Goal: Task Accomplishment & Management: Use online tool/utility

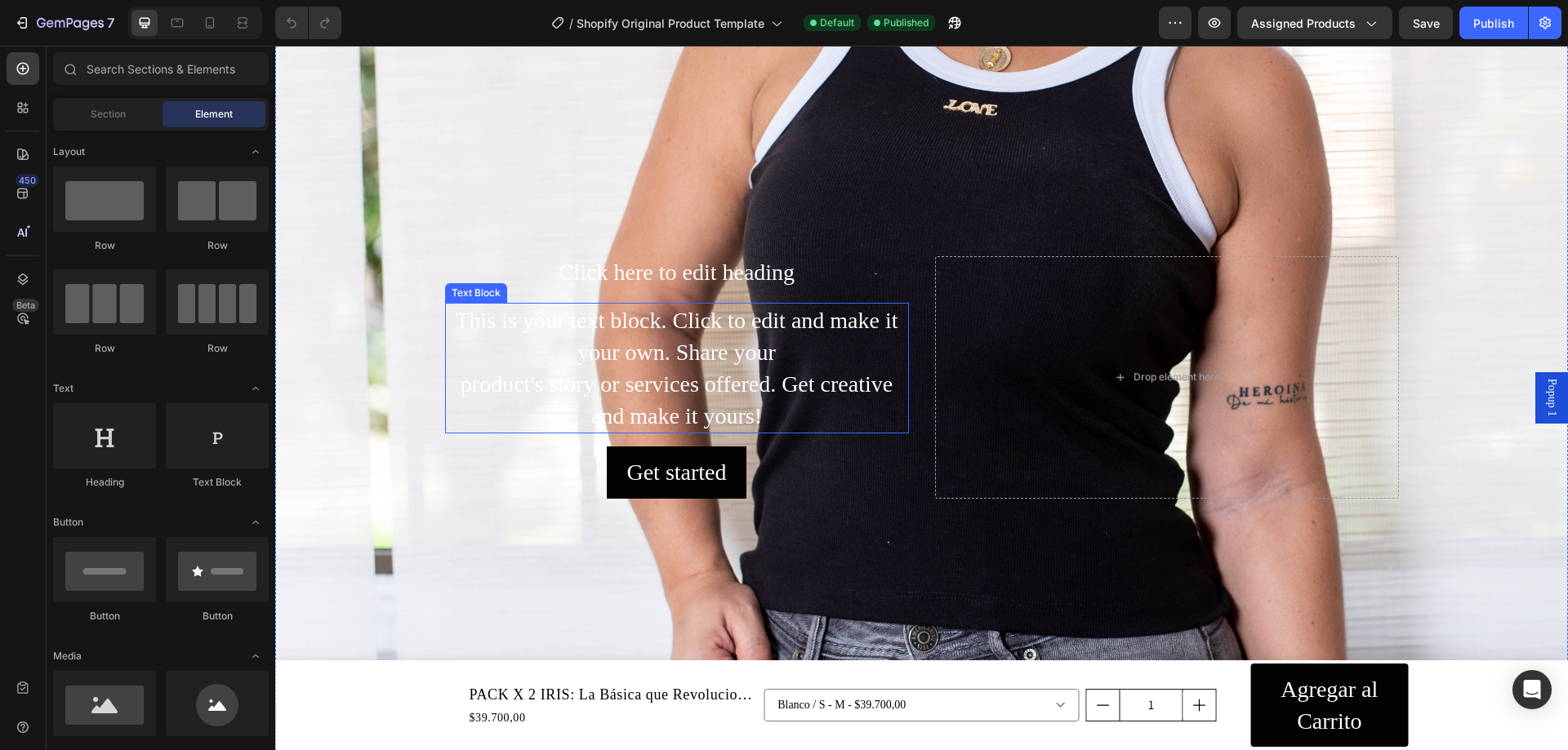
scroll to position [245, 0]
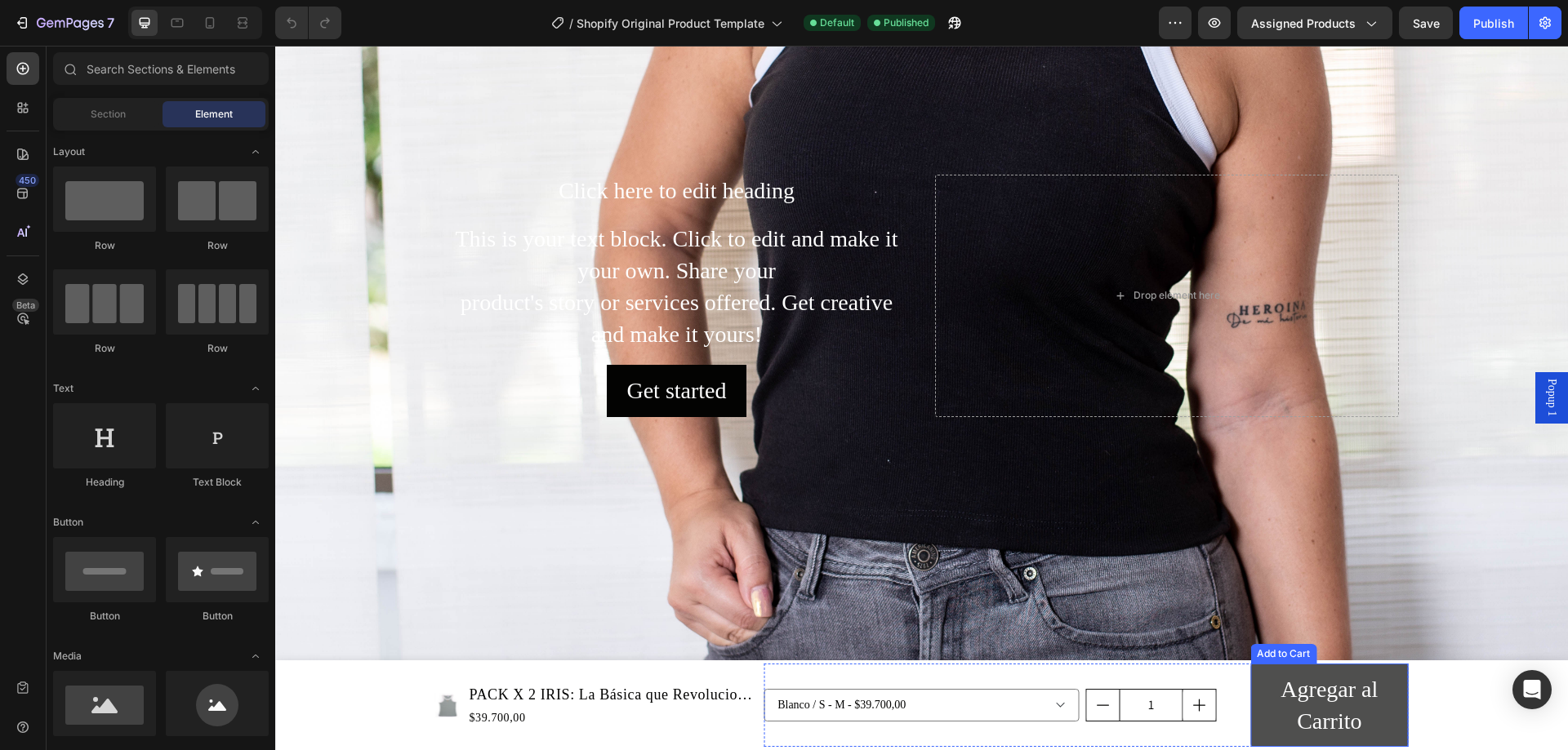
click at [1392, 669] on button "Agregar al Carrito" at bounding box center [1329, 705] width 158 height 84
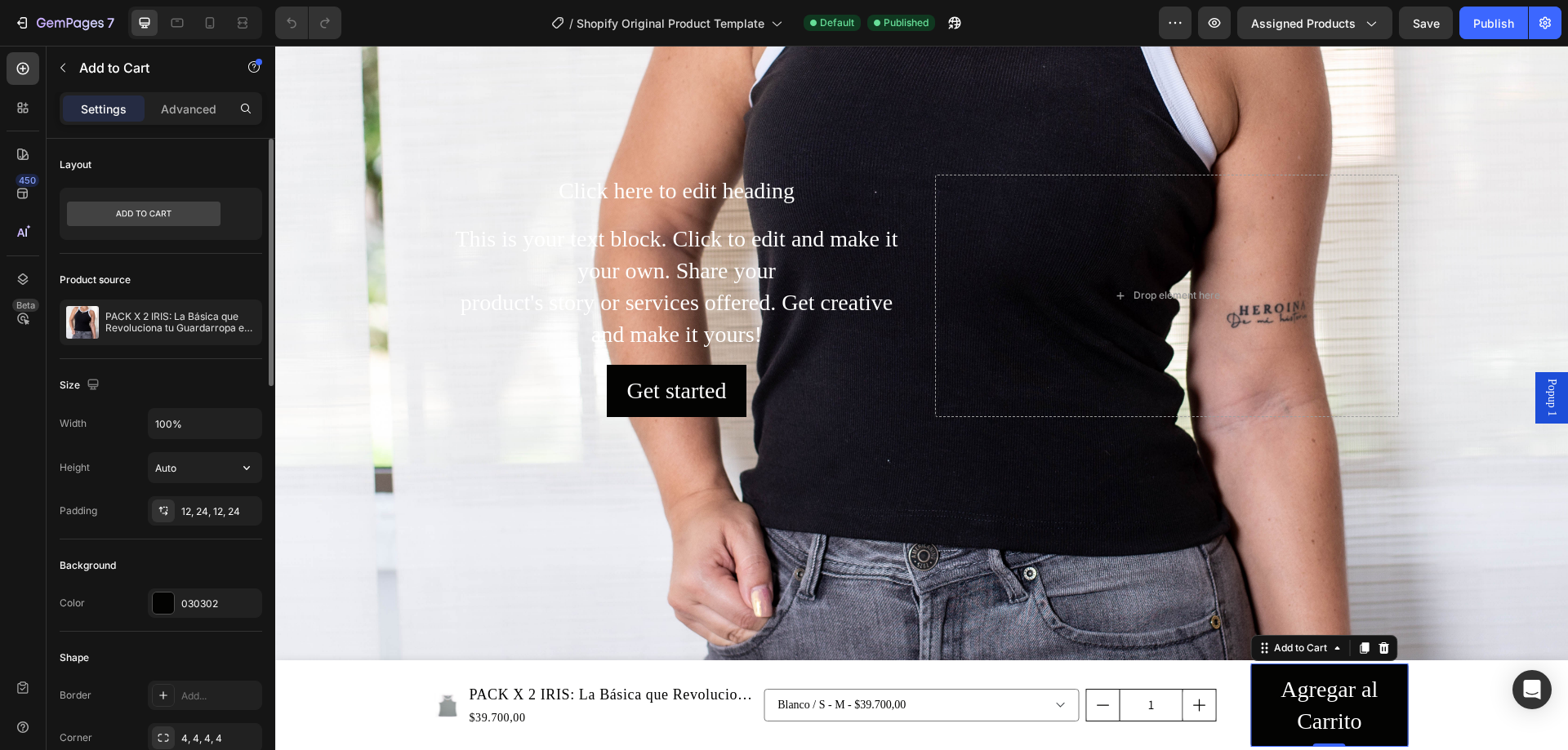
scroll to position [327, 0]
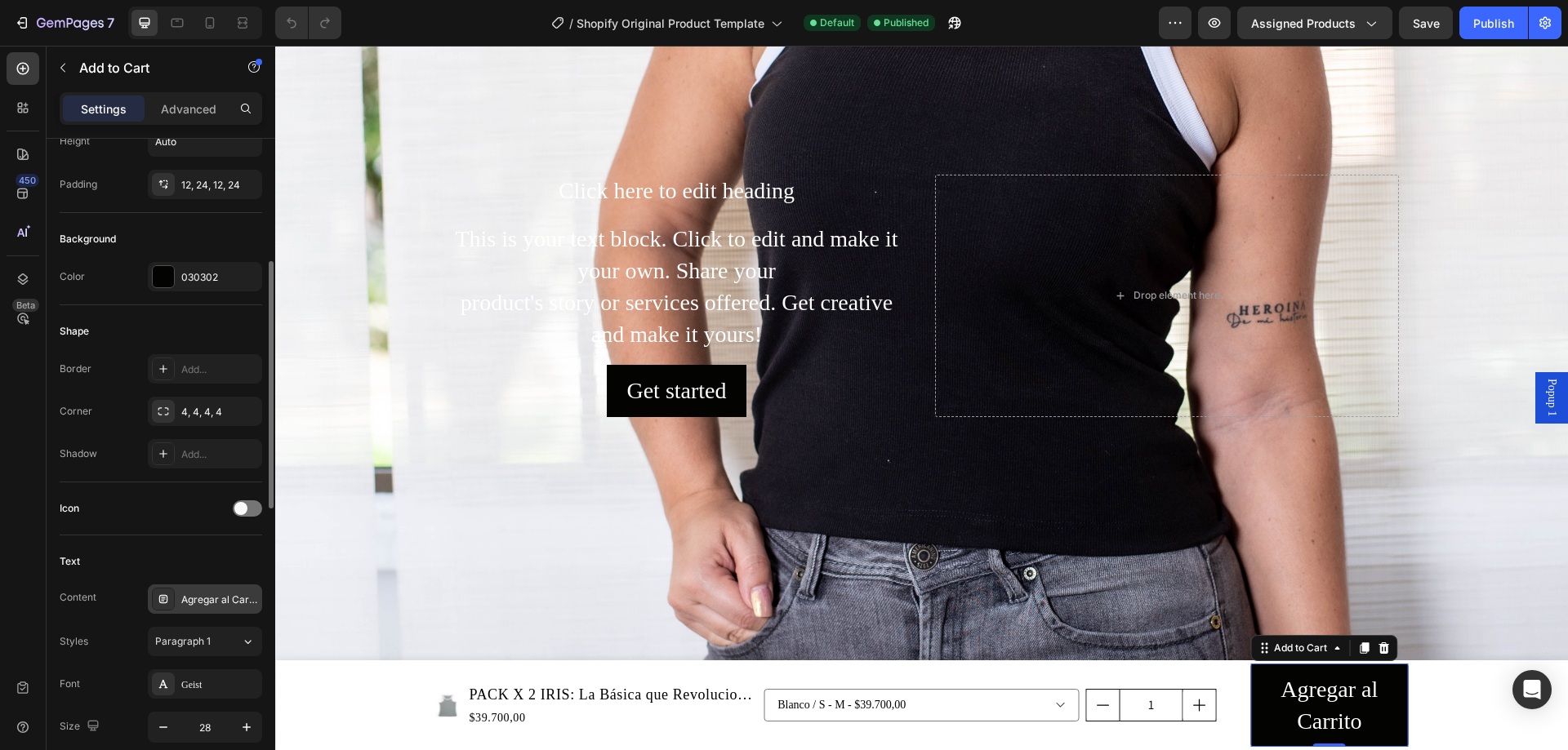
click at [210, 590] on div "Agregar al Carrito" at bounding box center [205, 599] width 115 height 29
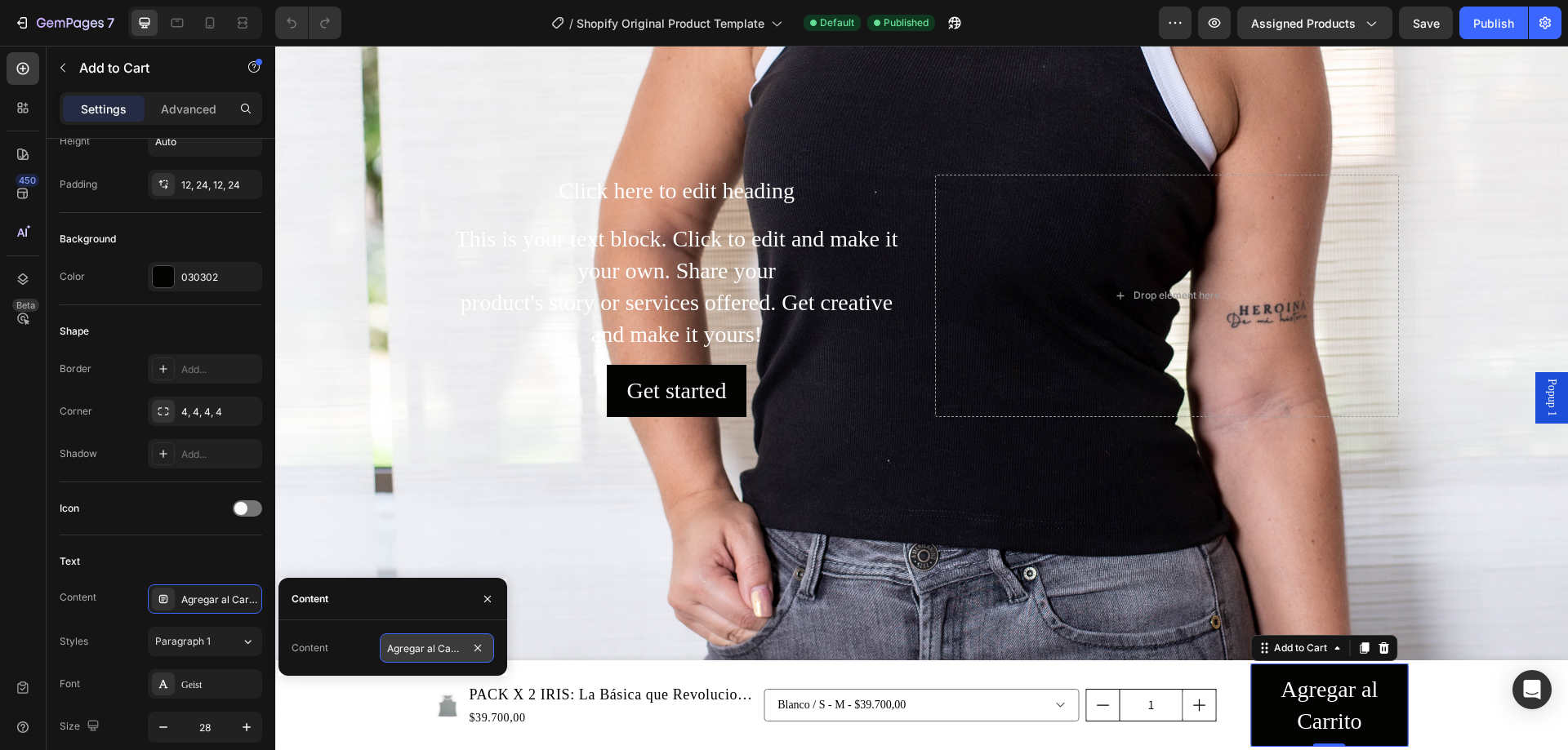
click at [458, 651] on input "Agregar al Carrito" at bounding box center [437, 648] width 115 height 29
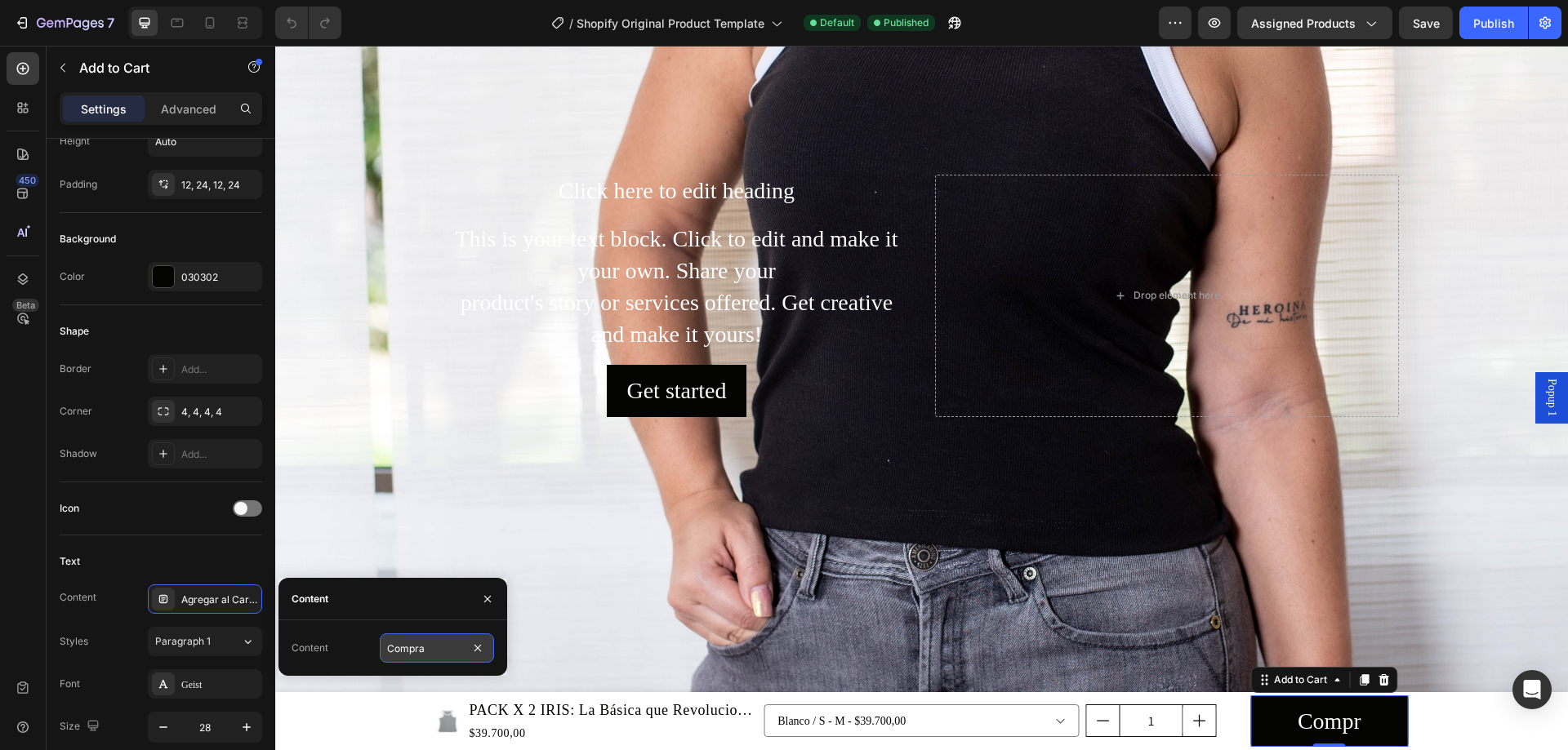
type input "Comprar"
click at [168, 552] on div "Text" at bounding box center [160, 562] width 202 height 26
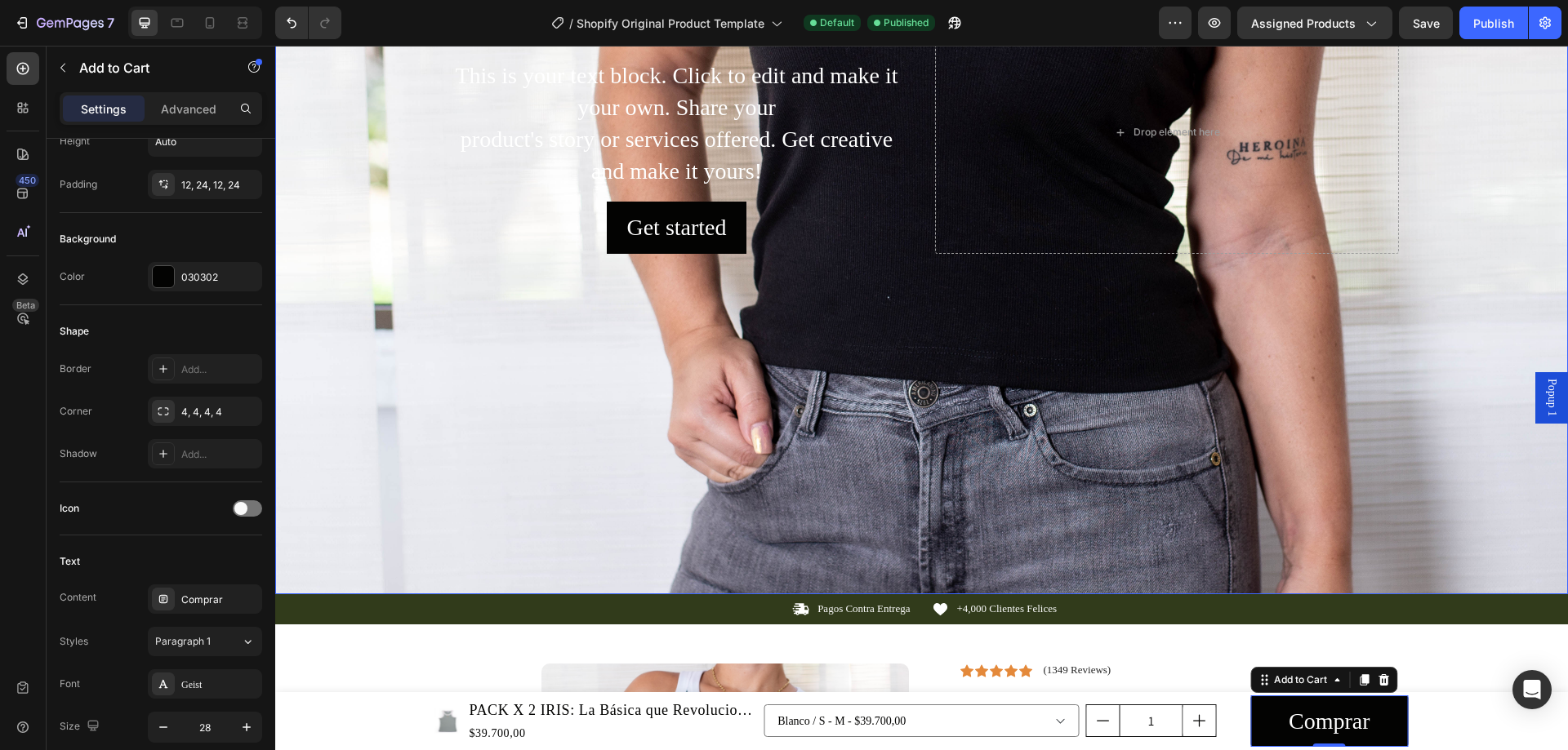
scroll to position [572, 0]
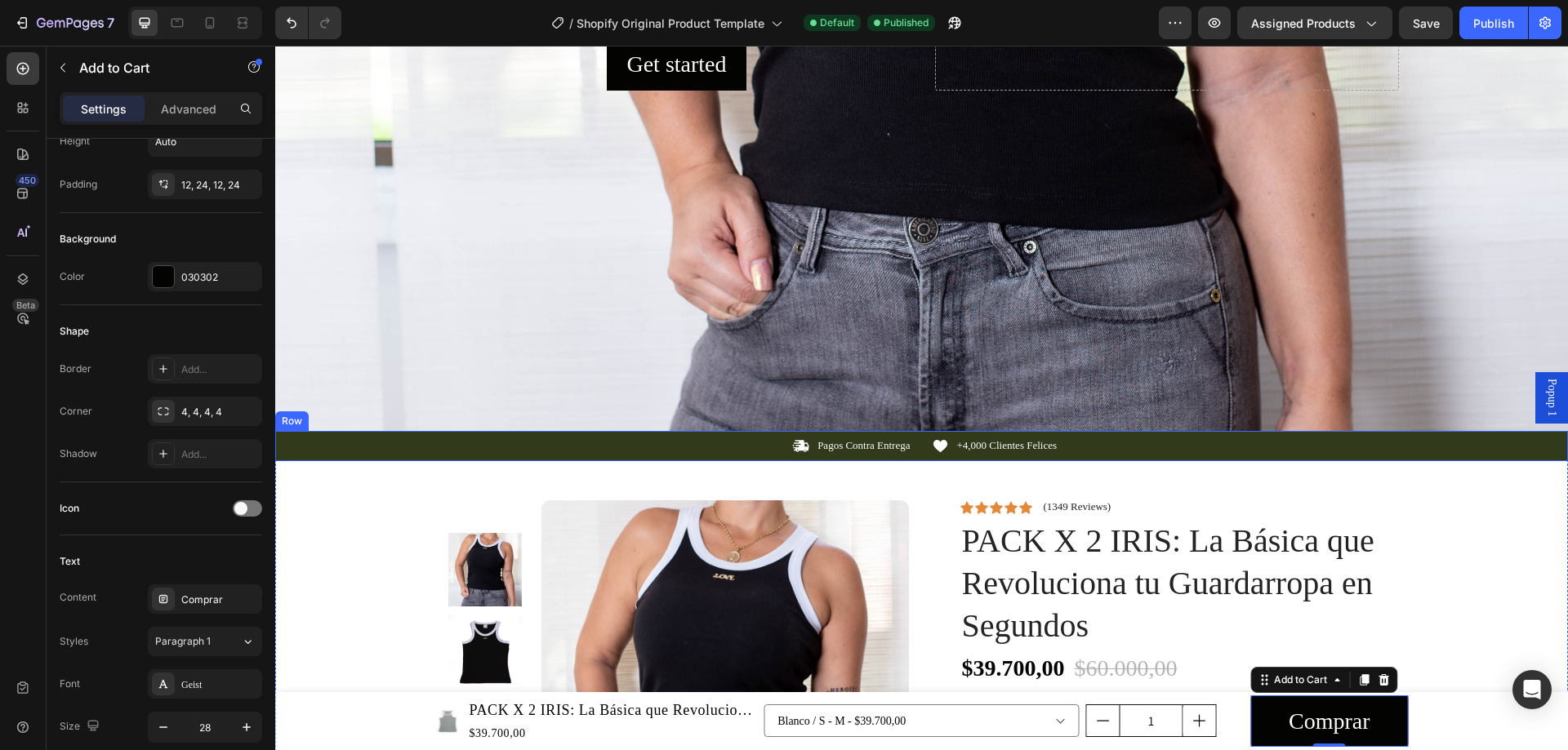
click at [361, 444] on div "Icon Pagos Contra Entrega Text Block Row Icon +4,000 Clientes Felices Text Bloc…" at bounding box center [921, 446] width 1293 height 17
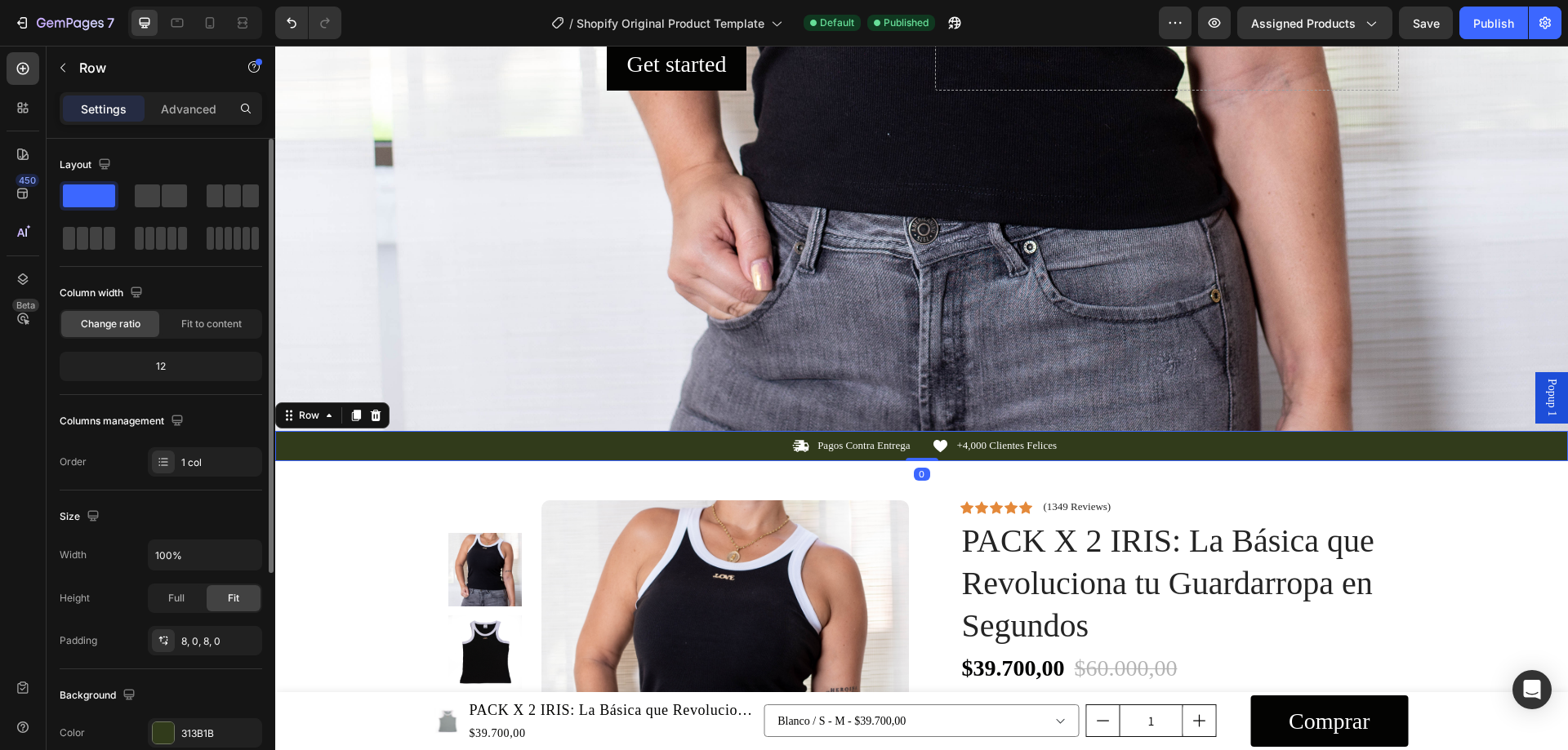
scroll to position [163, 0]
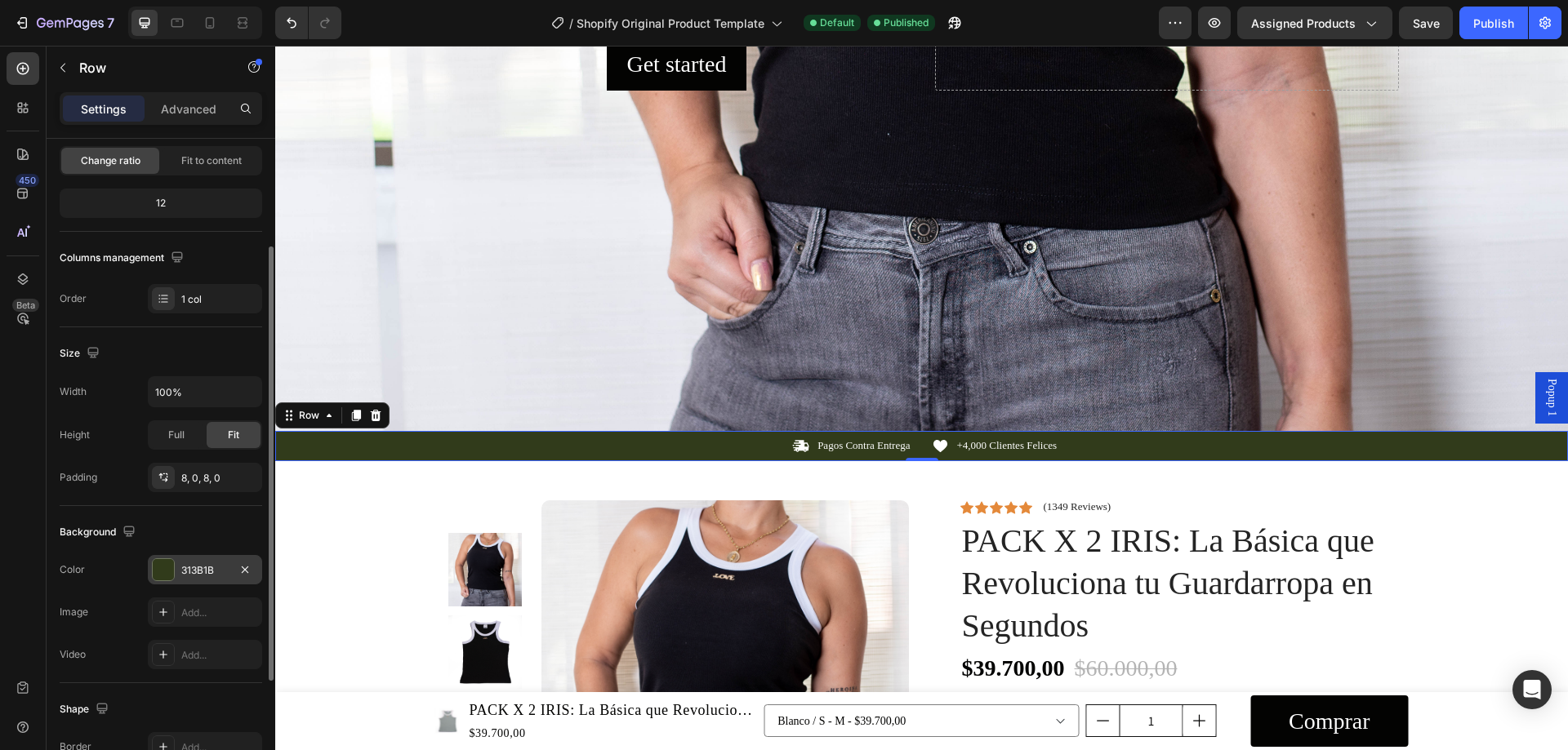
click at [177, 567] on div "313B1B" at bounding box center [205, 570] width 115 height 29
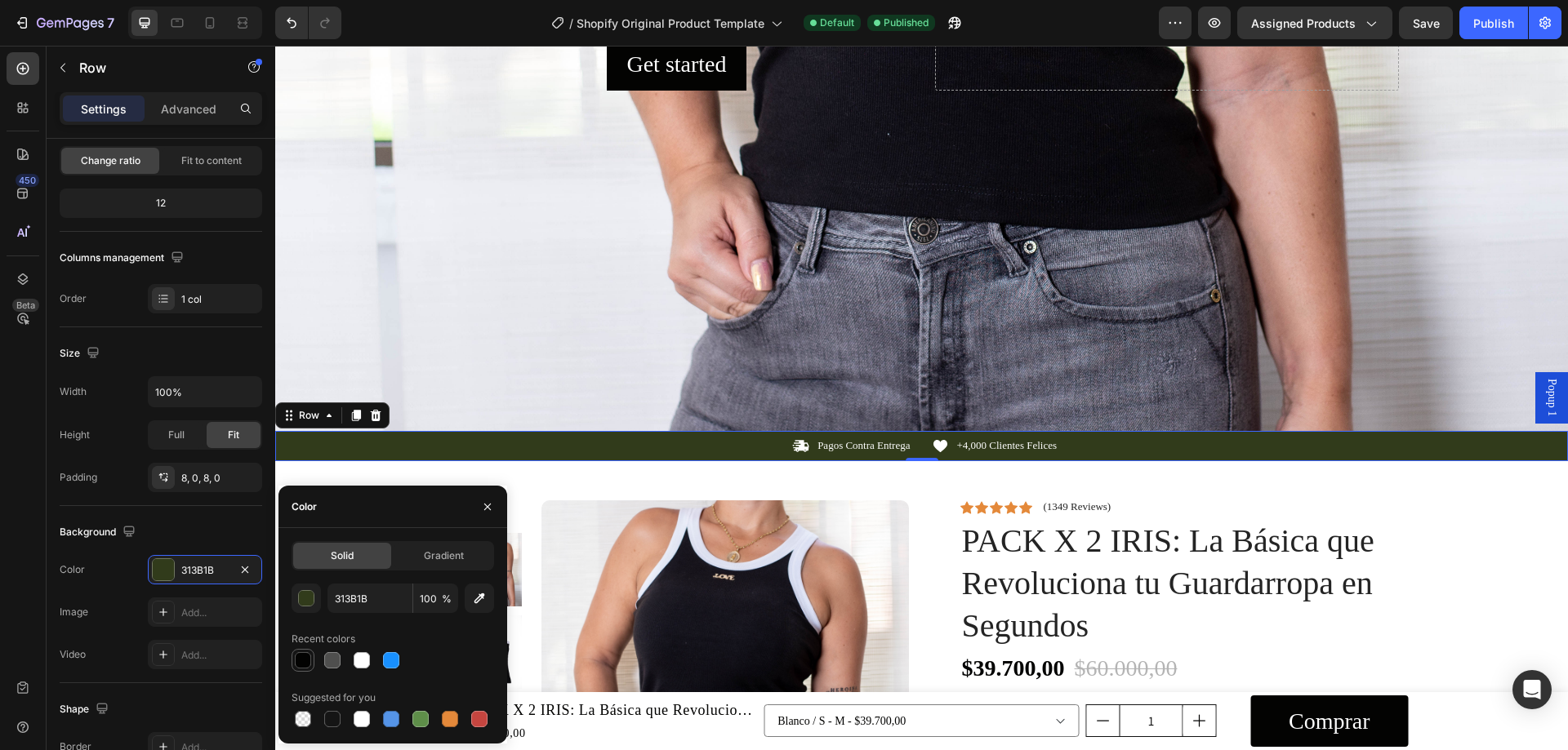
drag, startPoint x: 298, startPoint y: 658, endPoint x: 274, endPoint y: 534, distance: 126.3
click at [298, 658] on div at bounding box center [303, 661] width 16 height 16
type input "030302"
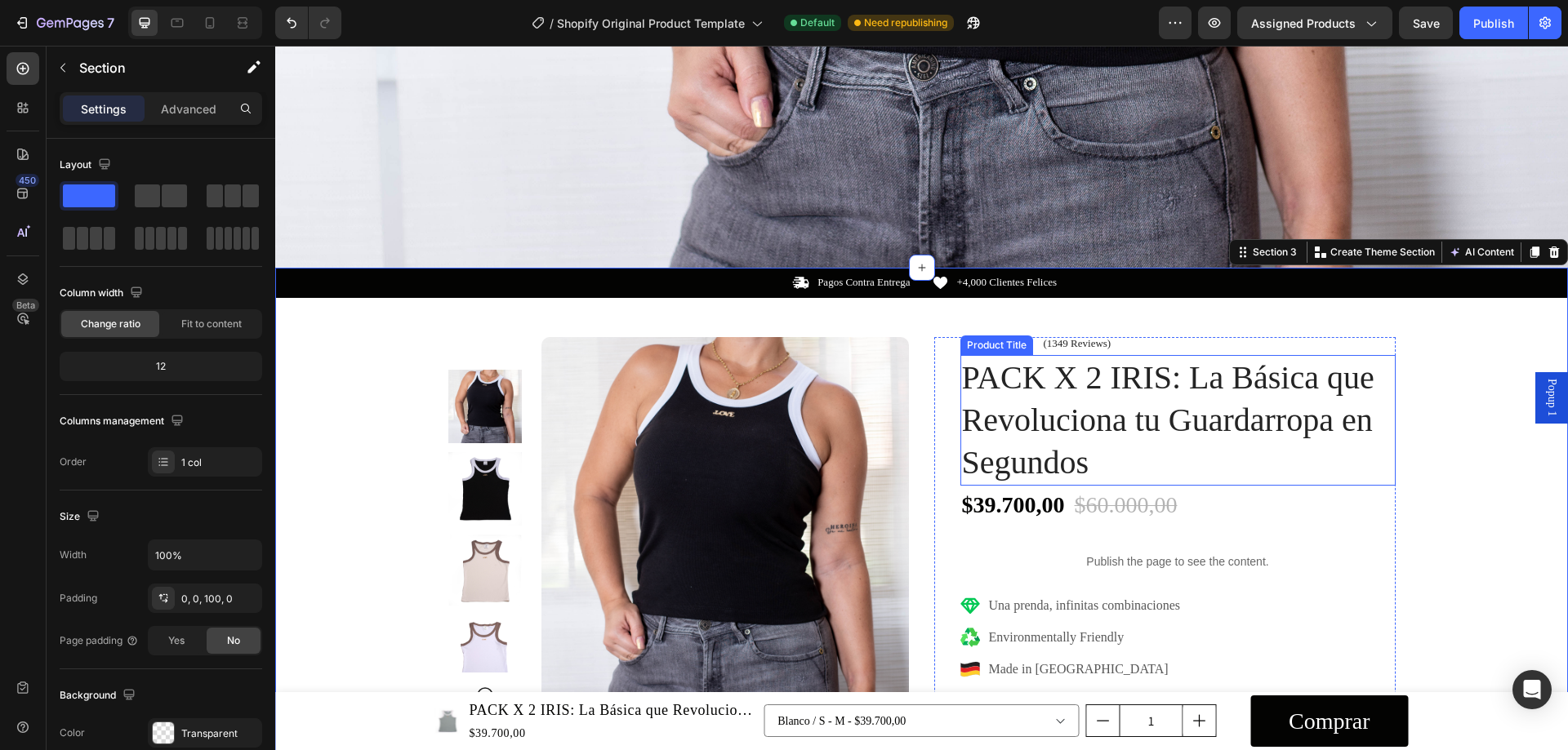
scroll to position [816, 0]
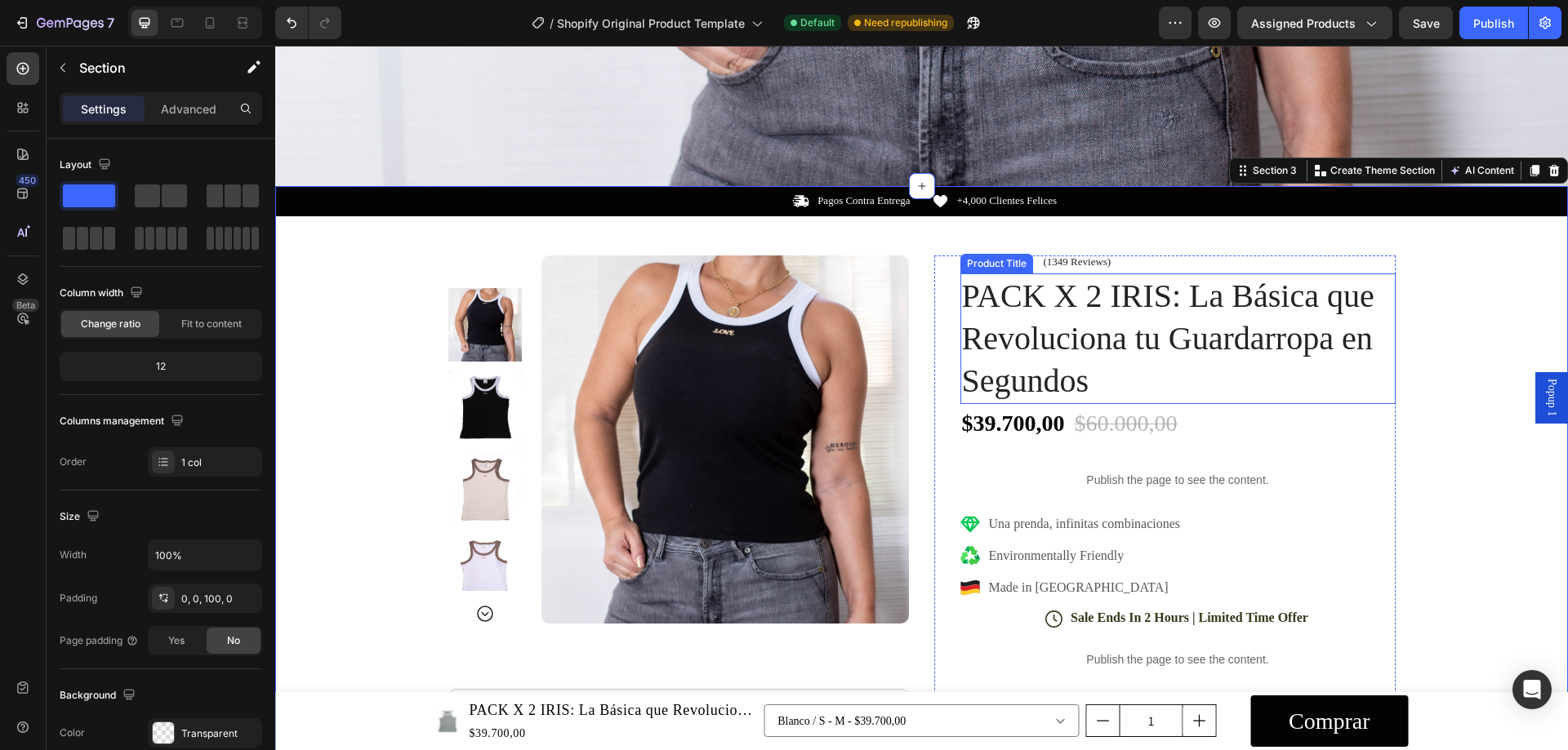
click at [1115, 277] on h1 "PACK X 2 IRIS: La Básica que Revoluciona tu Guardarropa en Segundos" at bounding box center [1178, 340] width 435 height 131
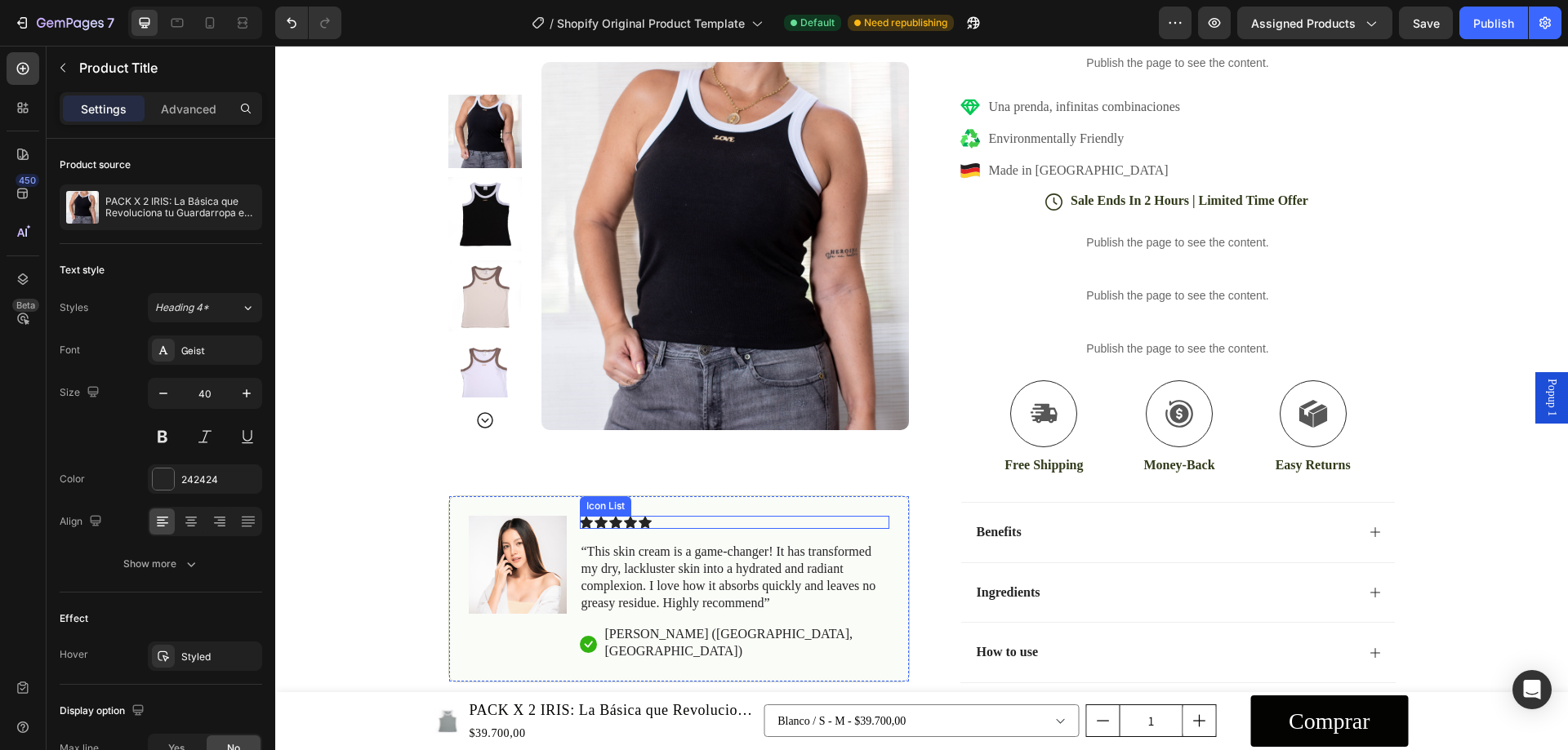
scroll to position [1388, 0]
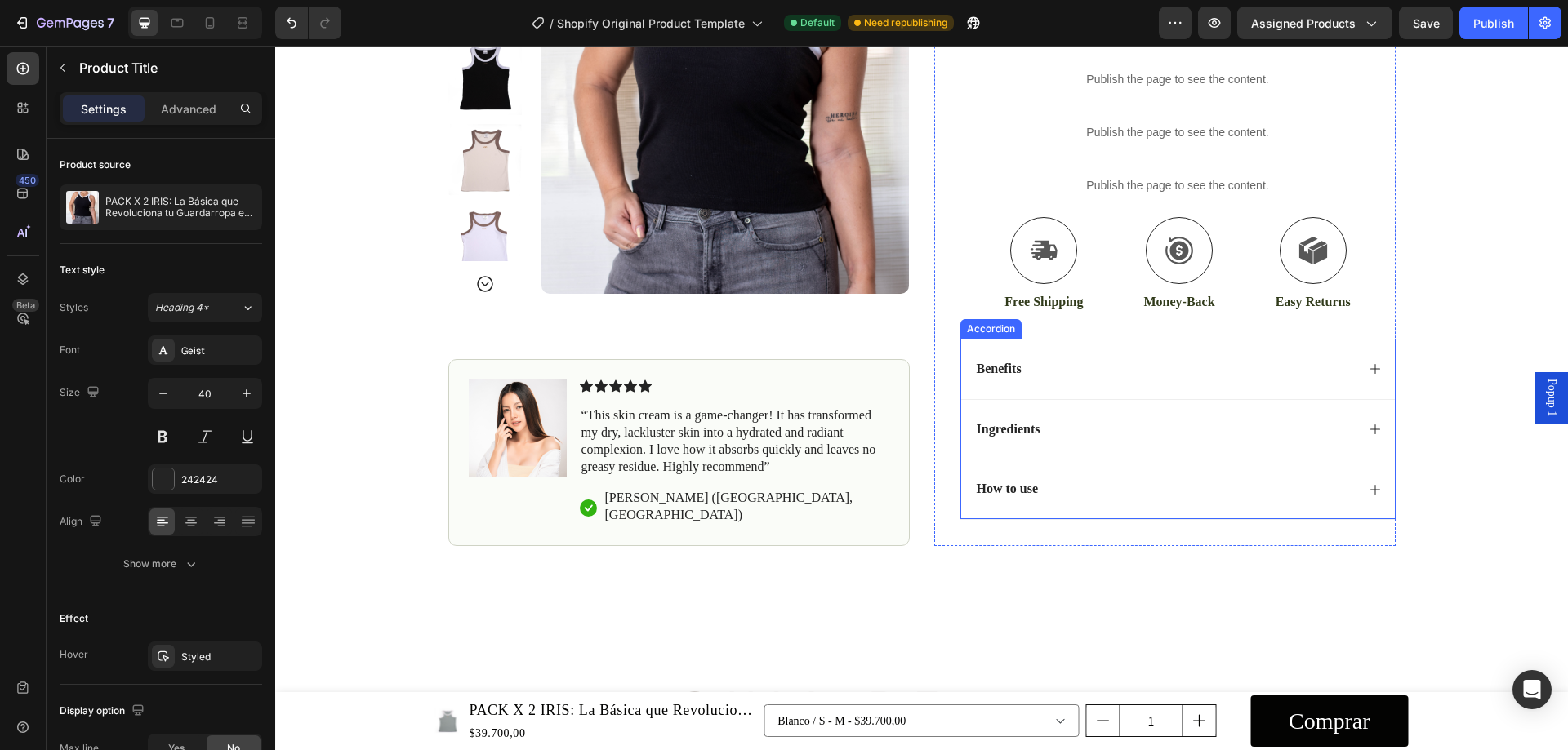
click at [1156, 369] on div "Benefits" at bounding box center [1165, 370] width 382 height 22
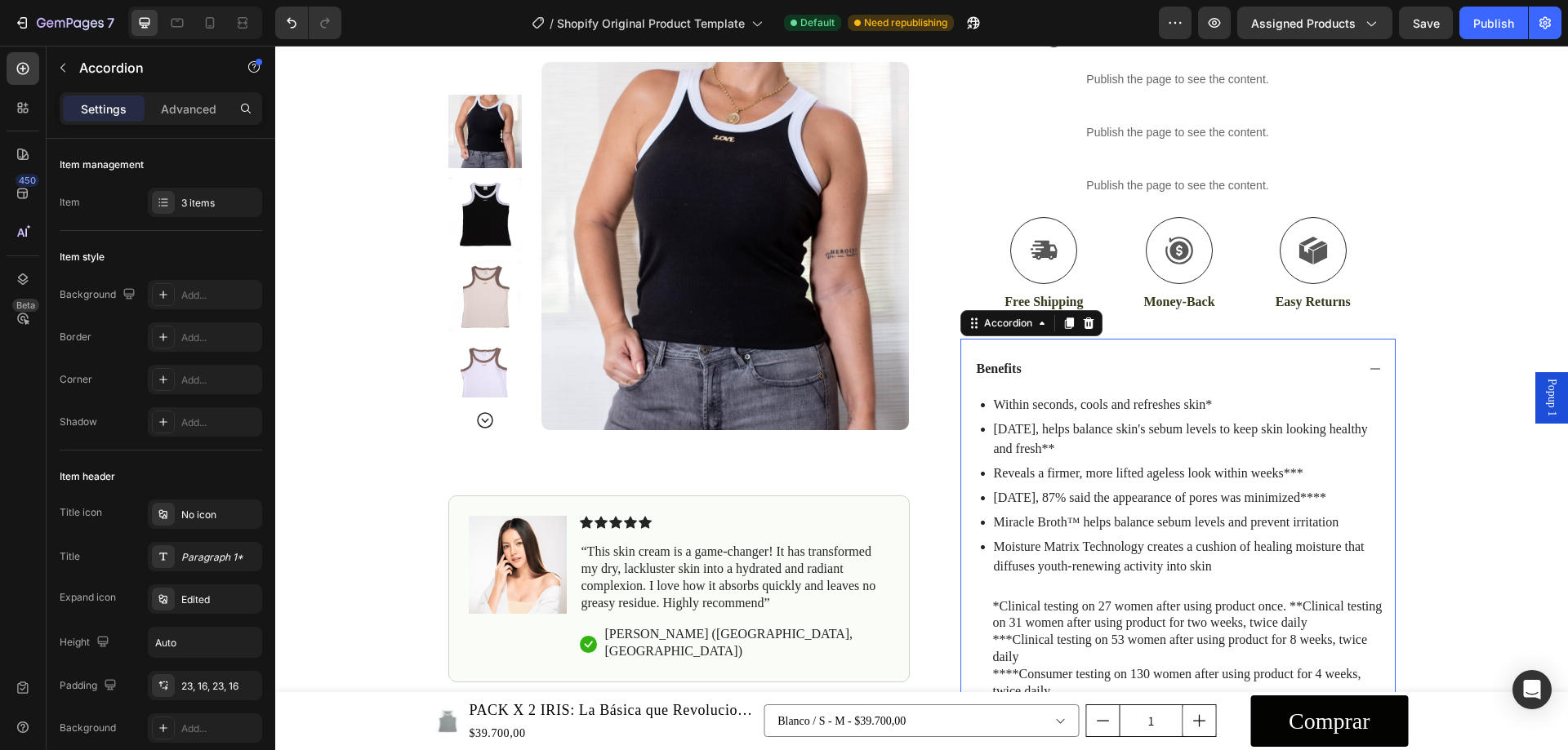
click at [1004, 369] on p "Benefits" at bounding box center [999, 370] width 45 height 17
click at [993, 370] on p "Benefits" at bounding box center [999, 370] width 45 height 17
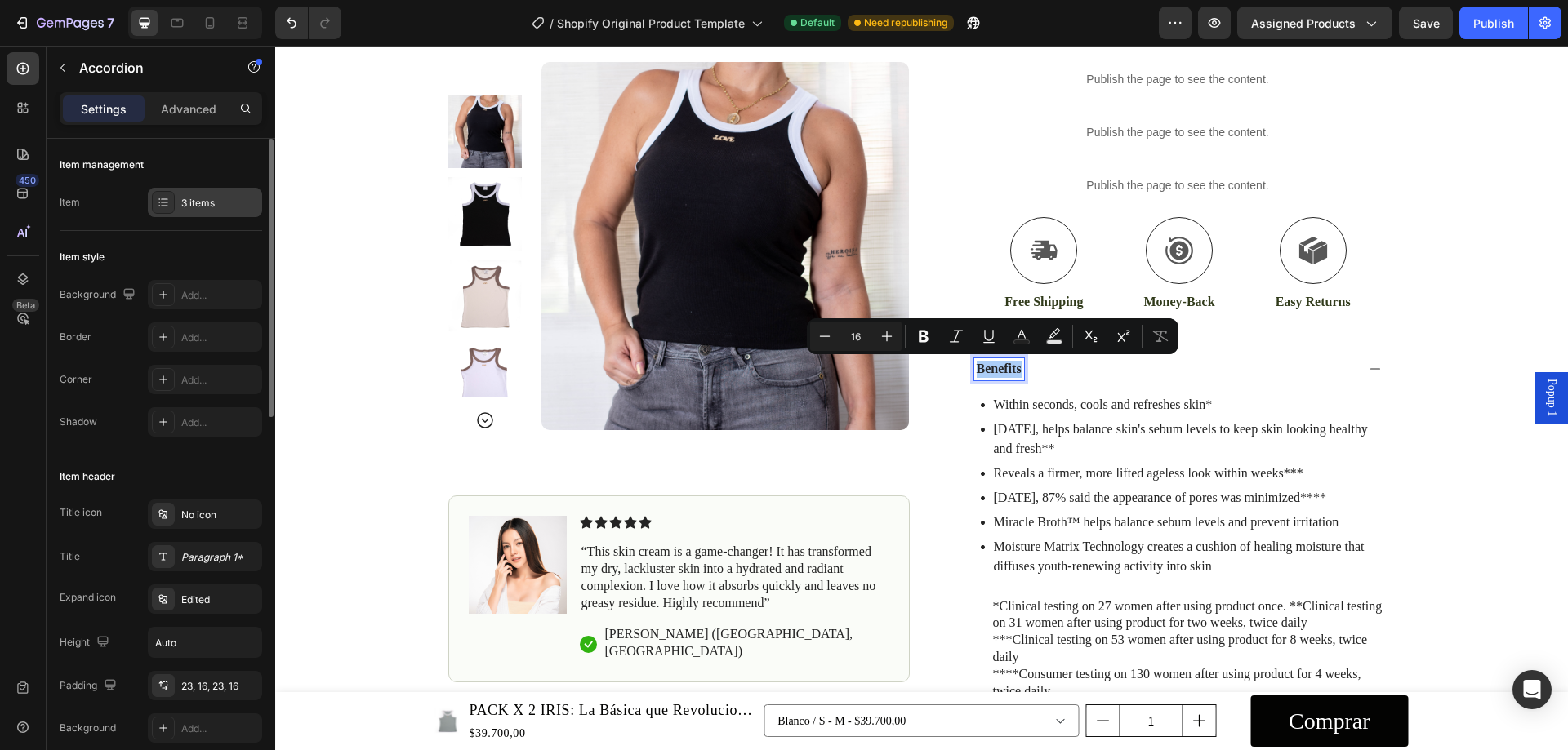
click at [187, 205] on div "3 items" at bounding box center [219, 203] width 76 height 15
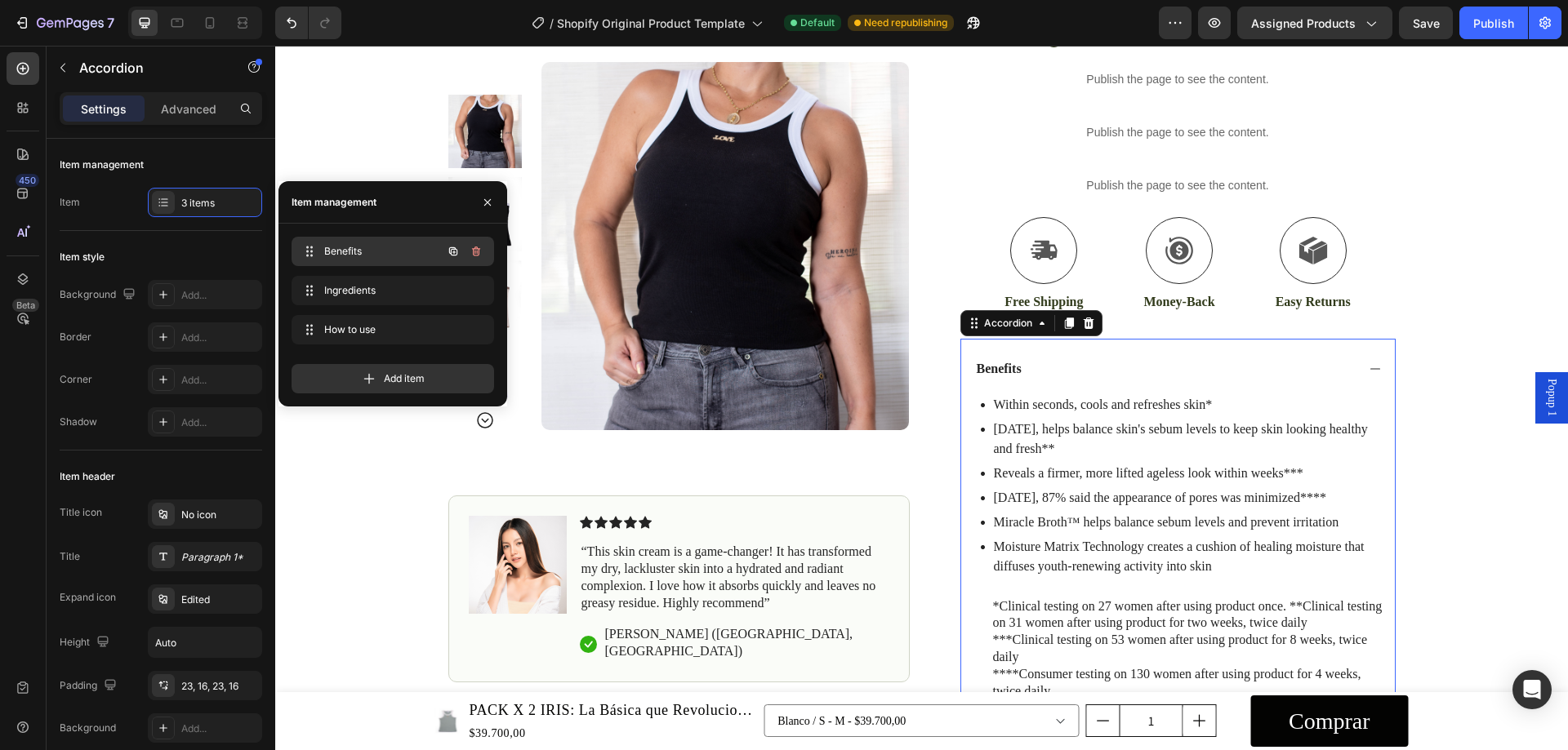
click at [406, 257] on span "Benefits" at bounding box center [370, 251] width 92 height 15
click at [363, 243] on div "Benefits Benefits" at bounding box center [370, 251] width 144 height 23
click at [344, 248] on span "Benefits" at bounding box center [370, 251] width 92 height 15
click at [319, 252] on div "Benefits Benefits" at bounding box center [370, 251] width 144 height 23
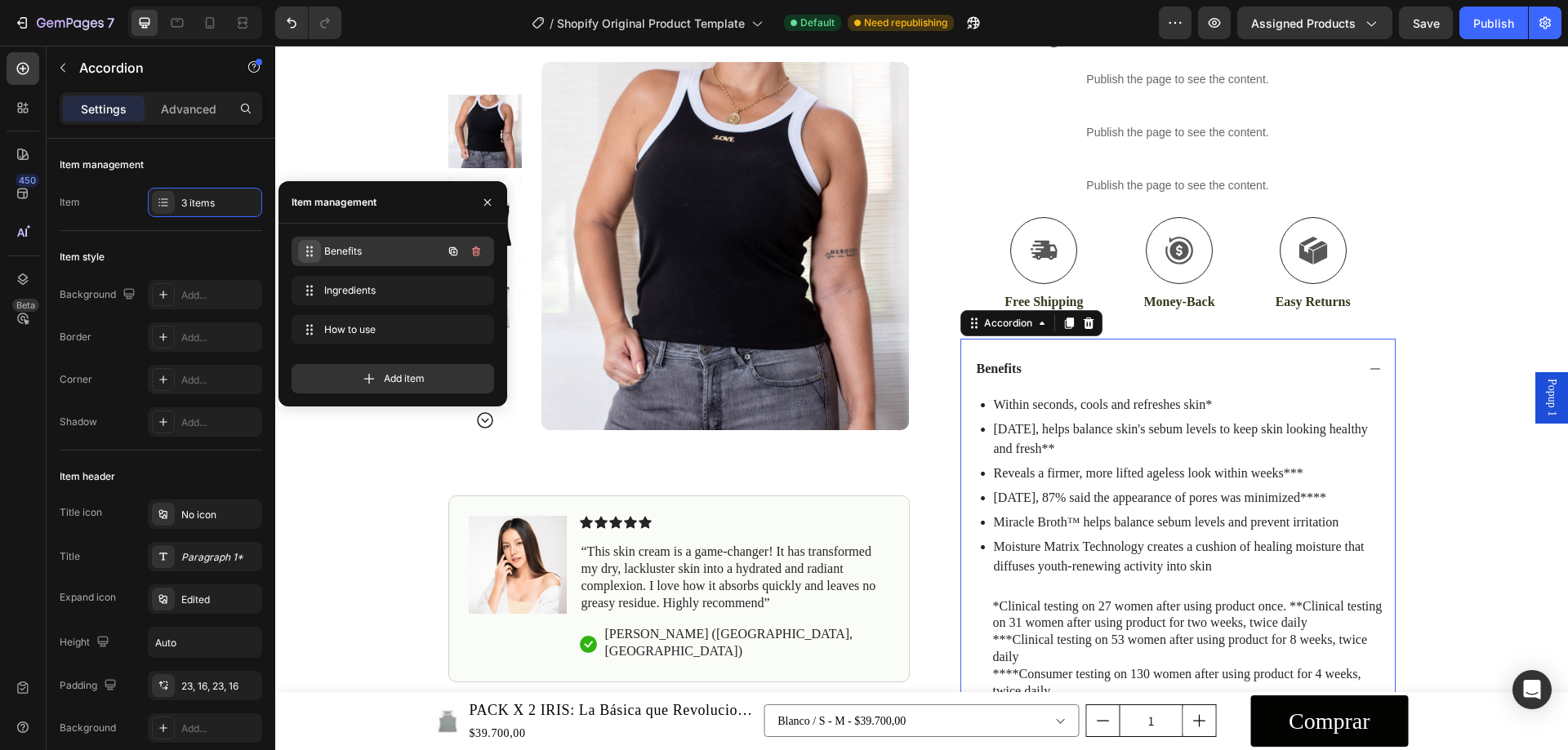
click at [319, 252] on div "Benefits Benefits" at bounding box center [370, 251] width 144 height 23
click at [341, 248] on span "Benefits" at bounding box center [382, 251] width 121 height 15
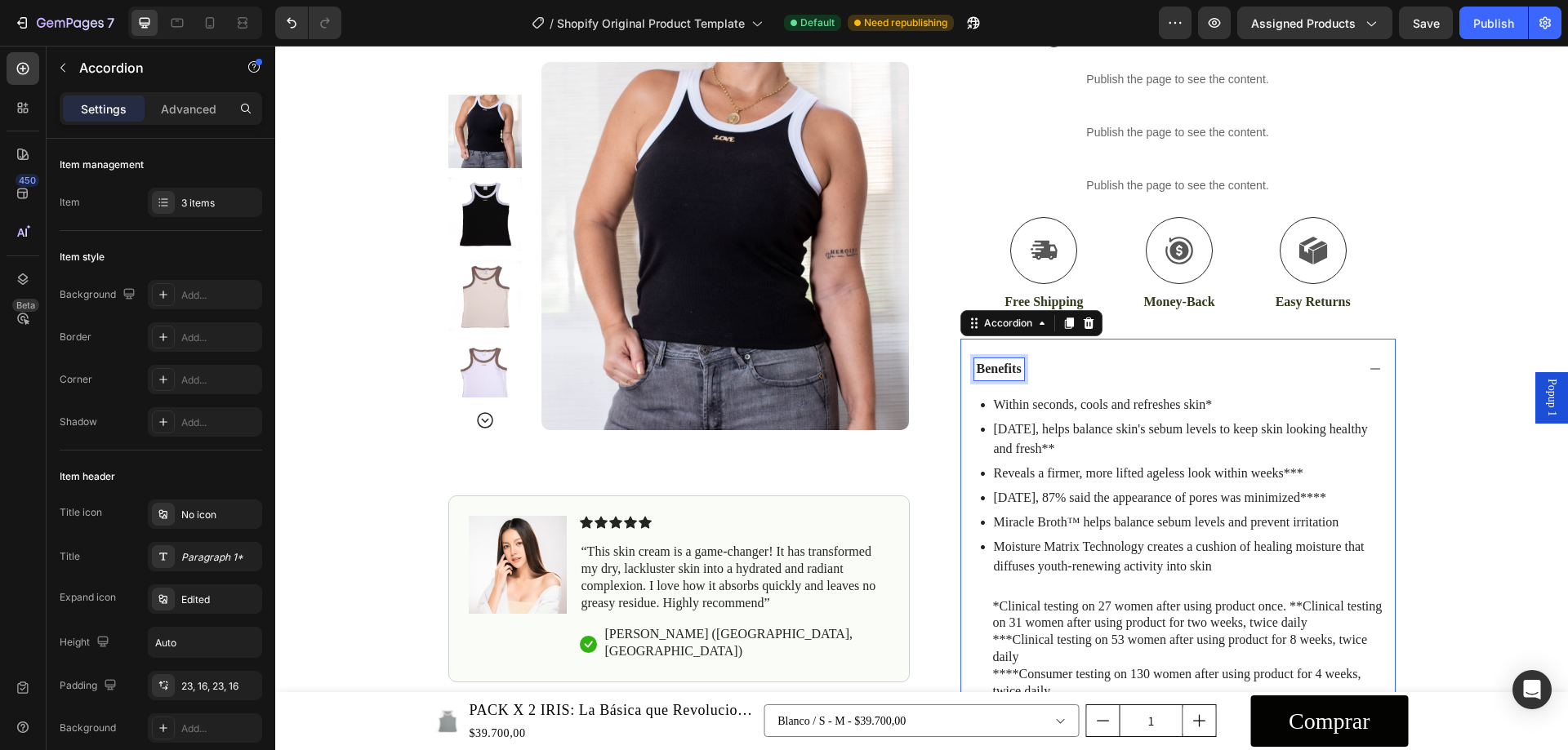
click at [983, 371] on p "Benefits" at bounding box center [999, 370] width 45 height 17
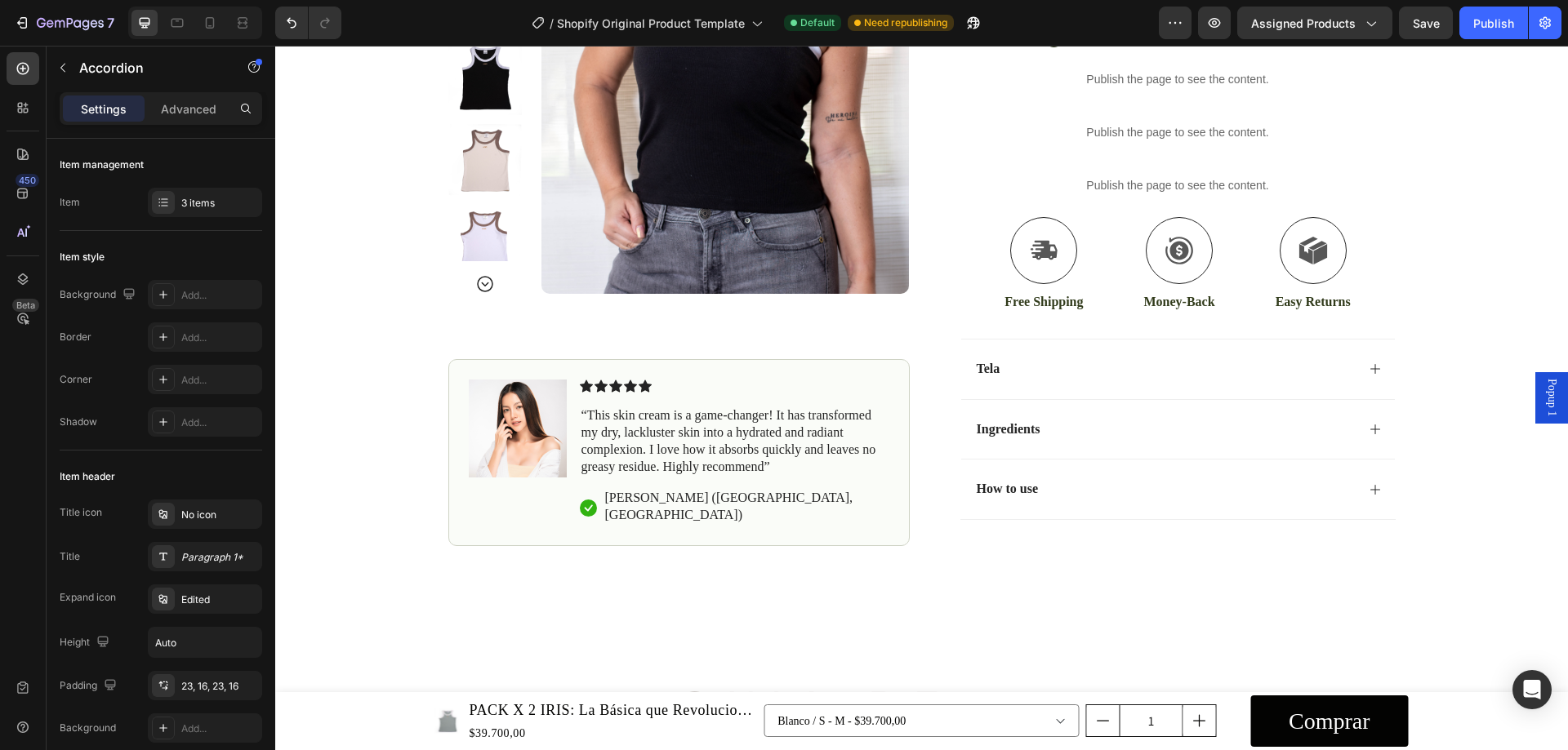
click at [1030, 385] on div "Tela" at bounding box center [1178, 369] width 433 height 60
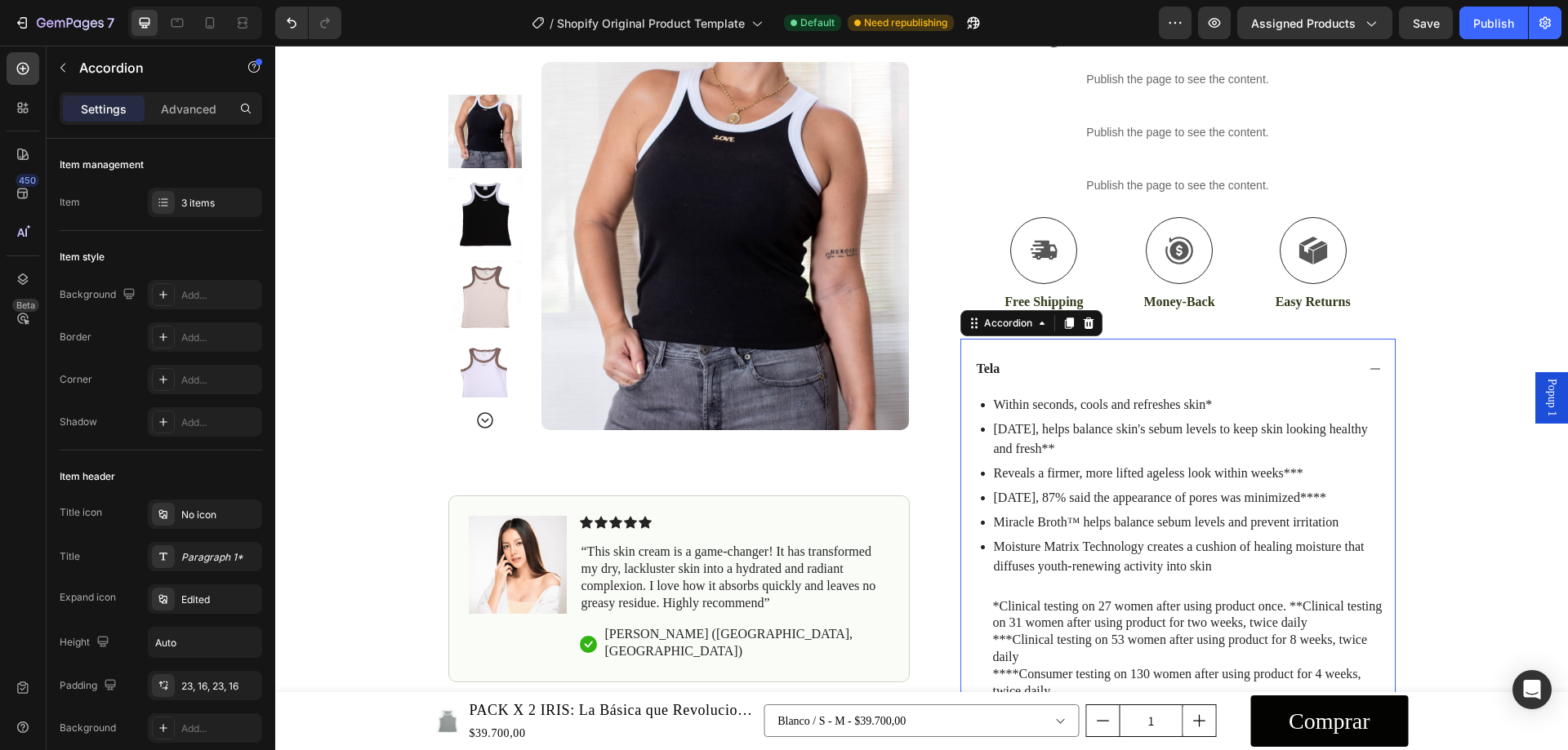
click at [988, 362] on p "Tela" at bounding box center [989, 370] width 24 height 17
click at [985, 374] on p "Tela" at bounding box center [989, 370] width 24 height 17
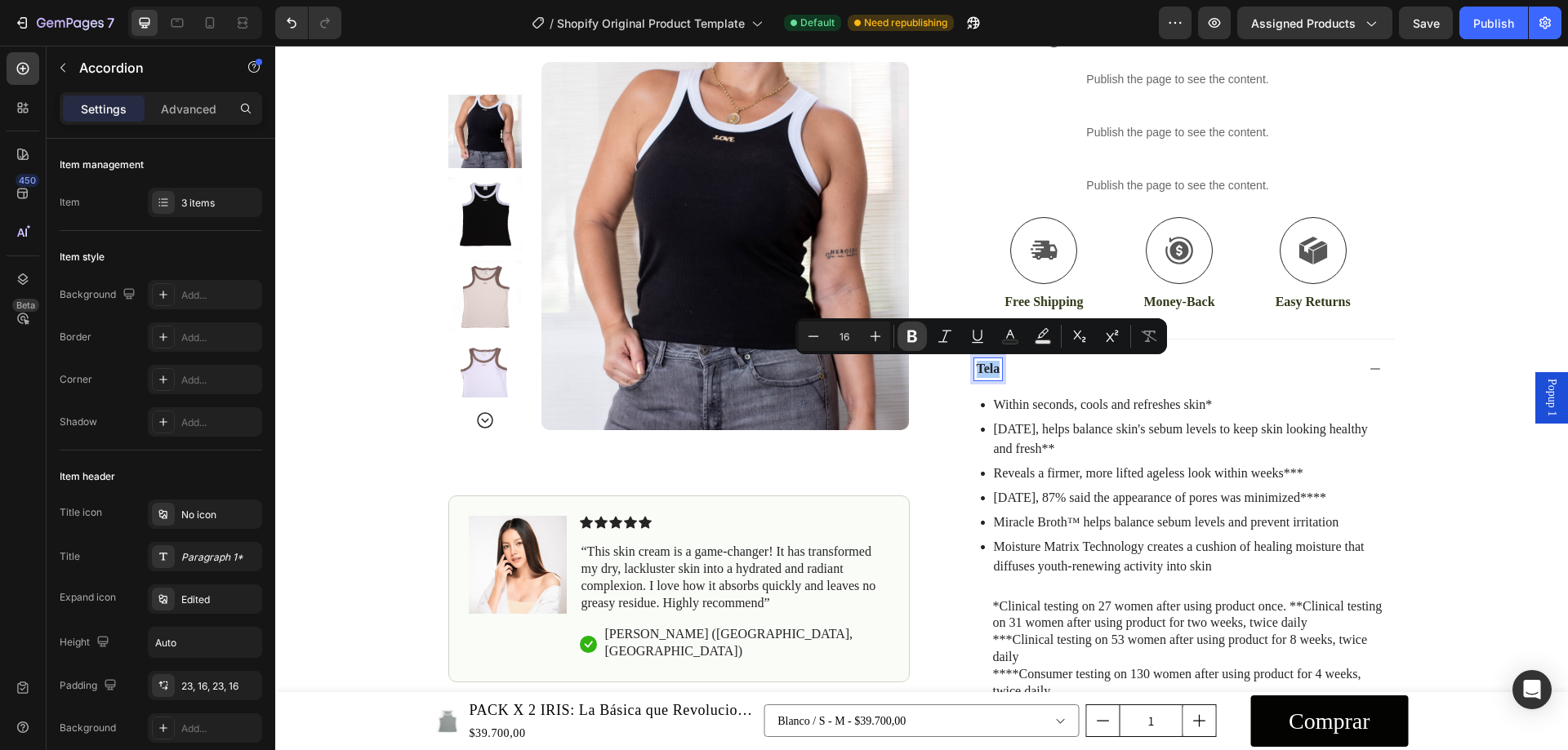
click at [919, 340] on icon "Editor contextual toolbar" at bounding box center [912, 337] width 16 height 16
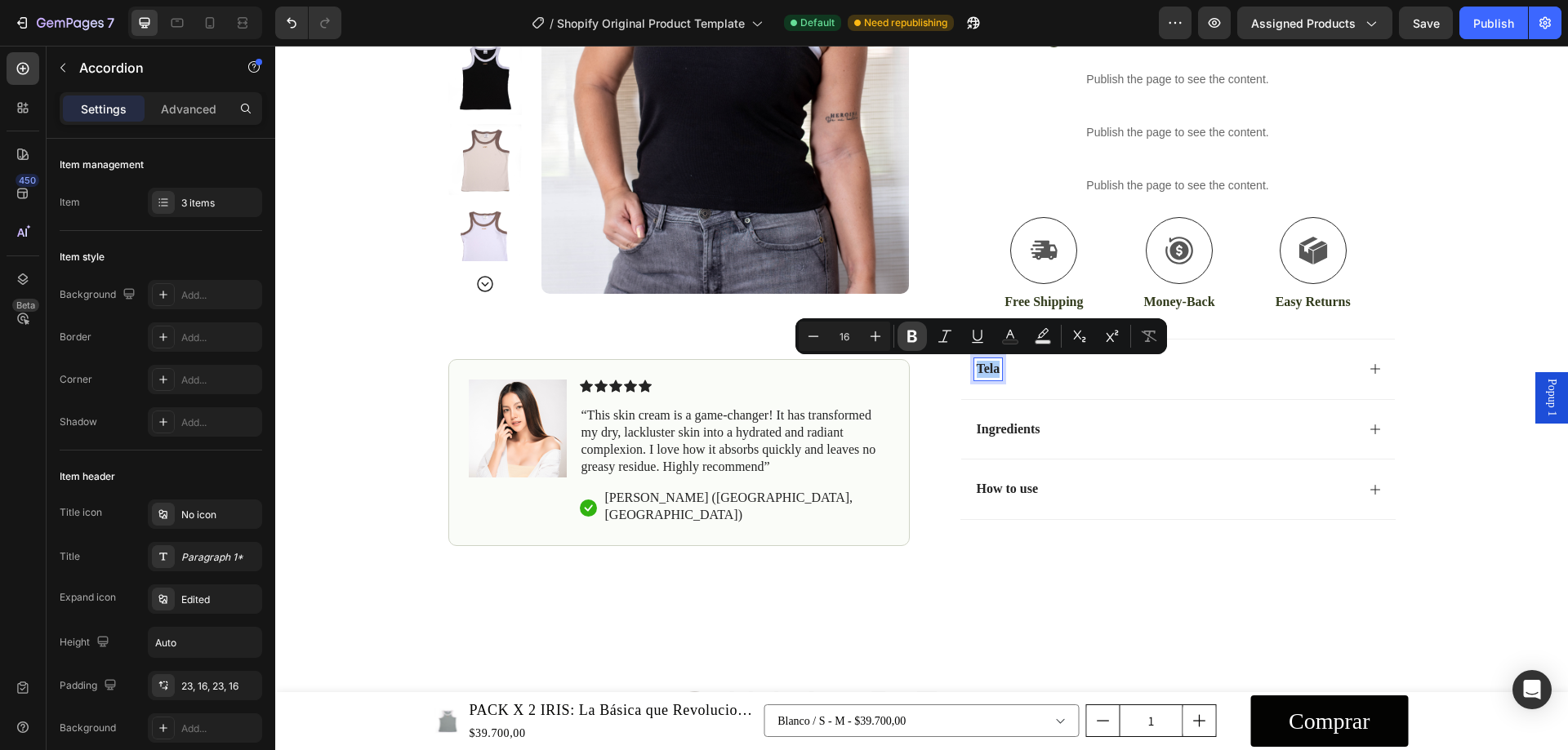
click at [912, 345] on button "Bold" at bounding box center [912, 336] width 29 height 29
click at [1044, 373] on div "Tela" at bounding box center [1165, 370] width 382 height 22
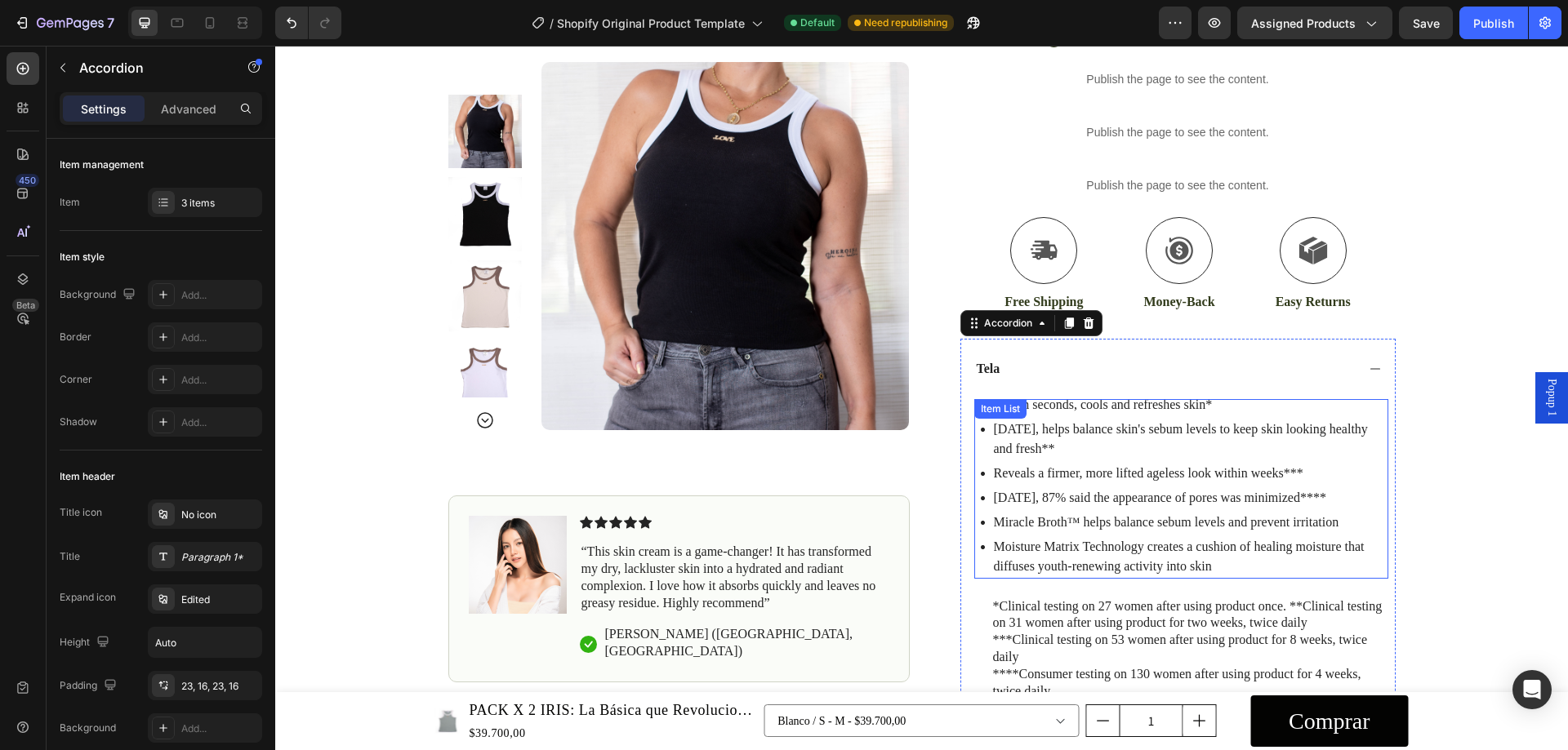
click at [1096, 424] on p "[DATE], helps balance skin's sebum levels to keep skin looking healthy and fres…" at bounding box center [1190, 439] width 392 height 39
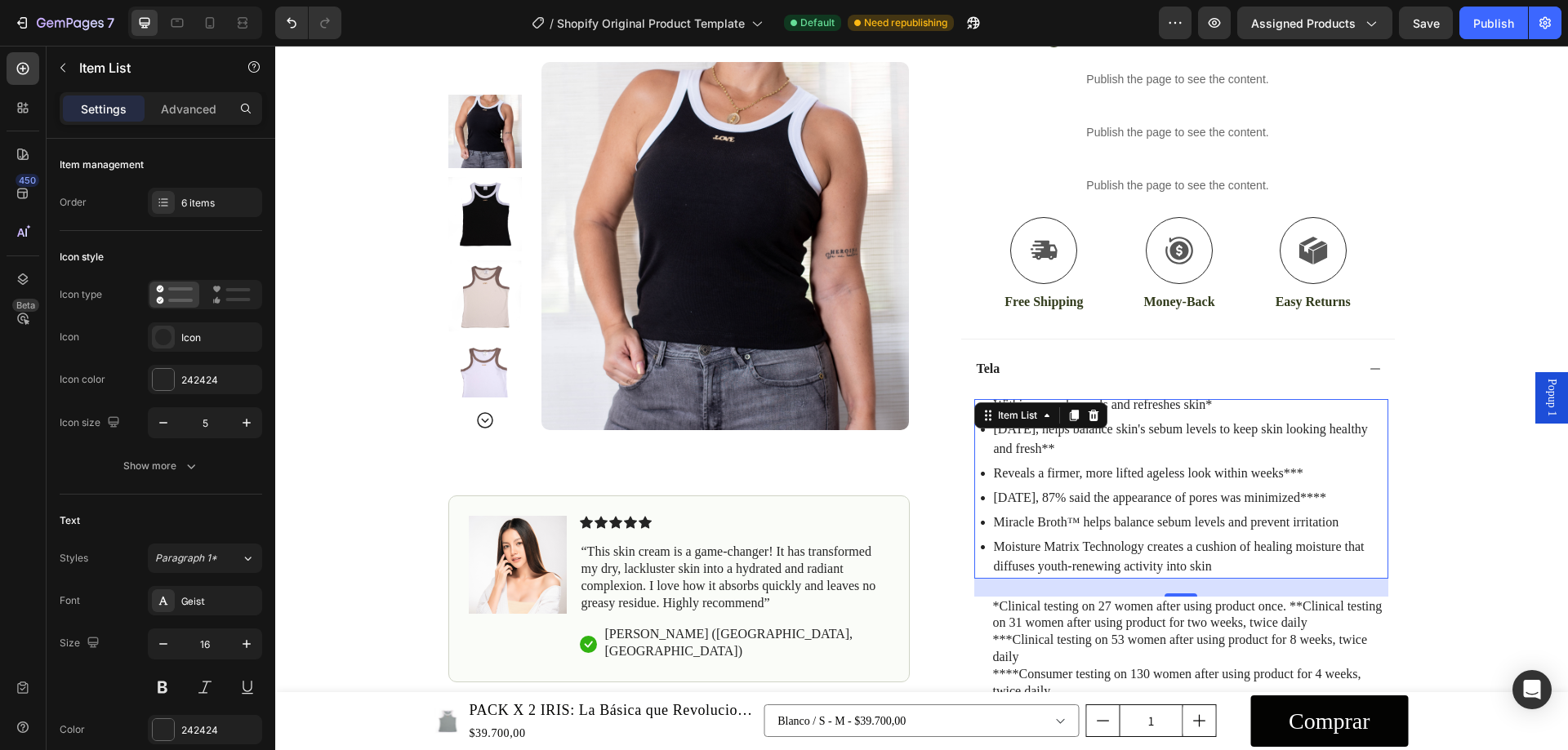
scroll to position [1470, 0]
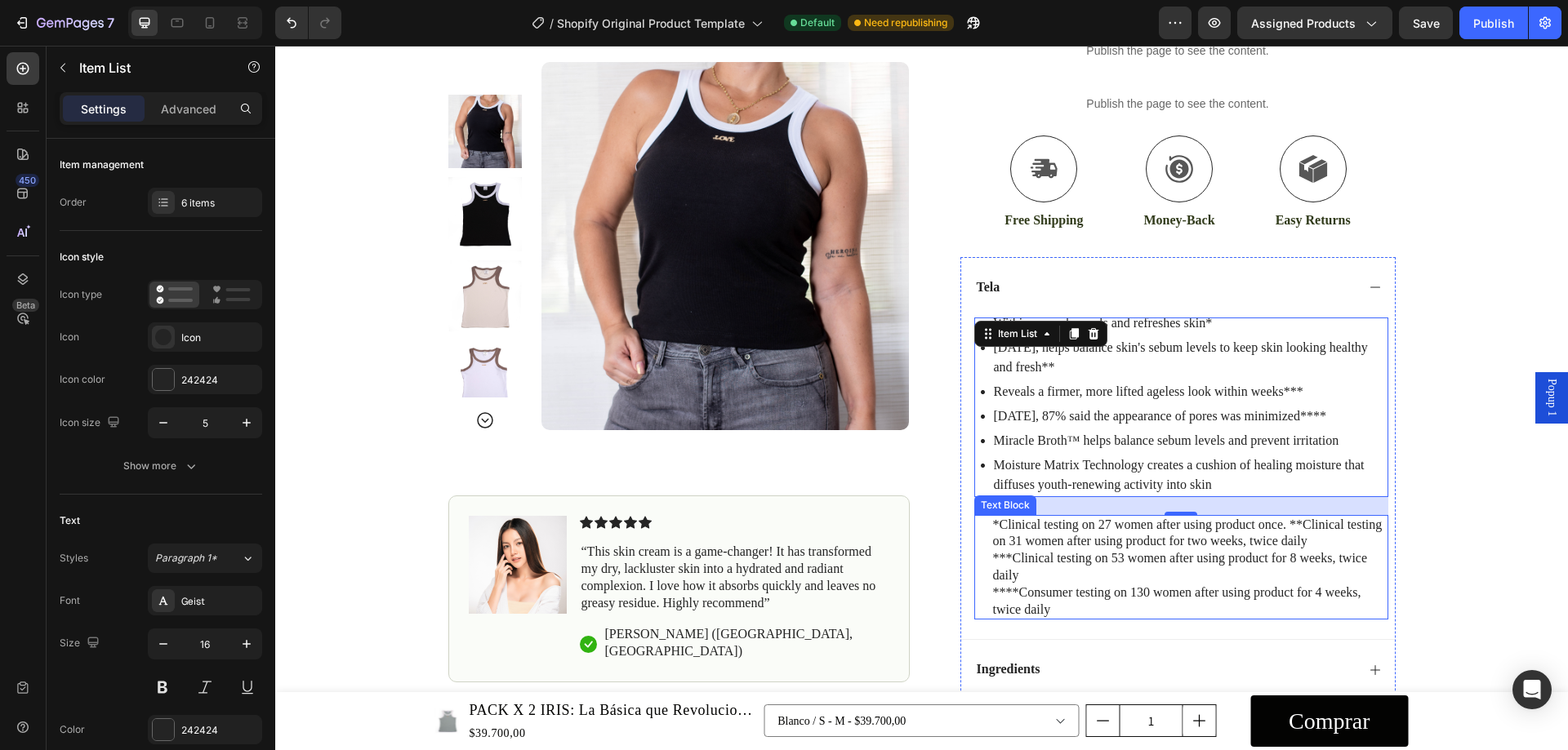
click at [1071, 559] on p "***Clinical testing on 53 women after using product for 8 weeks, twice daily" at bounding box center [1190, 568] width 393 height 35
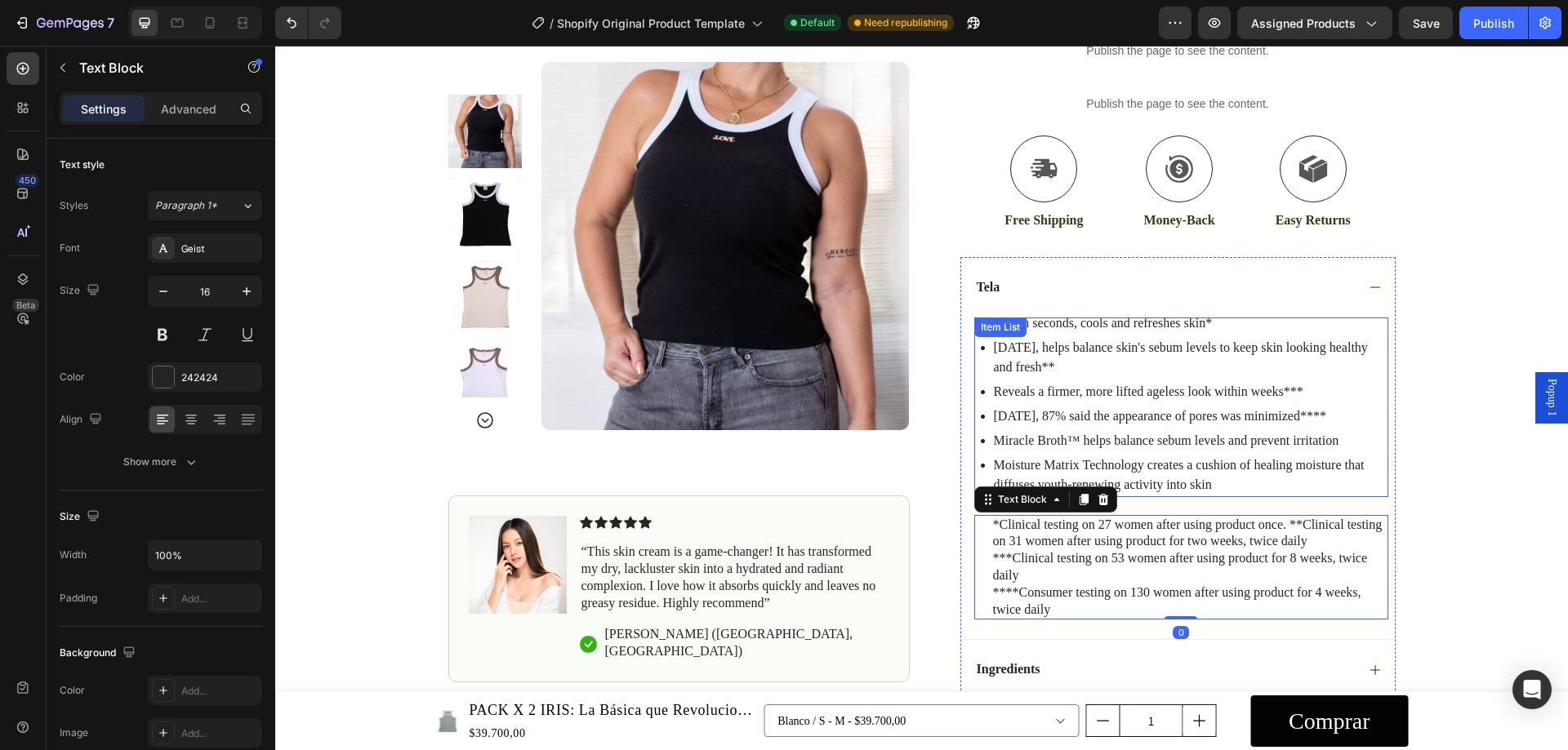
click at [1217, 328] on p "Within seconds, cools and refreshes skin*" at bounding box center [1190, 323] width 392 height 20
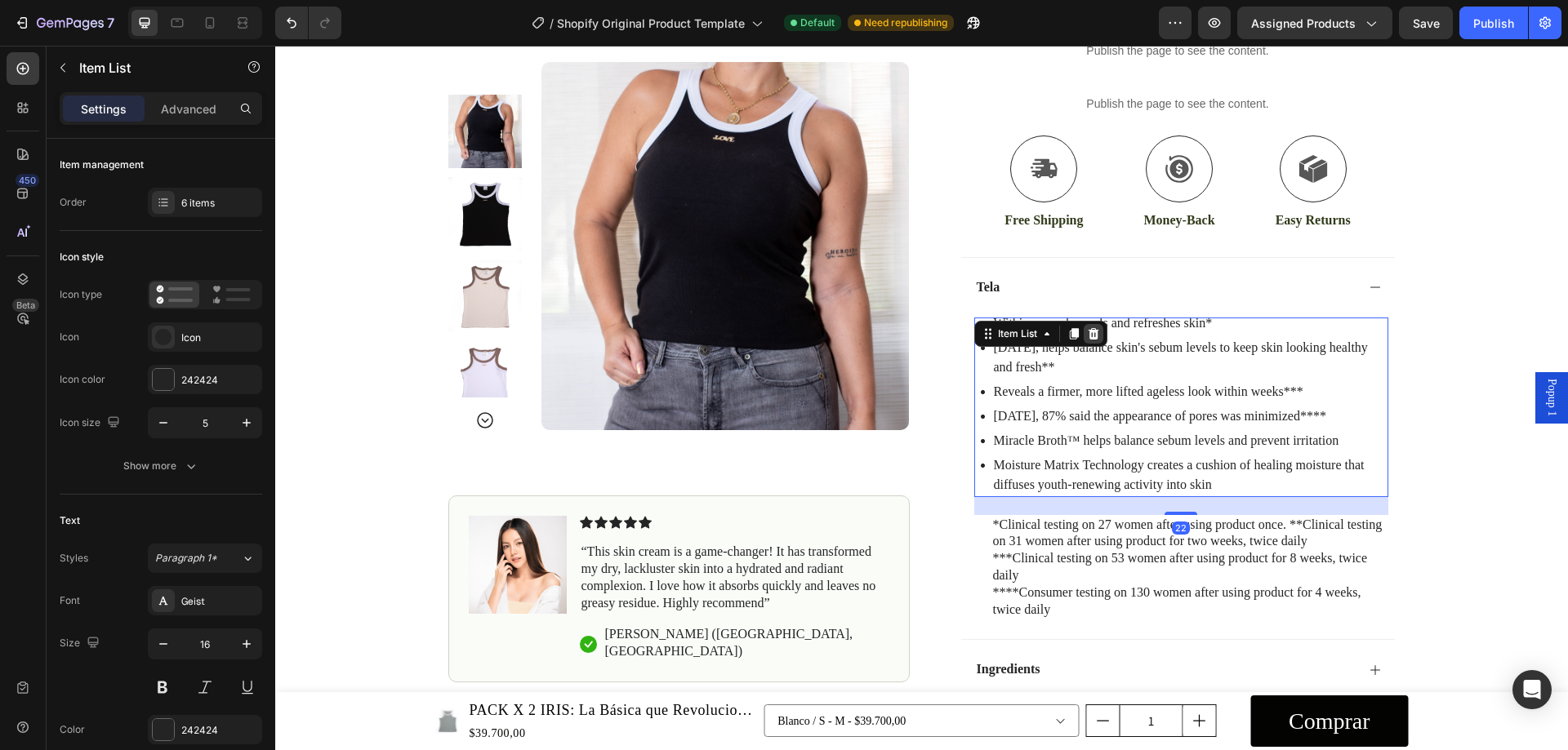
click at [1090, 332] on icon at bounding box center [1094, 333] width 11 height 12
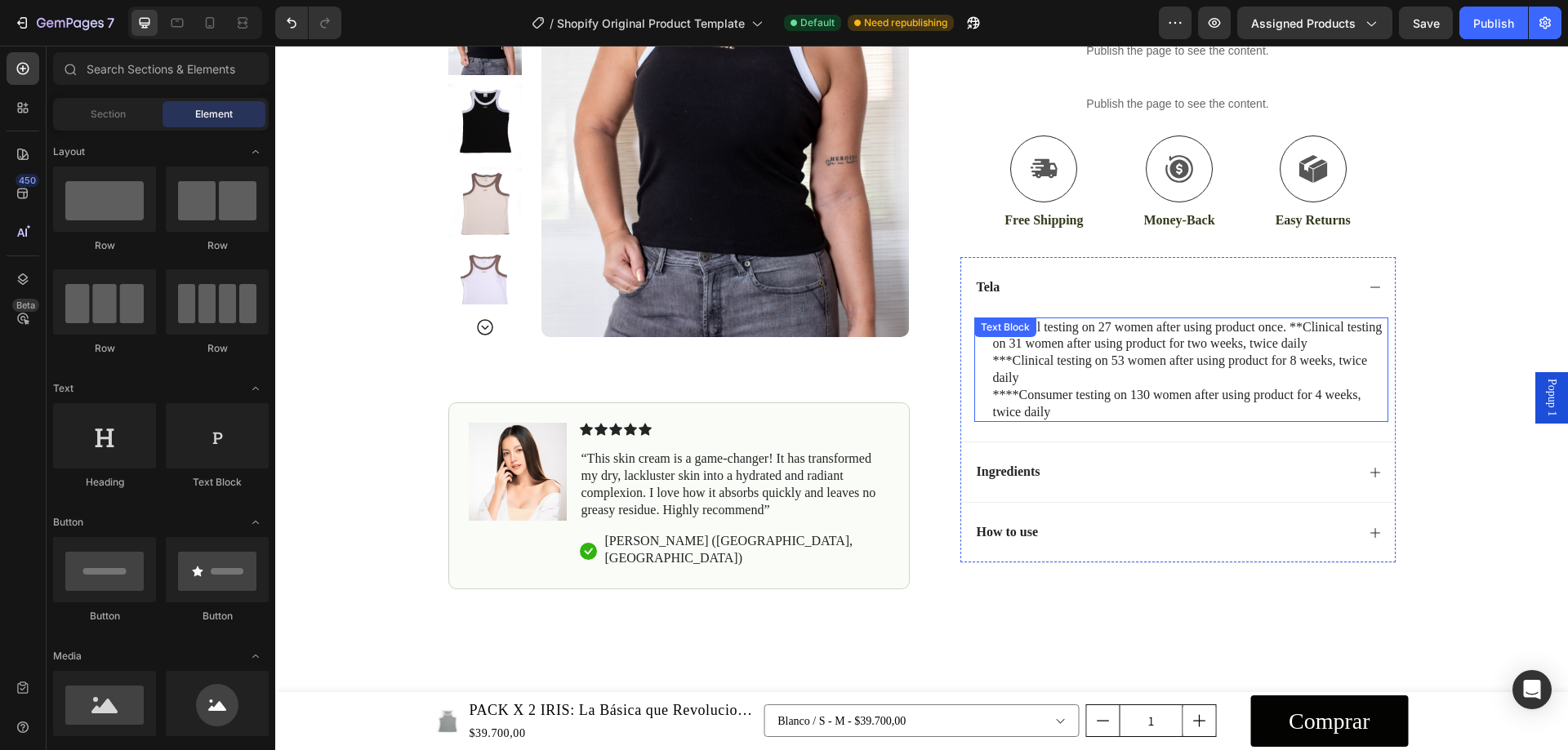
click at [1096, 353] on p "***Clinical testing on 53 women after using product for 8 weeks, twice daily" at bounding box center [1190, 370] width 393 height 35
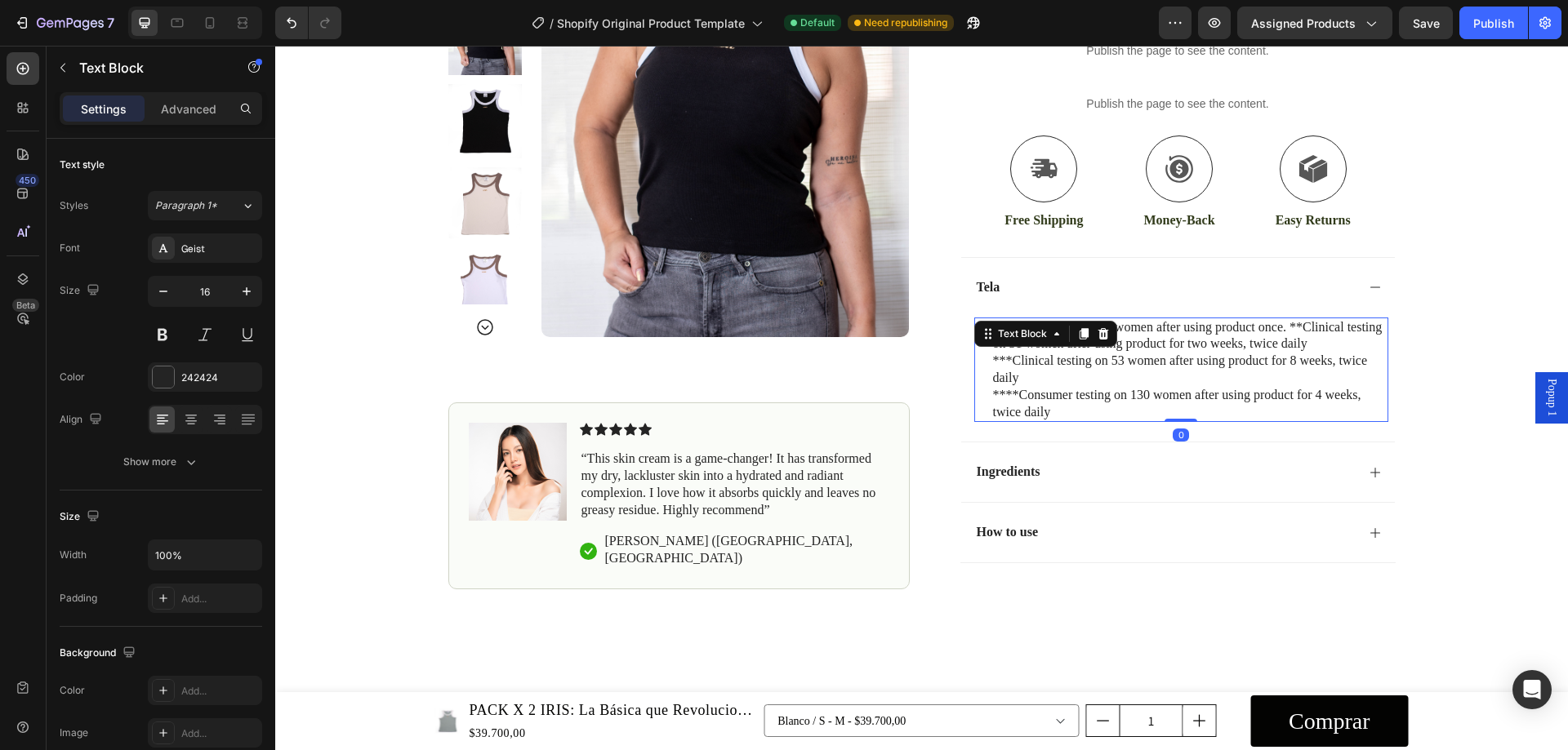
click at [1124, 378] on p "***Clinical testing on 53 women after using product for 8 weeks, twice daily" at bounding box center [1190, 370] width 393 height 35
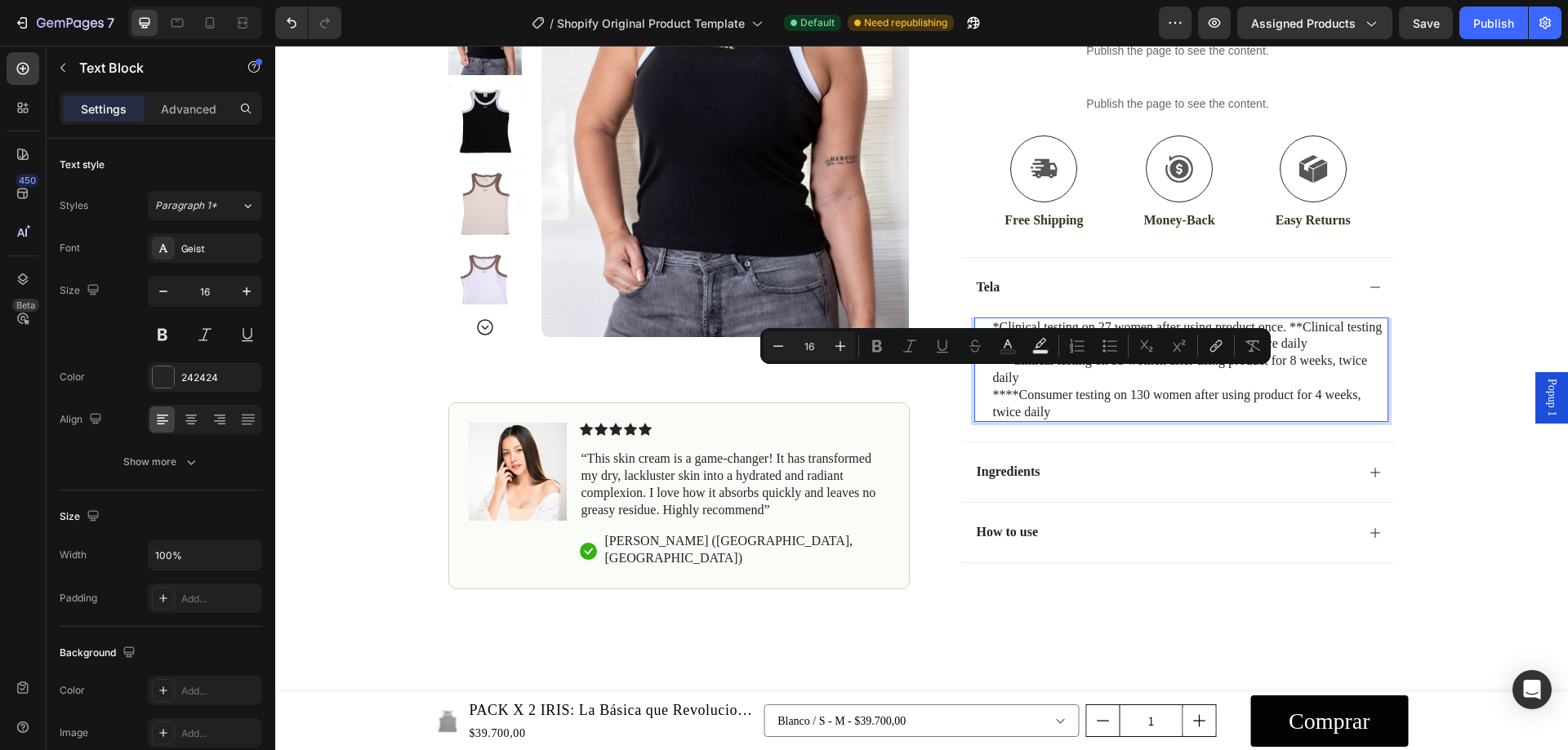
click at [1043, 409] on p "****Consumer testing on 130 women after using product for 4 weeks, twice daily" at bounding box center [1190, 404] width 393 height 35
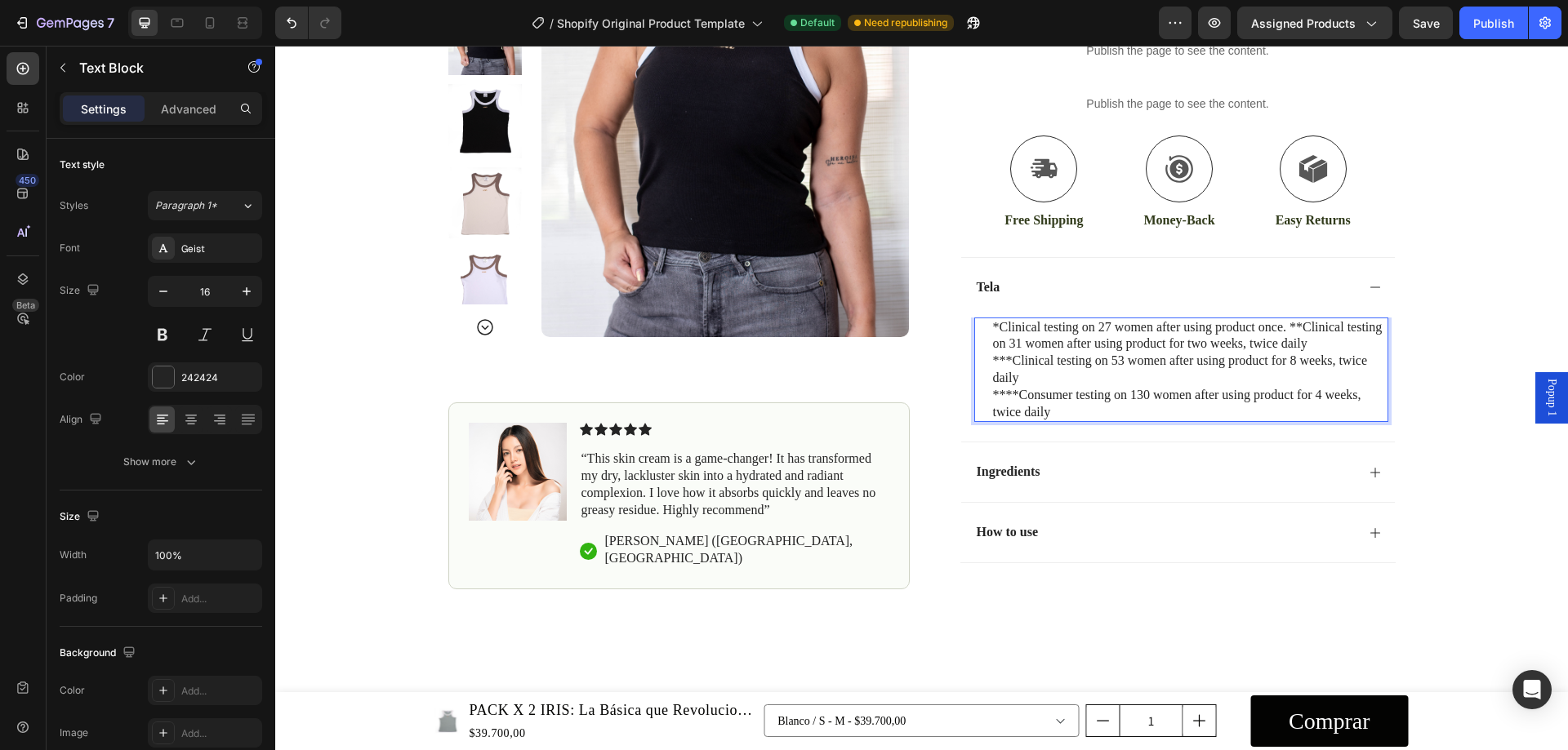
click at [1043, 409] on p "****Consumer testing on 130 women after using product for 4 weeks, twice daily" at bounding box center [1190, 404] width 393 height 35
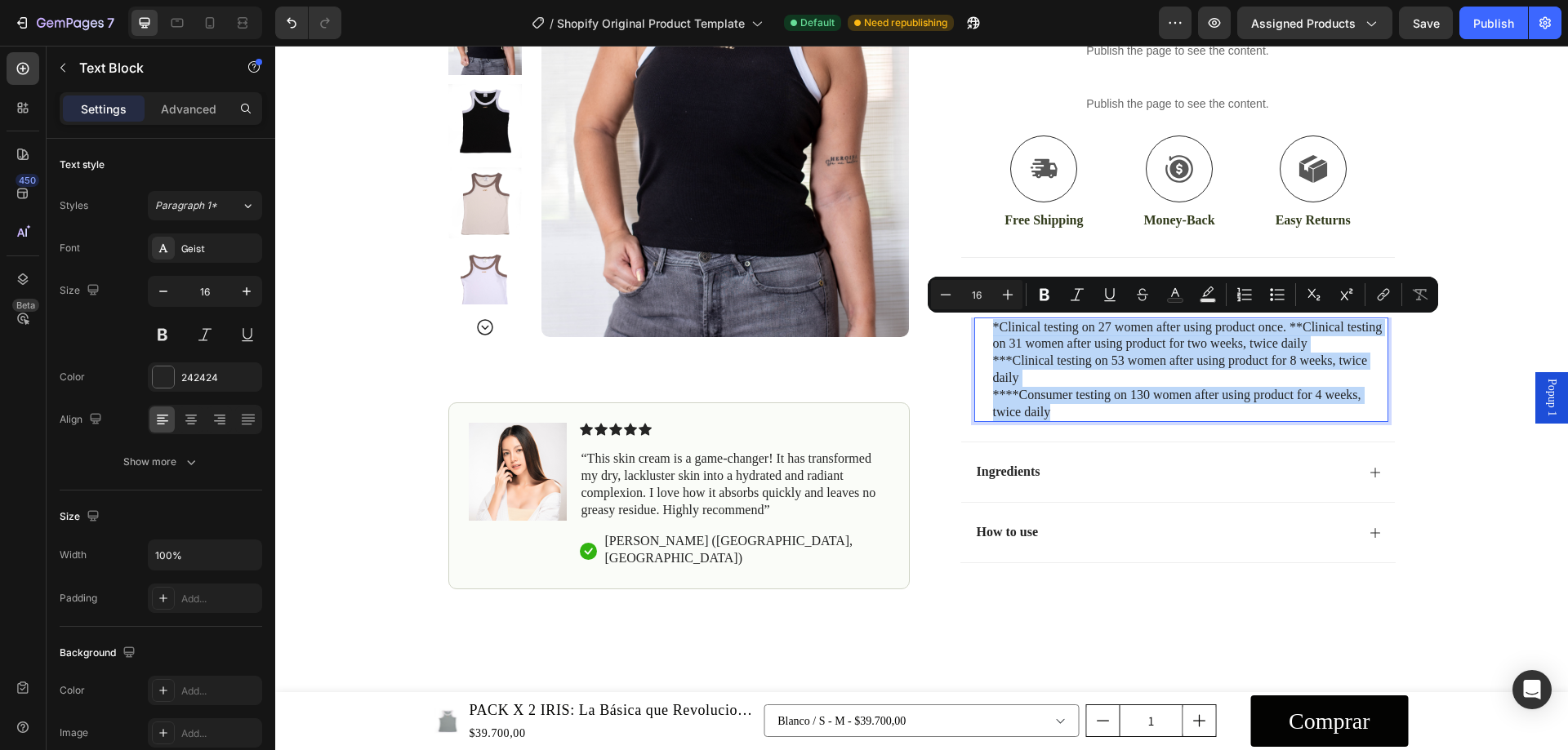
drag, startPoint x: 1054, startPoint y: 415, endPoint x: 974, endPoint y: 332, distance: 115.3
click at [974, 332] on div "*Clinical testing on 27 women after using product once. **Clinical testing on 3…" at bounding box center [1181, 370] width 414 height 106
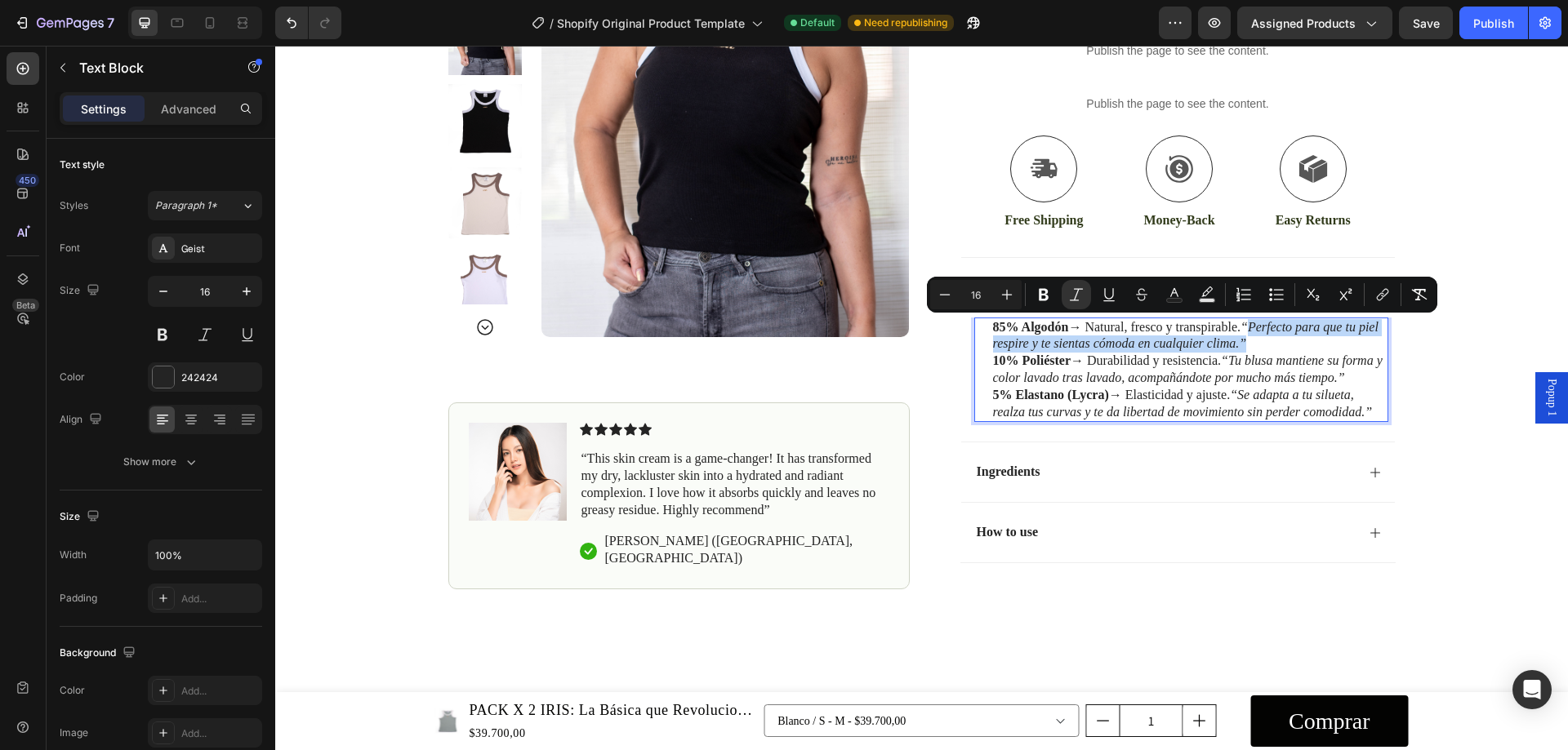
drag, startPoint x: 1248, startPoint y: 325, endPoint x: 1255, endPoint y: 349, distance: 25.0
click at [1255, 349] on p "85% Algodón → Natural, fresco y transpirable. “Perfecto para que tu piel respir…" at bounding box center [1190, 337] width 393 height 35
click at [1424, 299] on icon "Editor contextual toolbar" at bounding box center [1420, 295] width 16 height 16
click at [1237, 332] on p "85% Algodón → Natural, fresco y transpirable. “ Perfecto para que tu piel respi…" at bounding box center [1190, 337] width 393 height 35
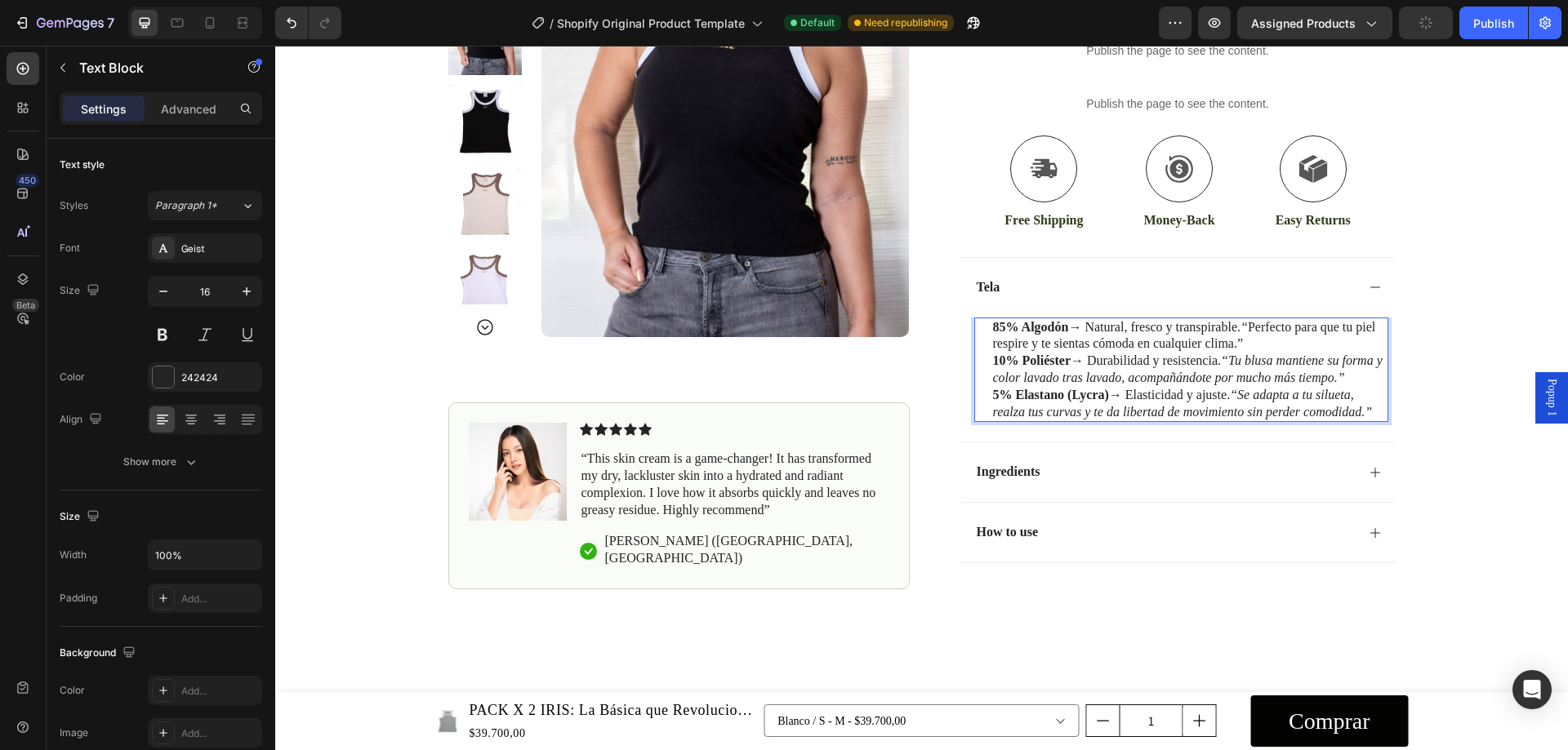
click at [1247, 330] on icon "“" at bounding box center [1245, 327] width 7 height 14
click at [1240, 347] on p "85% Algodón → Natural, fresco y transpirable. Perfecto para que tu piel respire…" at bounding box center [1190, 337] width 393 height 35
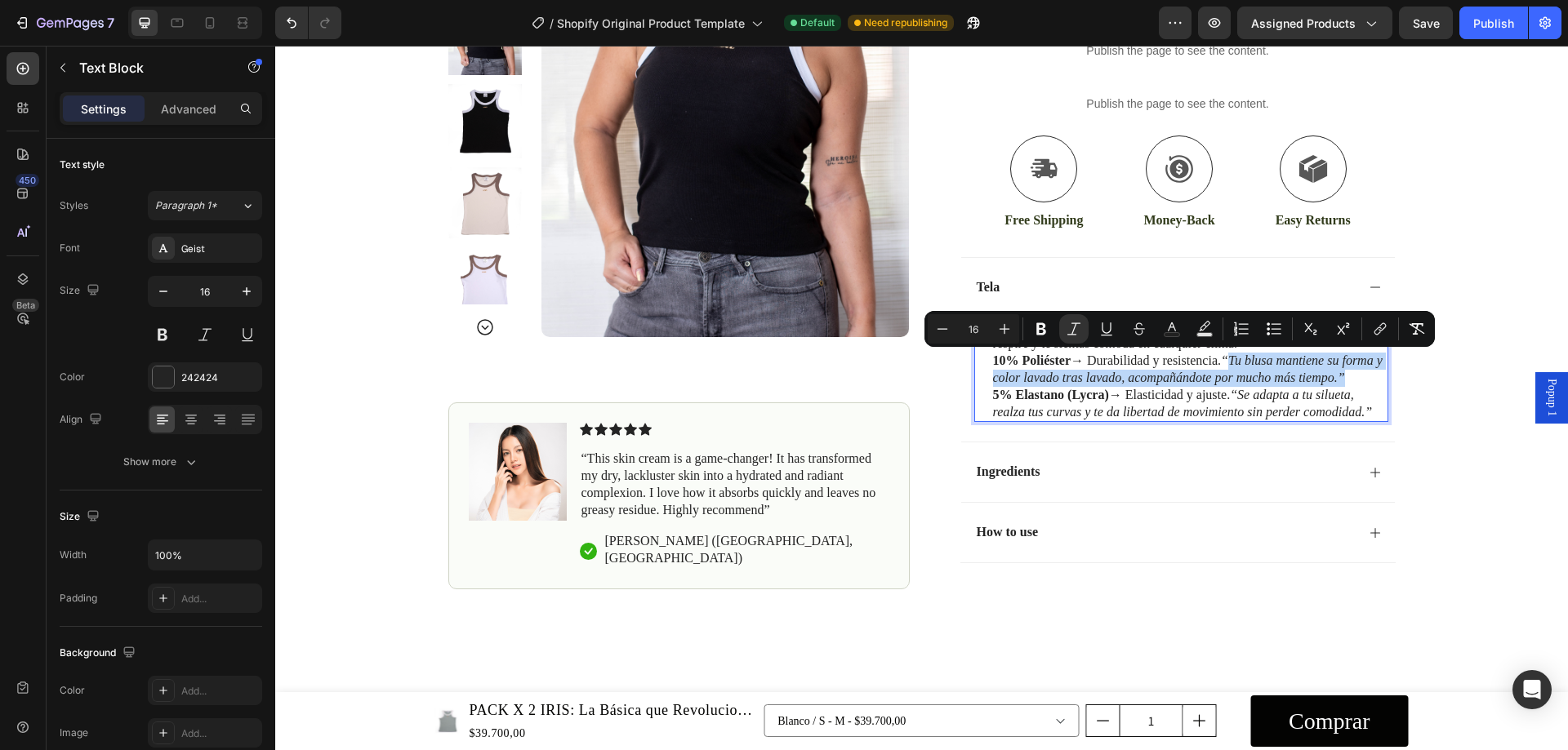
drag, startPoint x: 1230, startPoint y: 361, endPoint x: 1345, endPoint y: 378, distance: 116.2
click at [1345, 378] on icon "“Tu blusa mantiene su forma y color lavado tras lavado, acompañándote por mucho…" at bounding box center [1188, 369] width 390 height 31
click at [1413, 334] on icon "Editor contextual toolbar" at bounding box center [1417, 329] width 15 height 12
click at [1355, 370] on p "10% Poliéster → Durabilidad y resistencia. “ Tu blusa mantiene su forma y color…" at bounding box center [1190, 370] width 393 height 35
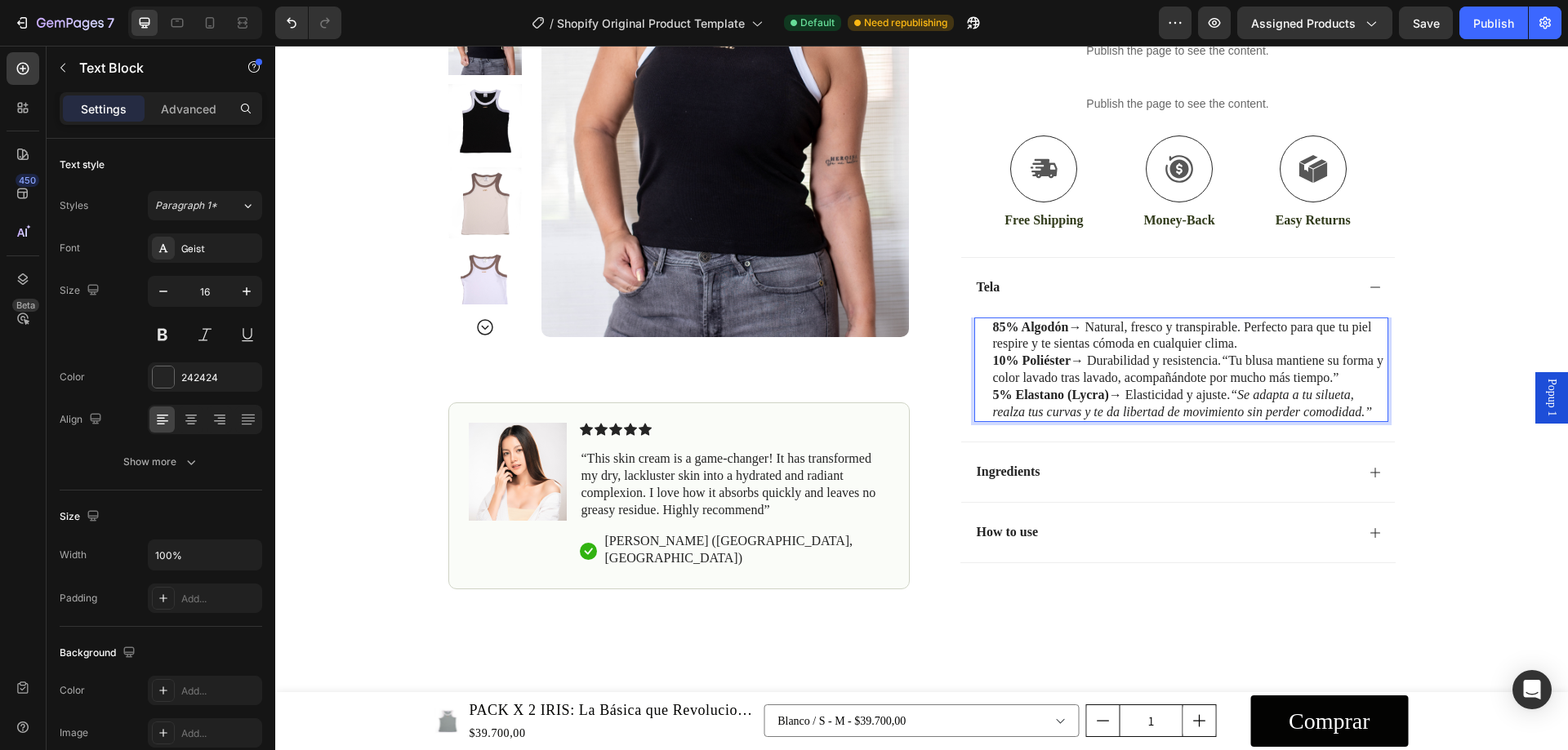
click at [1346, 378] on p "10% Poliéster → Durabilidad y resistencia. “ Tu blusa mantiene su forma y color…" at bounding box center [1190, 370] width 393 height 35
click at [1227, 359] on icon "“" at bounding box center [1225, 360] width 7 height 14
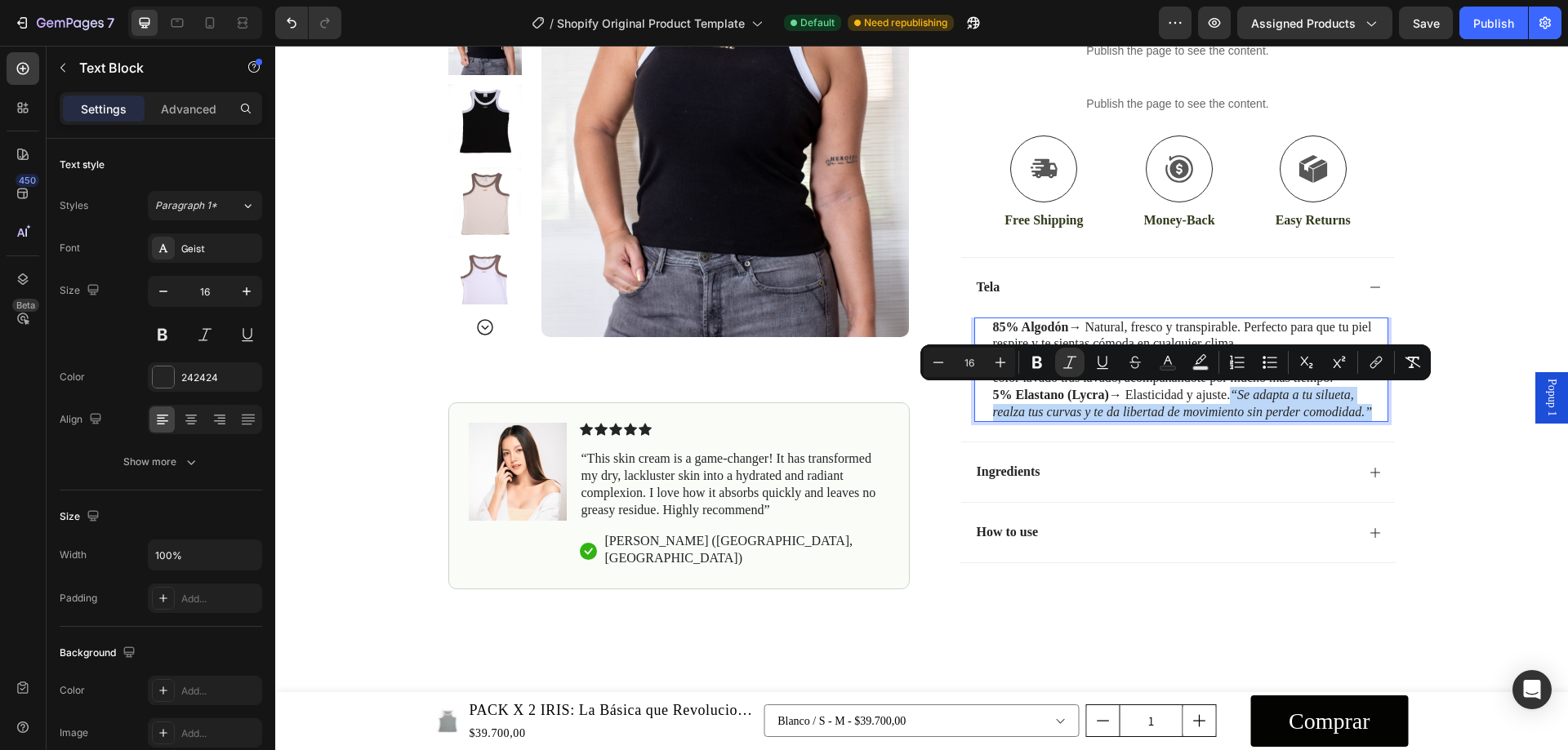
drag, startPoint x: 1231, startPoint y: 393, endPoint x: 1368, endPoint y: 415, distance: 138.8
click at [1368, 415] on p "5% Elastano (Lycra) → Elasticidad y ajuste. “Se adapta a tu silueta, realza tus…" at bounding box center [1190, 404] width 393 height 35
click at [1413, 365] on icon "Editor contextual toolbar" at bounding box center [1413, 362] width 16 height 16
click at [1367, 409] on p "5% Elastano (Lycra) → Elasticidad y ajuste. “Se adapta a tu silueta, realza tus…" at bounding box center [1190, 404] width 393 height 35
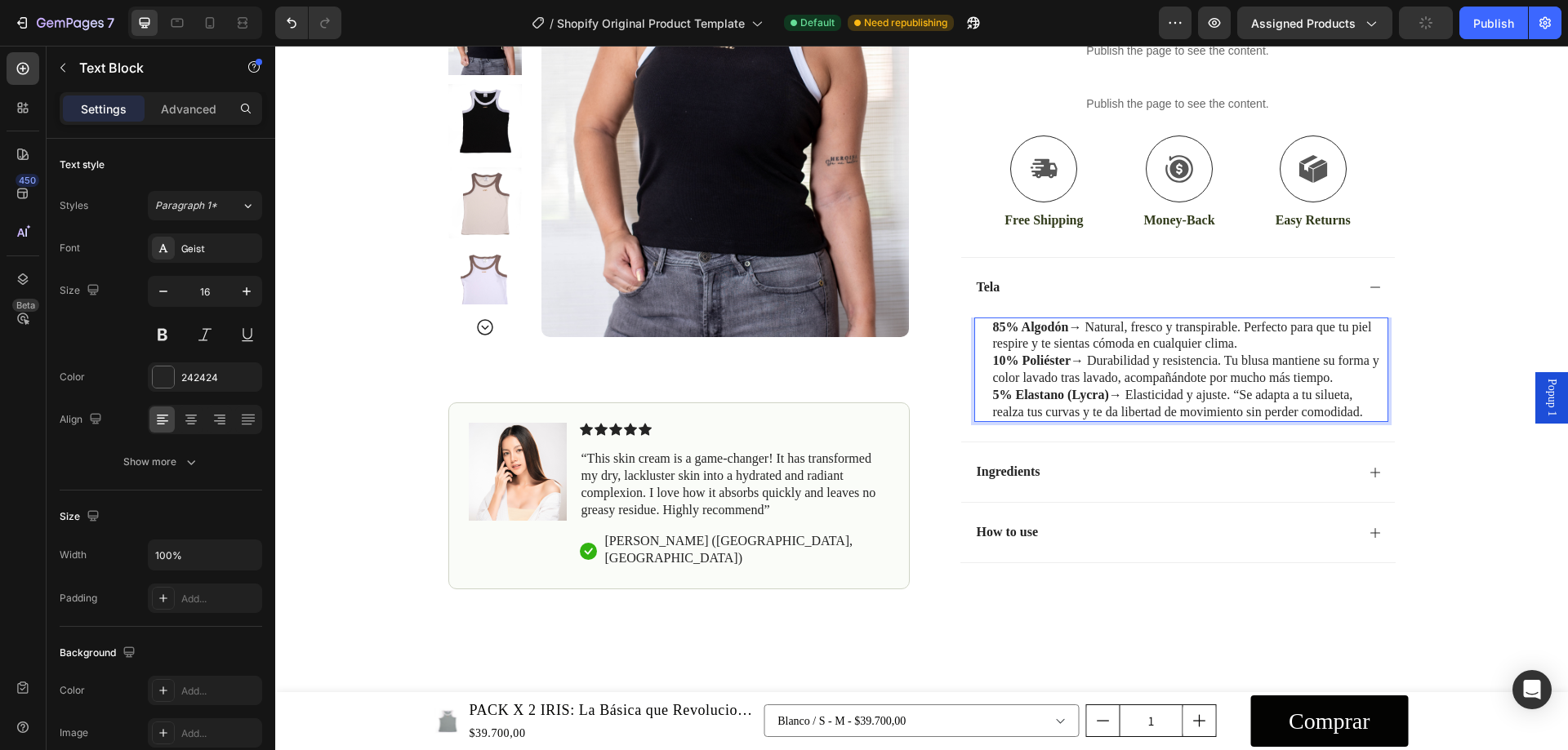
click at [1237, 390] on p "5% Elastano (Lycra) → Elasticidad y ajuste. “Se adapta a tu silueta, realza tus…" at bounding box center [1190, 404] width 393 height 35
click at [1009, 334] on p "85% Algodón → Natural, fresco y transpirable. Perfecto para que tu piel respire…" at bounding box center [1190, 337] width 393 height 35
click at [218, 254] on div "Geist" at bounding box center [219, 249] width 76 height 15
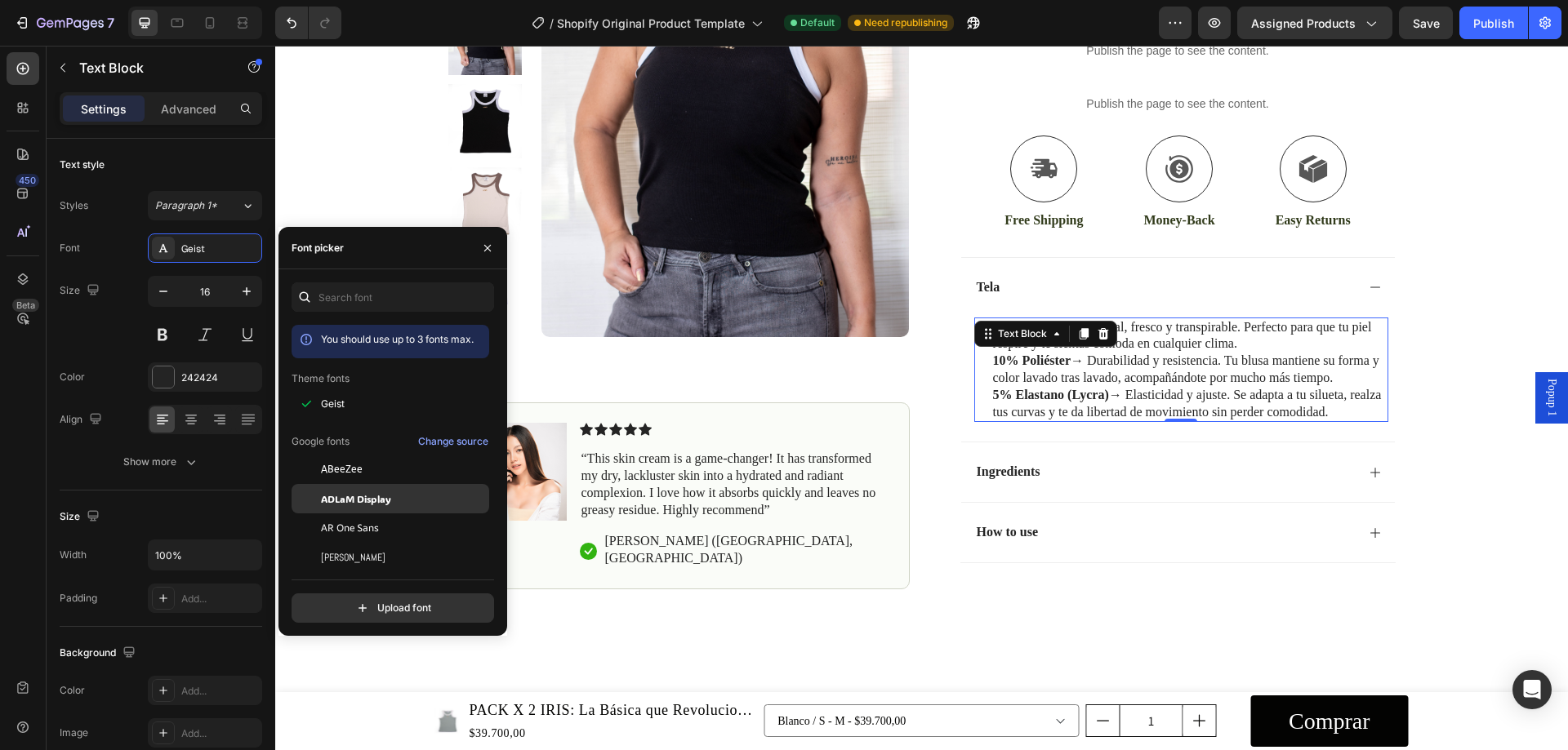
click at [389, 505] on span "ADLaM Display" at bounding box center [356, 499] width 70 height 15
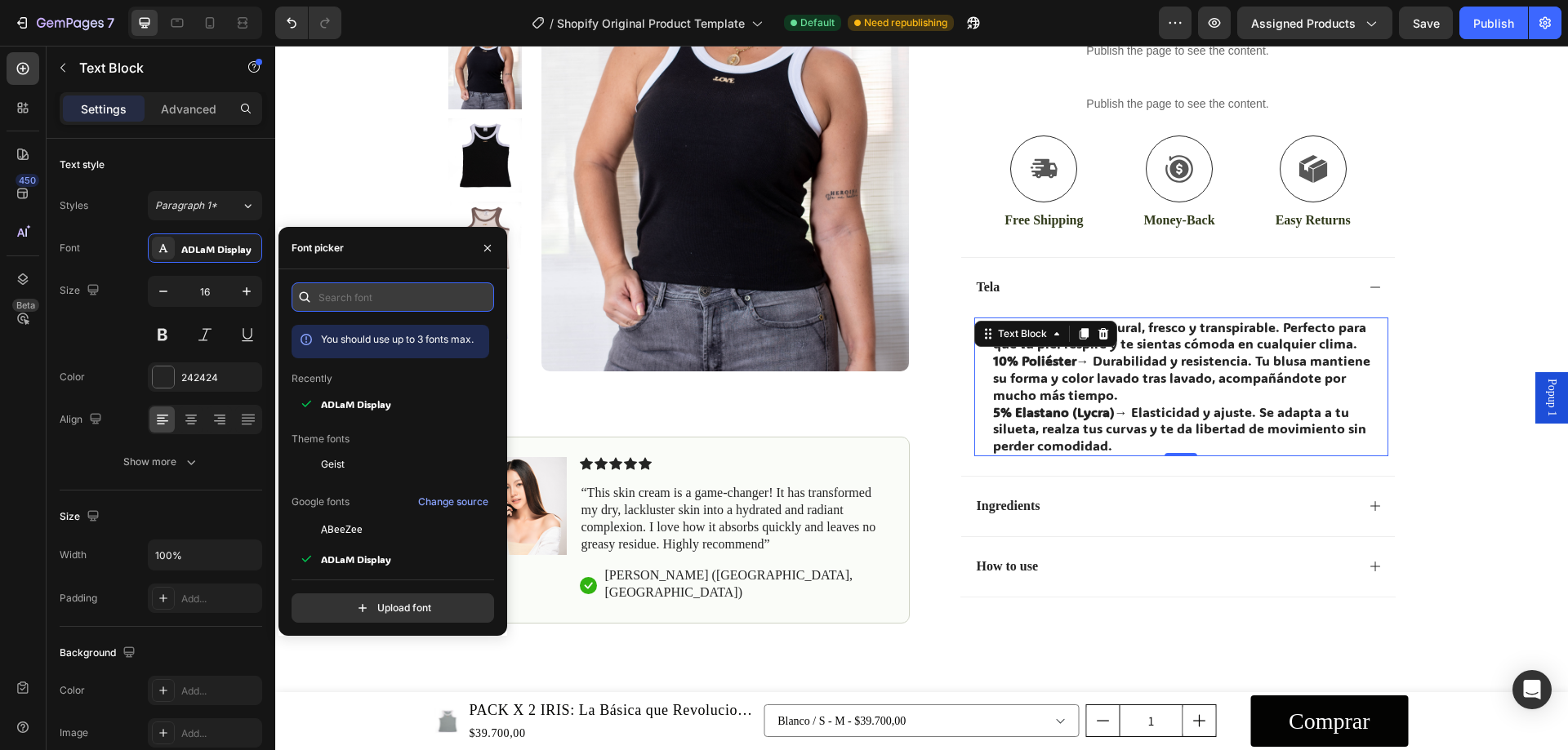
click at [382, 297] on input "text" at bounding box center [392, 297] width 202 height 29
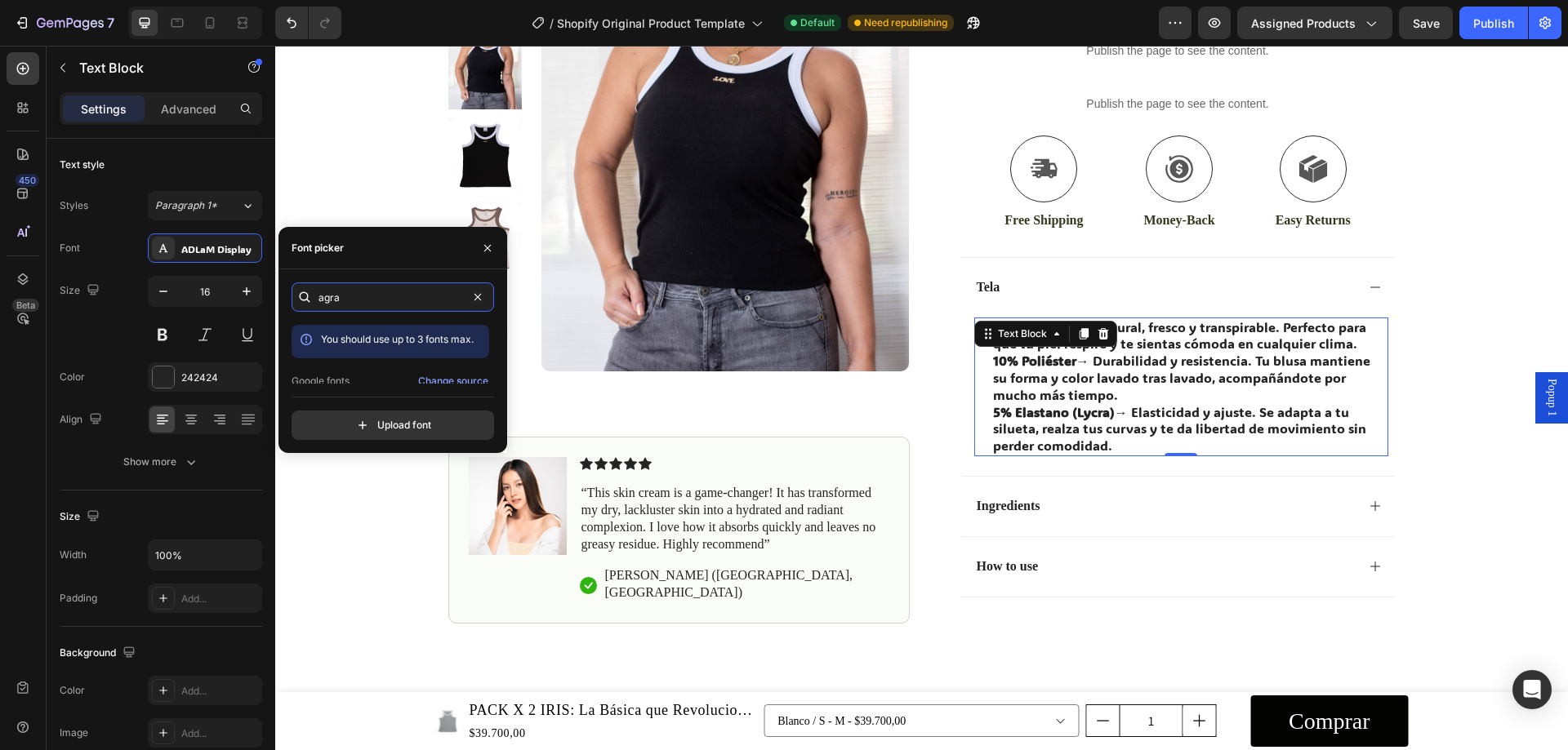
scroll to position [40, 0]
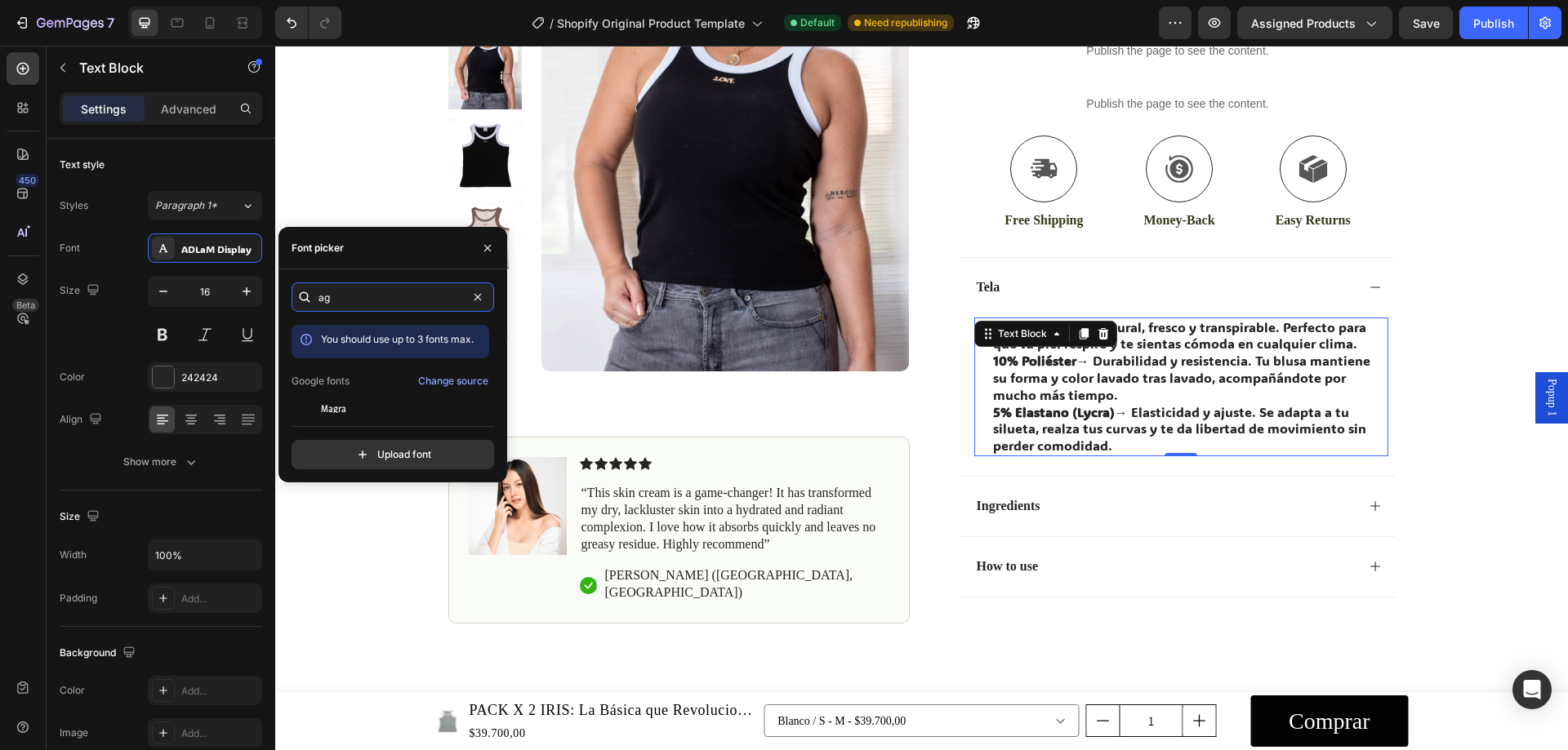
type input "a"
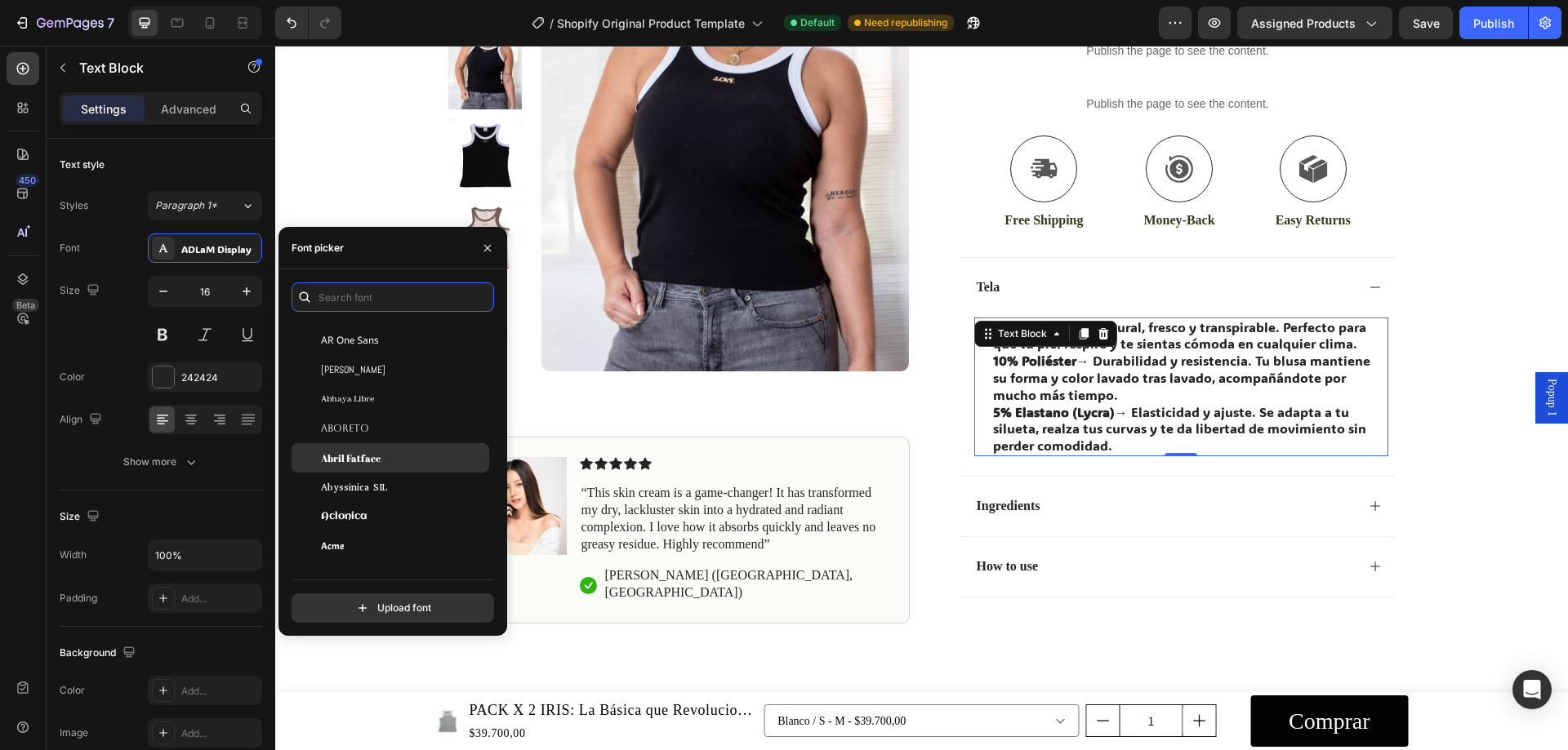
scroll to position [409, 0]
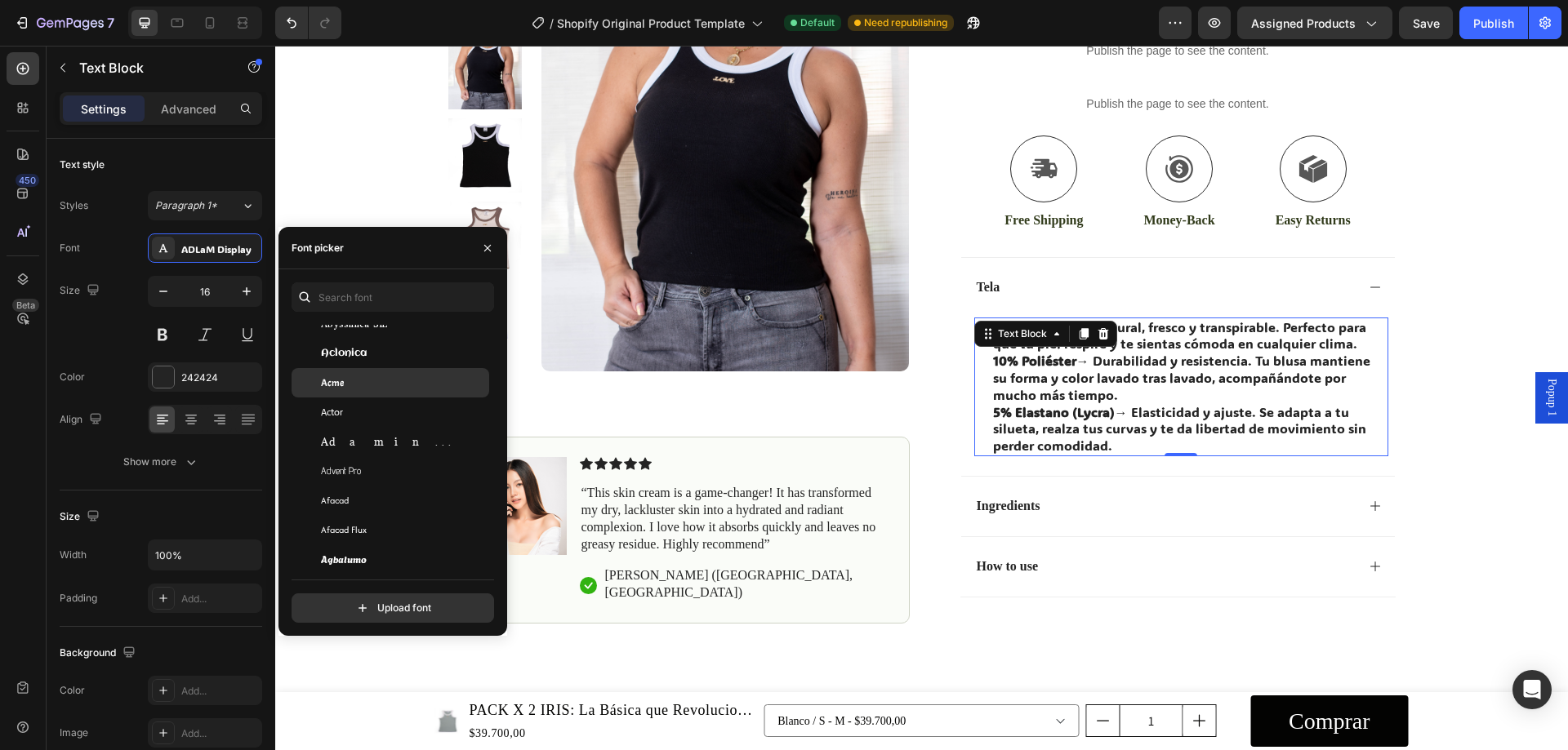
click at [369, 387] on div "Acme" at bounding box center [403, 383] width 165 height 15
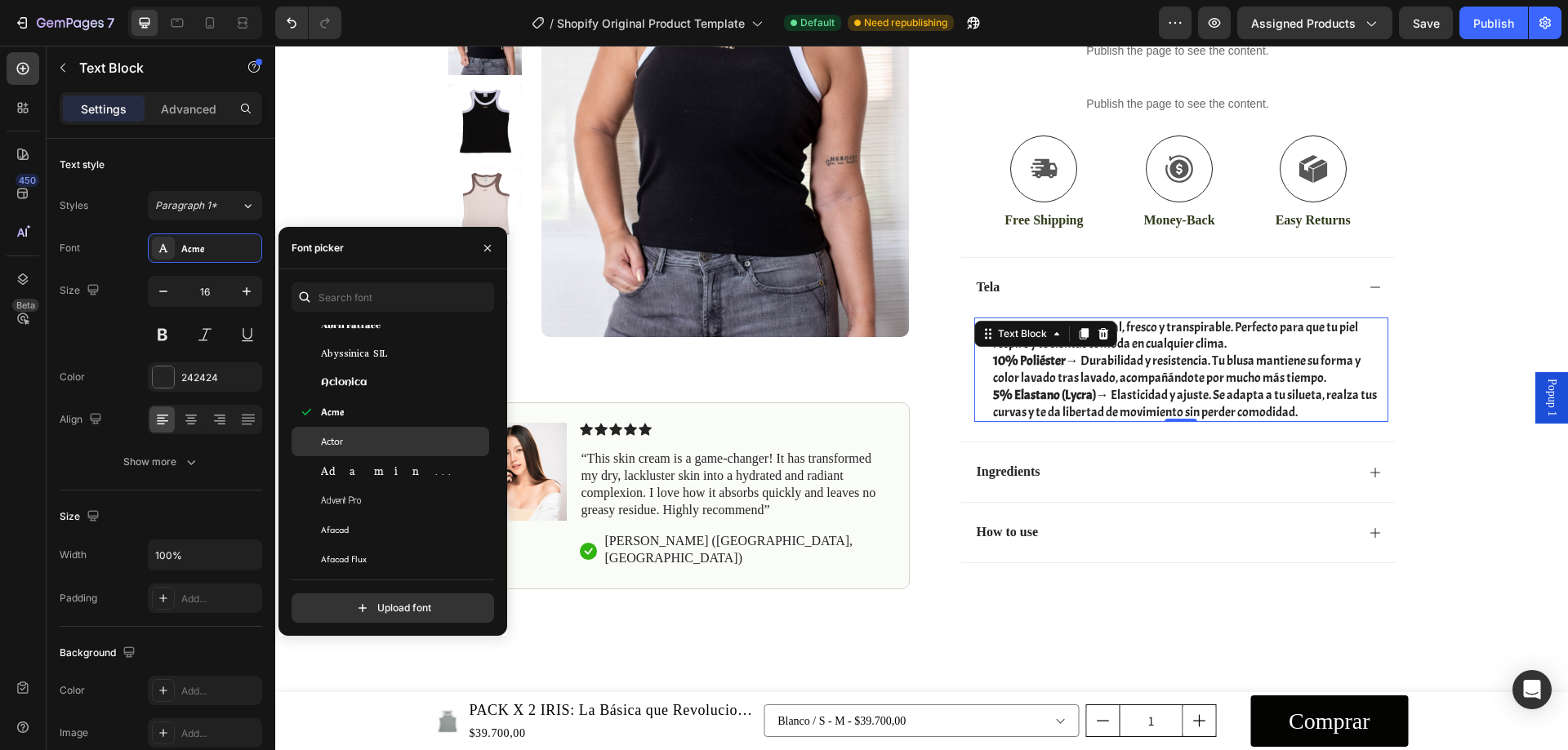
click at [372, 450] on div "Actor" at bounding box center [390, 441] width 198 height 29
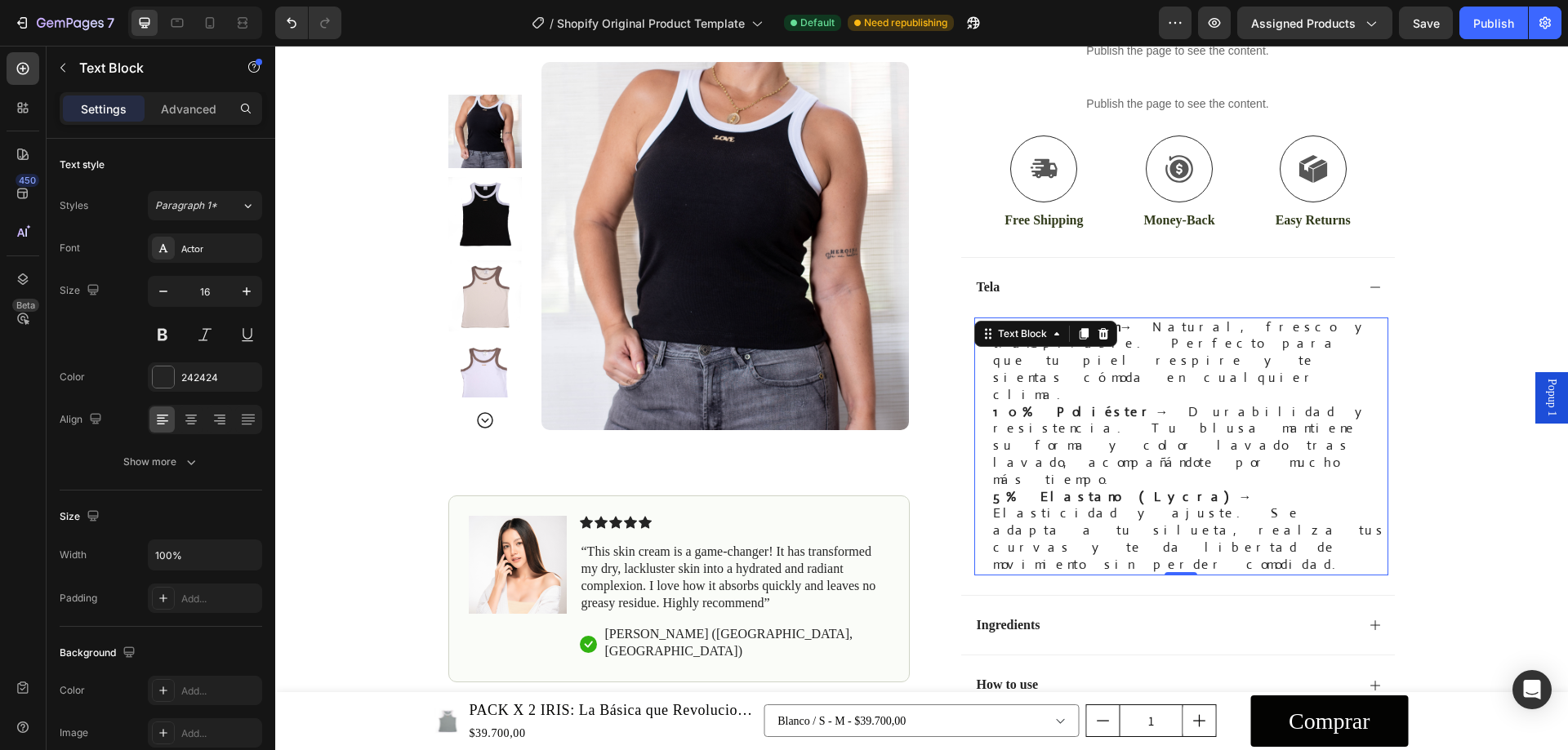
click at [1251, 342] on p "85% Algodón → Natural, fresco y transpirable. Perfecto para que tu piel respire…" at bounding box center [1190, 361] width 393 height 85
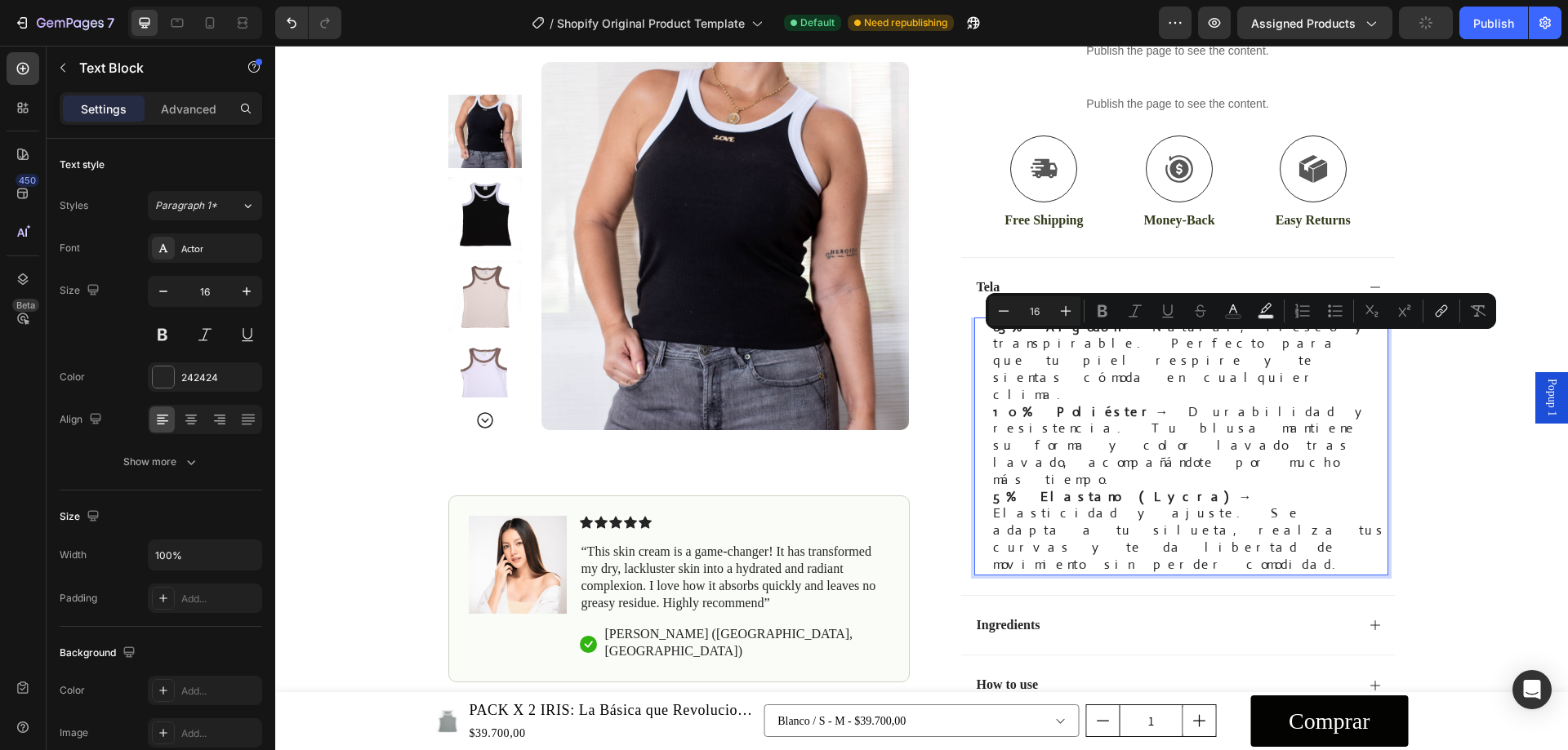
click at [1252, 343] on p "85% Algodón → Natural, fresco y transpirable. Perfecto para que tu piel respire…" at bounding box center [1190, 361] width 393 height 85
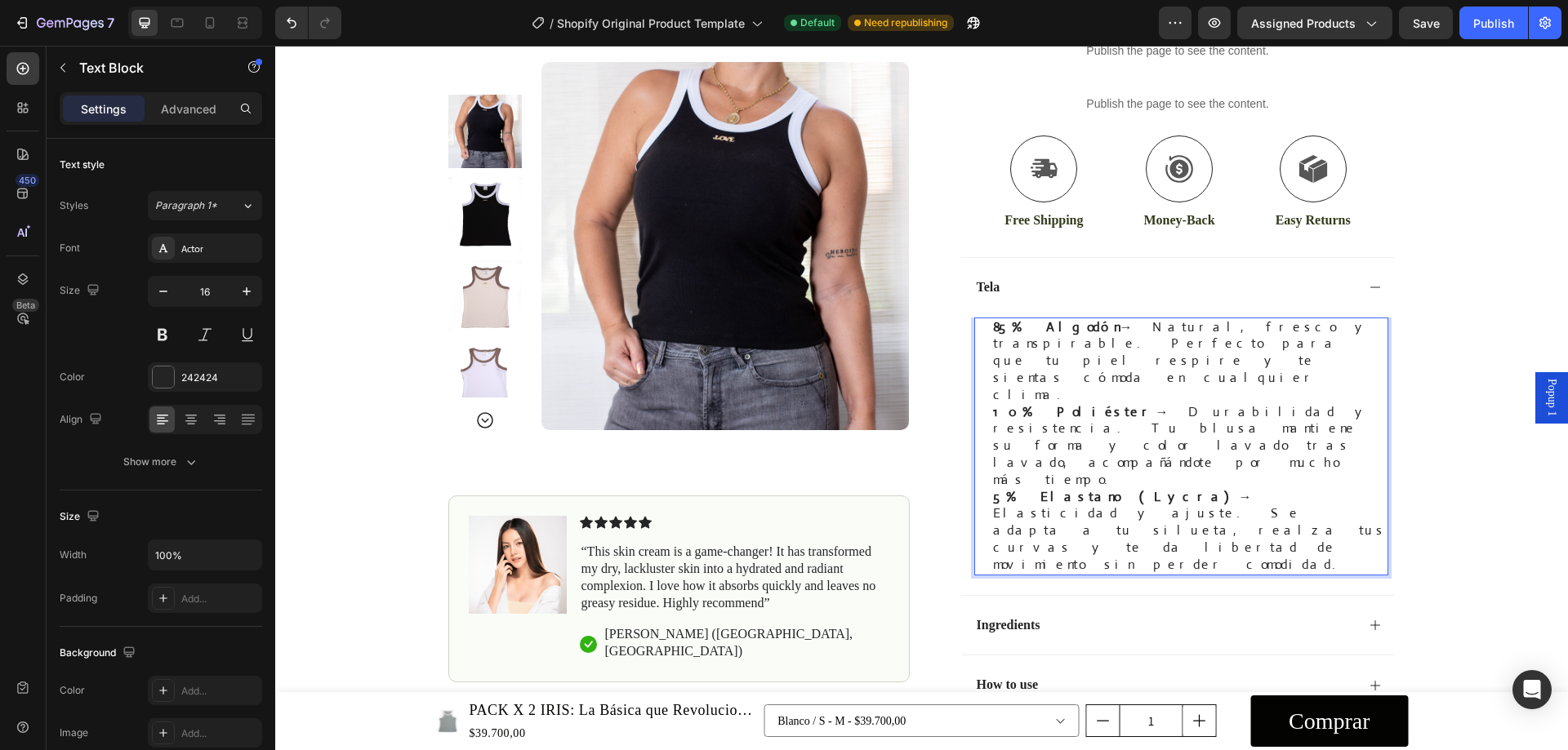
click at [992, 329] on div "85% Algodón → Natural, fresco y transpirable. Perfecto para que tu piel respire…" at bounding box center [1190, 446] width 397 height 258
click at [981, 326] on div "85% Algodón → Natural, fresco y transpirable. Perfecto para que tu piel respire…" at bounding box center [1181, 446] width 414 height 258
click at [1114, 404] on p "10% Poliéster → Durabilidad y resistencia. Tu blusa mantiene su forma y color l…" at bounding box center [1190, 446] width 393 height 85
click at [1192, 404] on p "10% Poliéster → Durabilidad y resistencia. Tu blusa mantiene su forma y color l…" at bounding box center [1190, 446] width 393 height 85
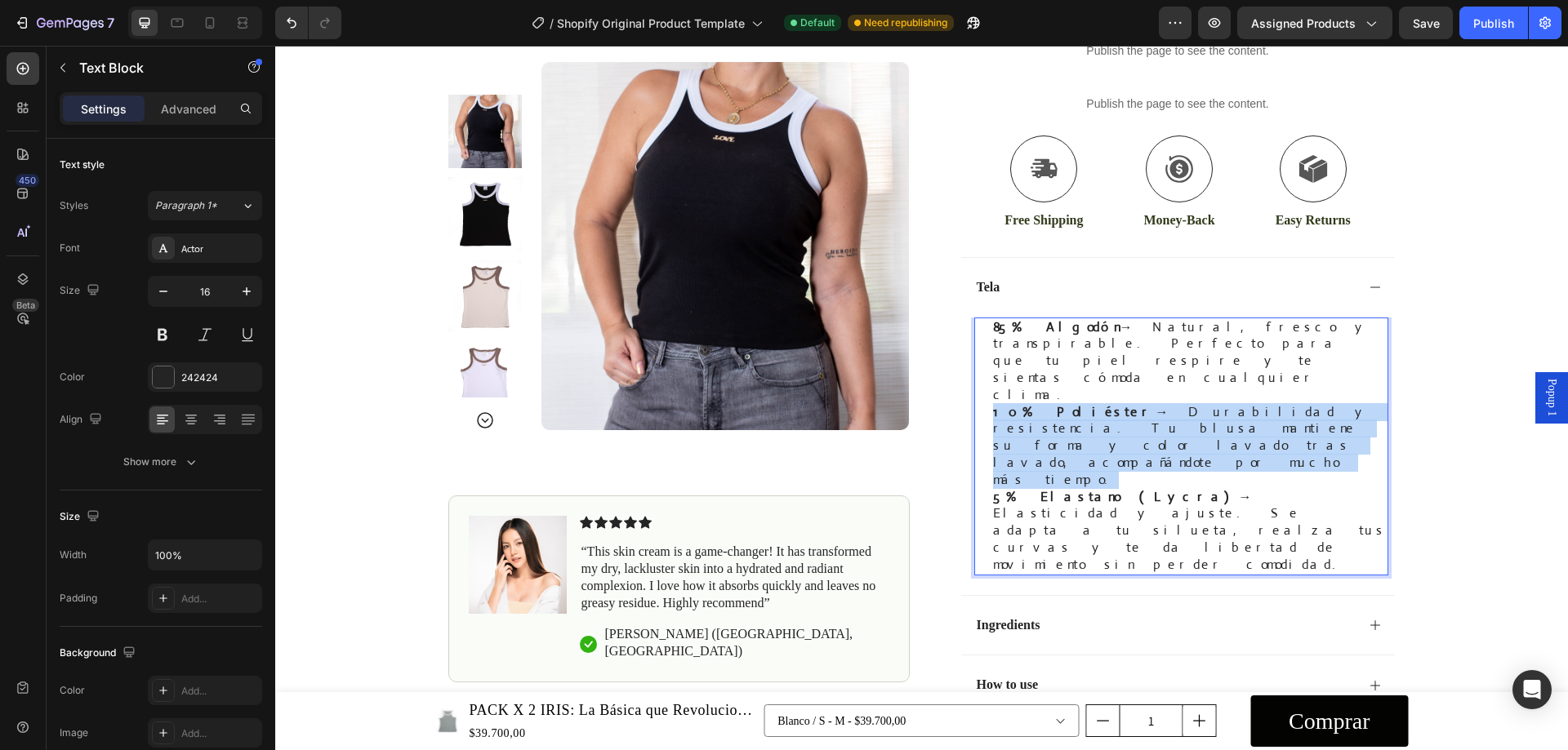
click at [1192, 404] on p "10% Poliéster → Durabilidad y resistencia. Tu blusa mantiene su forma y color l…" at bounding box center [1190, 446] width 393 height 85
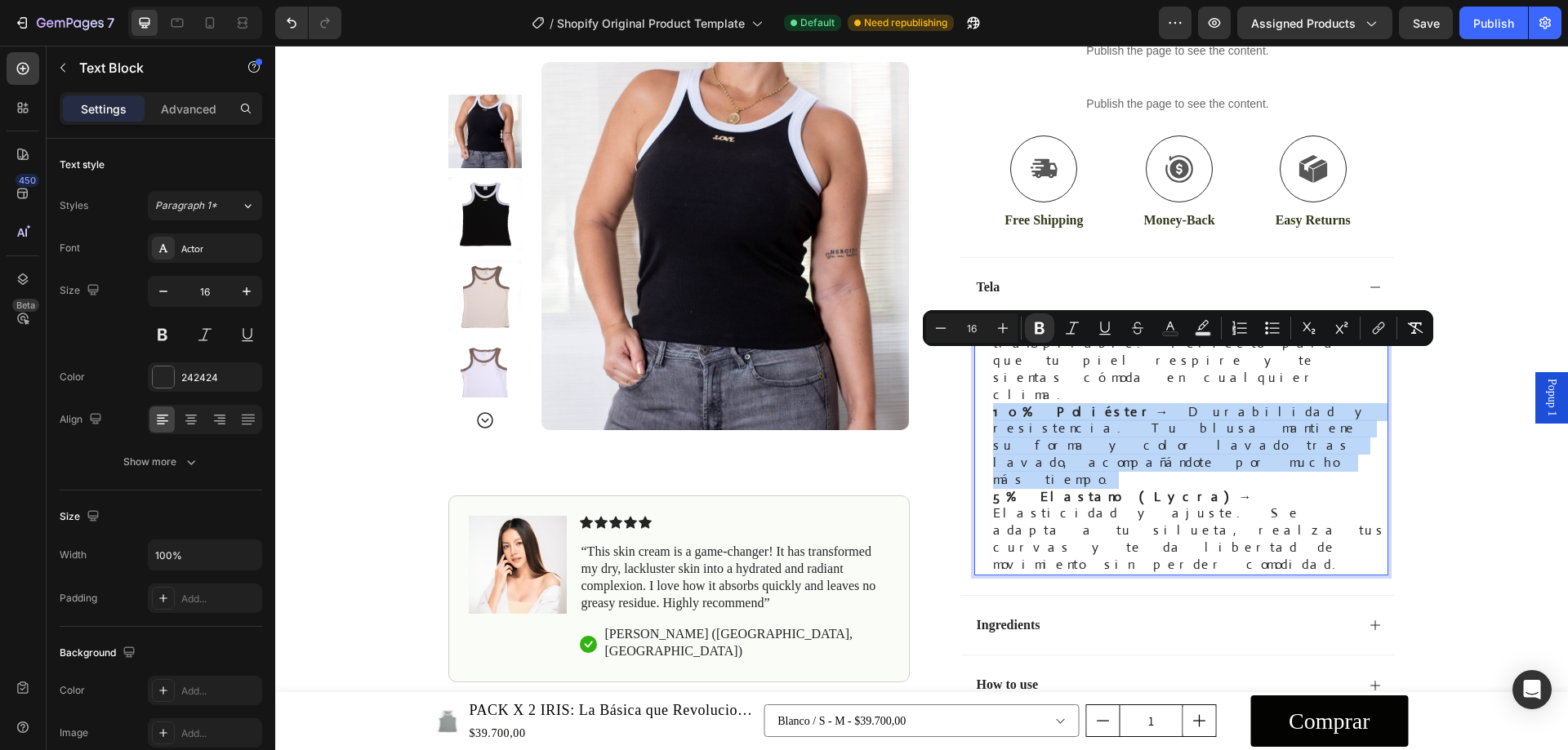
click at [1196, 404] on p "10% Poliéster → Durabilidad y resistencia. Tu blusa mantiene su forma y color l…" at bounding box center [1190, 446] width 393 height 85
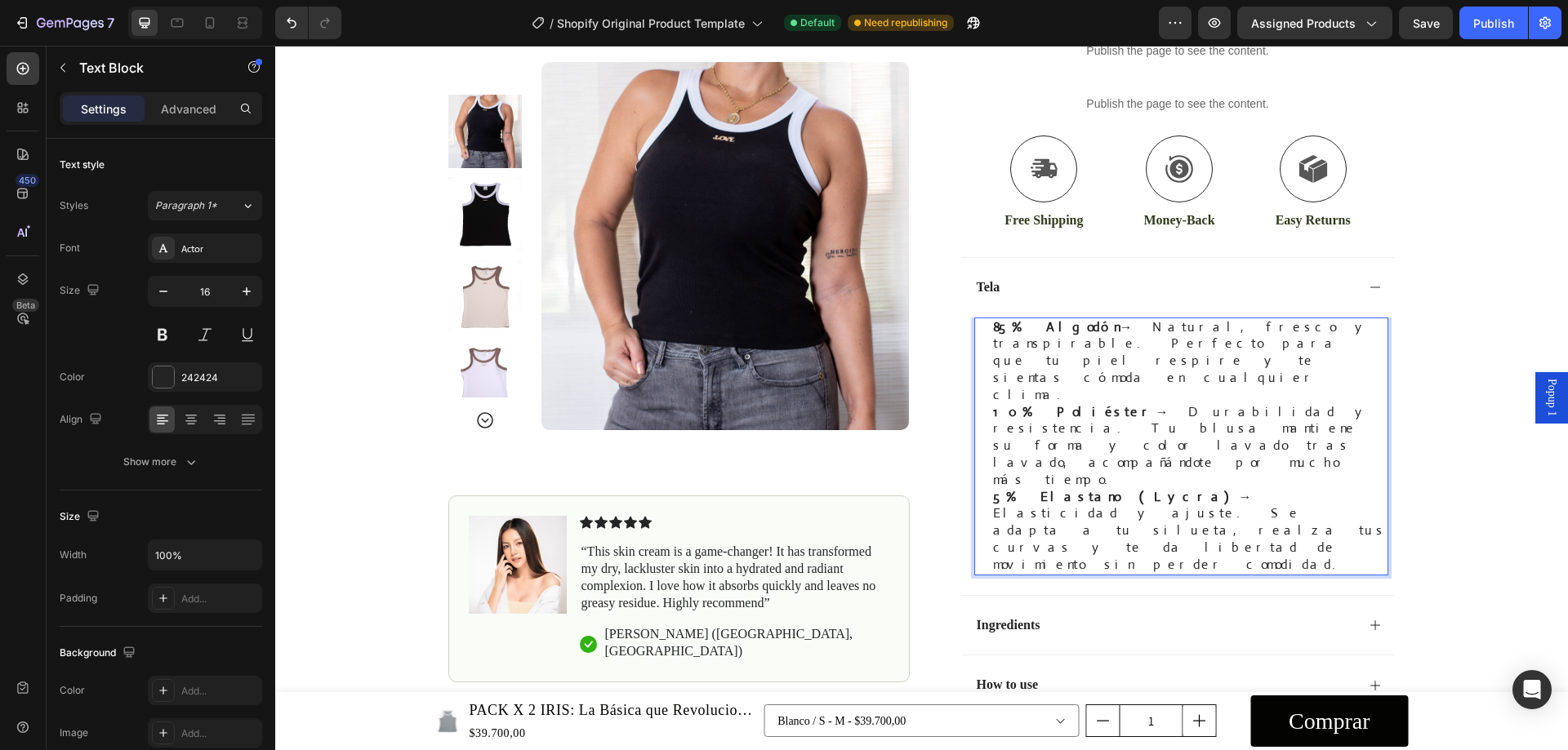
click at [1235, 404] on p "10% Poliéster → Durabilidad y resistencia. Tu blusa mantiene su forma y color l…" at bounding box center [1190, 446] width 393 height 85
click at [993, 321] on strong "85% Algodón" at bounding box center [1056, 327] width 127 height 17
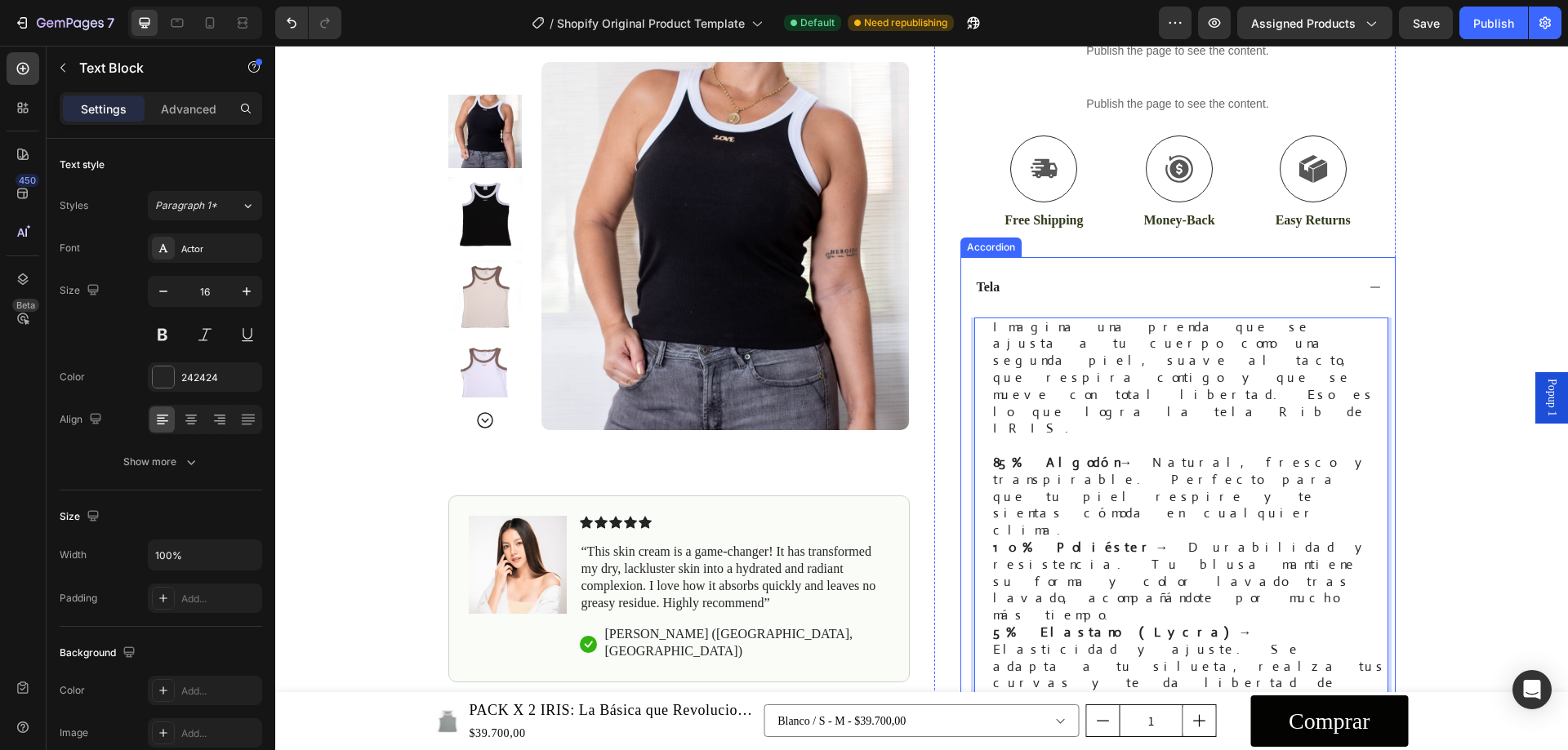
click at [988, 289] on strong "Tela" at bounding box center [989, 287] width 24 height 14
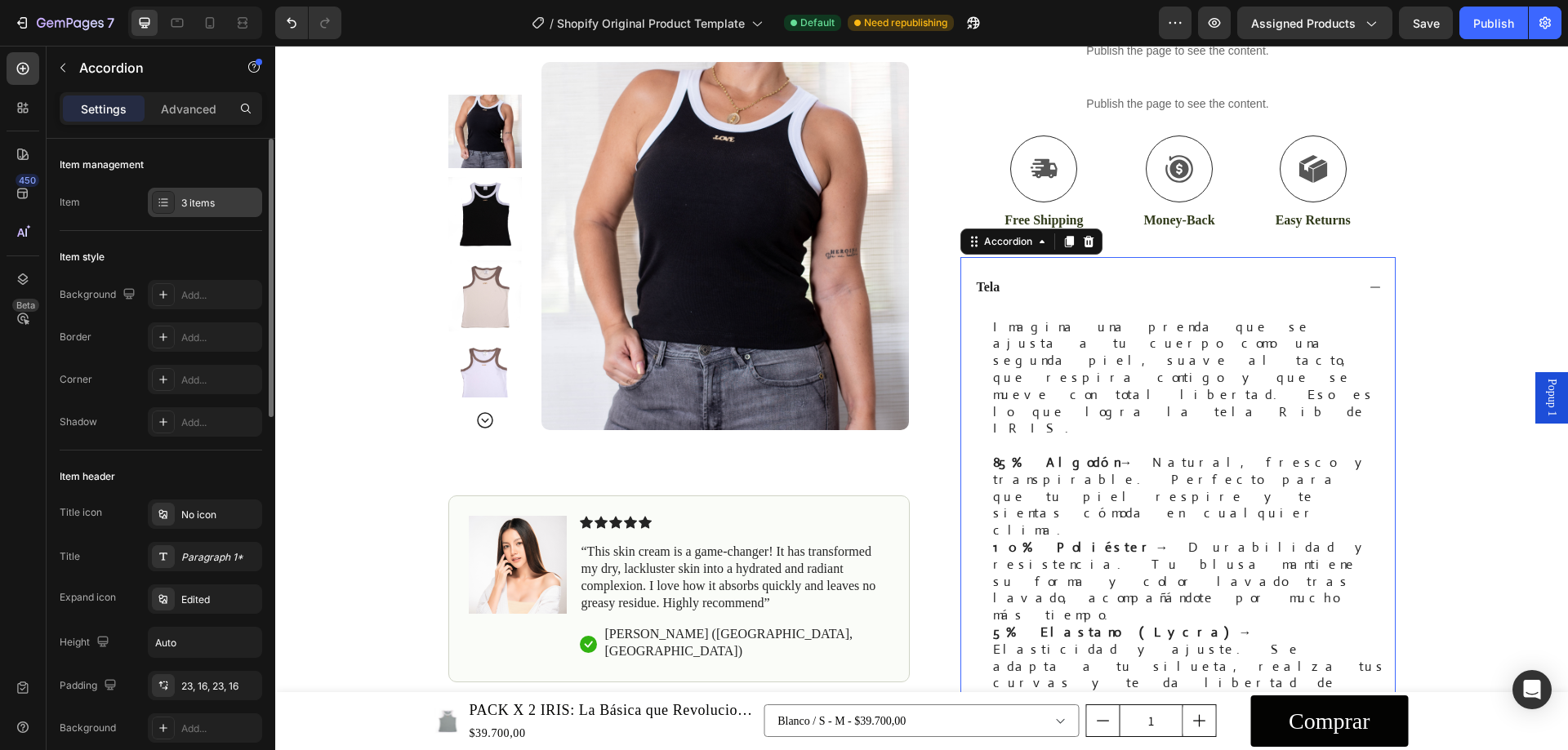
click at [213, 203] on div "3 items" at bounding box center [219, 203] width 76 height 15
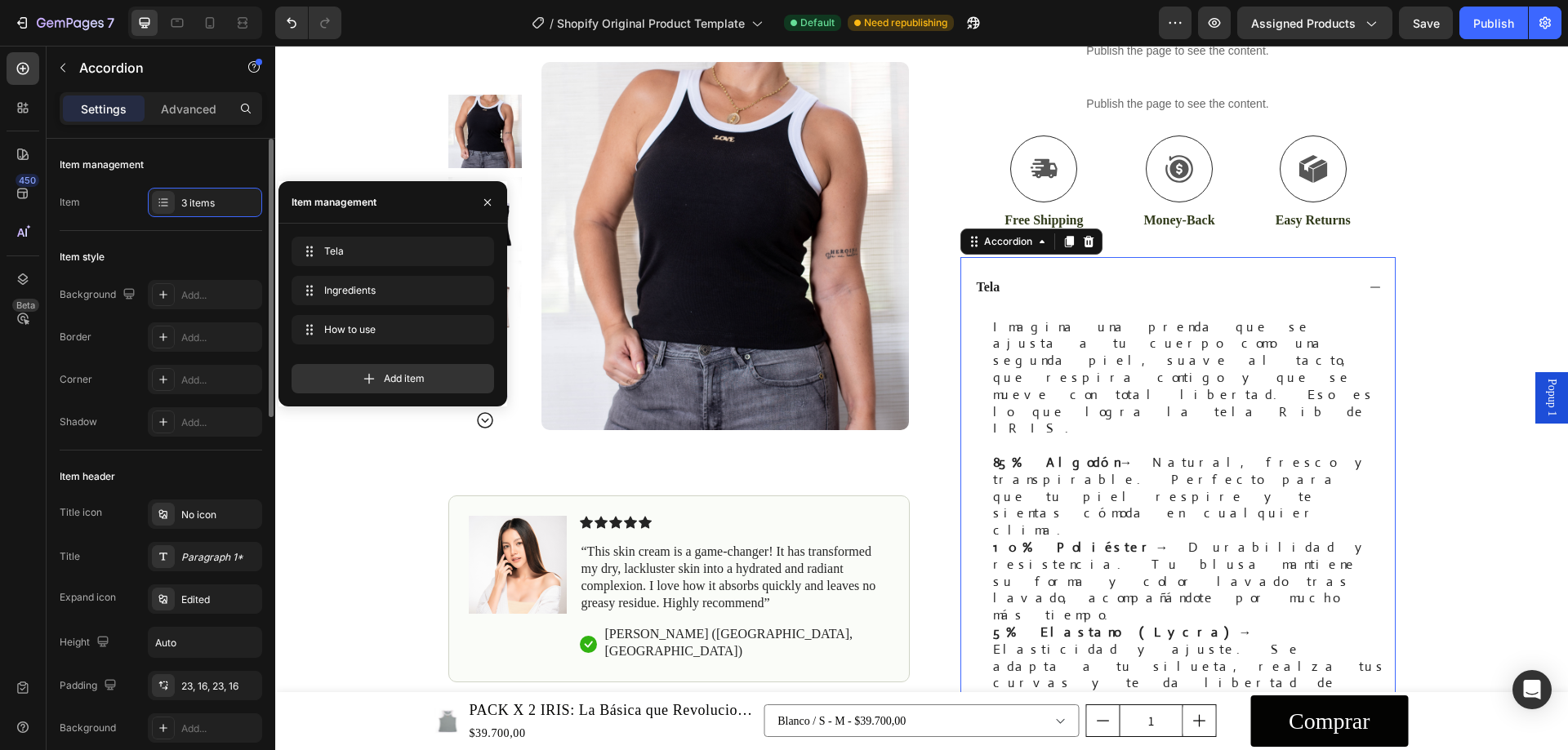
click at [214, 255] on div "Item style" at bounding box center [160, 257] width 202 height 26
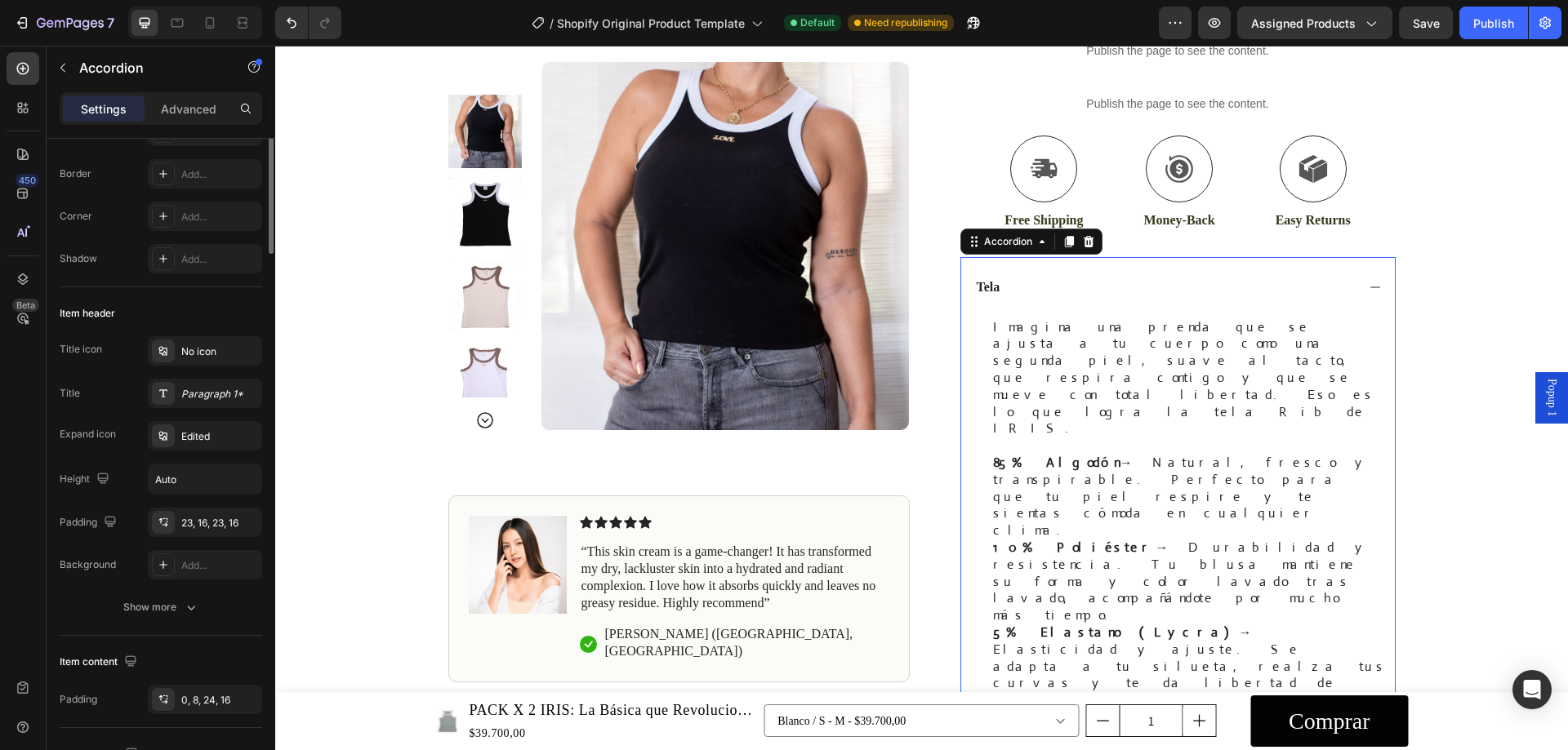
scroll to position [0, 0]
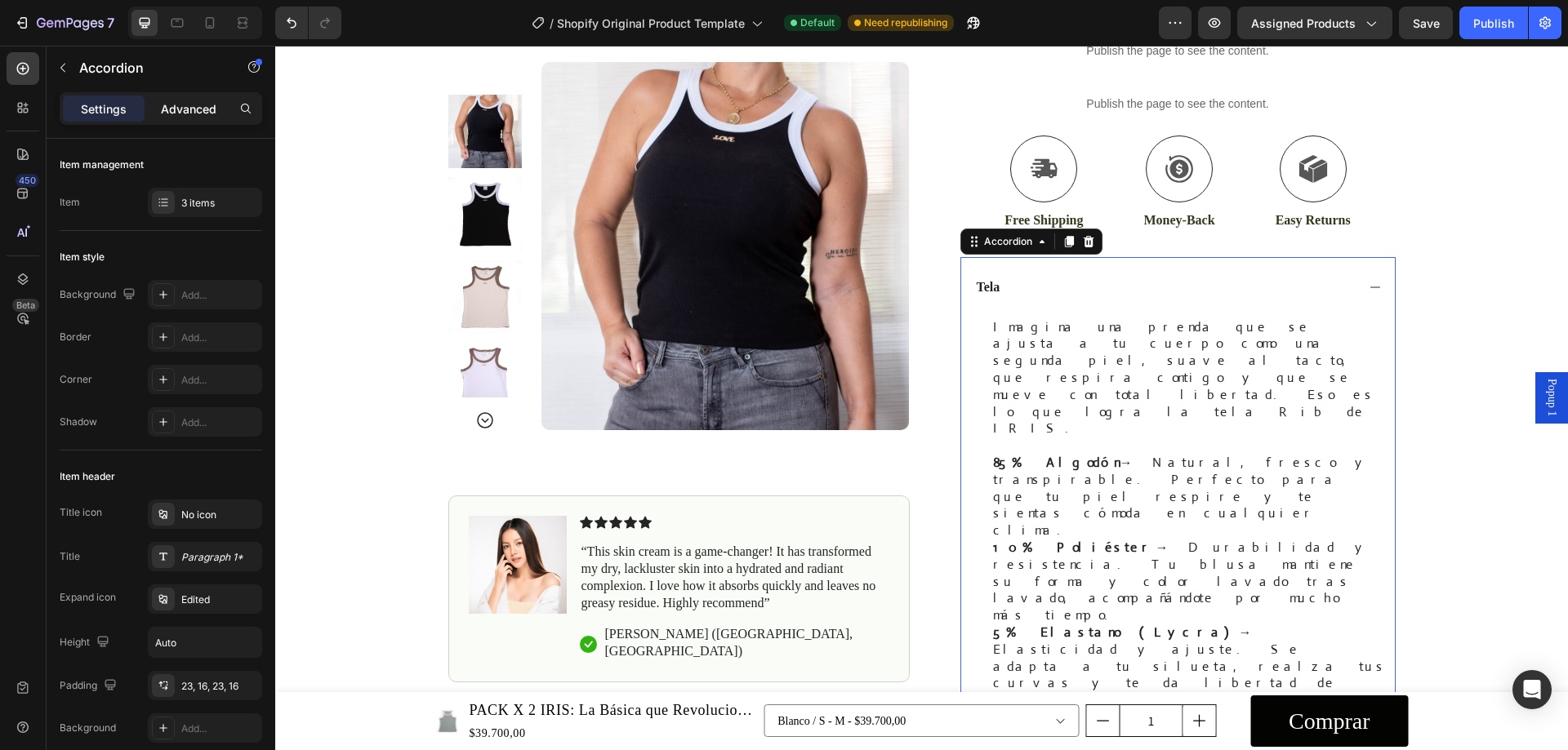
click at [196, 117] on div "Advanced" at bounding box center [188, 108] width 82 height 26
type input "100%"
type input "100"
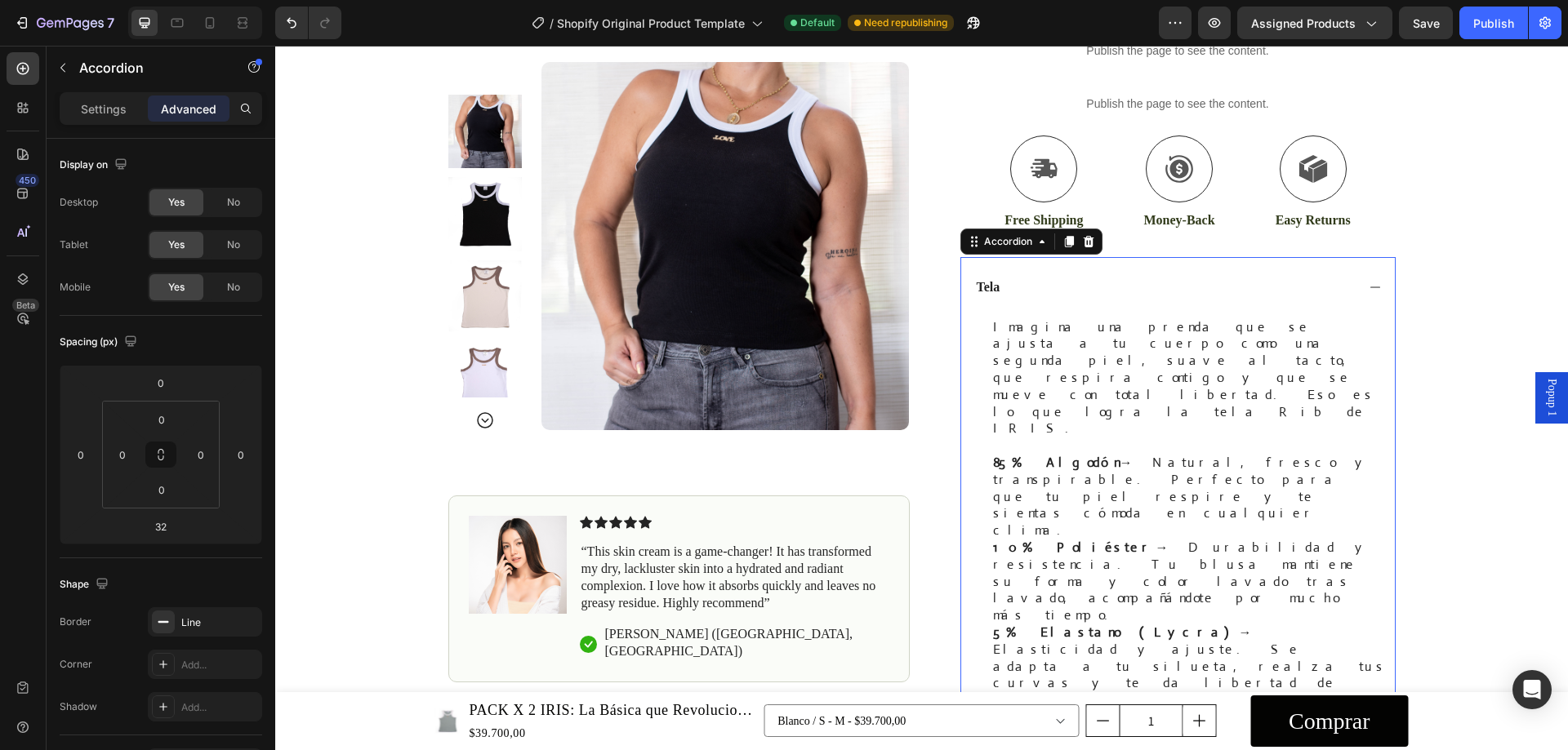
click at [78, 95] on div "Settings Advanced" at bounding box center [160, 108] width 202 height 33
click at [96, 103] on p "Settings" at bounding box center [104, 108] width 46 height 17
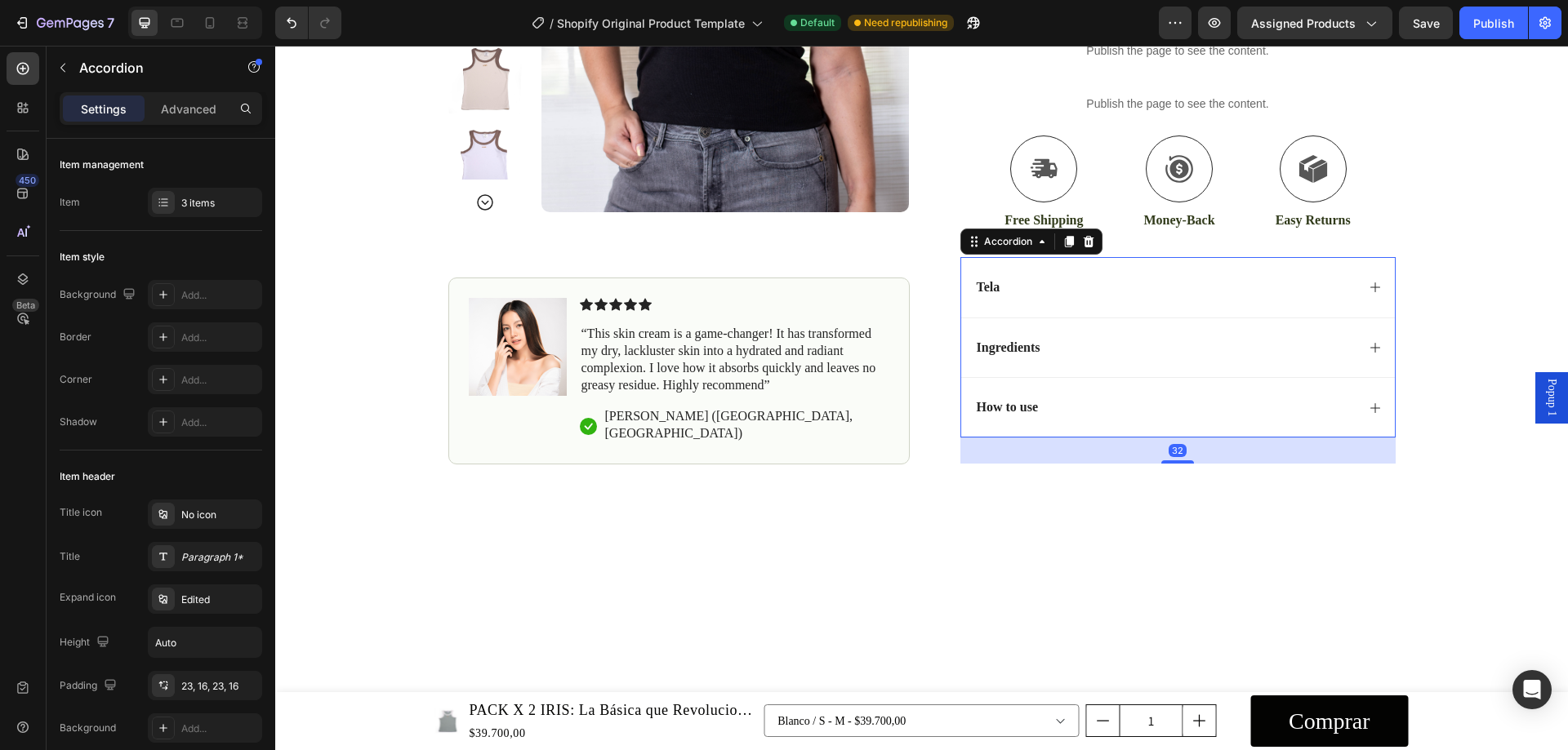
type input "0"
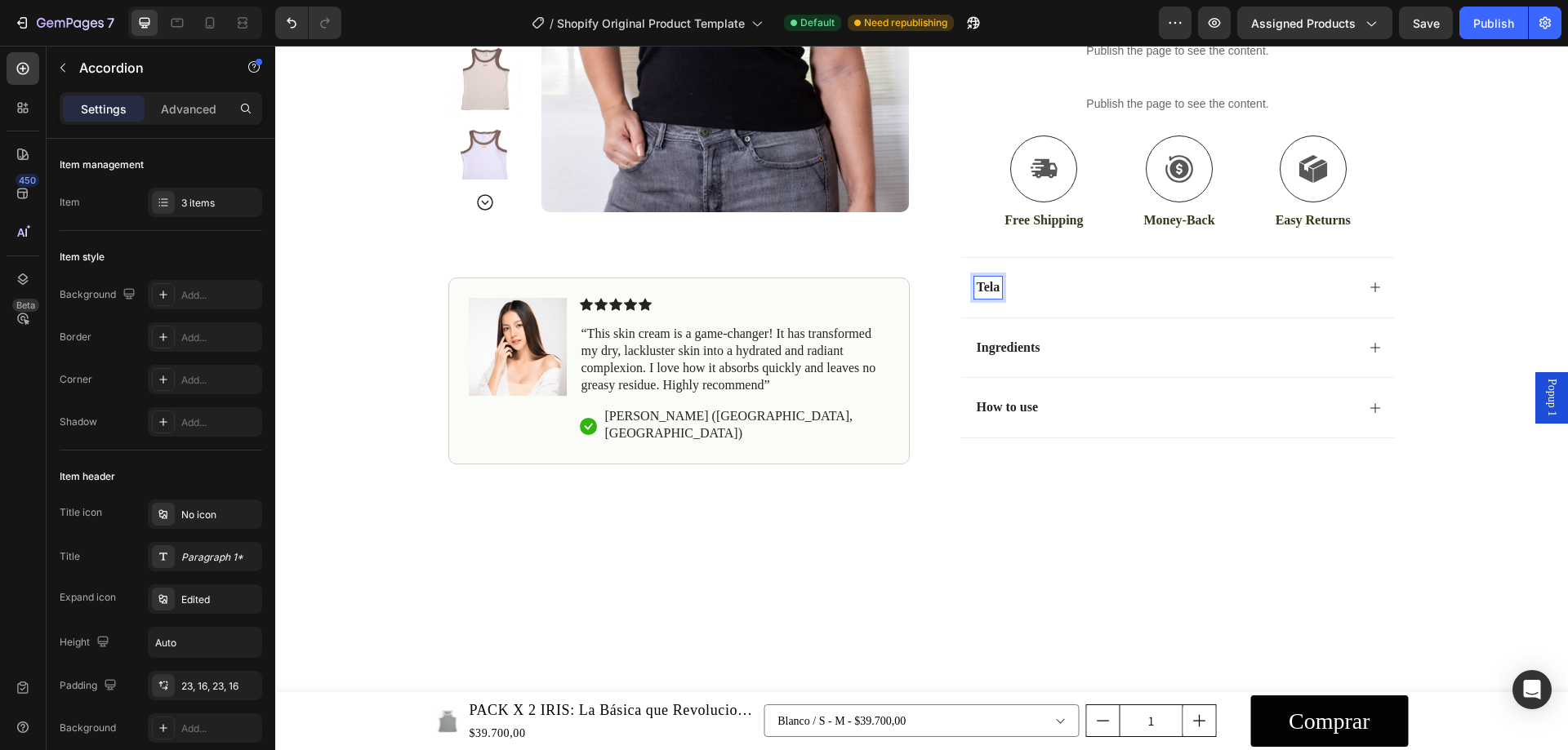
click at [1096, 291] on div "Tela" at bounding box center [1165, 288] width 382 height 22
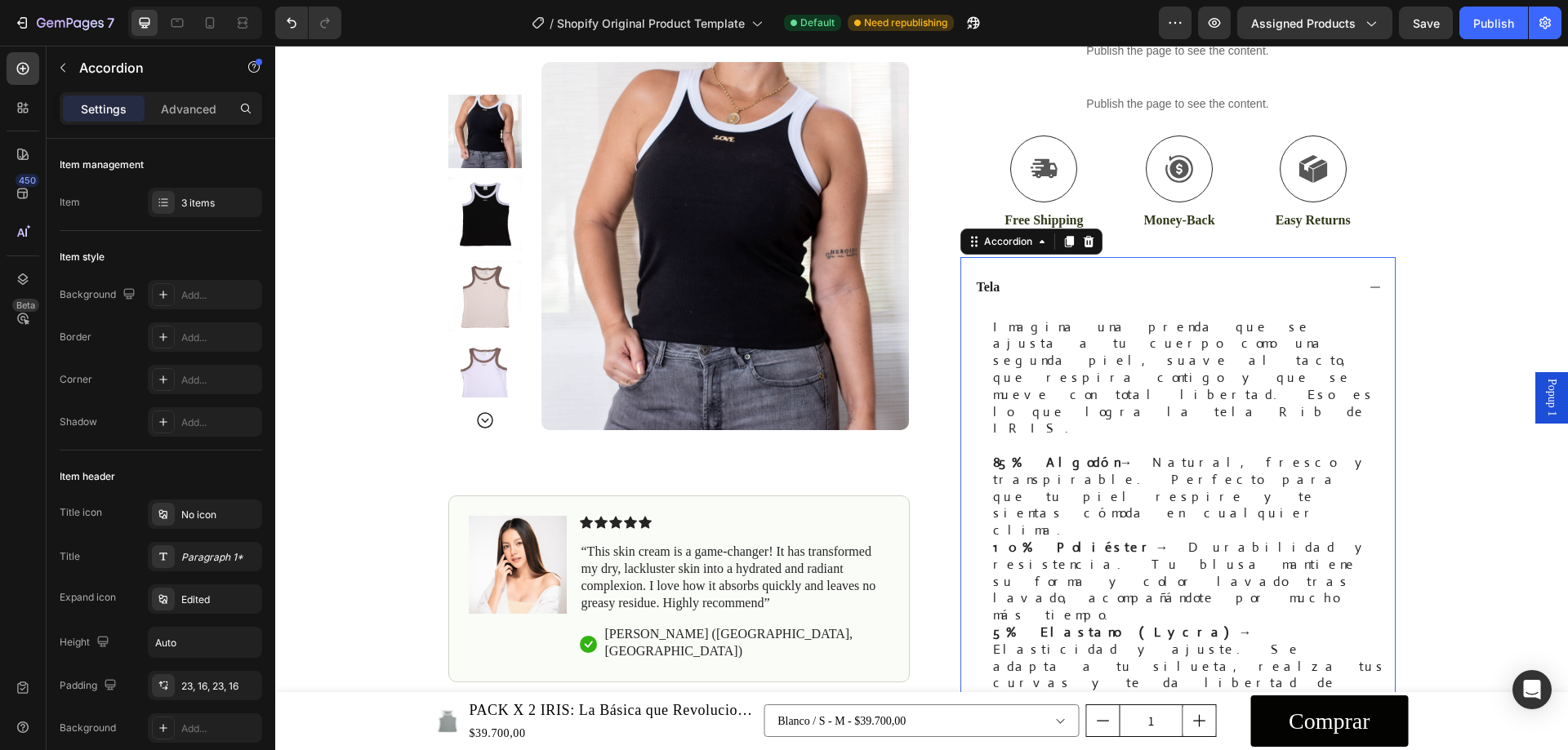
click at [1103, 277] on div "Tela" at bounding box center [1165, 288] width 382 height 22
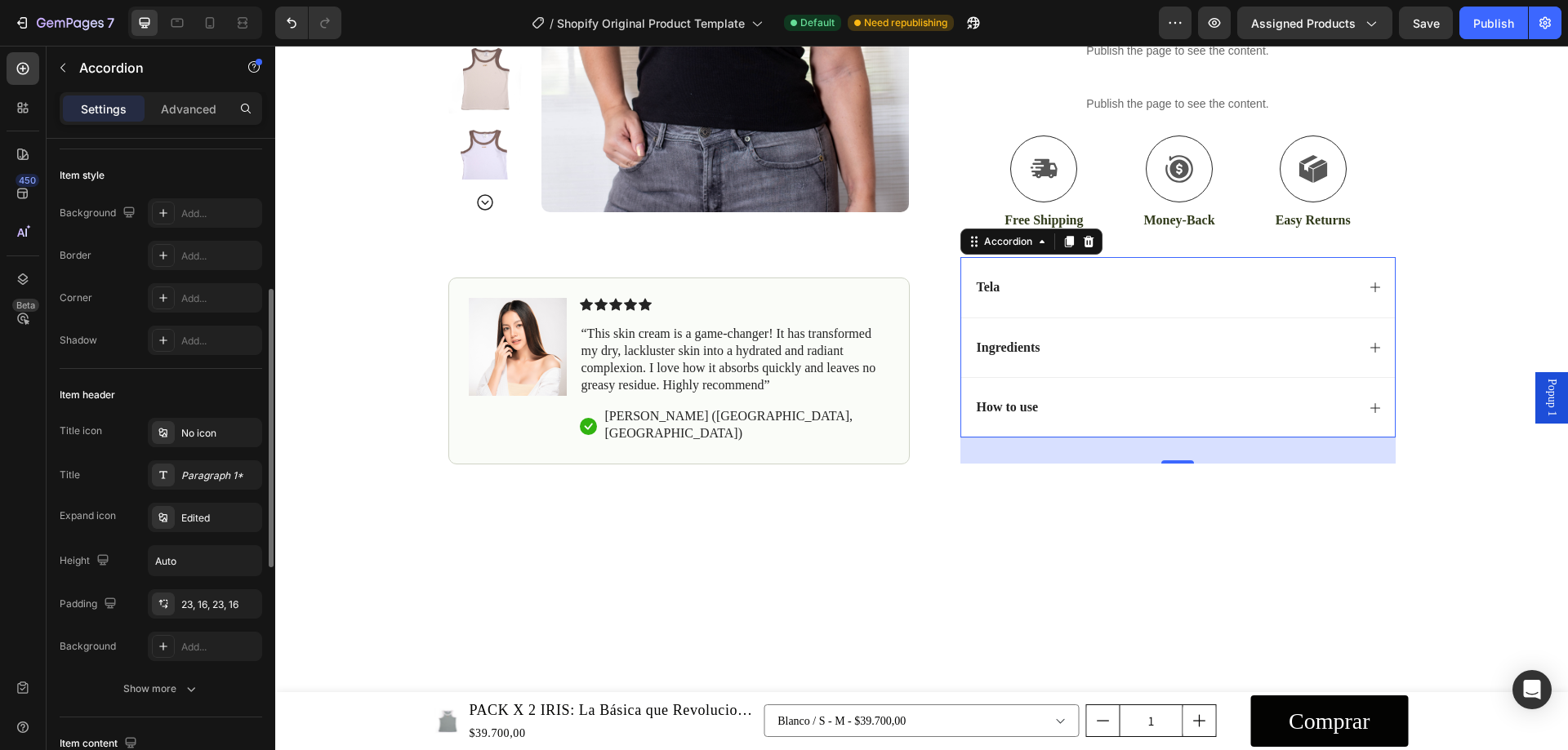
scroll to position [163, 0]
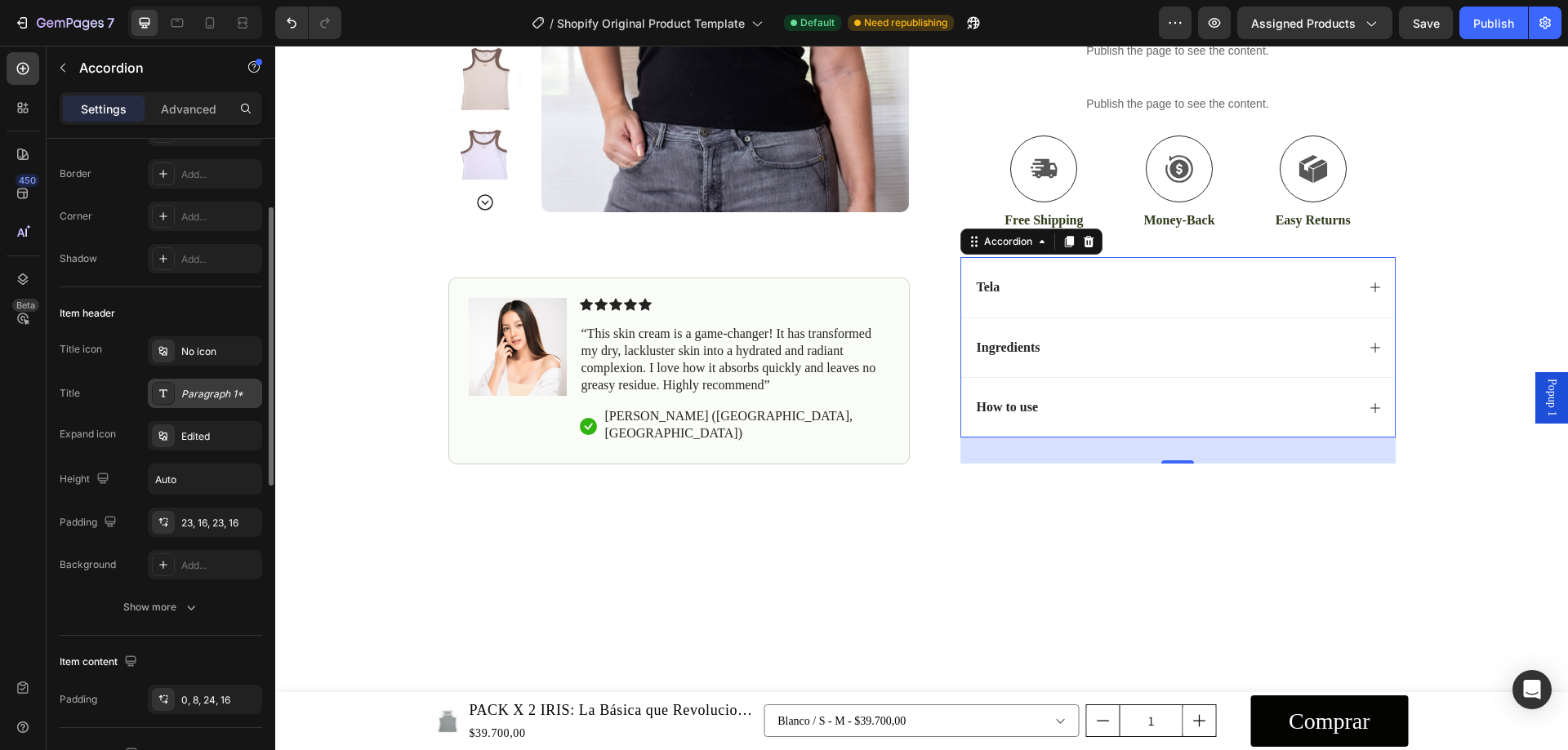
click at [223, 402] on div "Paragraph 1*" at bounding box center [205, 393] width 115 height 29
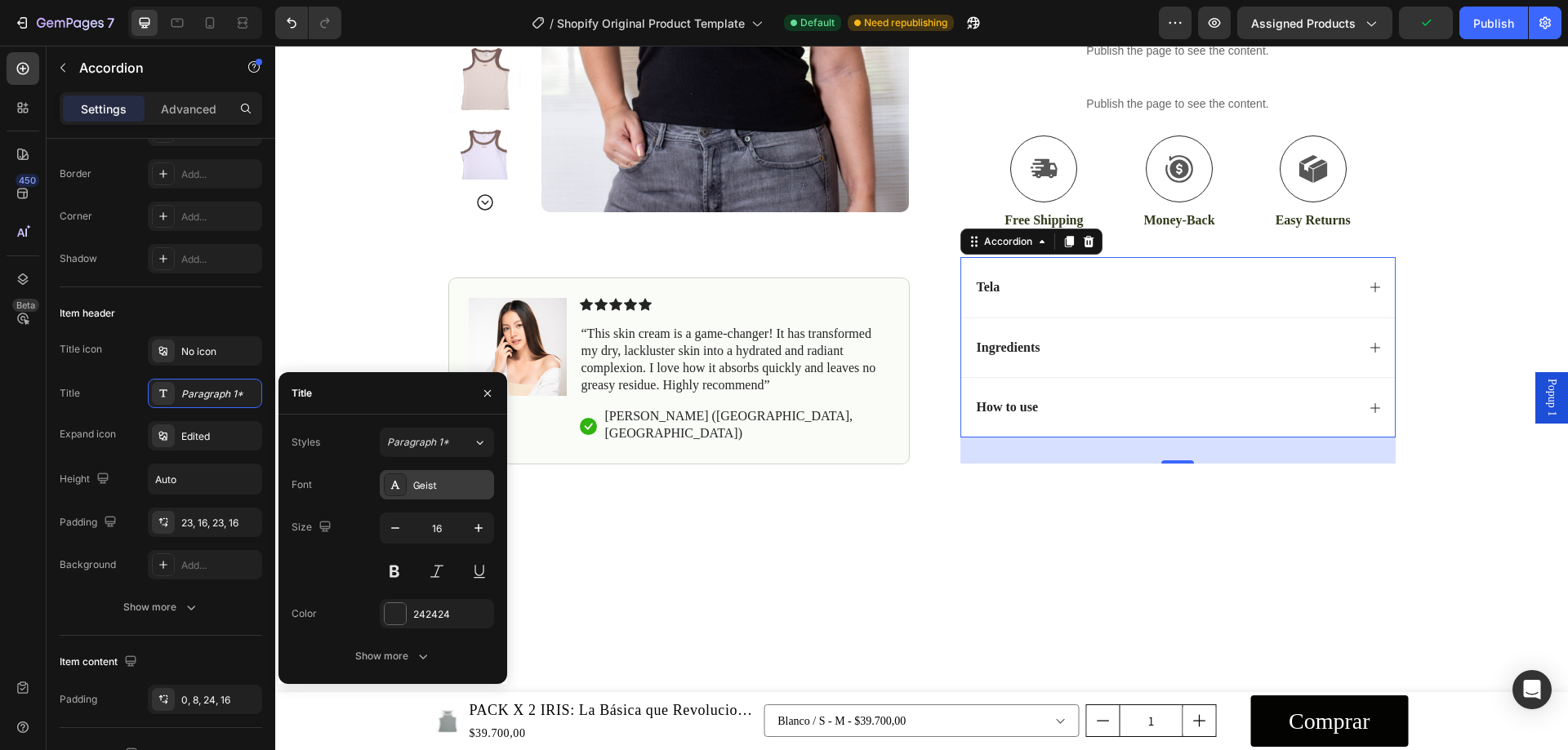
click at [442, 487] on div "Geist" at bounding box center [452, 486] width 76 height 15
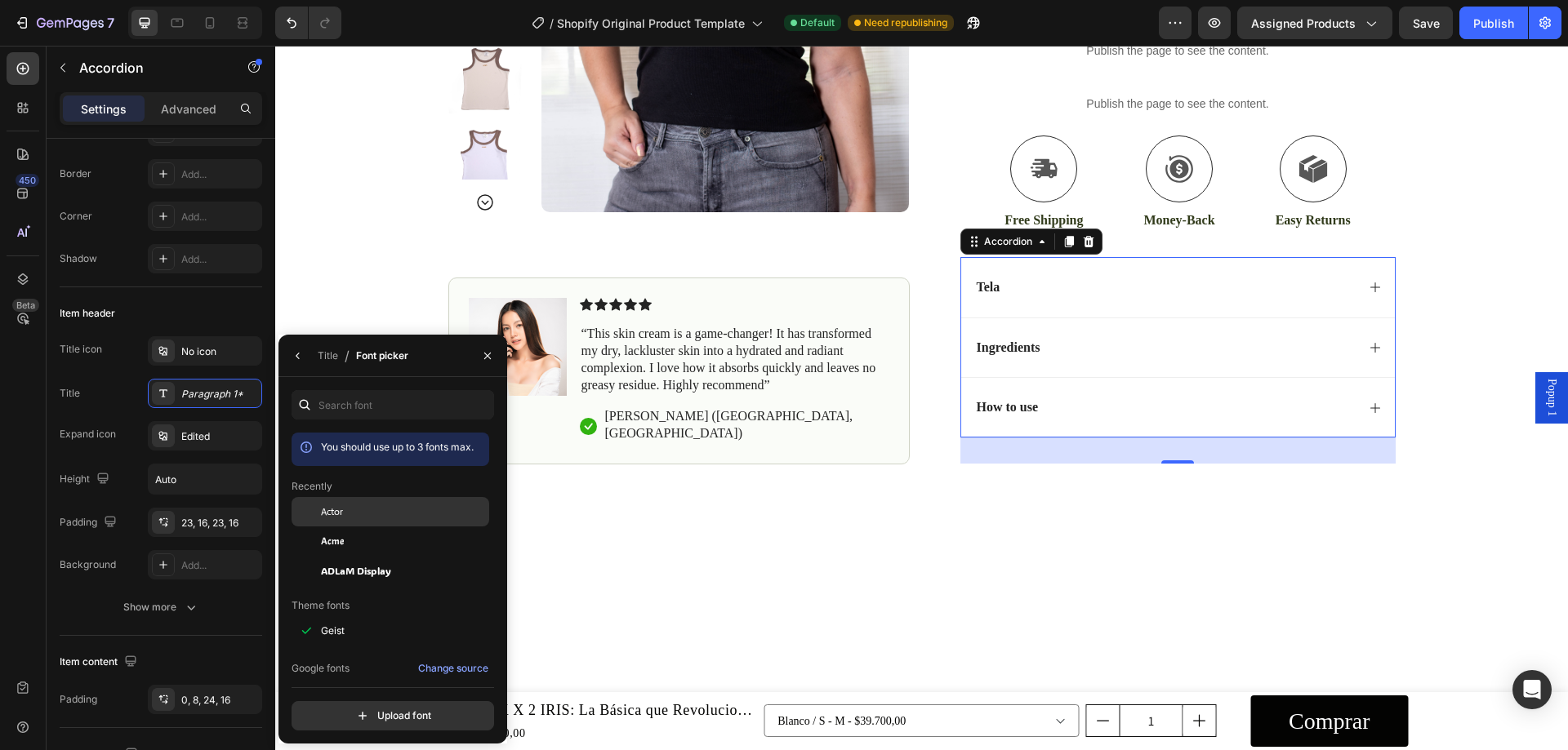
click at [333, 513] on span "Actor" at bounding box center [332, 512] width 22 height 15
click at [1078, 282] on div "Tela" at bounding box center [1165, 288] width 382 height 22
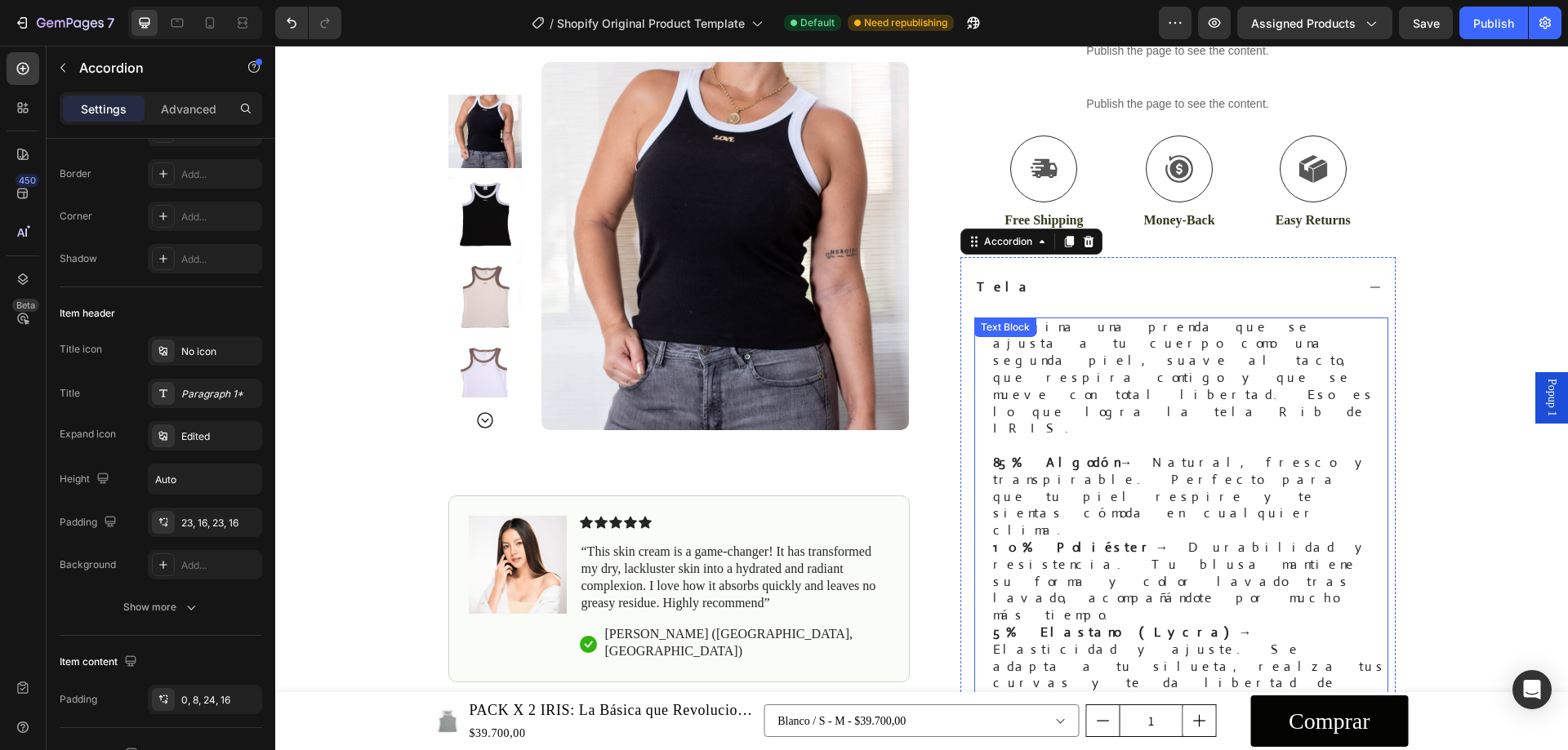
click at [1159, 369] on p "Imagina una prenda que se ajusta a tu cuerpo como una segunda piel, suave al ta…" at bounding box center [1190, 379] width 393 height 119
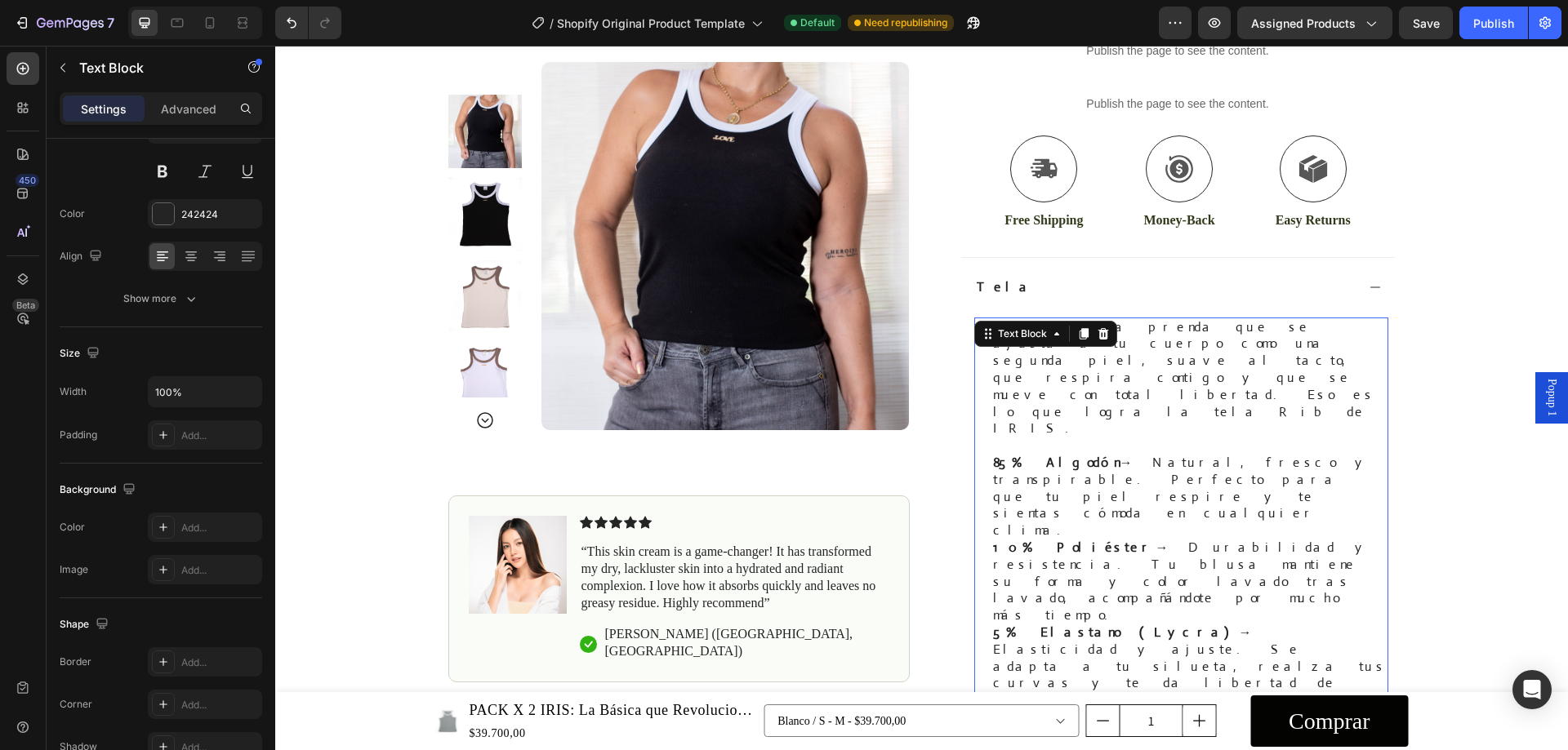
click at [1159, 369] on p "Imagina una prenda que se ajusta a tu cuerpo como una segunda piel, suave al ta…" at bounding box center [1190, 379] width 393 height 119
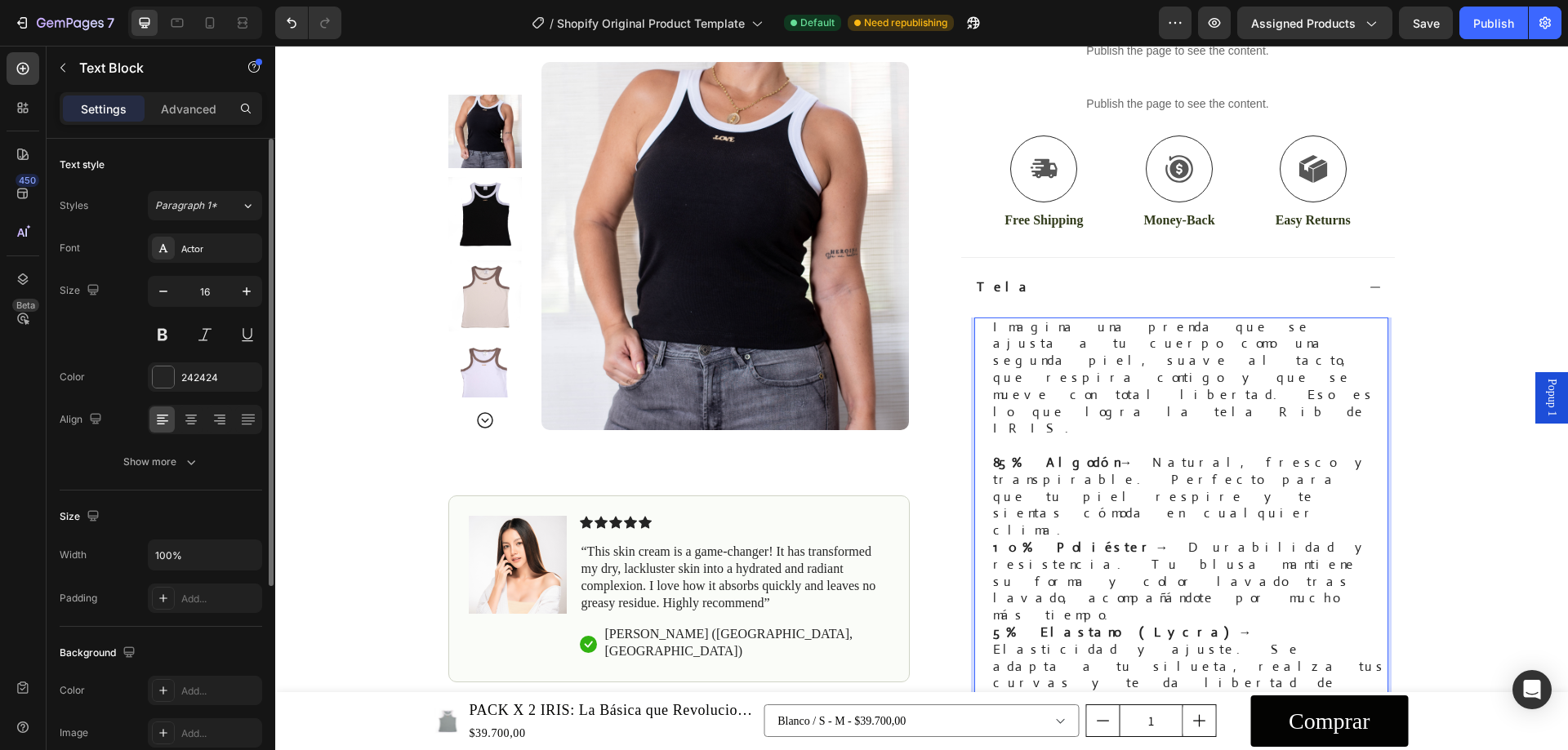
click at [1124, 362] on p "Imagina una prenda que se ajusta a tu cuerpo como una segunda piel, suave al ta…" at bounding box center [1190, 379] width 393 height 119
drag, startPoint x: 1107, startPoint y: 364, endPoint x: 1186, endPoint y: 361, distance: 79.1
click at [1186, 361] on p "Imagina una prenda que se ajusta a tu cuerpo como una segunda piel, suave al ta…" at bounding box center [1190, 379] width 393 height 119
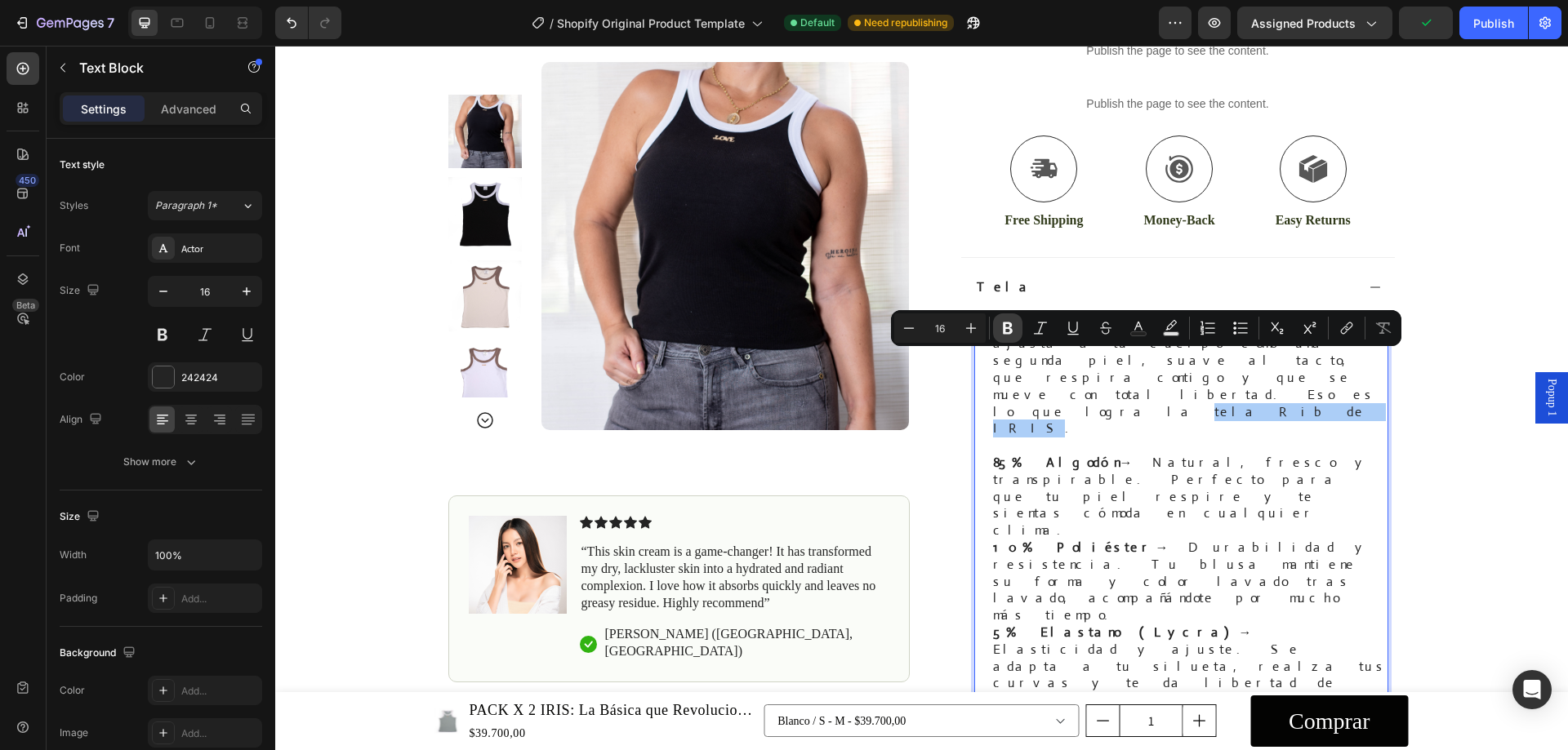
drag, startPoint x: 1013, startPoint y: 319, endPoint x: 808, endPoint y: 350, distance: 207.3
click at [1013, 319] on button "Bold" at bounding box center [1008, 328] width 29 height 29
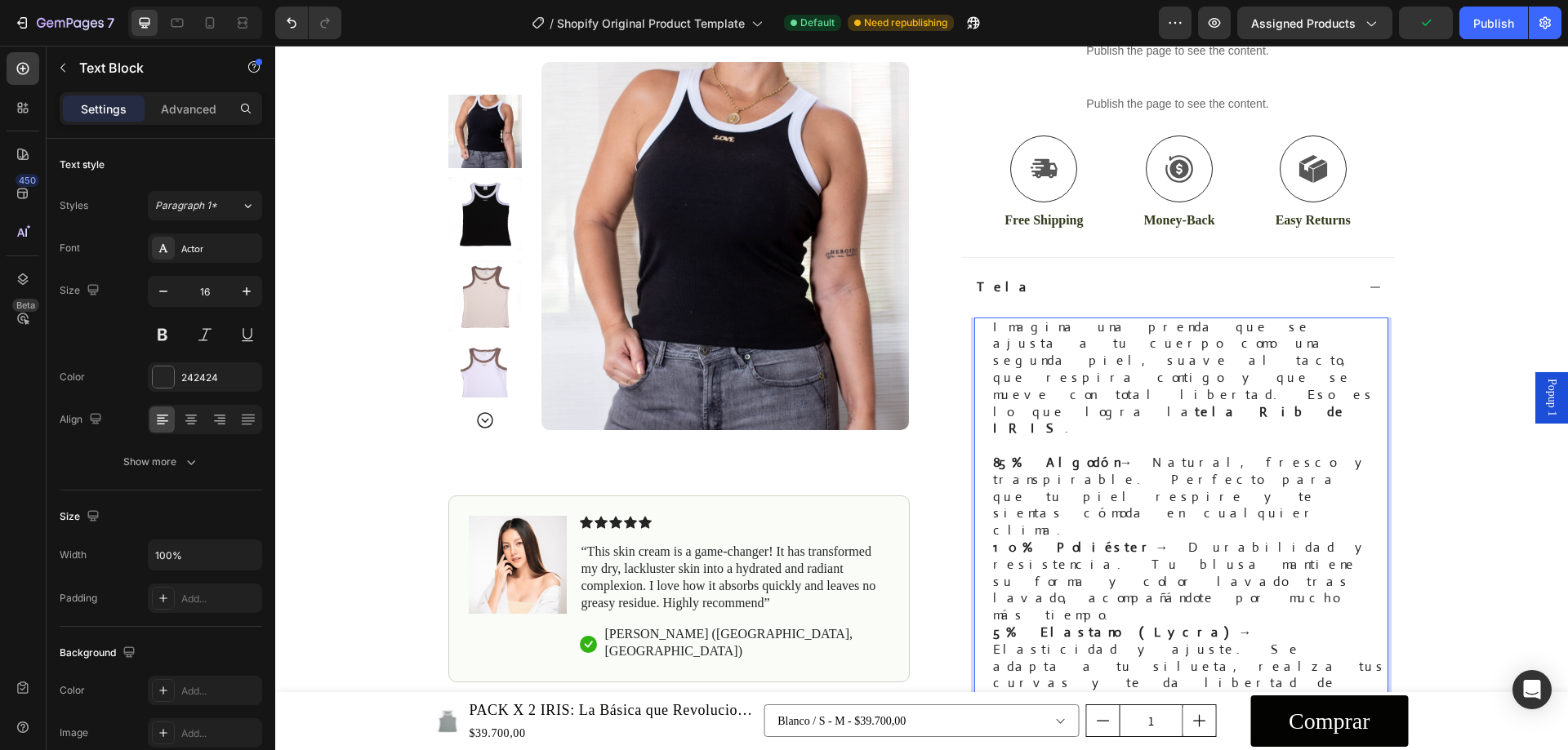
click at [1204, 455] on p "85% Algodón → Natural, fresco y transpirable. Perfecto para que tu piel respire…" at bounding box center [1190, 497] width 393 height 85
click at [1374, 288] on icon at bounding box center [1376, 288] width 13 height 13
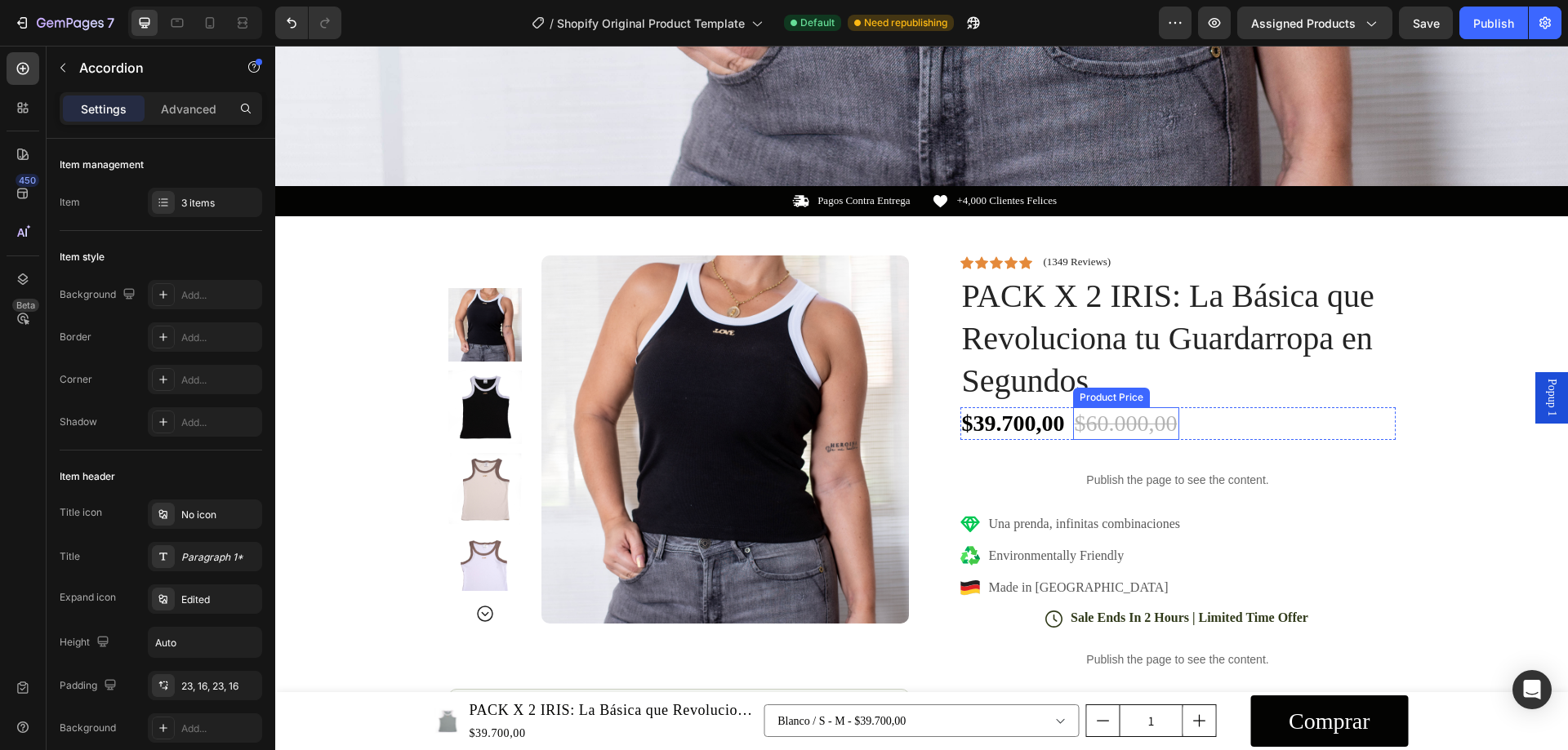
scroll to position [898, 0]
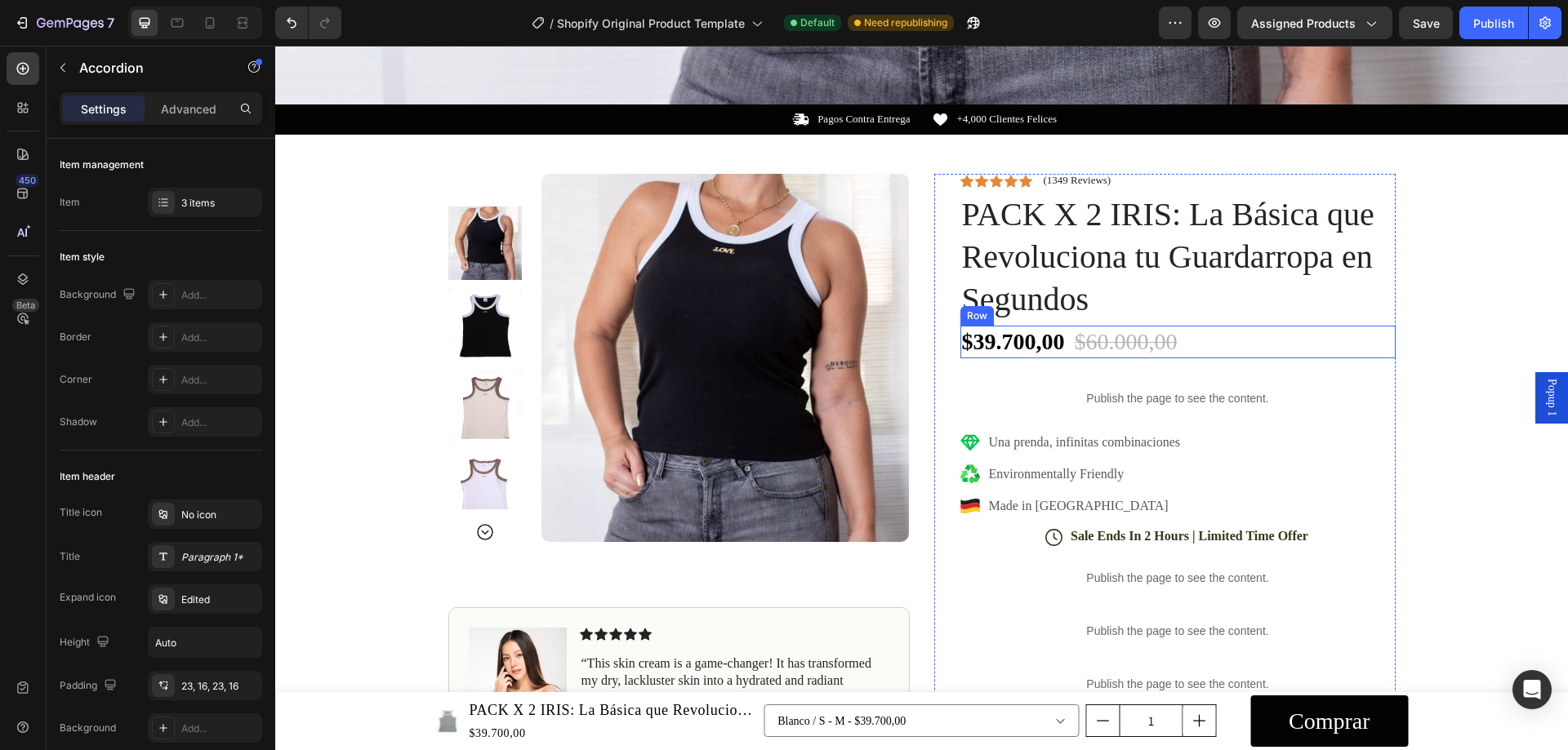
click at [1237, 337] on div "$39.700,00 Product Price Product Price $60.000,00 Product Price Product Price 3…" at bounding box center [1178, 342] width 435 height 33
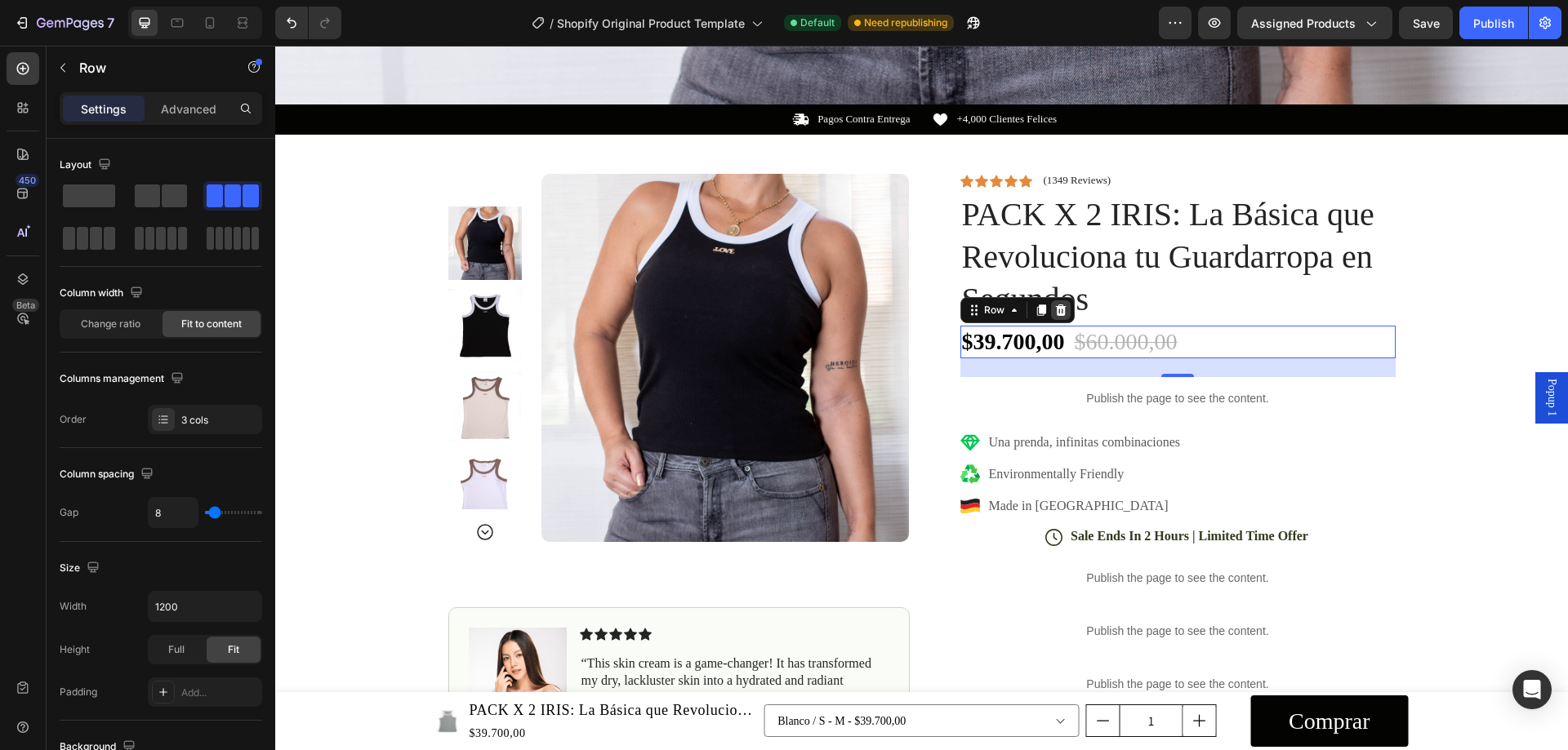
click at [1056, 304] on icon at bounding box center [1061, 310] width 13 height 13
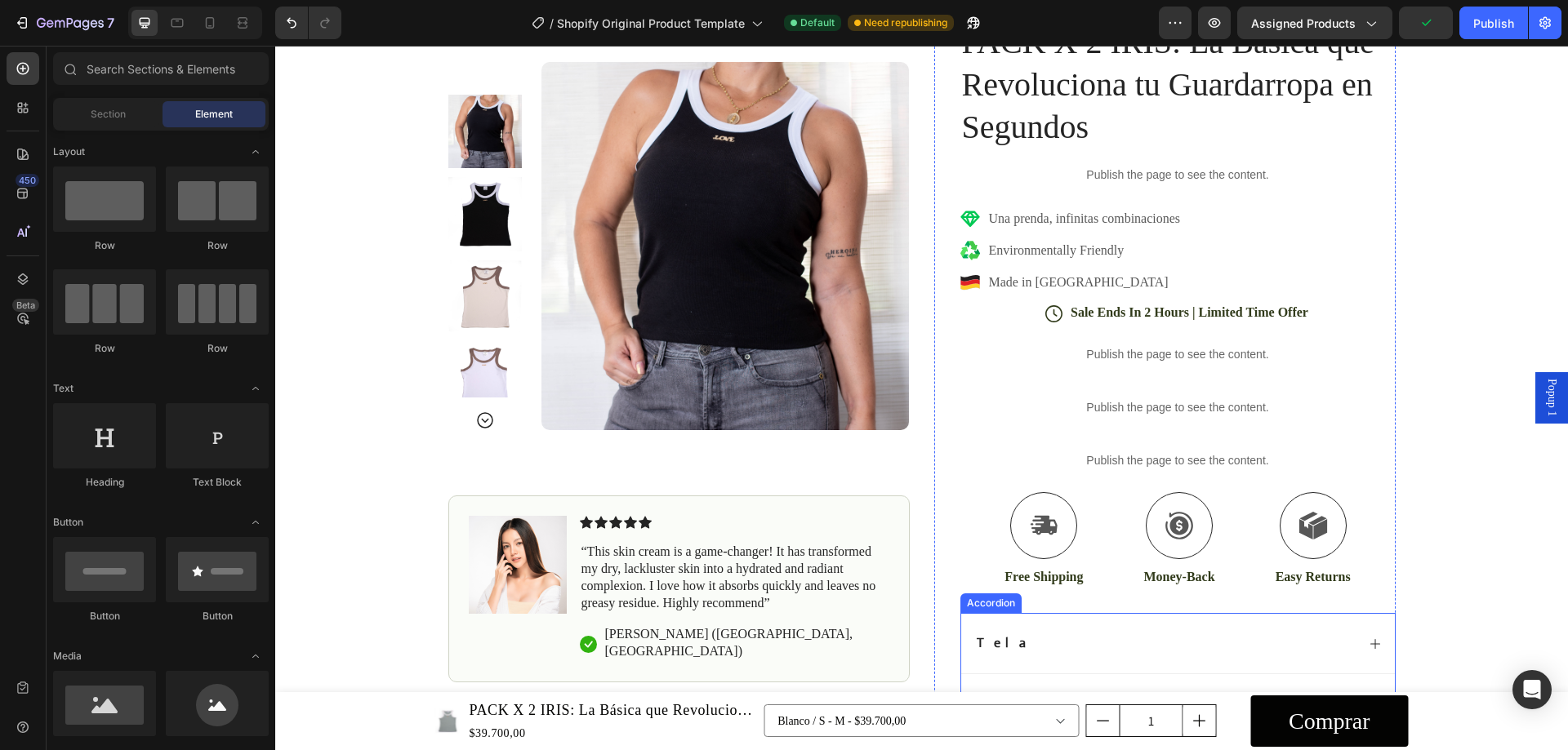
scroll to position [980, 0]
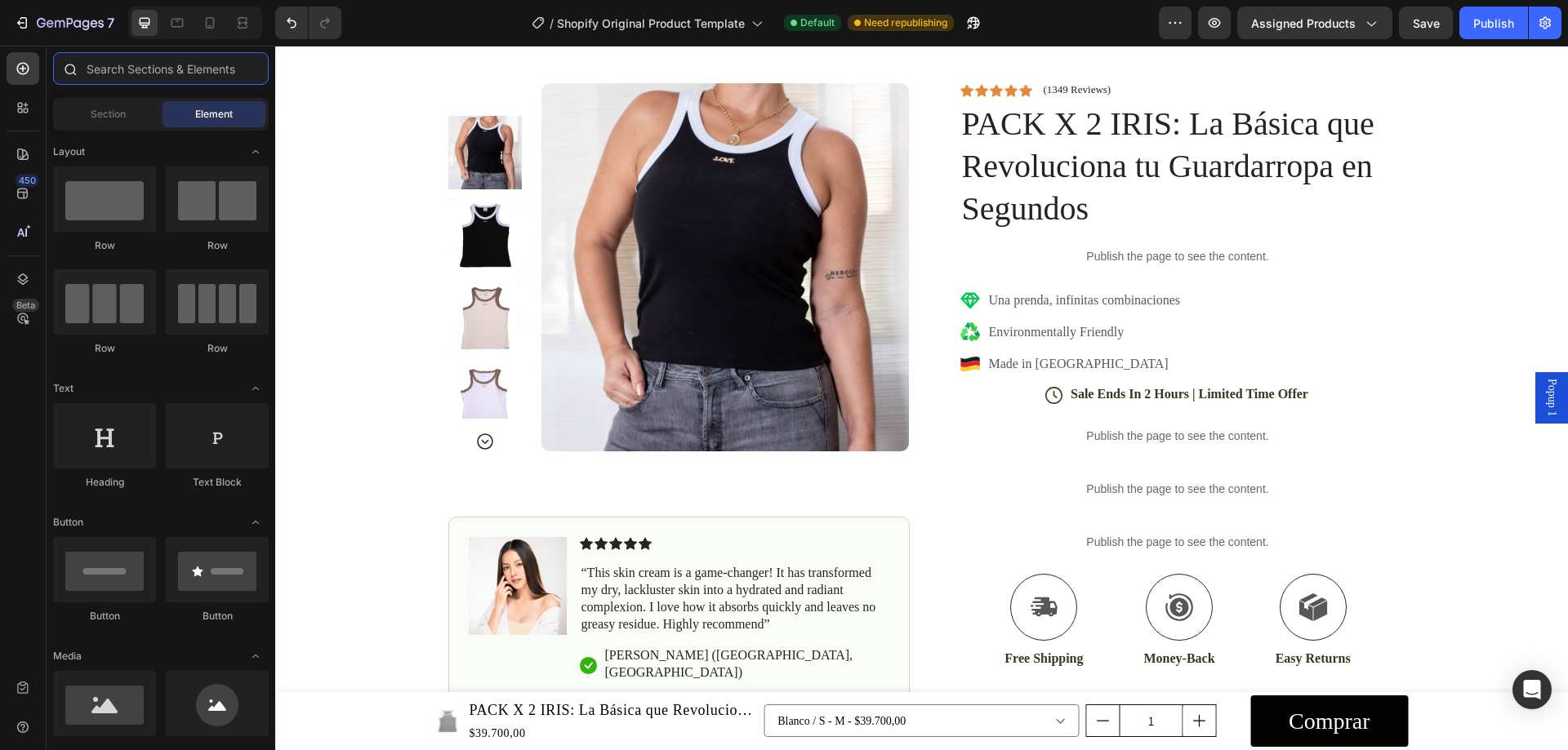
click at [131, 68] on input "text" at bounding box center [160, 68] width 216 height 33
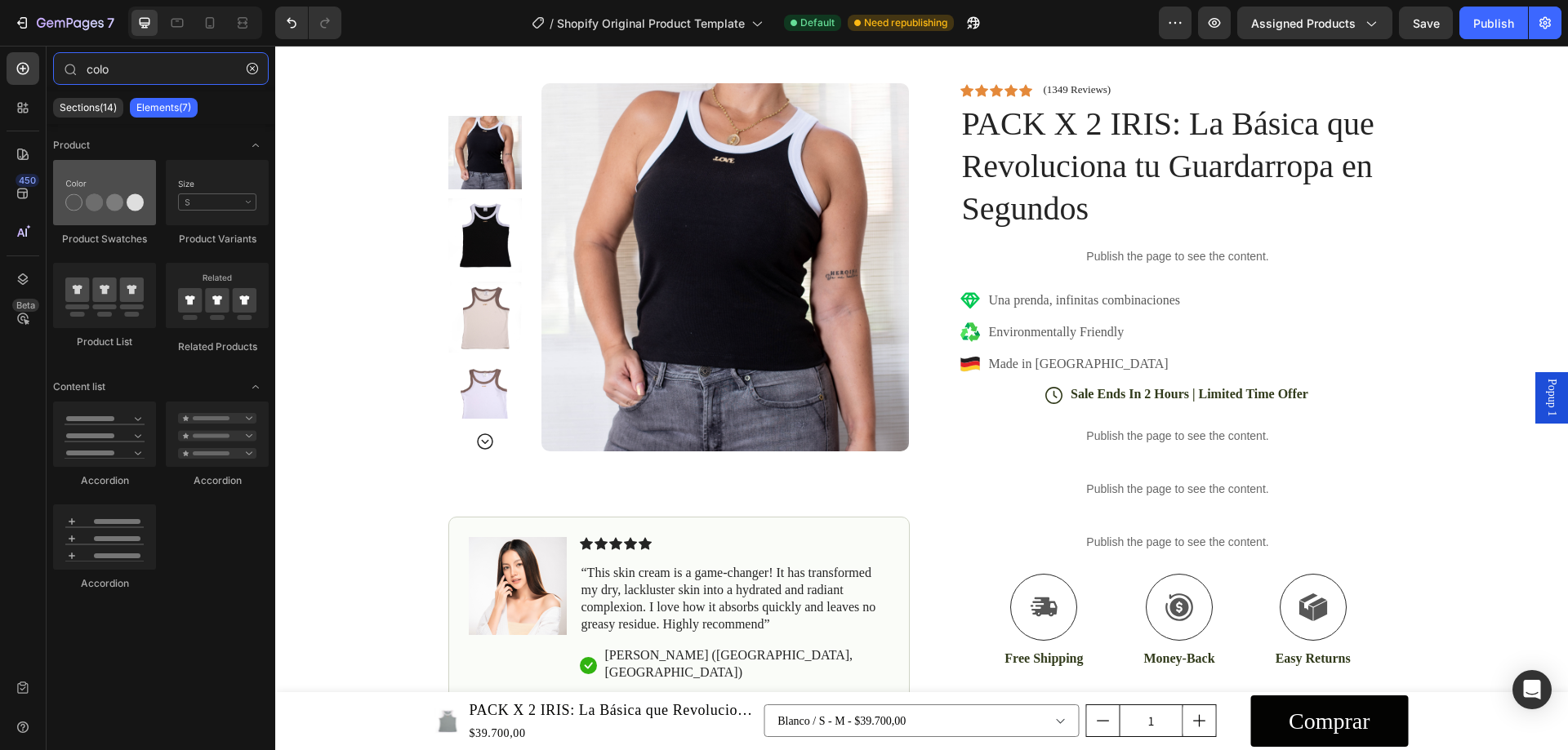
type input "colo"
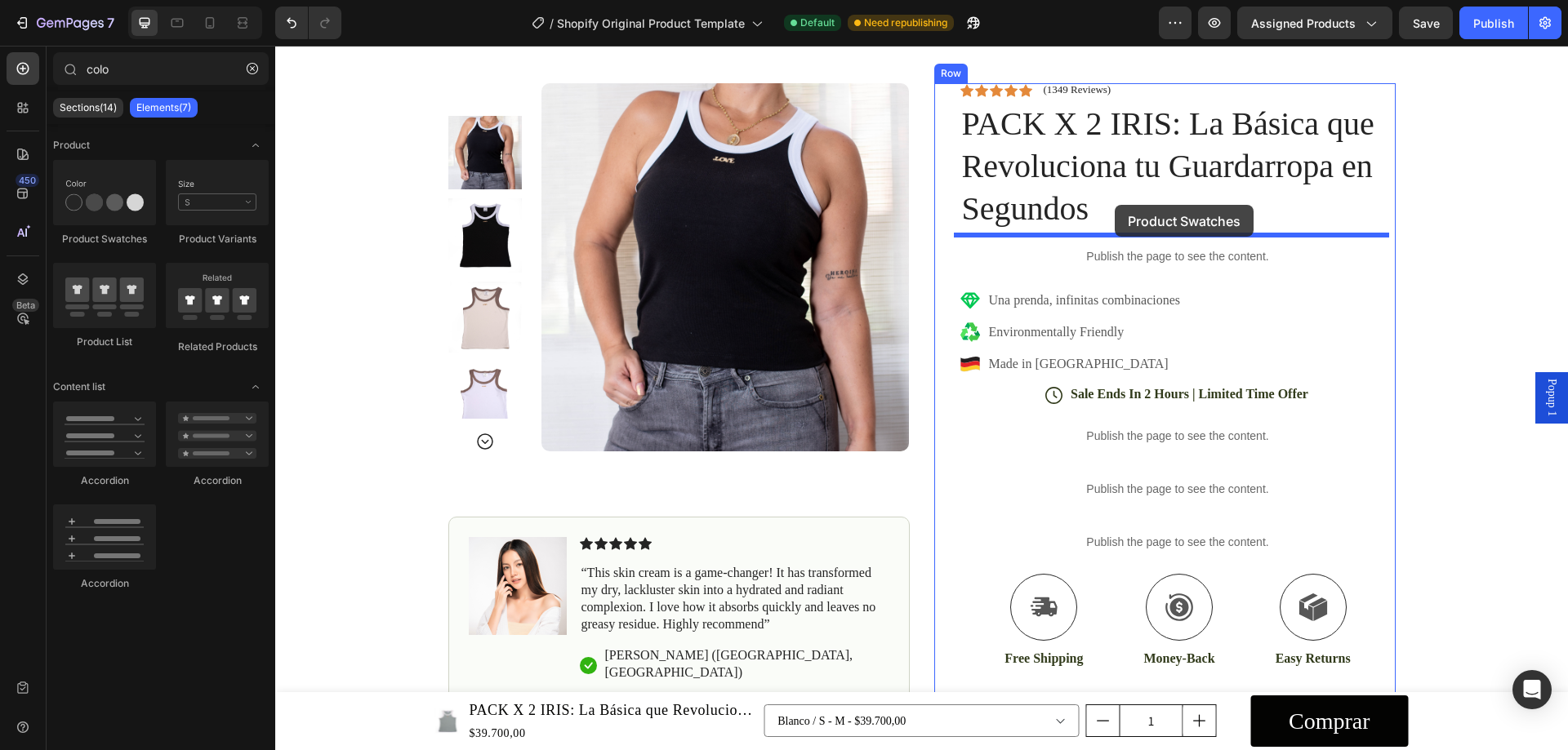
drag, startPoint x: 377, startPoint y: 234, endPoint x: 1115, endPoint y: 205, distance: 738.6
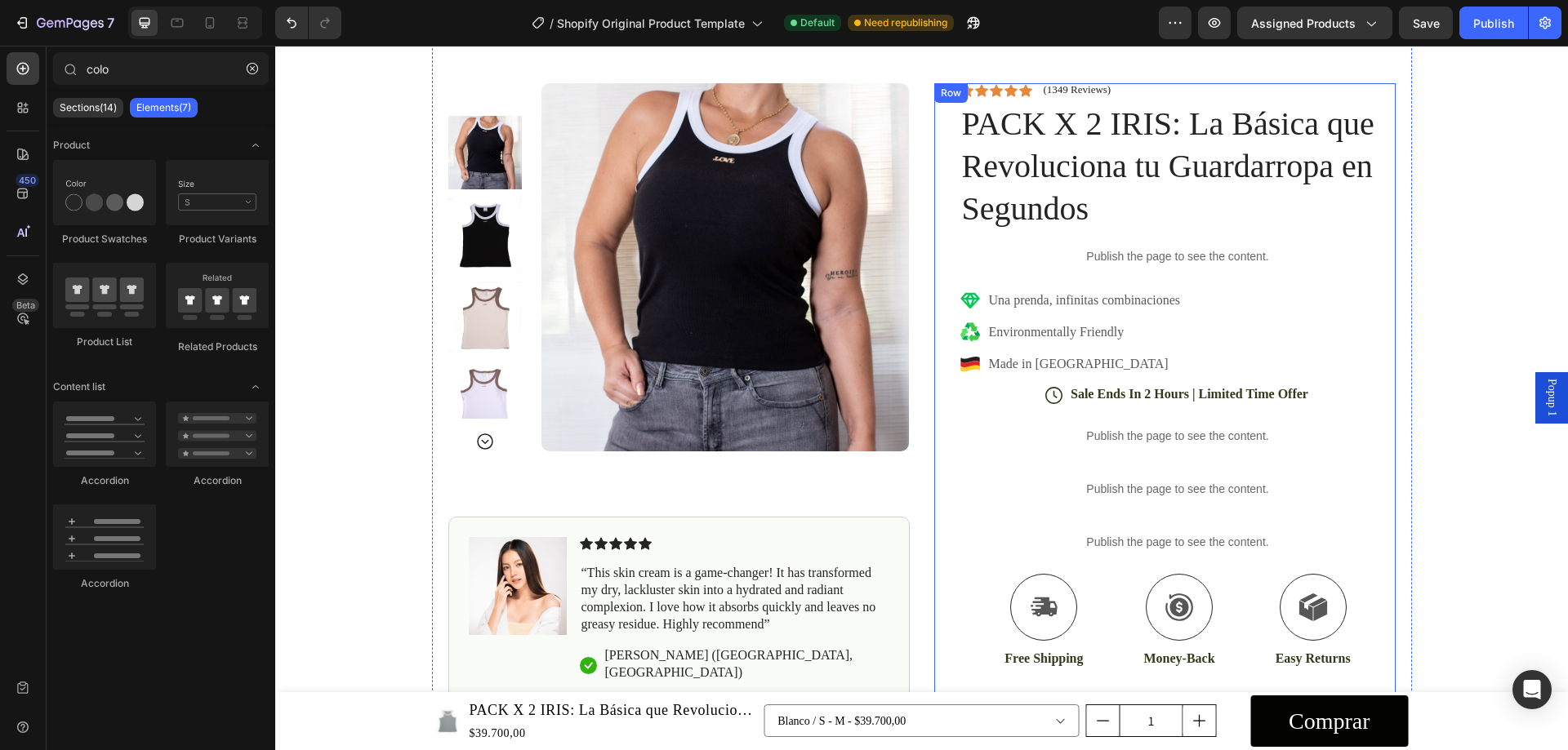
scroll to position [1061, 0]
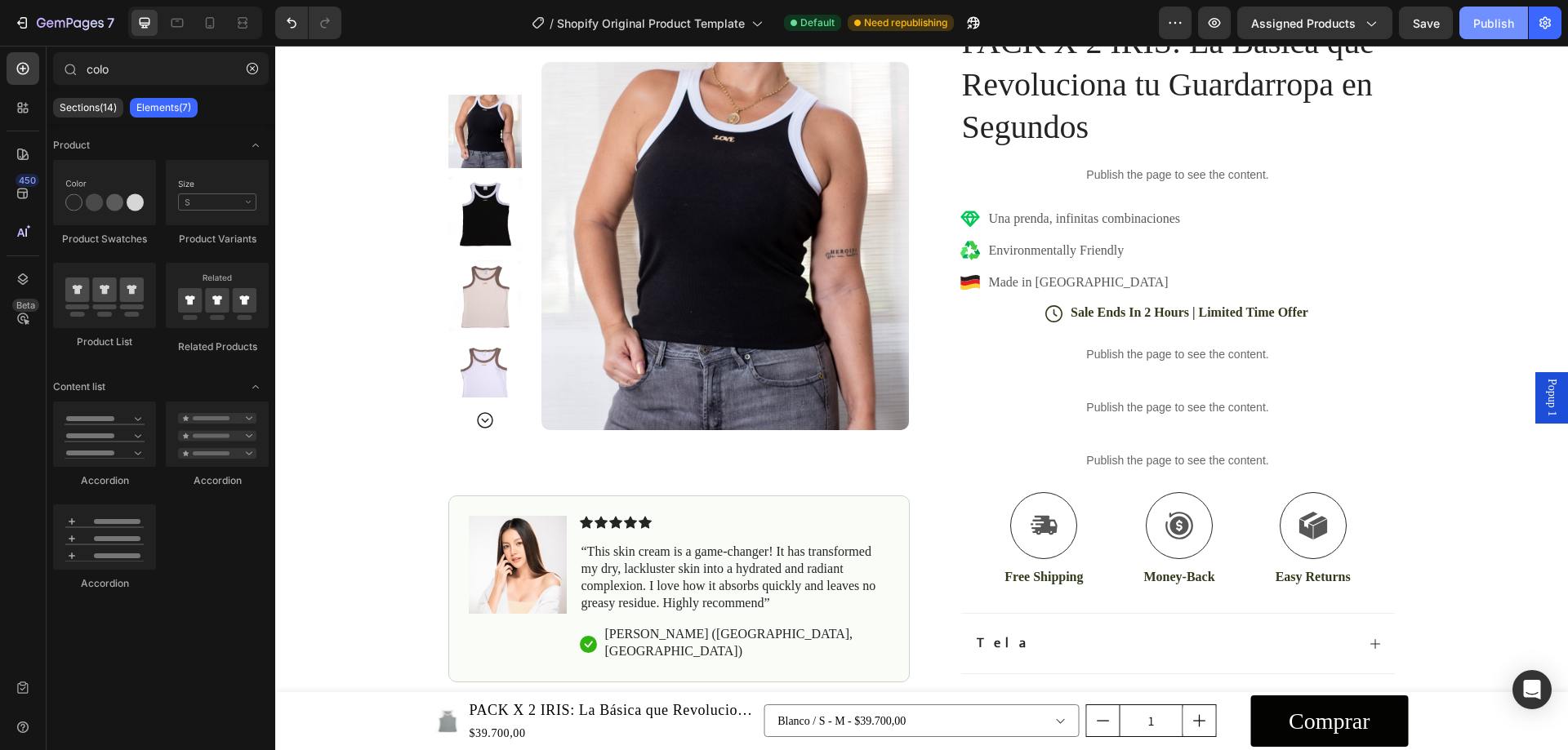
drag, startPoint x: 1492, startPoint y: 22, endPoint x: 1097, endPoint y: 57, distance: 396.5
click at [1492, 22] on div "Publish" at bounding box center [1493, 23] width 41 height 17
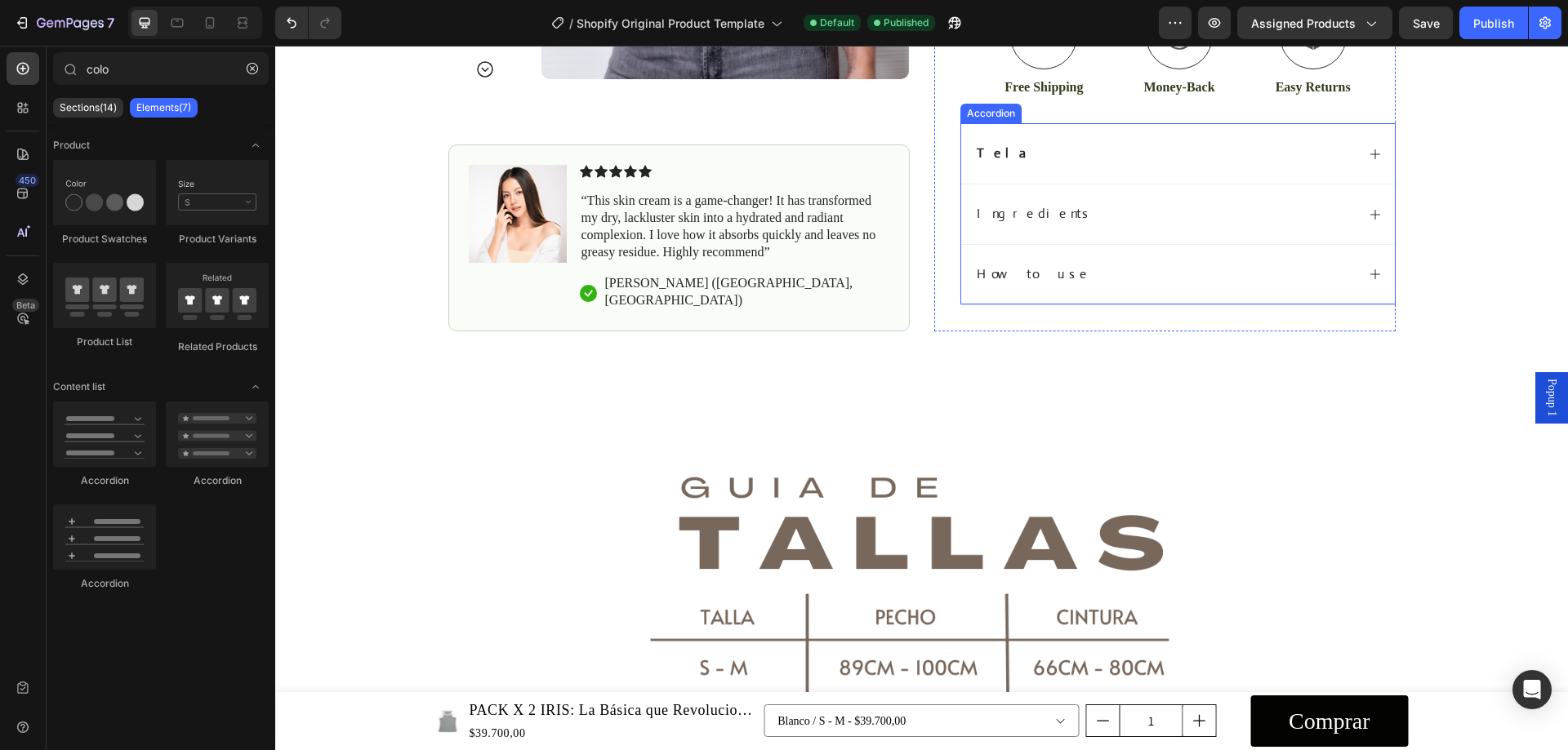
scroll to position [1470, 0]
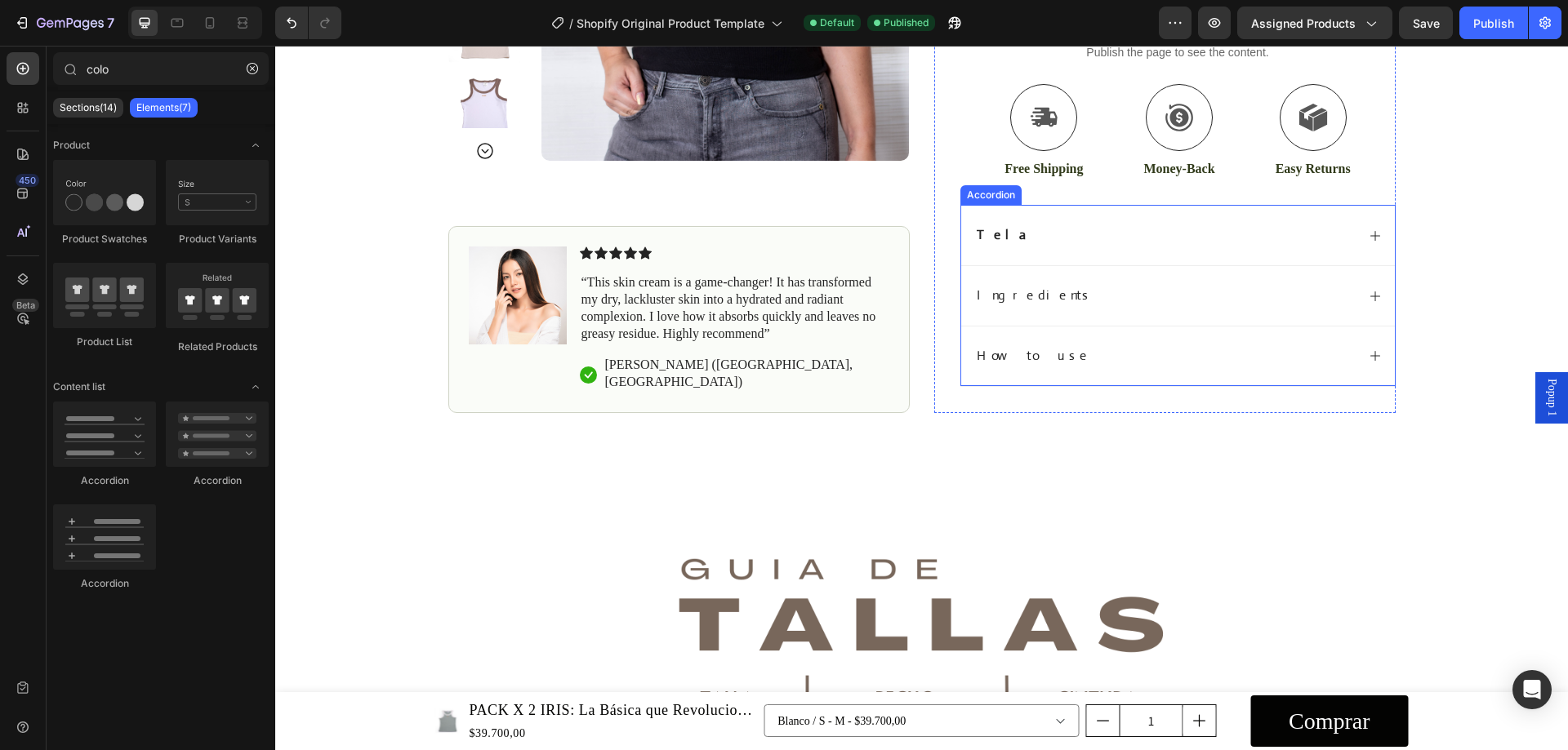
click at [1076, 292] on div "Ingredients" at bounding box center [1165, 296] width 382 height 22
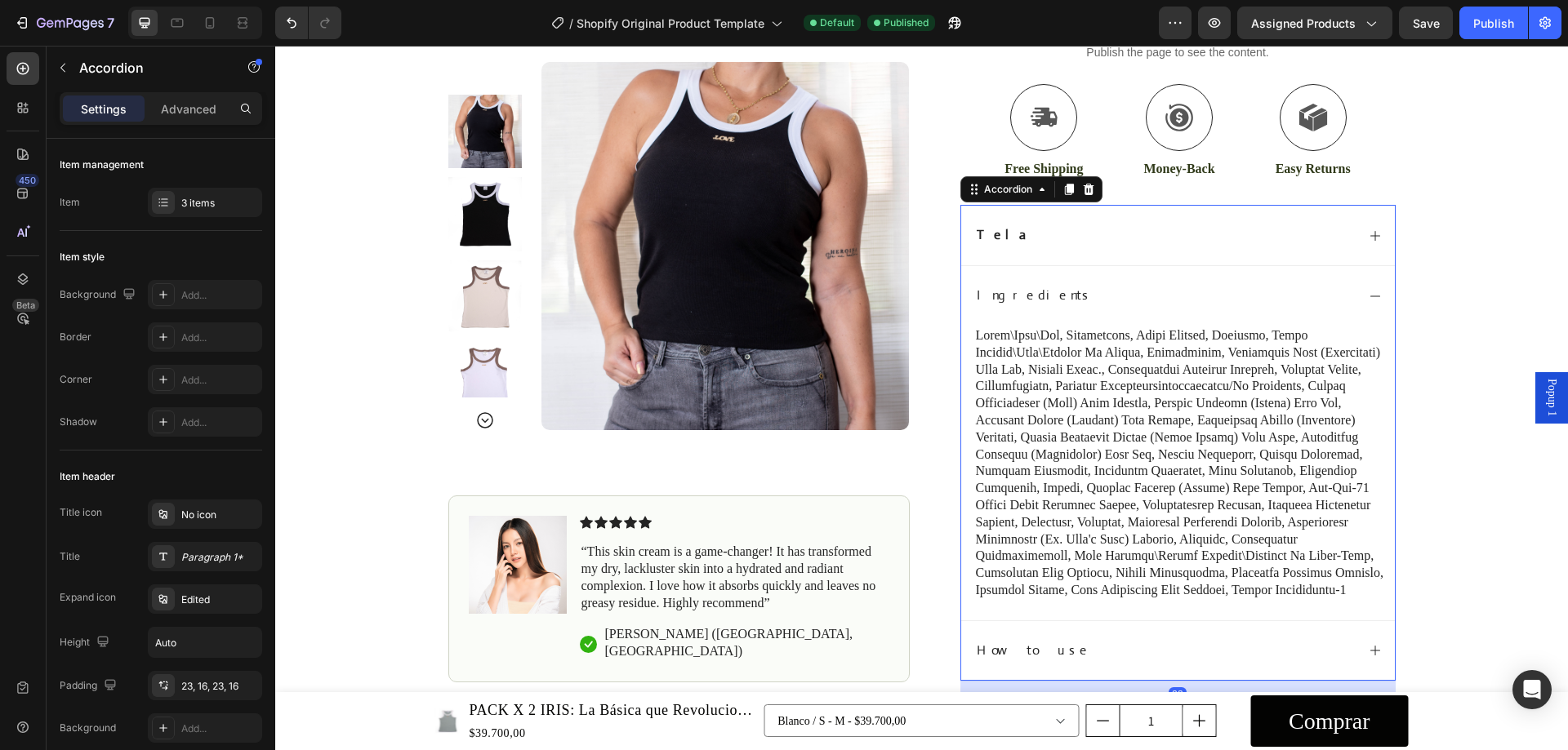
click at [998, 292] on p "Ingredients" at bounding box center [1034, 296] width 116 height 17
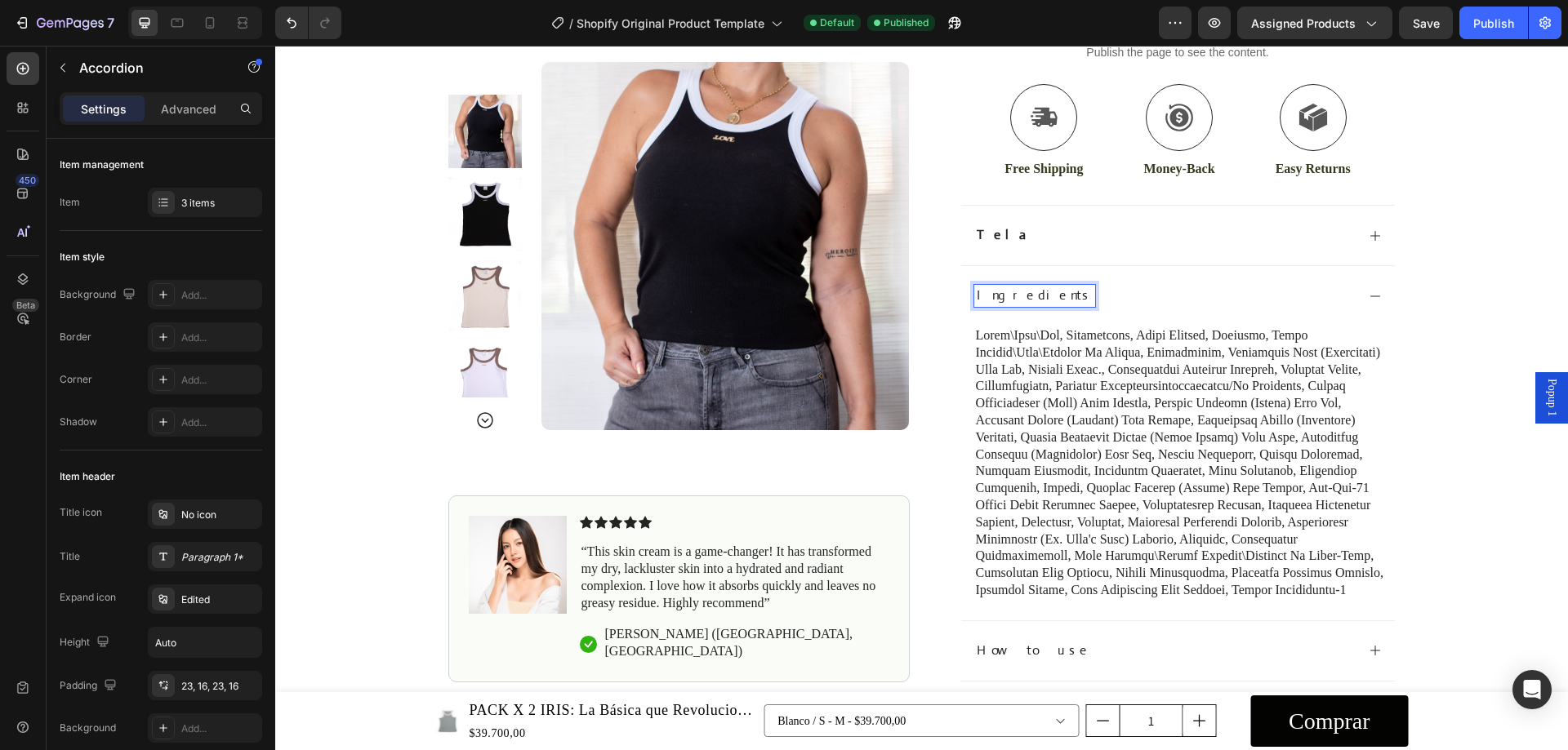
click at [1000, 298] on p "Ingredients" at bounding box center [1034, 296] width 116 height 17
click at [1027, 302] on div "Tallas" at bounding box center [1165, 296] width 382 height 22
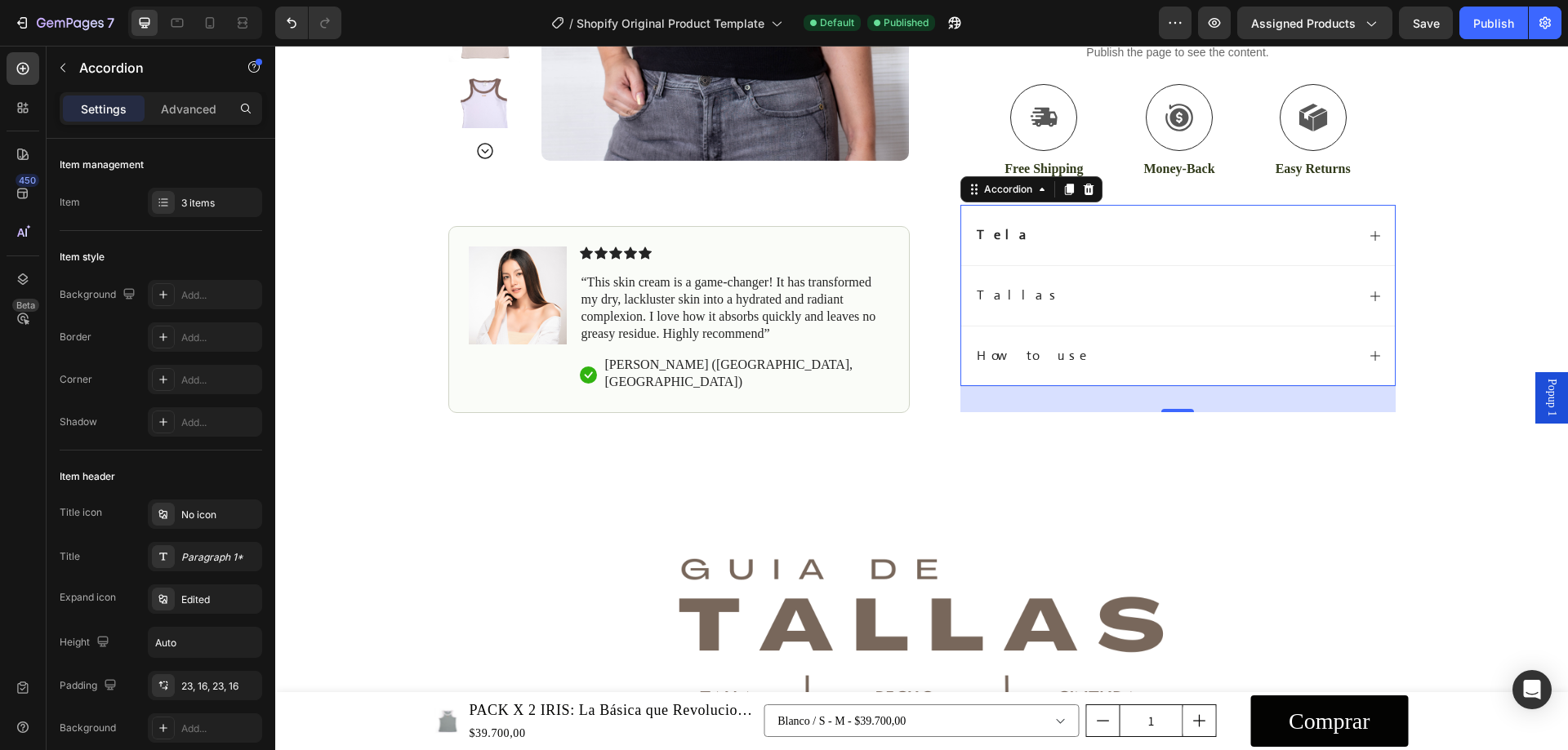
click at [982, 298] on p "Tallas" at bounding box center [1019, 296] width 84 height 17
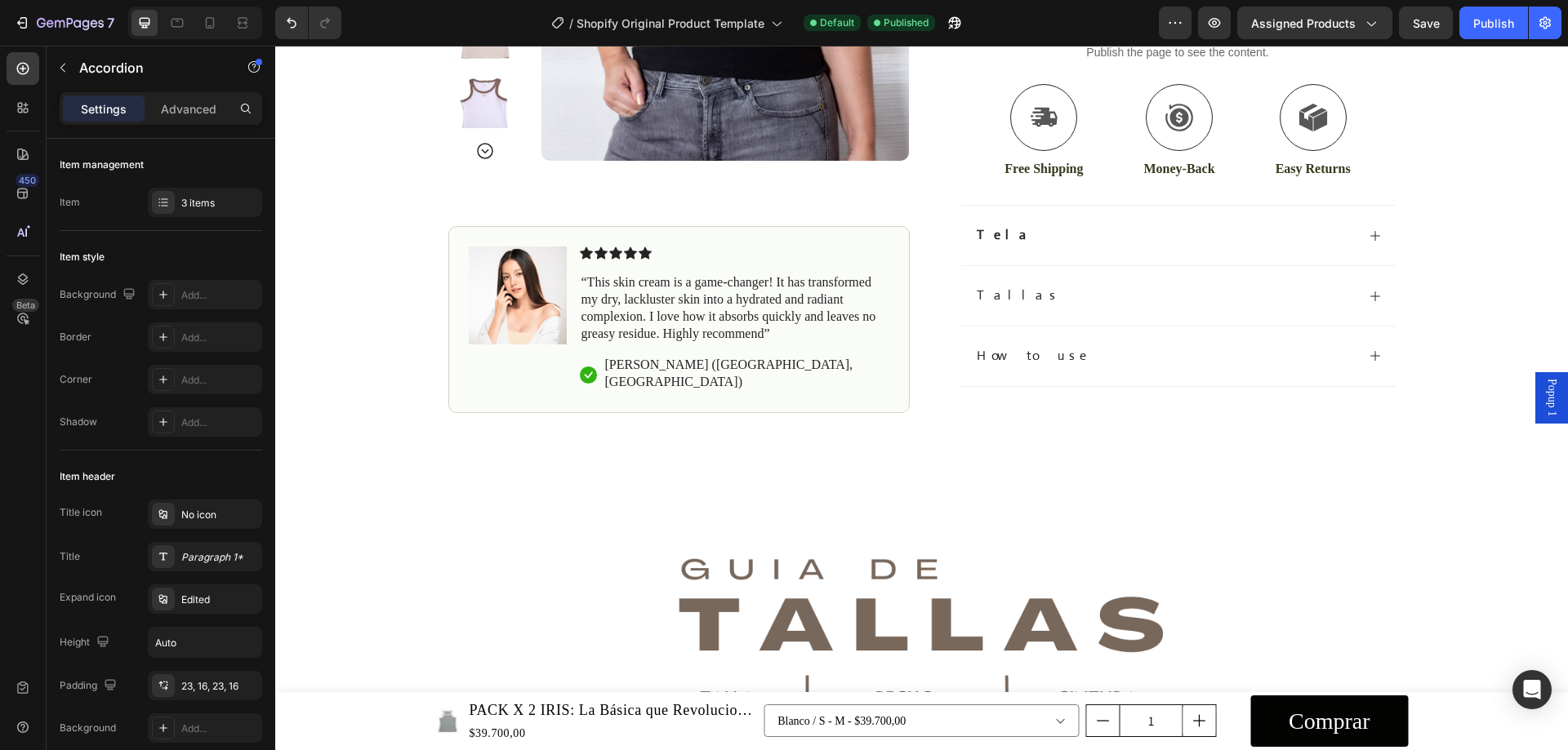
click at [1017, 298] on div "Tallas" at bounding box center [1165, 296] width 382 height 22
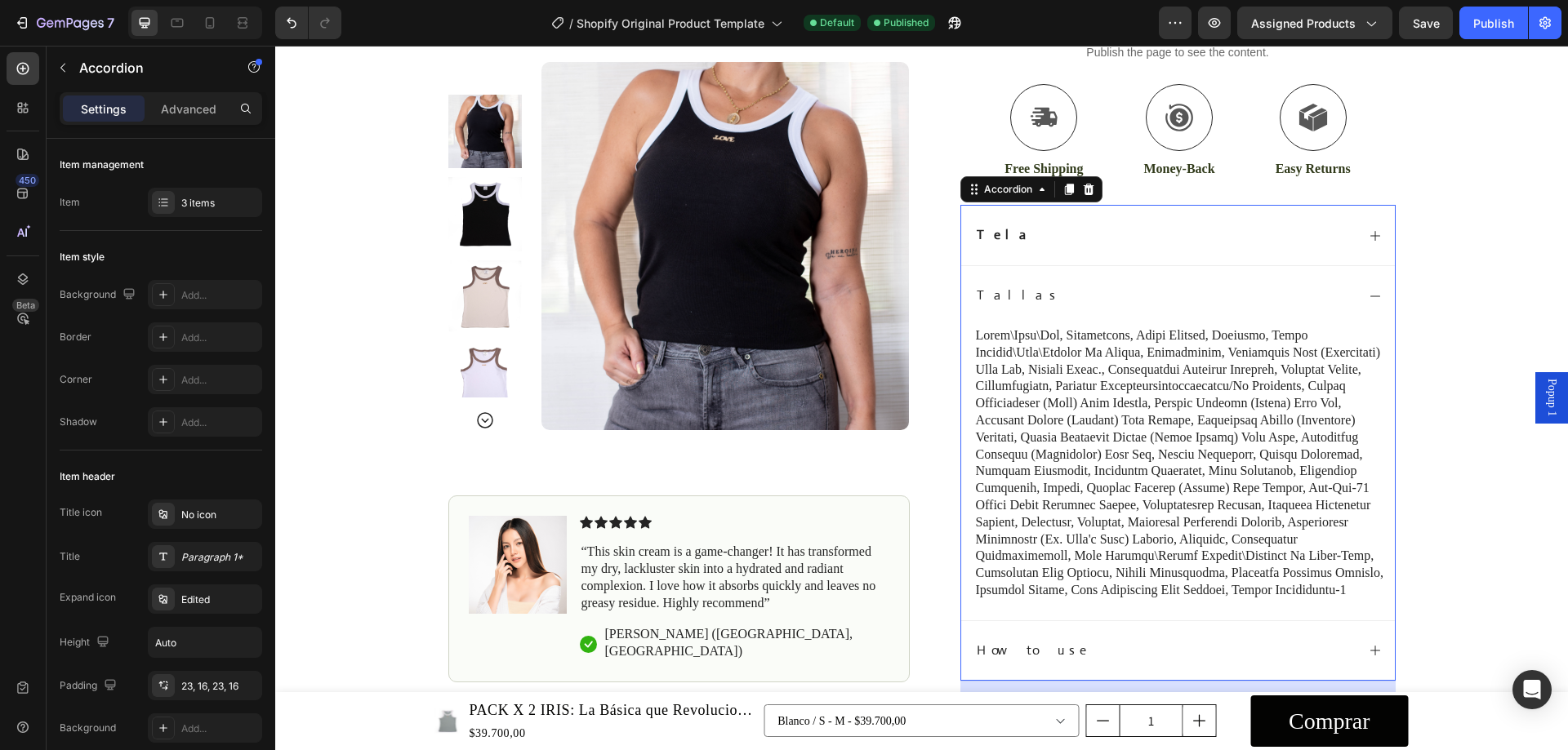
click at [988, 290] on p "Tallas" at bounding box center [1019, 296] width 84 height 17
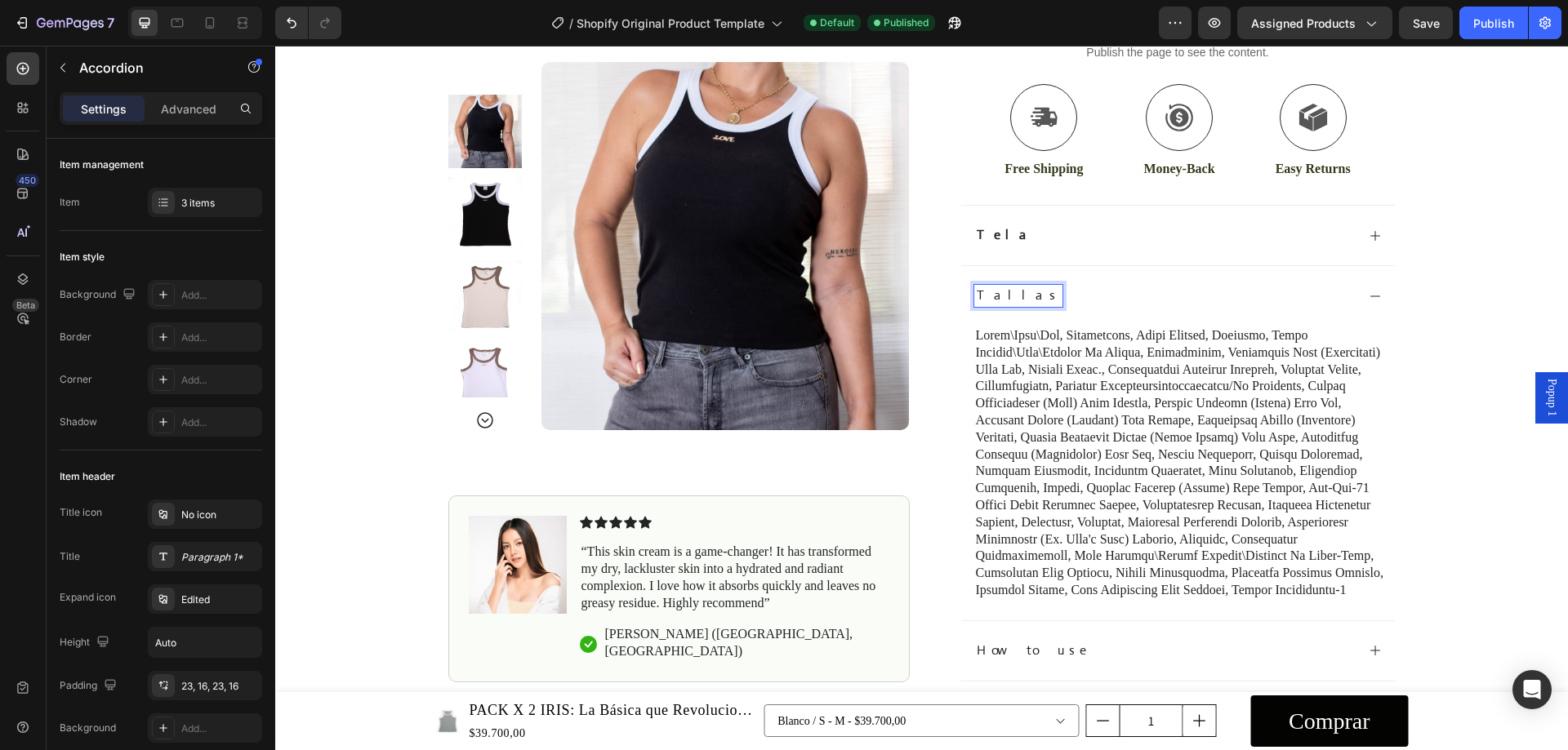
click at [977, 303] on p "Tallas" at bounding box center [1019, 296] width 84 height 17
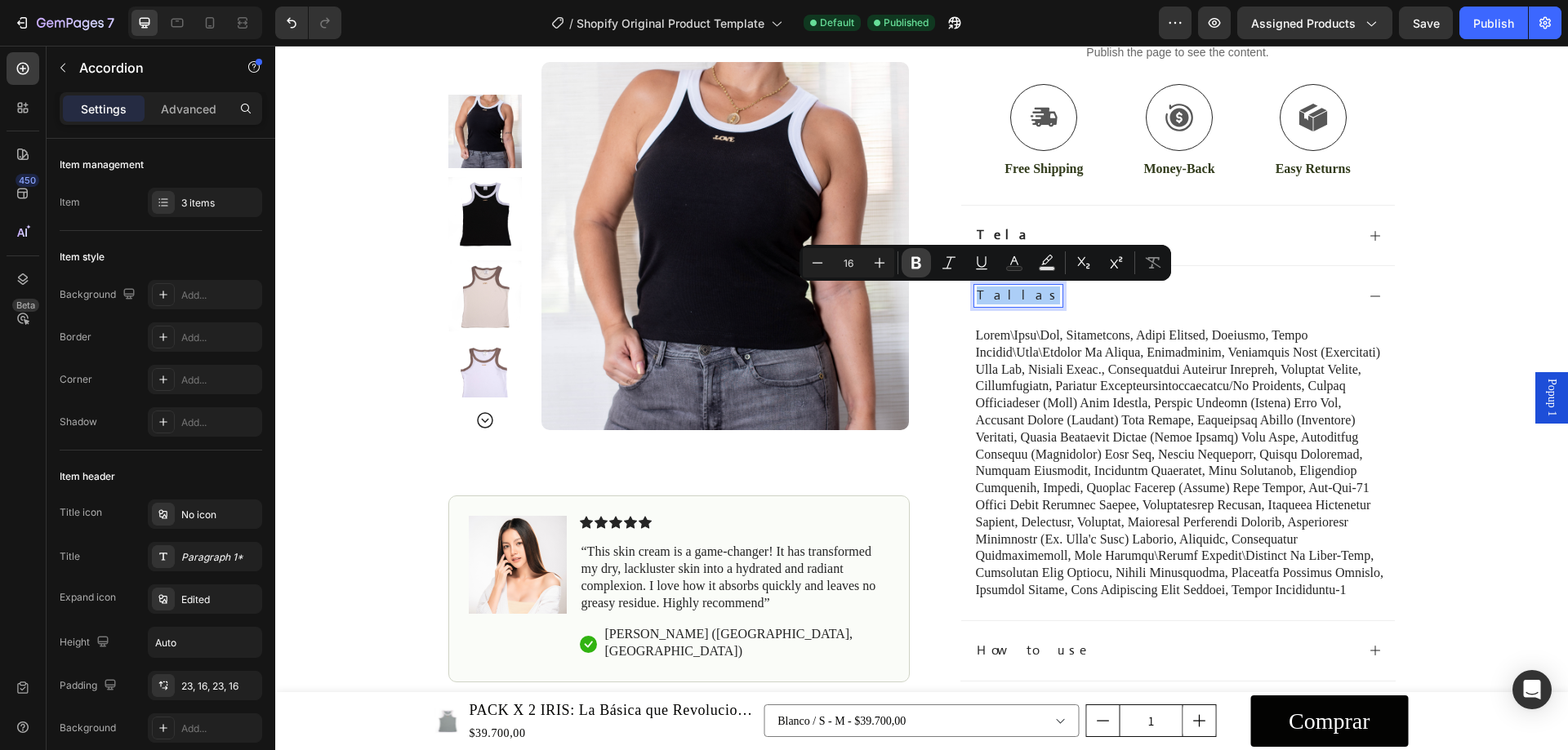
click at [921, 261] on icon "Editor contextual toolbar" at bounding box center [917, 263] width 16 height 16
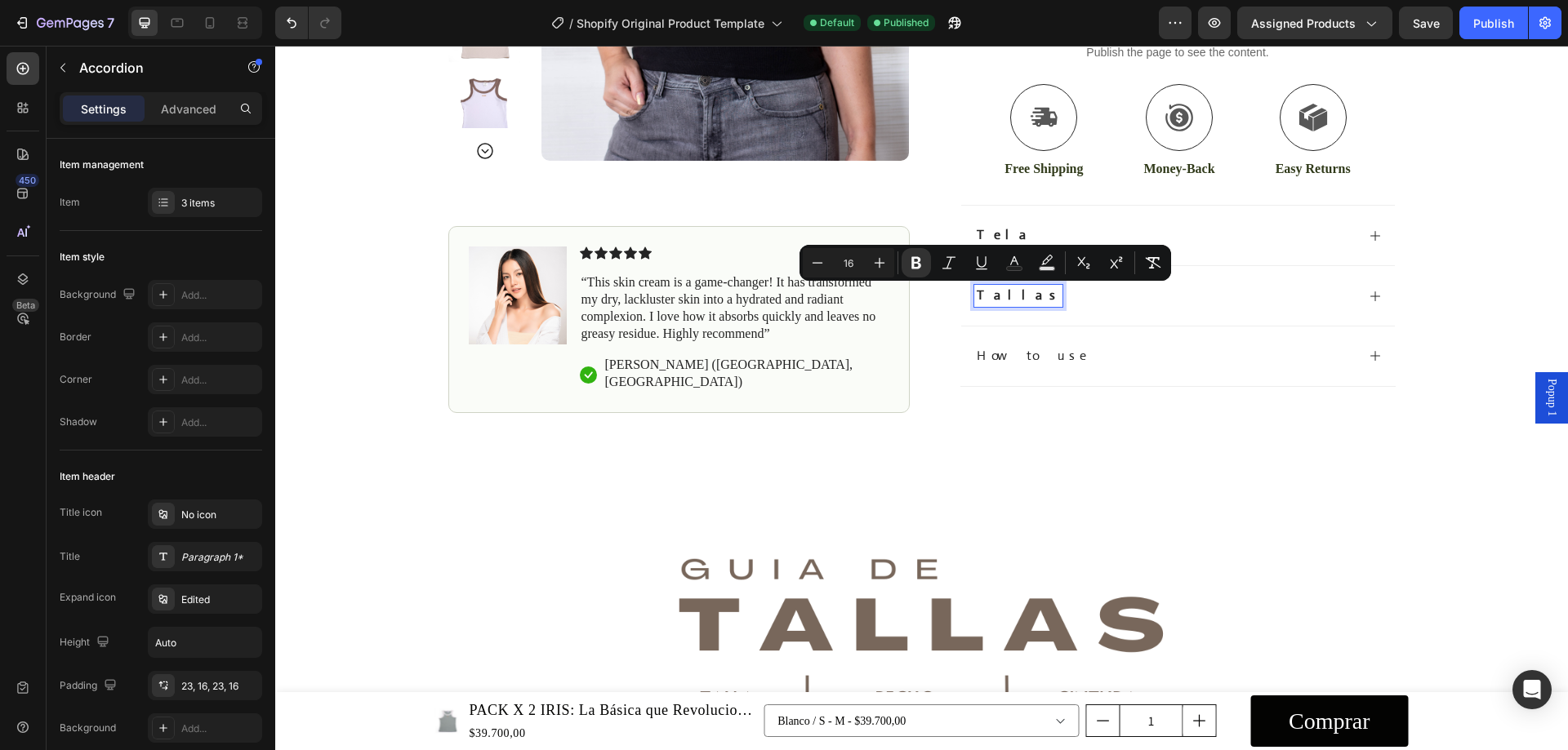
click at [1117, 382] on div "How to use" at bounding box center [1178, 356] width 433 height 60
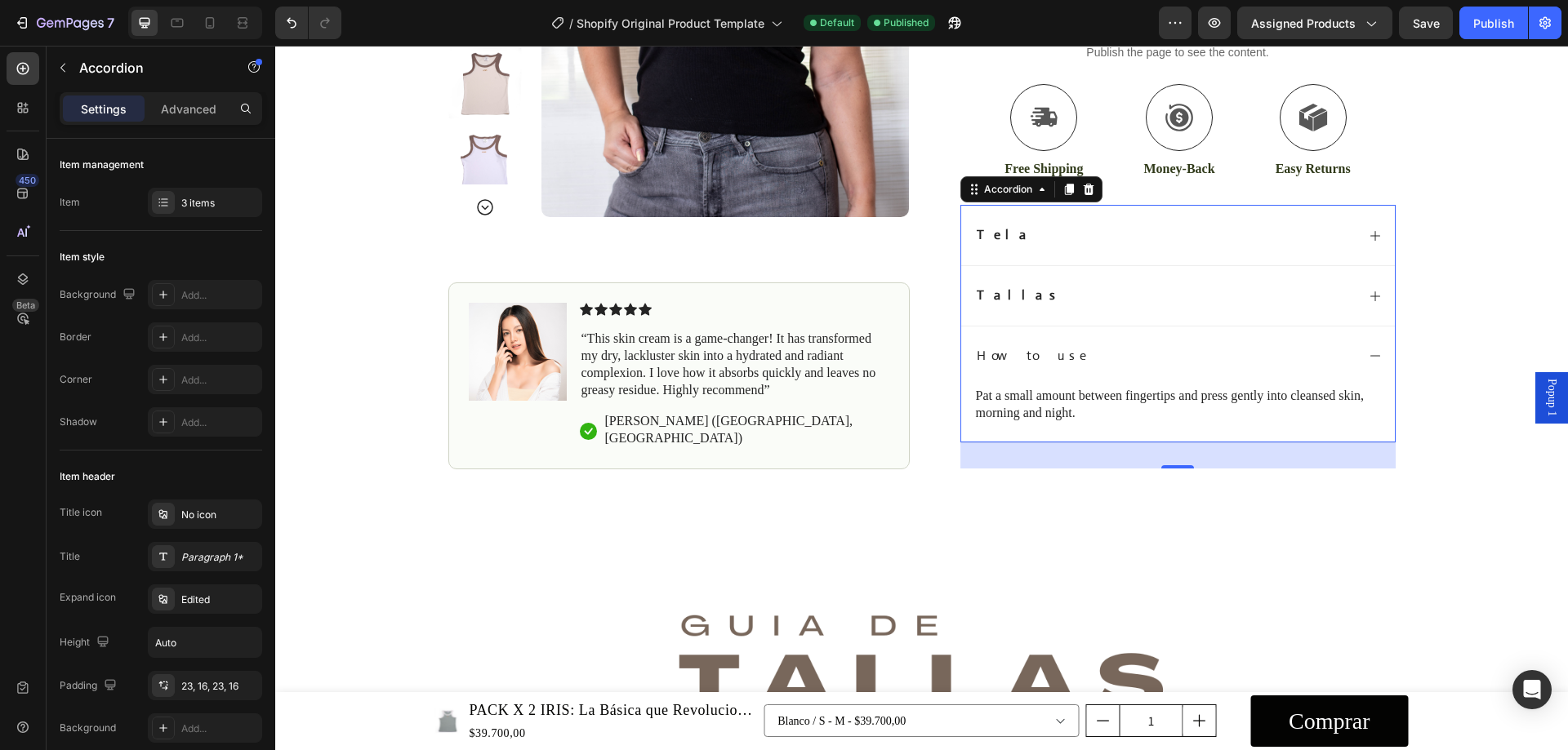
click at [1092, 300] on div "Tallas" at bounding box center [1165, 296] width 382 height 22
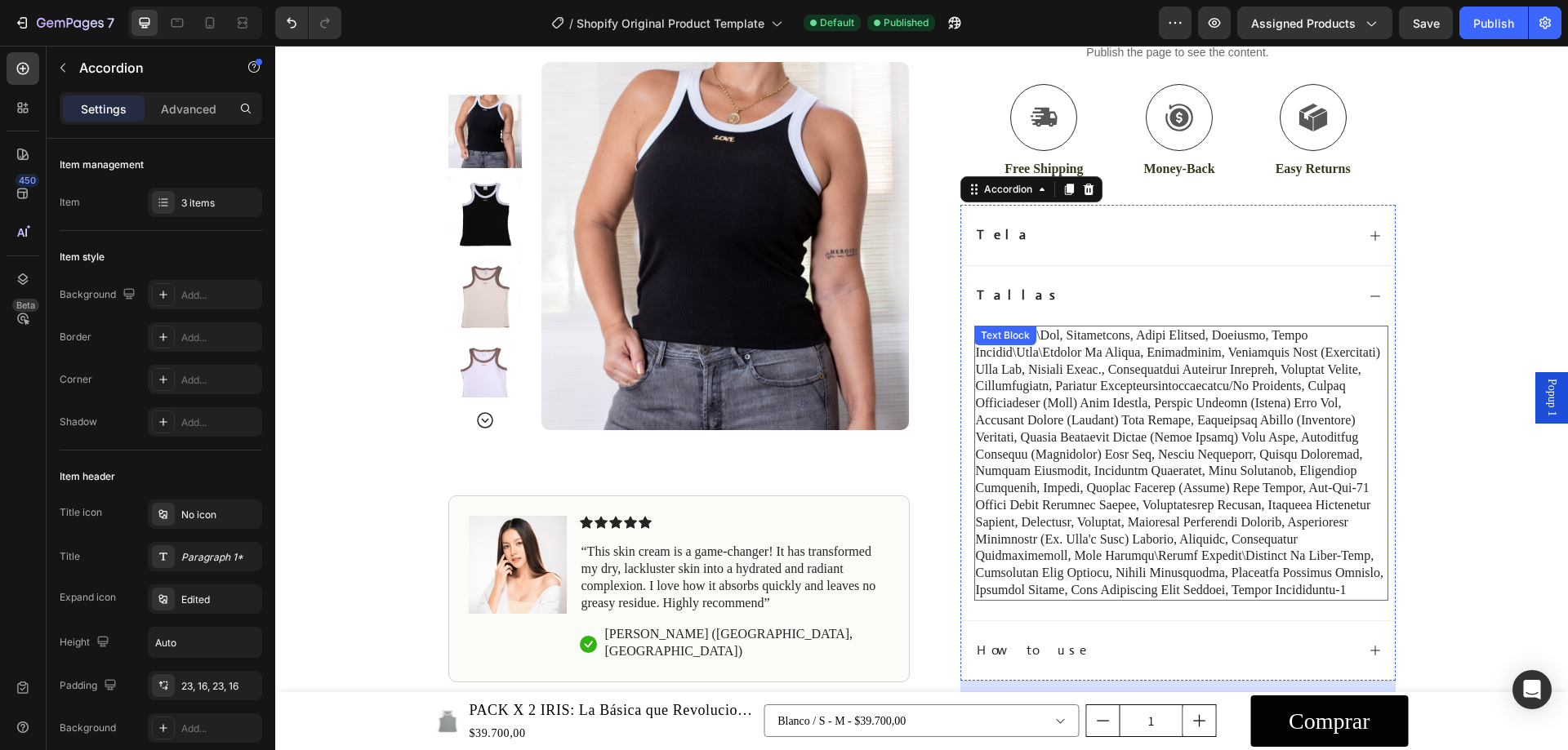
click at [1044, 411] on p at bounding box center [1181, 463] width 411 height 272
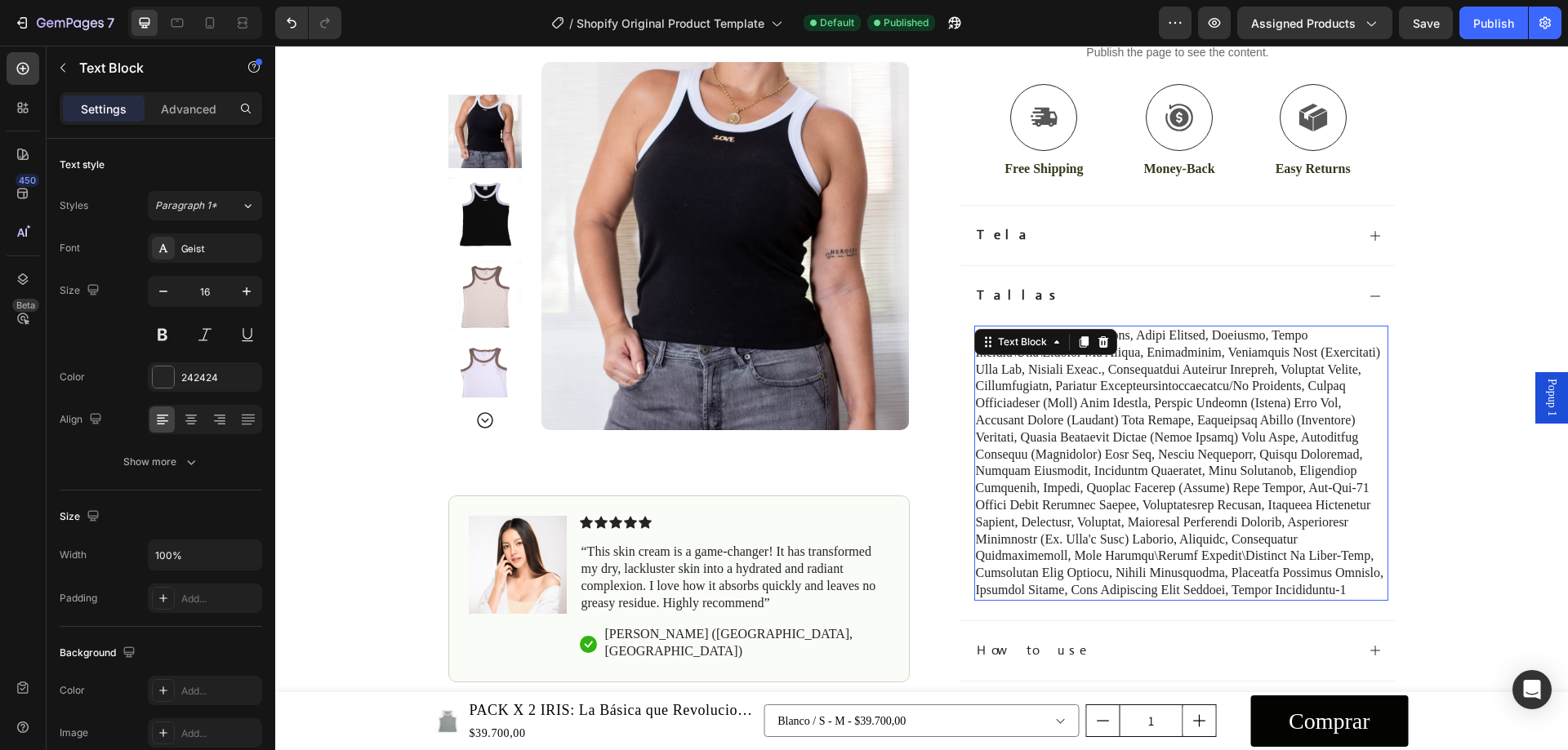
click at [1044, 411] on p at bounding box center [1181, 463] width 411 height 272
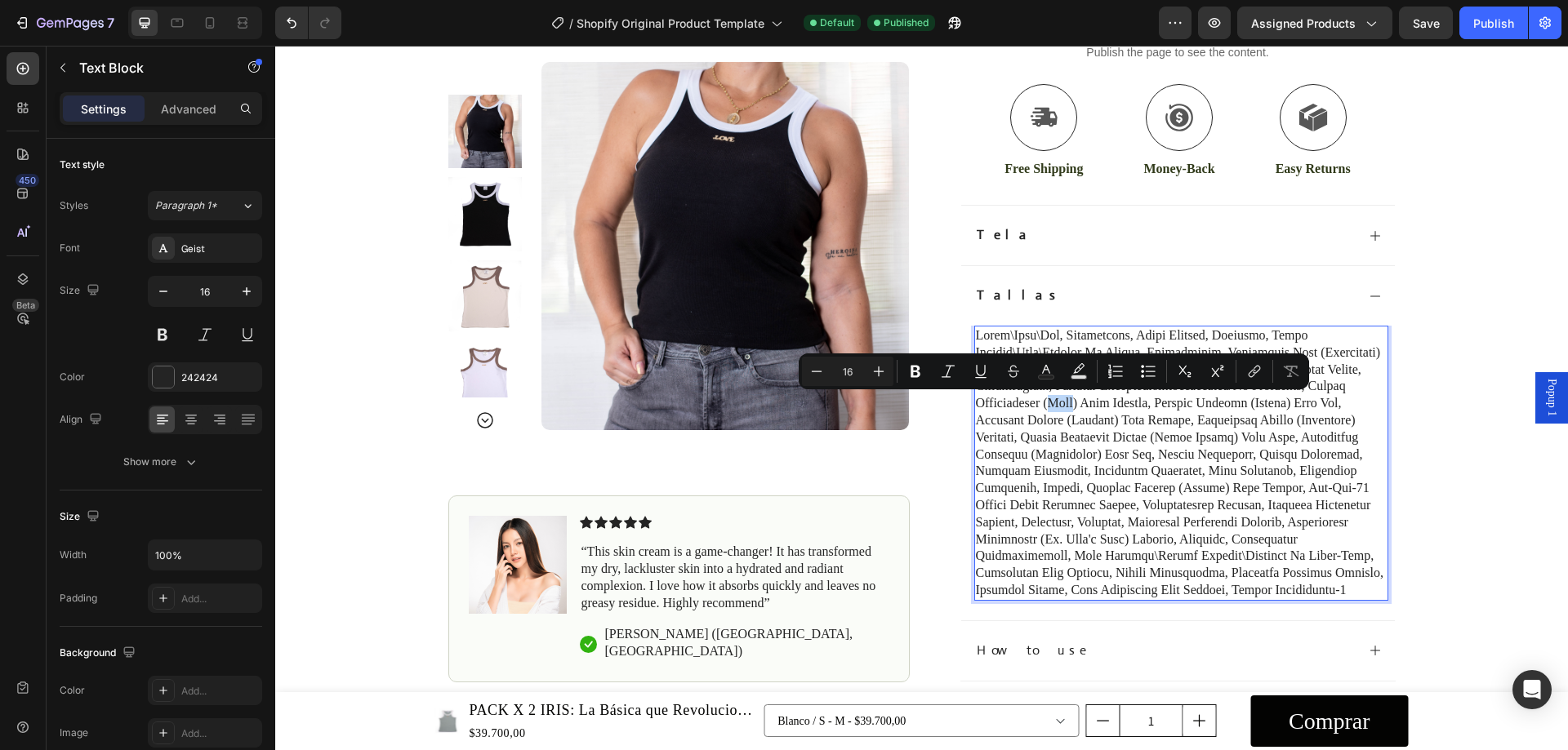
click at [1044, 411] on p "Rich Text Editor. Editing area: main" at bounding box center [1181, 463] width 411 height 272
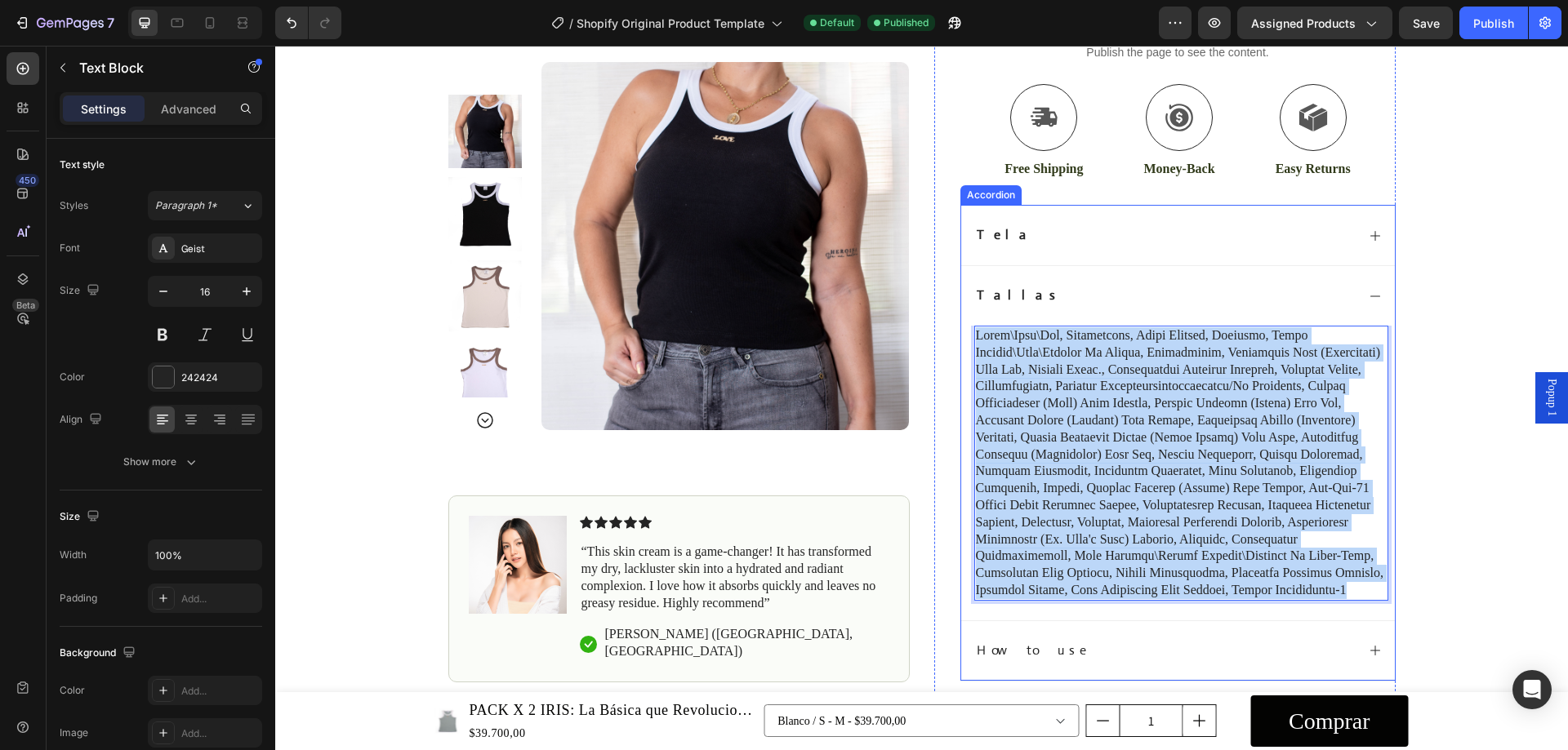
drag, startPoint x: 1214, startPoint y: 591, endPoint x: 964, endPoint y: 334, distance: 358.5
click at [964, 334] on div "Text Block 0" at bounding box center [1178, 473] width 433 height 295
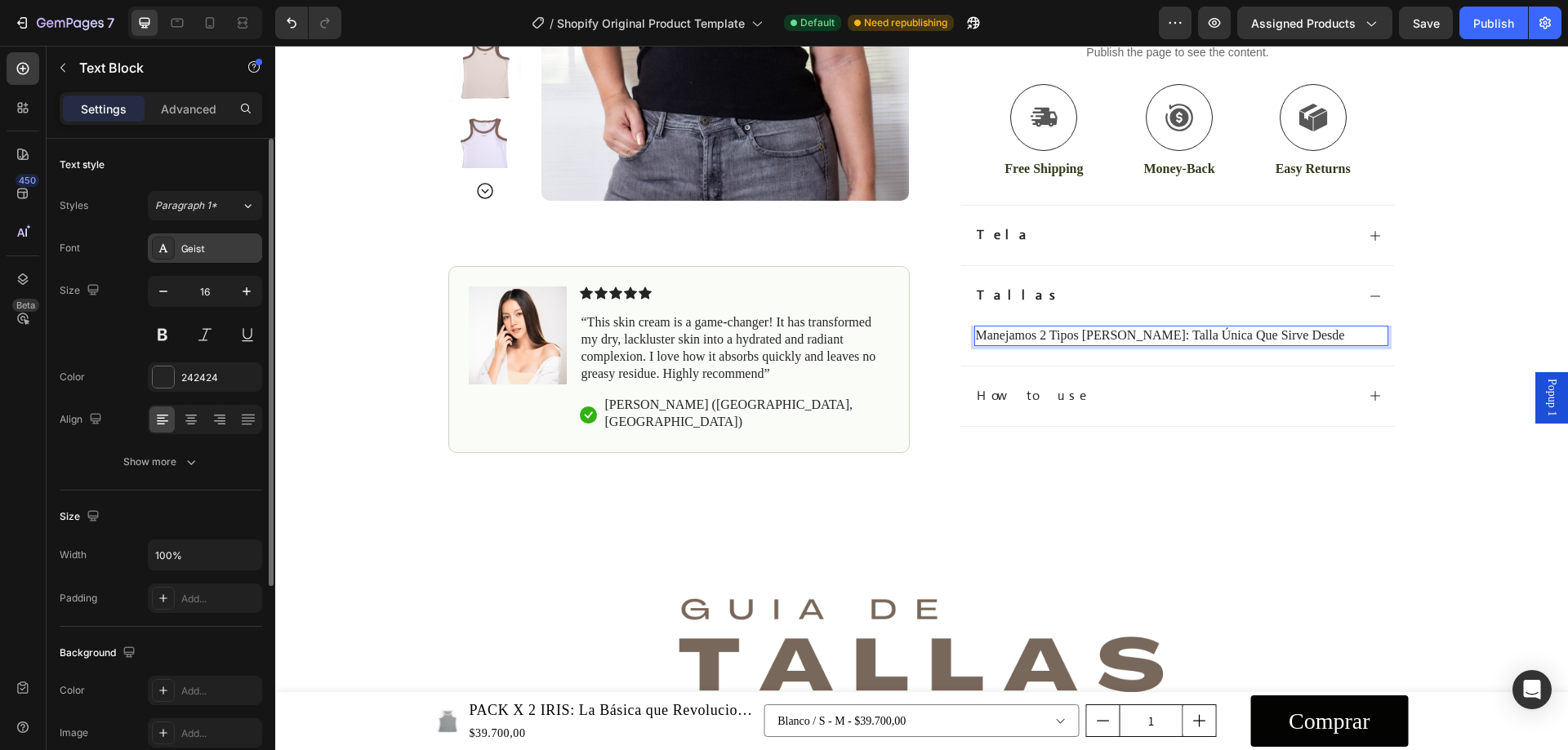
click at [208, 256] on div "Geist" at bounding box center [219, 249] width 76 height 15
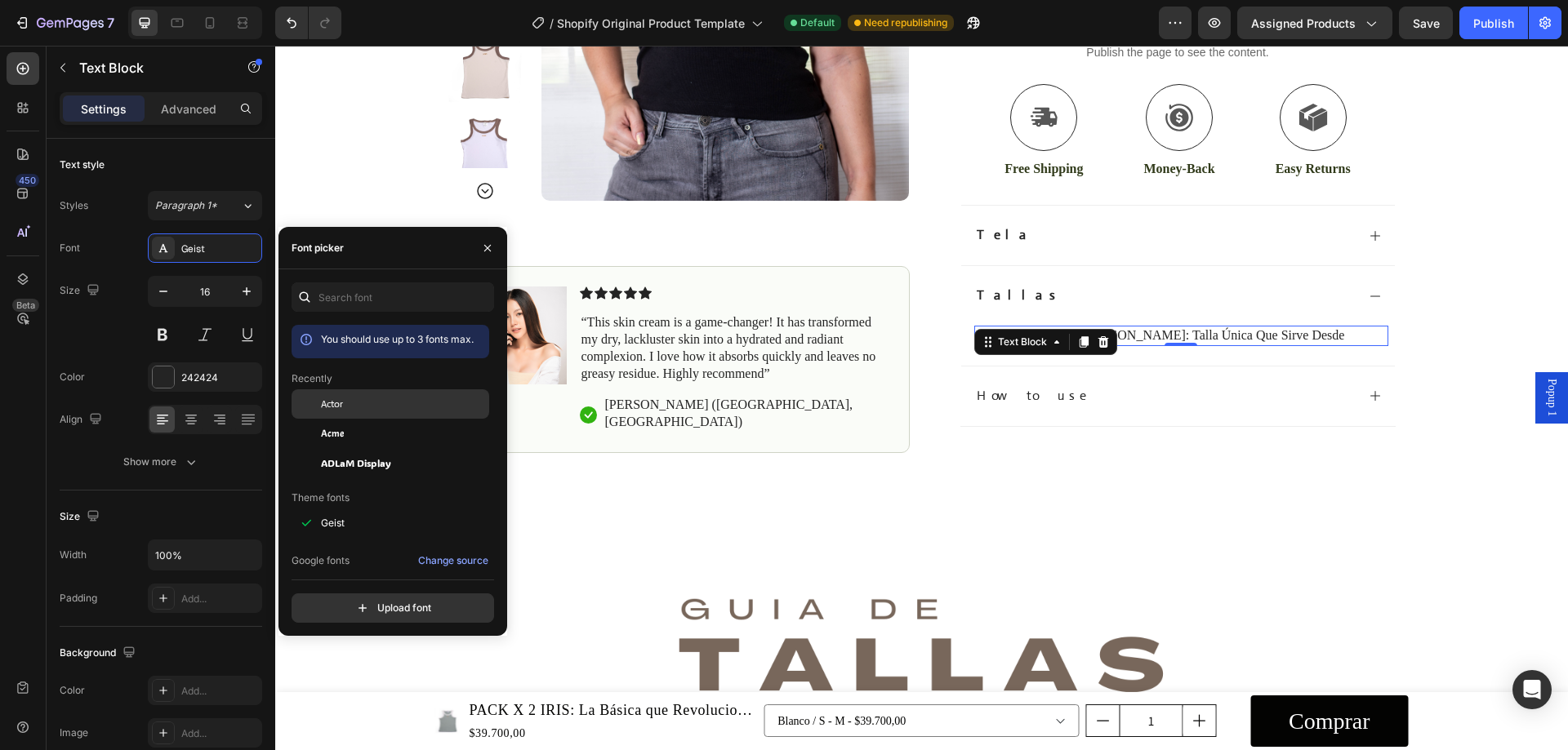
click at [363, 400] on div "Actor" at bounding box center [403, 404] width 165 height 15
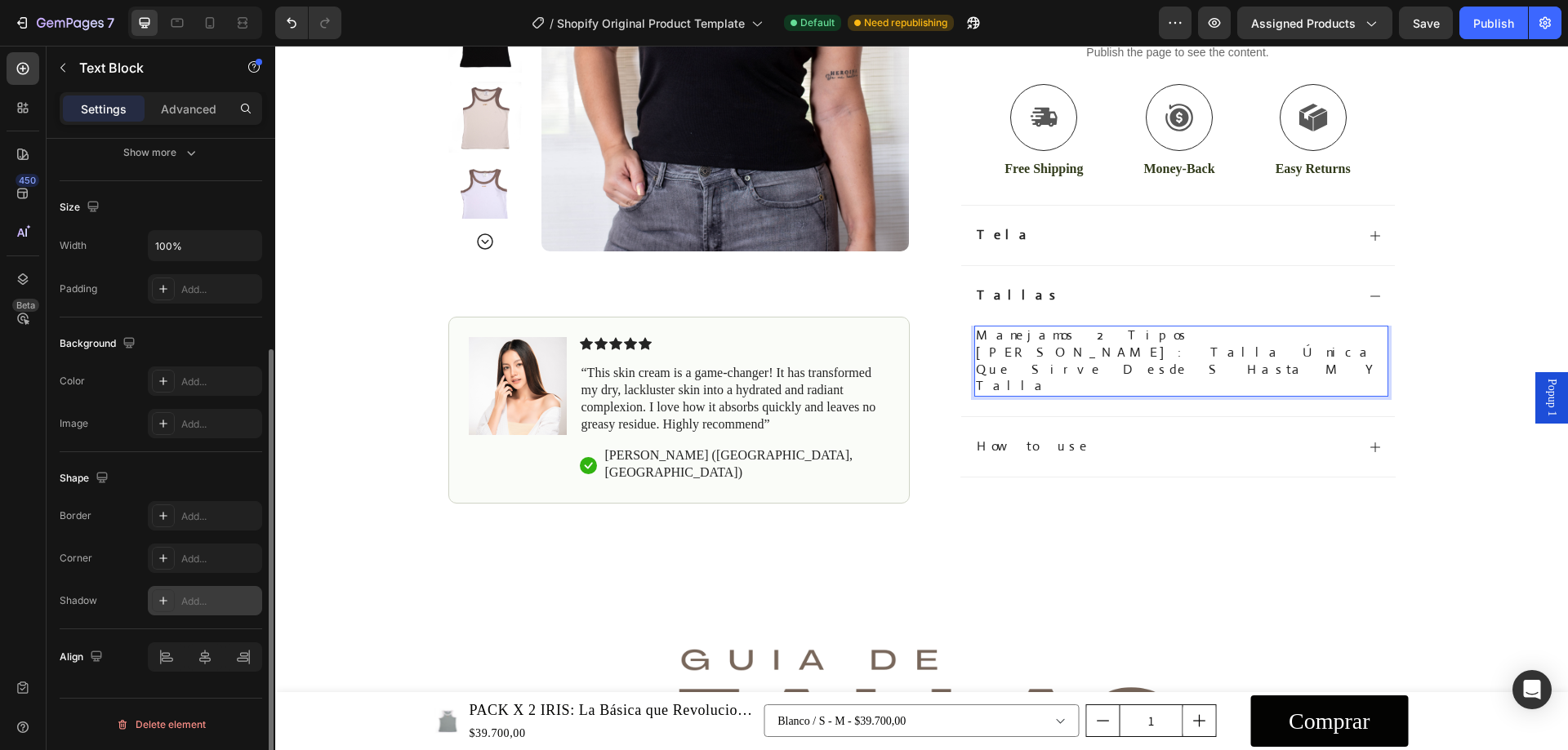
scroll to position [0, 0]
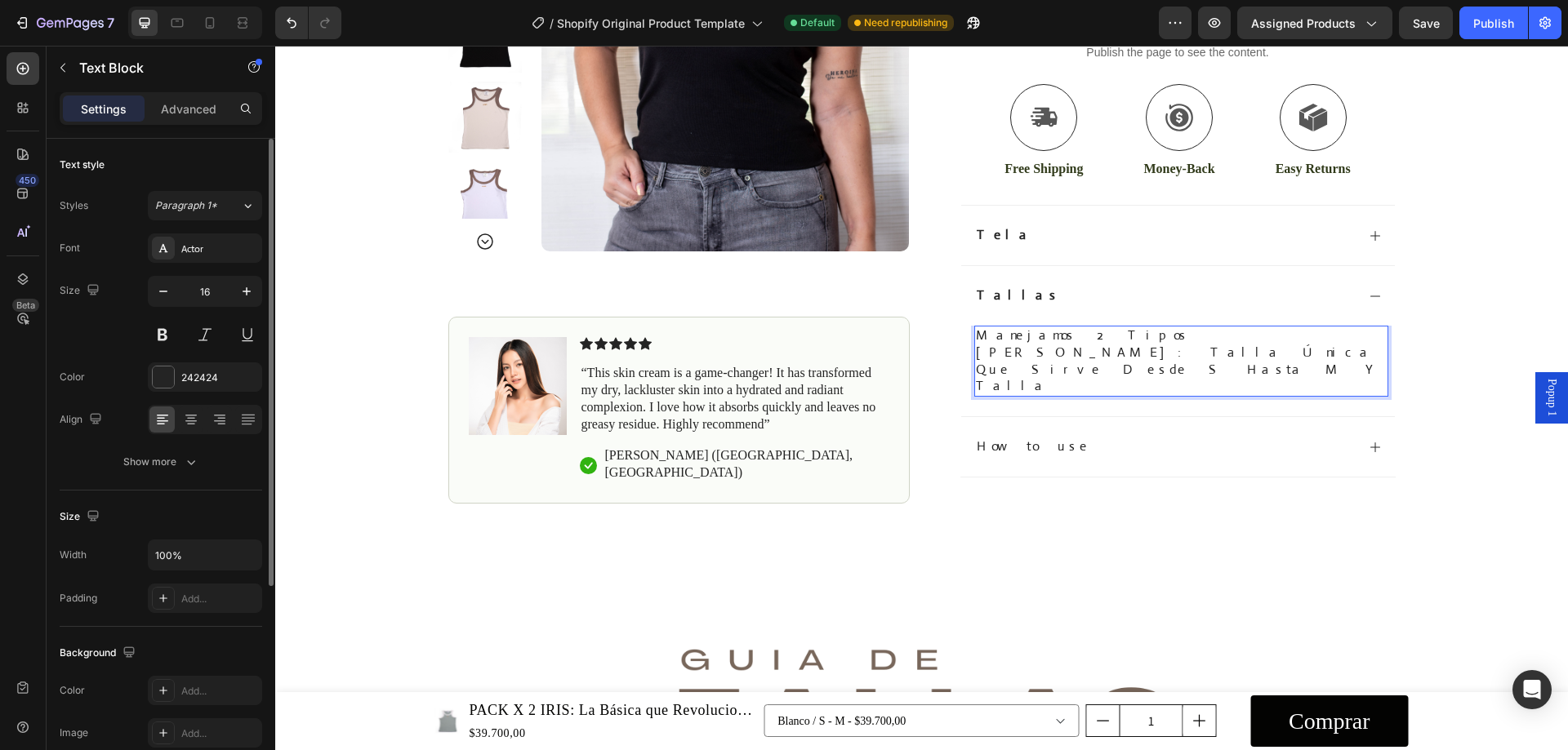
click at [1021, 355] on p "Manejamos 2 tipos [PERSON_NAME]: Talla única que sirve desde S hasta M y talla" at bounding box center [1181, 361] width 411 height 67
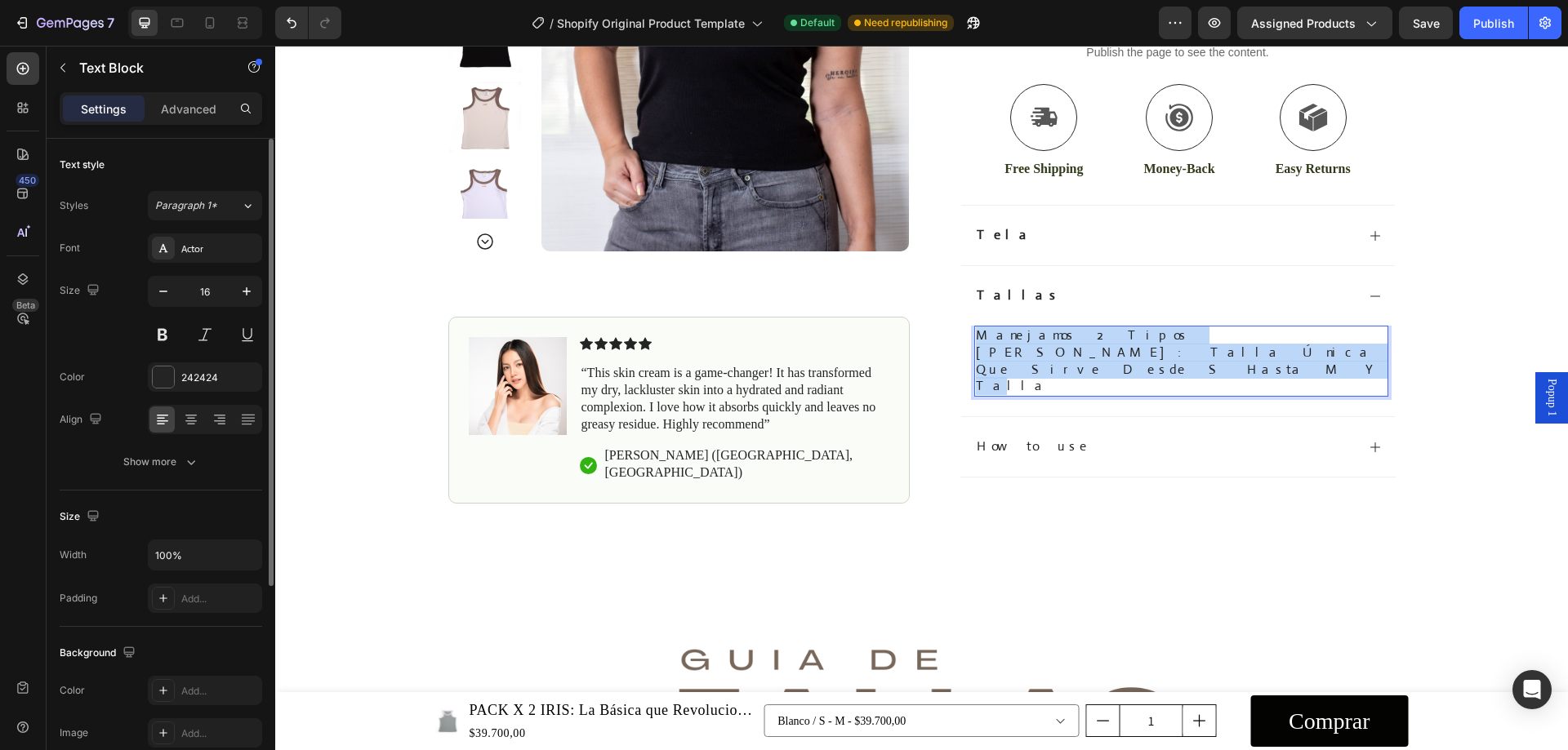
click at [1021, 355] on p "Manejamos 2 tipos [PERSON_NAME]: Talla única que sirve desde S hasta M y talla" at bounding box center [1181, 361] width 411 height 67
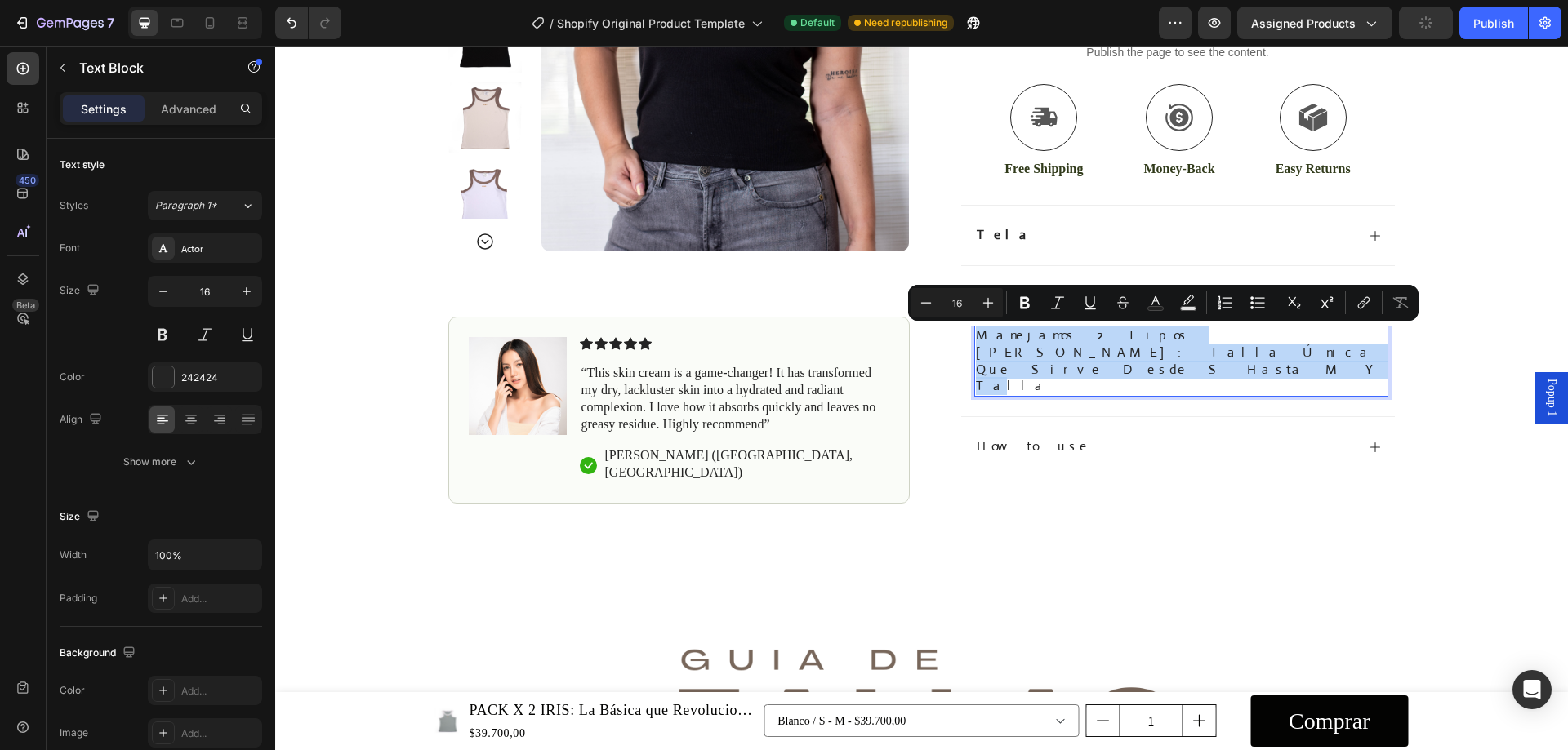
drag, startPoint x: 1020, startPoint y: 352, endPoint x: 1006, endPoint y: 353, distance: 14.0
click at [1006, 353] on p "Manejamos 2 tipos [PERSON_NAME]: Talla única que sirve desde S hasta M y talla" at bounding box center [1181, 361] width 411 height 67
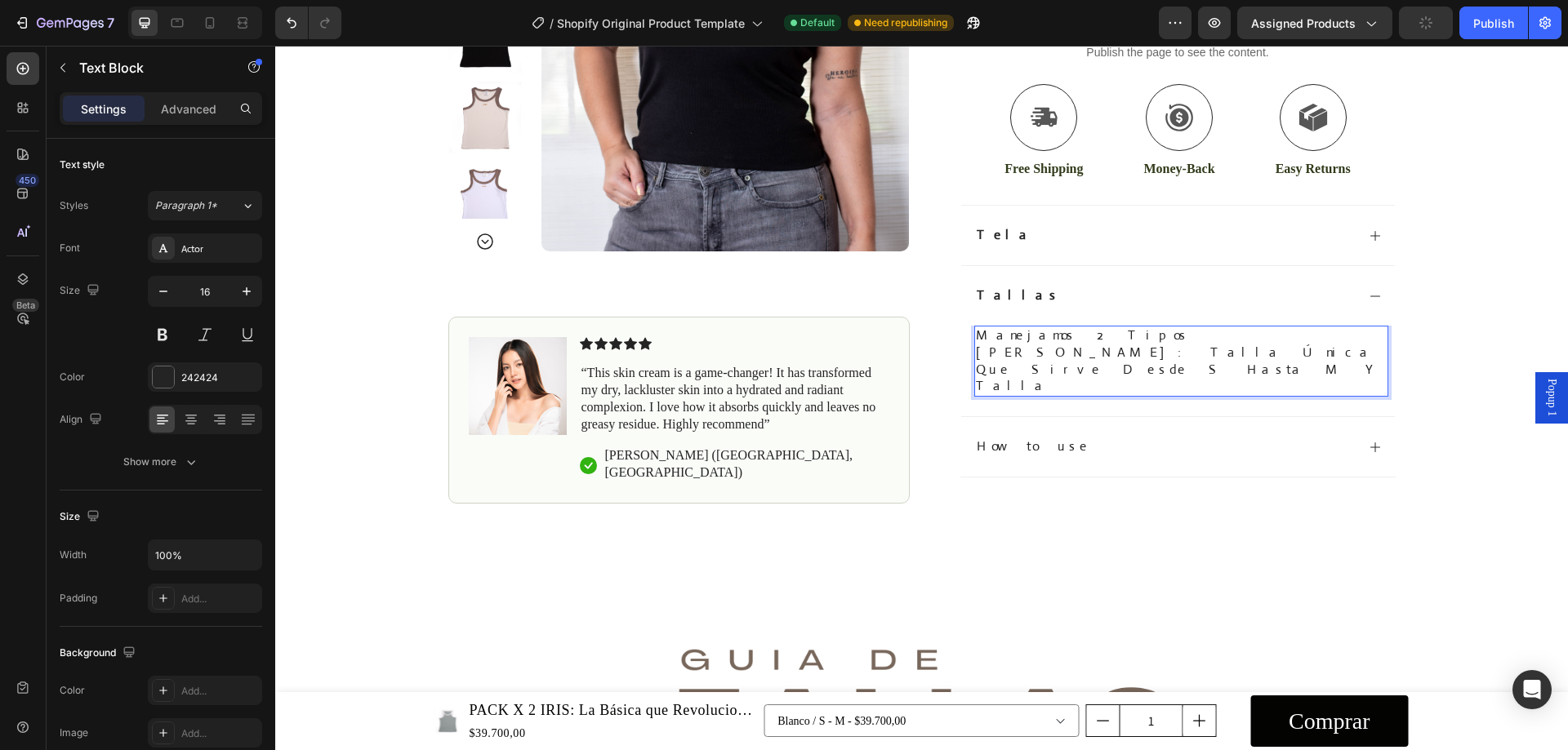
click at [1006, 353] on p "Manejamos 2 tipos [PERSON_NAME]: Talla única que sirve desde S hasta M y talla" at bounding box center [1181, 361] width 411 height 67
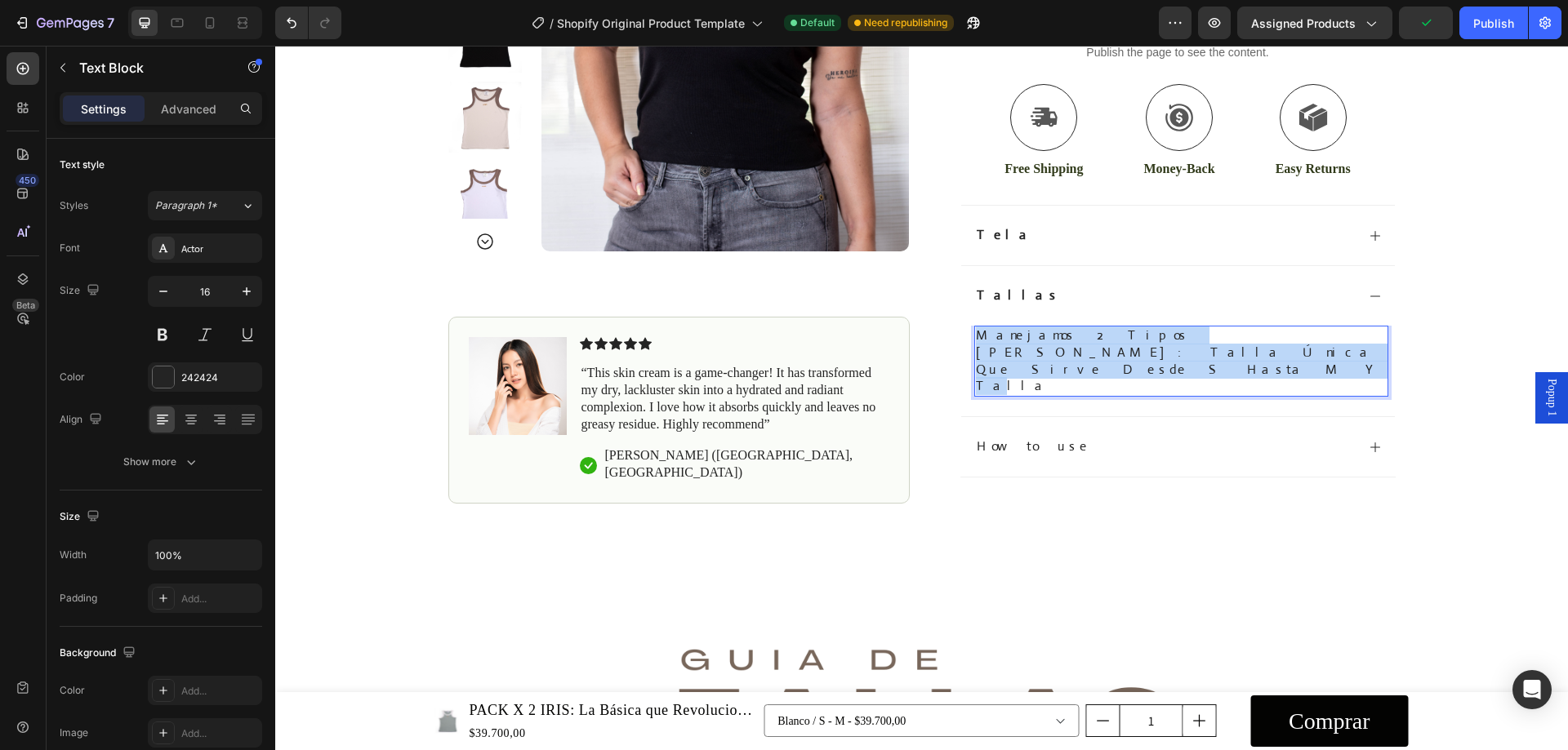
click at [1006, 353] on p "Manejamos 2 tipos [PERSON_NAME]: Talla única que sirve desde S hasta M y talla" at bounding box center [1181, 361] width 411 height 67
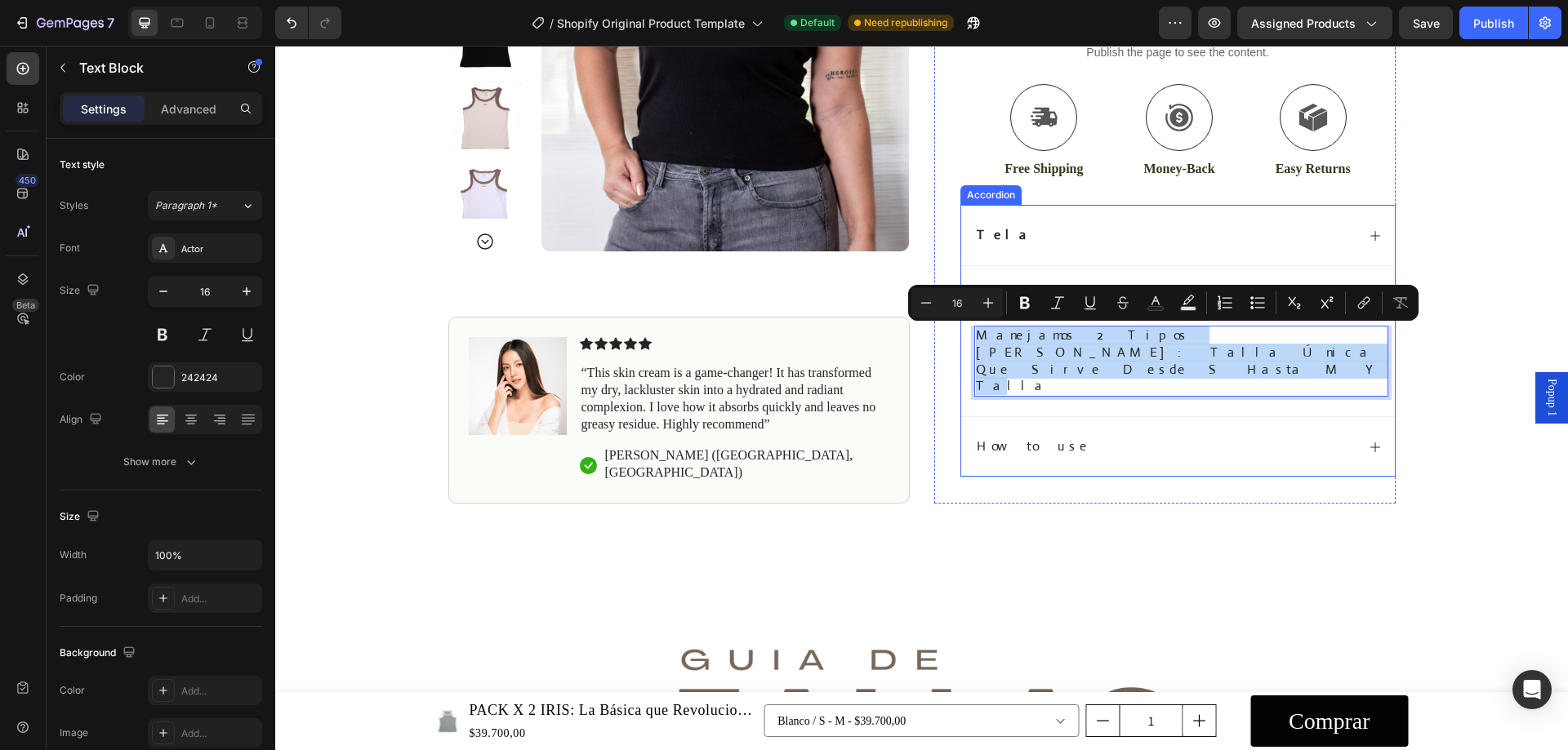
click at [1012, 251] on div "Tela" at bounding box center [1178, 235] width 433 height 60
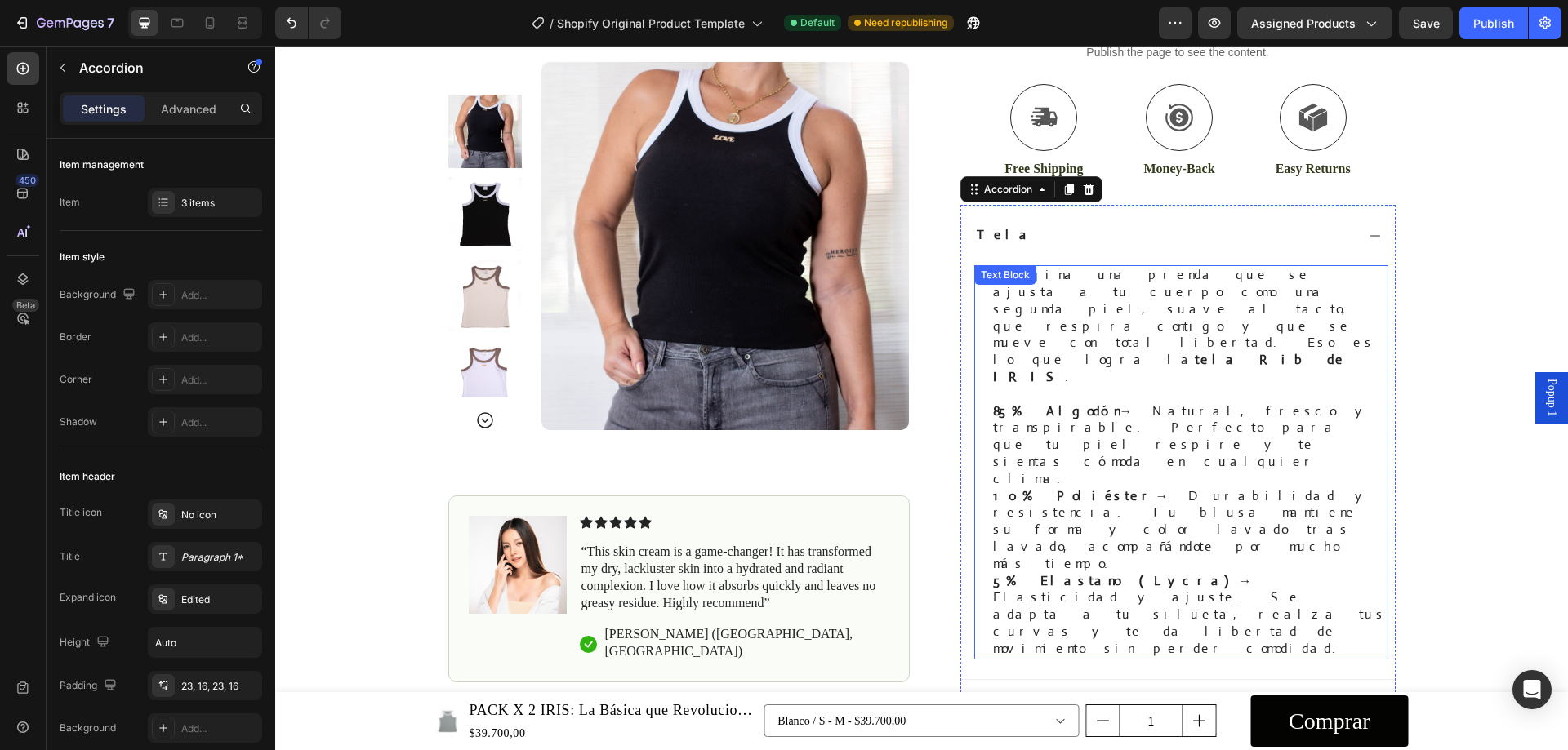
click at [1074, 294] on p "Imagina una prenda que se ajusta a tu cuerpo como una segunda piel, suave al ta…" at bounding box center [1190, 326] width 393 height 119
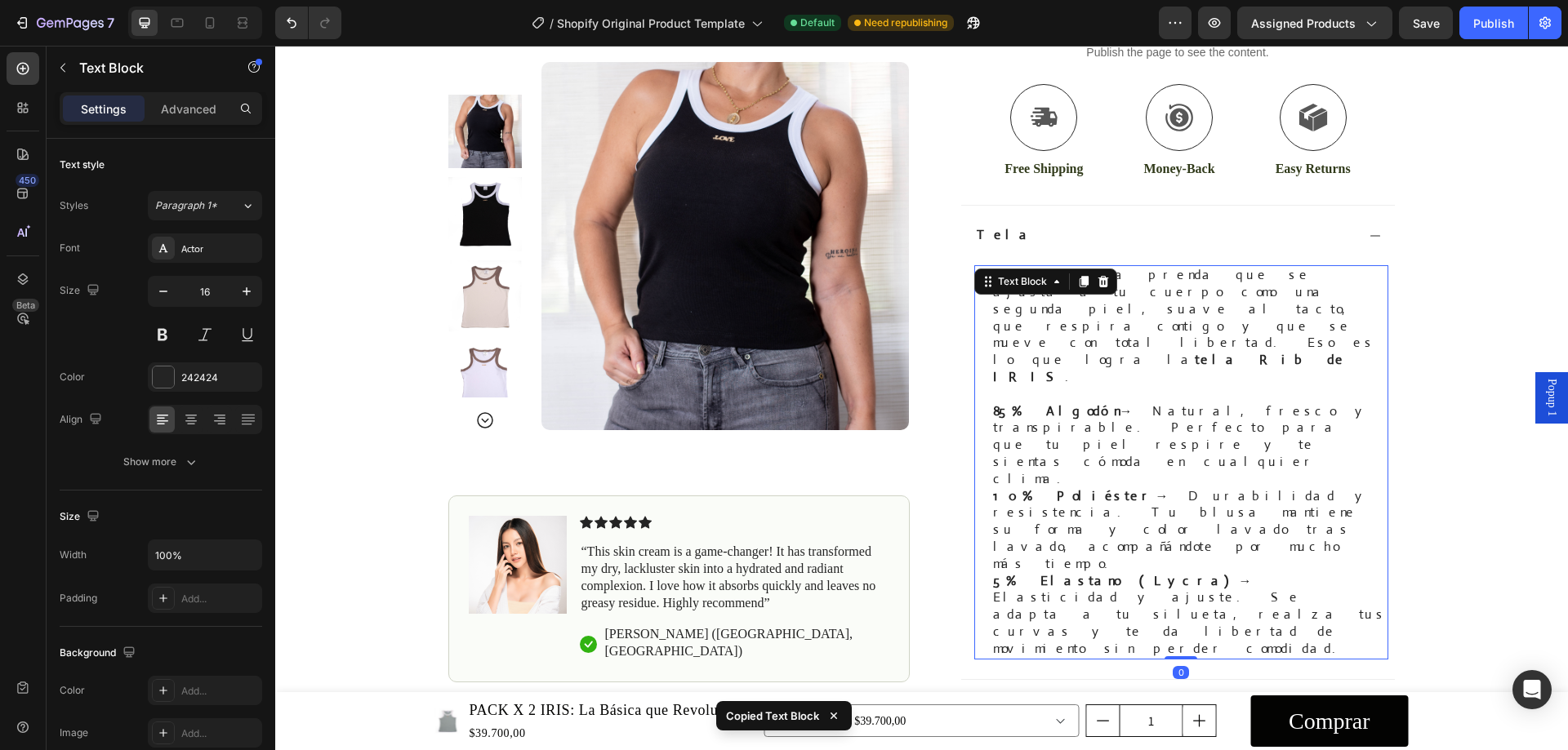
click at [1060, 699] on div "Tallas" at bounding box center [1165, 710] width 382 height 22
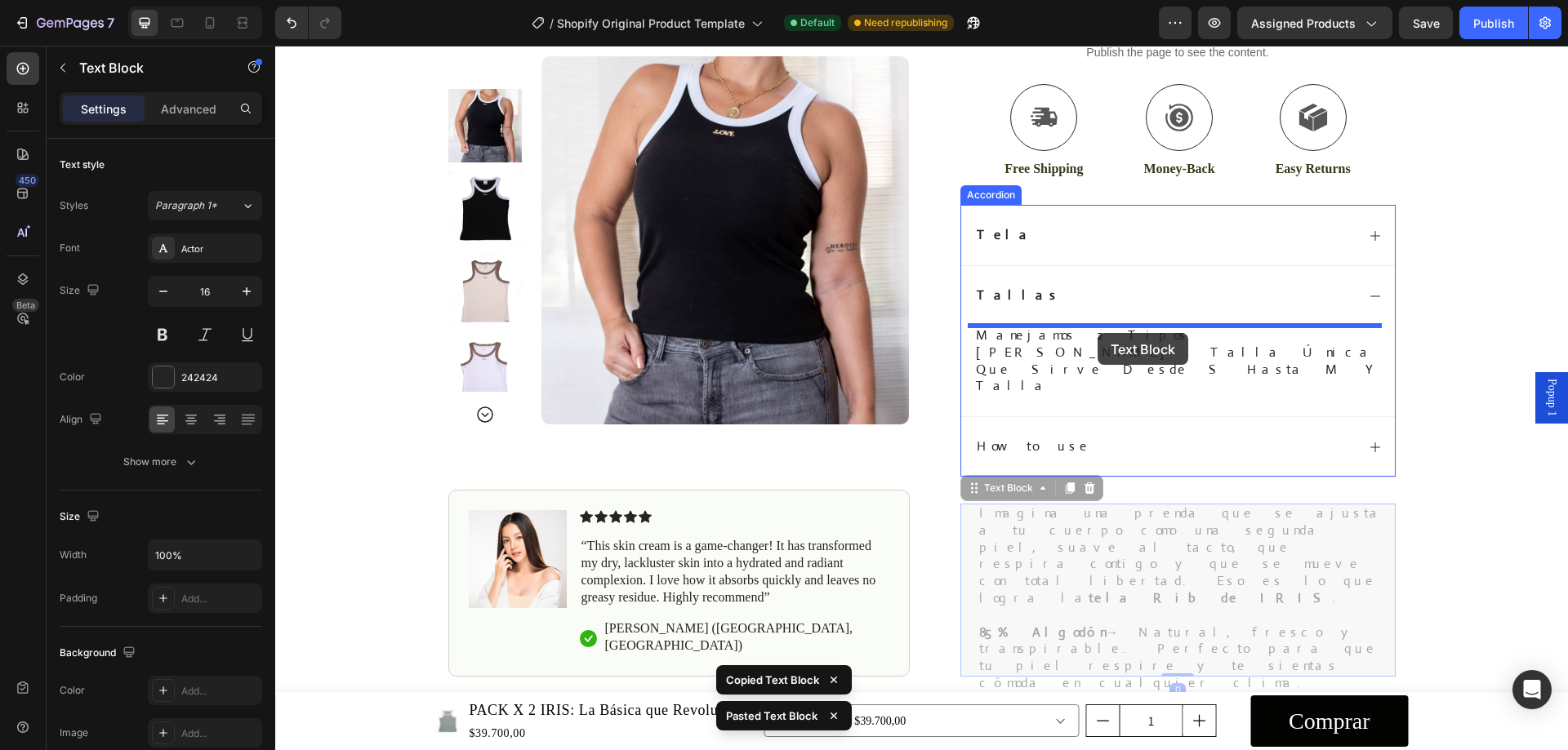
drag, startPoint x: 1092, startPoint y: 535, endPoint x: 1098, endPoint y: 333, distance: 202.1
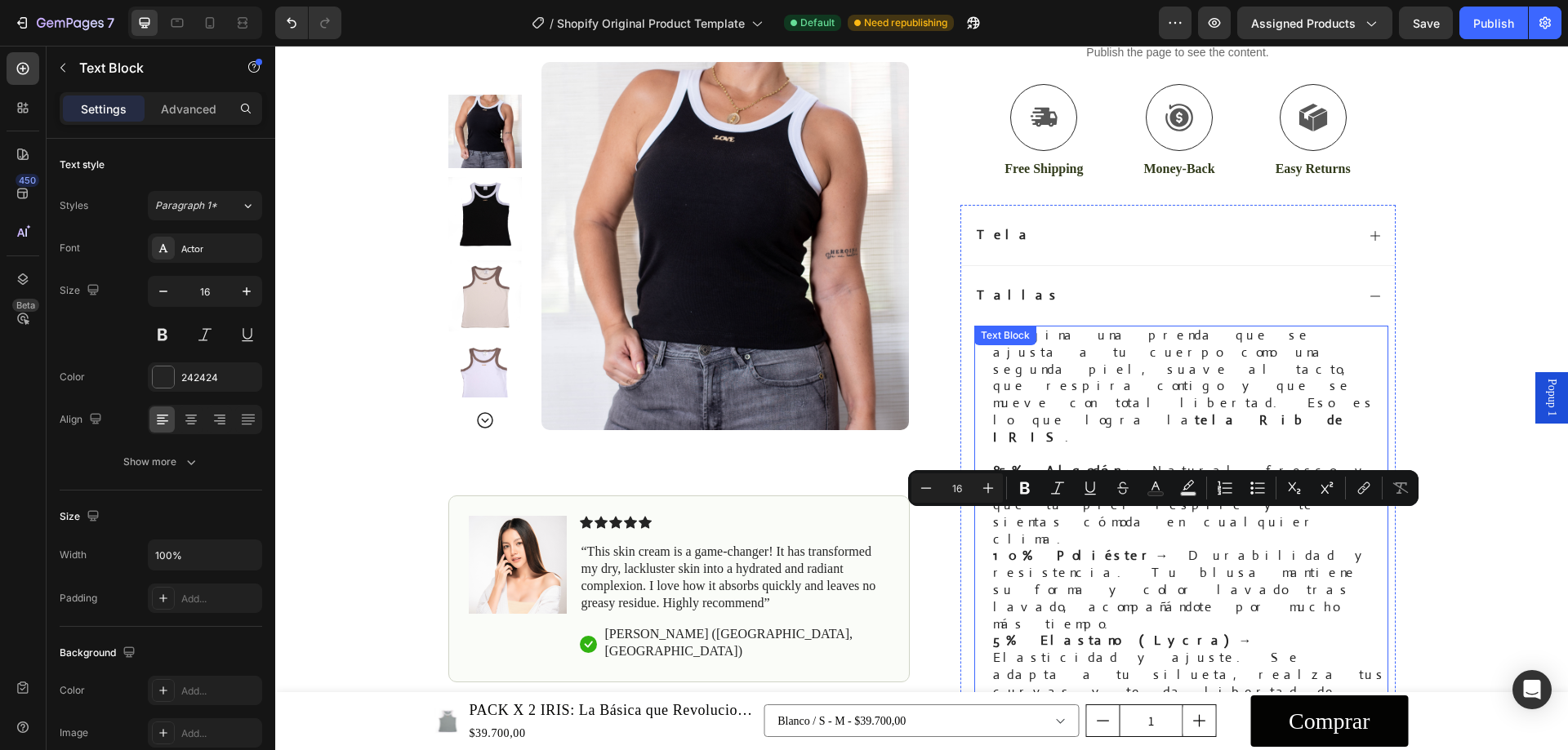
copy p "manejamos 2 tipos [PERSON_NAME]: talla única que sirve desde s hasta m y talla …"
click at [1077, 447] on p at bounding box center [1190, 455] width 393 height 17
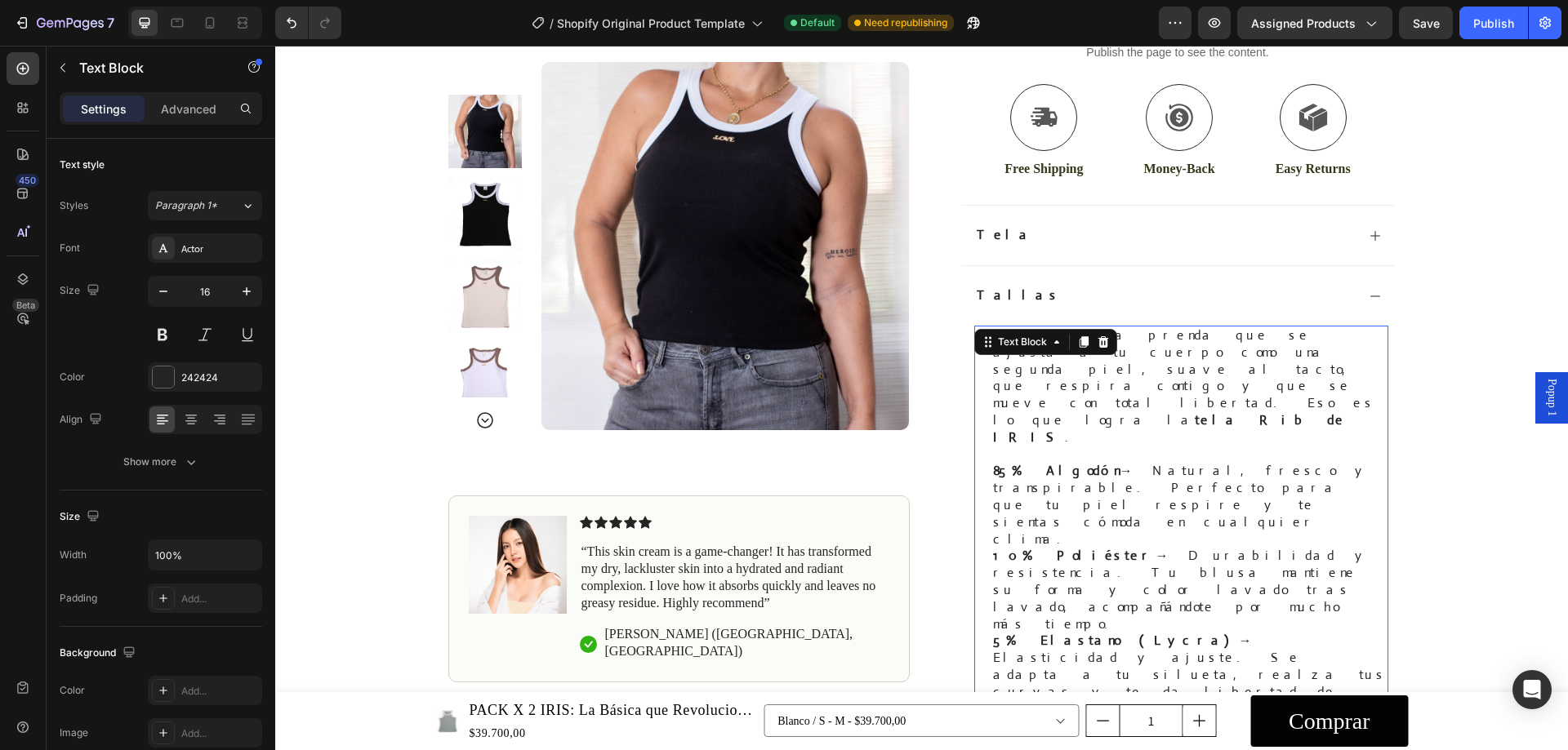
click at [1122, 633] on p "5% Elastano (Lycra) → Elasticidad y ajuste. Se adapta a tu silueta, realza tus …" at bounding box center [1190, 674] width 393 height 85
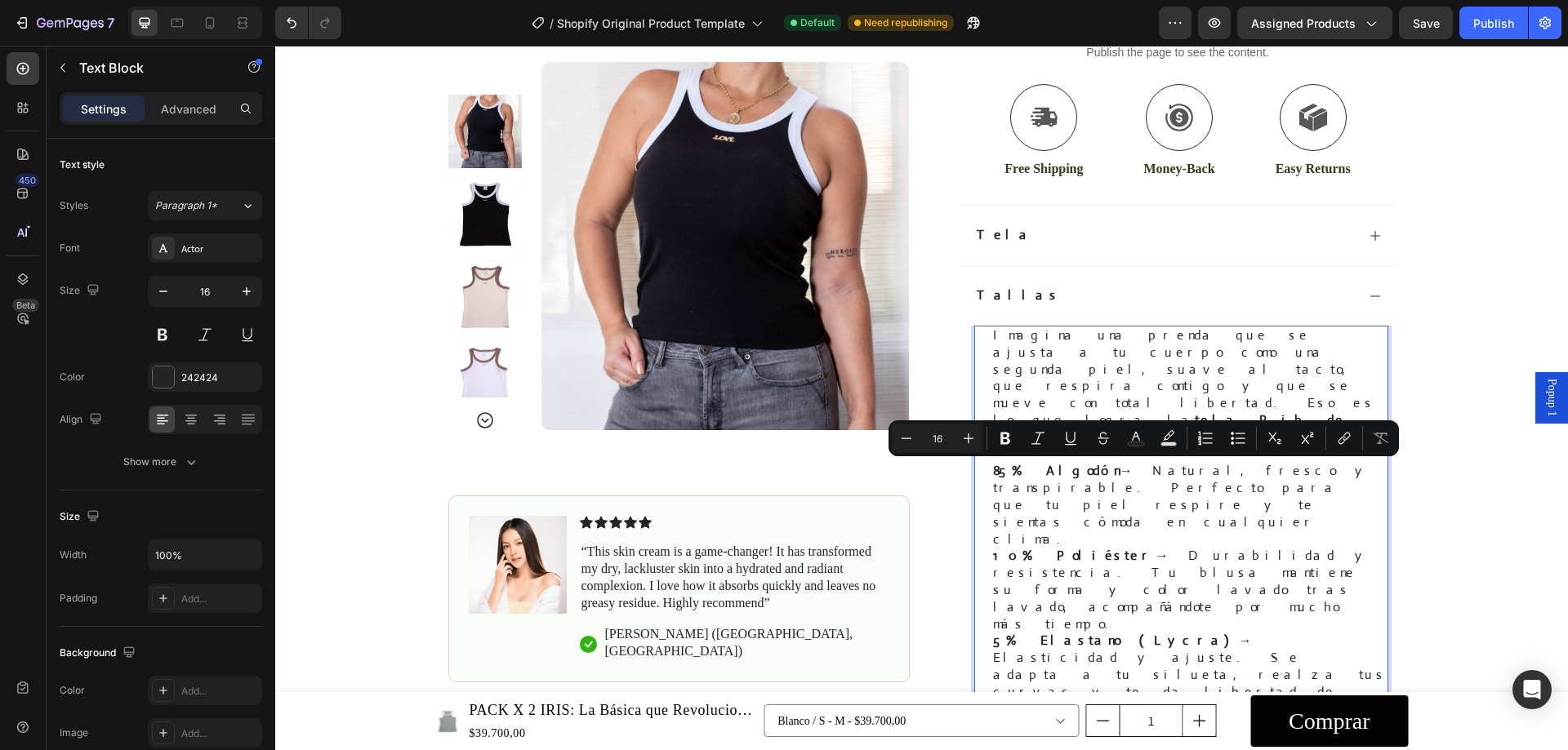
click at [1339, 633] on p "5% Elastano (Lycra) → Elasticidad y ajuste. Se adapta a tu silueta, realza tus …" at bounding box center [1190, 674] width 393 height 85
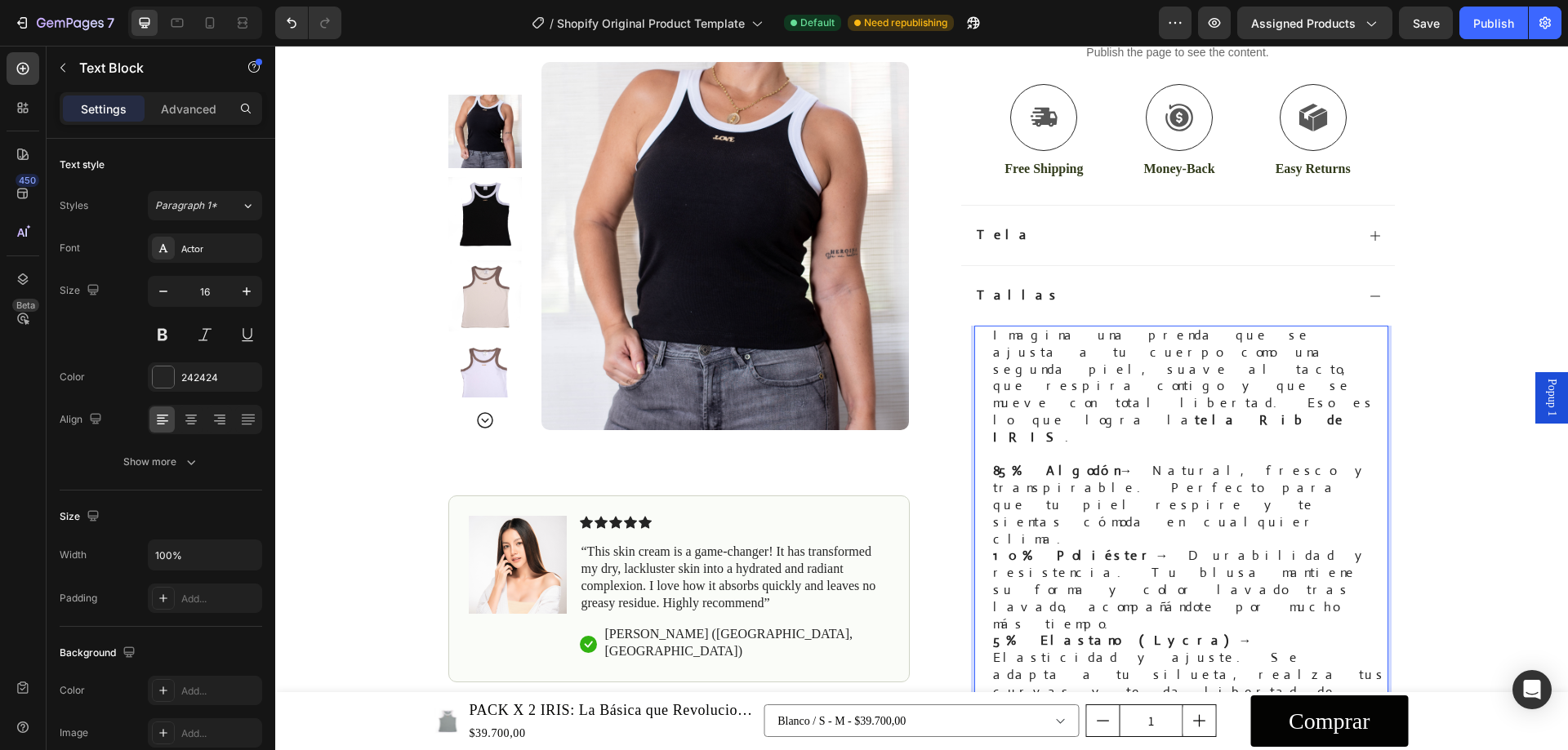
drag, startPoint x: 1378, startPoint y: 489, endPoint x: 988, endPoint y: 335, distance: 419.3
click at [992, 335] on div "Imagina una prenda que se ajusta a tu cuerpo como una segunda piel, suave al ta…" at bounding box center [1190, 522] width 397 height 393
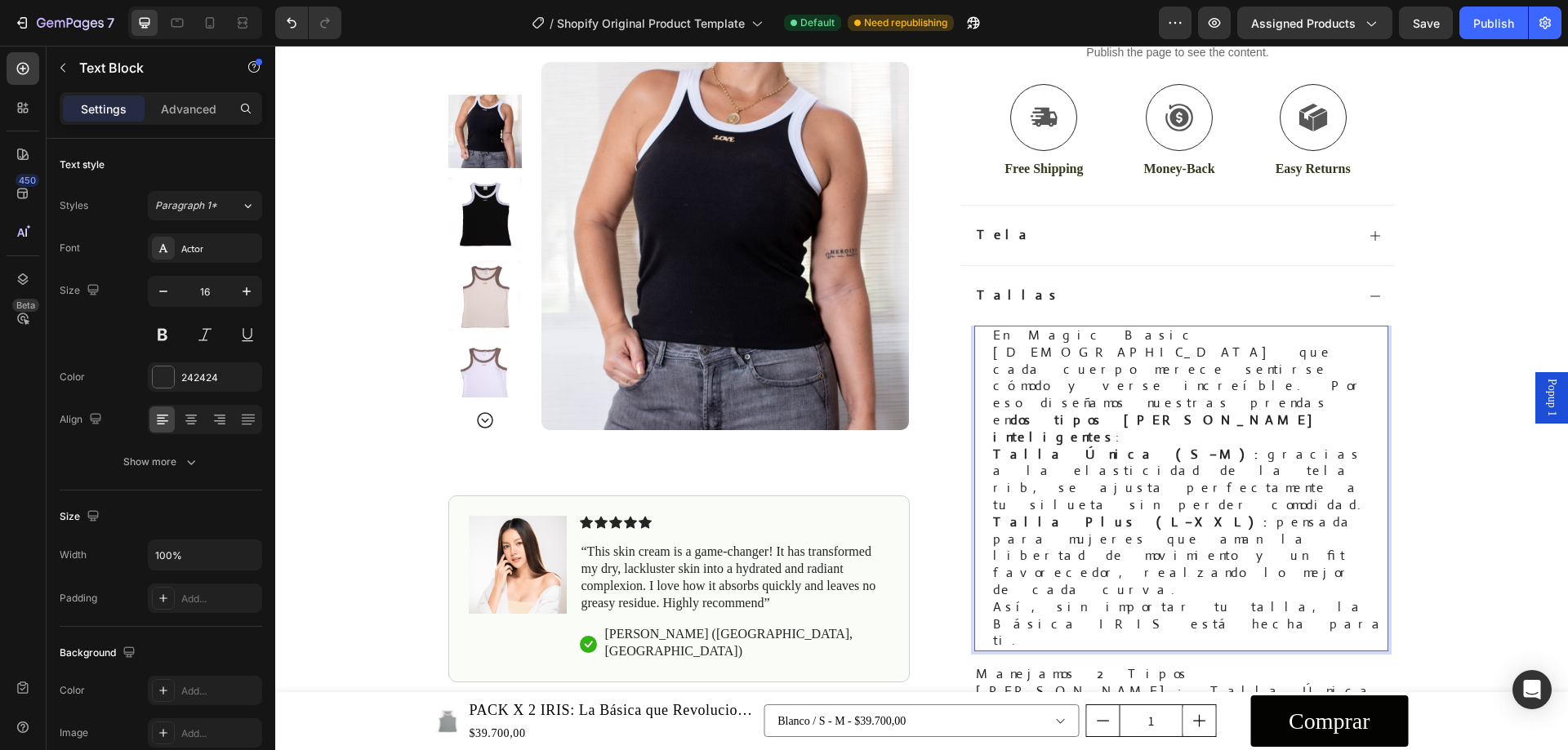
click at [1093, 368] on p "En Magic Basic [DEMOGRAPHIC_DATA] que cada cuerpo merece sentirse cómodo y vers…" at bounding box center [1190, 387] width 393 height 119
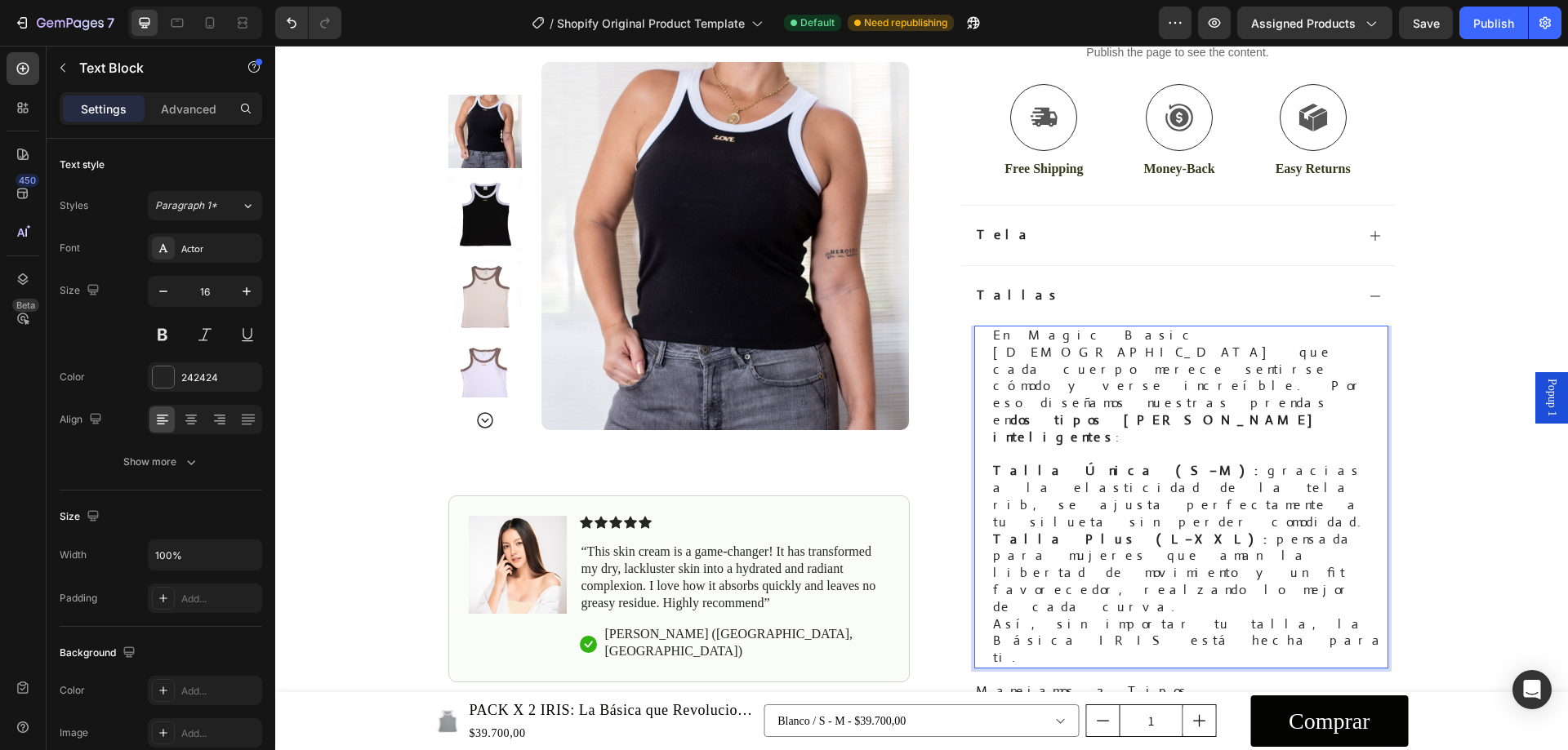
click at [1260, 463] on p "Talla Única (S–M): gracias a la elasticidad de la tela rib, se ajusta perfectam…" at bounding box center [1190, 497] width 393 height 67
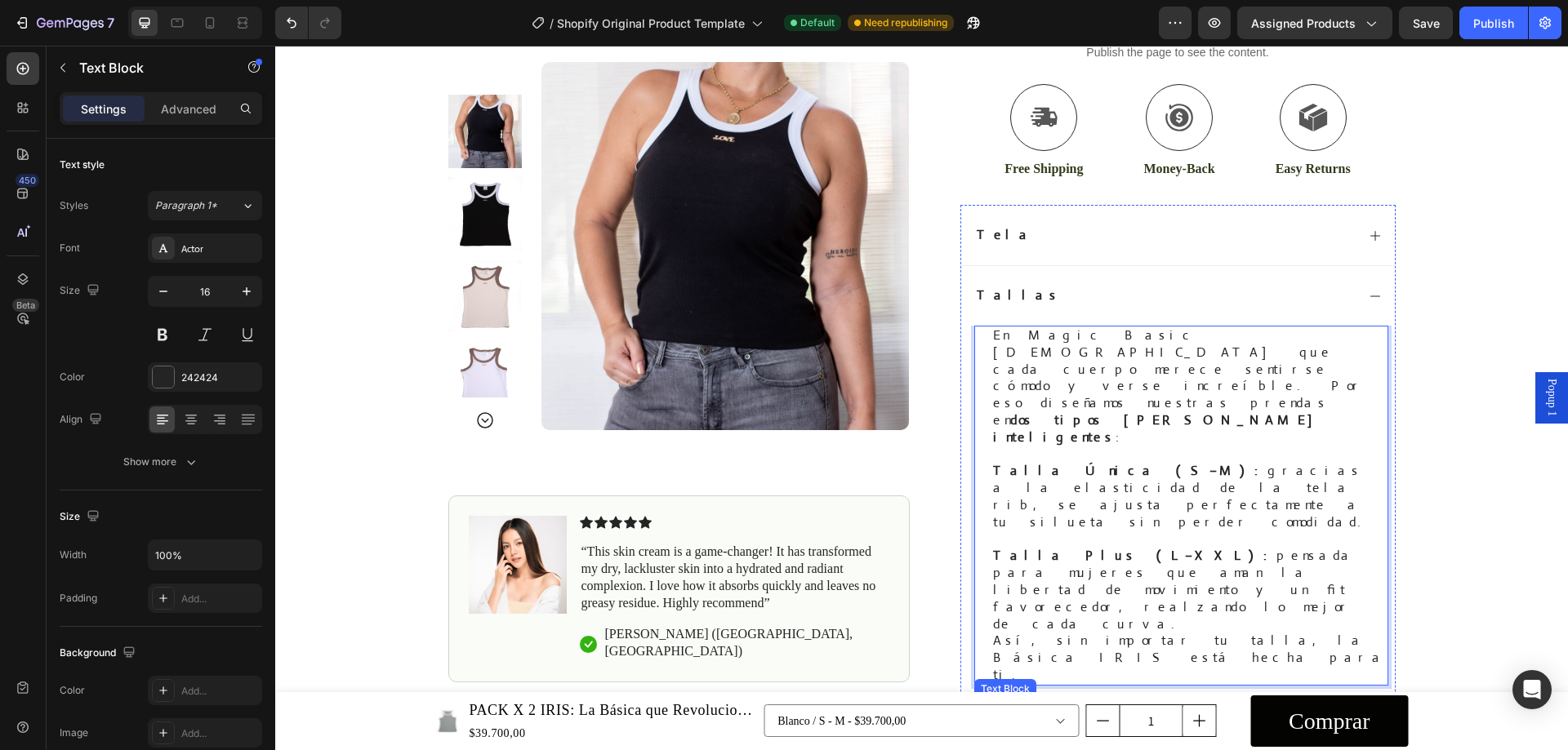
click at [1090, 701] on p "manejamos 2 tipos [PERSON_NAME]: talla única que sirve desde s hasta m y talla …" at bounding box center [1181, 743] width 411 height 85
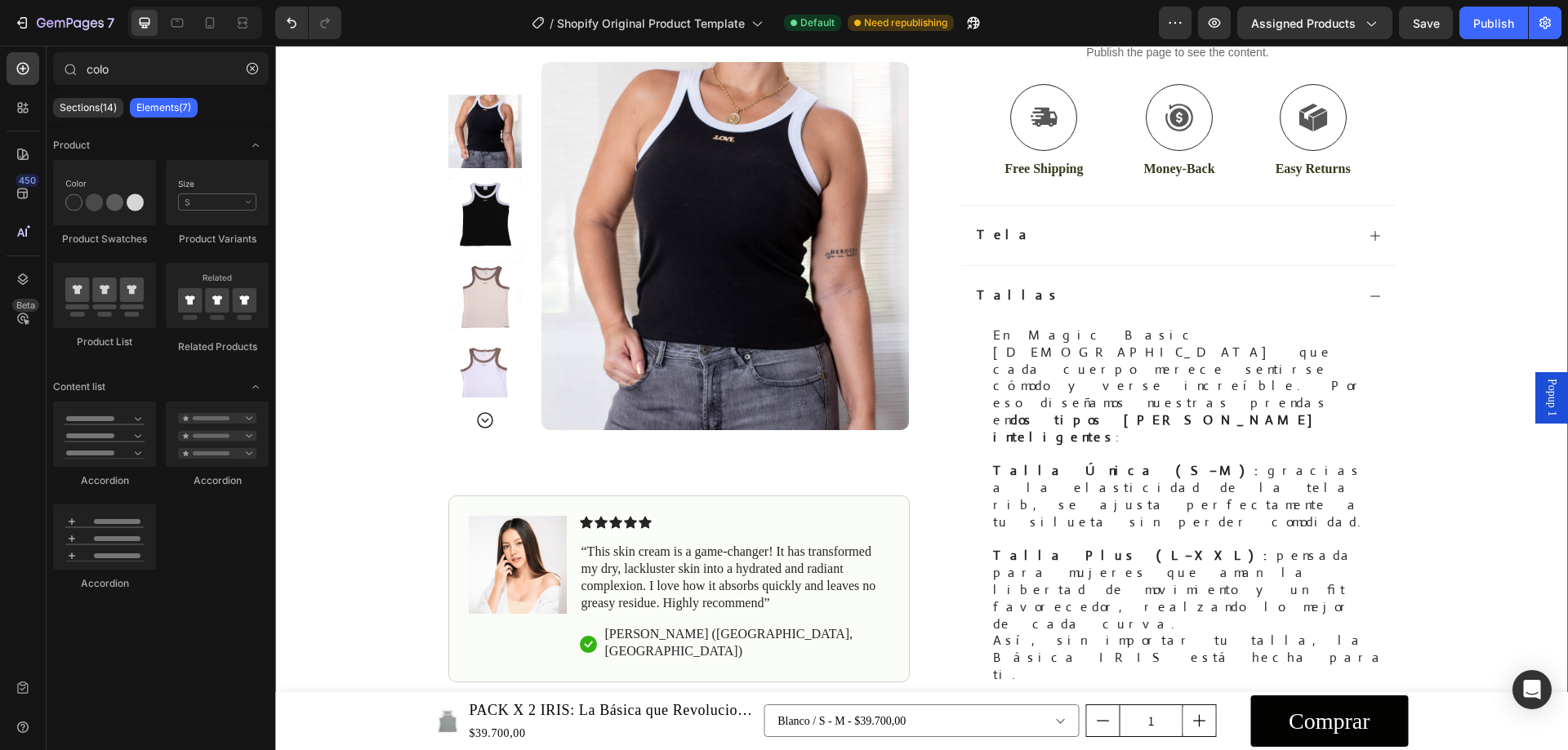
click at [1436, 353] on div "Icon Pagos Contra Entrega Text Block Row Icon +4,000 Clientes Felices Text Bloc…" at bounding box center [921, 157] width 1293 height 1268
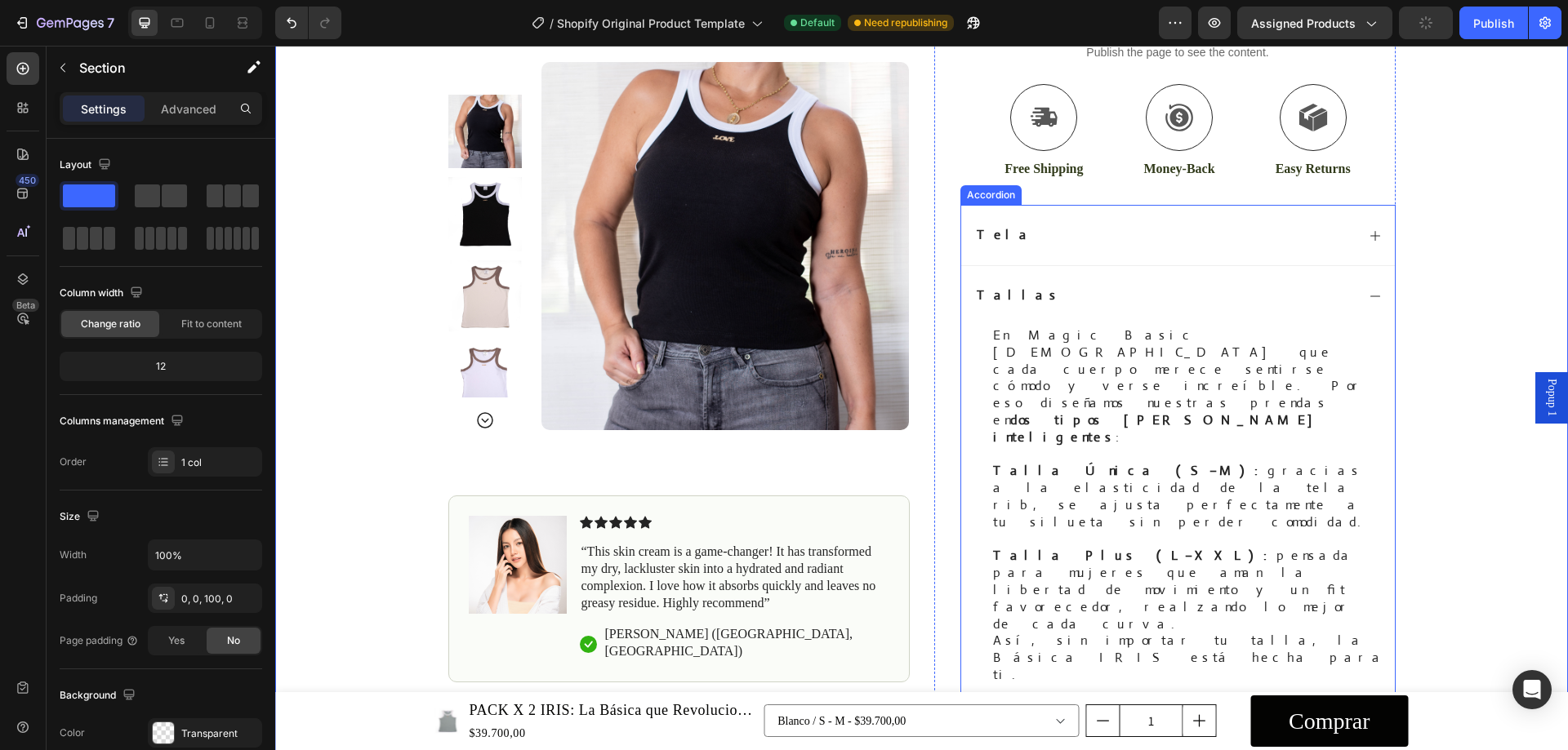
click at [1369, 298] on icon at bounding box center [1376, 296] width 13 height 13
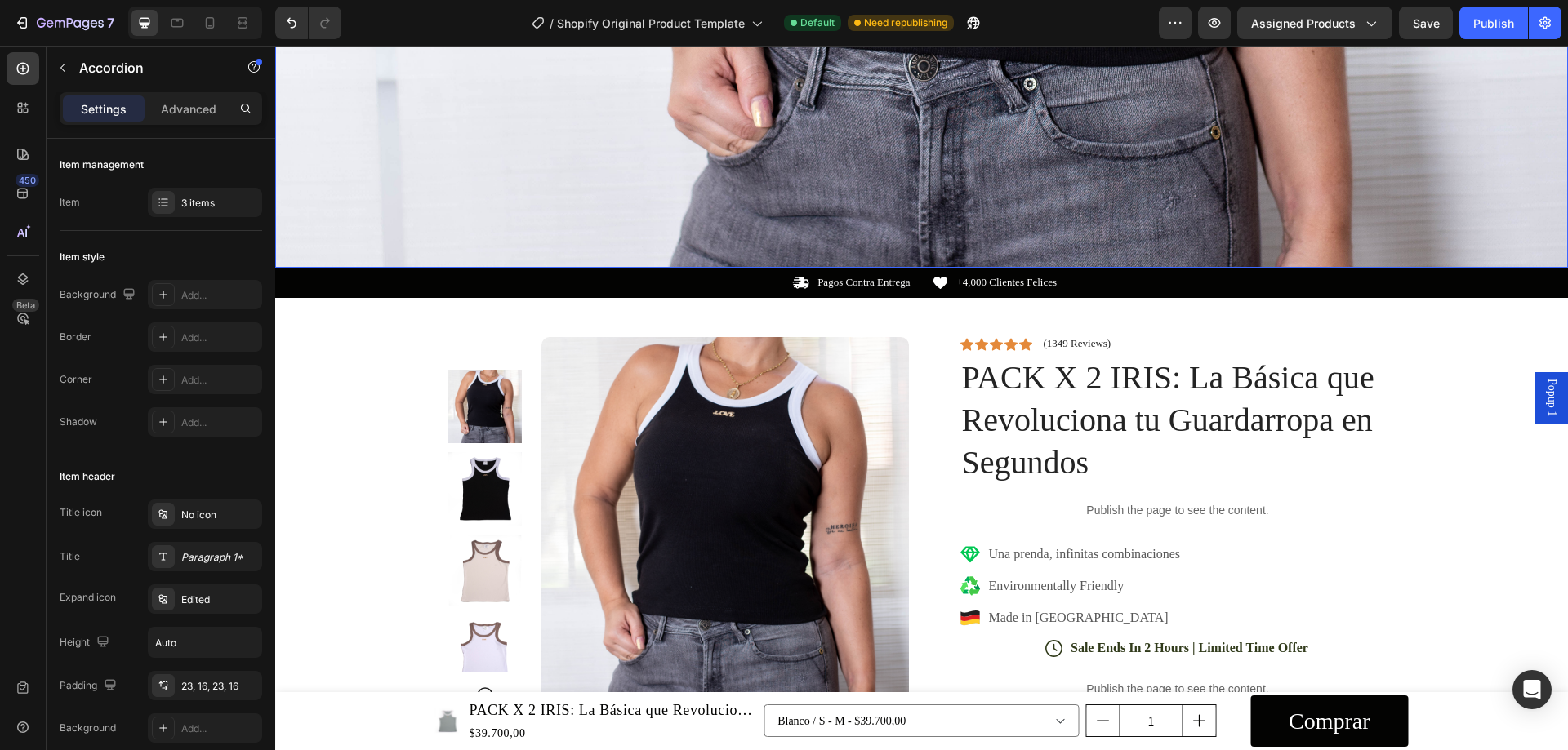
scroll to position [816, 0]
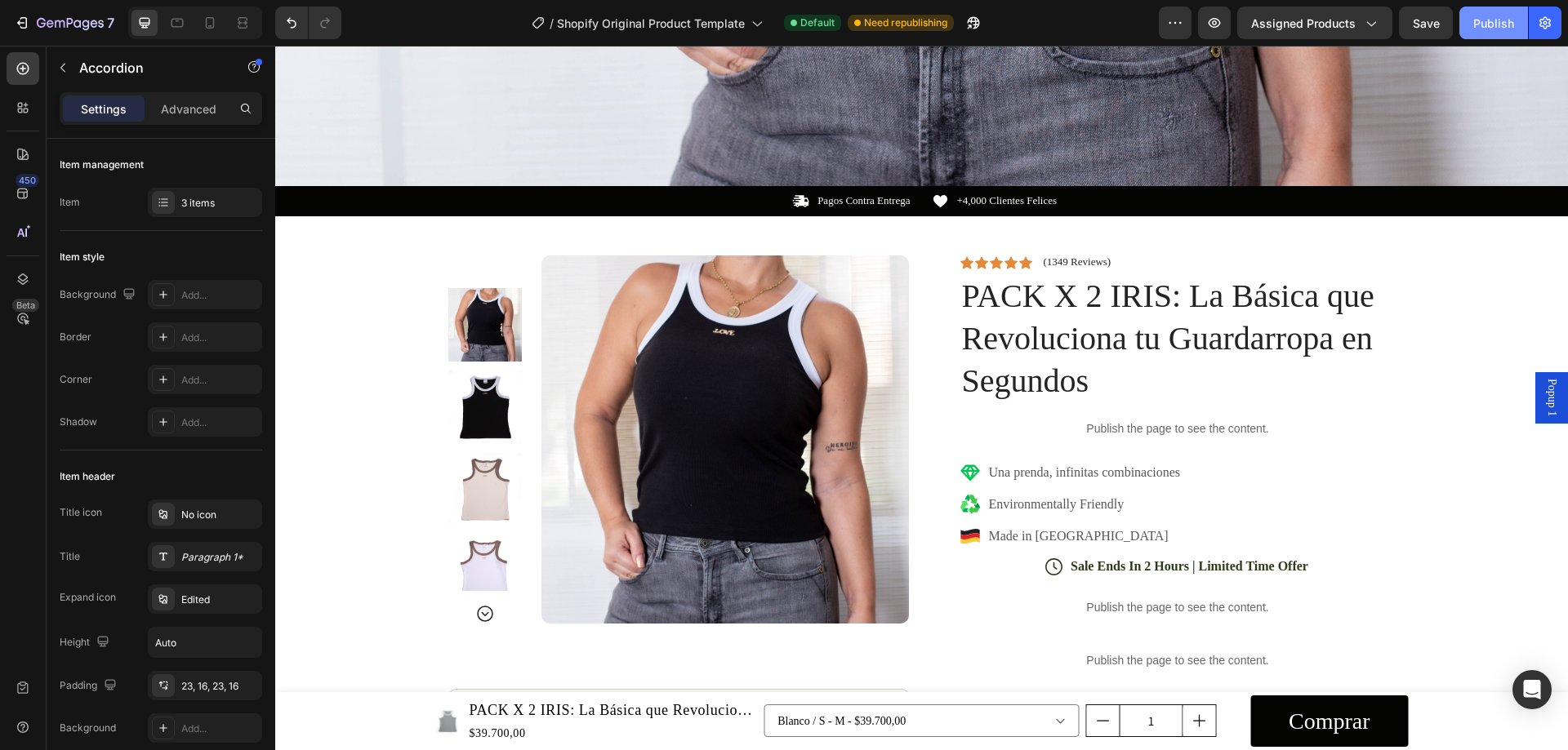
click at [1505, 15] on div "Publish" at bounding box center [1493, 23] width 41 height 17
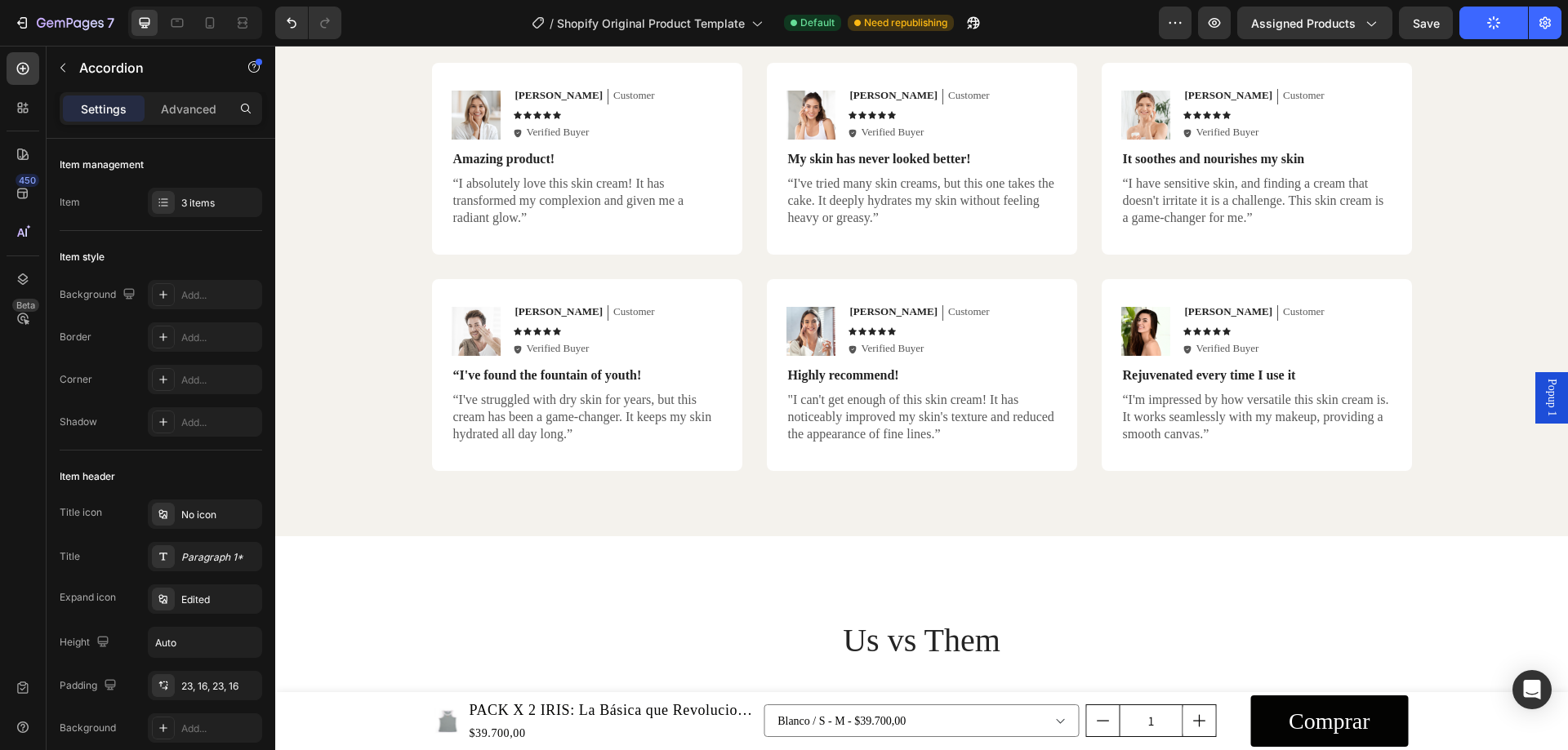
scroll to position [4001, 0]
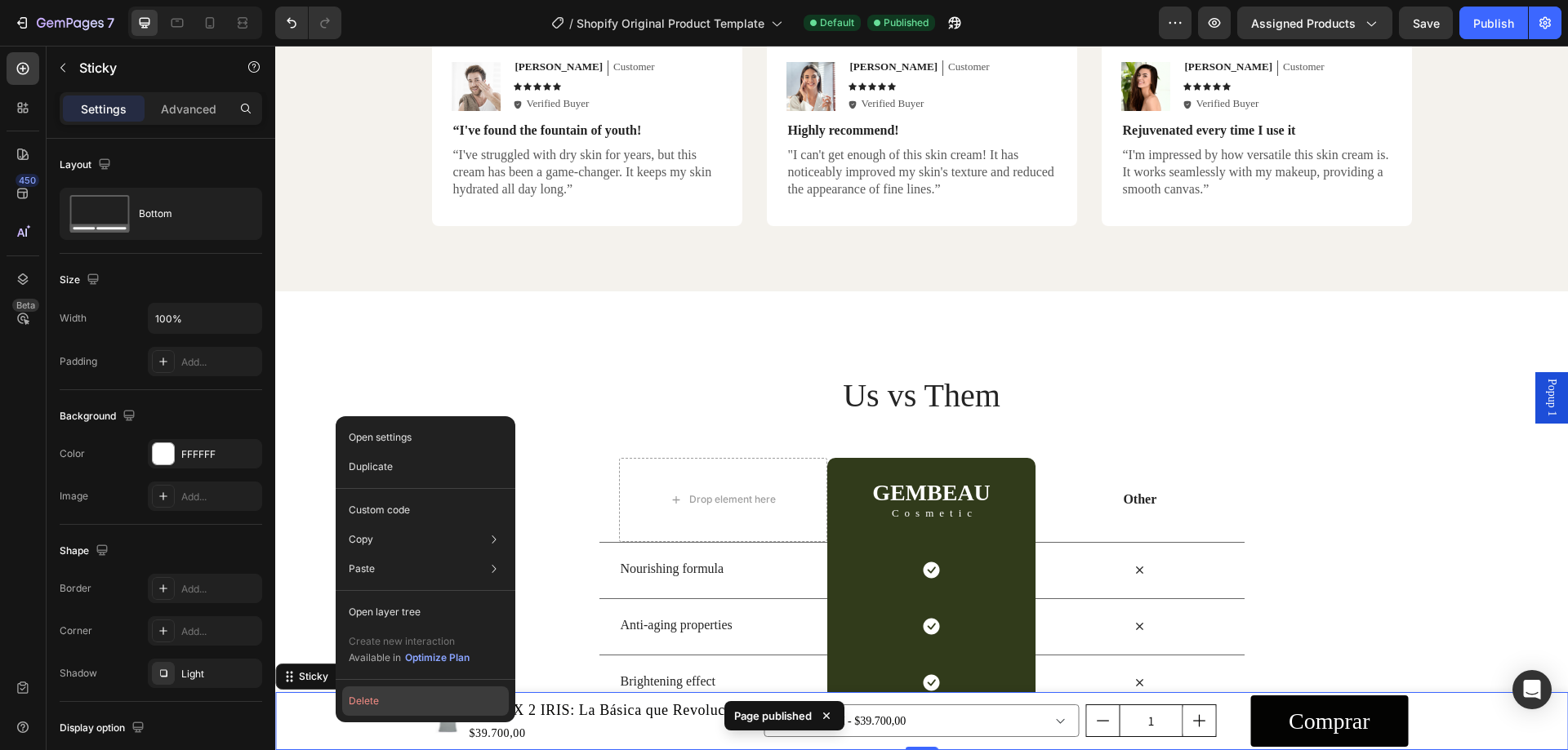
click at [363, 705] on button "Delete" at bounding box center [425, 701] width 167 height 29
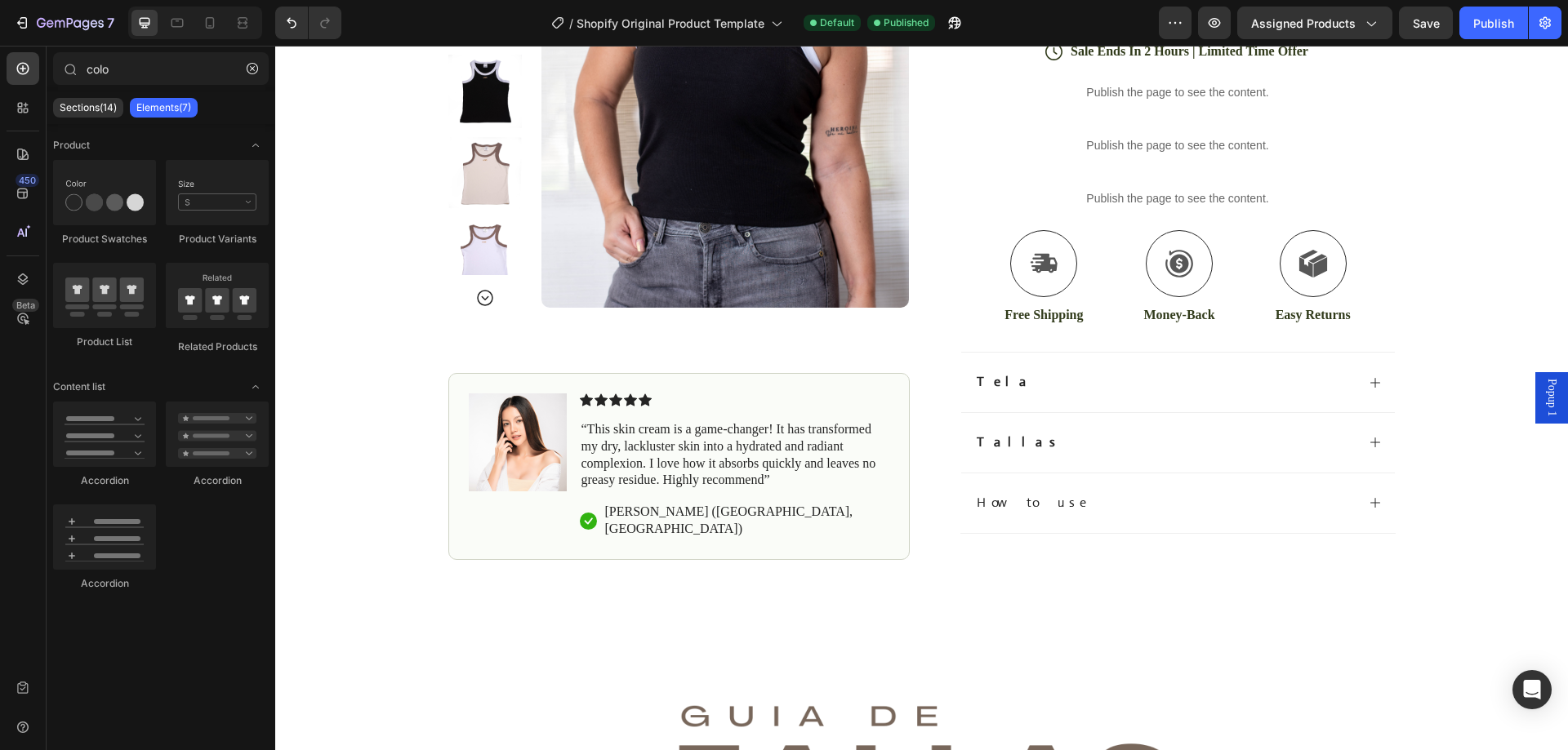
scroll to position [163, 0]
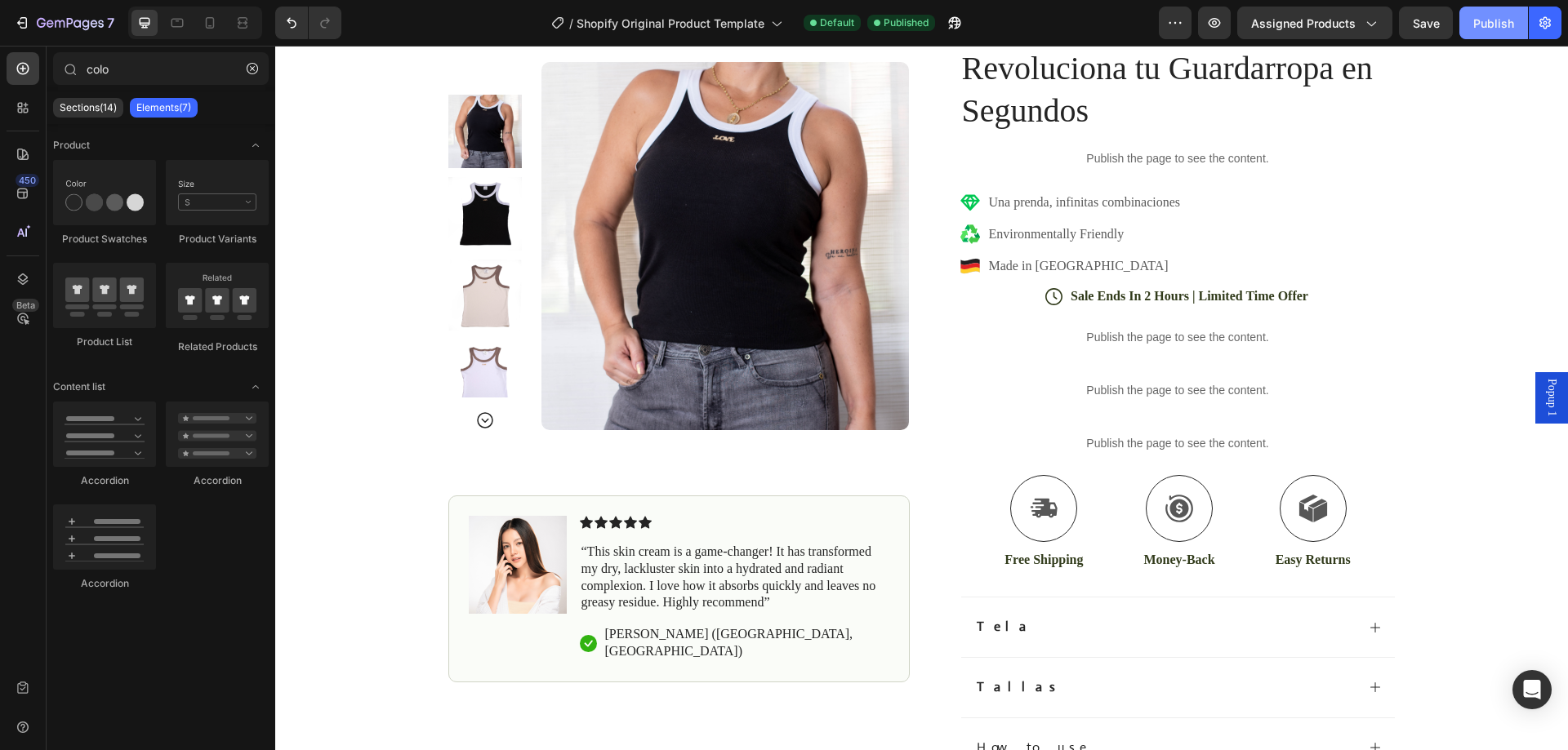
click at [1497, 28] on div "Publish" at bounding box center [1493, 23] width 41 height 17
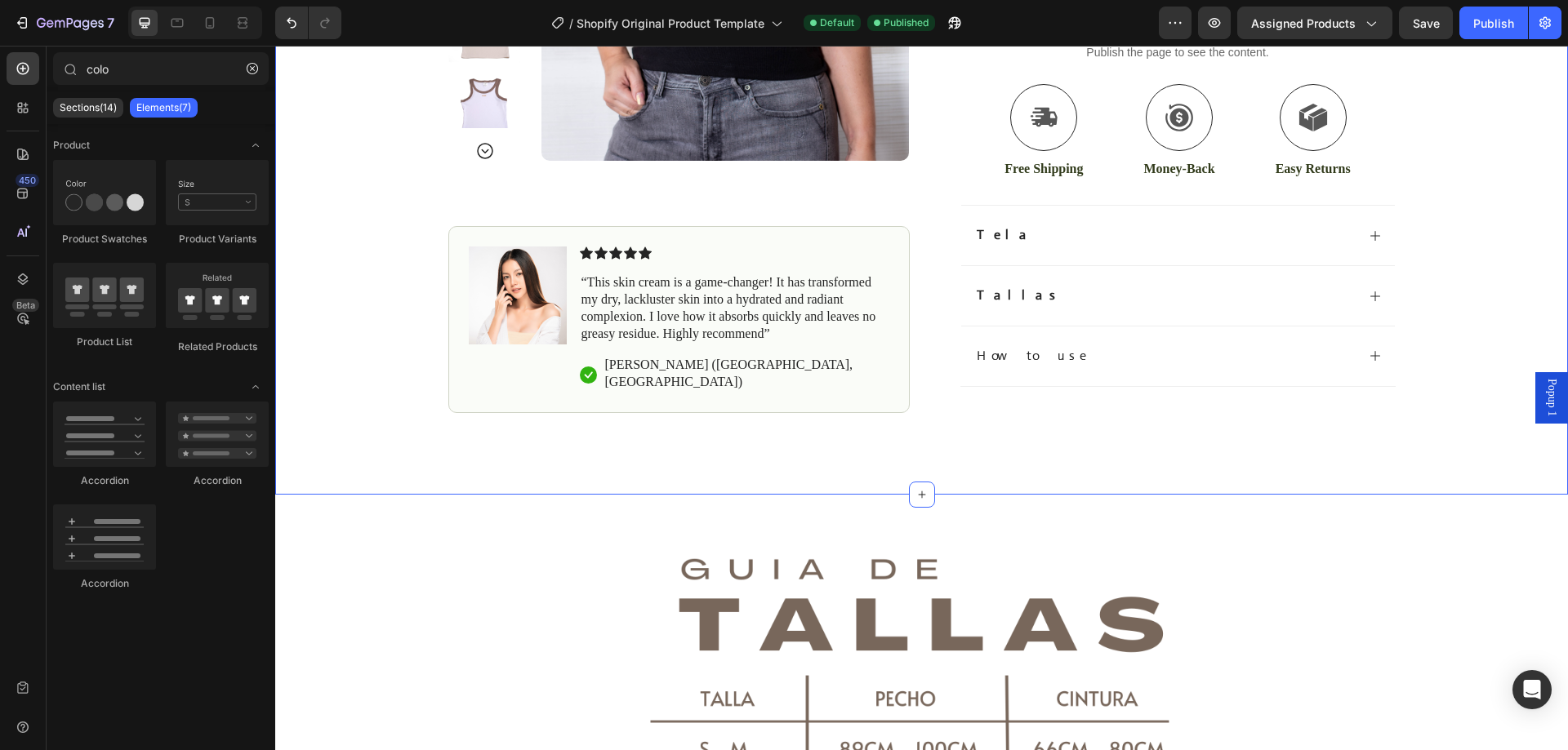
scroll to position [1551, 0]
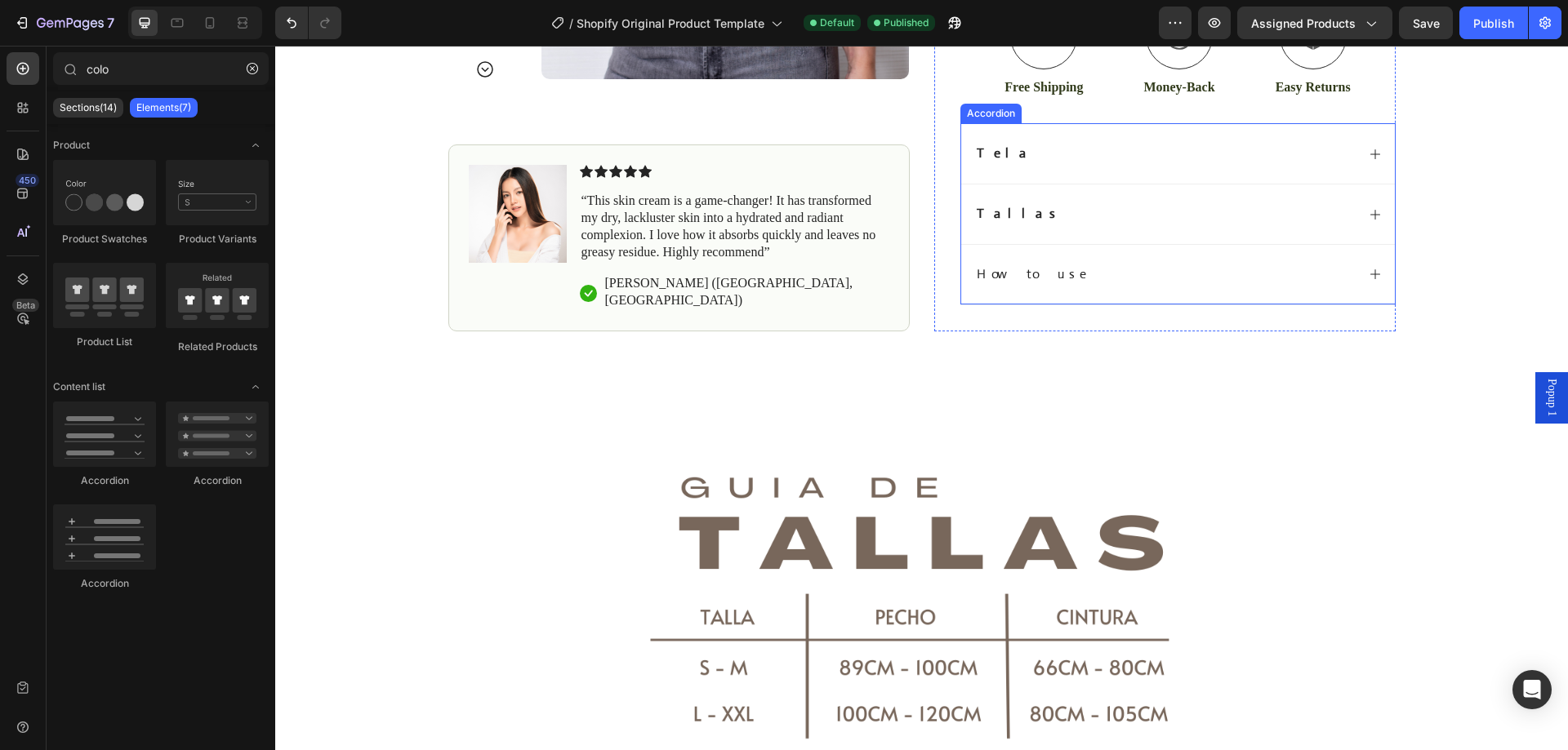
click at [1166, 275] on div "How to use" at bounding box center [1165, 275] width 382 height 22
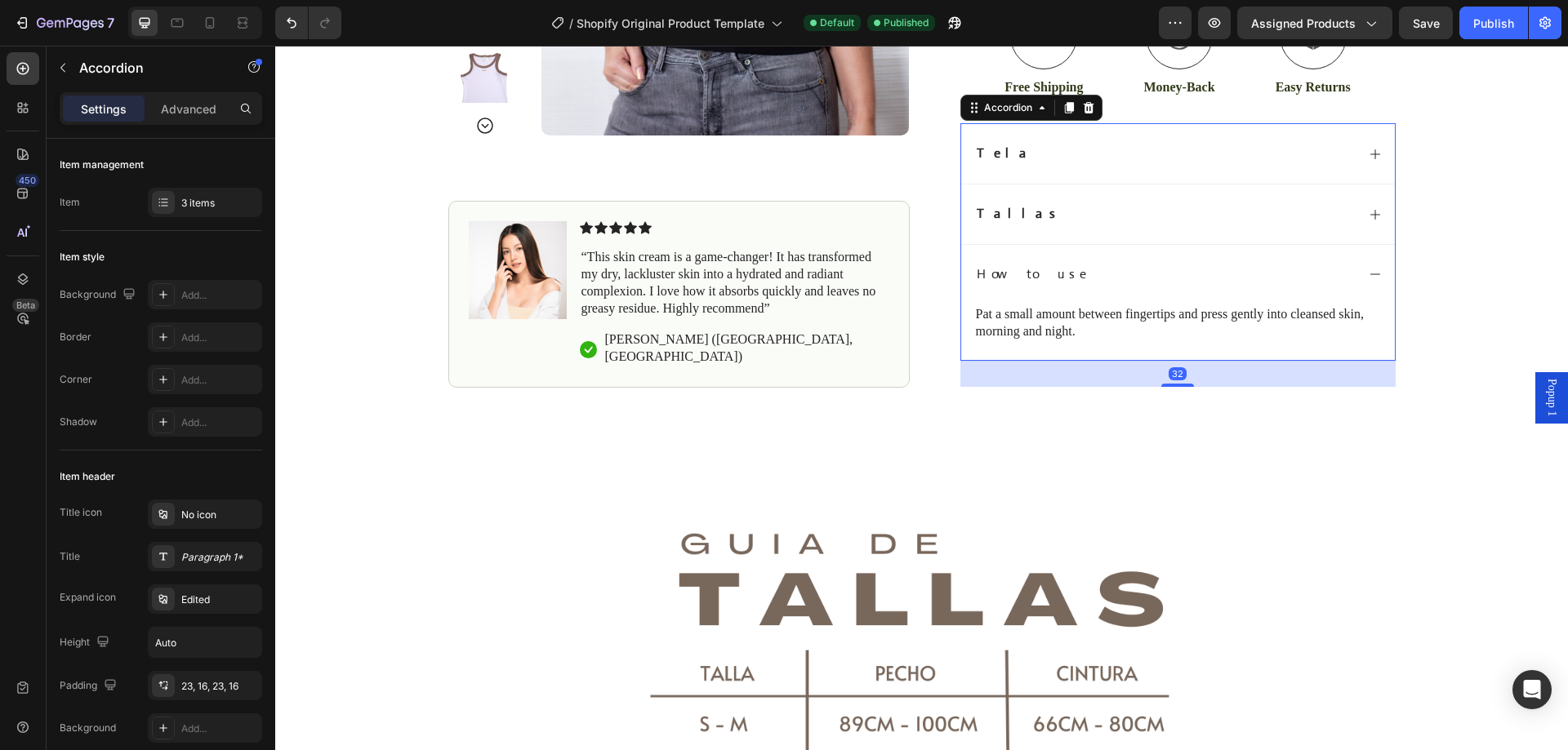
click at [1166, 275] on div "How to use" at bounding box center [1165, 275] width 382 height 22
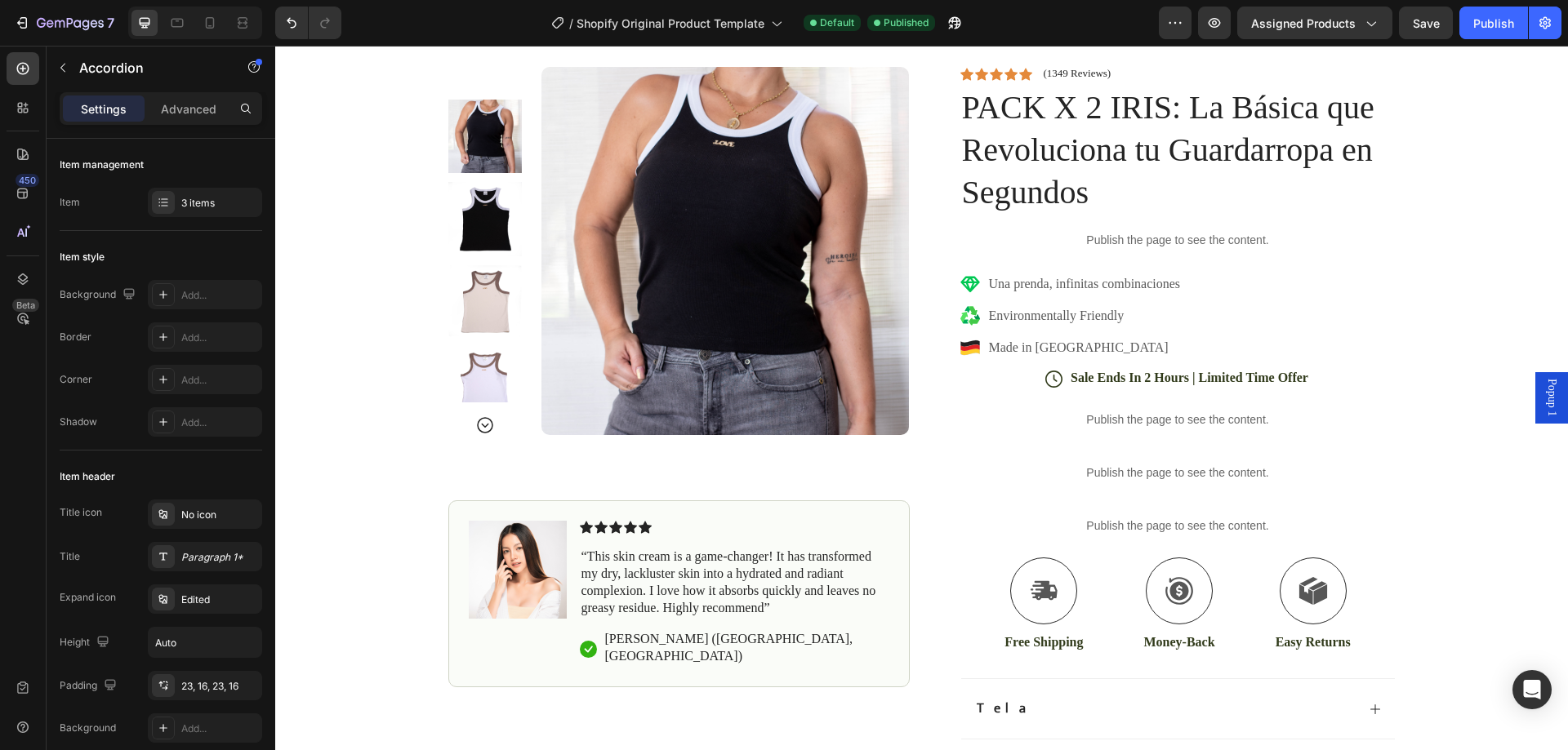
scroll to position [1160, 0]
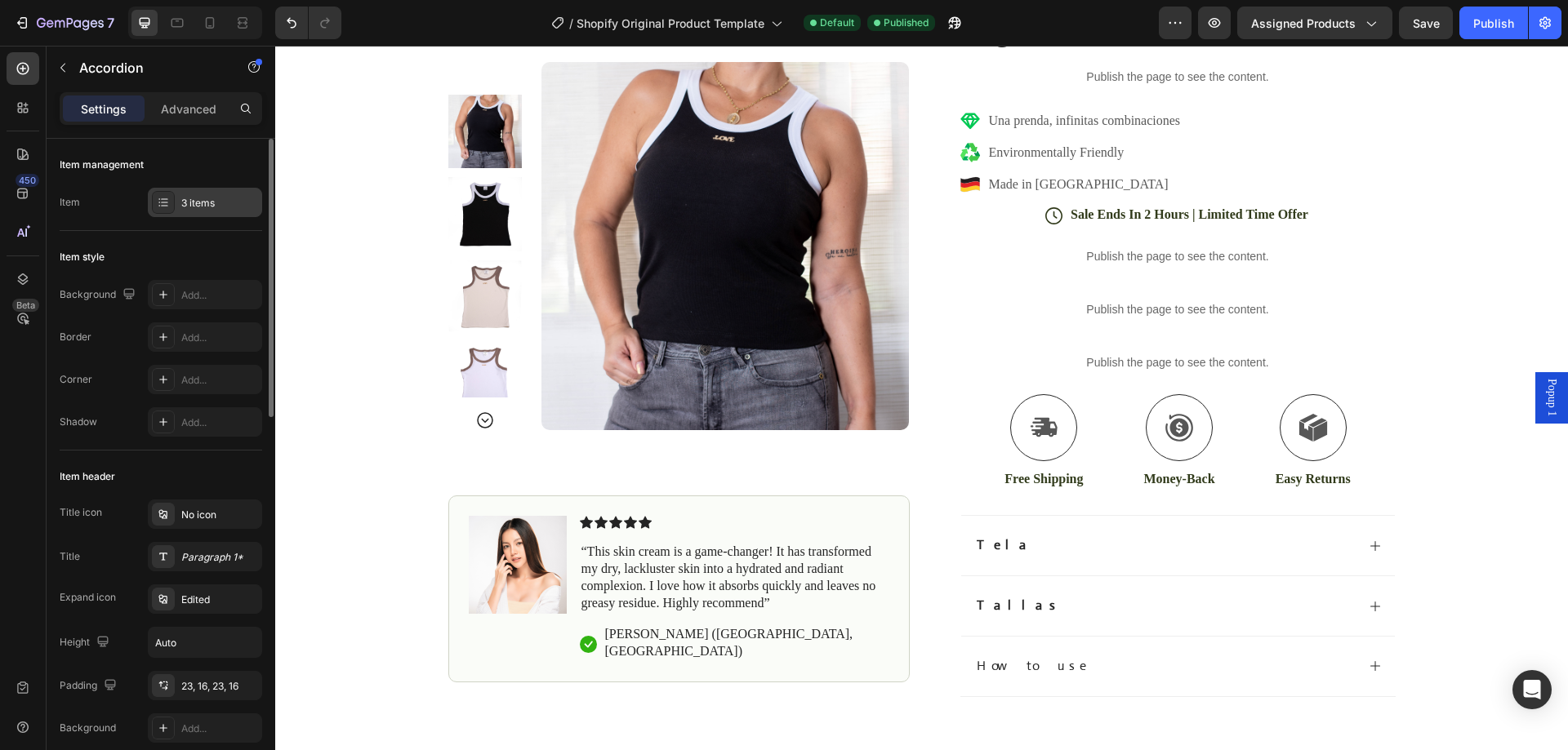
click at [163, 198] on icon at bounding box center [163, 202] width 13 height 13
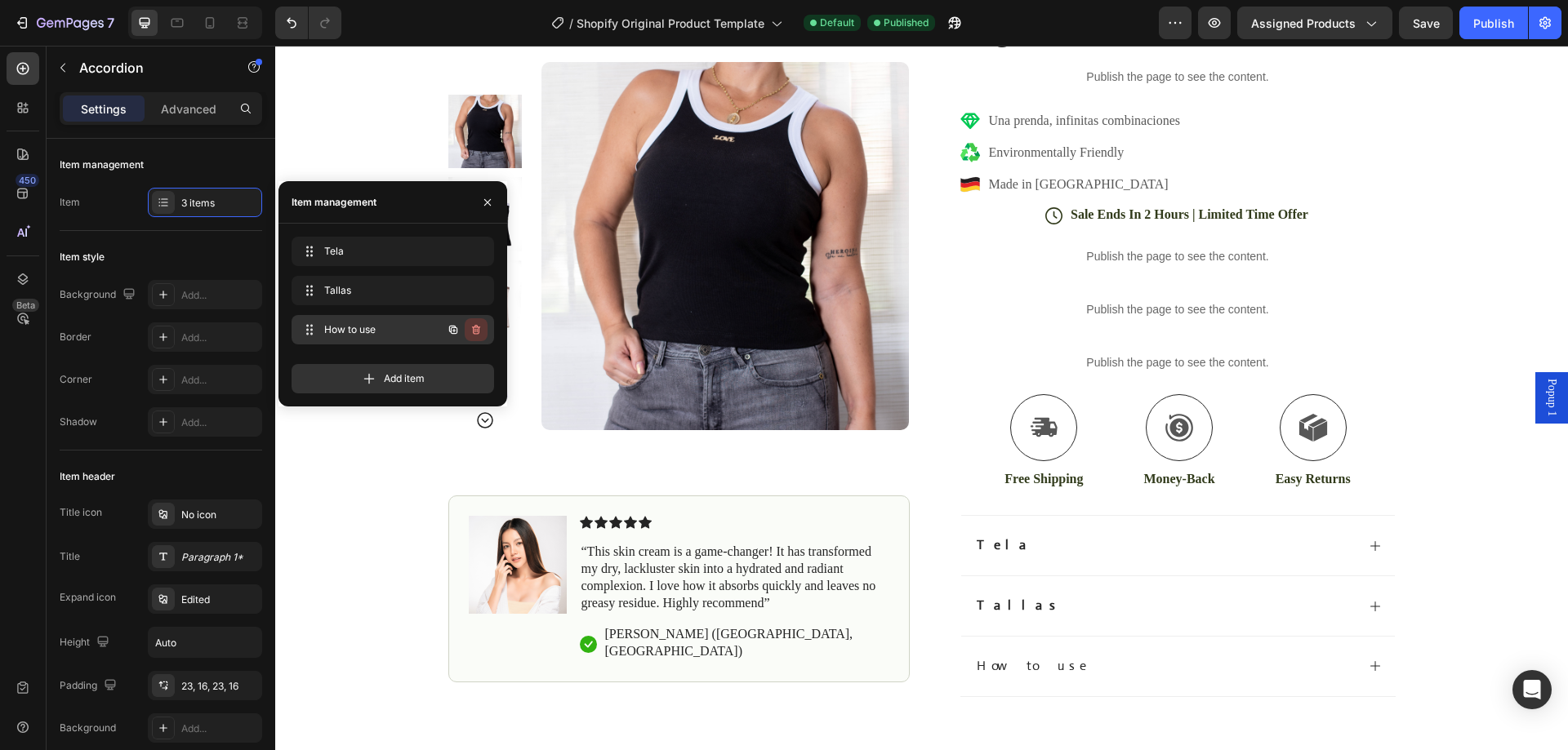
click at [479, 335] on icon "button" at bounding box center [476, 329] width 13 height 13
click at [461, 332] on div "Delete" at bounding box center [464, 329] width 30 height 15
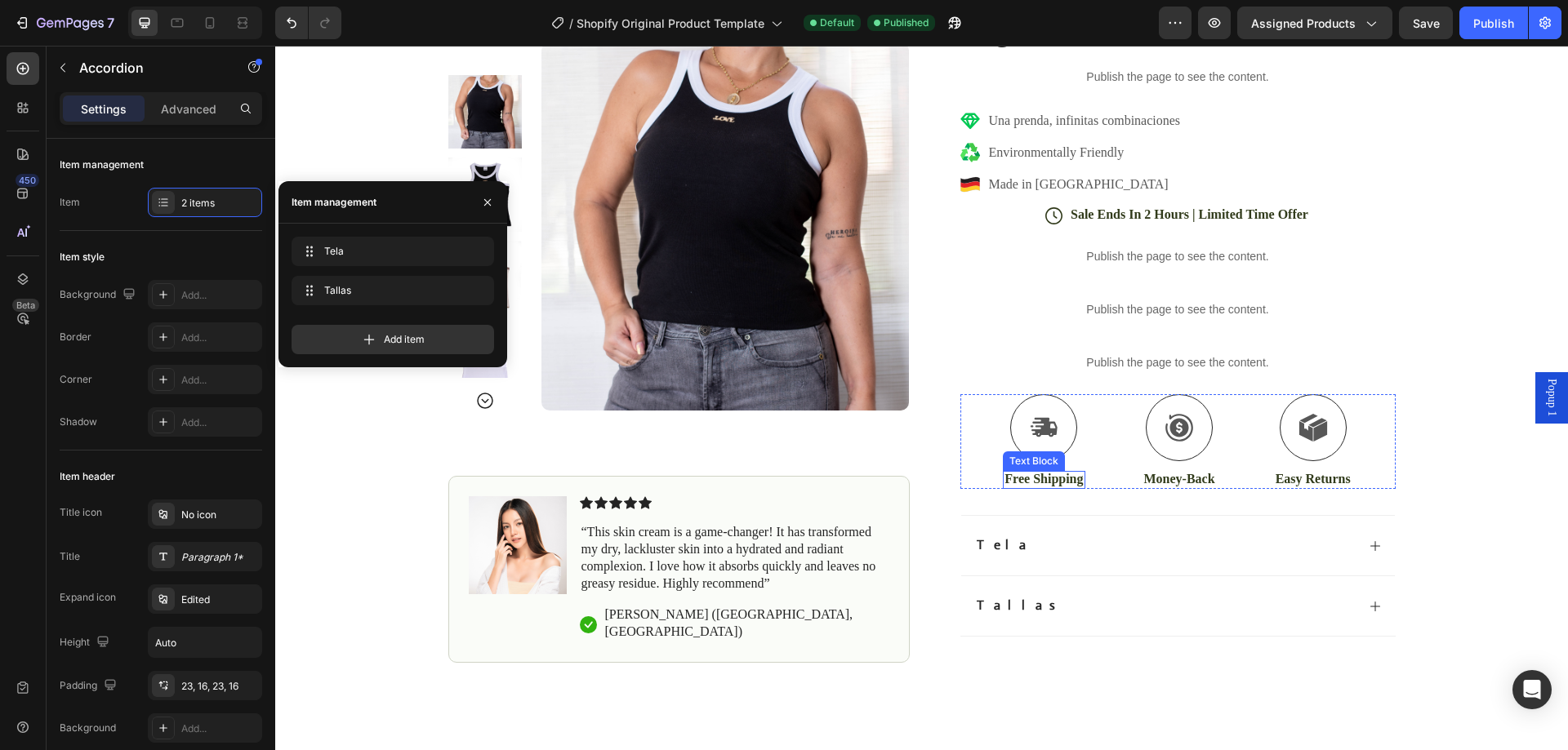
click at [1027, 482] on p "Free Shipping" at bounding box center [1044, 480] width 78 height 17
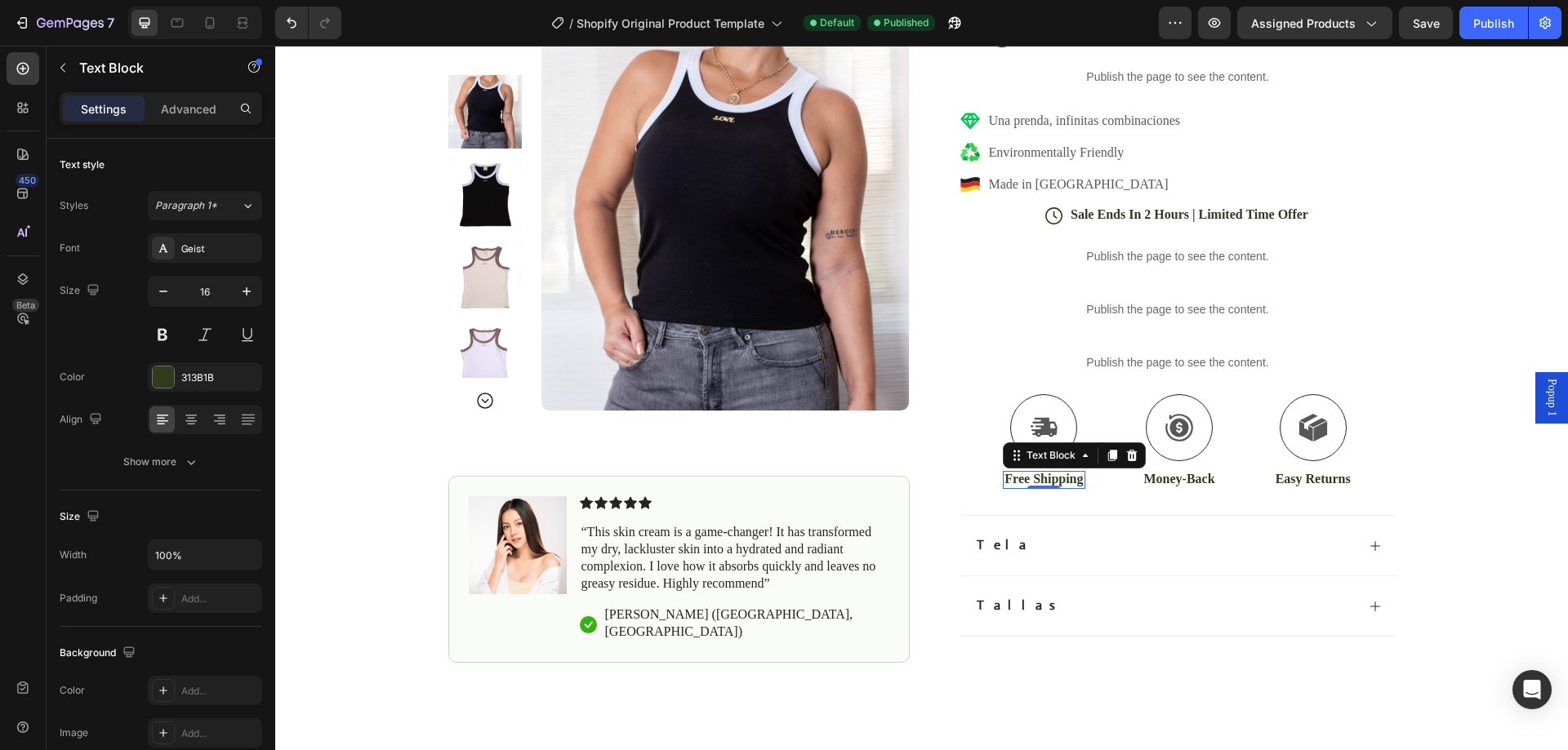
click at [1020, 481] on p "Free Shipping" at bounding box center [1044, 480] width 78 height 17
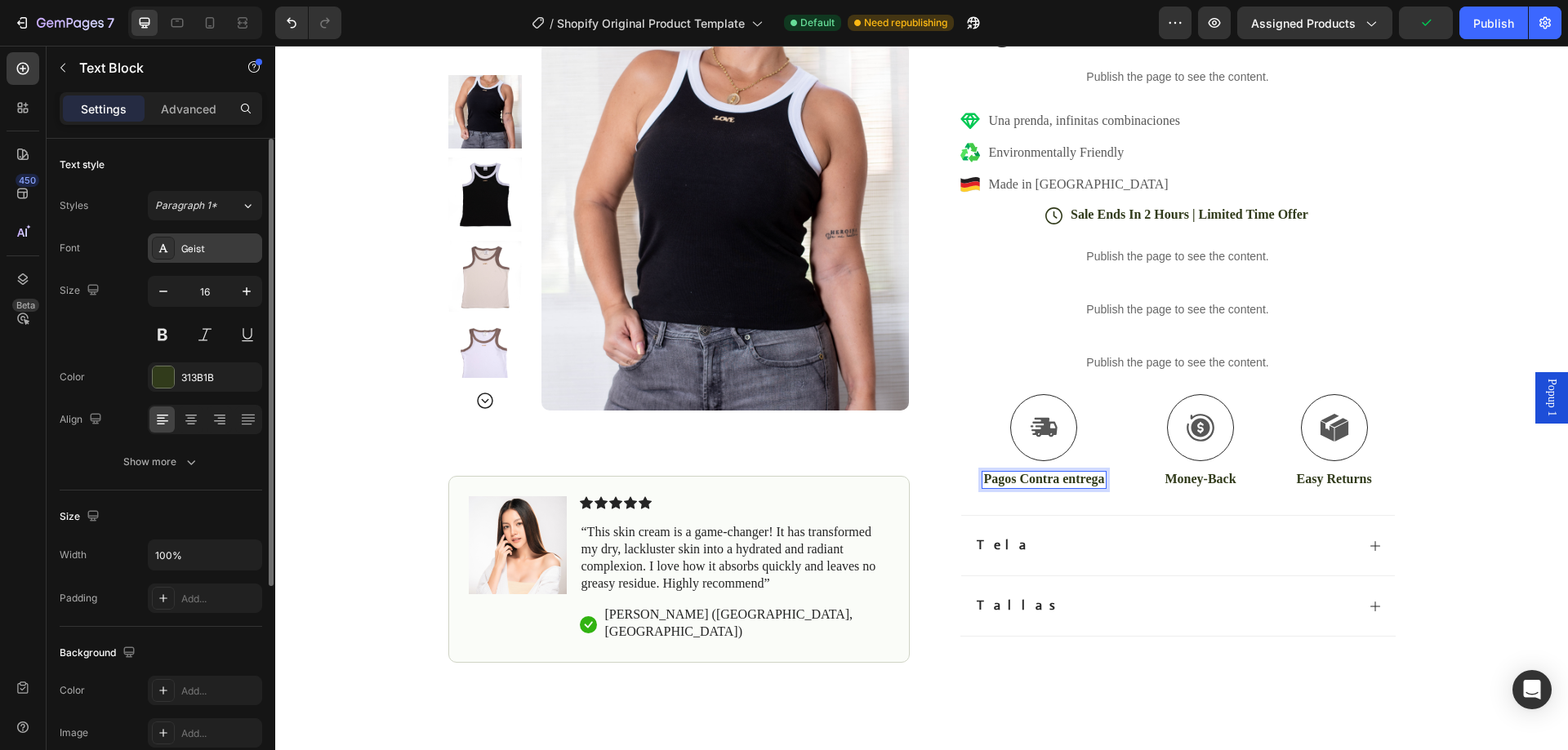
click at [227, 240] on div "Geist" at bounding box center [205, 248] width 115 height 29
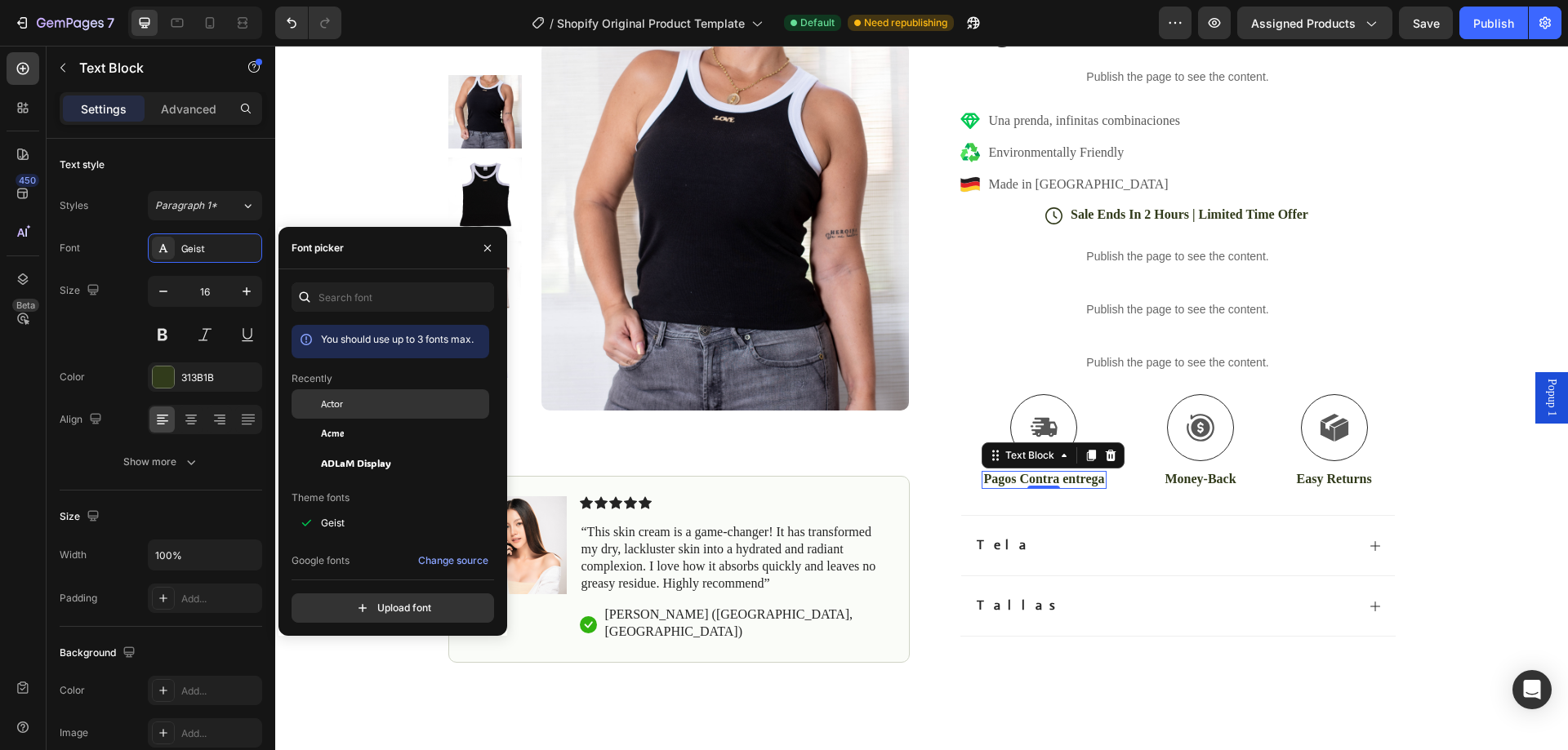
click at [345, 409] on div "Actor" at bounding box center [403, 404] width 165 height 15
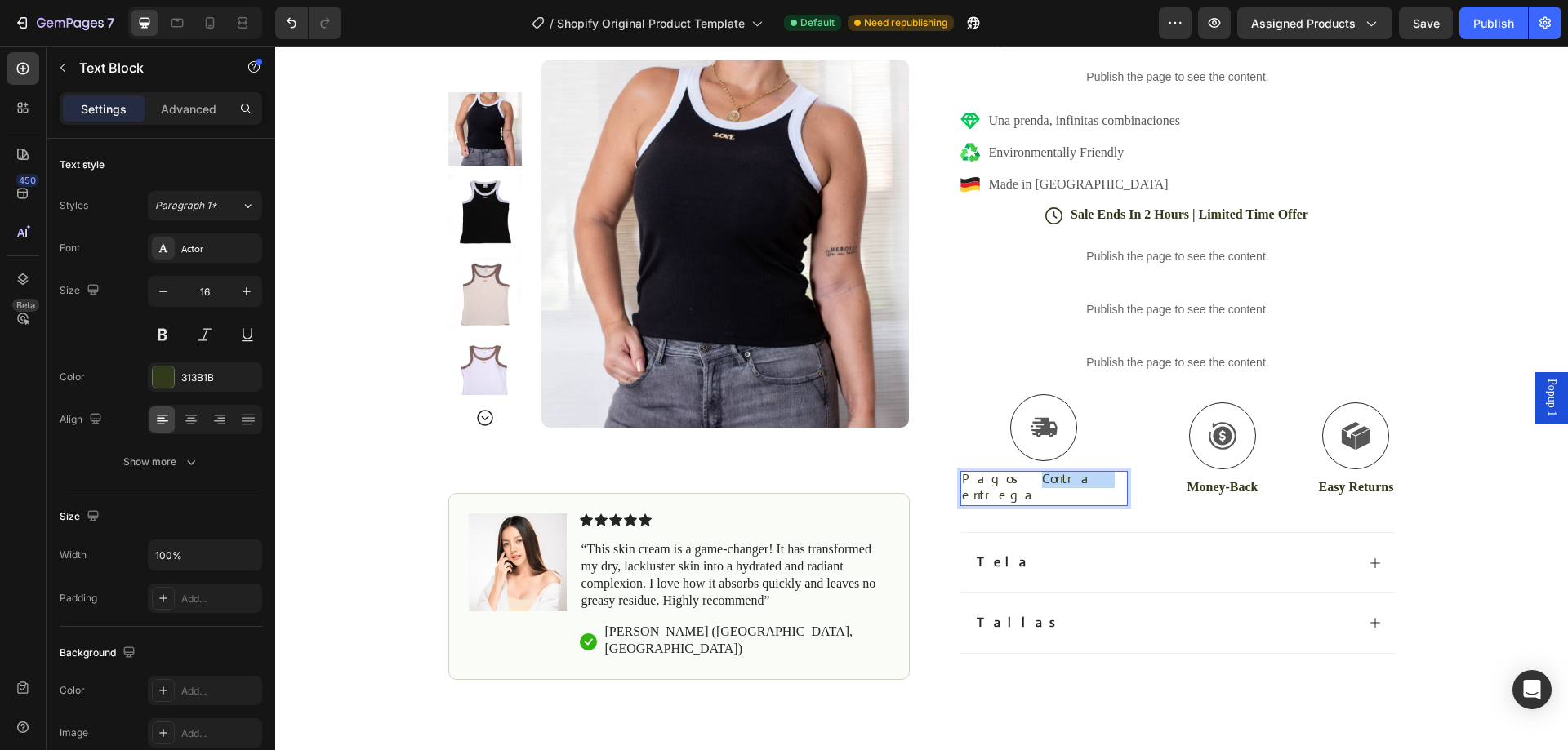
click at [1019, 481] on p "Pagos Contra entrega" at bounding box center [1044, 489] width 165 height 35
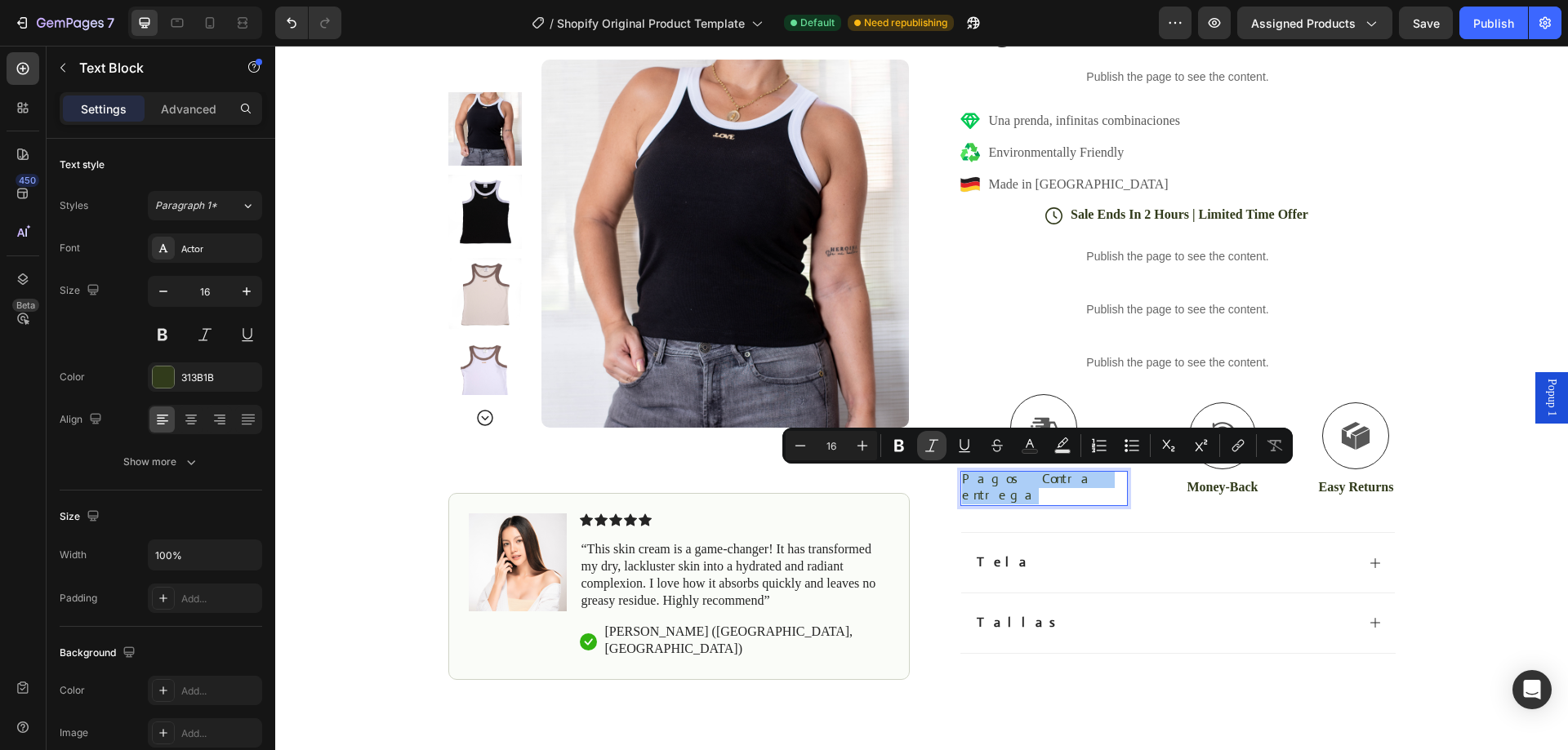
drag, startPoint x: 905, startPoint y: 442, endPoint x: 932, endPoint y: 454, distance: 29.5
click at [904, 442] on icon "Editor contextual toolbar" at bounding box center [900, 446] width 16 height 16
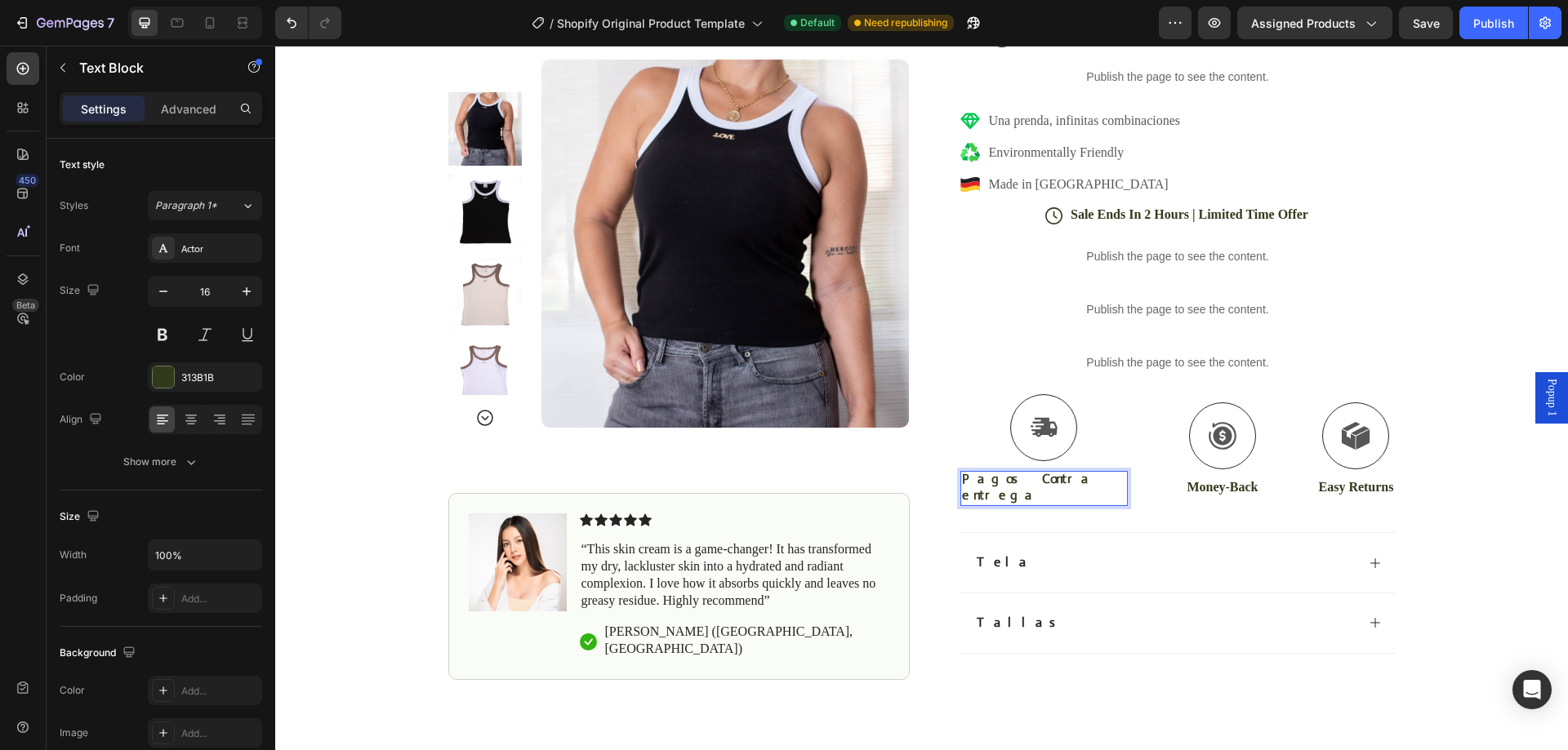
click at [1062, 487] on p "Pagos Contra entrega" at bounding box center [1044, 489] width 165 height 35
click at [1019, 480] on strong "Pagos Contra entrega" at bounding box center [1029, 488] width 133 height 35
click at [1015, 480] on strong "Pagos Contra entrega" at bounding box center [1029, 488] width 133 height 35
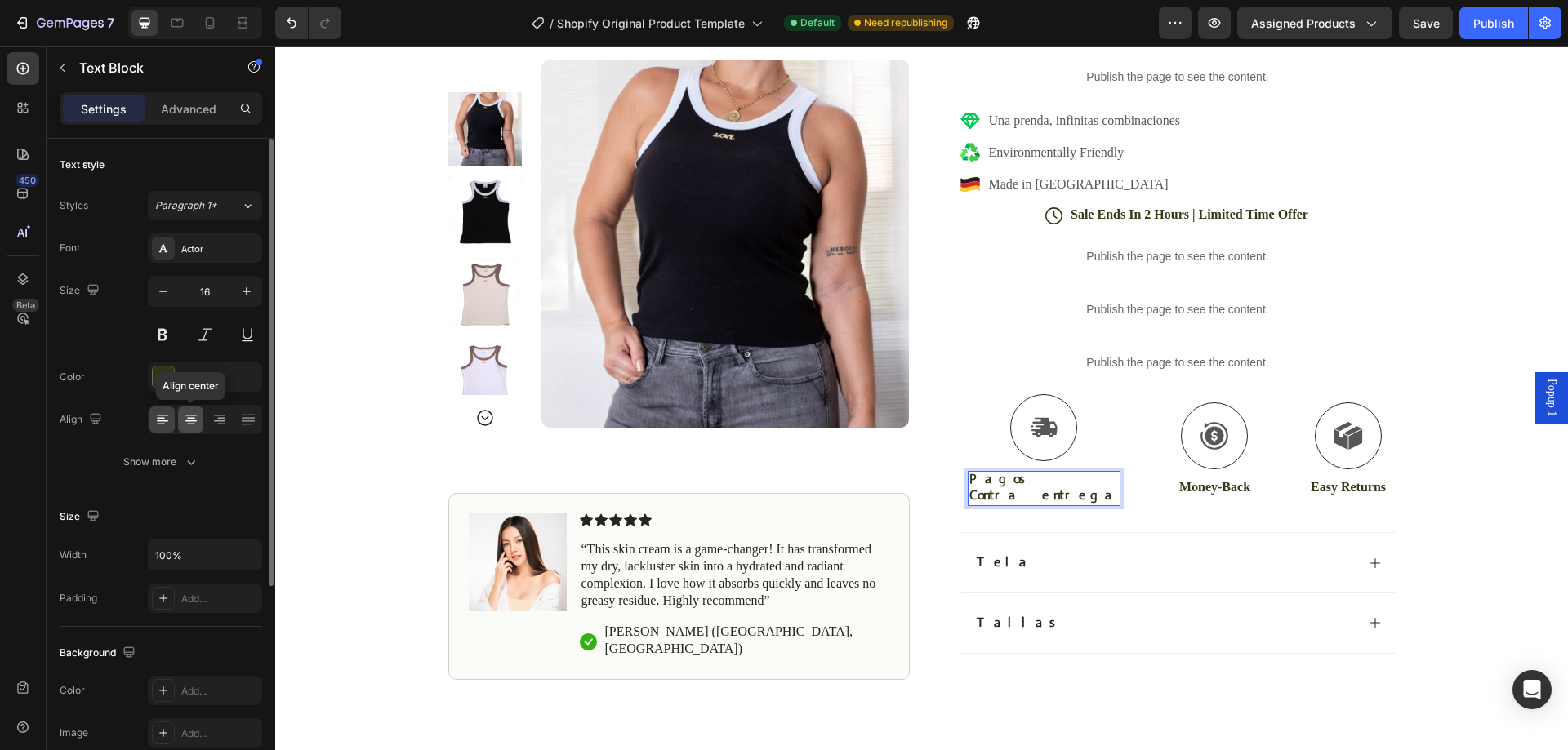
drag, startPoint x: 195, startPoint y: 418, endPoint x: 188, endPoint y: 427, distance: 11.4
click at [195, 418] on icon at bounding box center [190, 419] width 8 height 2
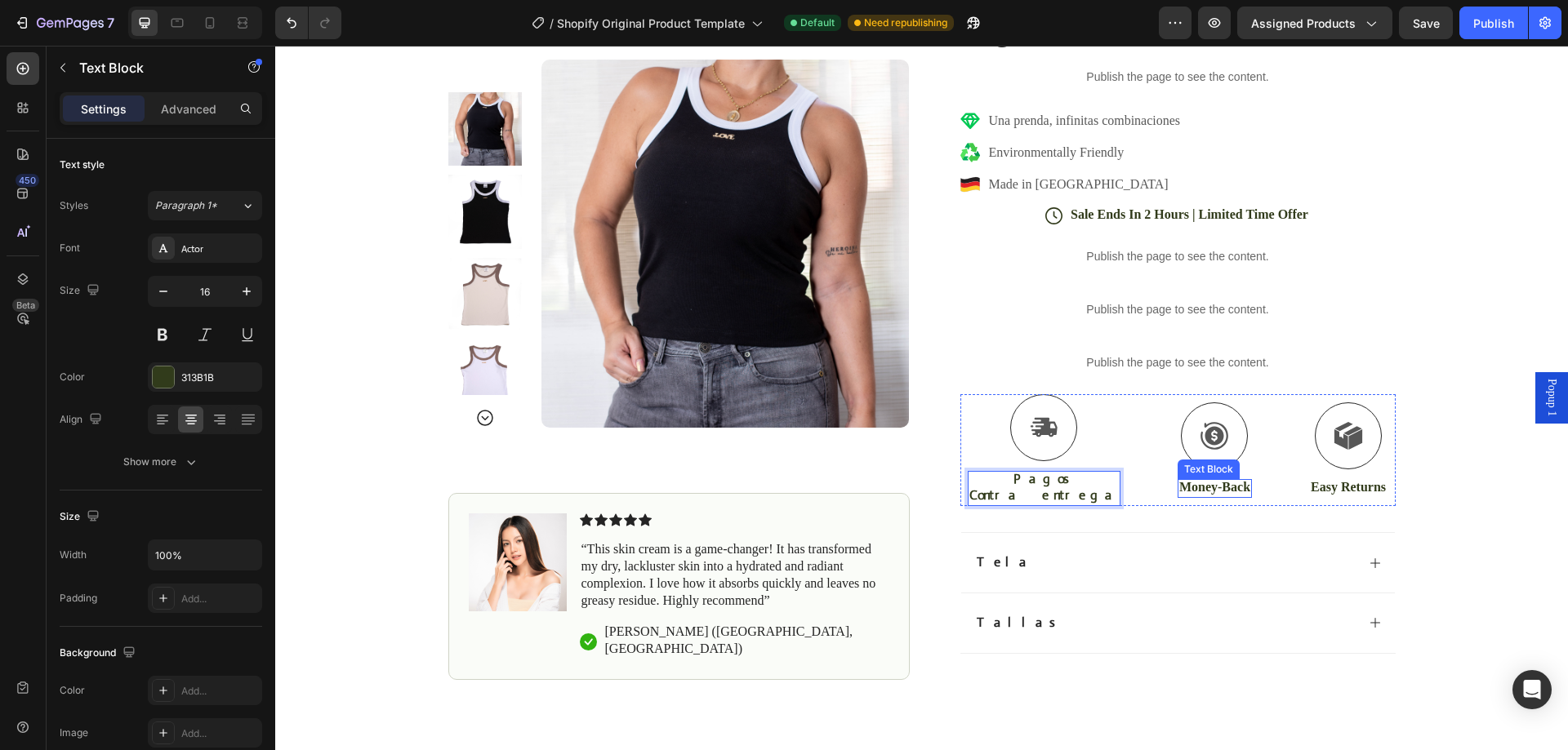
click at [1204, 485] on p "Money-Back" at bounding box center [1215, 488] width 71 height 17
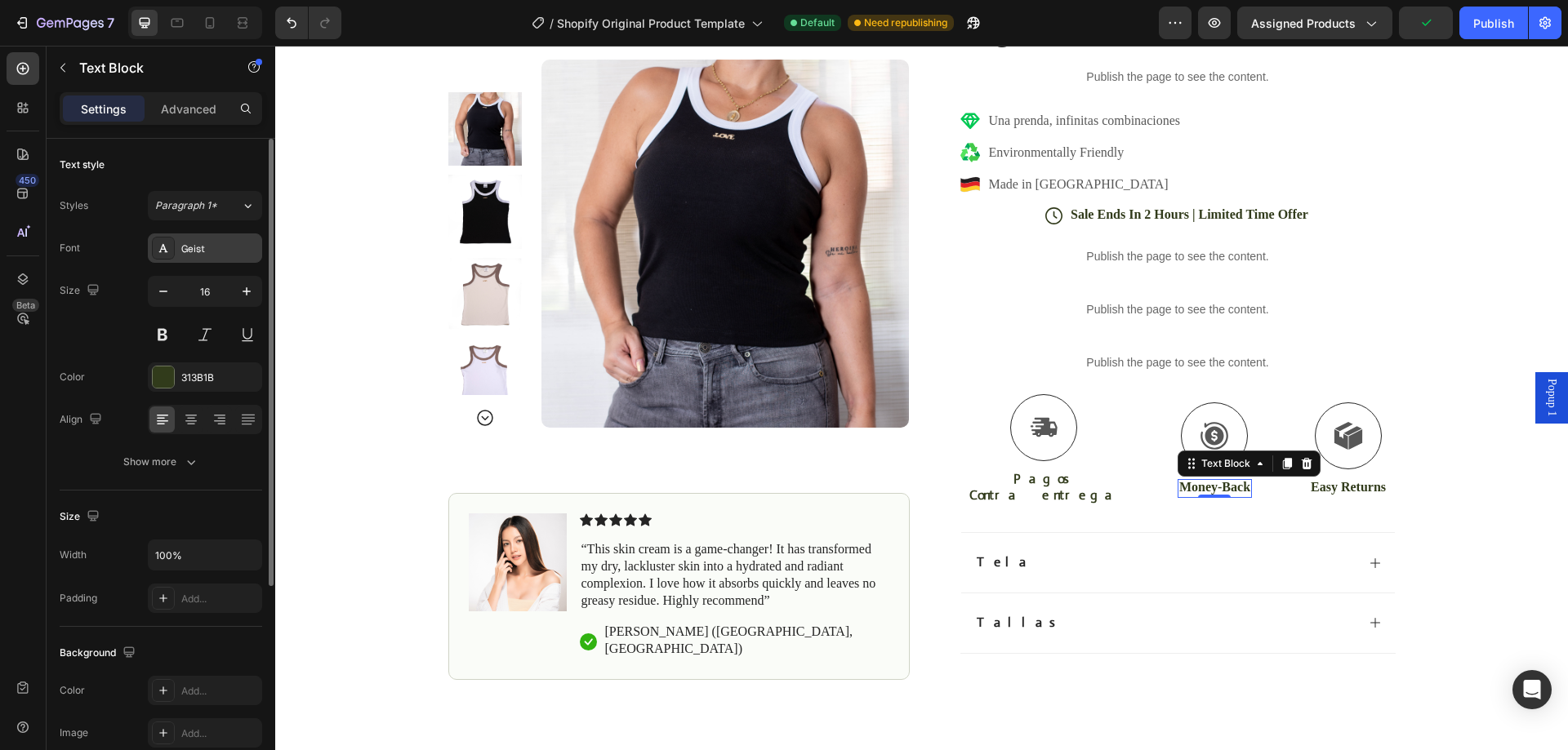
click at [209, 256] on div "Geist" at bounding box center [219, 249] width 76 height 15
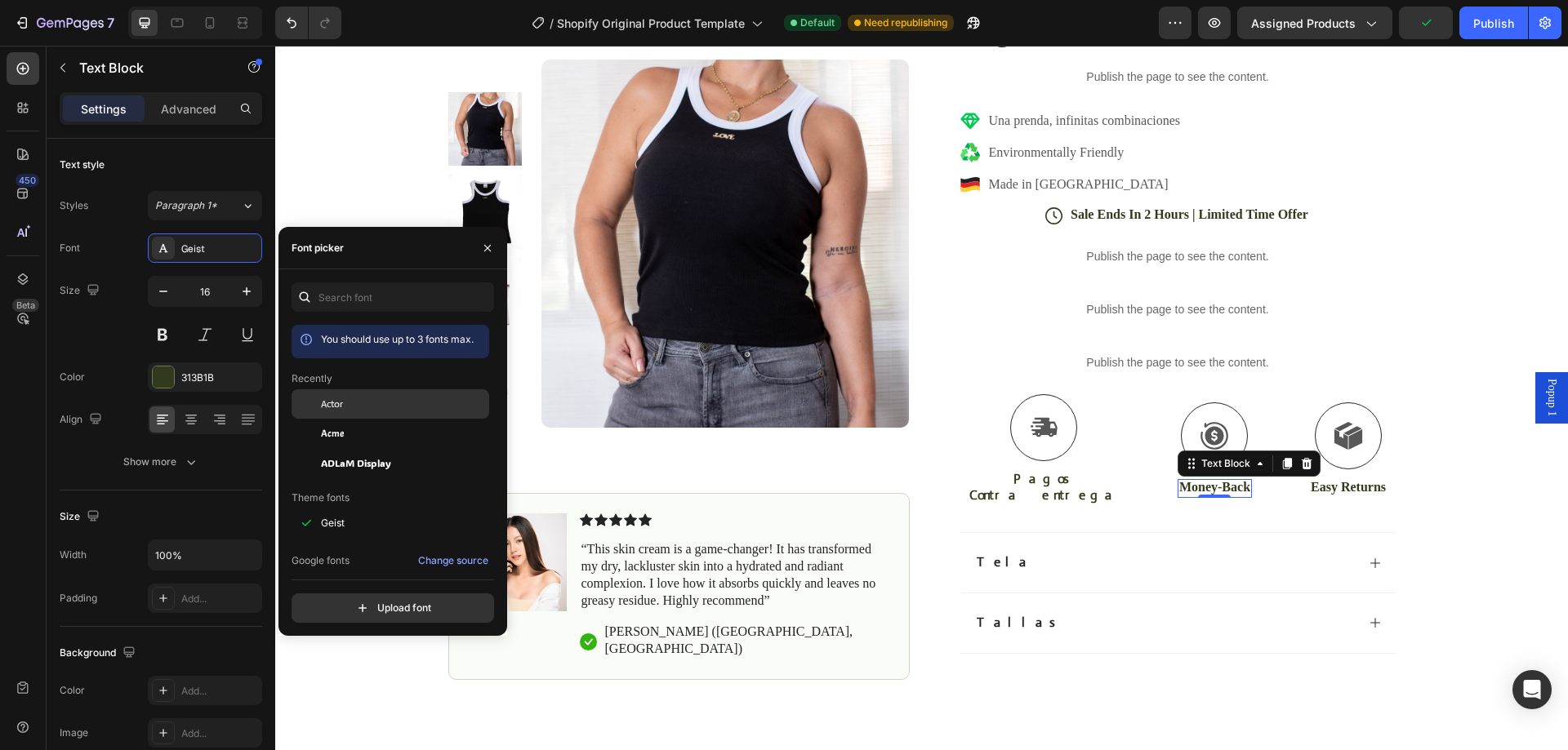
drag, startPoint x: 365, startPoint y: 394, endPoint x: 496, endPoint y: 464, distance: 148.5
click at [365, 509] on div "Actor" at bounding box center [390, 523] width 198 height 29
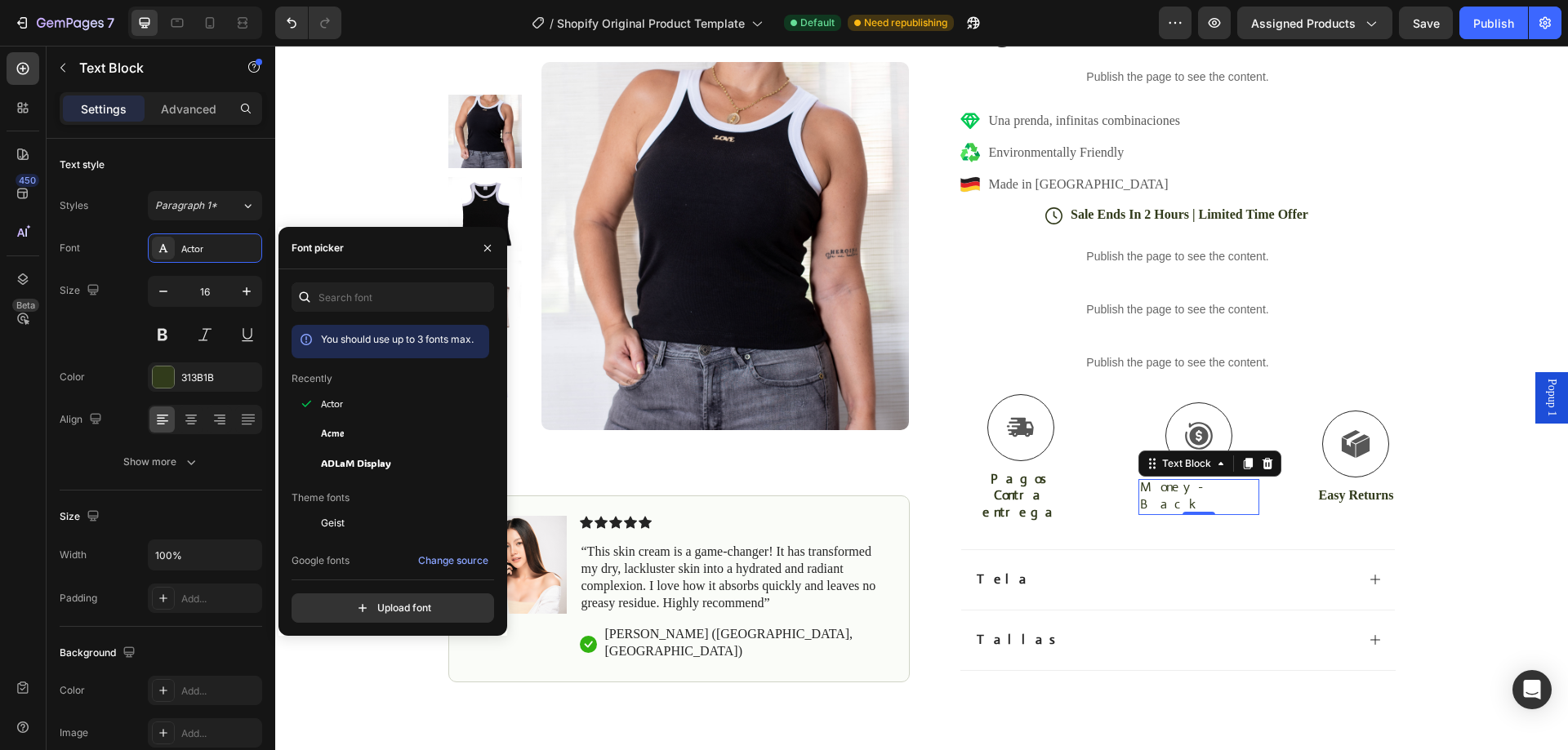
click at [1176, 492] on p "Money-Back" at bounding box center [1198, 497] width 117 height 35
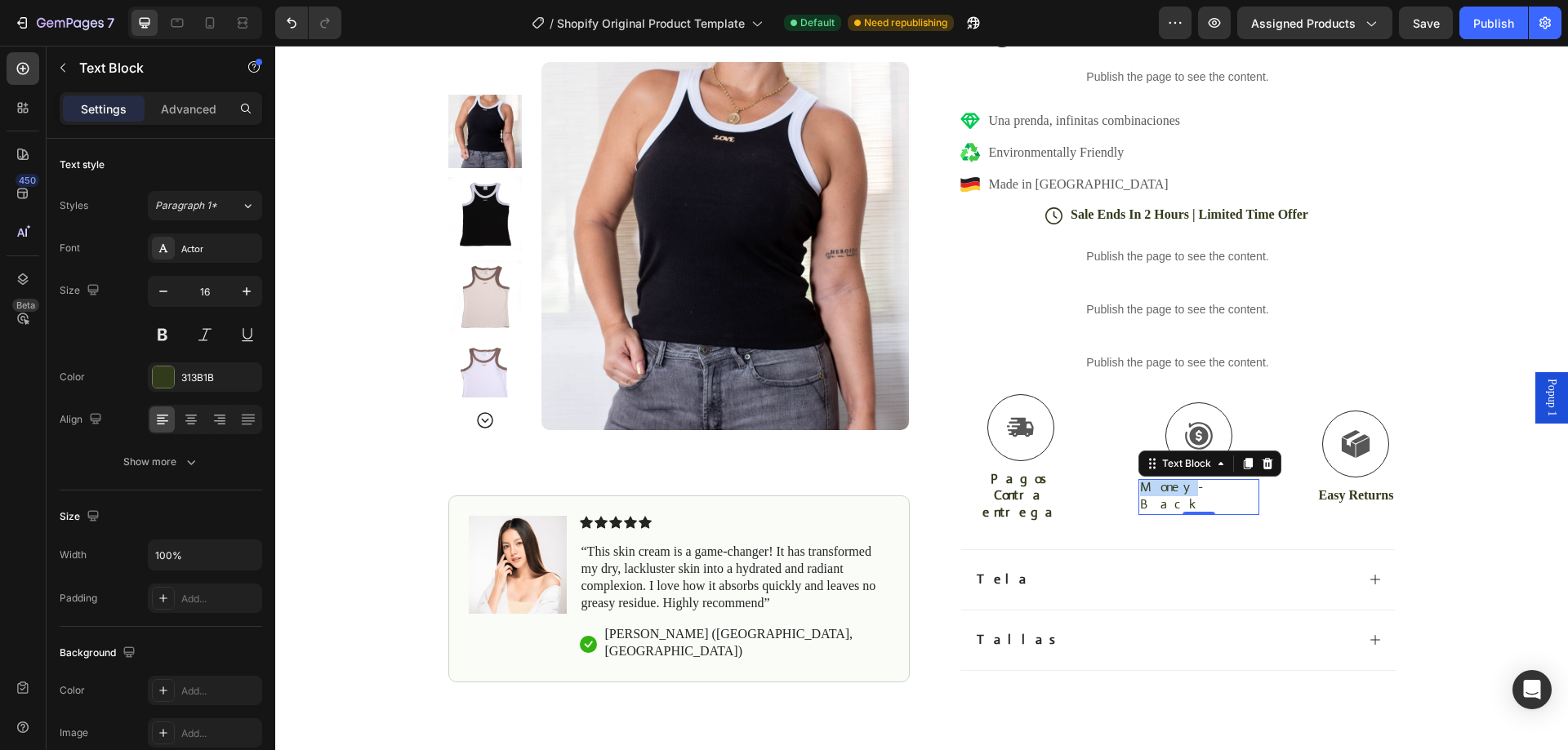
click at [1176, 492] on p "Money-Back" at bounding box center [1198, 497] width 117 height 35
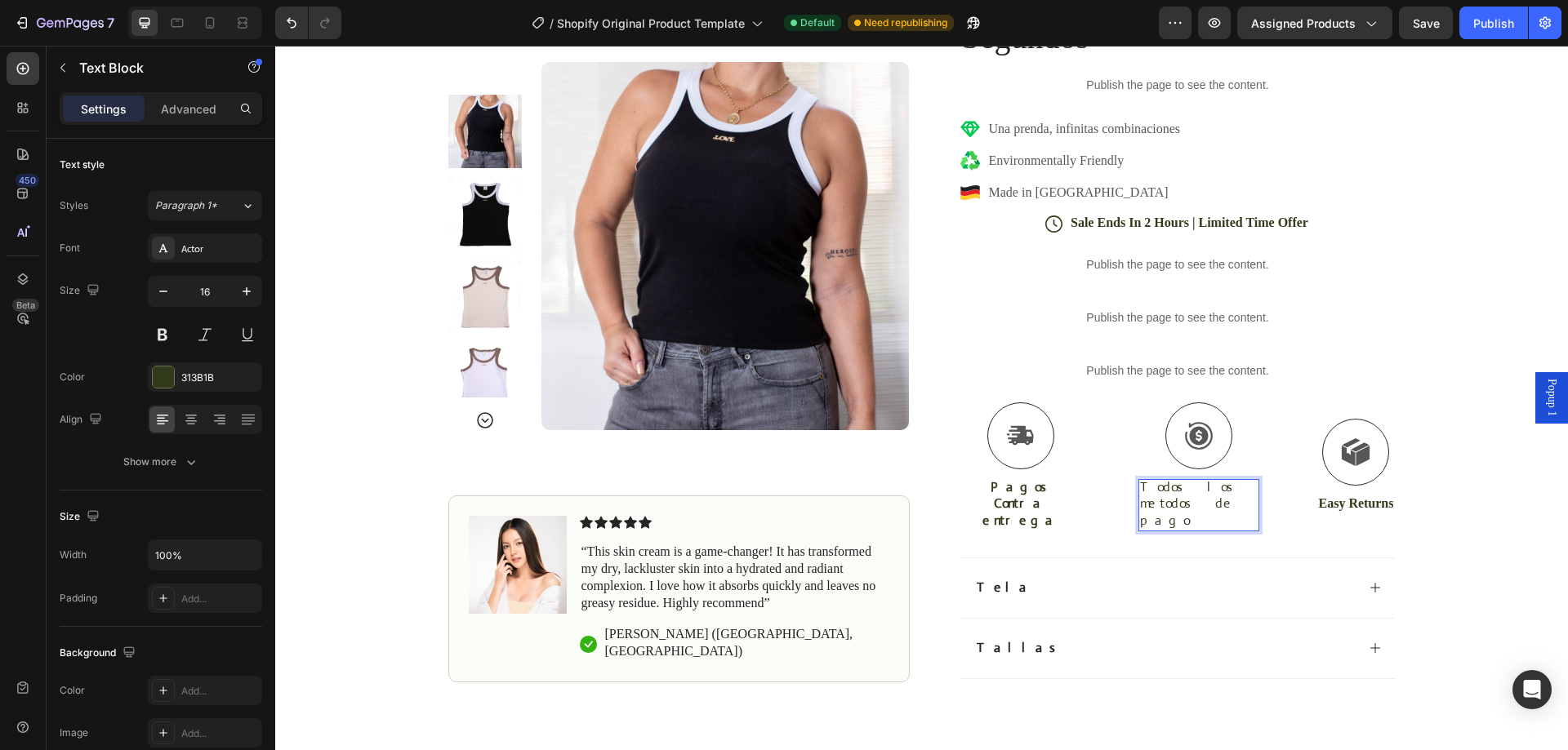
click at [1159, 484] on p "Todos los metodos de pago" at bounding box center [1199, 505] width 118 height 51
click at [194, 415] on icon at bounding box center [191, 416] width 12 height 2
click at [1186, 496] on p "metodos de pago" at bounding box center [1199, 513] width 118 height 35
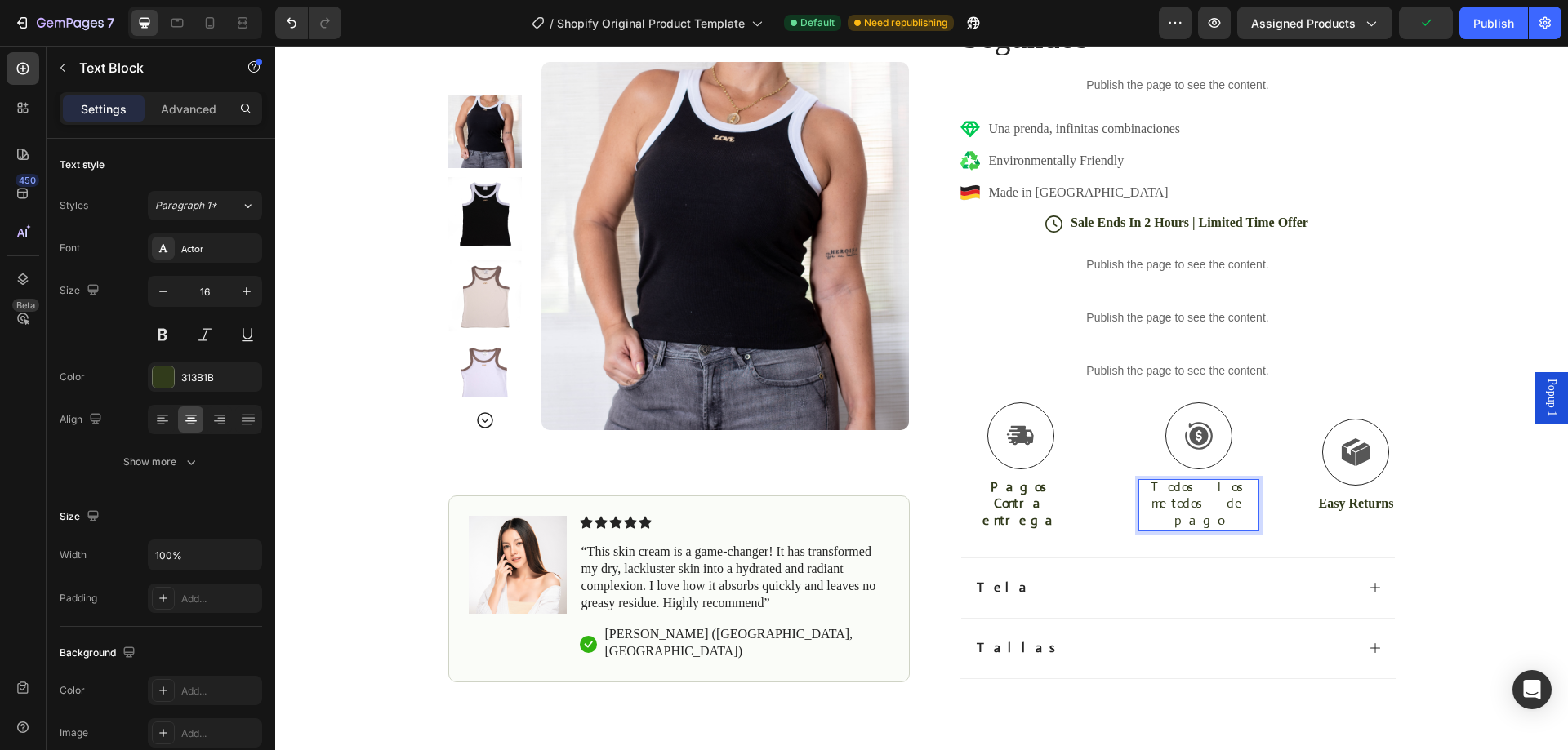
click at [1176, 492] on p "Todos los" at bounding box center [1199, 488] width 118 height 17
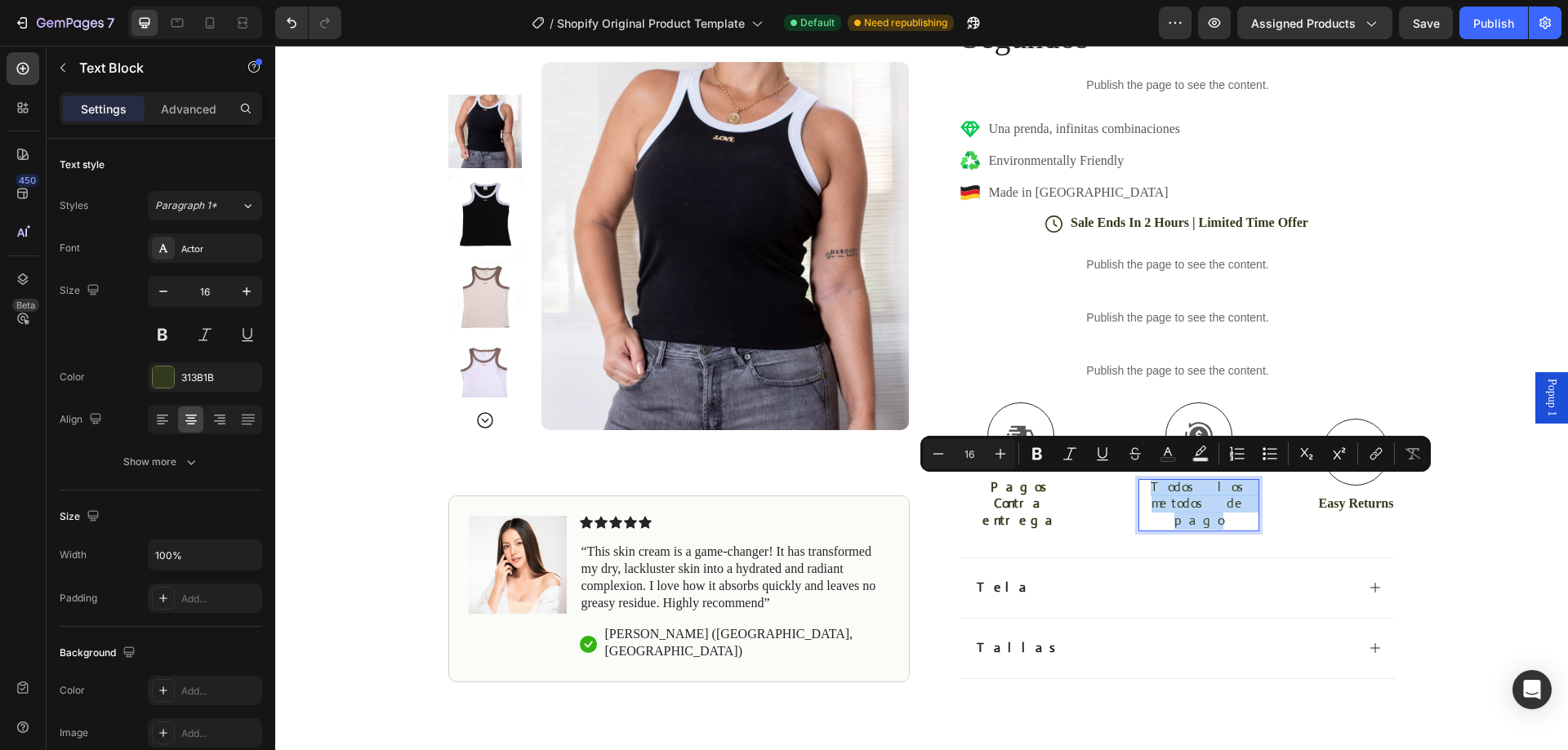
drag, startPoint x: 1224, startPoint y: 504, endPoint x: 1127, endPoint y: 483, distance: 99.2
click at [1139, 483] on div "Todos los metodos de pago" at bounding box center [1200, 505] width 122 height 52
click at [1033, 456] on icon "Editor contextual toolbar" at bounding box center [1037, 454] width 10 height 12
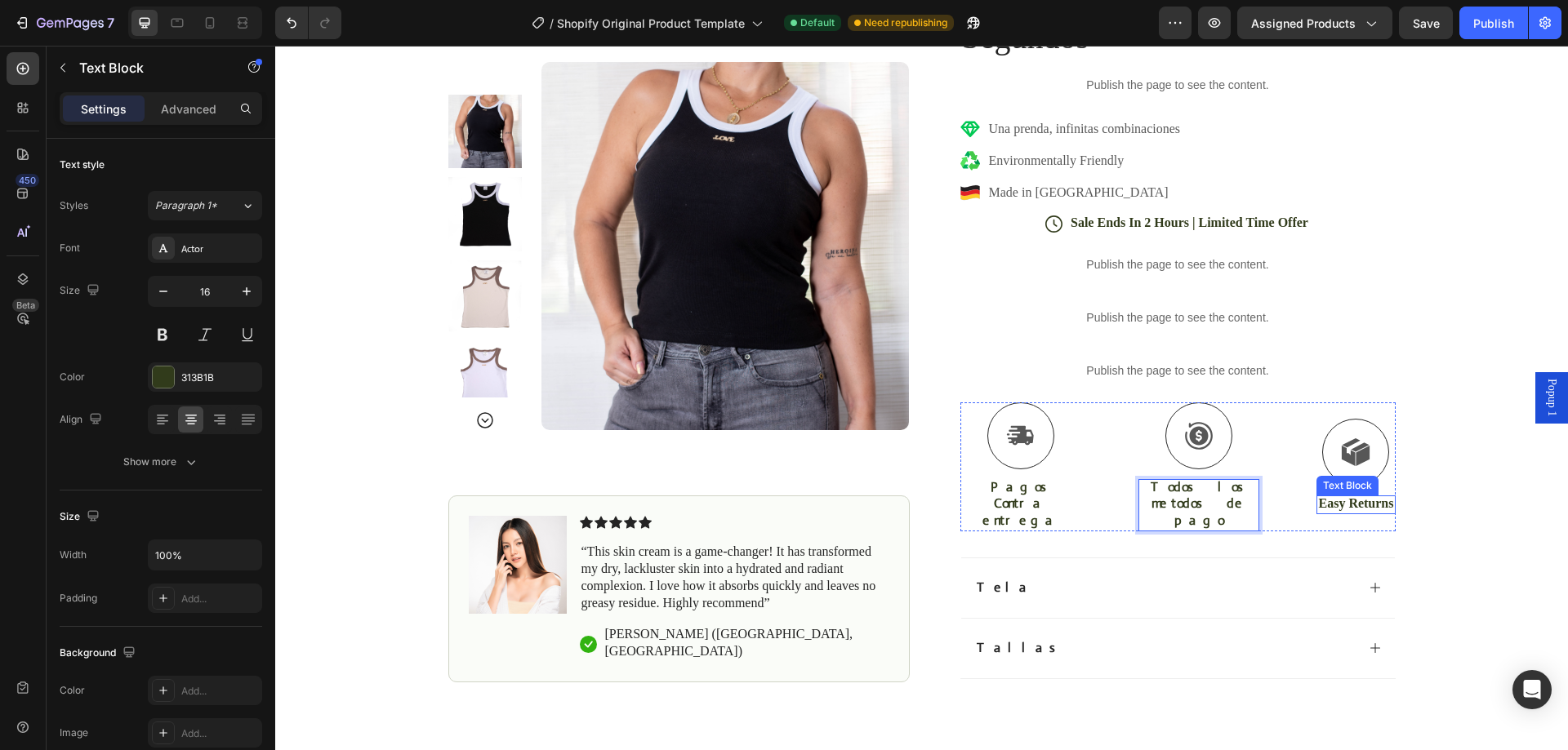
click at [1319, 497] on p "Easy Returns" at bounding box center [1356, 504] width 76 height 17
click at [1319, 498] on p "Easy Returns" at bounding box center [1356, 504] width 76 height 17
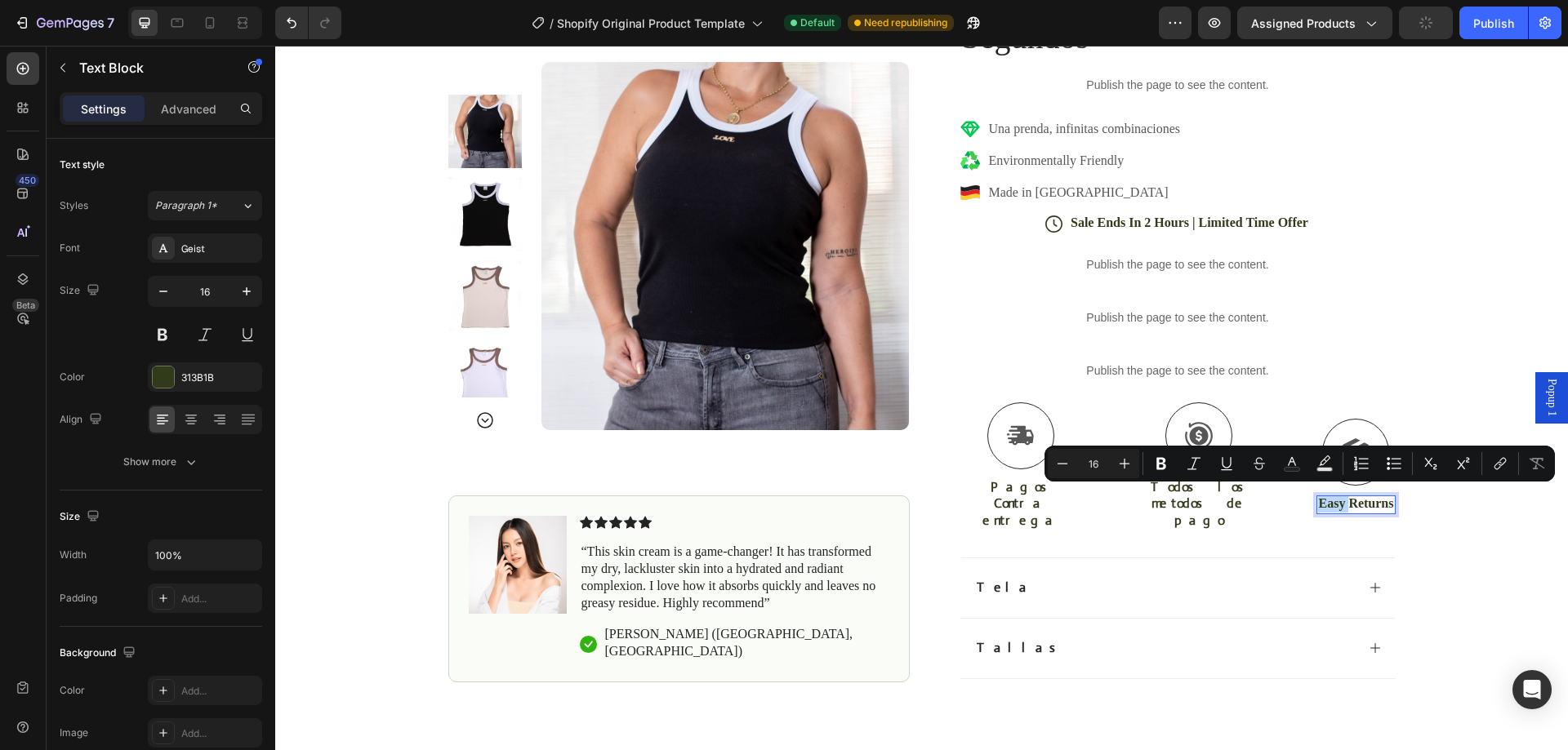
click at [1319, 498] on p "Easy Returns" at bounding box center [1356, 504] width 76 height 17
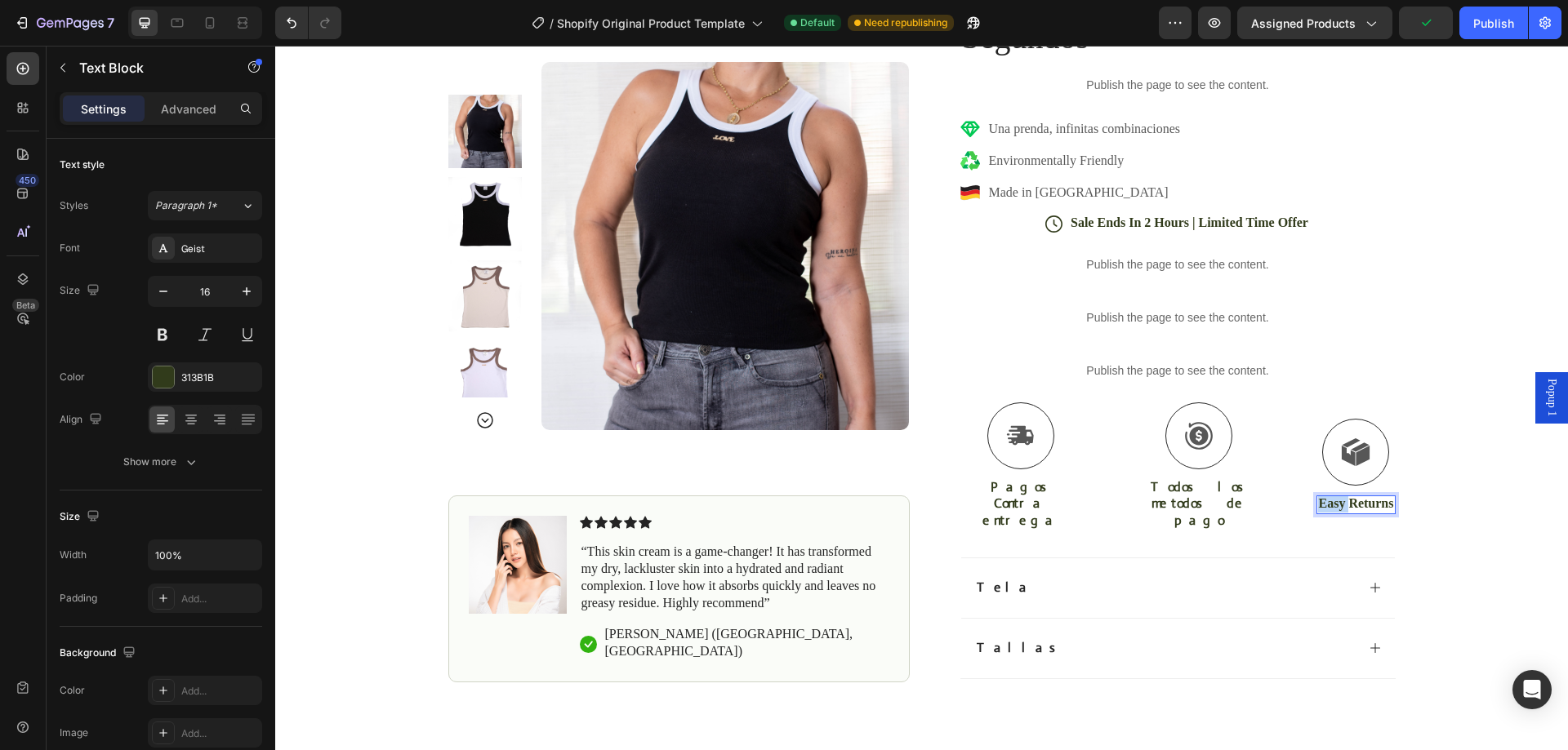
click at [1319, 498] on p "Easy Returns" at bounding box center [1356, 504] width 76 height 17
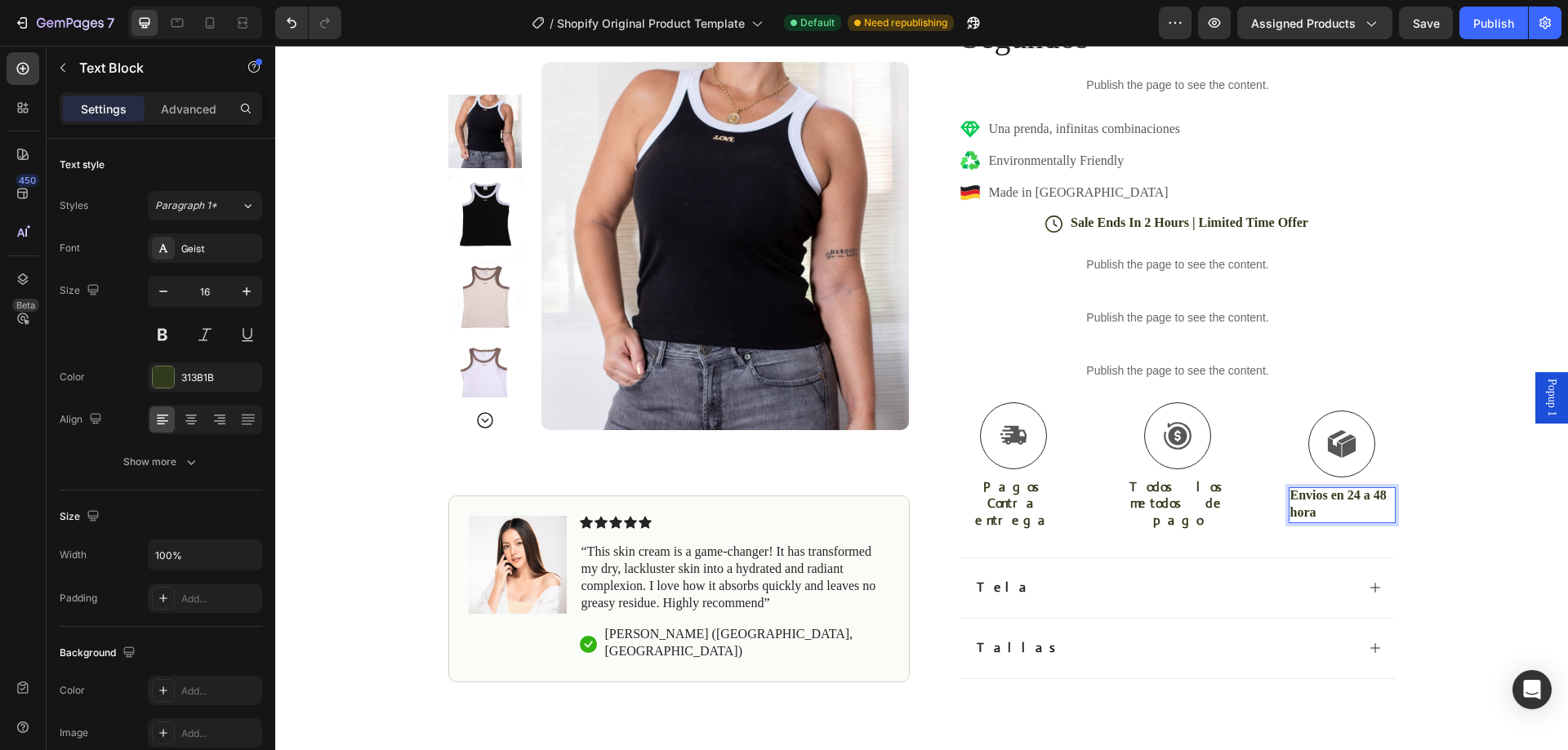
scroll to position [1143, 0]
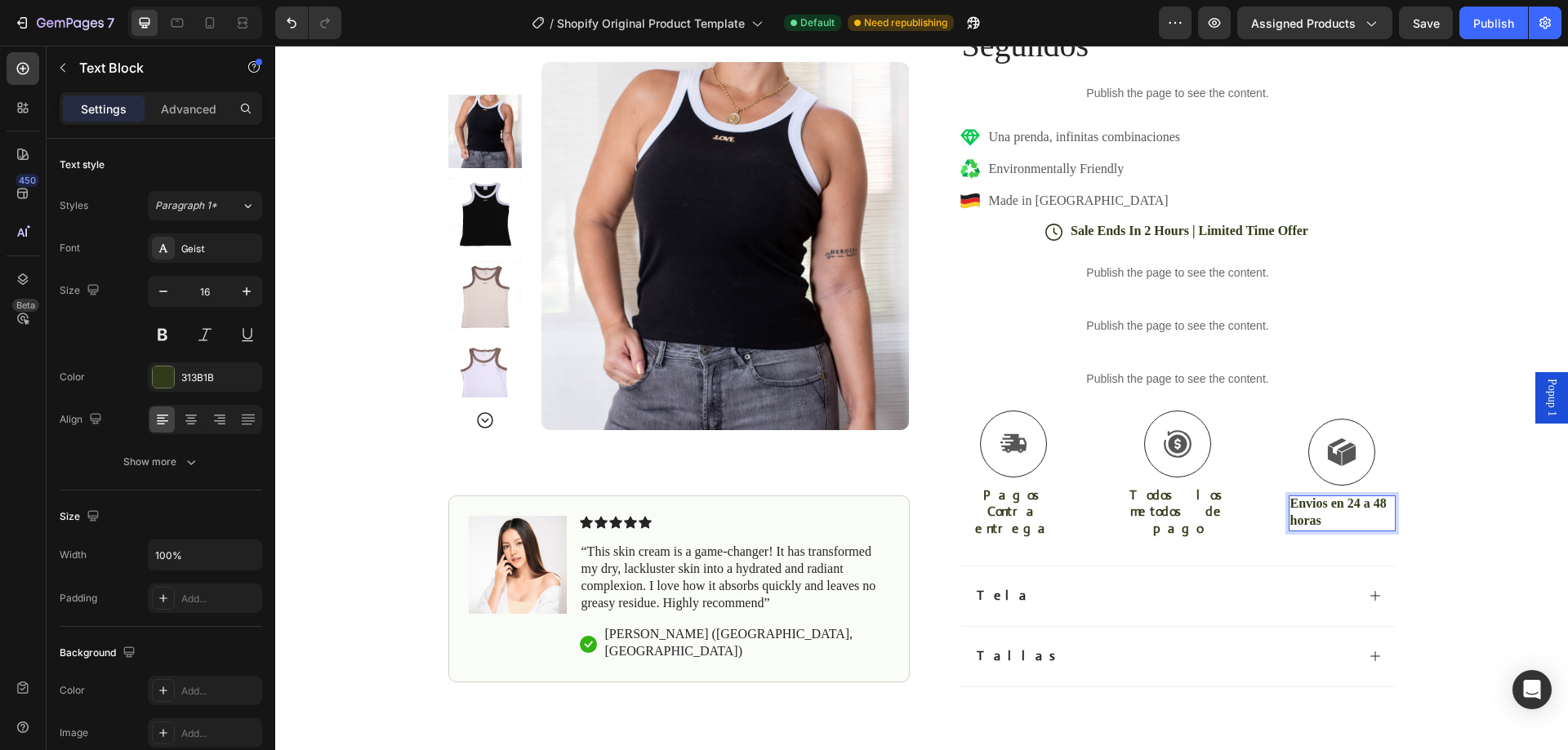
click at [1318, 496] on p "Envios en 24 a 48 horas" at bounding box center [1342, 513] width 104 height 35
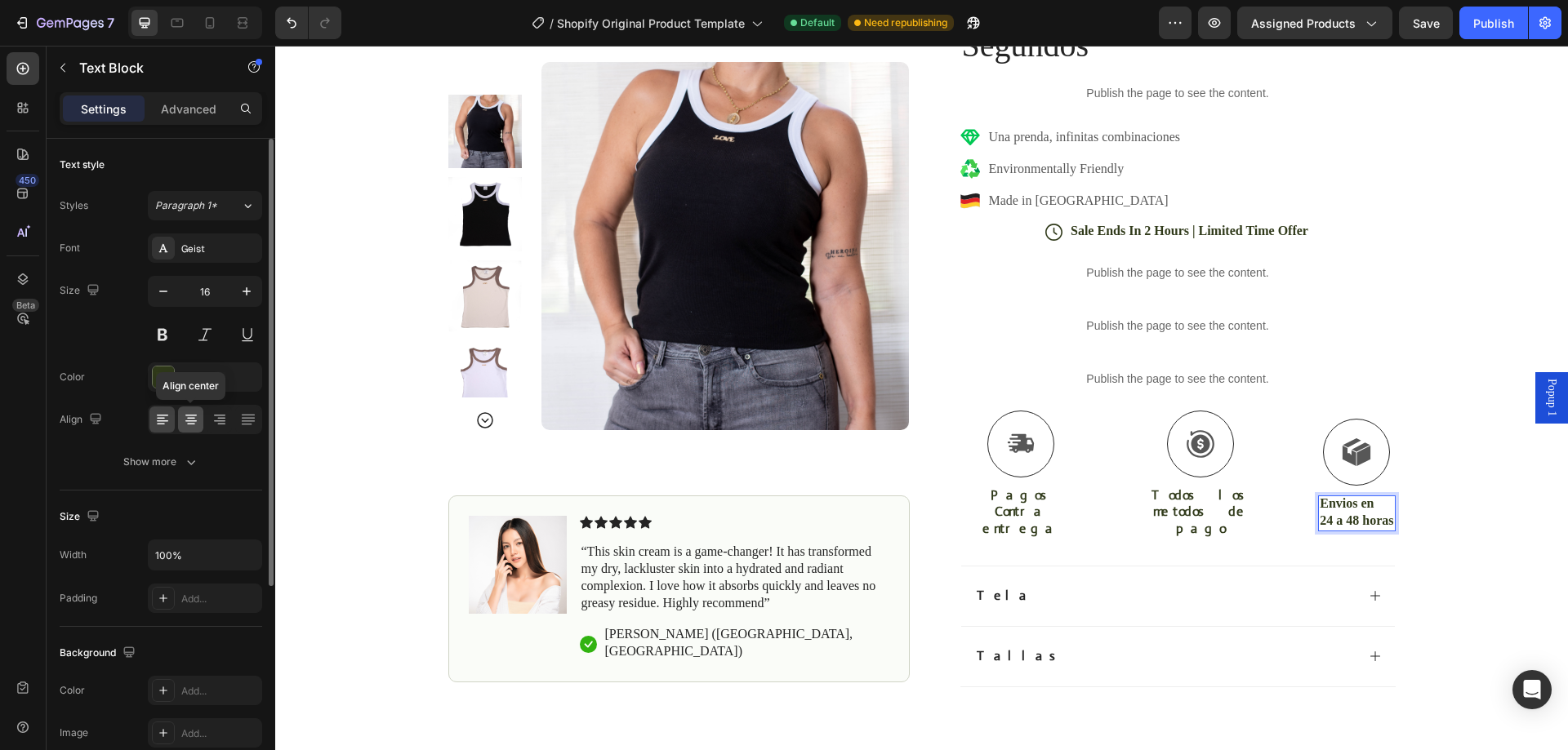
click at [188, 420] on icon at bounding box center [191, 420] width 16 height 16
click at [206, 239] on div "Geist" at bounding box center [205, 248] width 115 height 29
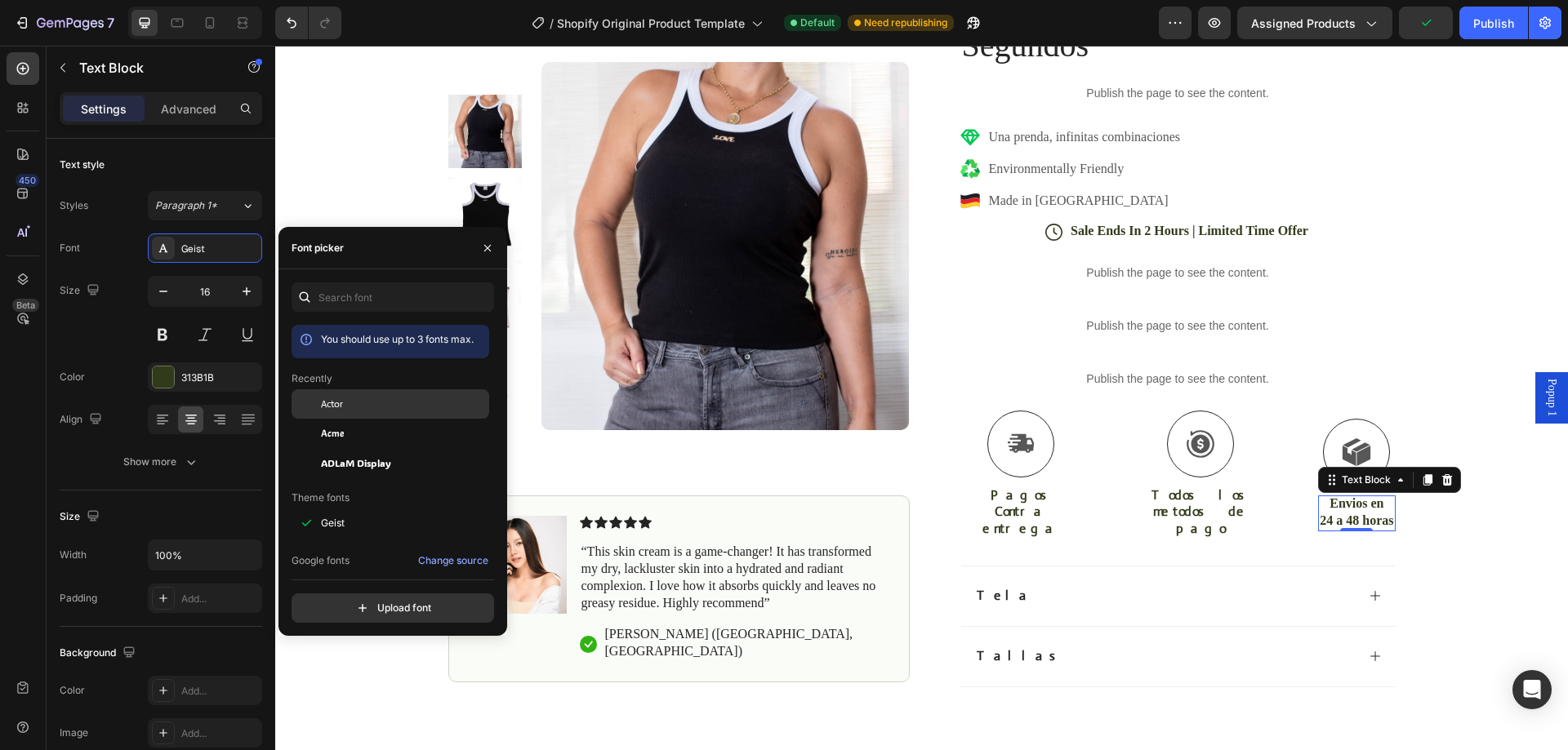
click at [363, 403] on div "Actor" at bounding box center [403, 404] width 165 height 15
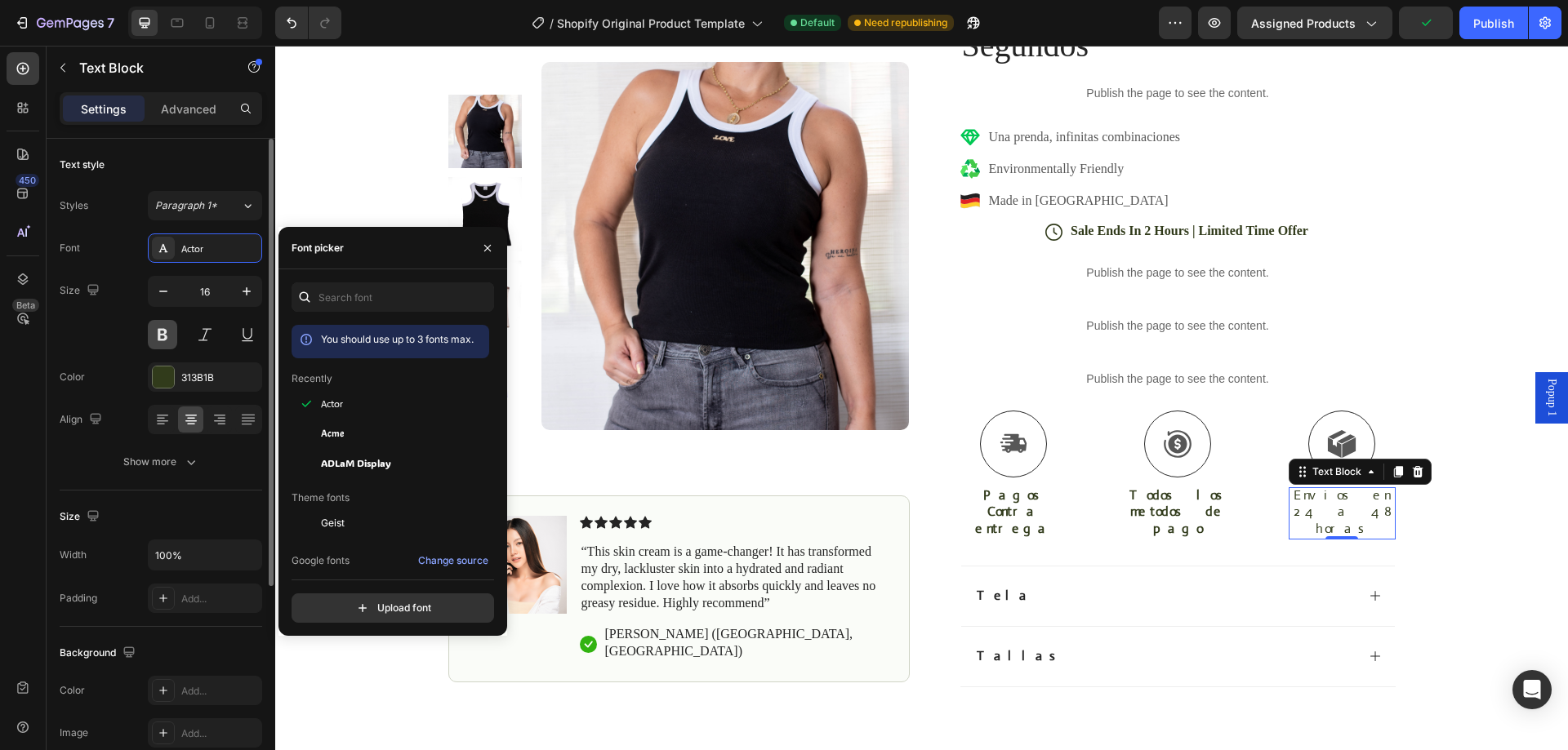
click at [159, 326] on button at bounding box center [162, 335] width 29 height 29
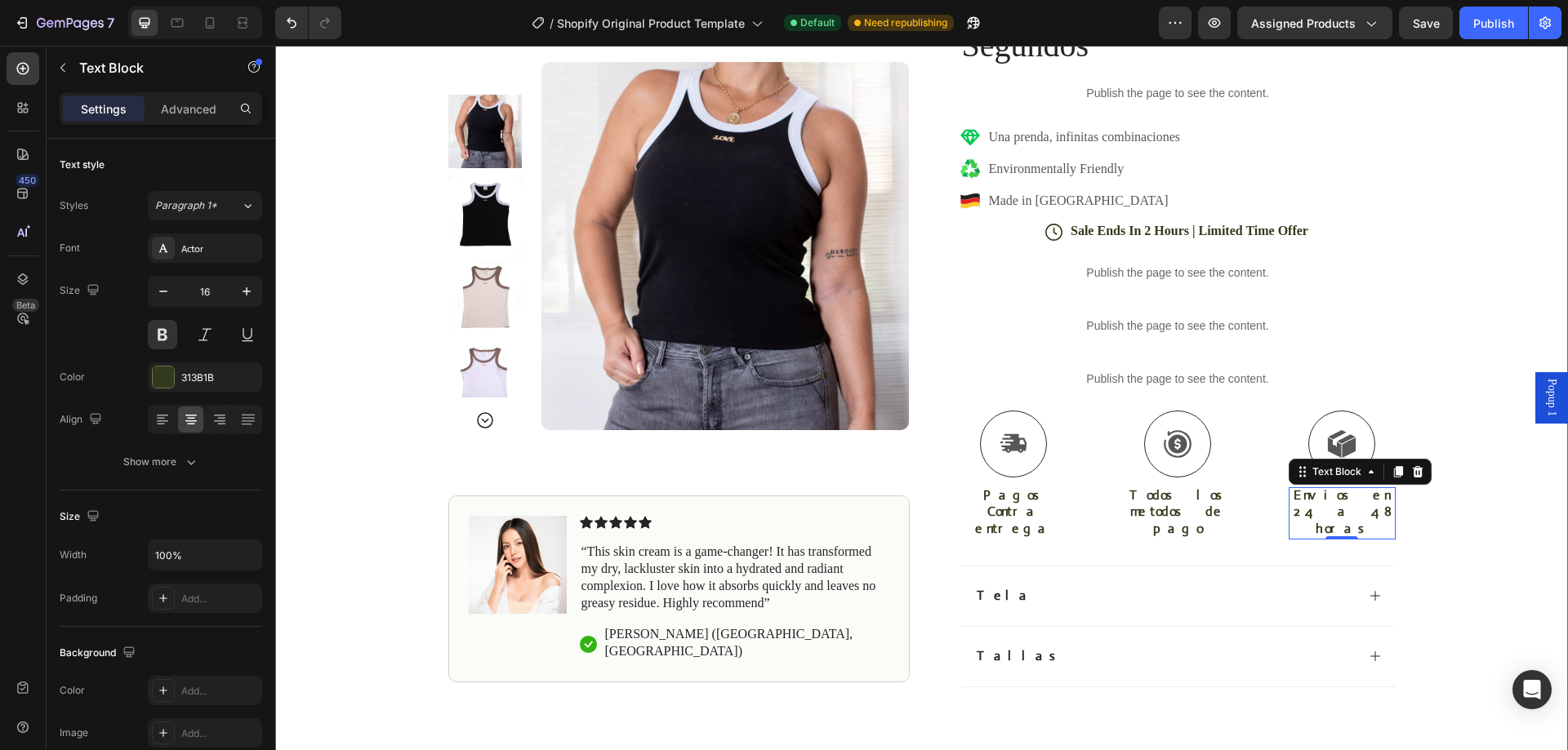
click at [1442, 527] on div "Icon Pagos Contra Entrega Text Block Row Icon +4,000 Clientes Felices Text Bloc…" at bounding box center [921, 281] width 1293 height 862
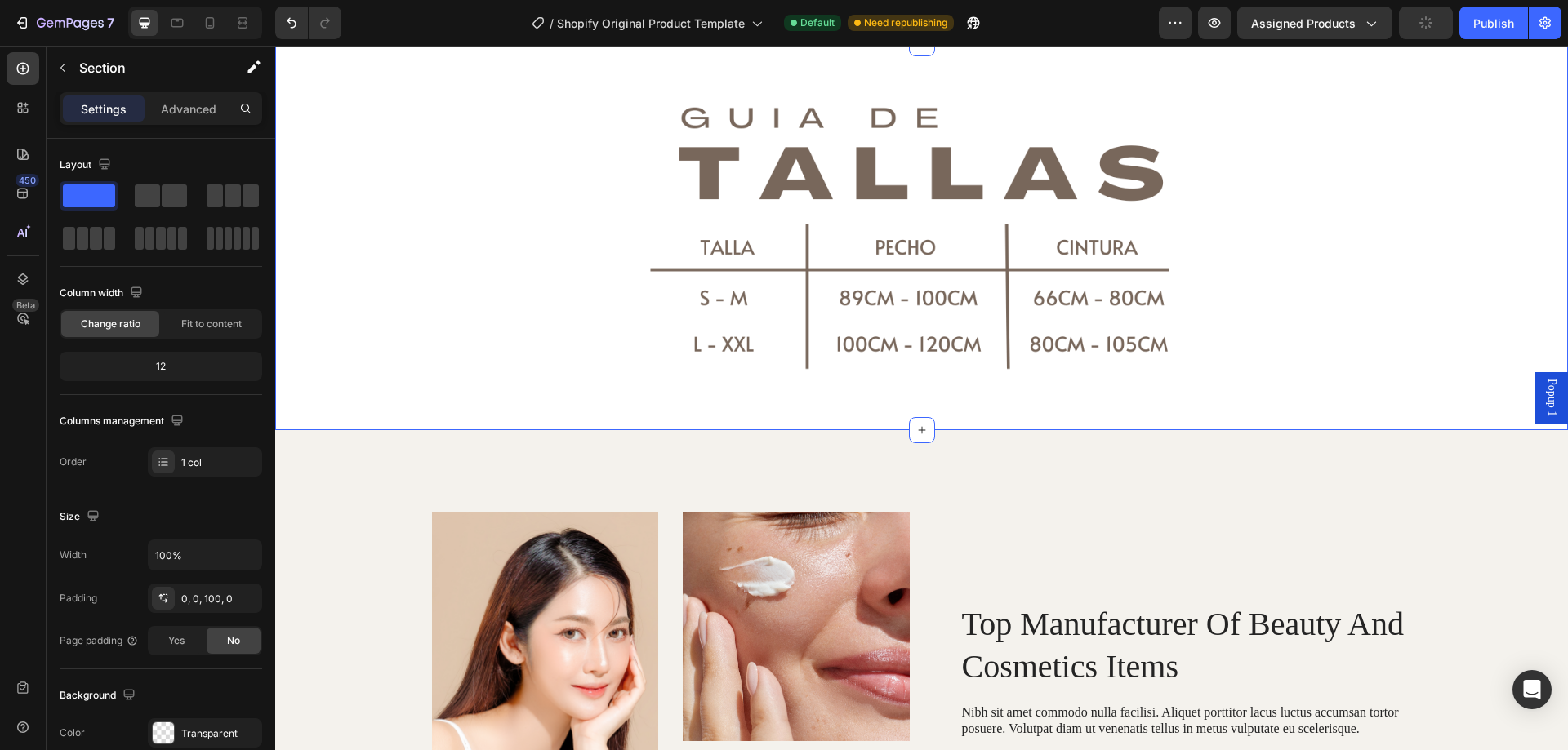
scroll to position [2123, 0]
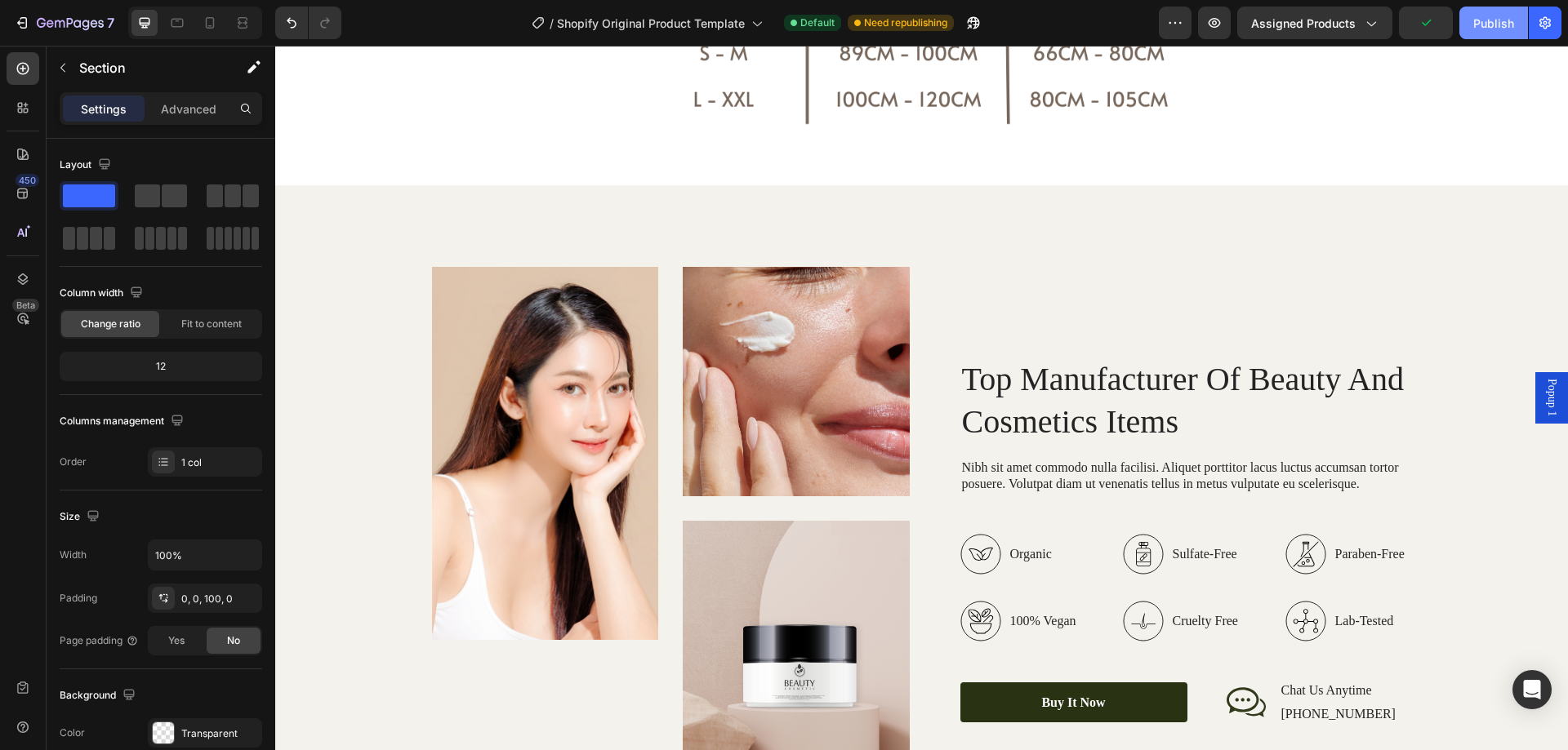
click at [1503, 25] on div "Publish" at bounding box center [1493, 23] width 41 height 17
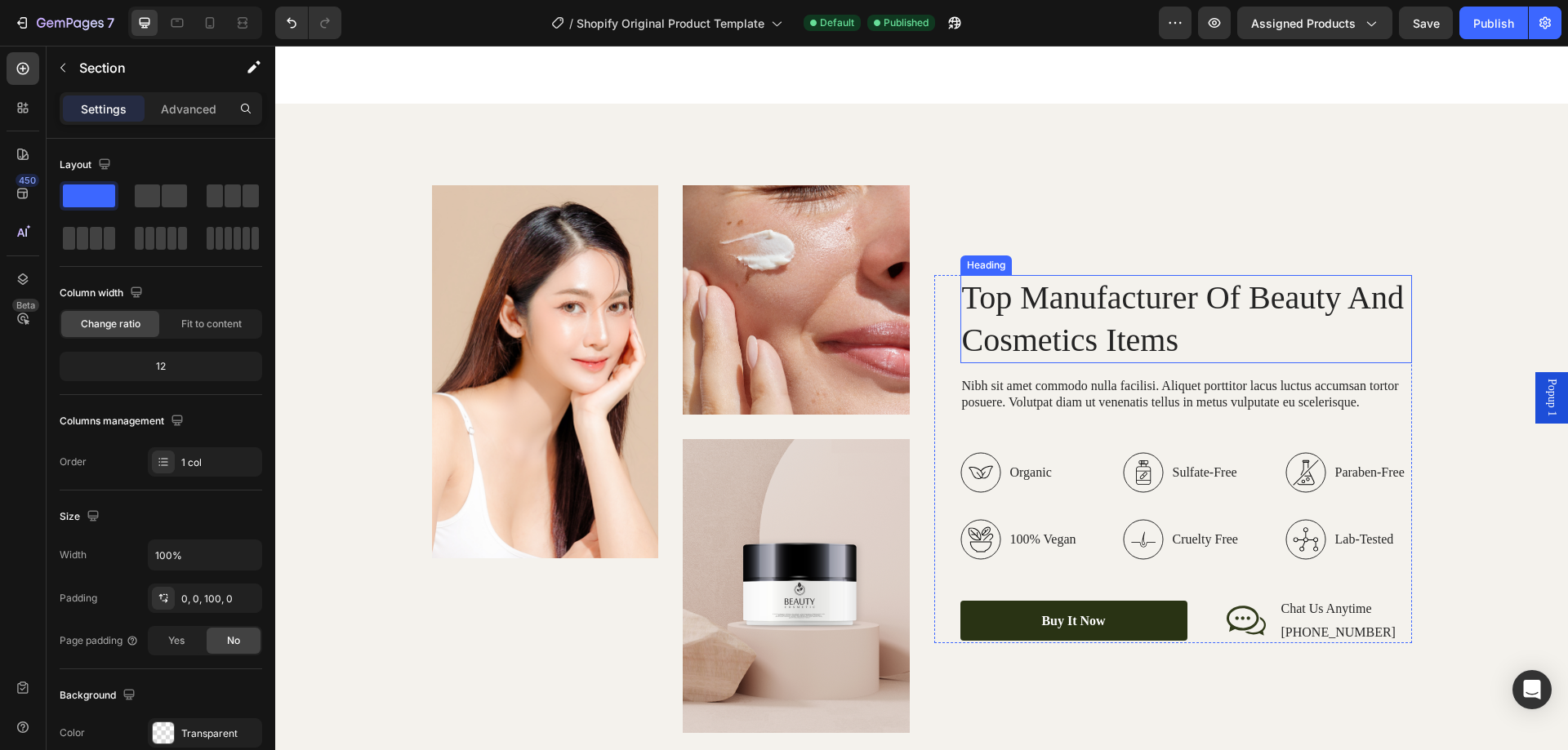
click at [1095, 329] on h2 "Top Manufacturer Of Beauty And Cosmetics Items" at bounding box center [1186, 319] width 452 height 88
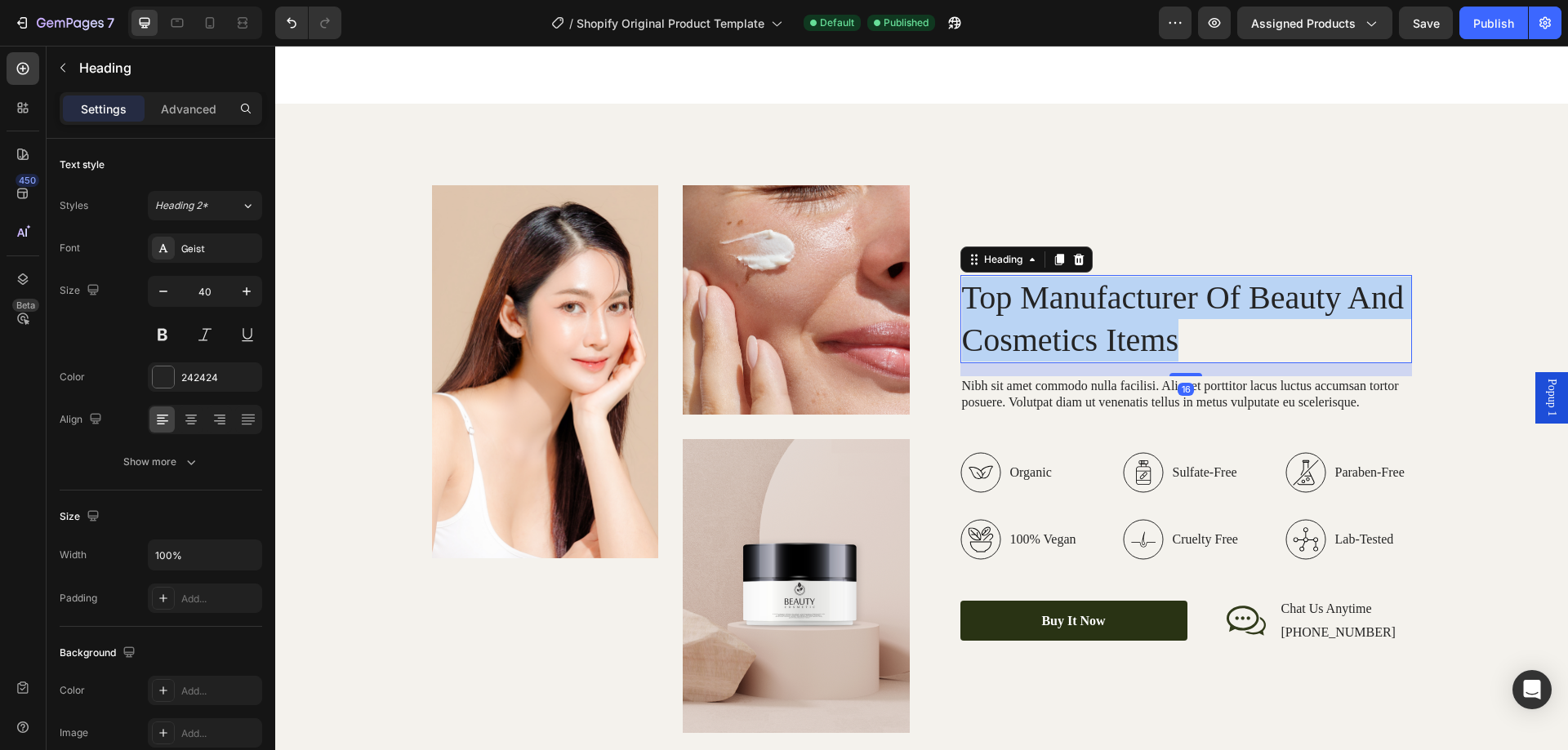
click at [1095, 329] on p "Top Manufacturer Of Beauty And Cosmetics Items" at bounding box center [1186, 319] width 449 height 85
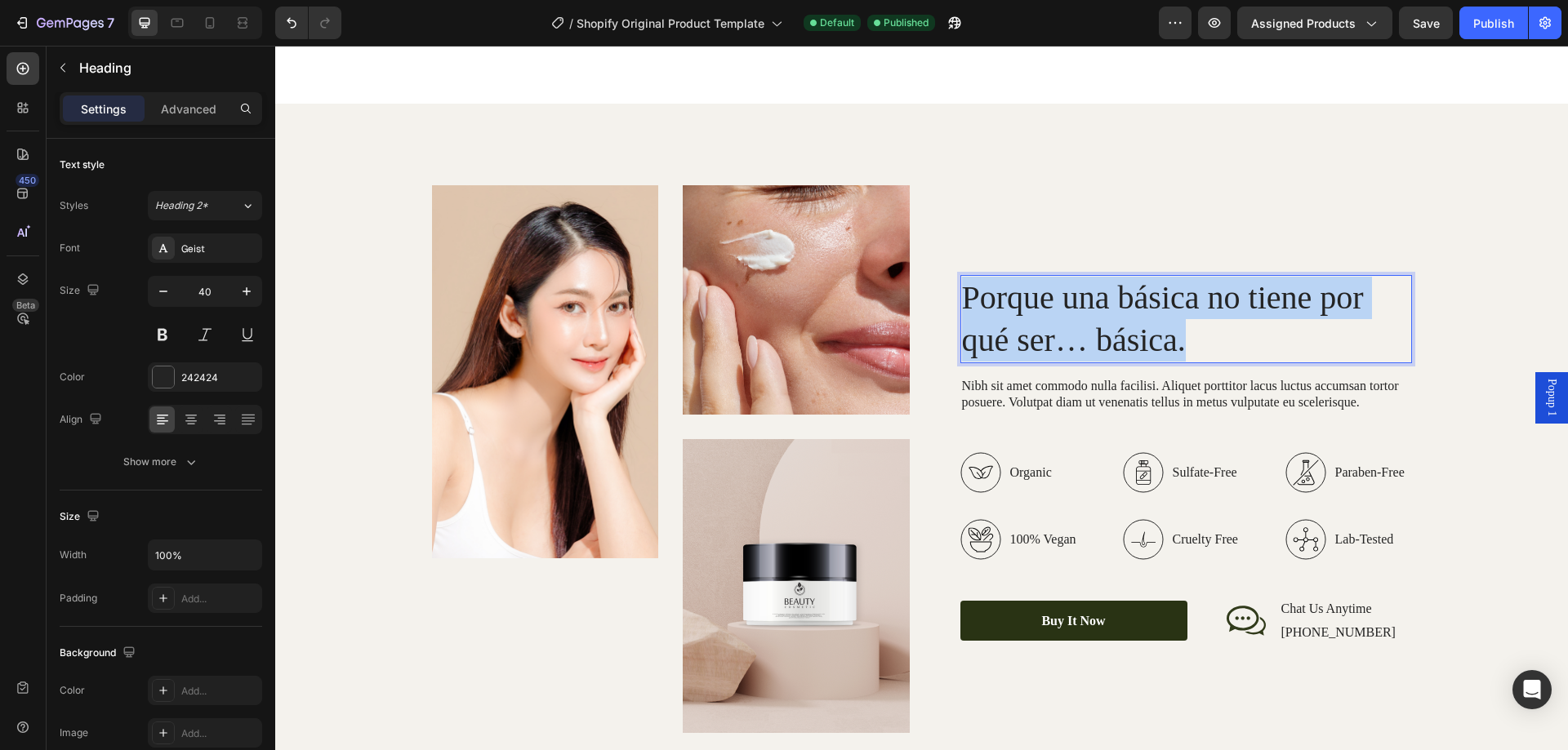
click at [962, 301] on p "Porque una básica no tiene por qué ser… básica." at bounding box center [1186, 319] width 449 height 85
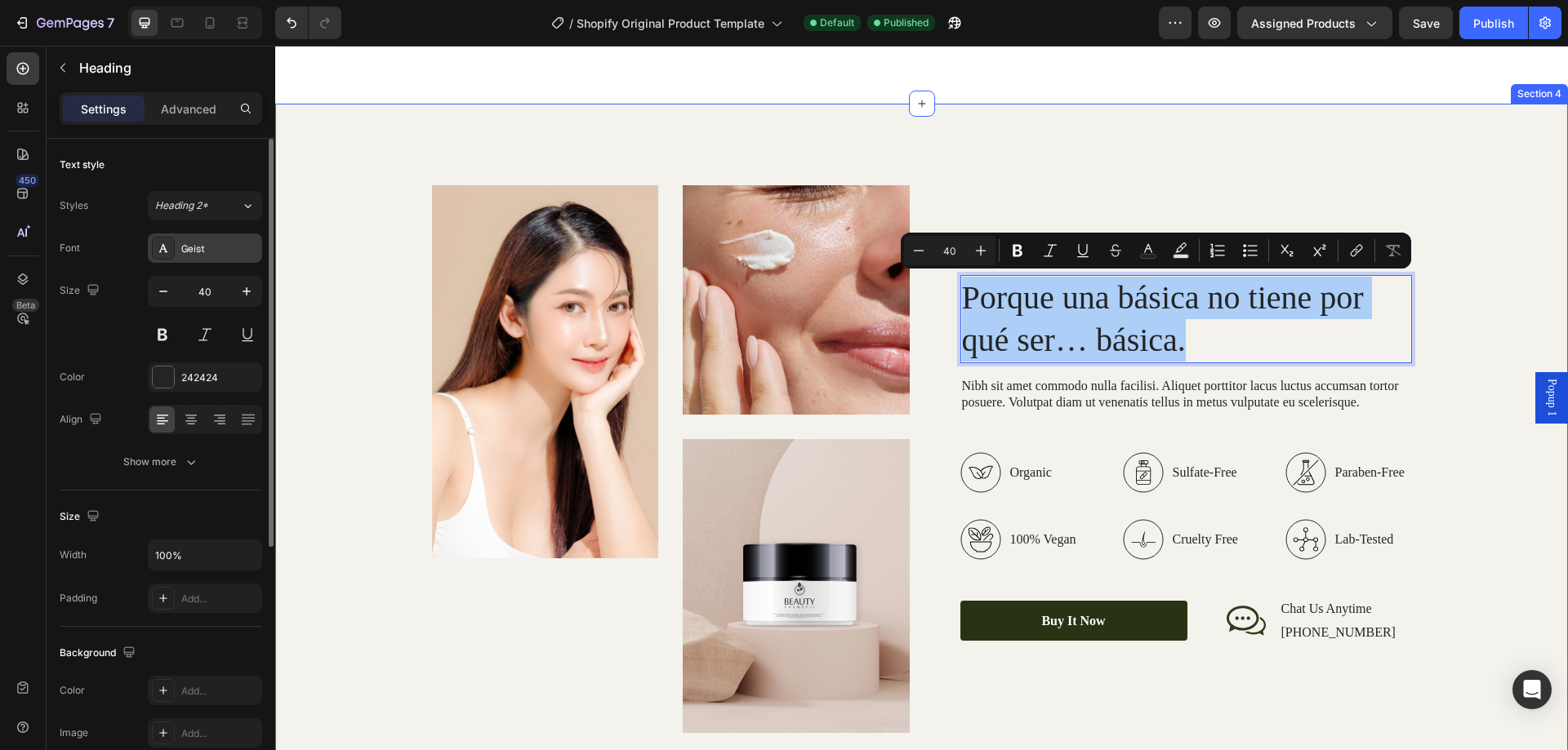
click at [219, 243] on div "Geist" at bounding box center [219, 249] width 76 height 15
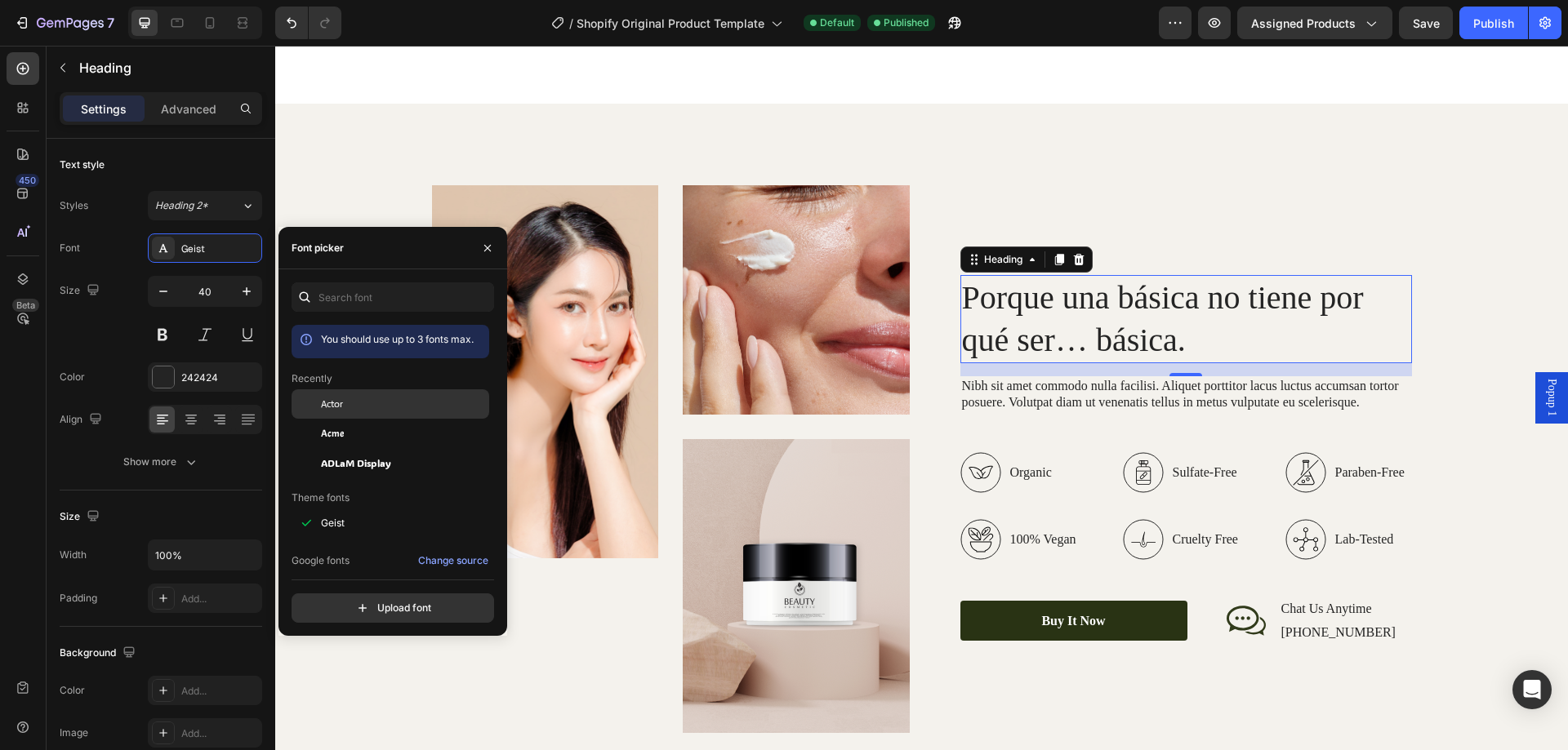
click at [363, 400] on div "Actor" at bounding box center [403, 404] width 165 height 15
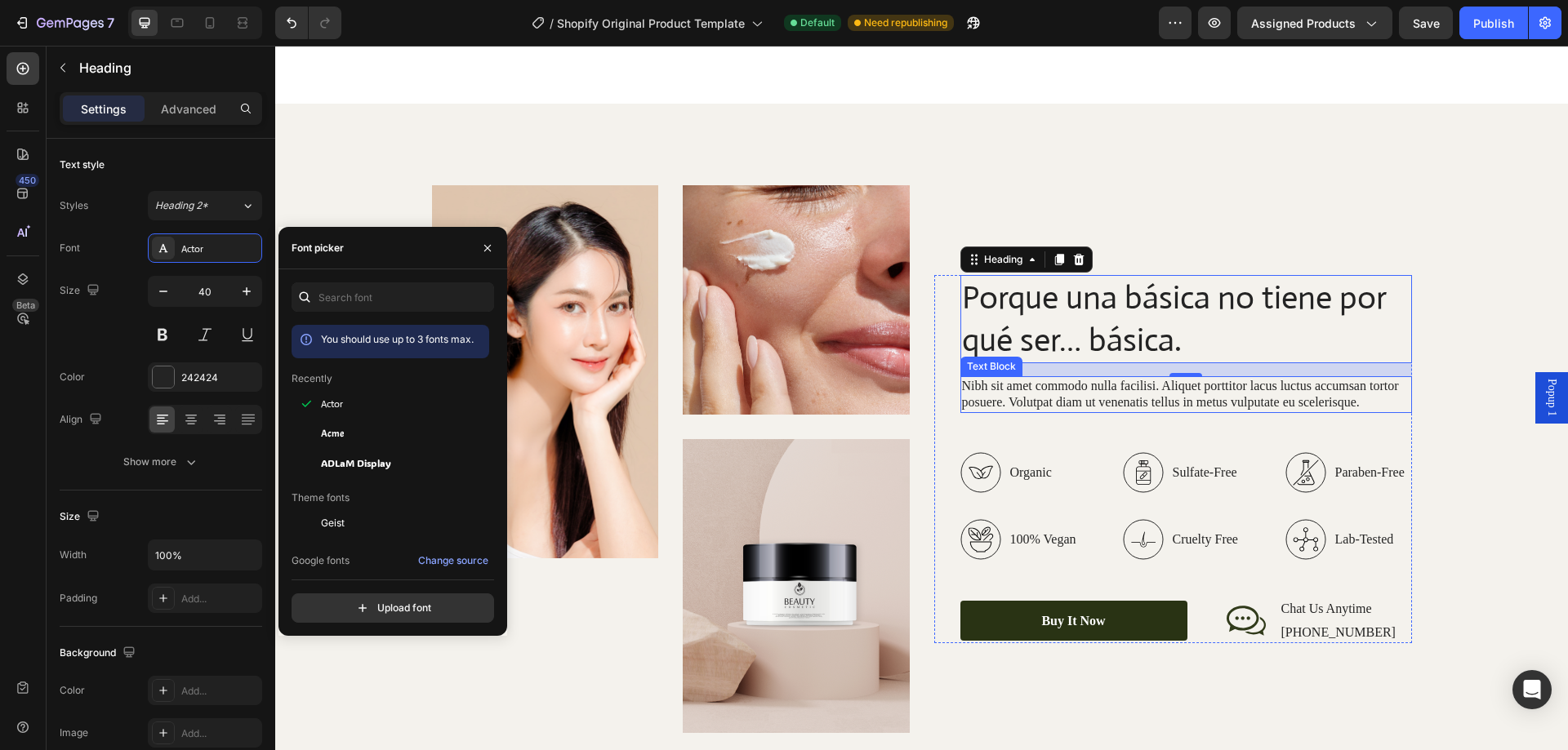
click at [1068, 389] on p "Nibh sit amet commodo nulla facilisi. Aliquet porttitor lacus luctus accumsan t…" at bounding box center [1186, 395] width 449 height 35
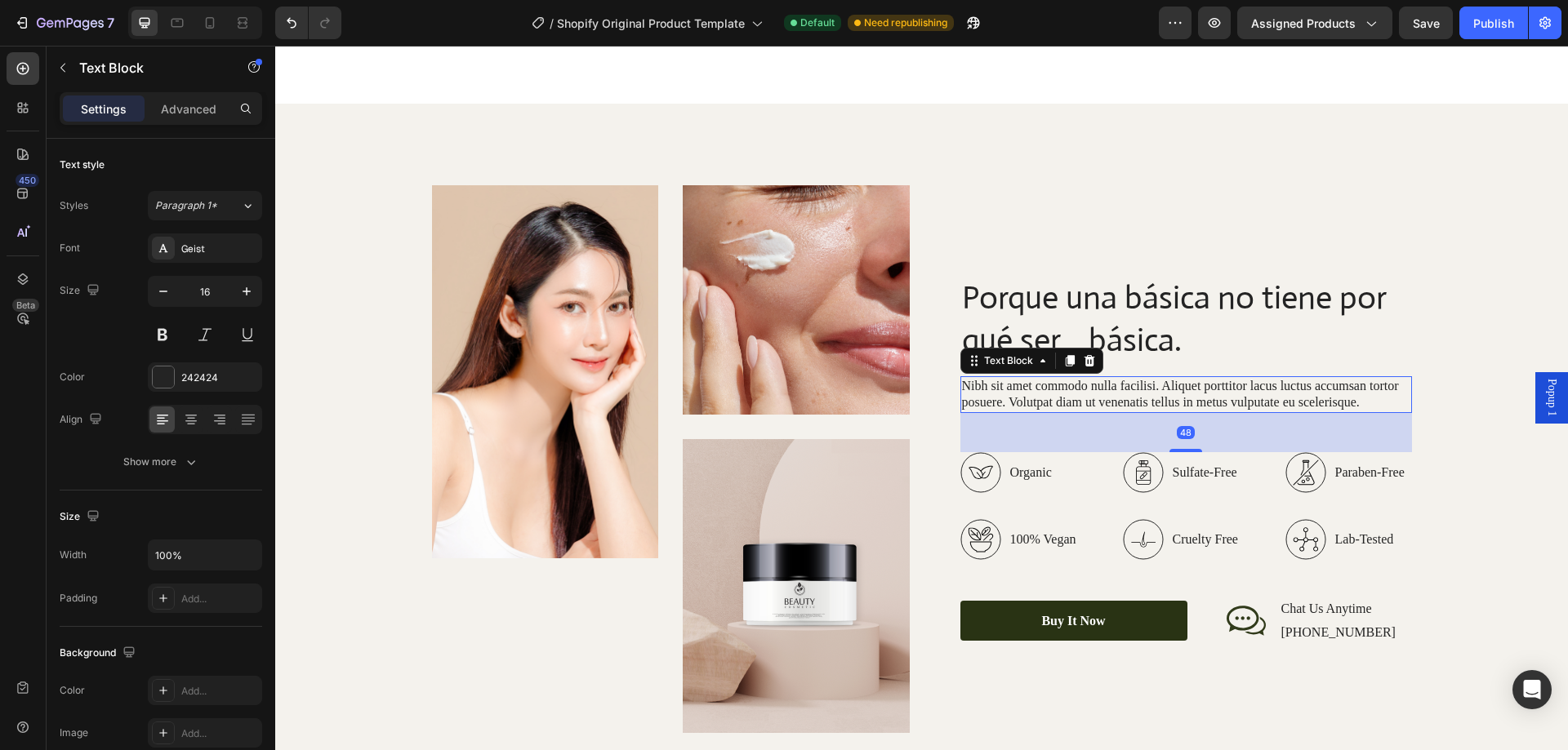
click at [1068, 389] on p "Nibh sit amet commodo nulla facilisi. Aliquet porttitor lacus luctus accumsan t…" at bounding box center [1186, 395] width 449 height 35
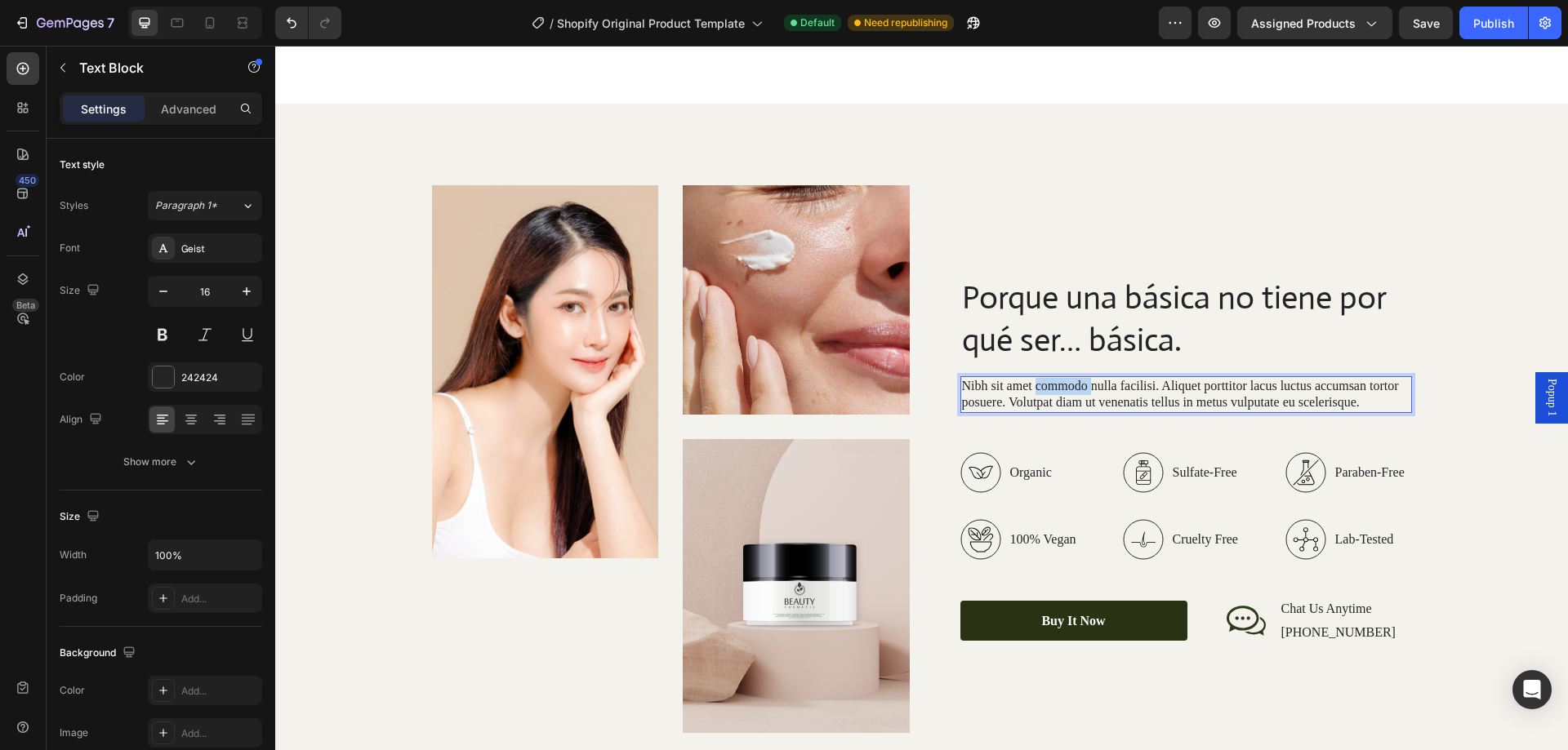
click at [1068, 389] on p "Nibh sit amet commodo nulla facilisi. Aliquet porttitor lacus luctus accumsan t…" at bounding box center [1186, 395] width 449 height 35
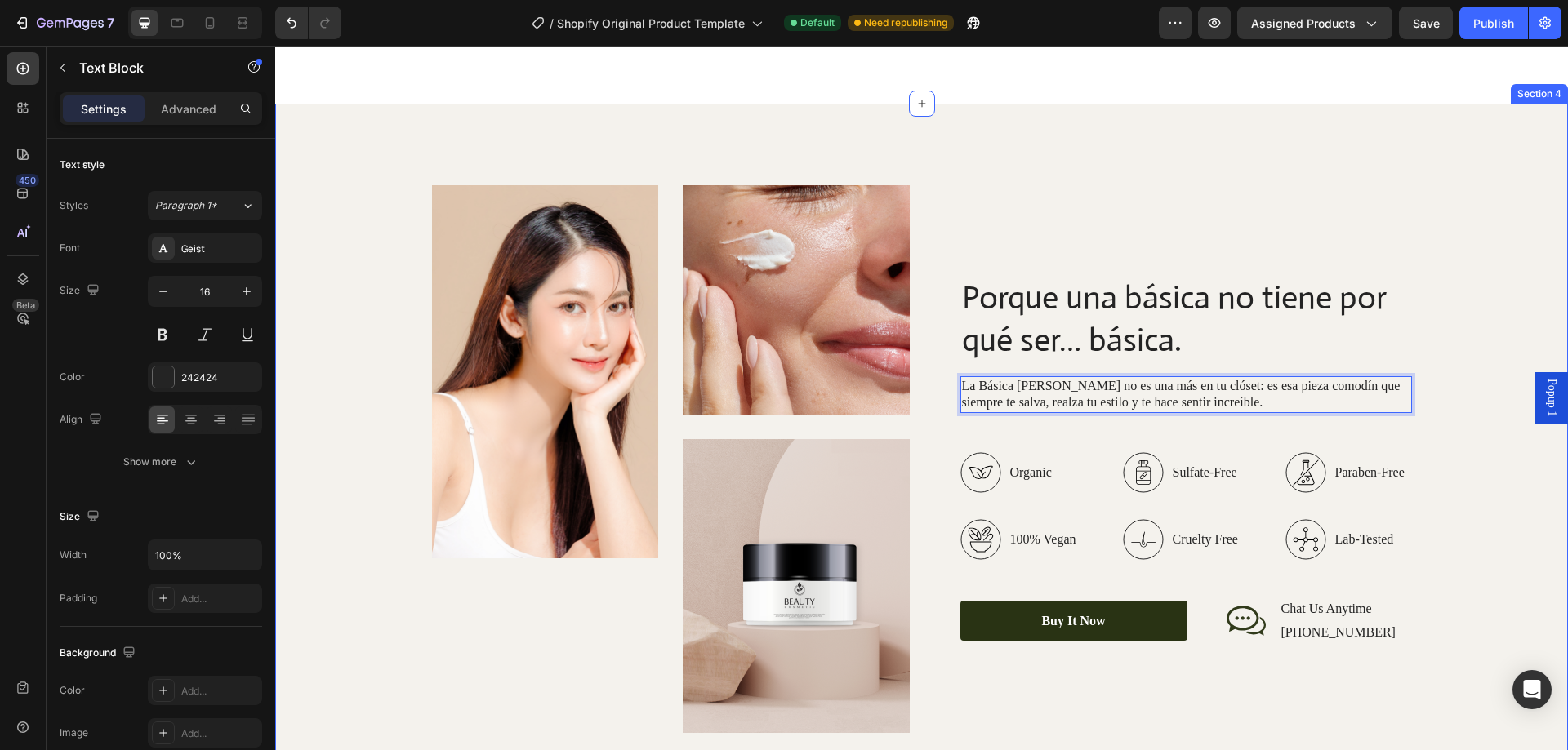
click at [1441, 435] on div "Image Image Image Row Porque una básica no tiene por qué ser… básica. Heading L…" at bounding box center [921, 460] width 1260 height 548
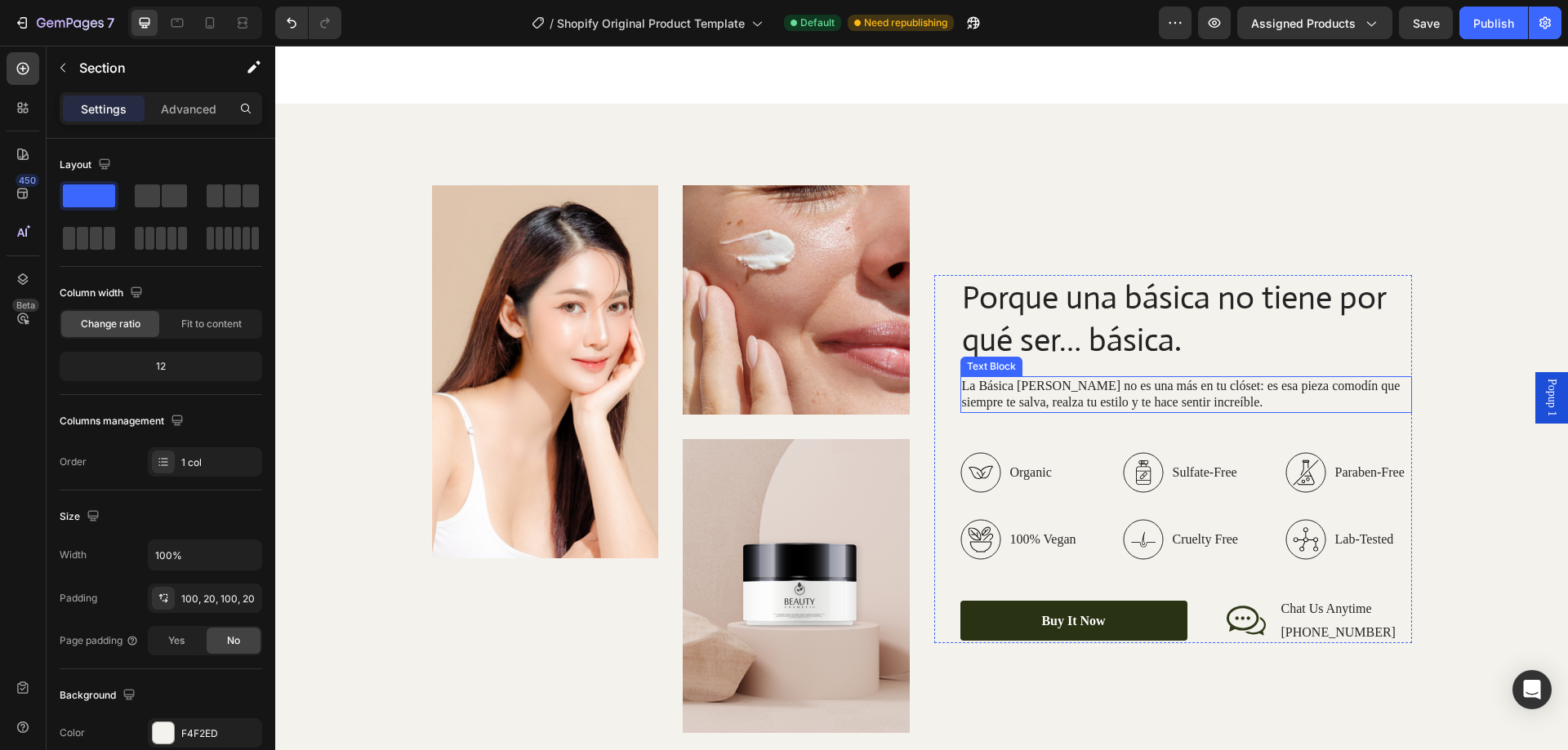
click at [1136, 392] on p "La Básica [PERSON_NAME] no es una más en tu clóset: es esa pieza comodín que si…" at bounding box center [1186, 395] width 449 height 35
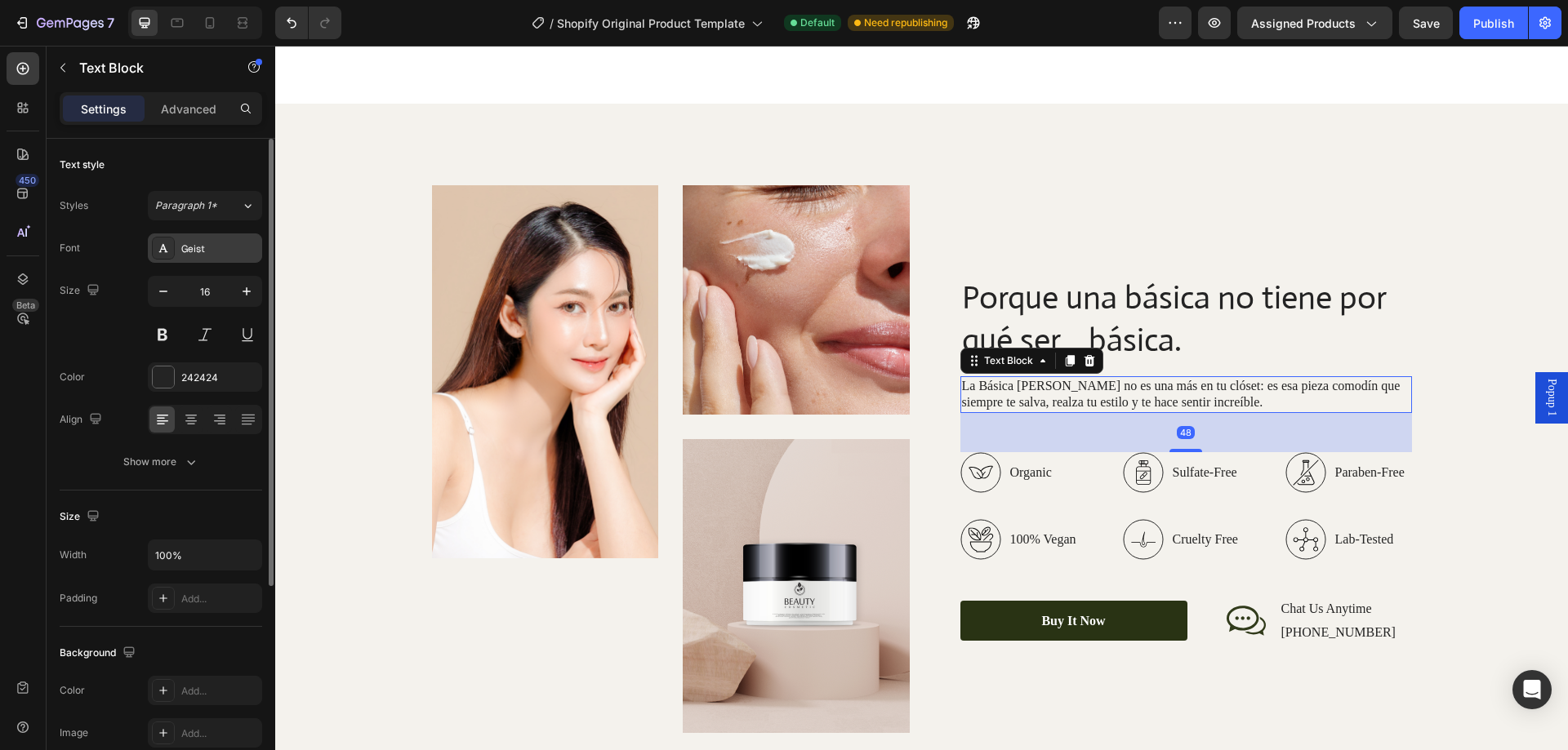
click at [206, 238] on div "Geist" at bounding box center [205, 248] width 115 height 29
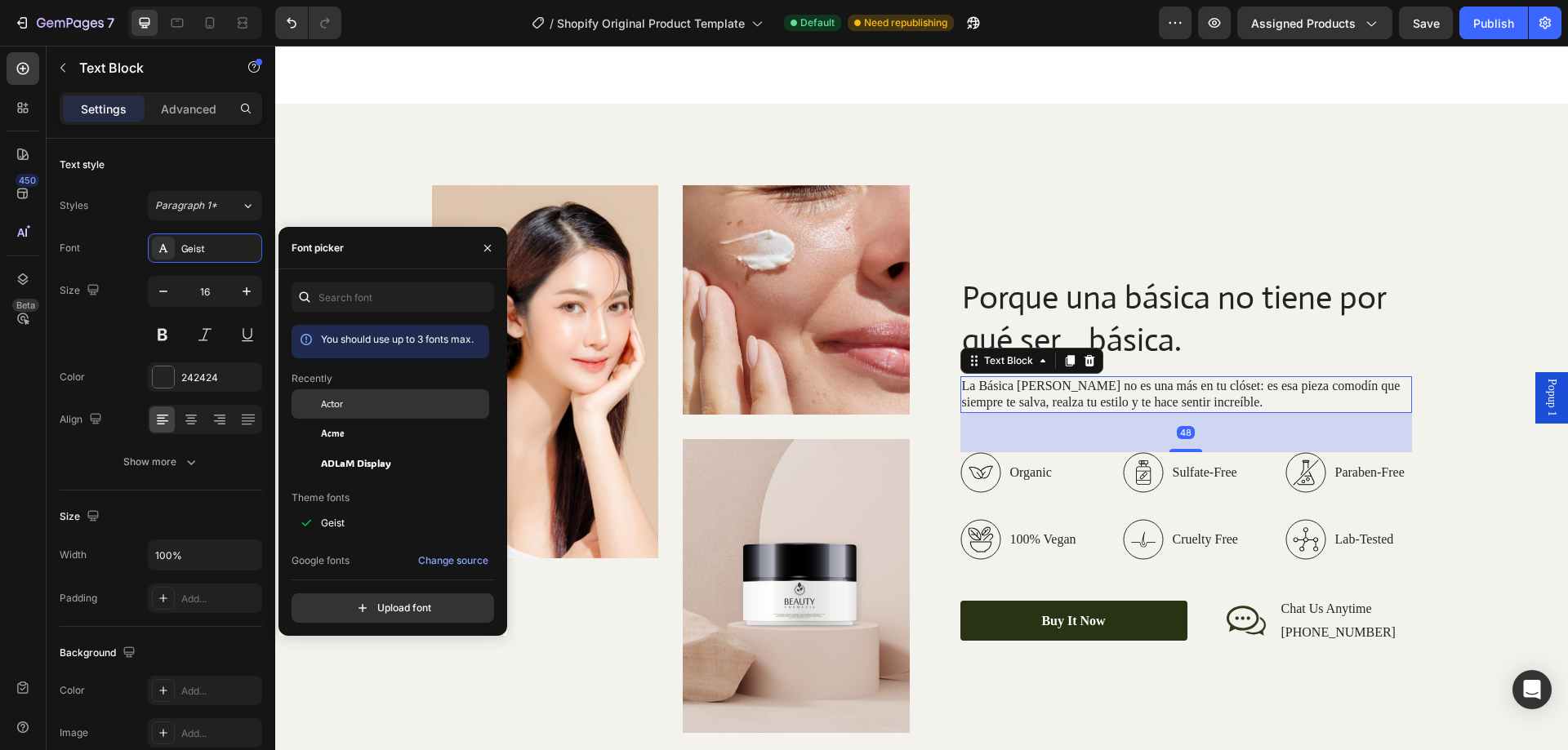
click at [344, 398] on div "Actor" at bounding box center [403, 404] width 165 height 15
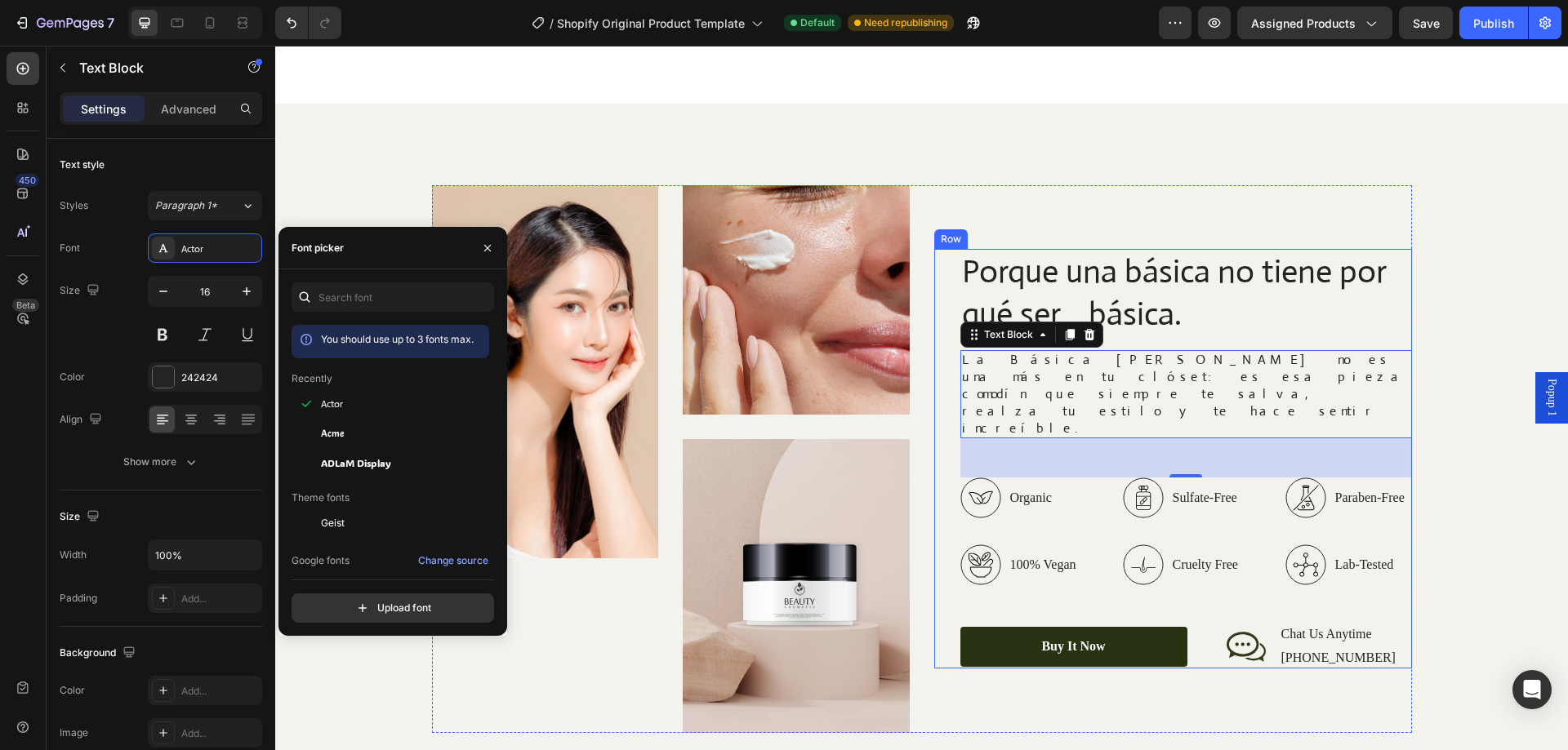
click at [961, 496] on div "Organic 100% Vegan" at bounding box center [1020, 532] width 118 height 107
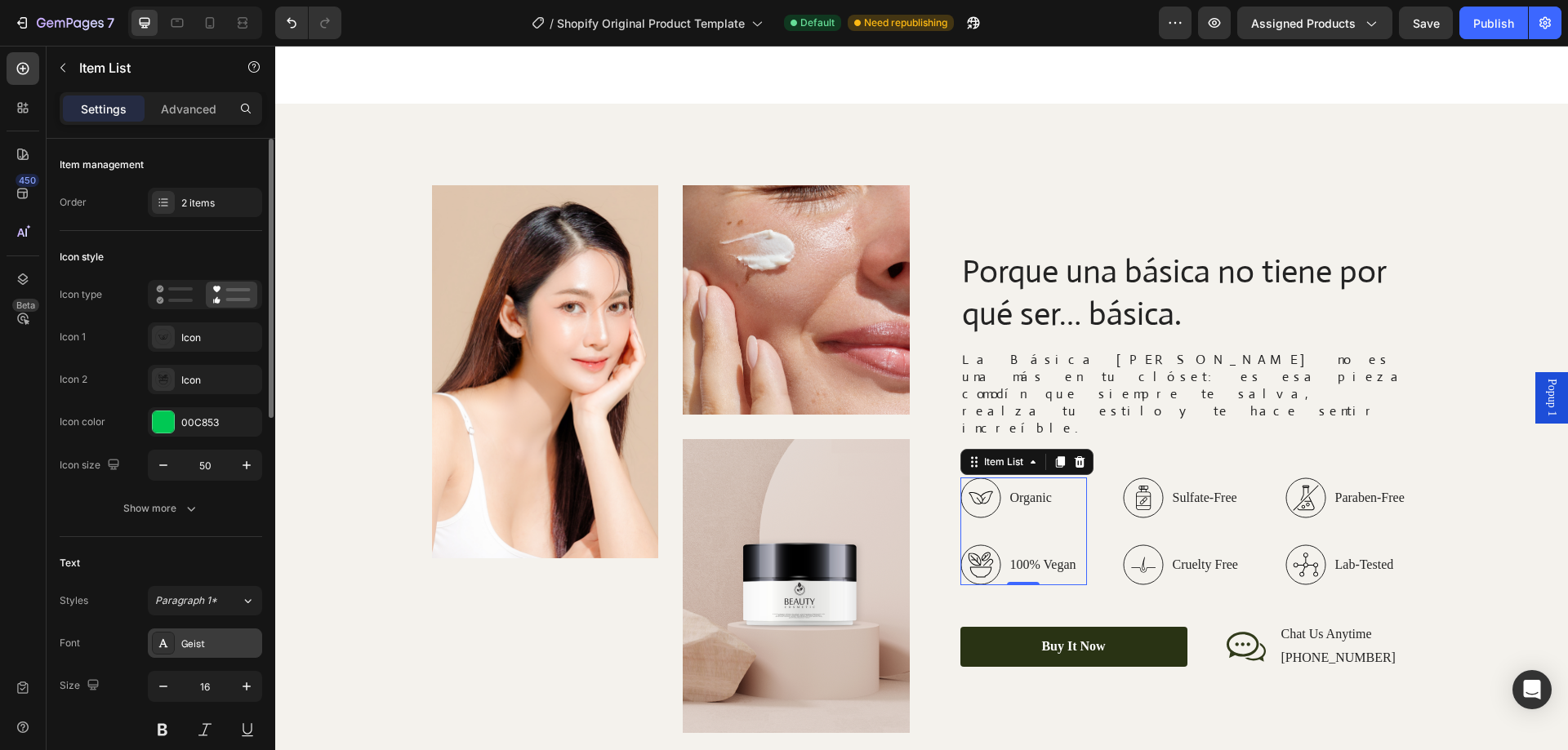
click at [192, 642] on div "Geist" at bounding box center [219, 644] width 76 height 15
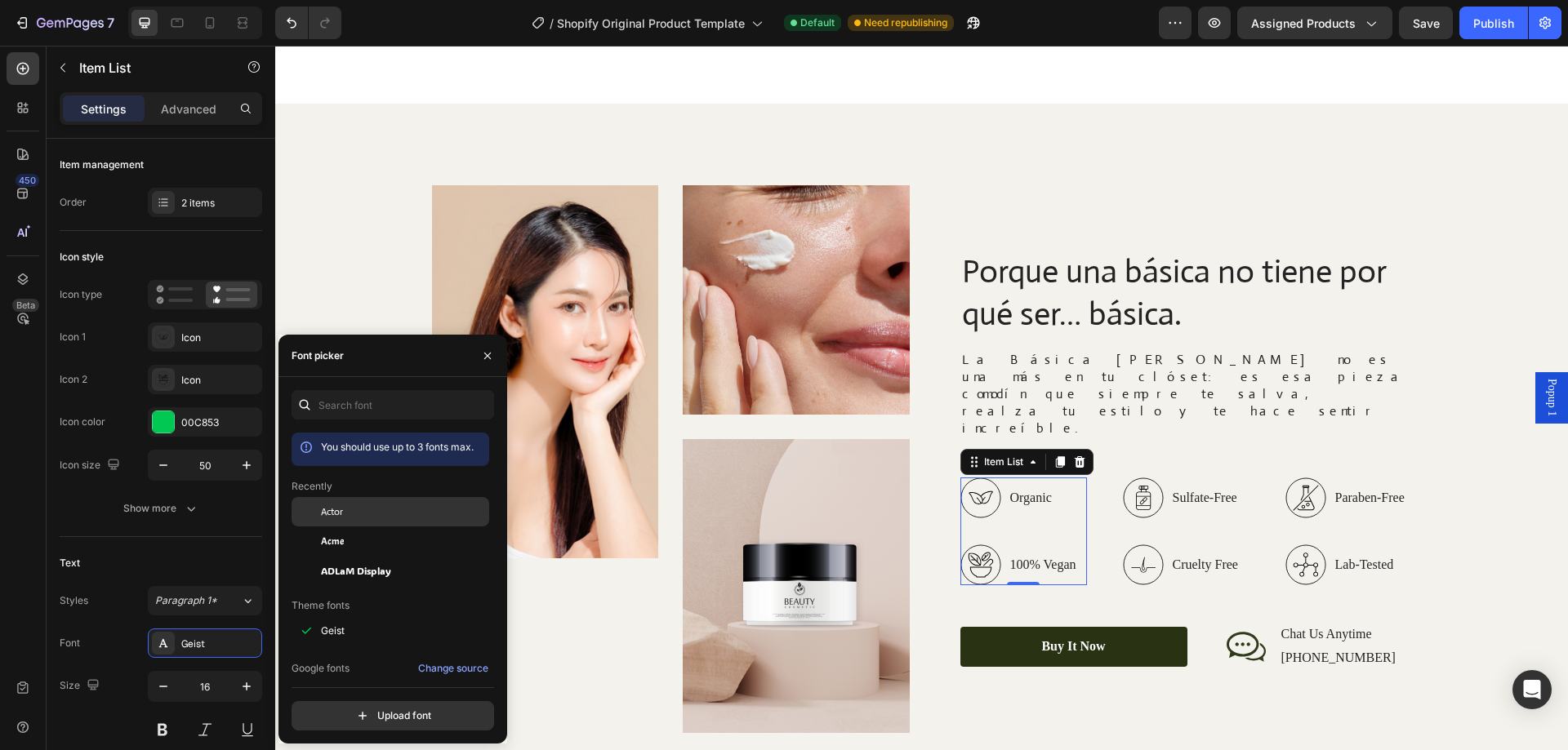
click at [351, 511] on div "Actor" at bounding box center [403, 512] width 165 height 15
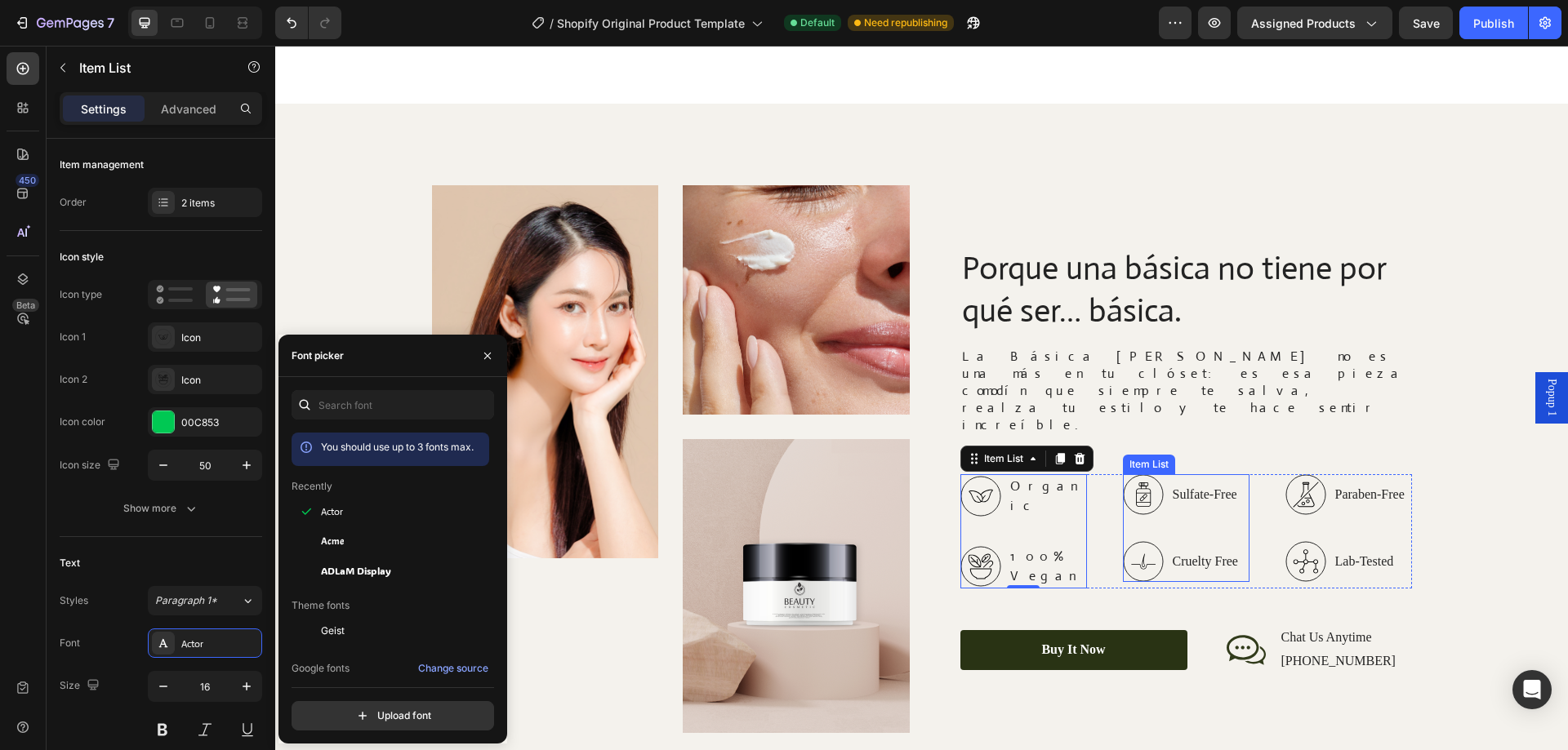
click at [1196, 502] on div "Sulfate-Free Cruelty Free" at bounding box center [1182, 528] width 117 height 107
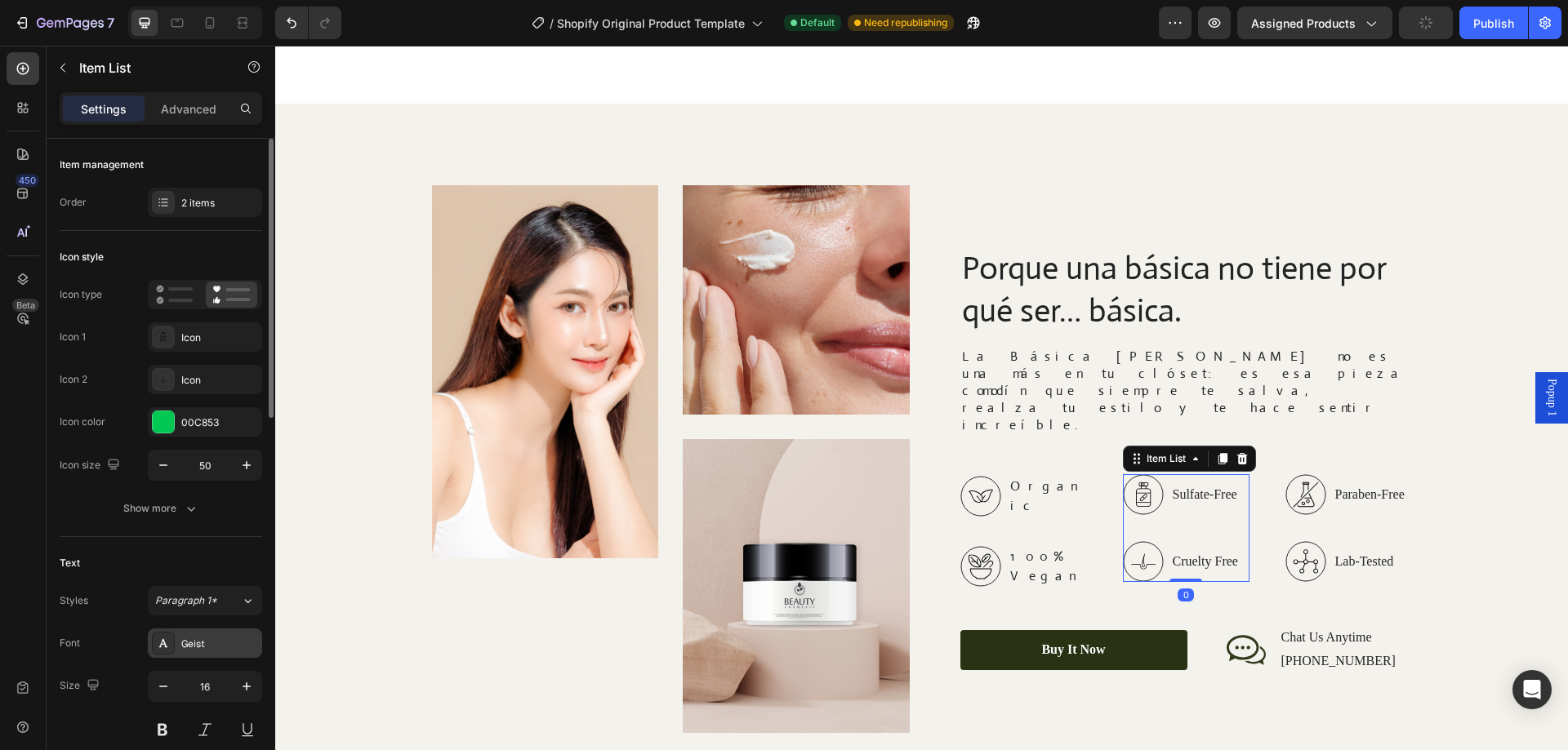
click at [204, 647] on div "Geist" at bounding box center [219, 644] width 76 height 15
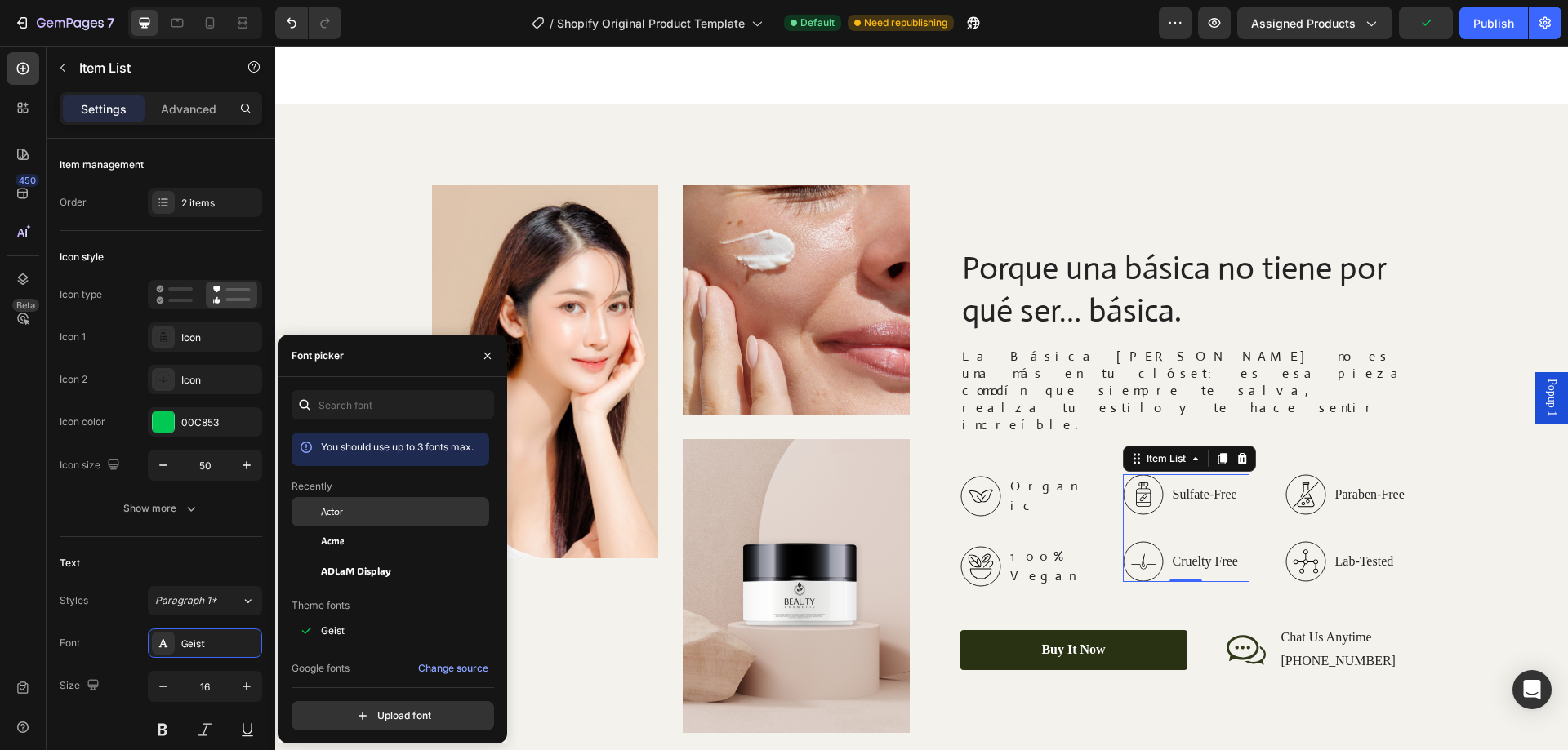
click at [360, 516] on div "Actor" at bounding box center [403, 512] width 165 height 15
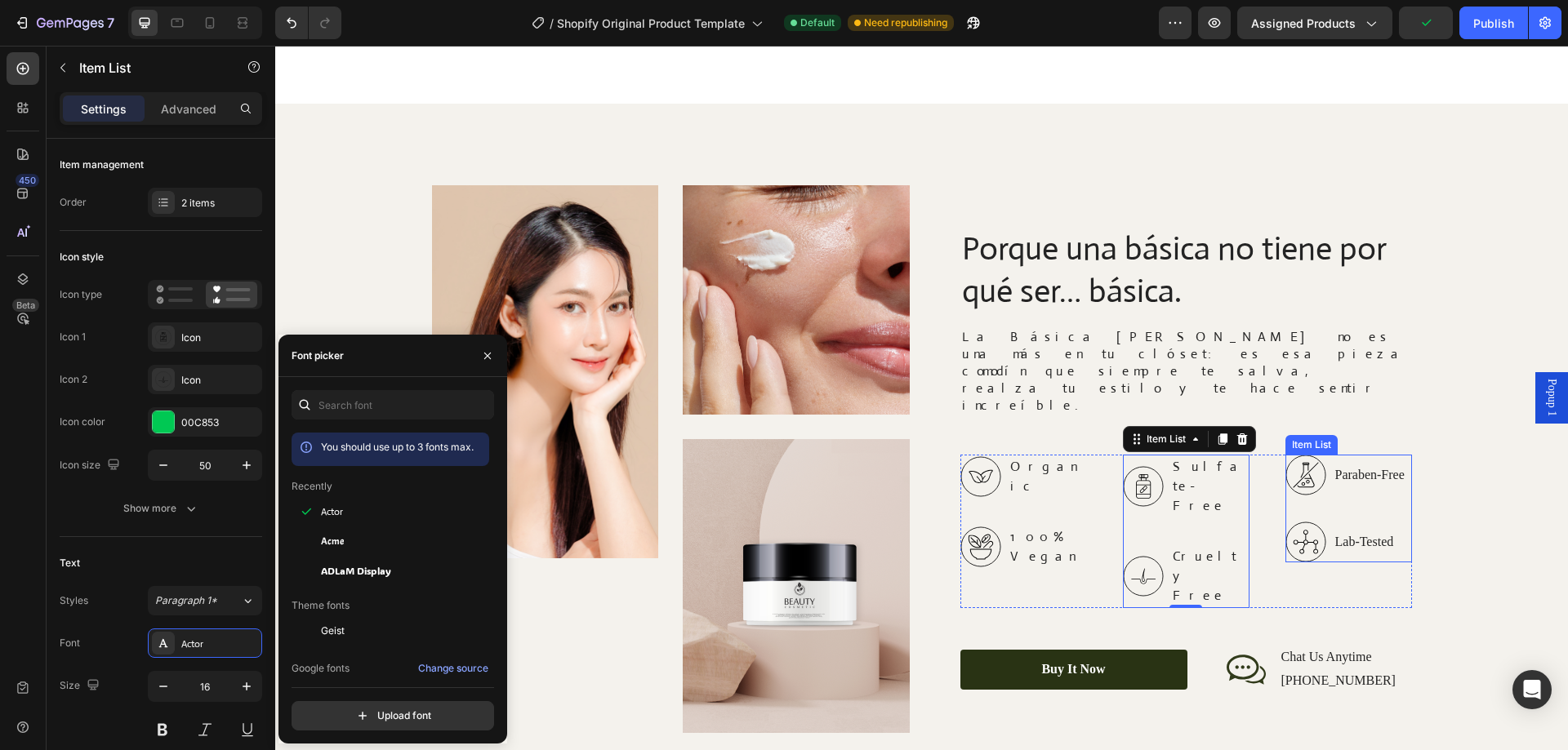
click at [1304, 506] on div "Paraben-Free Lab-Tested" at bounding box center [1347, 509] width 122 height 107
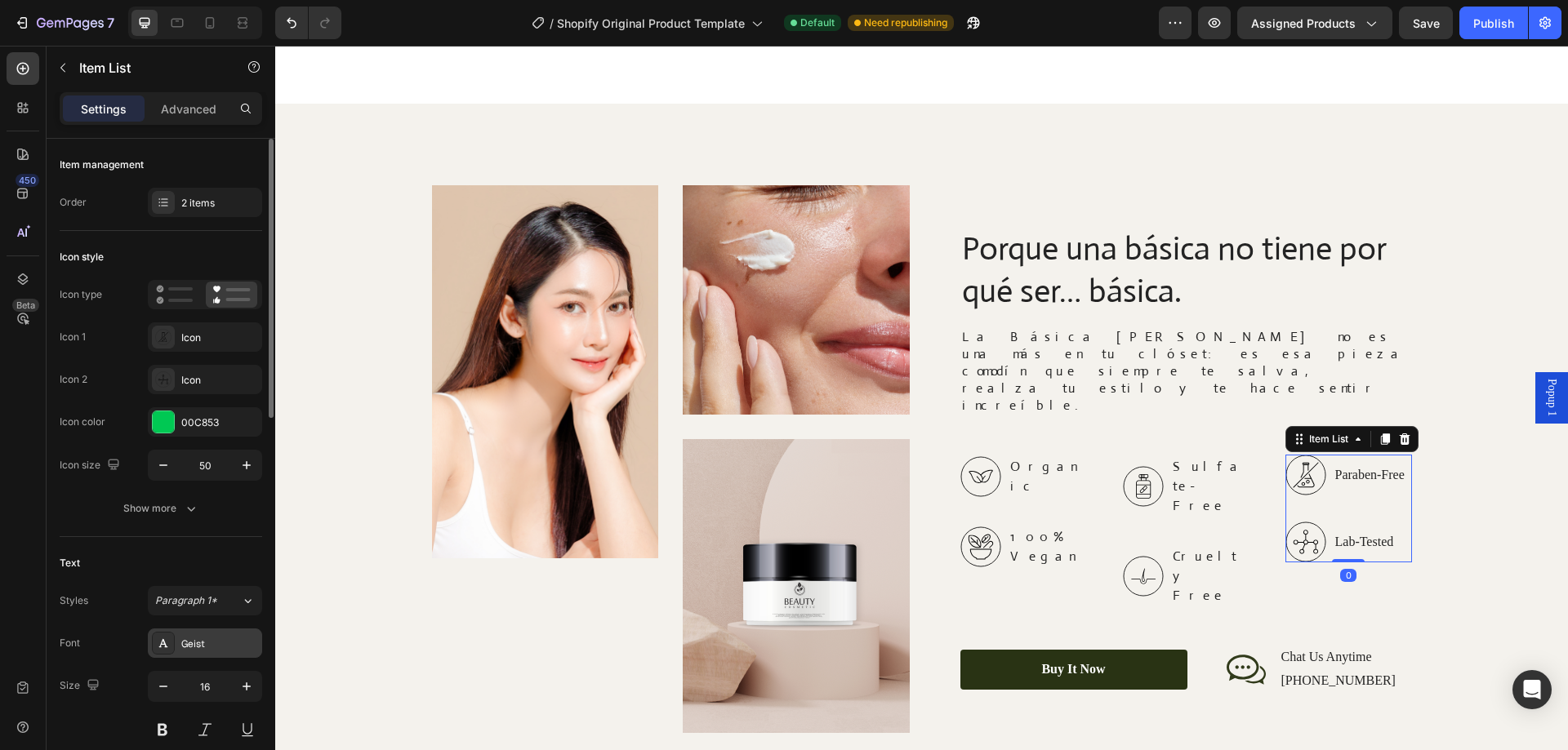
click at [211, 633] on div "Geist" at bounding box center [205, 644] width 115 height 29
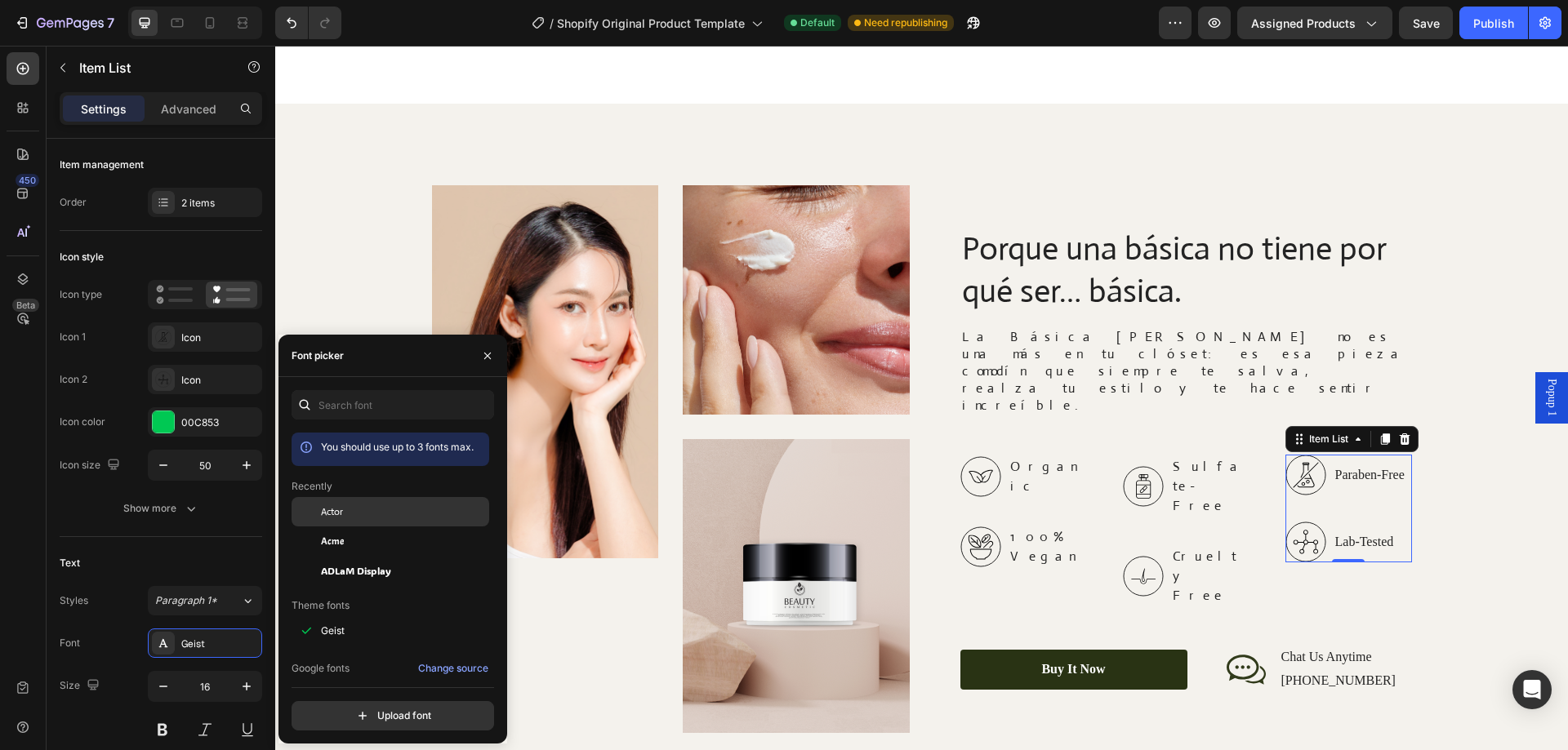
click at [359, 514] on div "Actor" at bounding box center [403, 512] width 165 height 15
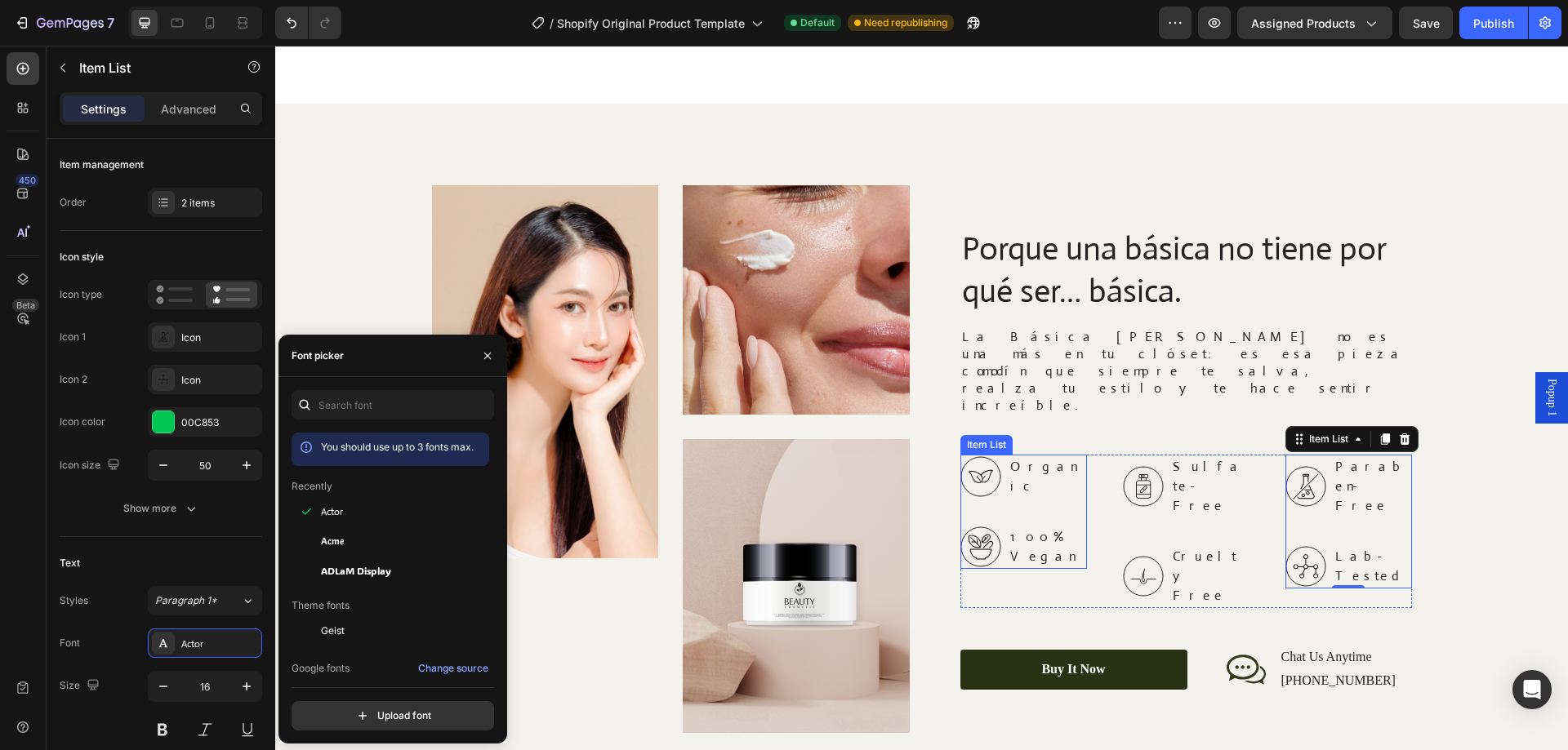
click at [982, 478] on icon at bounding box center [981, 476] width 41 height 41
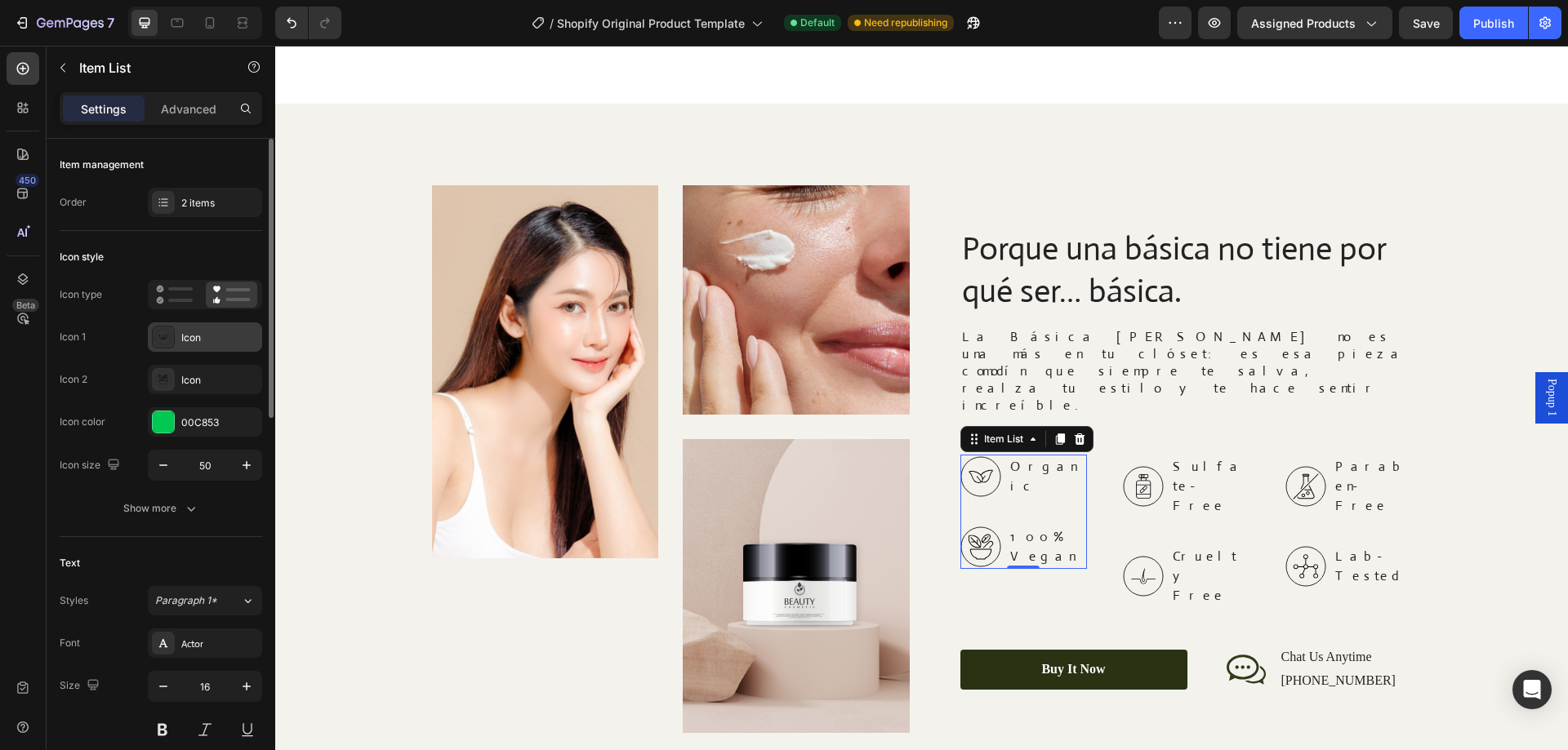
click at [225, 333] on div "Icon" at bounding box center [219, 338] width 76 height 15
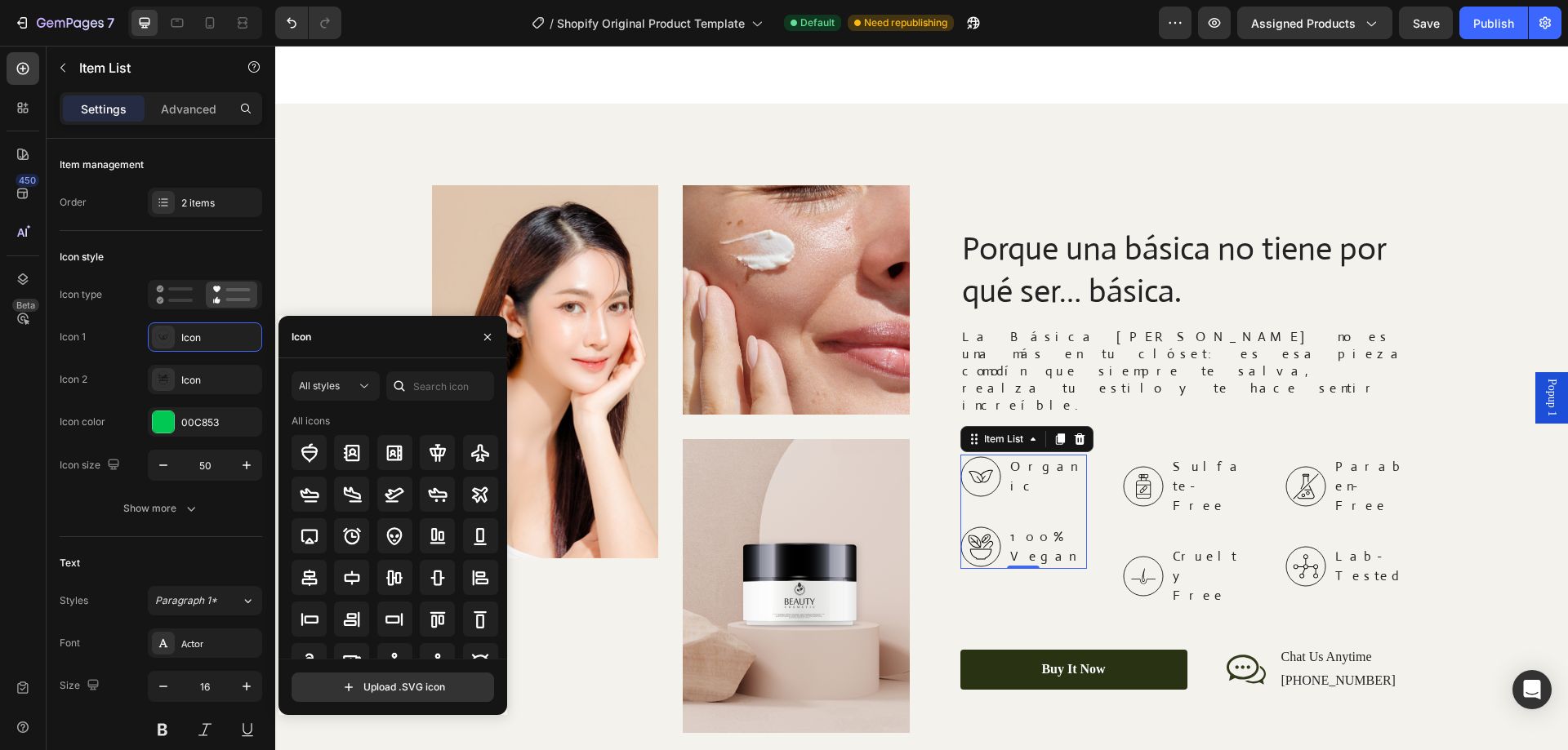
scroll to position [179, 0]
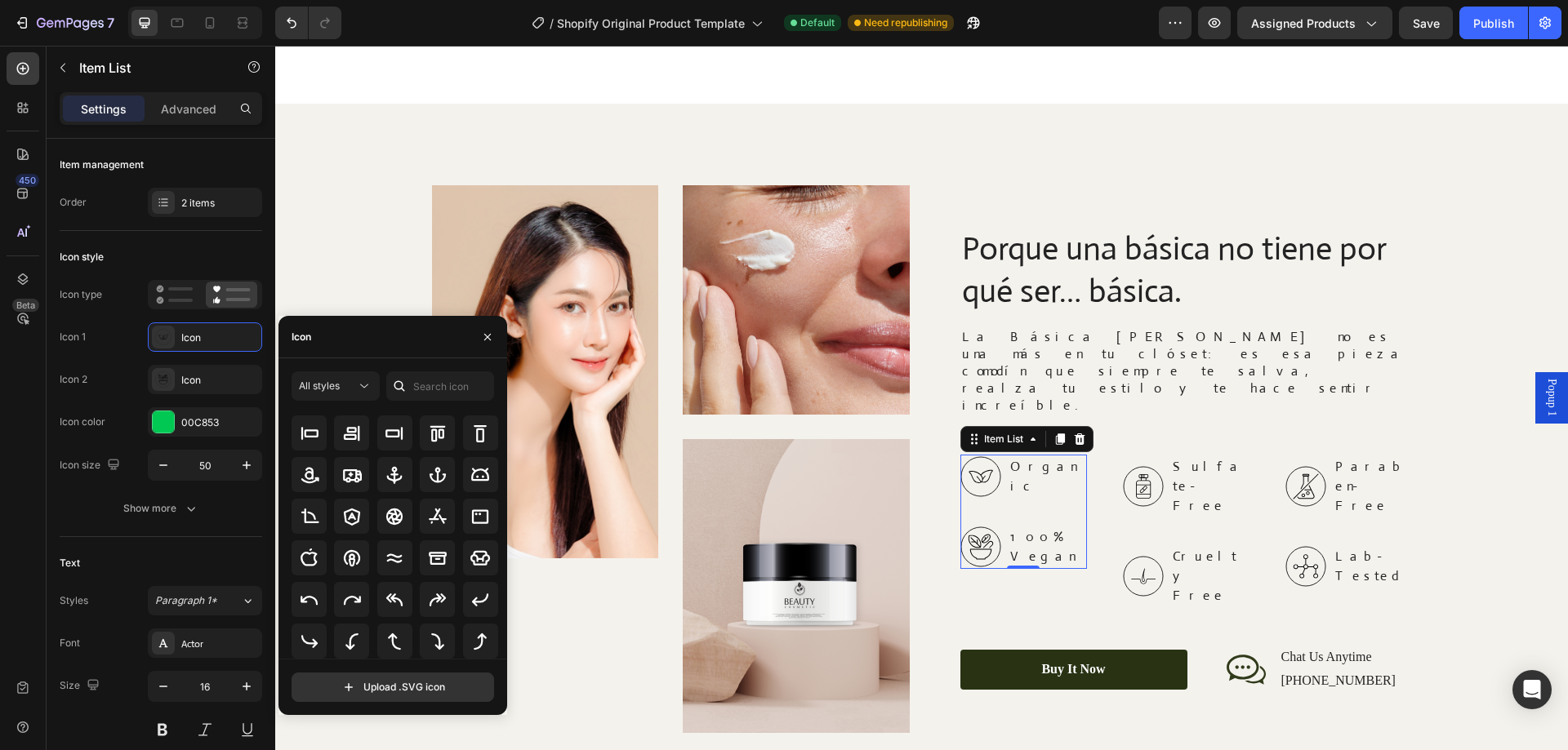
click at [341, 337] on div "Icon" at bounding box center [392, 337] width 229 height 43
click at [424, 386] on input "text" at bounding box center [440, 386] width 107 height 29
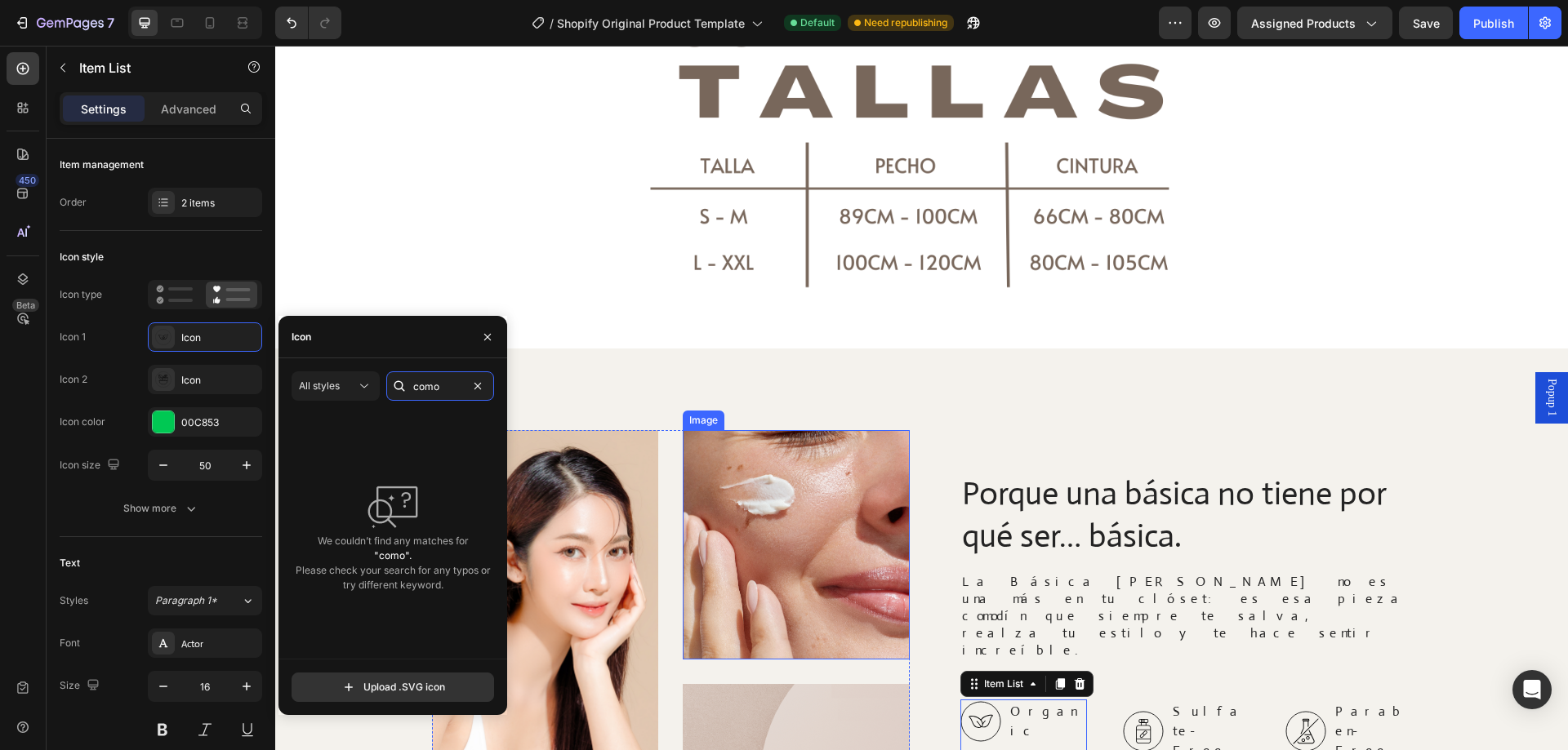
scroll to position [2204, 0]
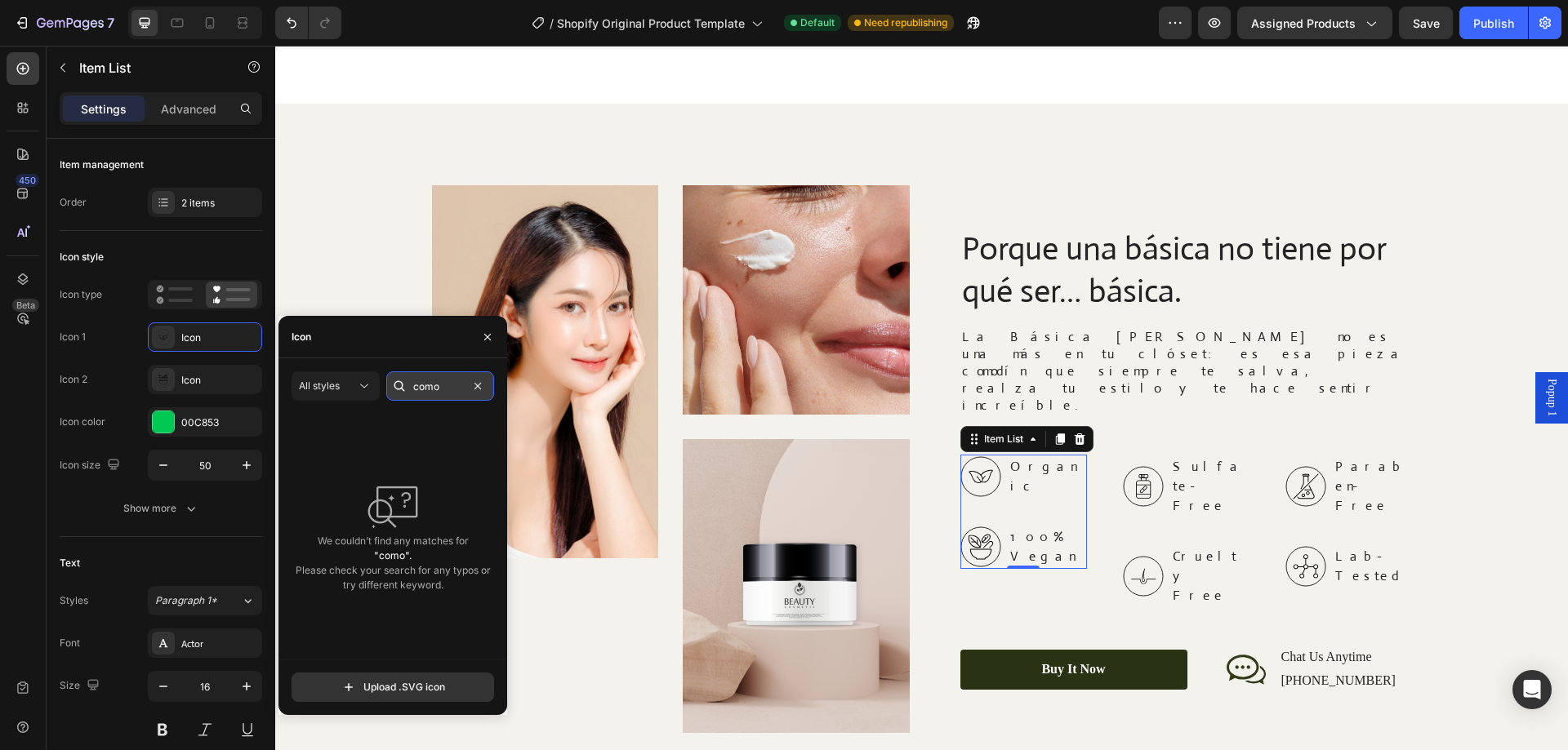
click at [442, 390] on input "como" at bounding box center [440, 386] width 107 height 29
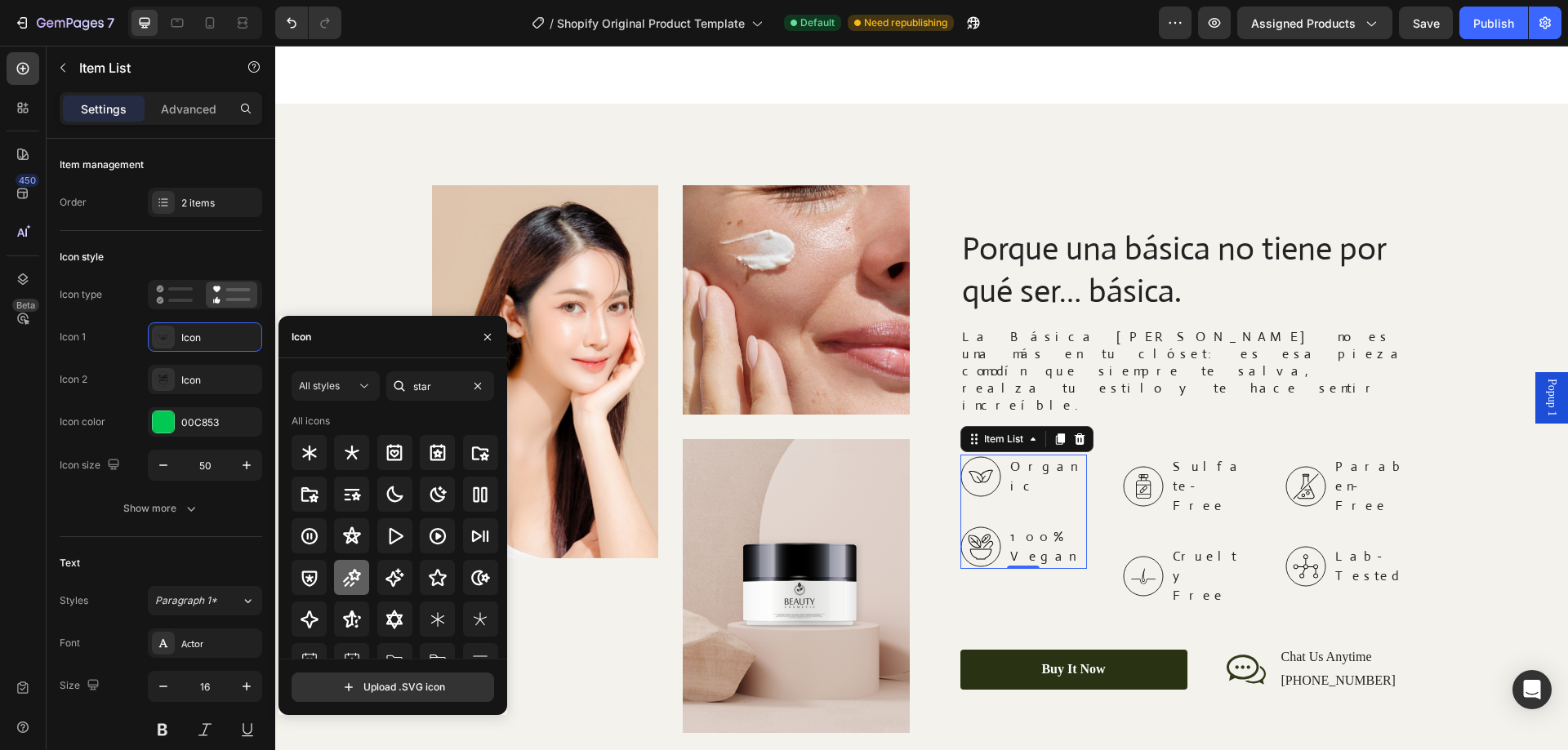
click at [348, 571] on icon at bounding box center [352, 578] width 20 height 20
click at [361, 540] on icon at bounding box center [352, 537] width 20 height 20
click at [433, 575] on icon at bounding box center [438, 577] width 18 height 17
click at [425, 385] on input "star" at bounding box center [440, 386] width 107 height 29
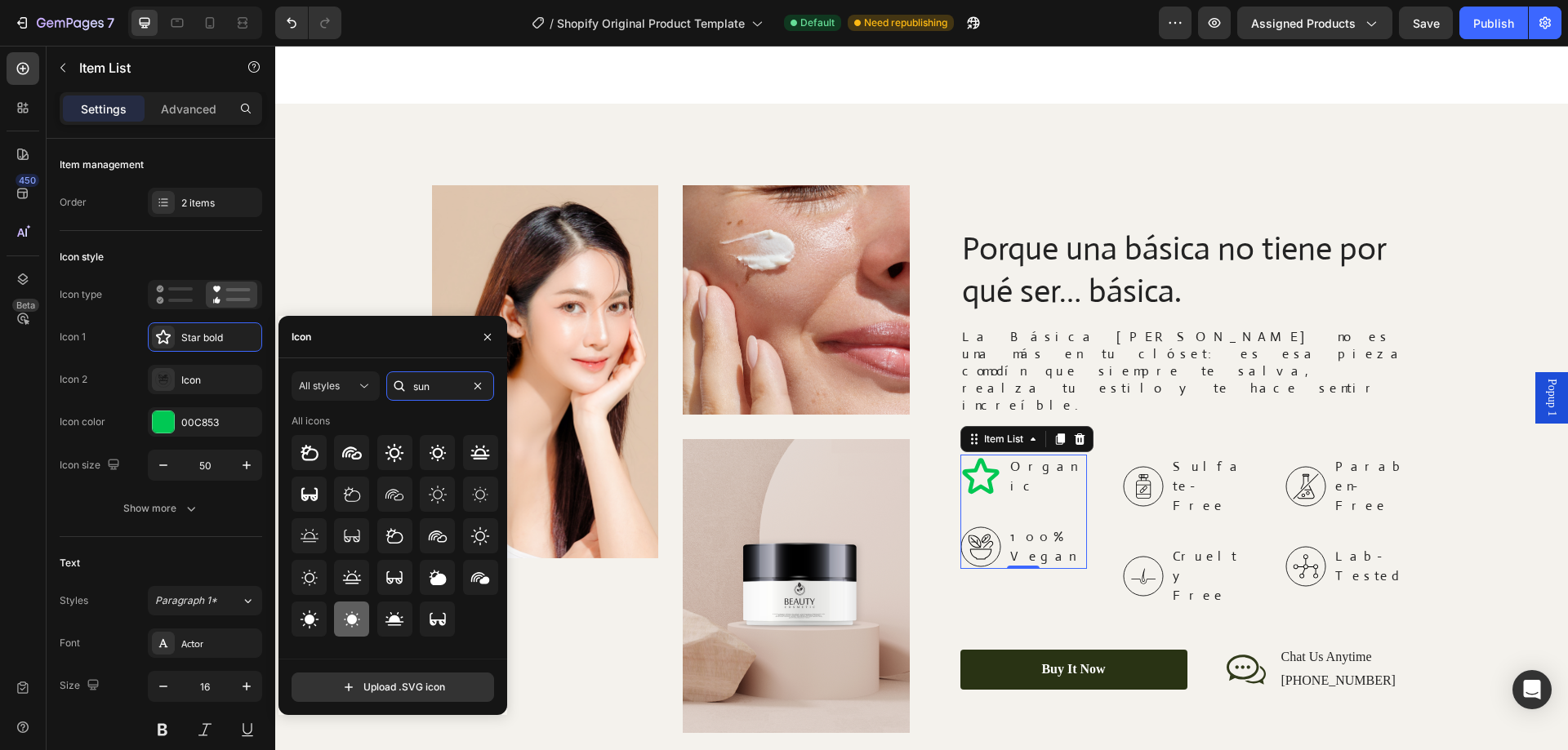
type input "sun"
click at [351, 620] on icon at bounding box center [352, 620] width 16 height 16
click at [401, 455] on icon at bounding box center [395, 453] width 20 height 20
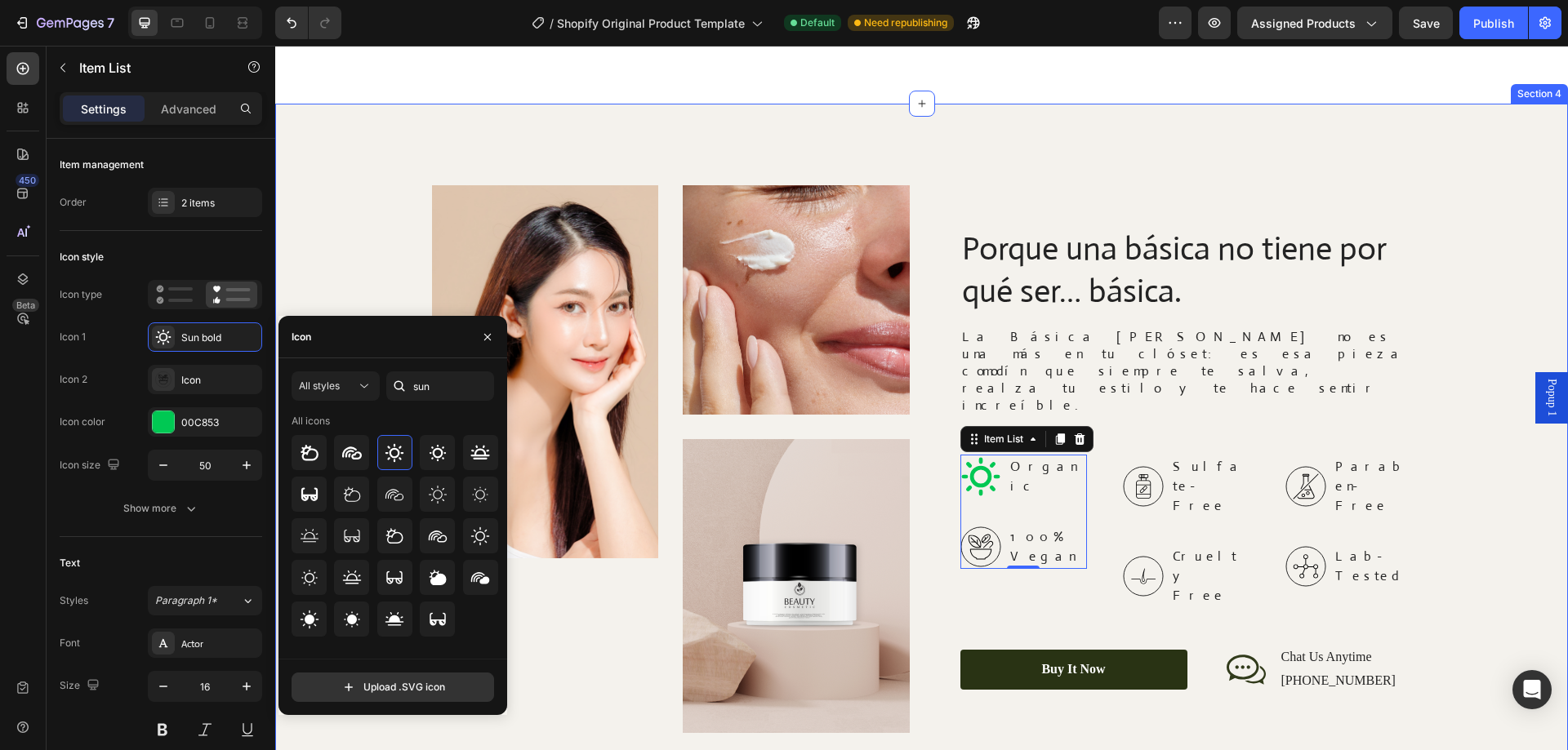
click at [381, 263] on div "Image Image Image Row Porque una básica no tiene por qué ser… básica. Heading L…" at bounding box center [921, 460] width 1260 height 548
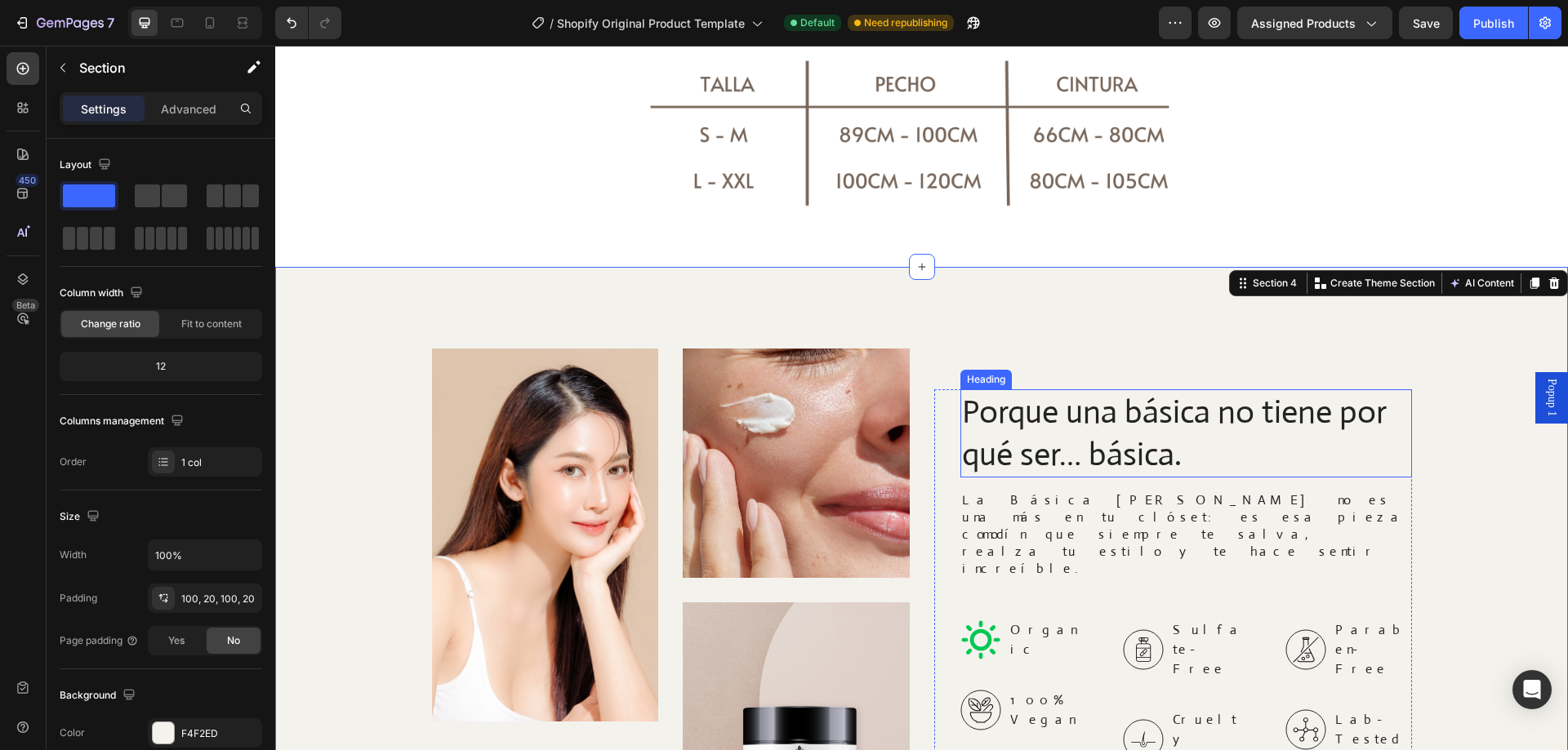
scroll to position [2123, 0]
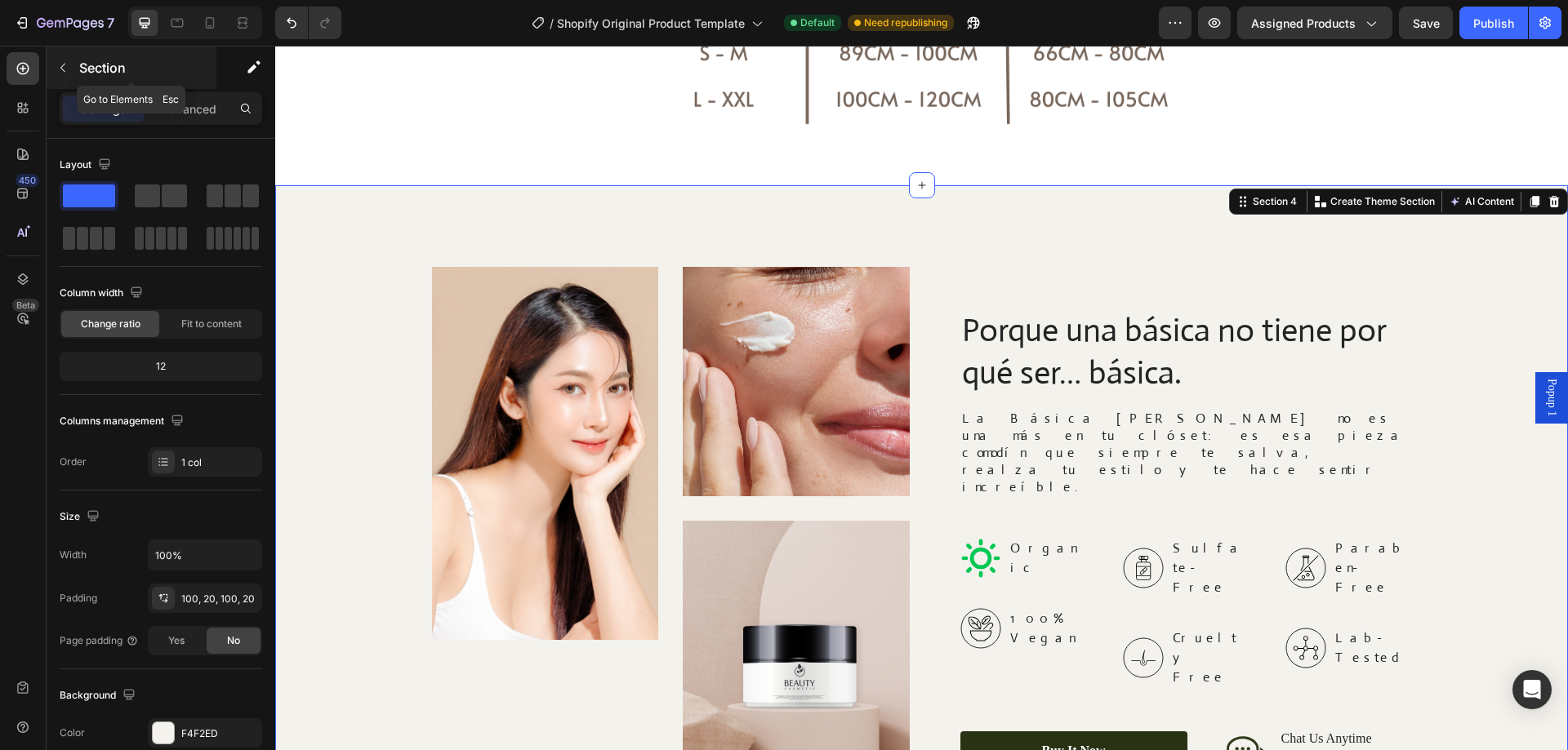
click at [65, 66] on icon "button" at bounding box center [63, 67] width 13 height 13
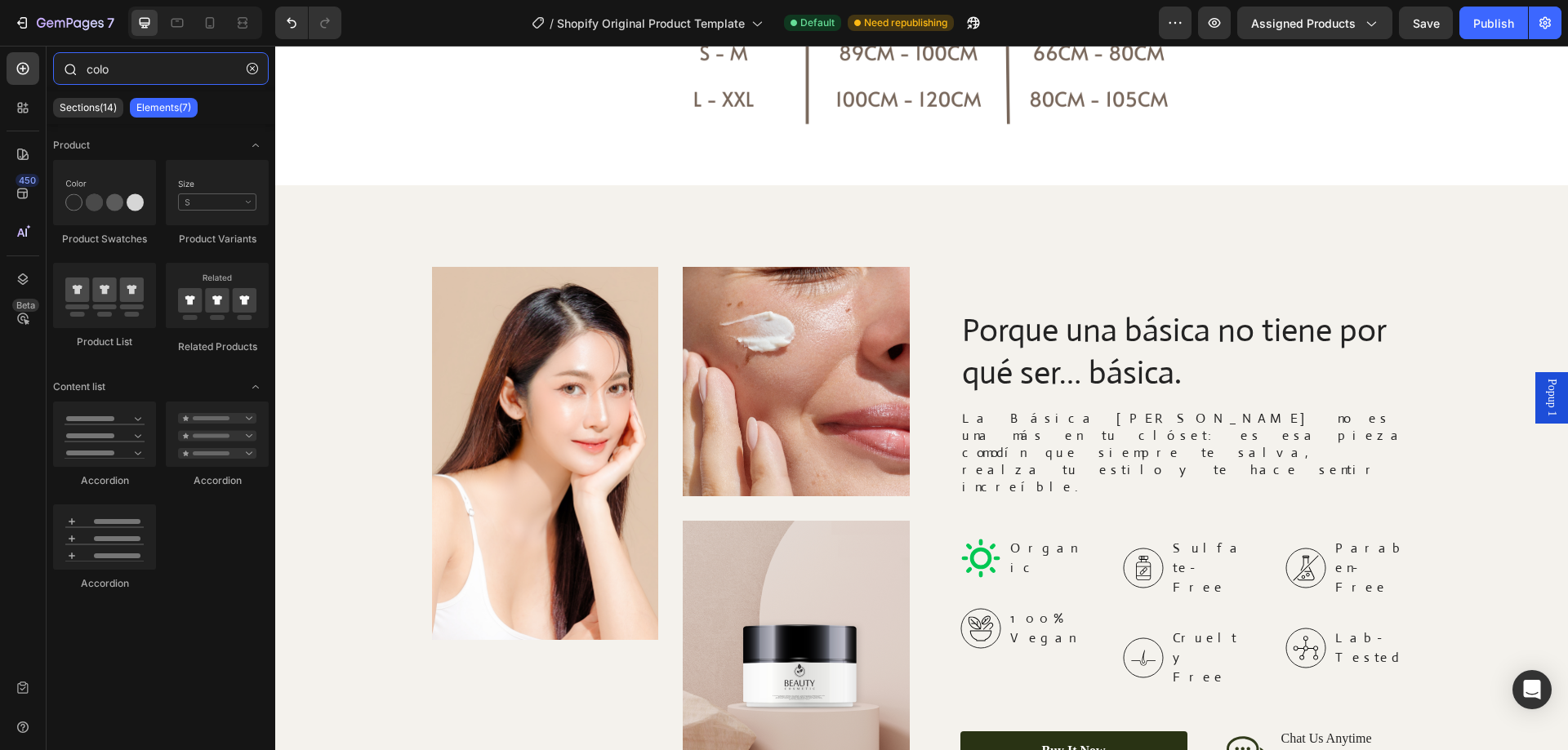
click at [164, 67] on input "colo" at bounding box center [160, 68] width 216 height 33
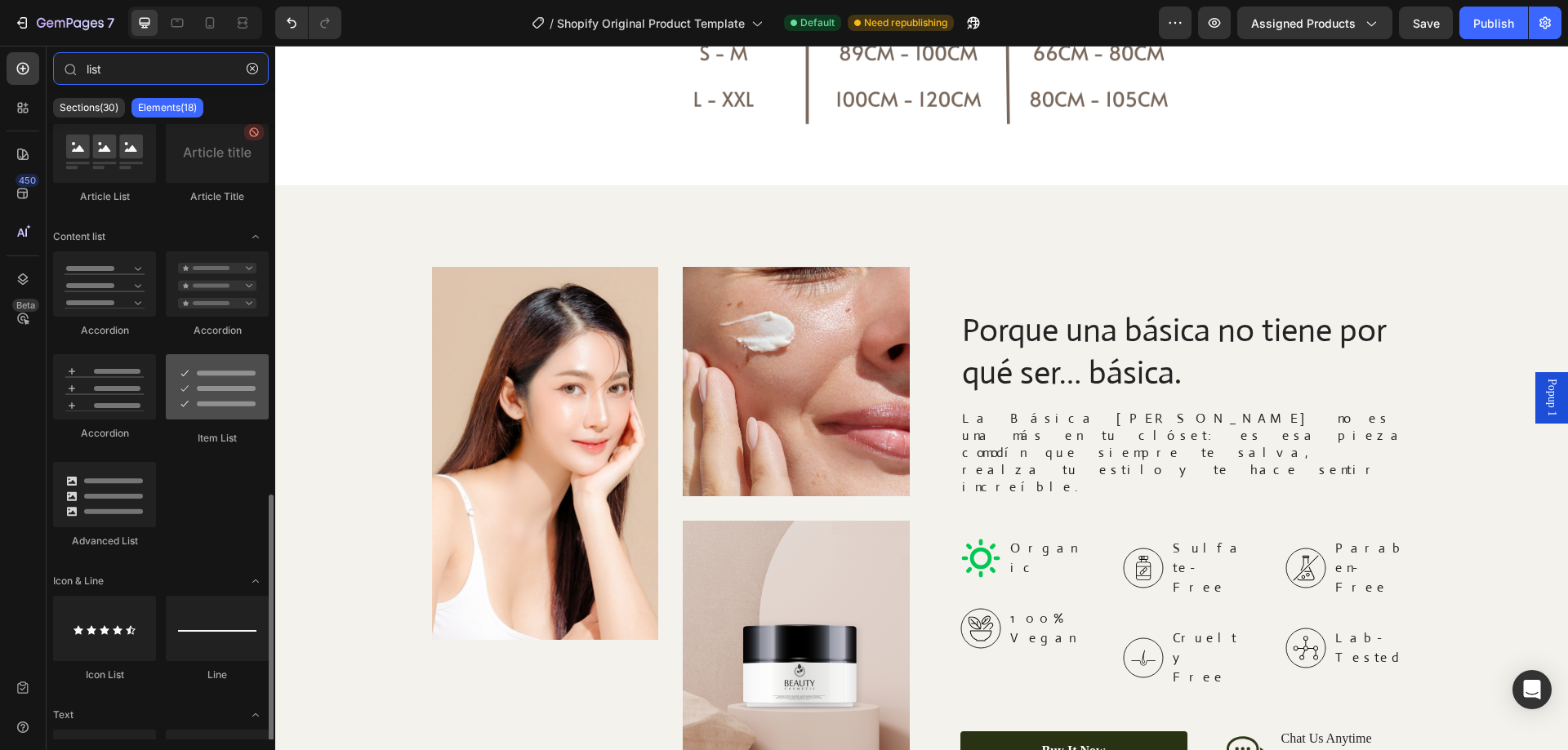
scroll to position [572, 0]
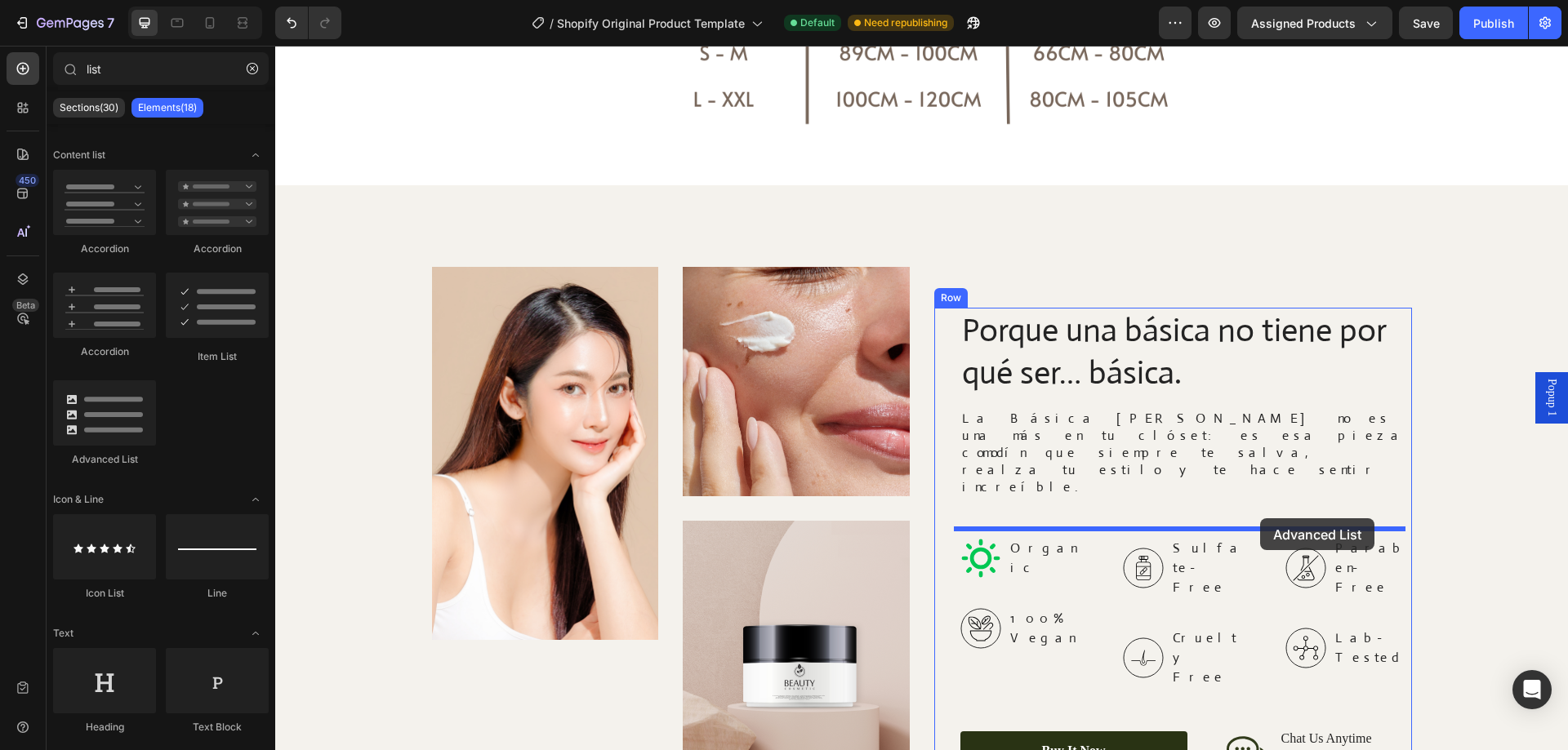
drag, startPoint x: 392, startPoint y: 458, endPoint x: 1258, endPoint y: 519, distance: 868.1
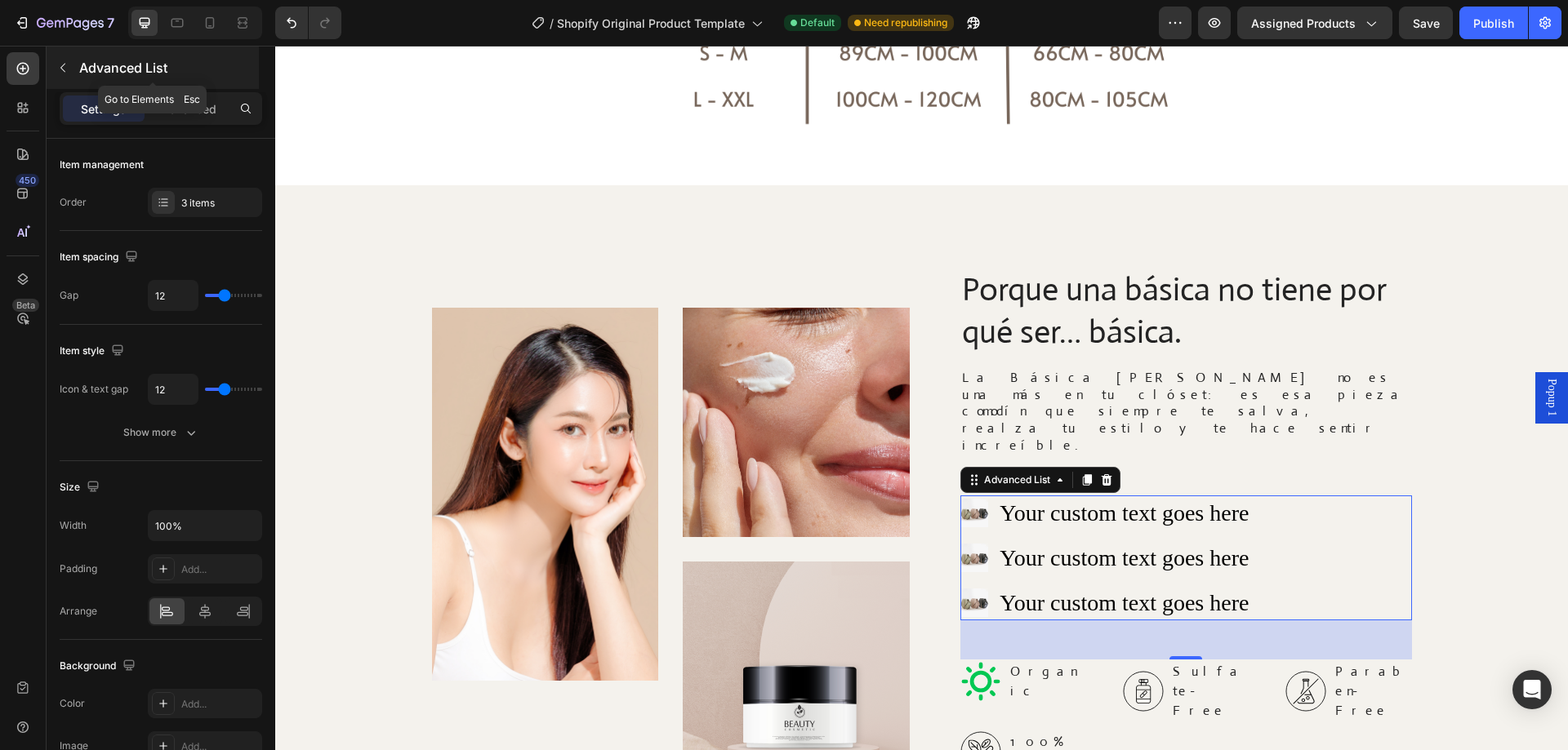
click at [64, 64] on icon "button" at bounding box center [63, 67] width 13 height 13
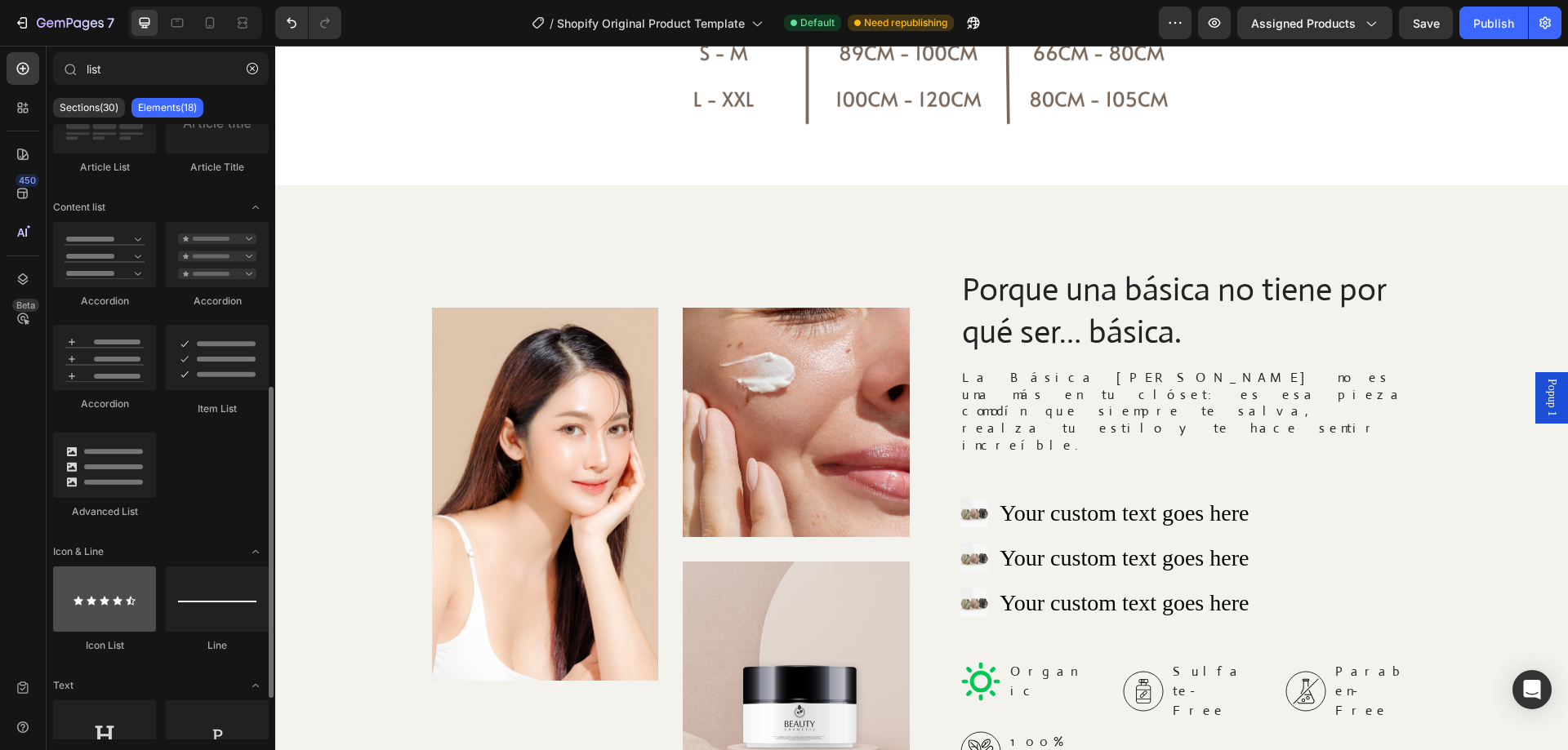
scroll to position [438, 0]
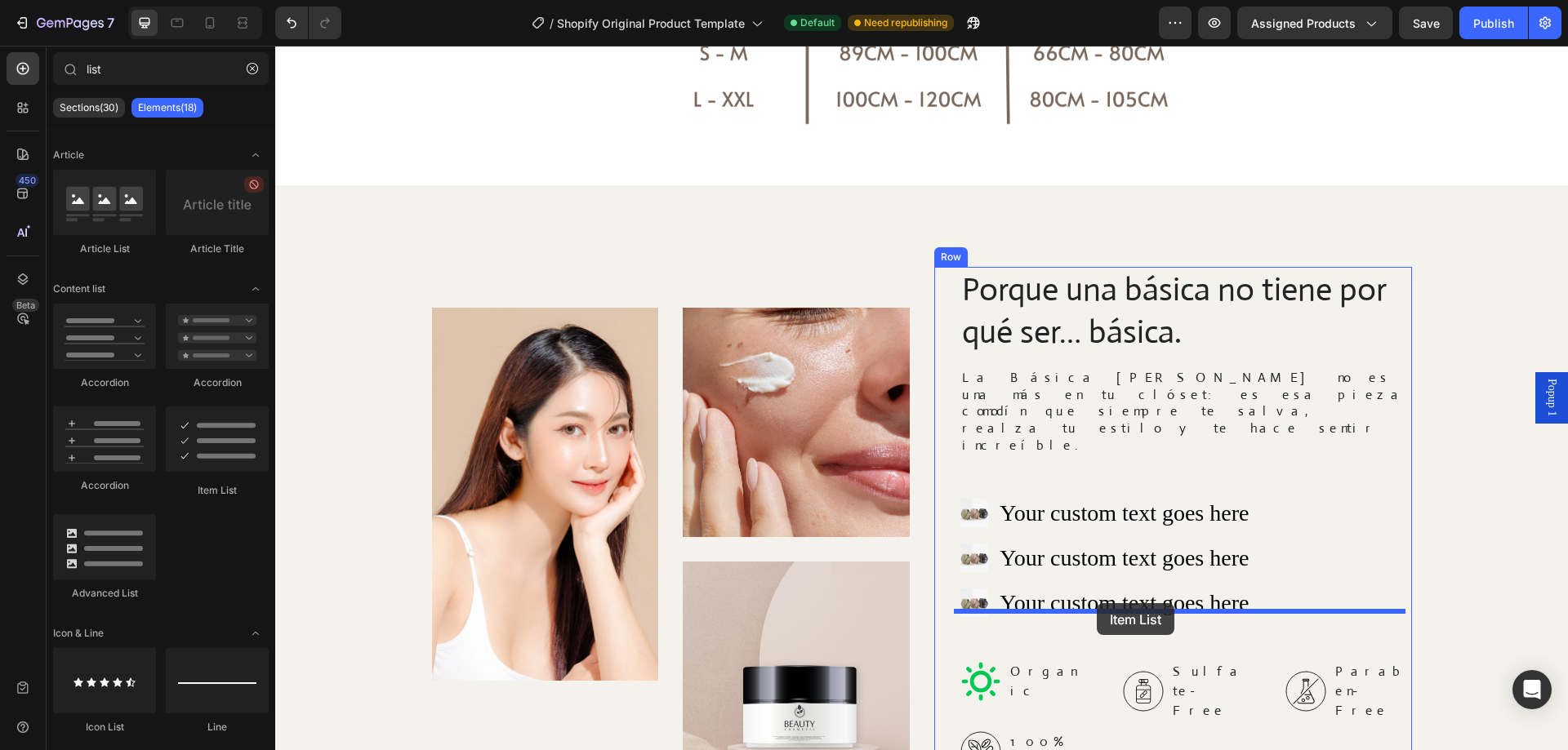
drag, startPoint x: 513, startPoint y: 502, endPoint x: 1097, endPoint y: 603, distance: 592.7
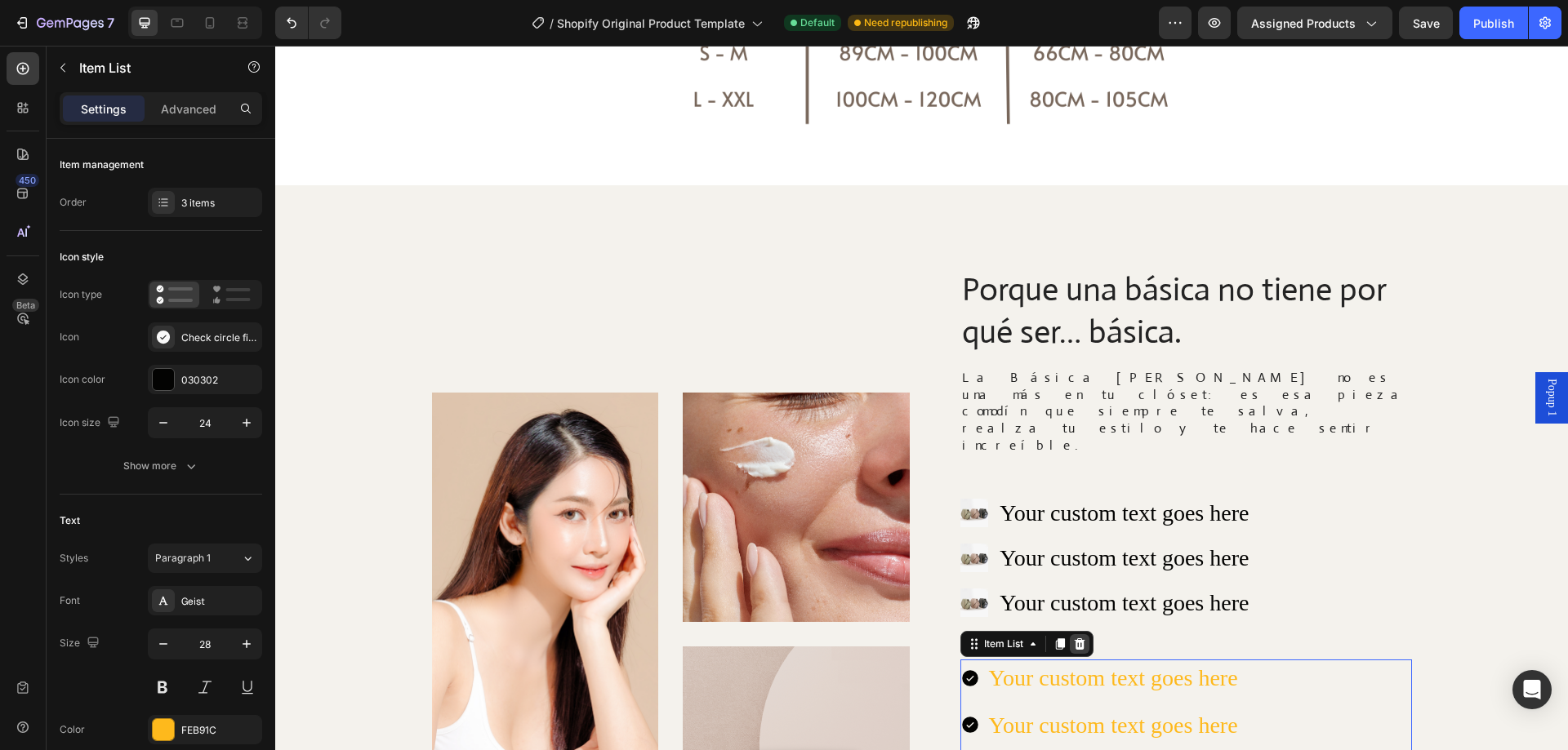
click at [1074, 639] on icon at bounding box center [1080, 644] width 11 height 12
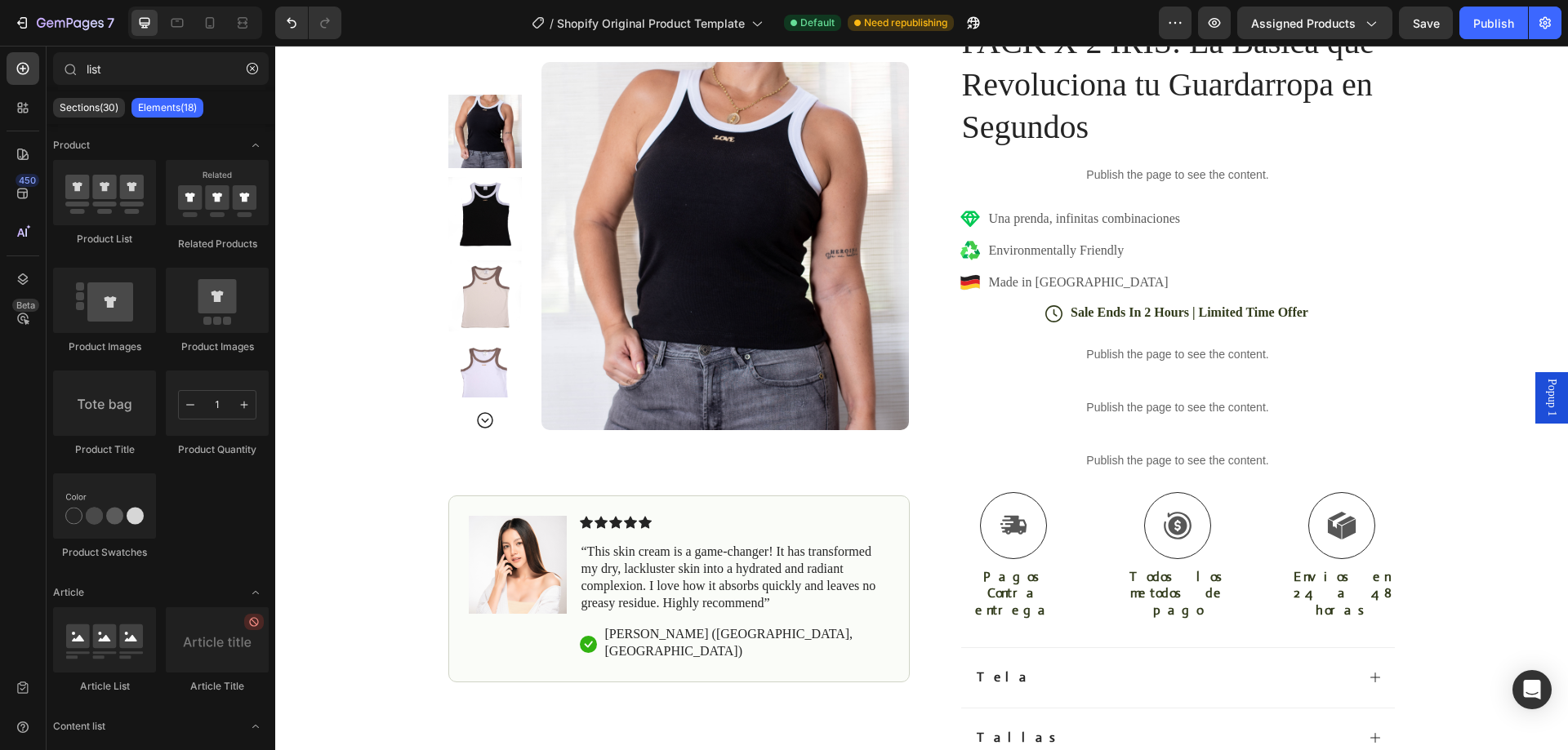
scroll to position [1470, 0]
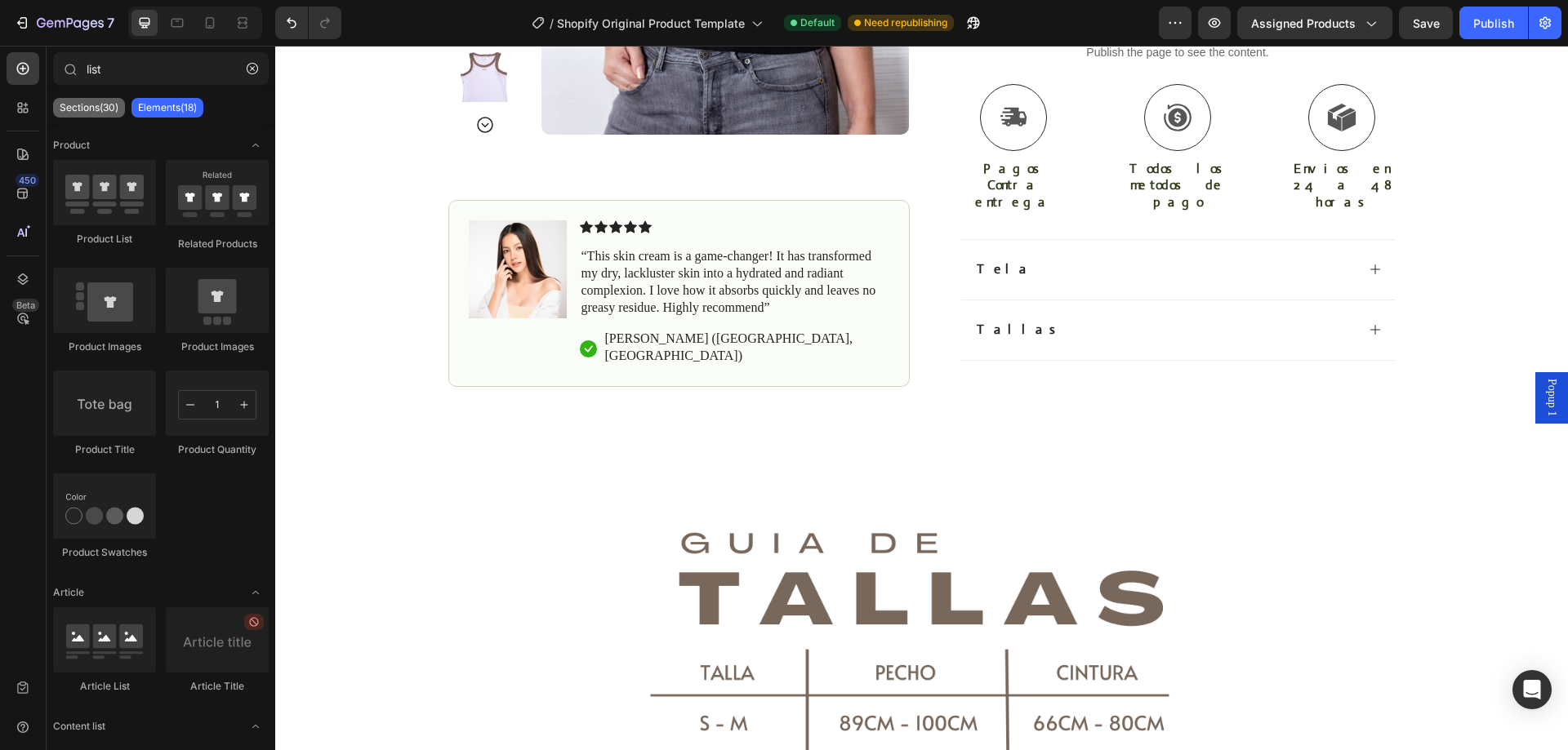
click at [83, 107] on p "Sections(30)" at bounding box center [88, 107] width 59 height 13
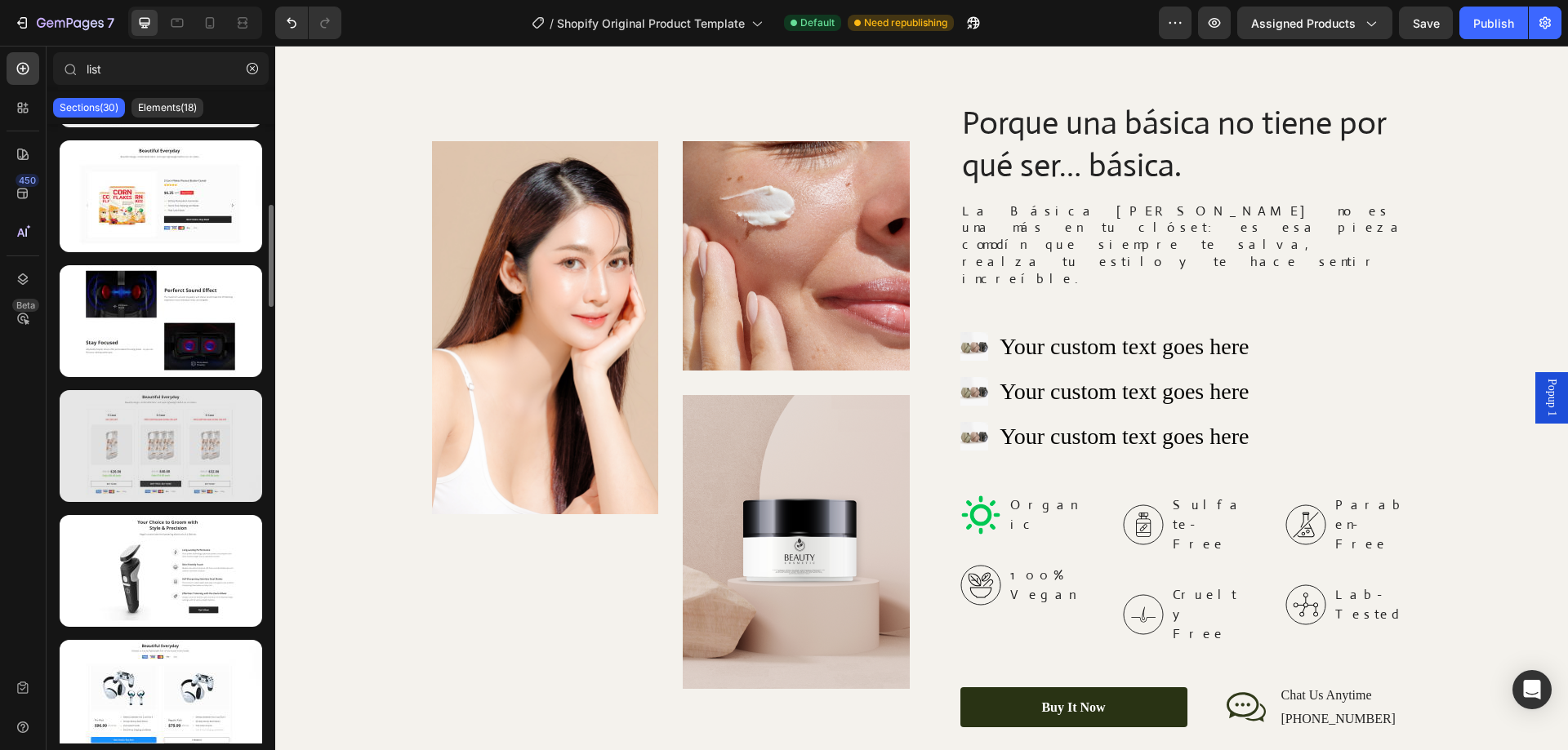
scroll to position [654, 0]
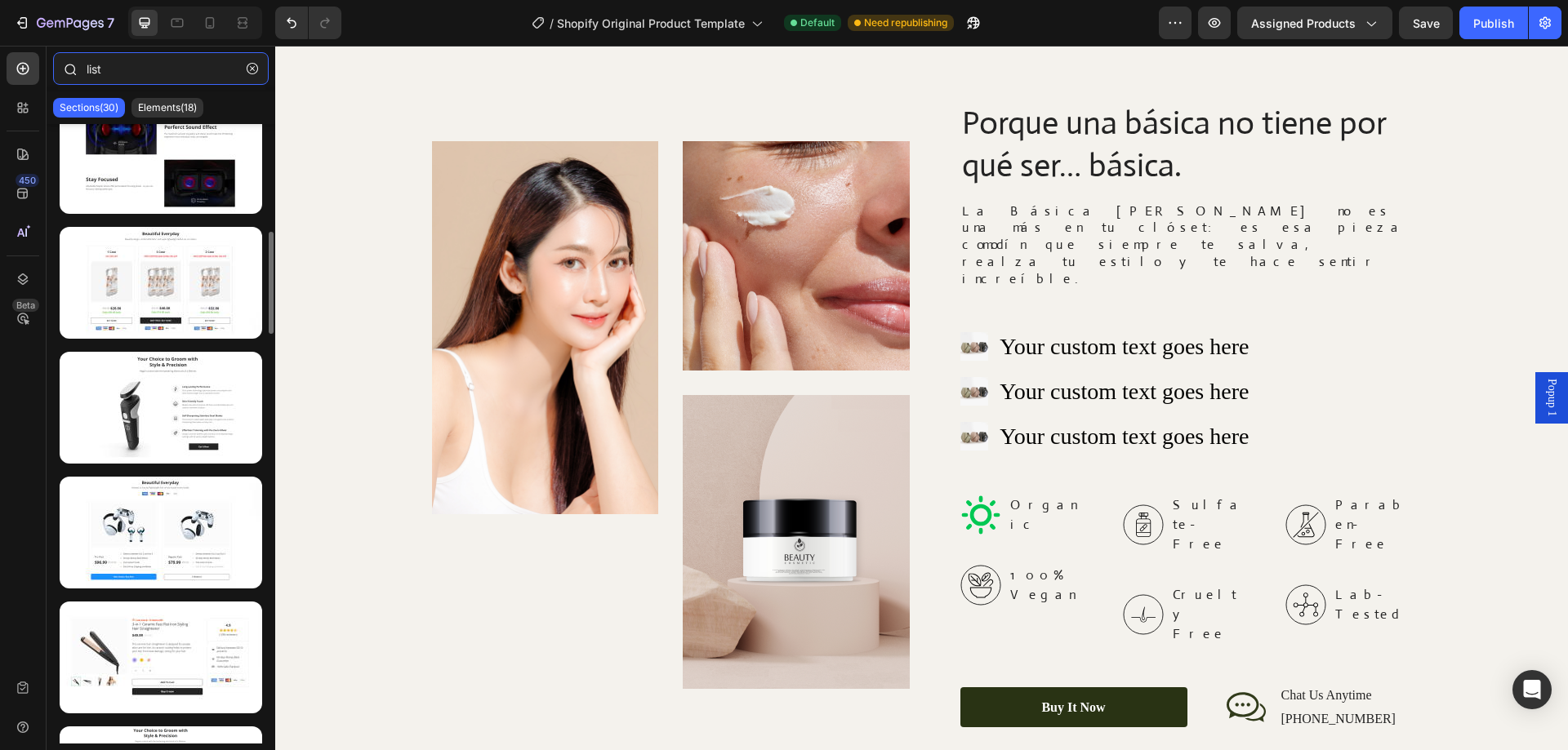
click at [153, 71] on input "list" at bounding box center [160, 68] width 216 height 33
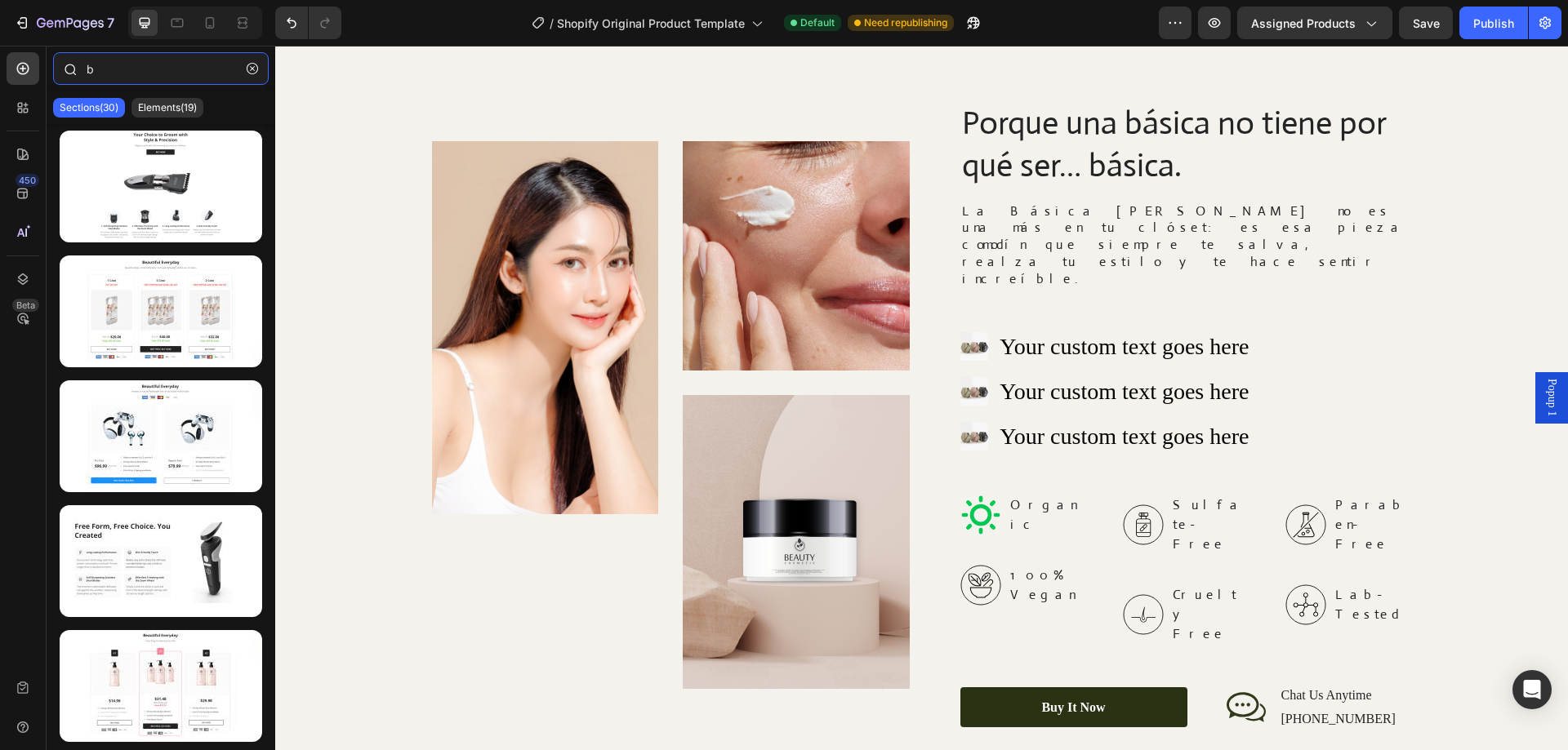
click at [129, 76] on input "b" at bounding box center [160, 68] width 216 height 33
paste input "enefits"
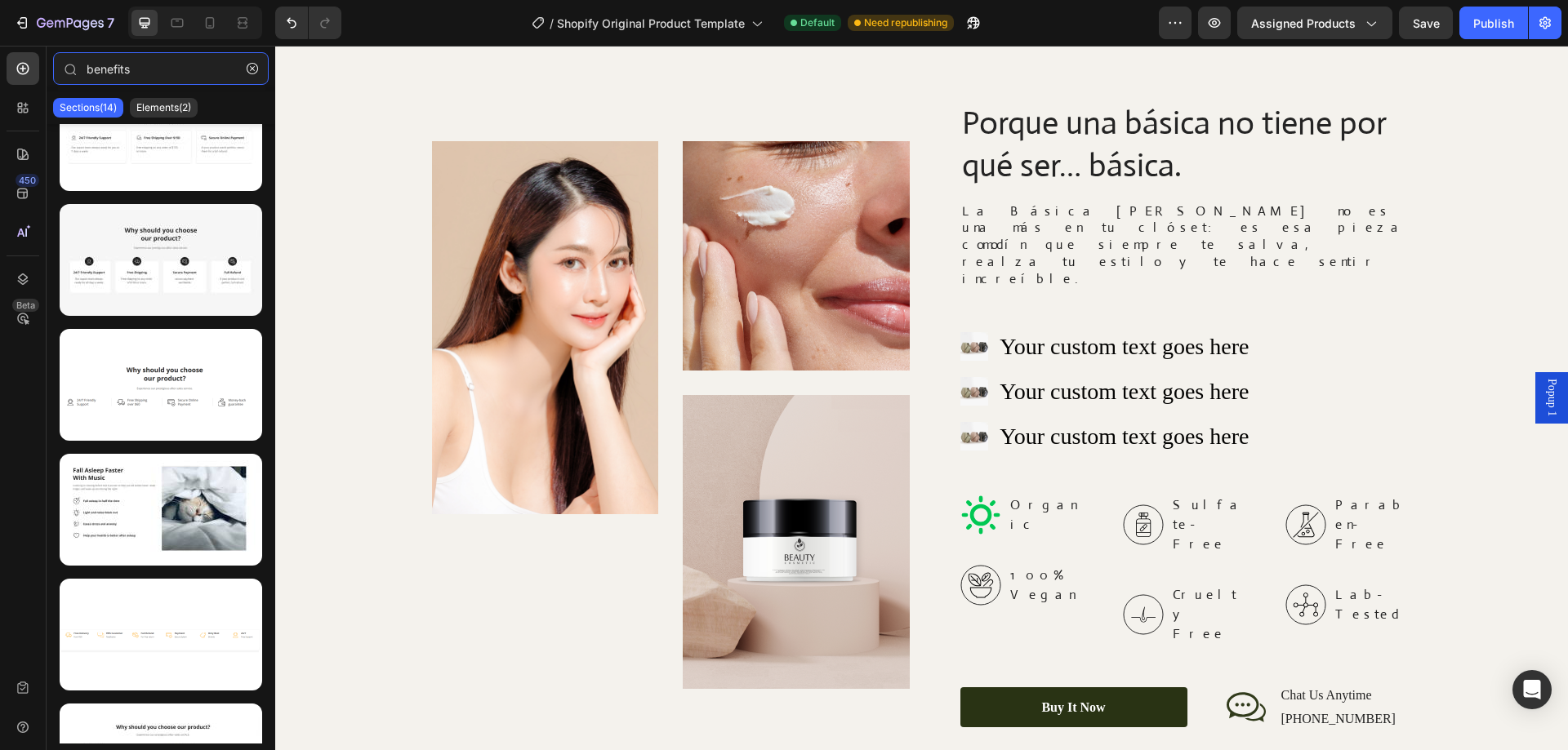
scroll to position [0, 0]
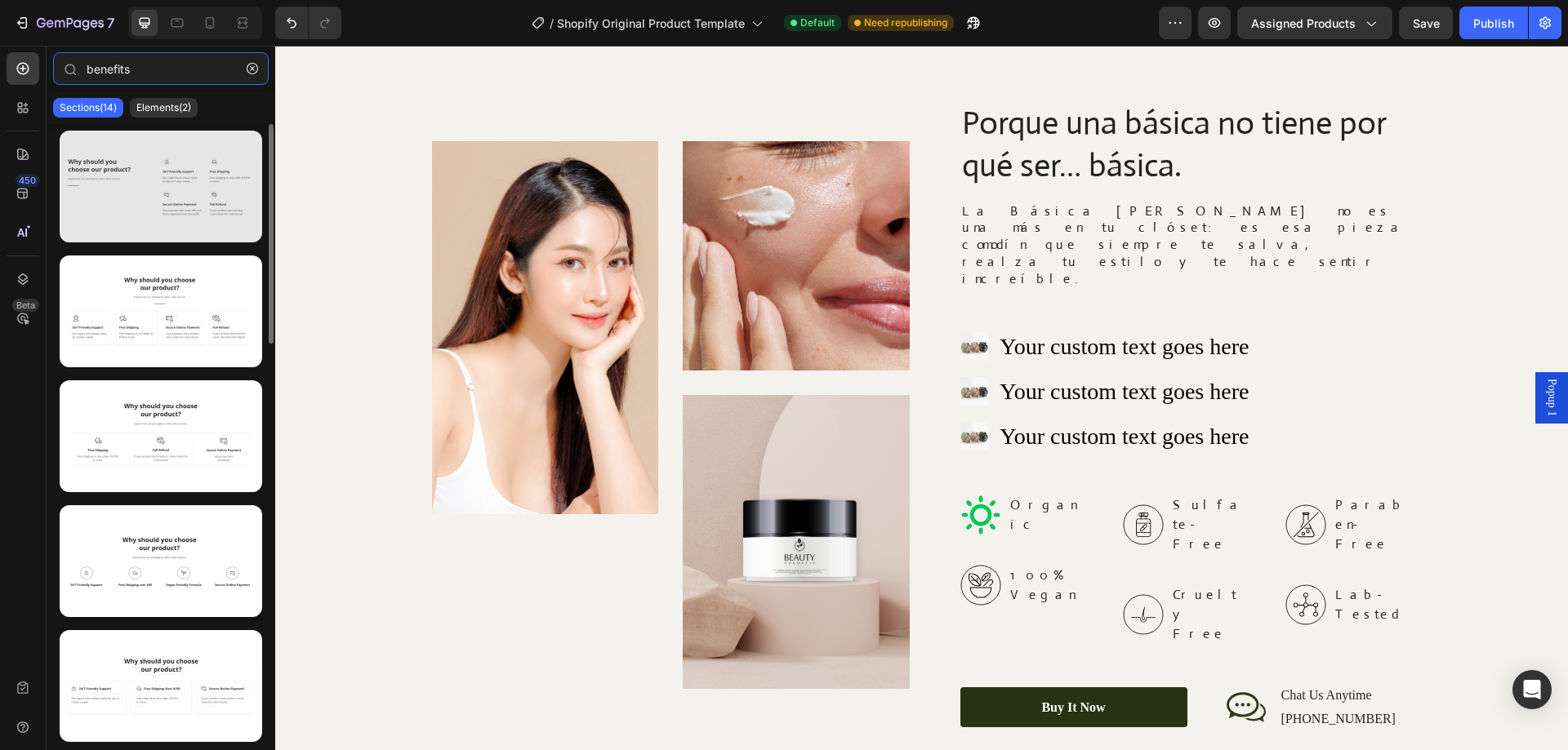
type input "benefits"
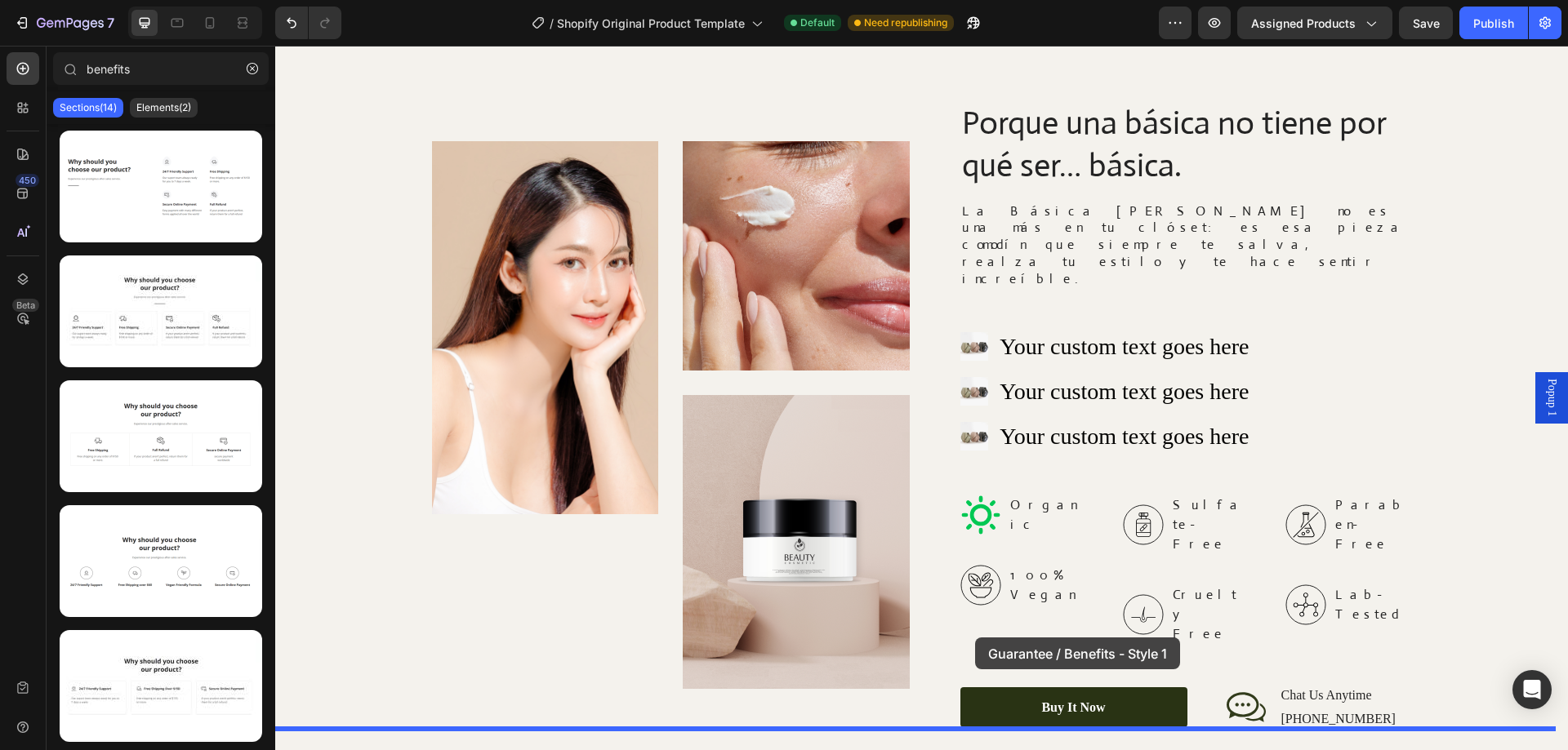
drag, startPoint x: 468, startPoint y: 255, endPoint x: 975, endPoint y: 638, distance: 635.4
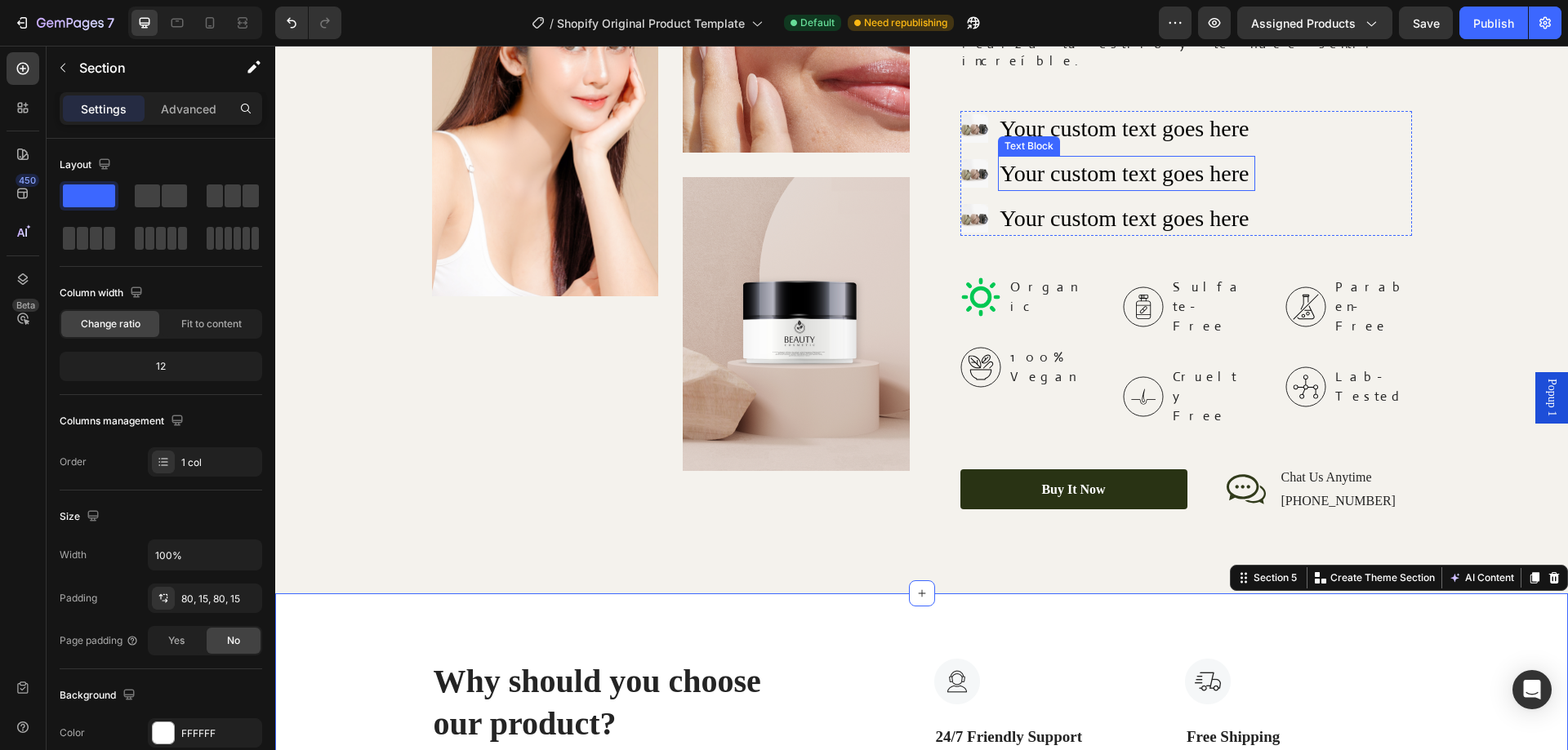
scroll to position [2341, 0]
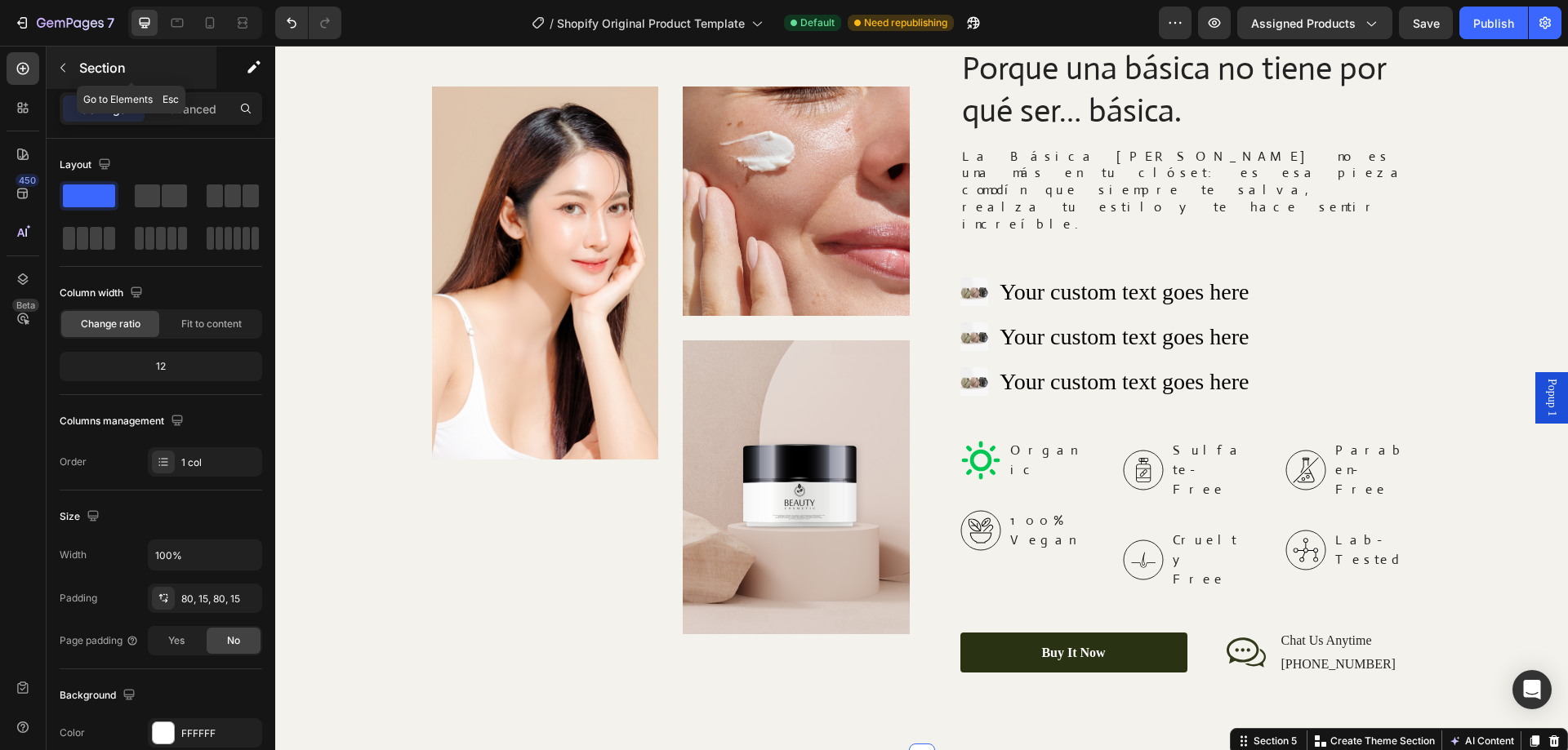
click at [61, 69] on icon "button" at bounding box center [63, 67] width 13 height 13
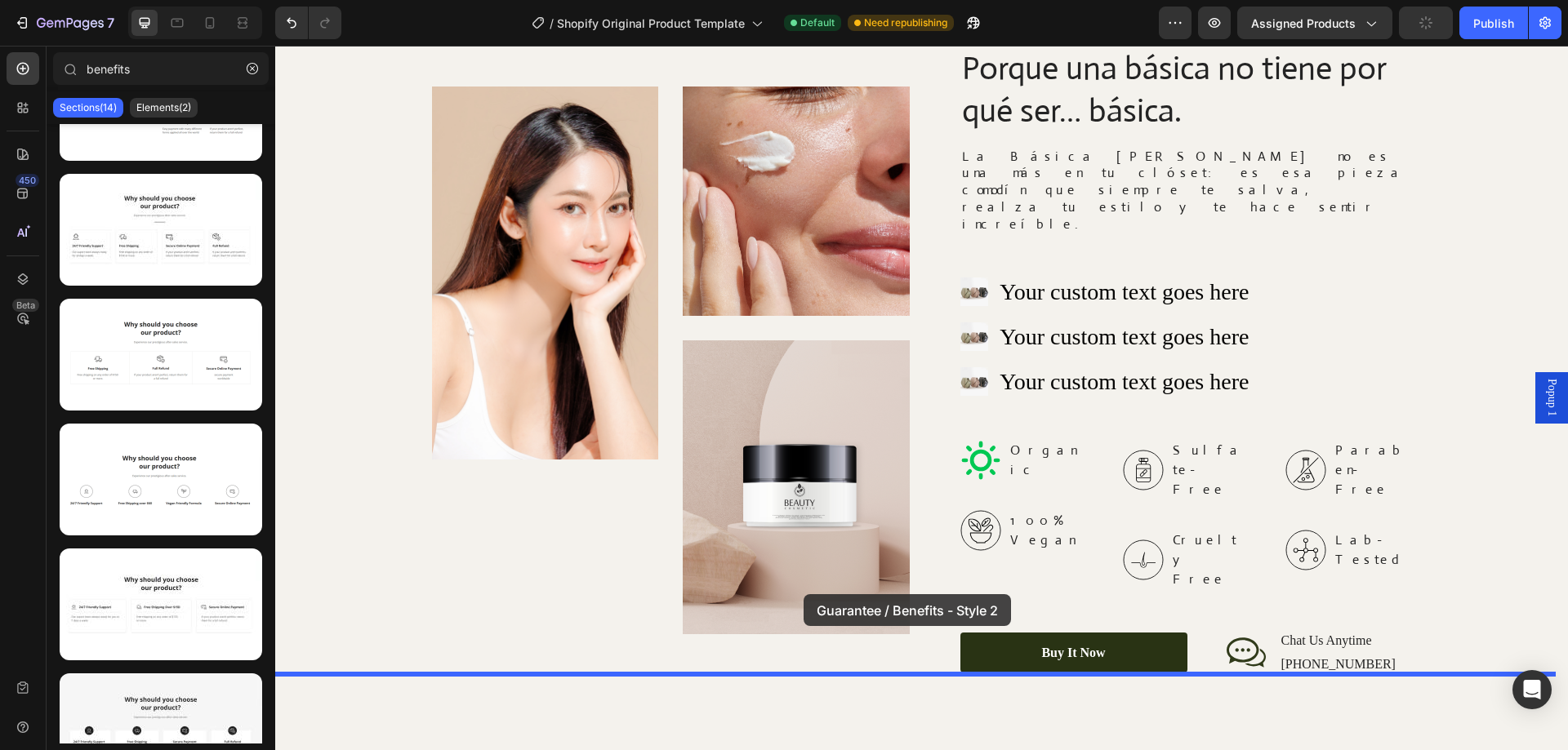
scroll to position [2423, 0]
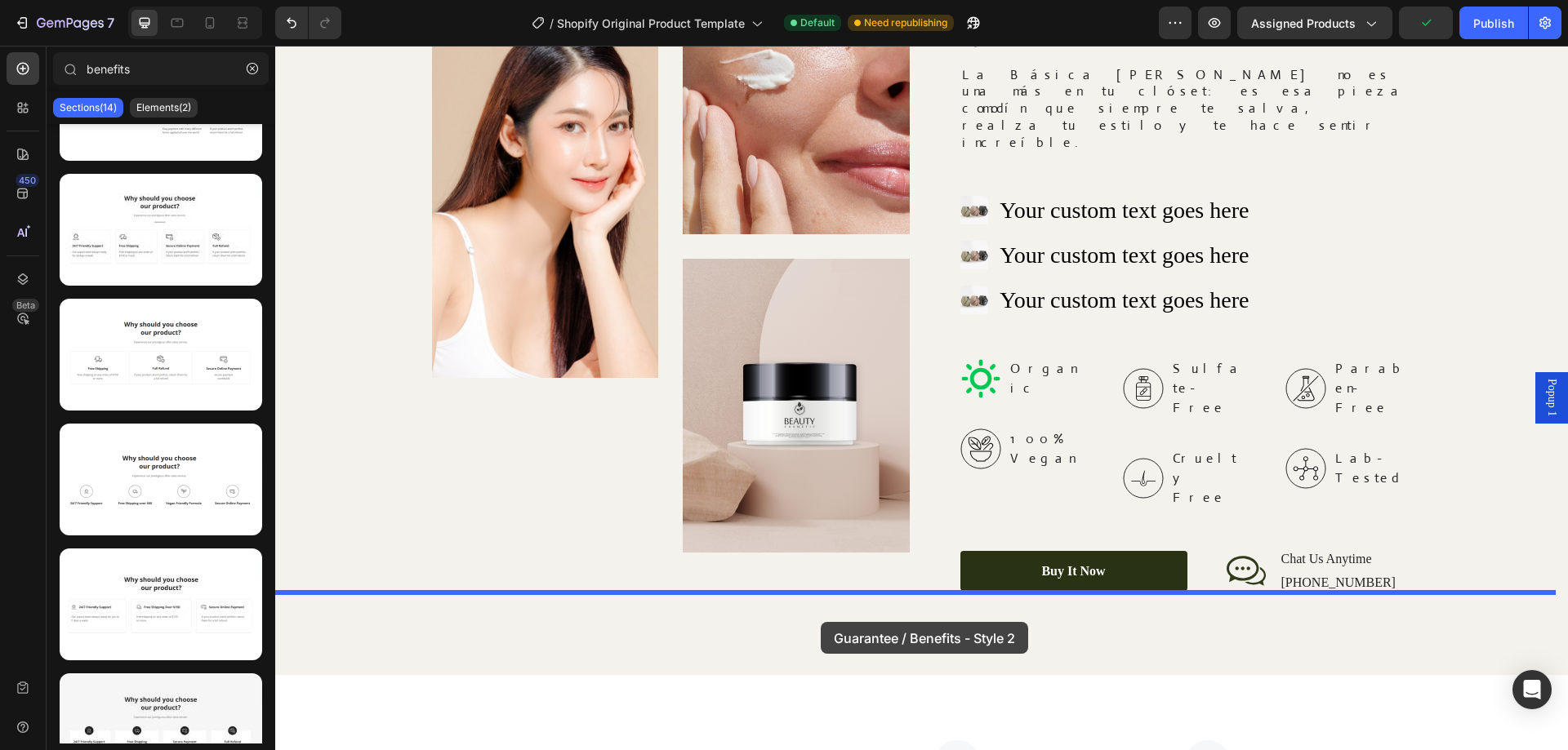
drag, startPoint x: 524, startPoint y: 299, endPoint x: 821, endPoint y: 623, distance: 439.5
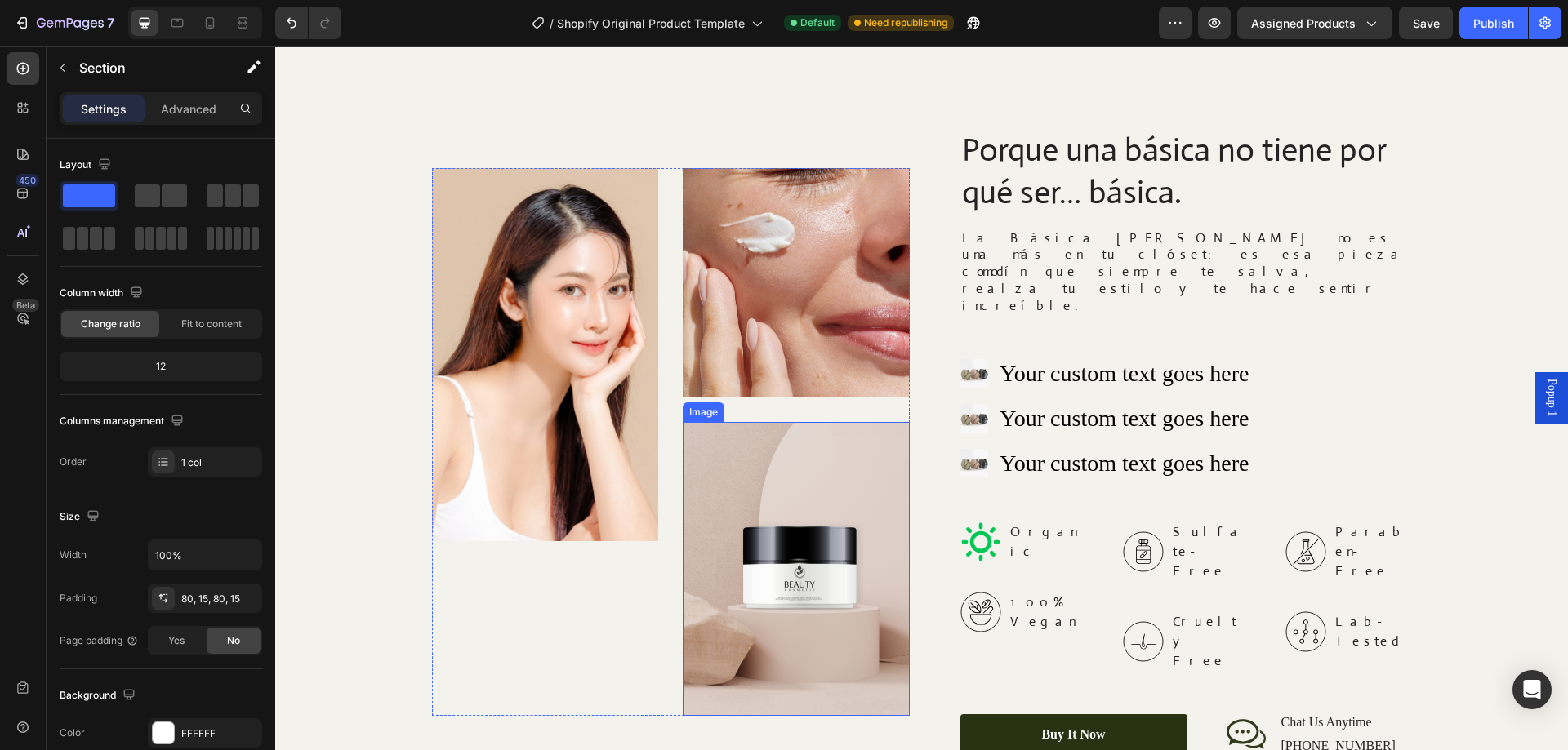
scroll to position [2341, 0]
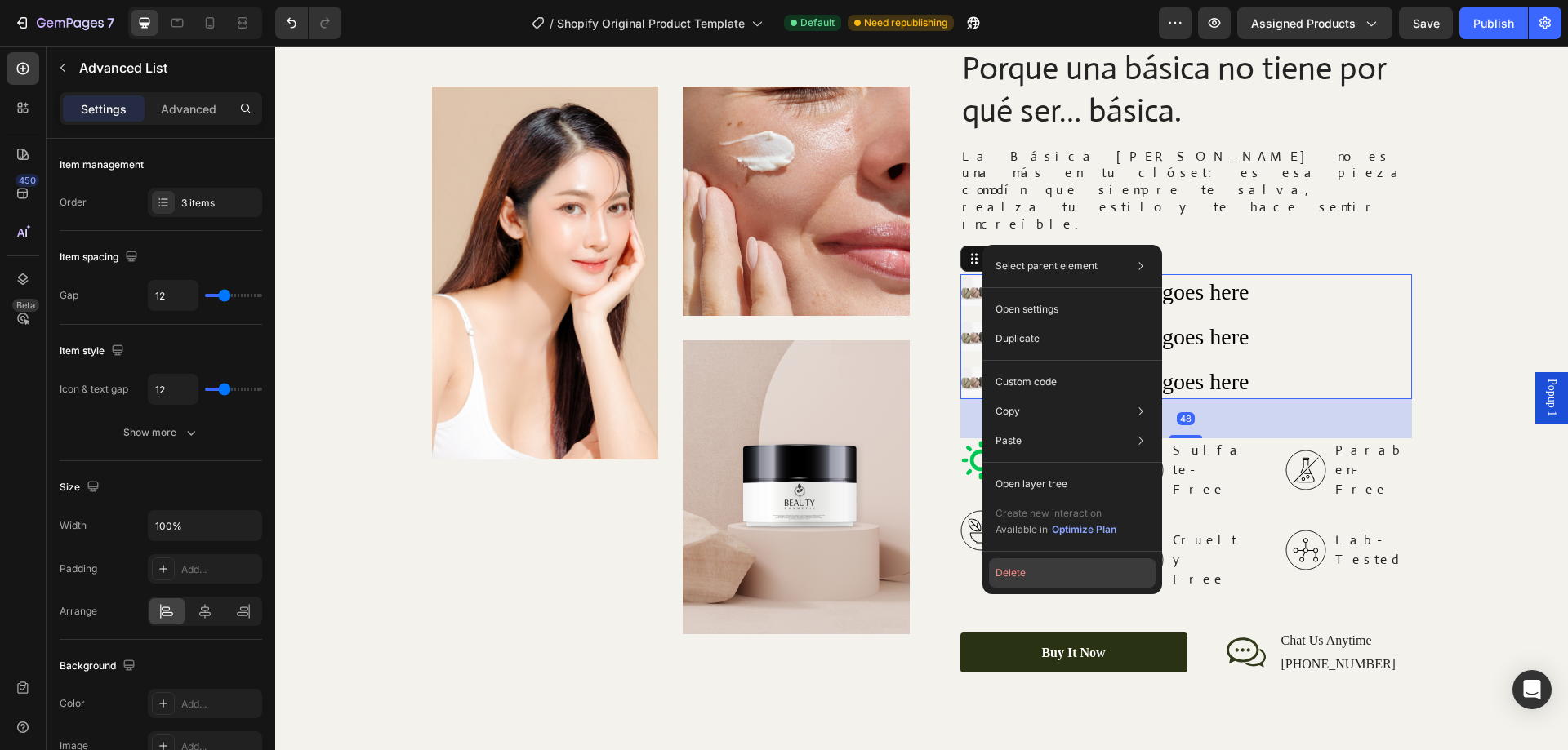
drag, startPoint x: 1033, startPoint y: 567, endPoint x: 758, endPoint y: 517, distance: 279.5
click at [1033, 567] on button "Delete" at bounding box center [1072, 573] width 167 height 29
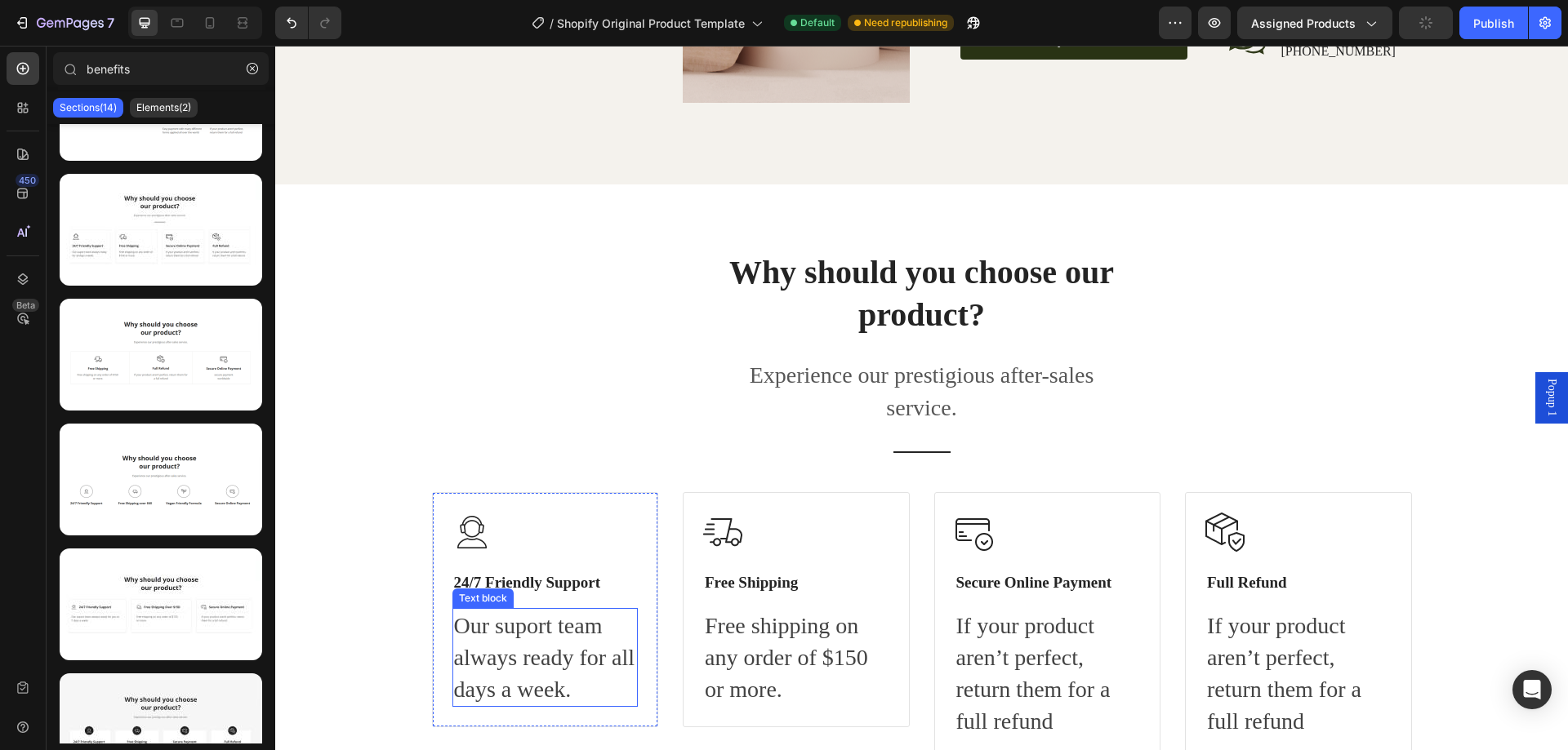
scroll to position [2913, 0]
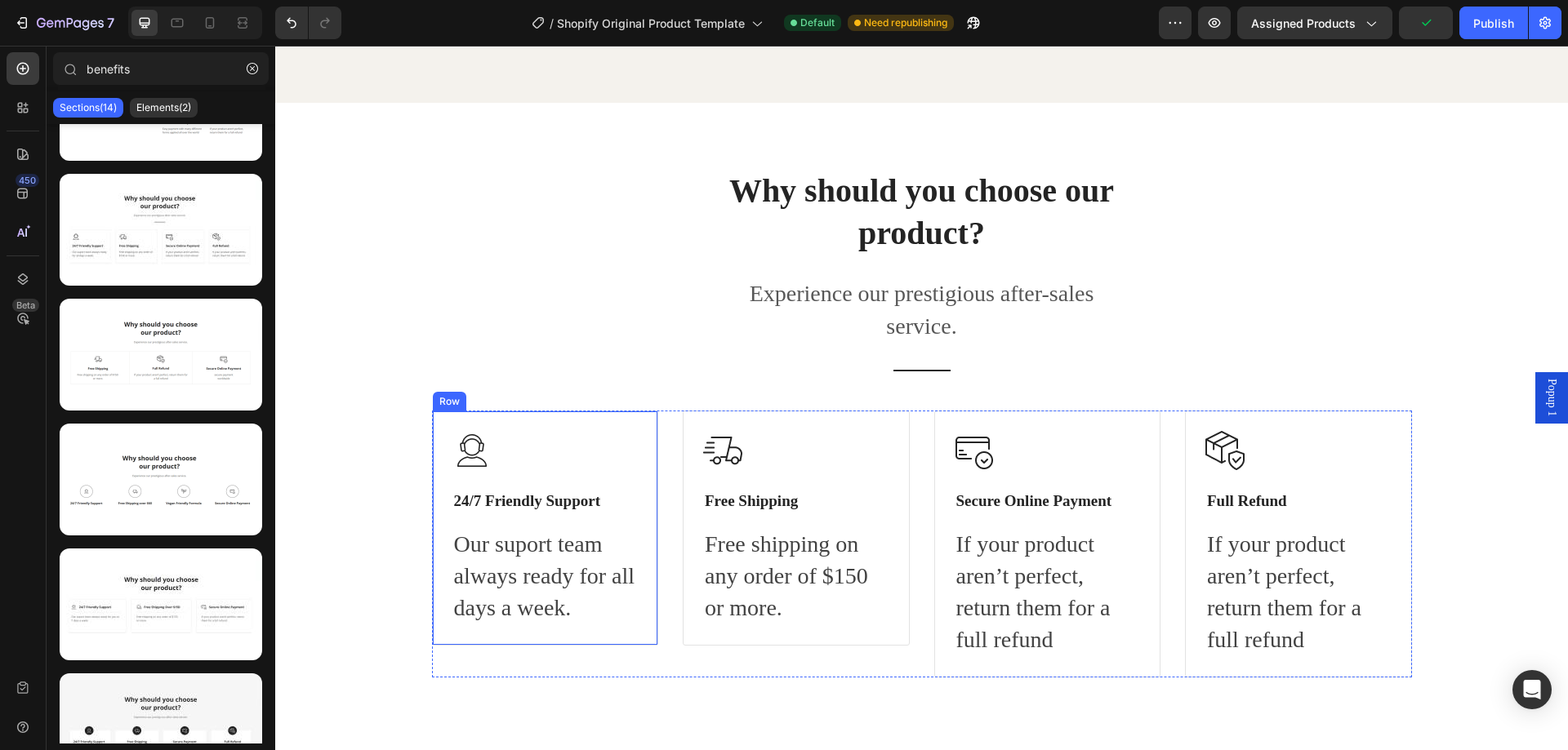
click at [528, 418] on div "Image 24/7 Friendly Support Heading Our suport team always ready for all days a…" at bounding box center [545, 528] width 227 height 235
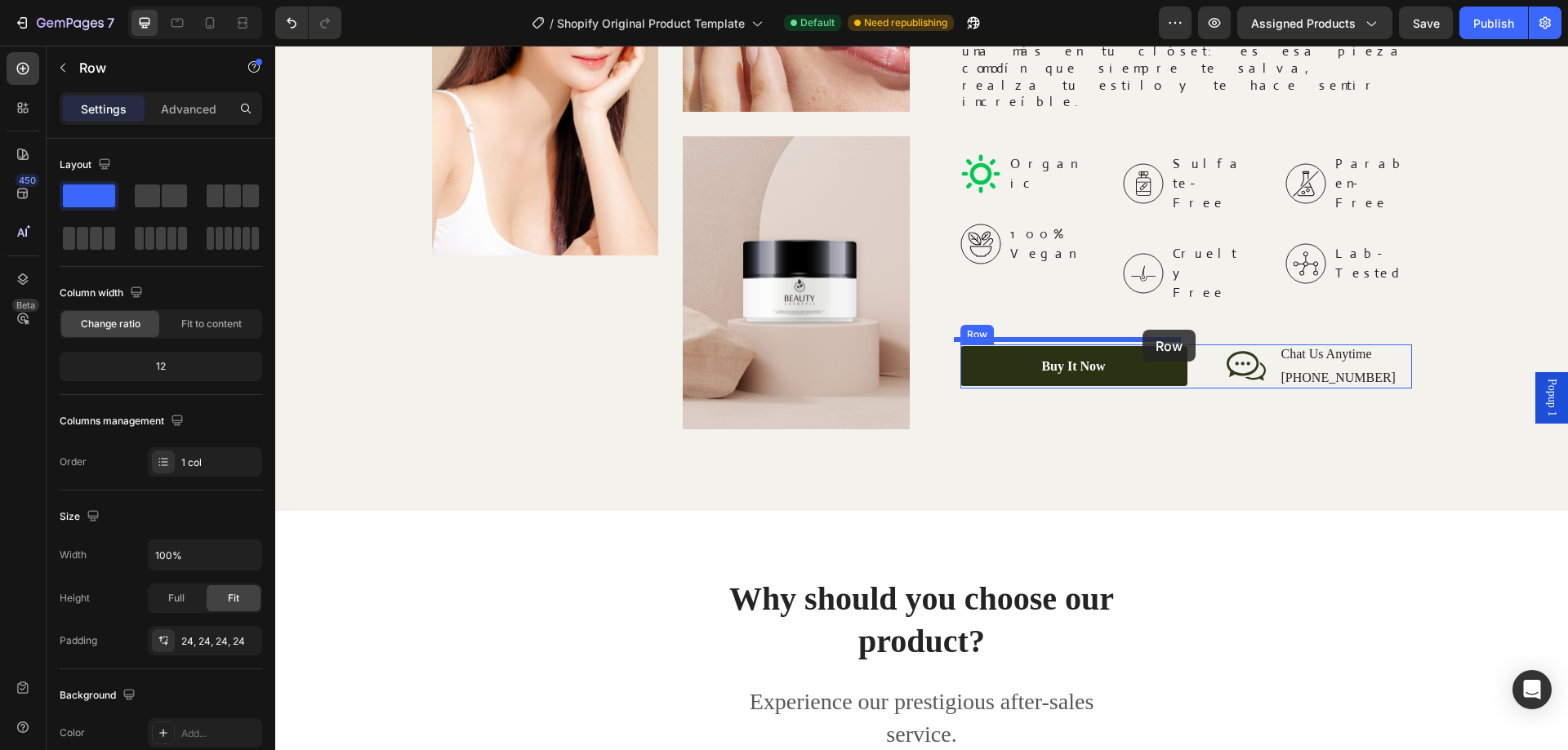
scroll to position [2259, 0]
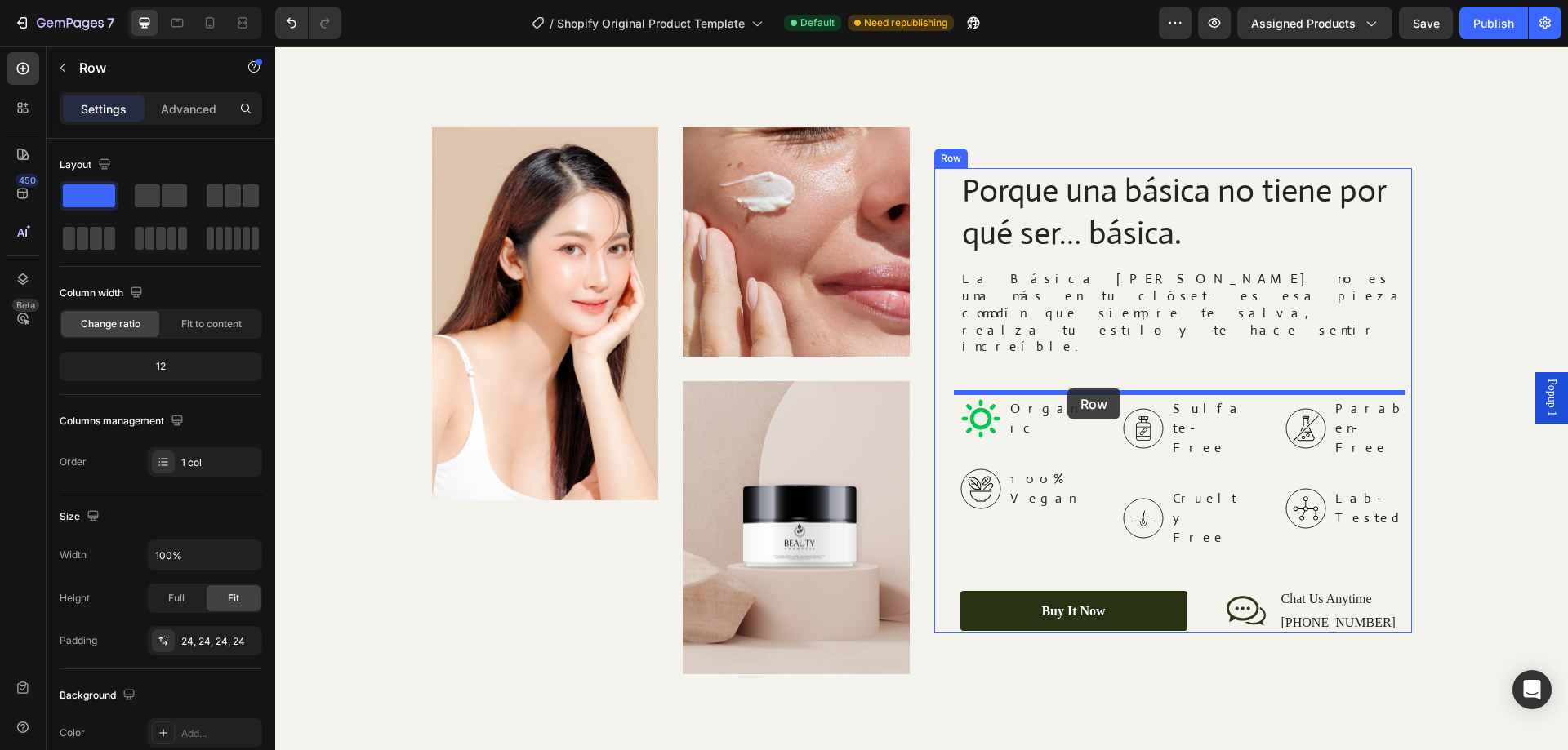
drag, startPoint x: 512, startPoint y: 426, endPoint x: 1068, endPoint y: 388, distance: 557.3
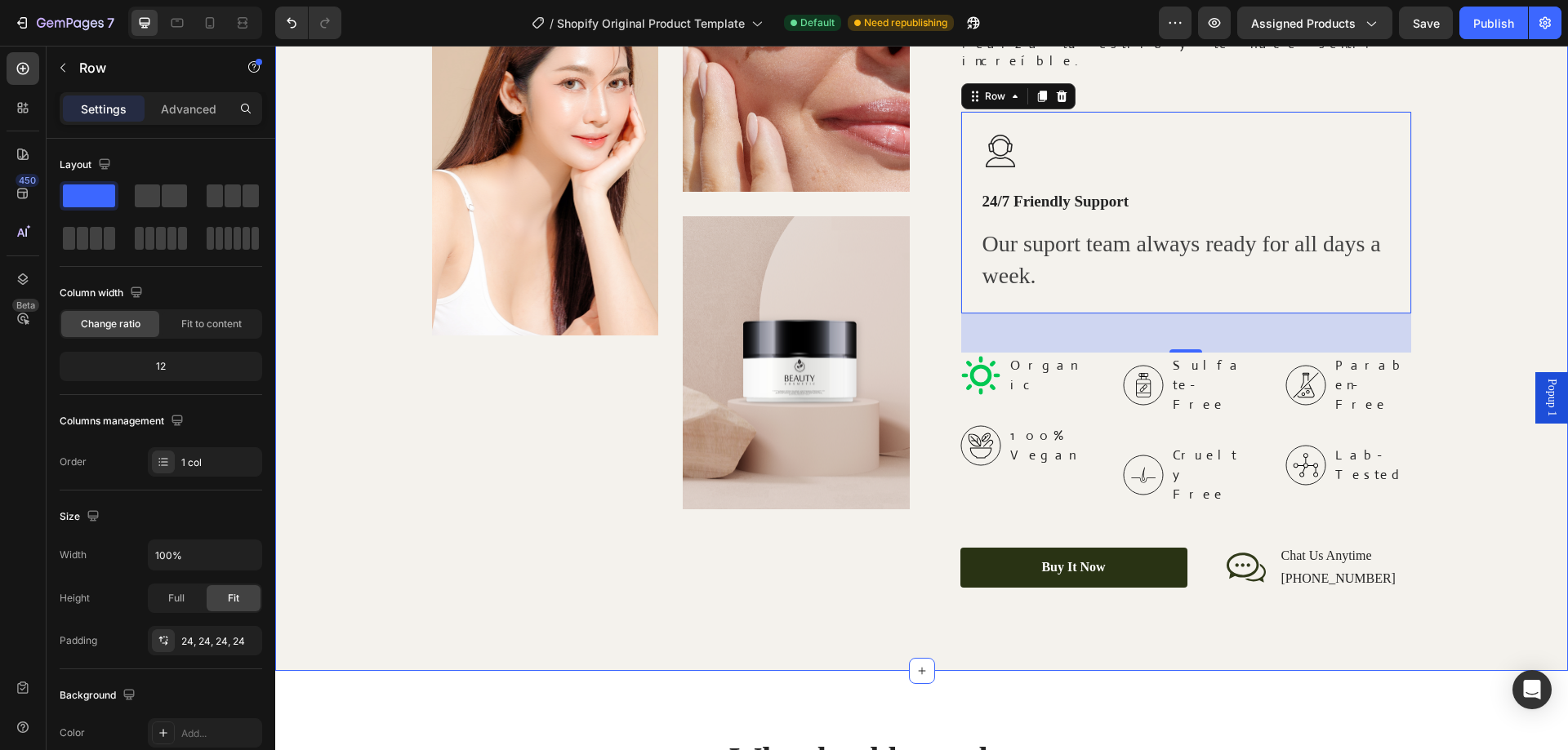
scroll to position [2750, 0]
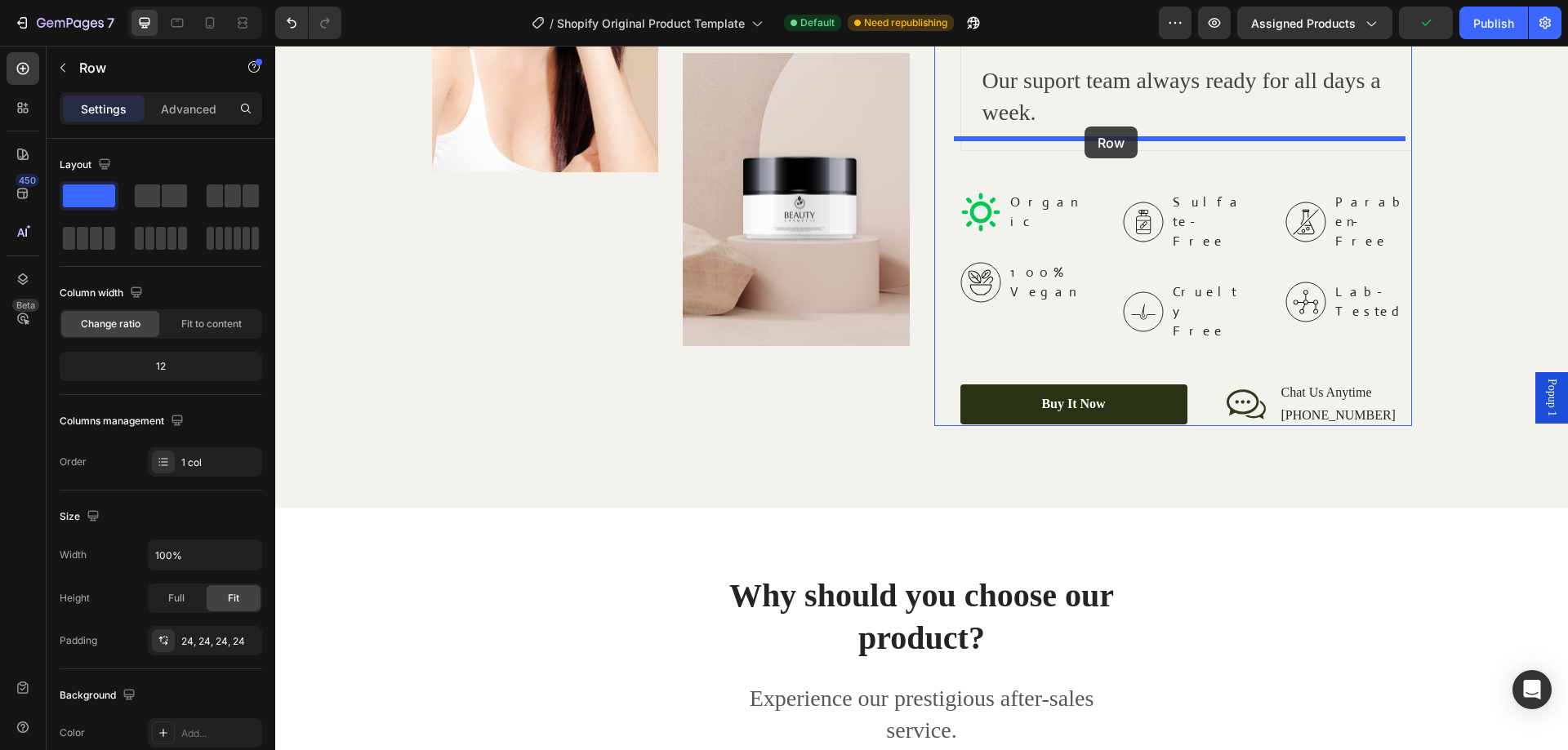
drag, startPoint x: 872, startPoint y: 704, endPoint x: 1084, endPoint y: 127, distance: 614.7
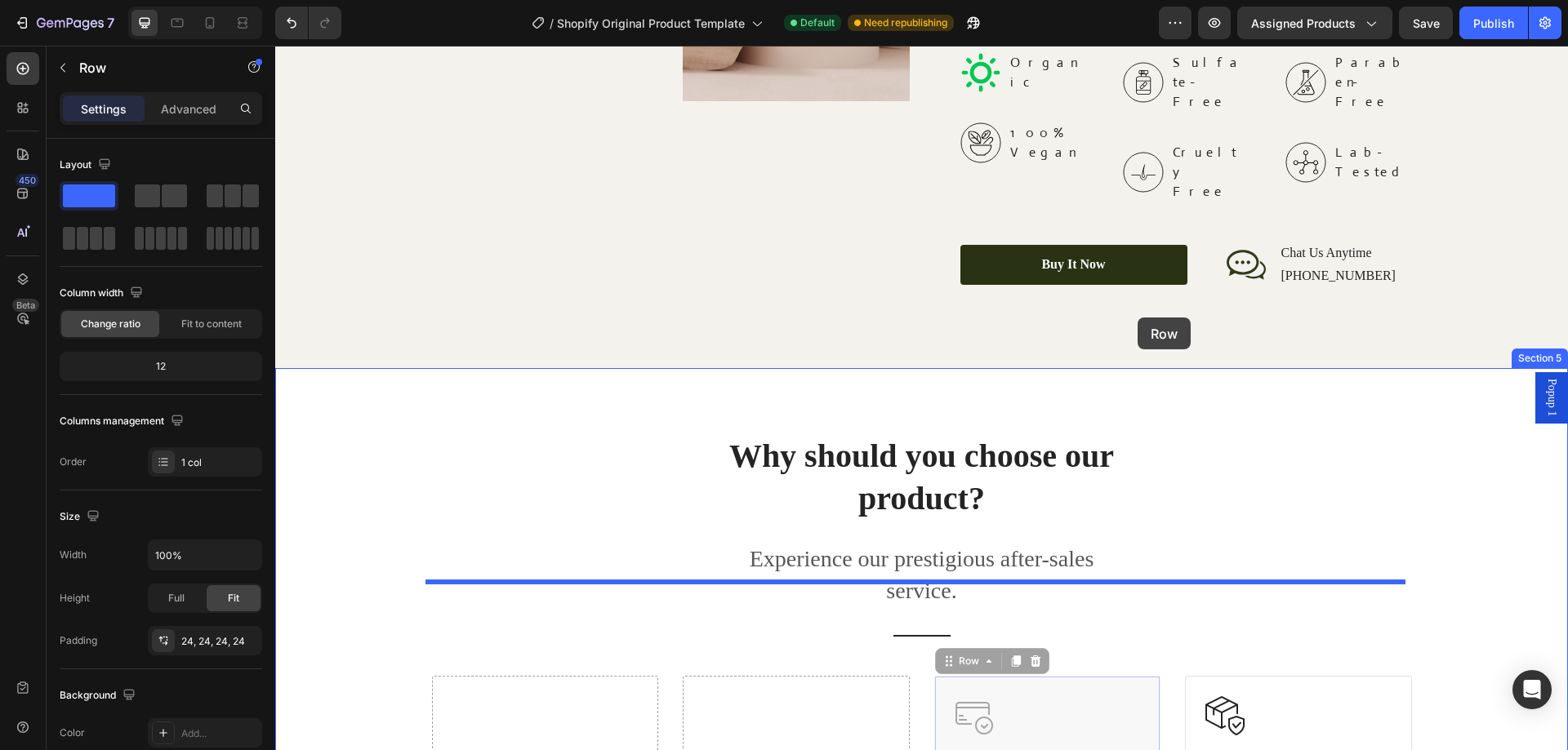
scroll to position [2854, 0]
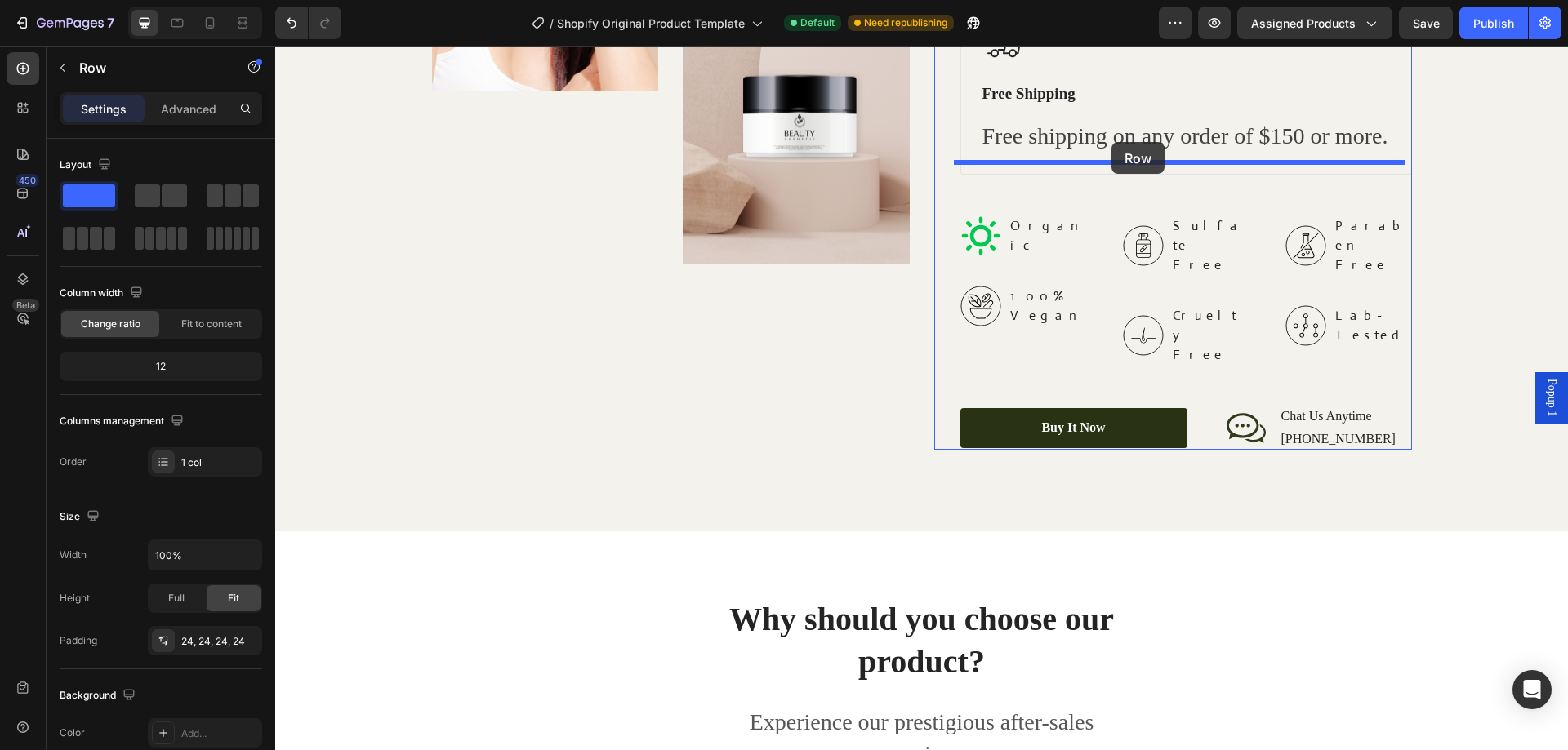
drag, startPoint x: 1138, startPoint y: 650, endPoint x: 1112, endPoint y: 142, distance: 508.7
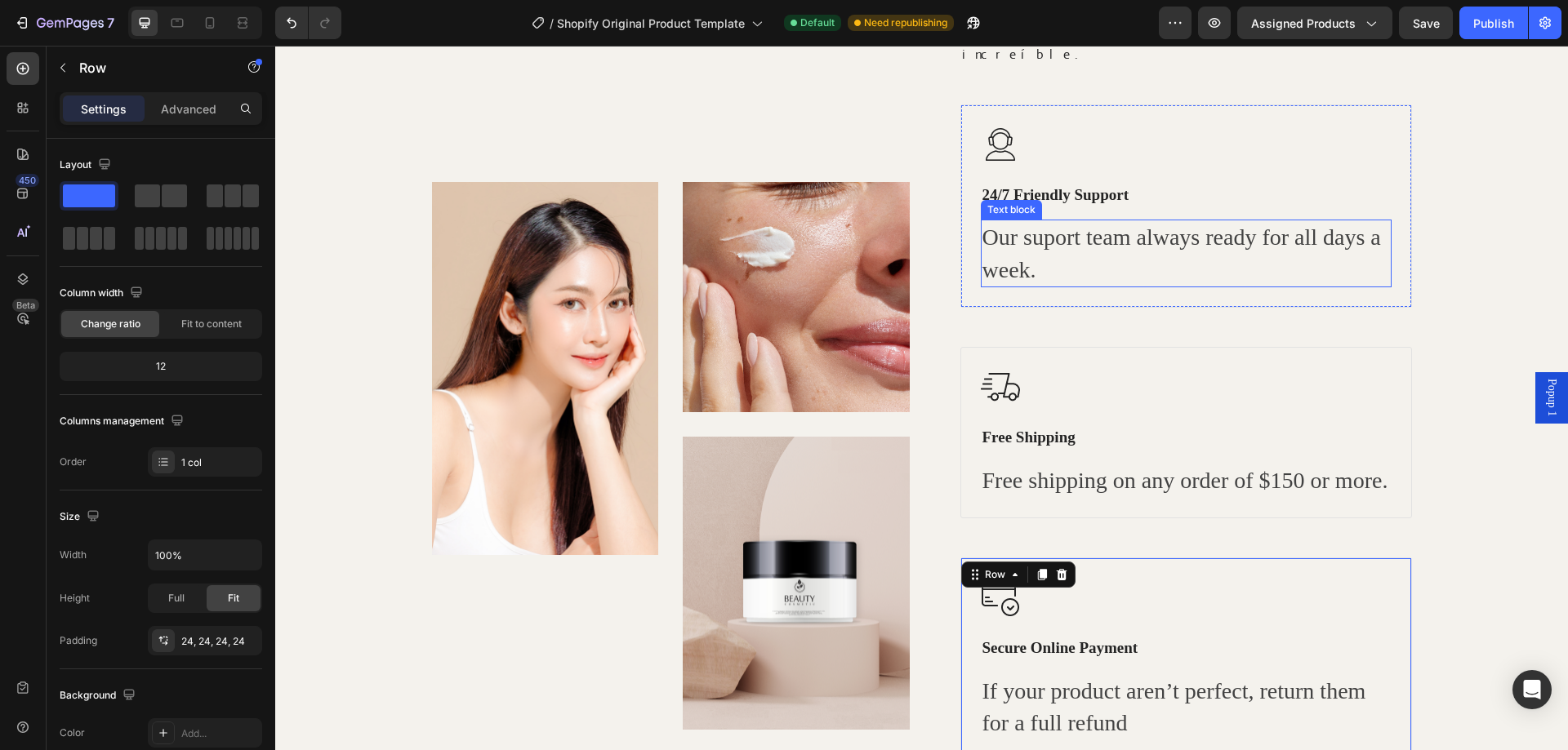
scroll to position [2323, 0]
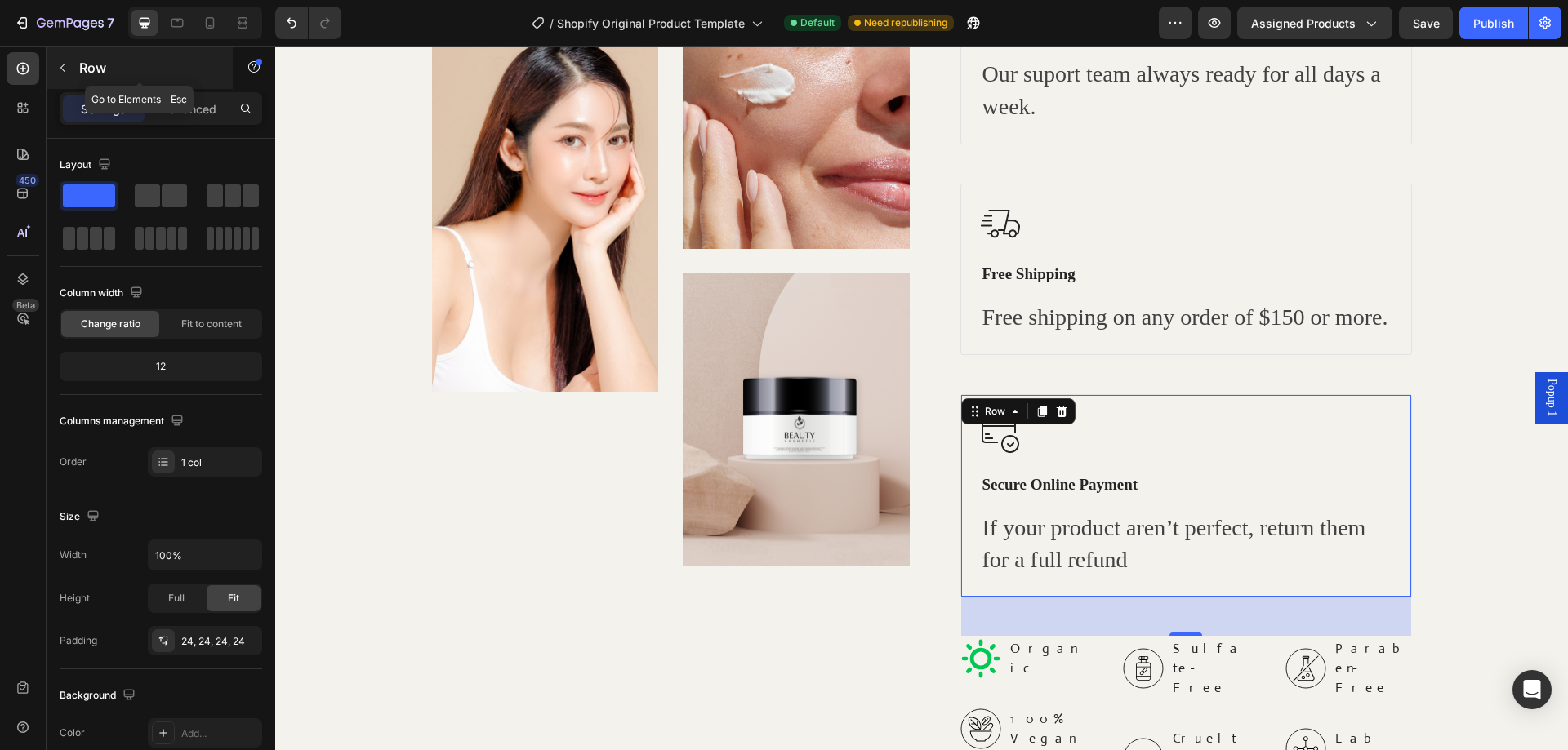
click at [65, 64] on icon "button" at bounding box center [62, 68] width 5 height 9
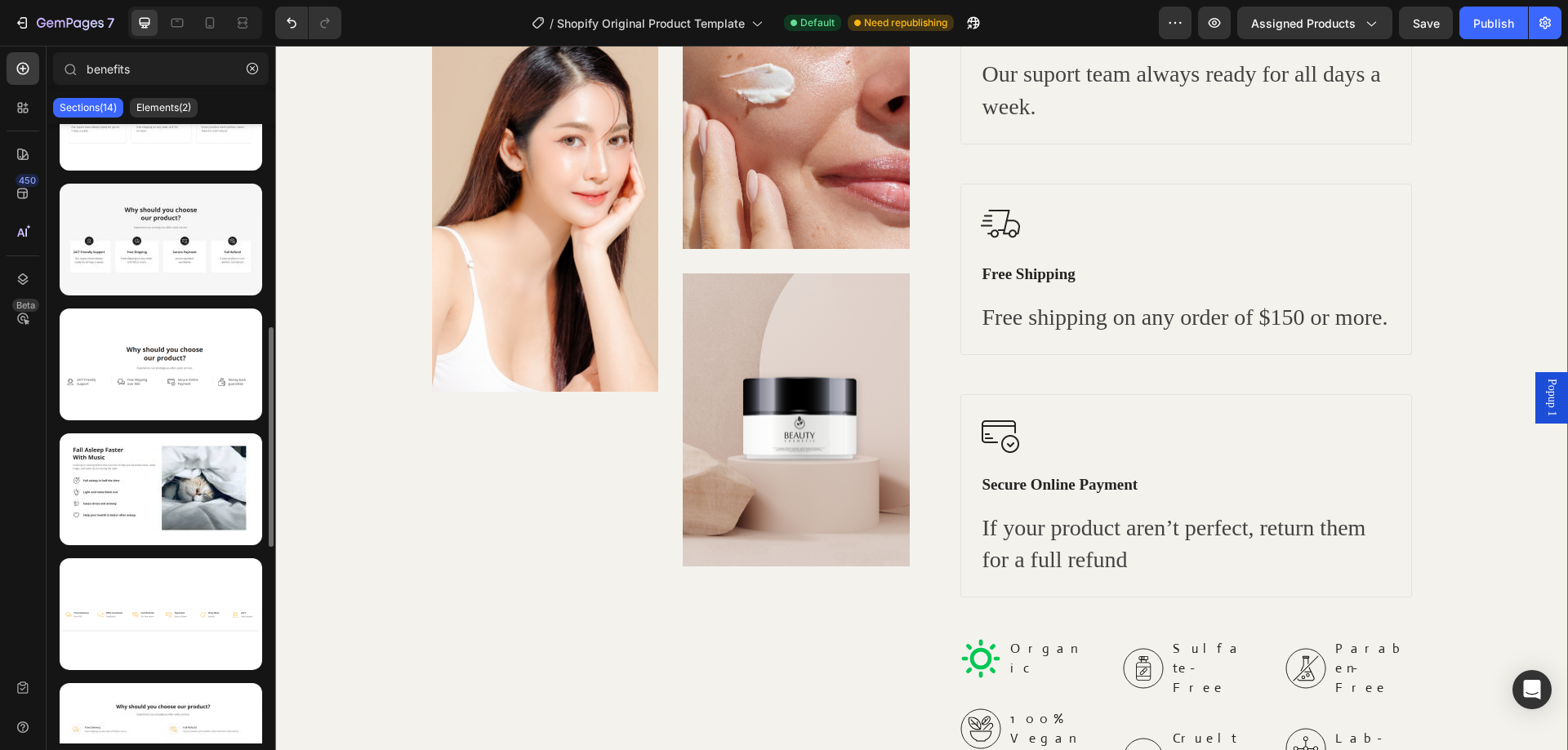
scroll to position [2405, 0]
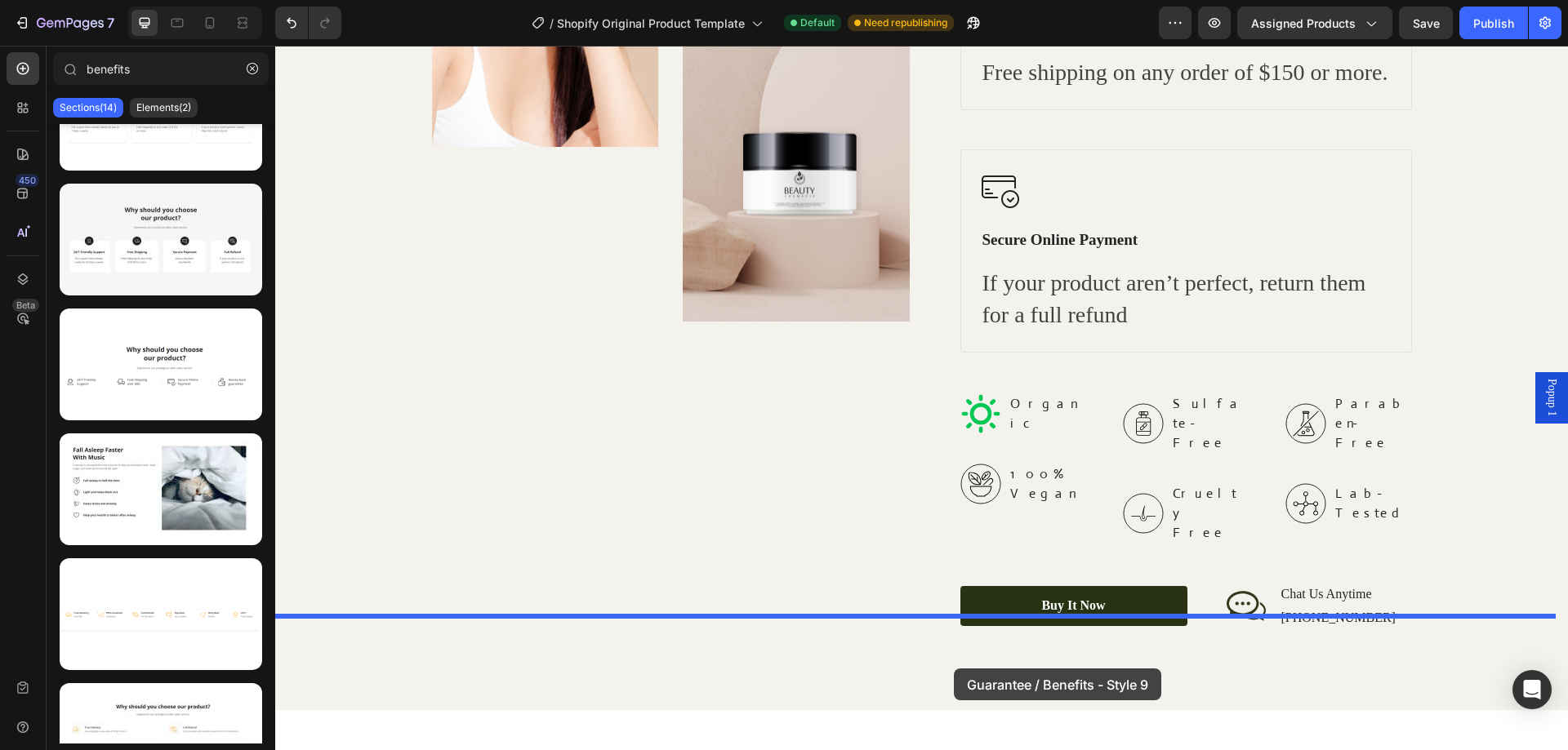
drag, startPoint x: 473, startPoint y: 532, endPoint x: 954, endPoint y: 669, distance: 500.1
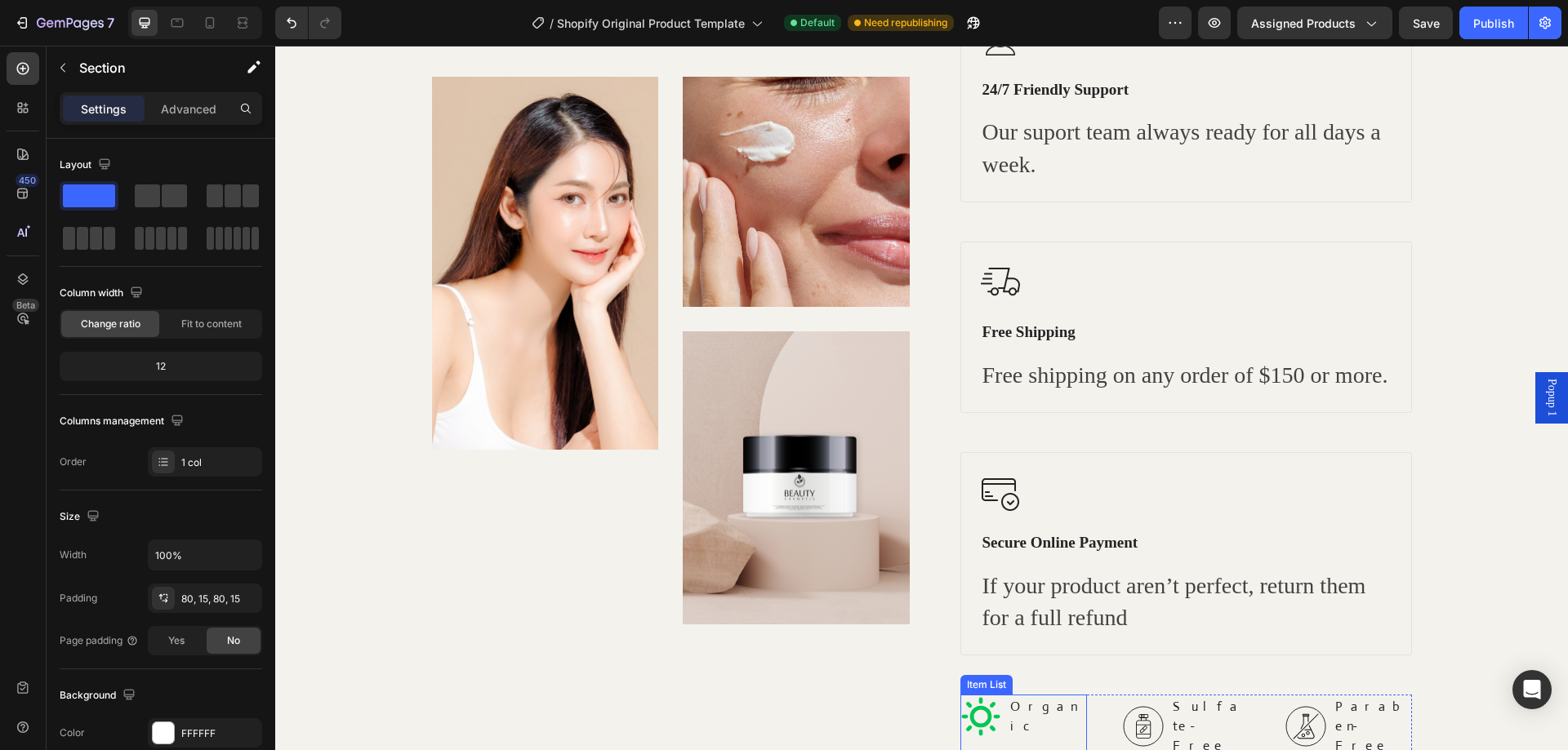
scroll to position [2102, 0]
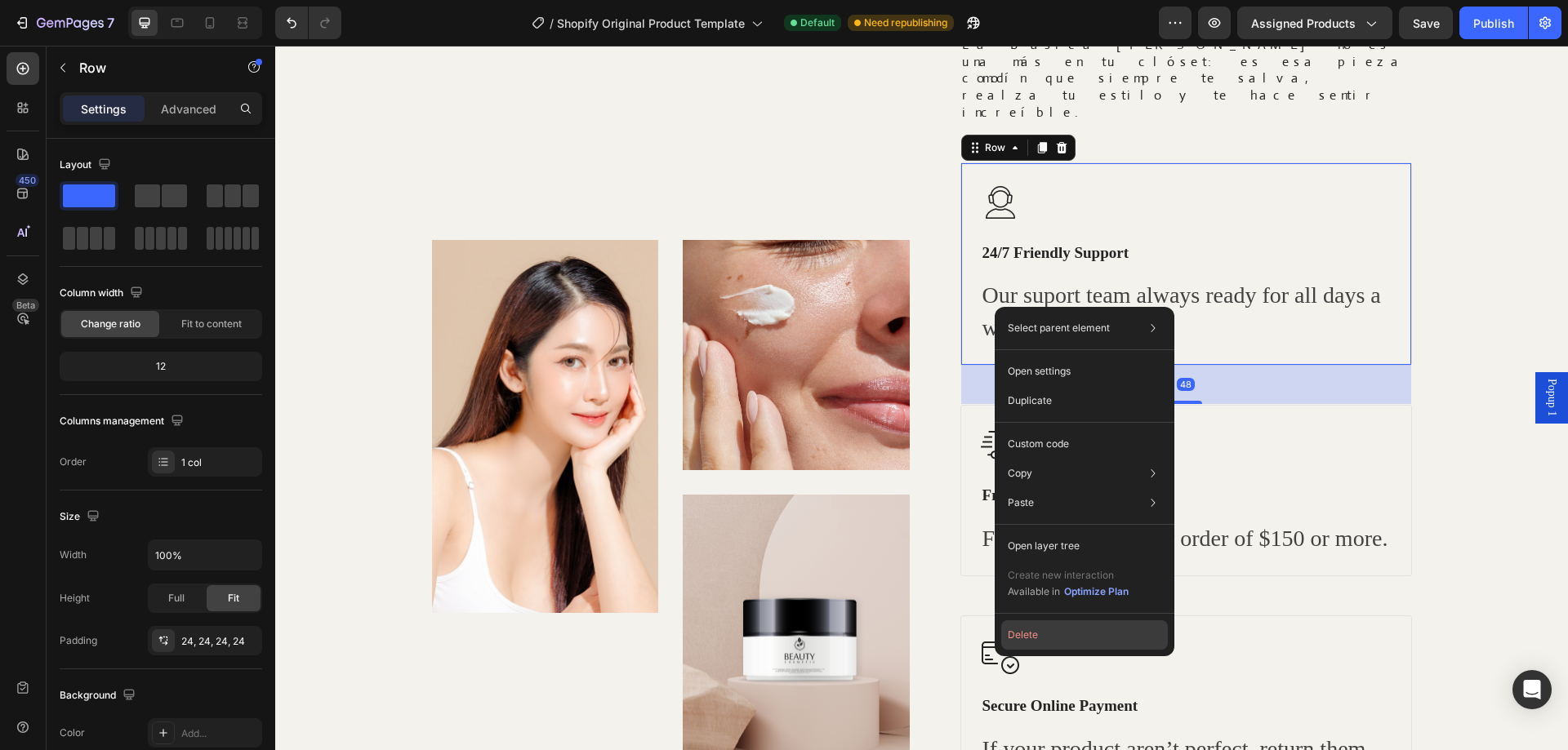
click at [1074, 627] on button "Delete" at bounding box center [1084, 635] width 167 height 29
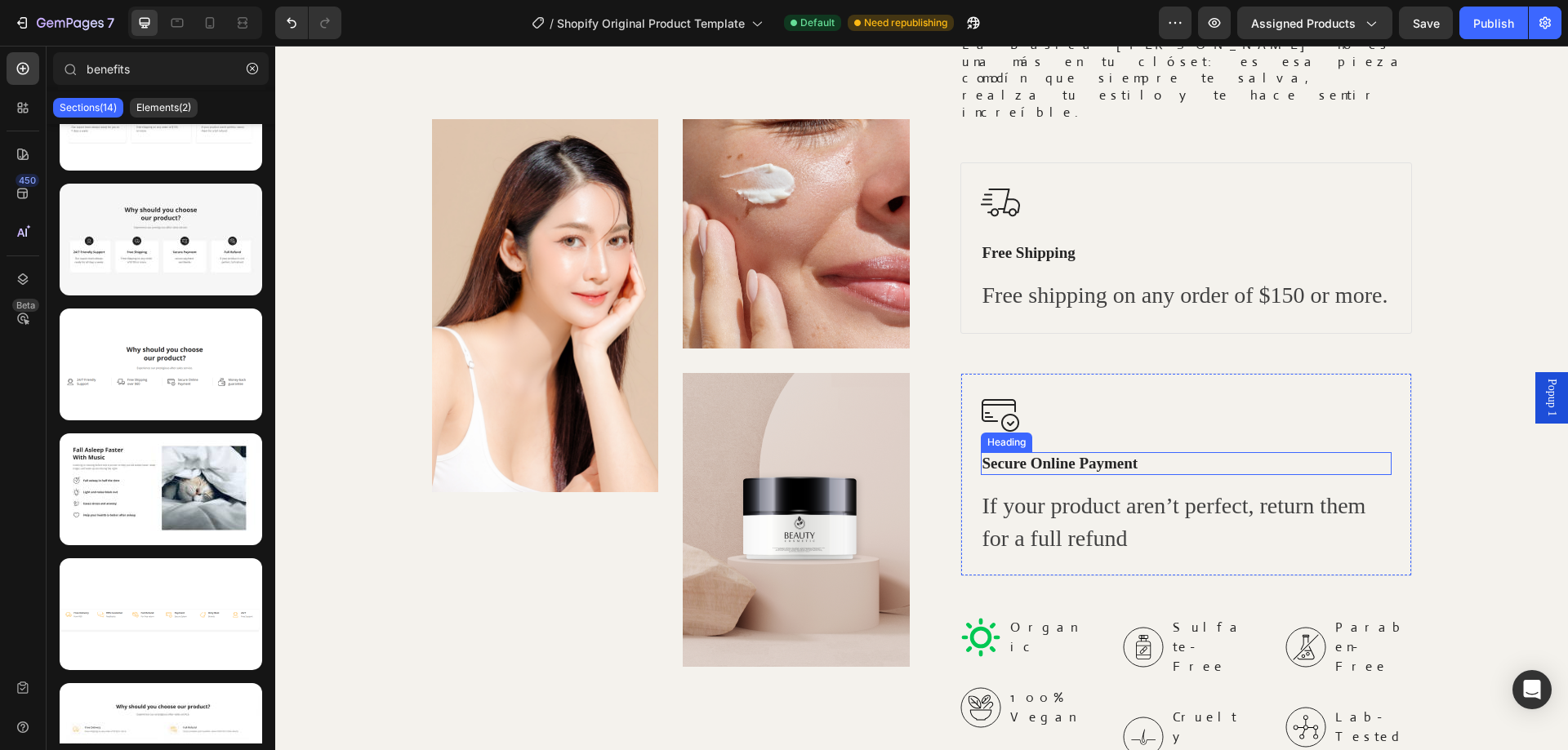
scroll to position [1980, 0]
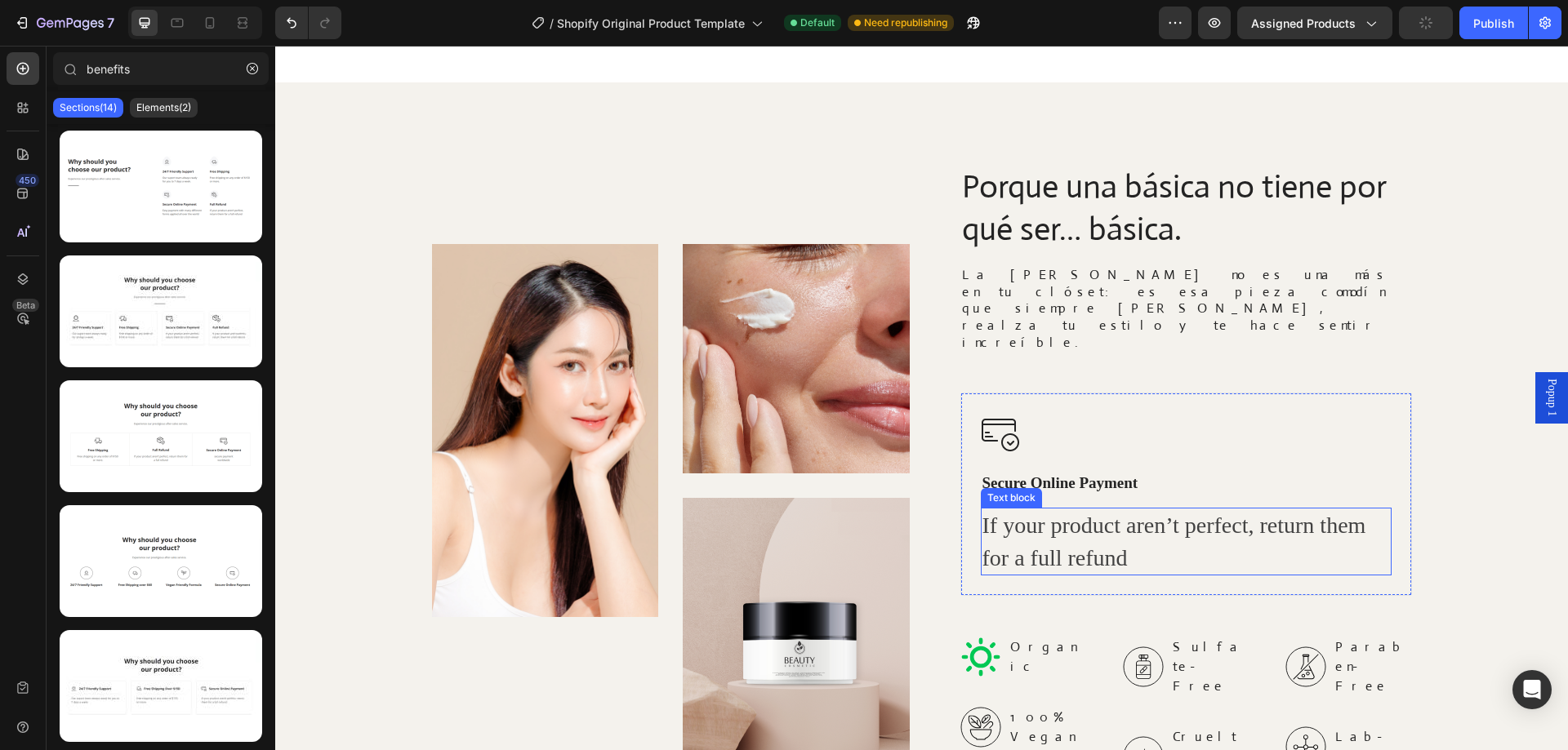
scroll to position [572, 0]
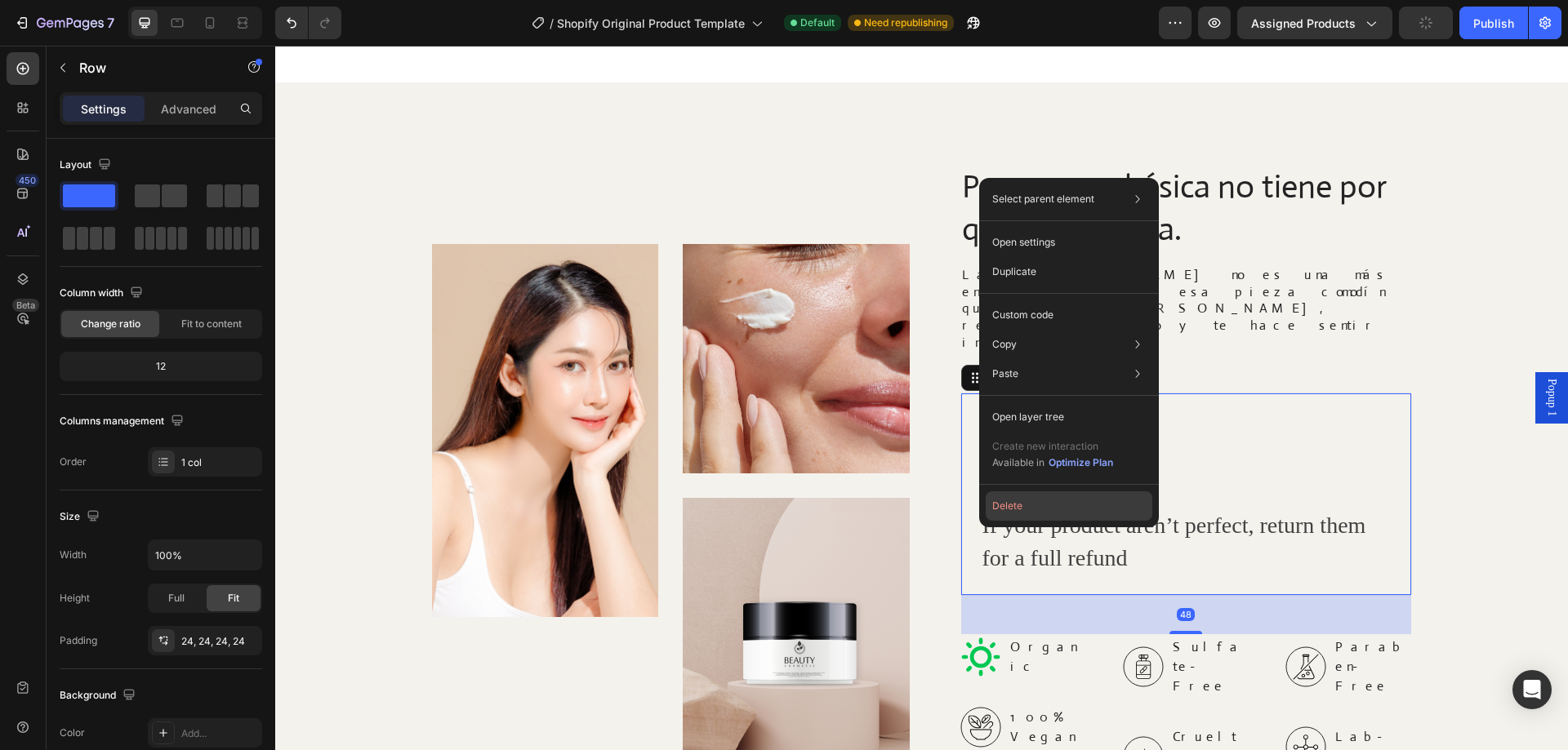
click at [1020, 511] on button "Delete" at bounding box center [1069, 506] width 167 height 29
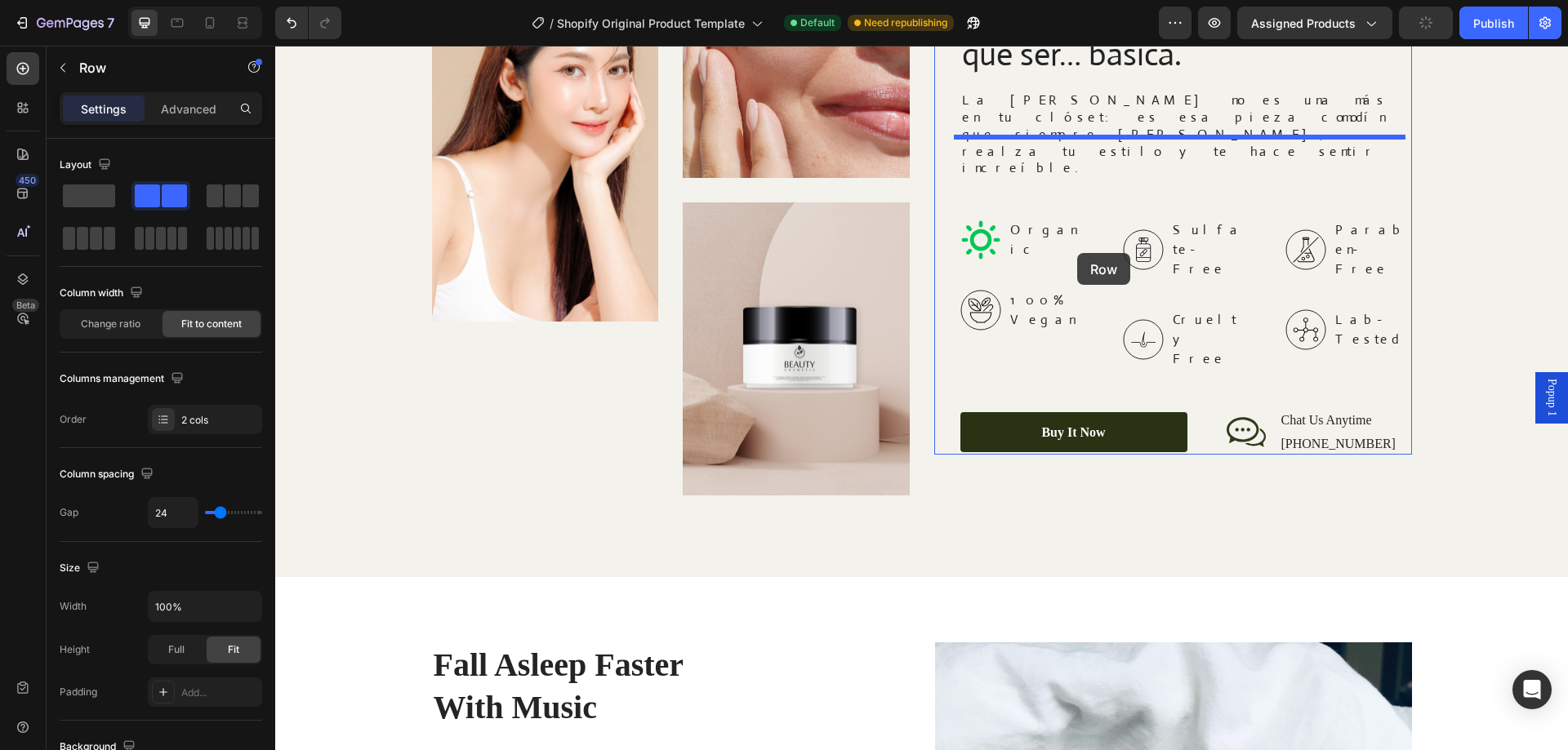
scroll to position [2356, 0]
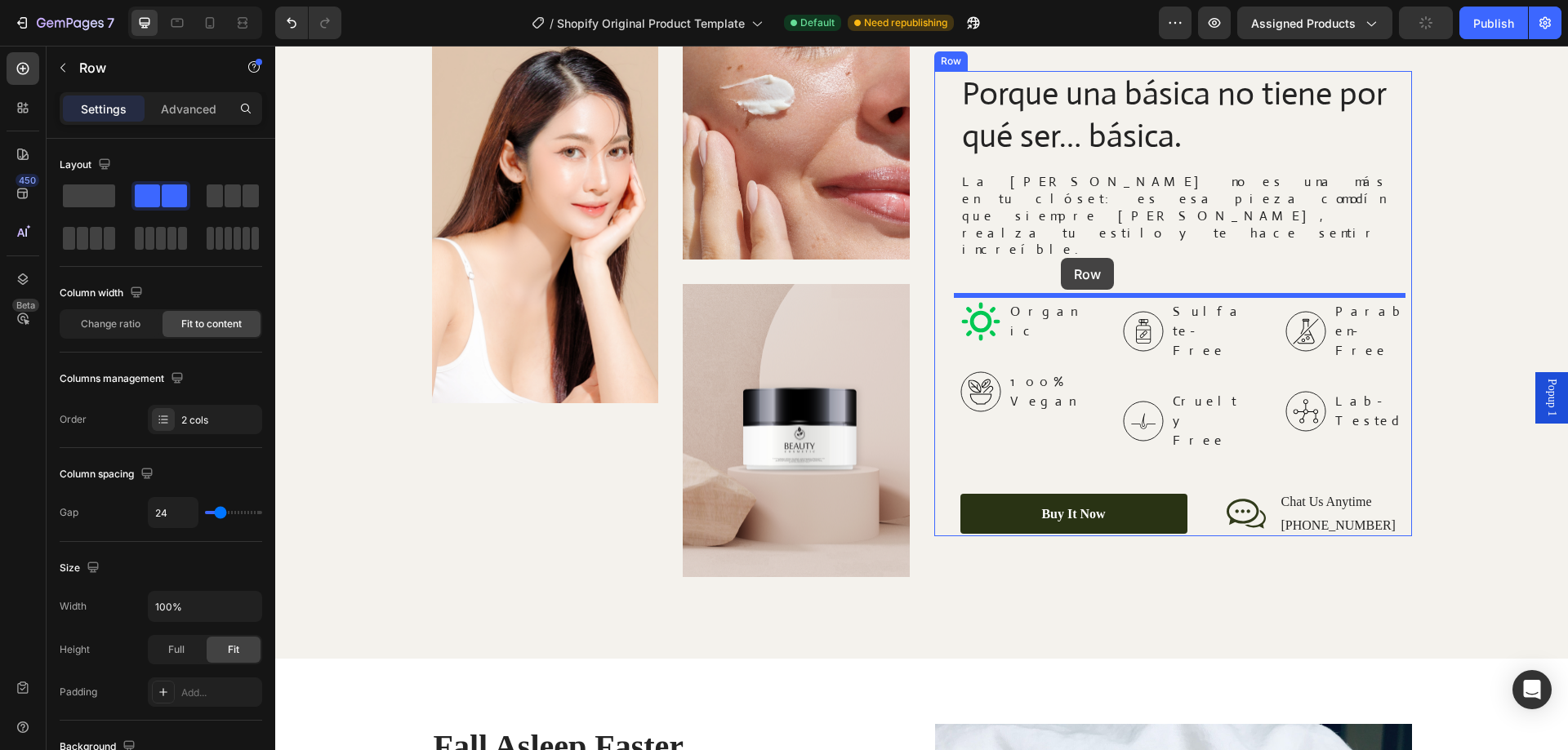
drag, startPoint x: 704, startPoint y: 496, endPoint x: 1061, endPoint y: 258, distance: 429.1
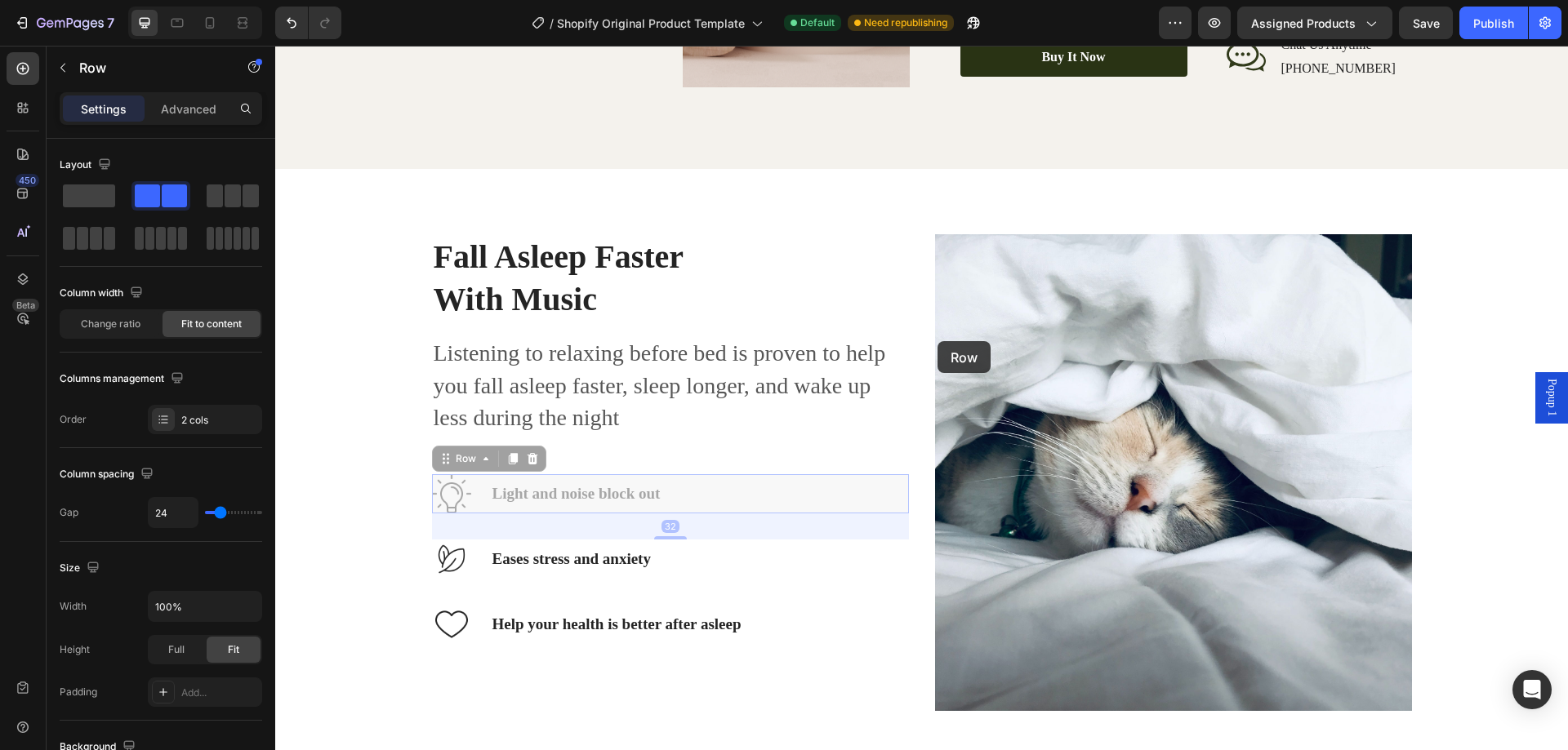
scroll to position [2519, 0]
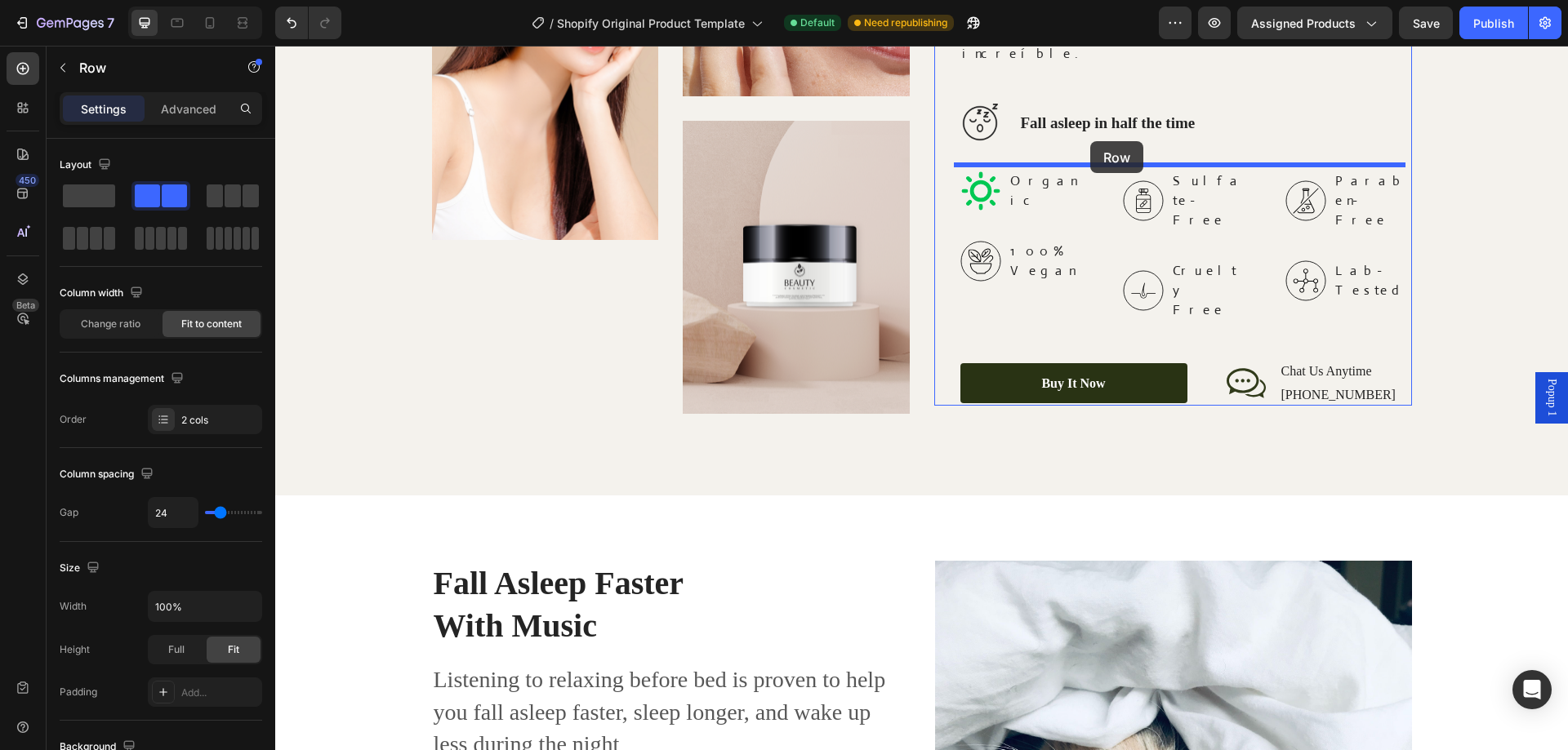
drag, startPoint x: 708, startPoint y: 496, endPoint x: 1091, endPoint y: 141, distance: 522.2
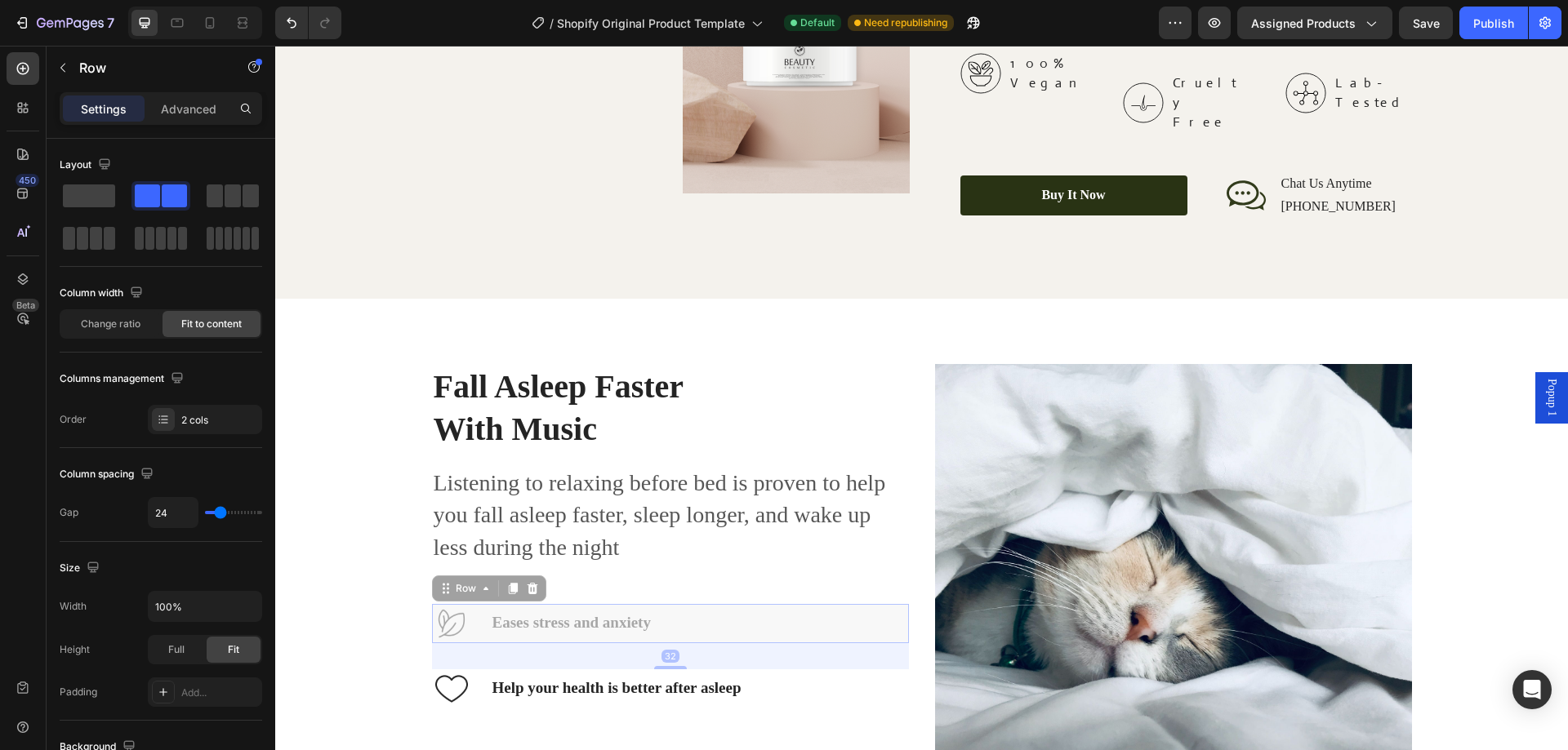
scroll to position [2438, 0]
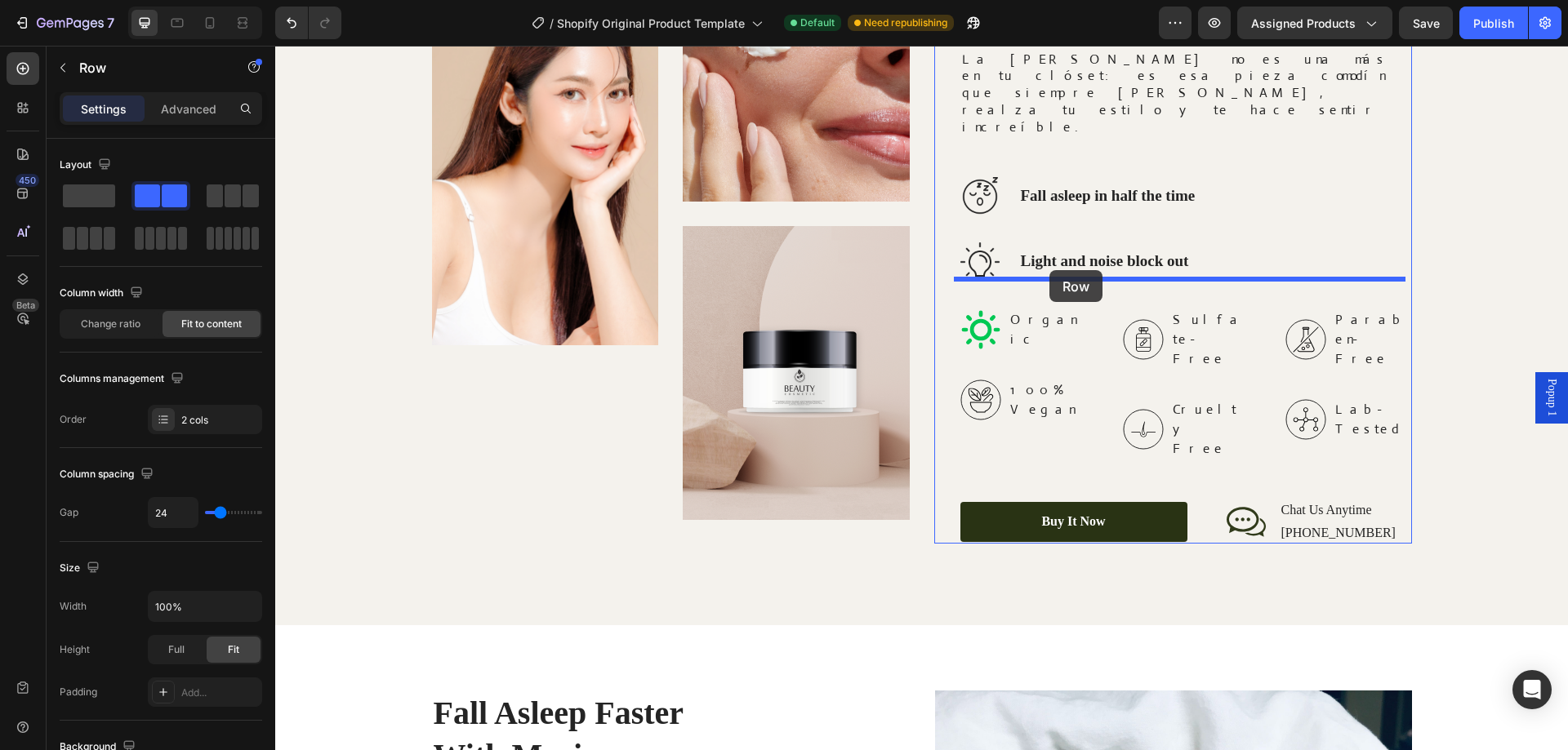
drag, startPoint x: 713, startPoint y: 579, endPoint x: 1050, endPoint y: 270, distance: 457.2
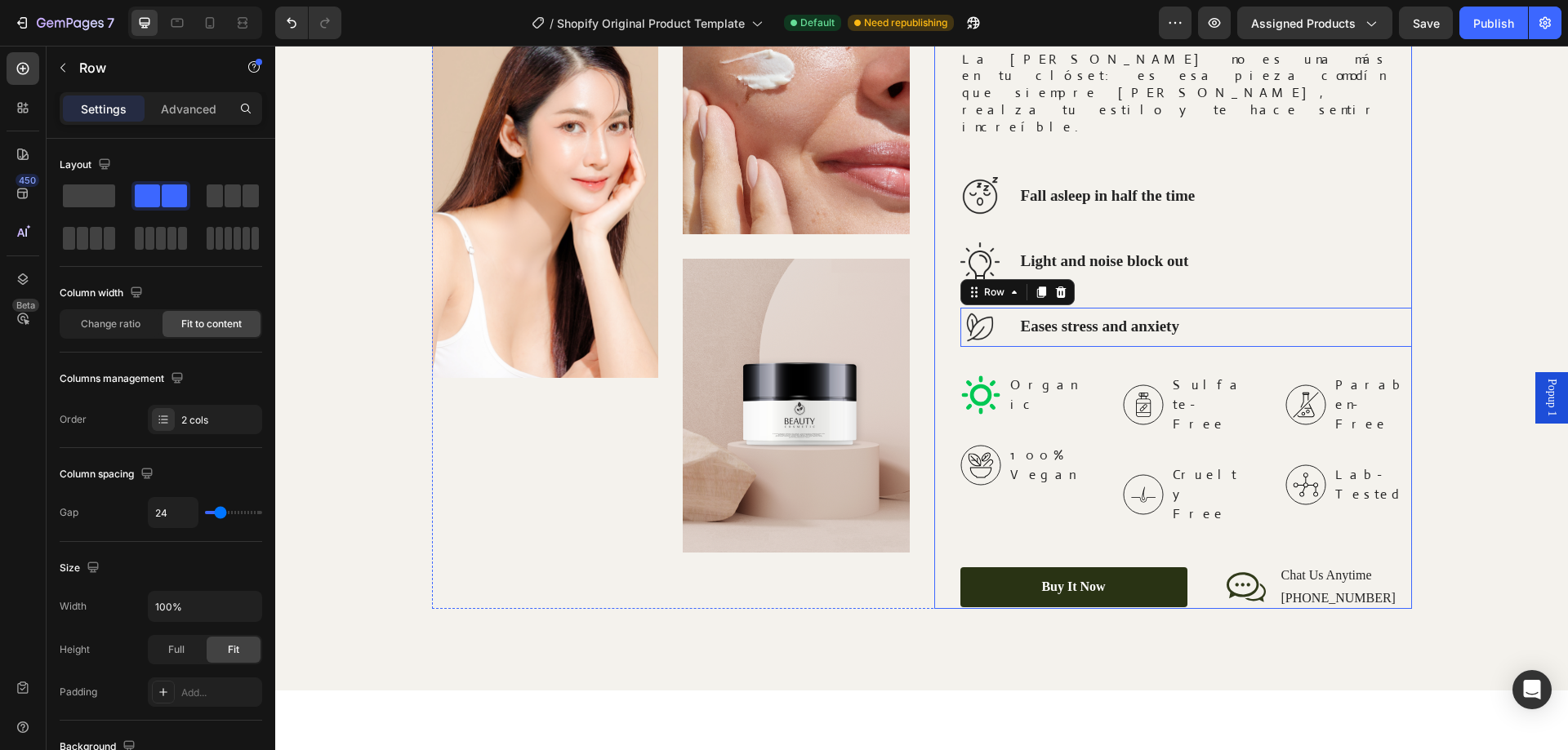
scroll to position [2448, 0]
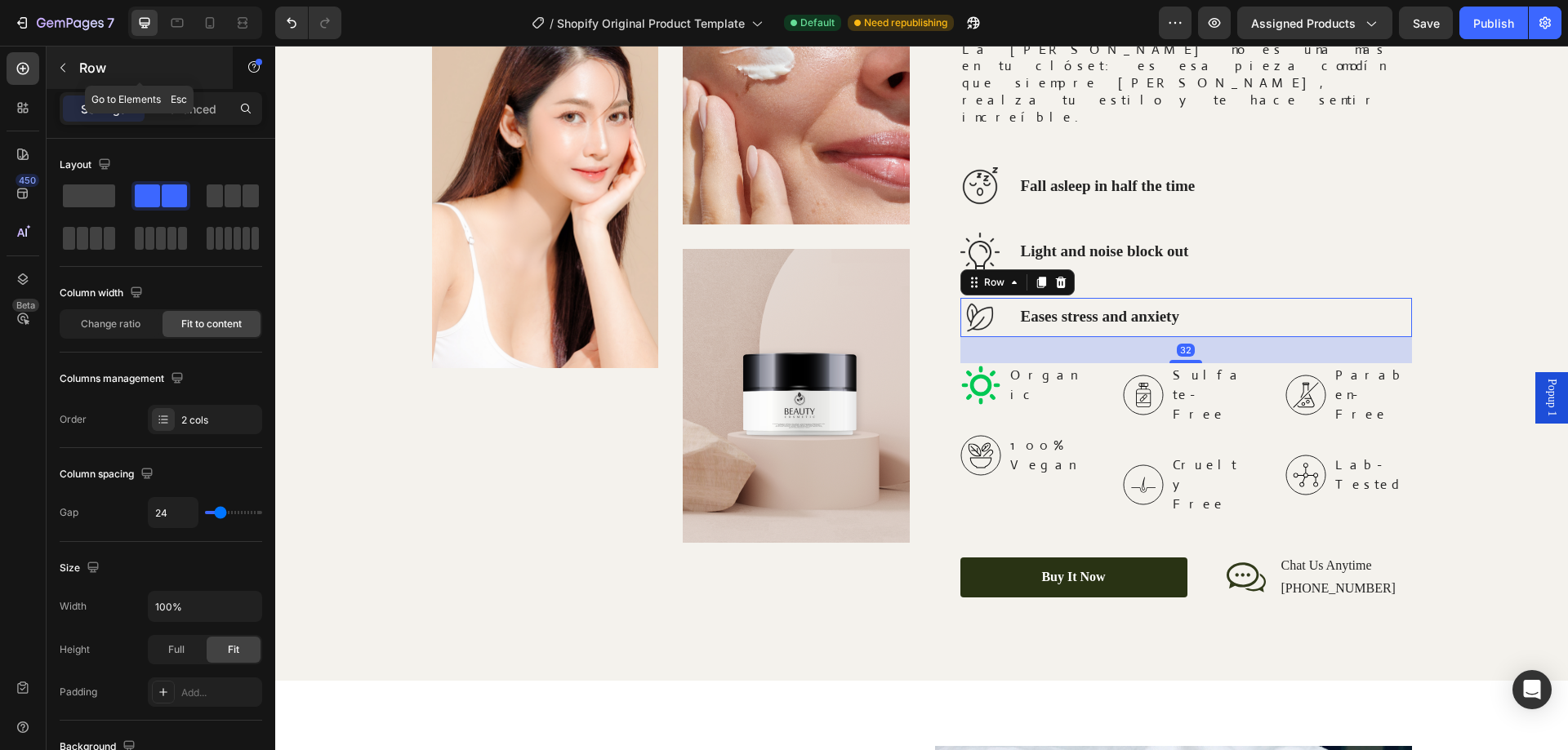
click at [70, 64] on button "button" at bounding box center [63, 67] width 26 height 26
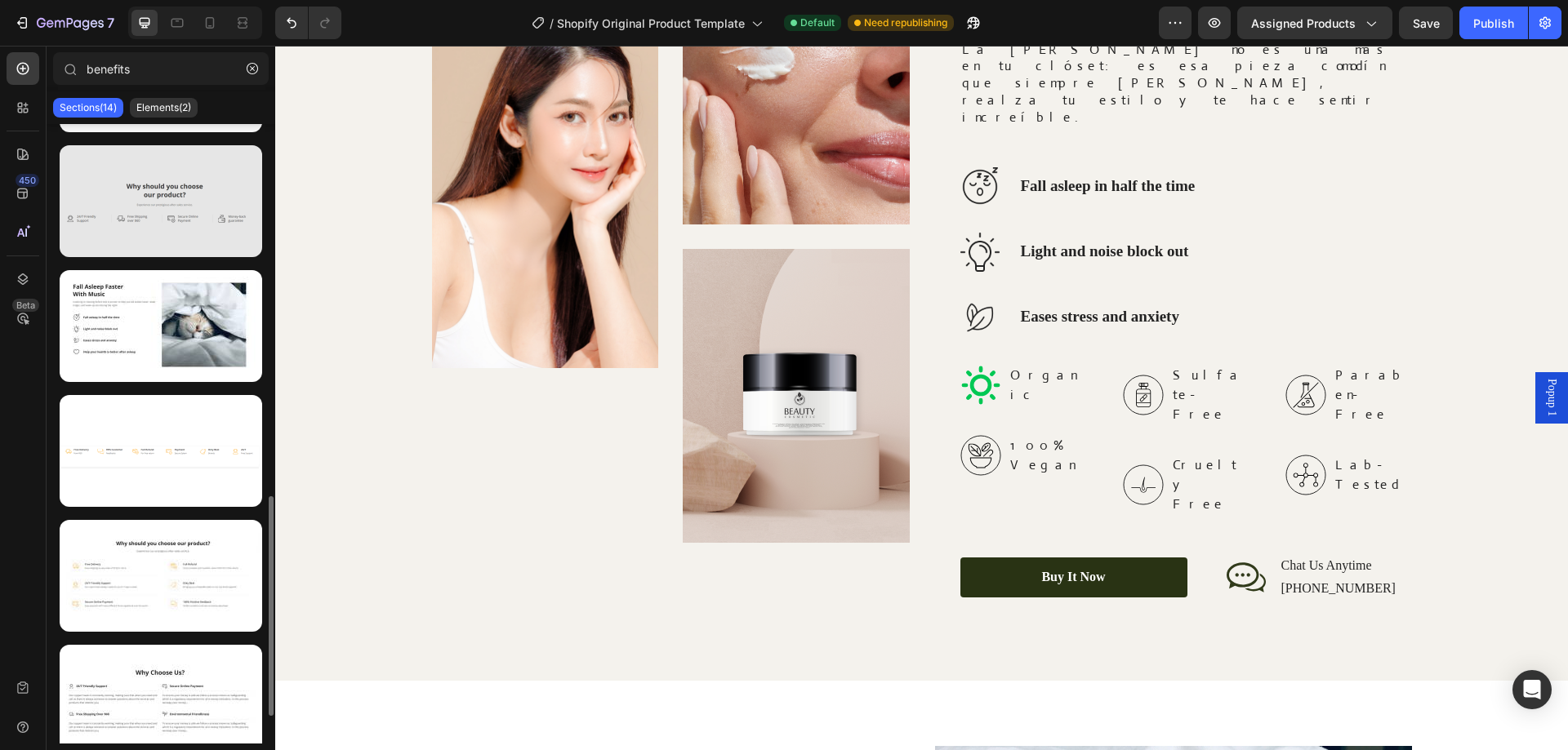
scroll to position [898, 0]
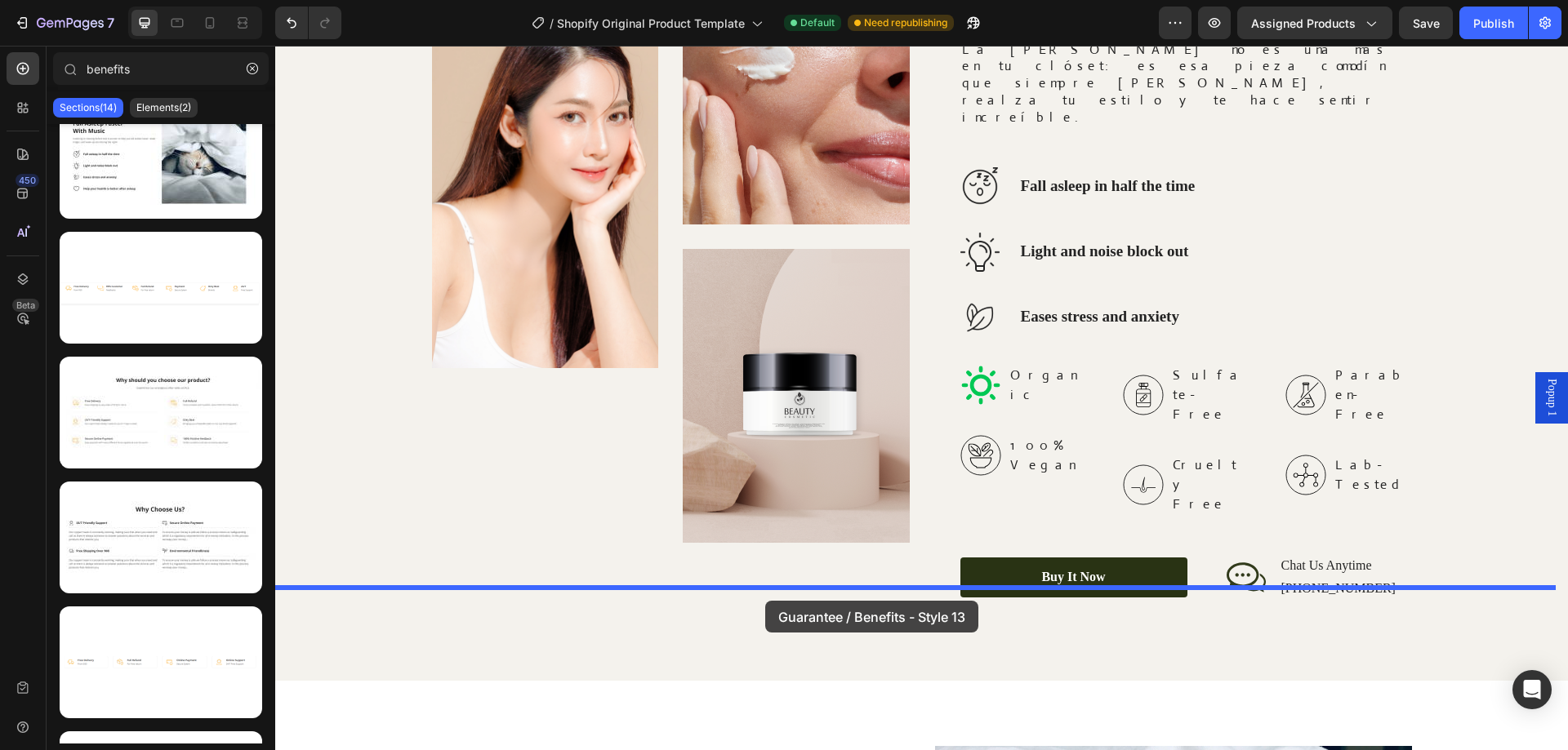
drag, startPoint x: 465, startPoint y: 455, endPoint x: 766, endPoint y: 601, distance: 334.5
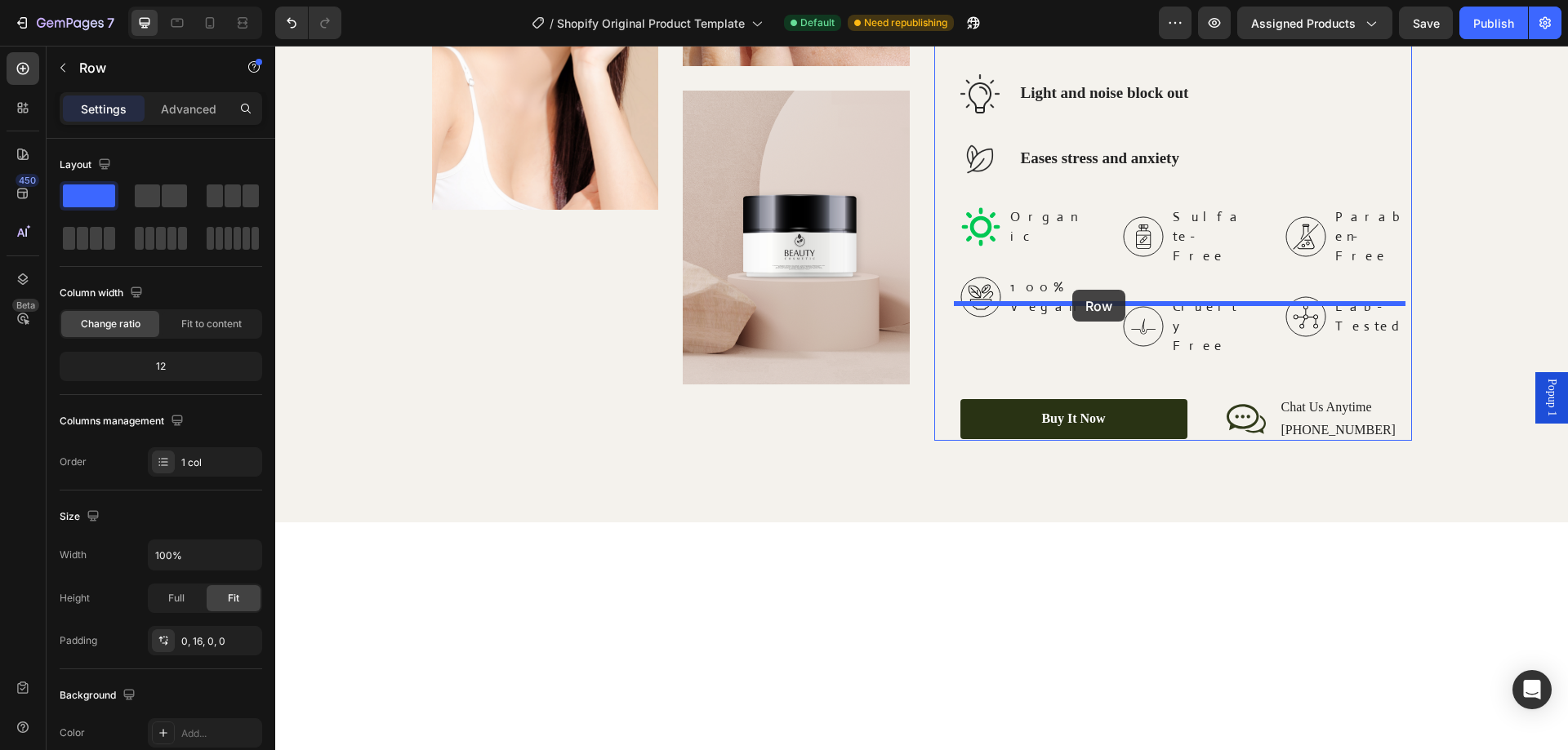
scroll to position [2280, 0]
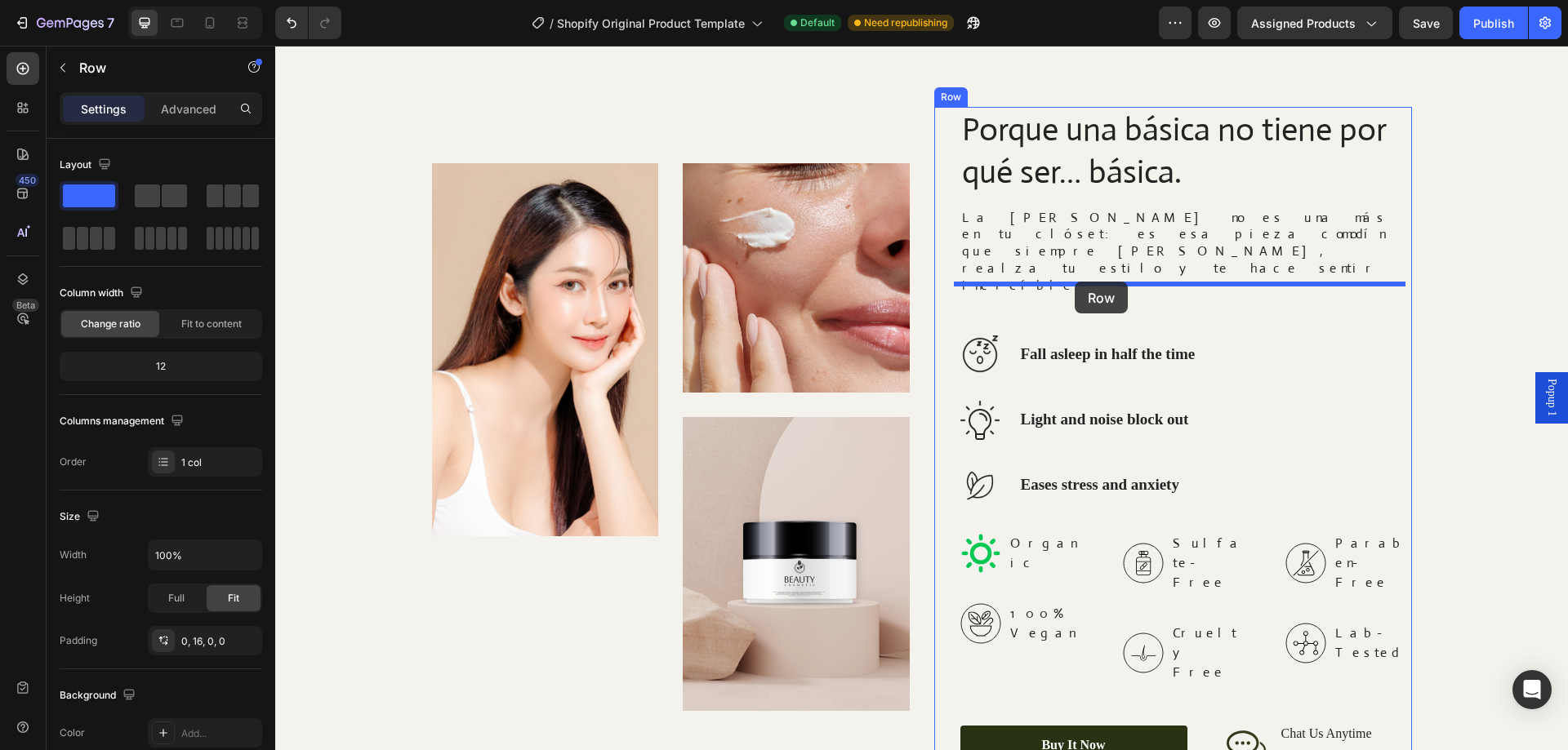
drag, startPoint x: 898, startPoint y: 433, endPoint x: 1075, endPoint y: 282, distance: 232.7
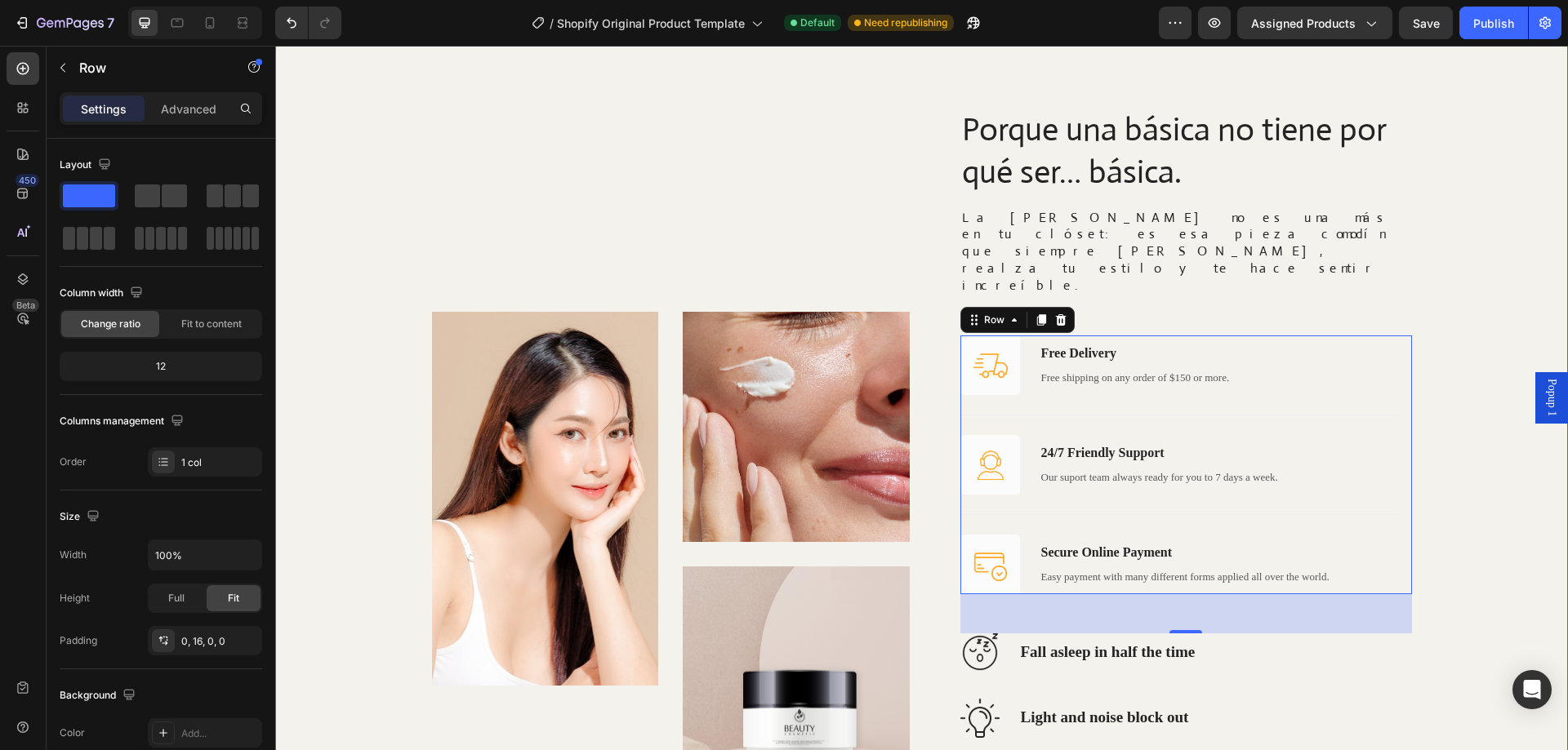
click at [1456, 578] on div "Image Image Image Row Porque una básica no tiene por qué ser… básica. Heading L…" at bounding box center [921, 587] width 1260 height 959
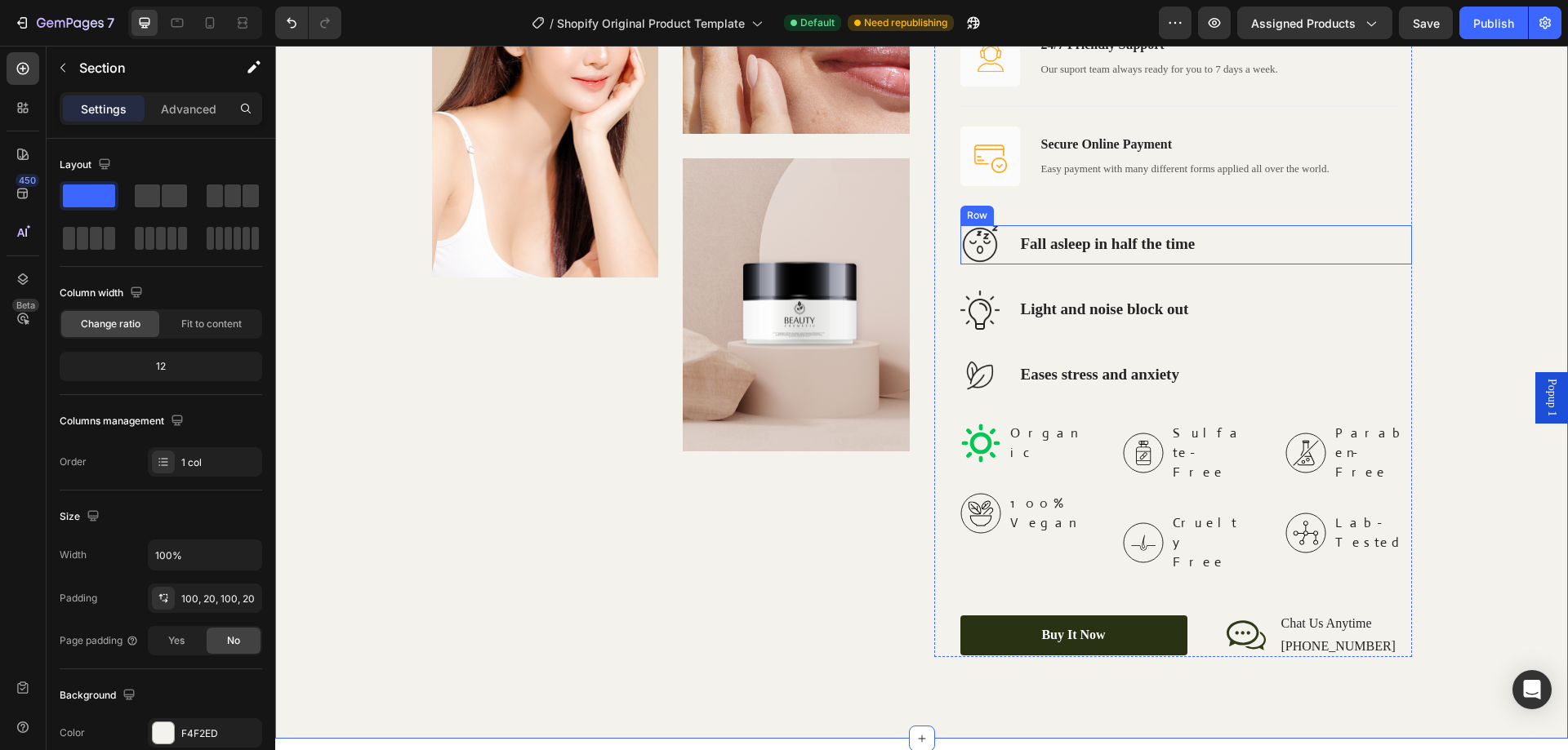
scroll to position [2770, 0]
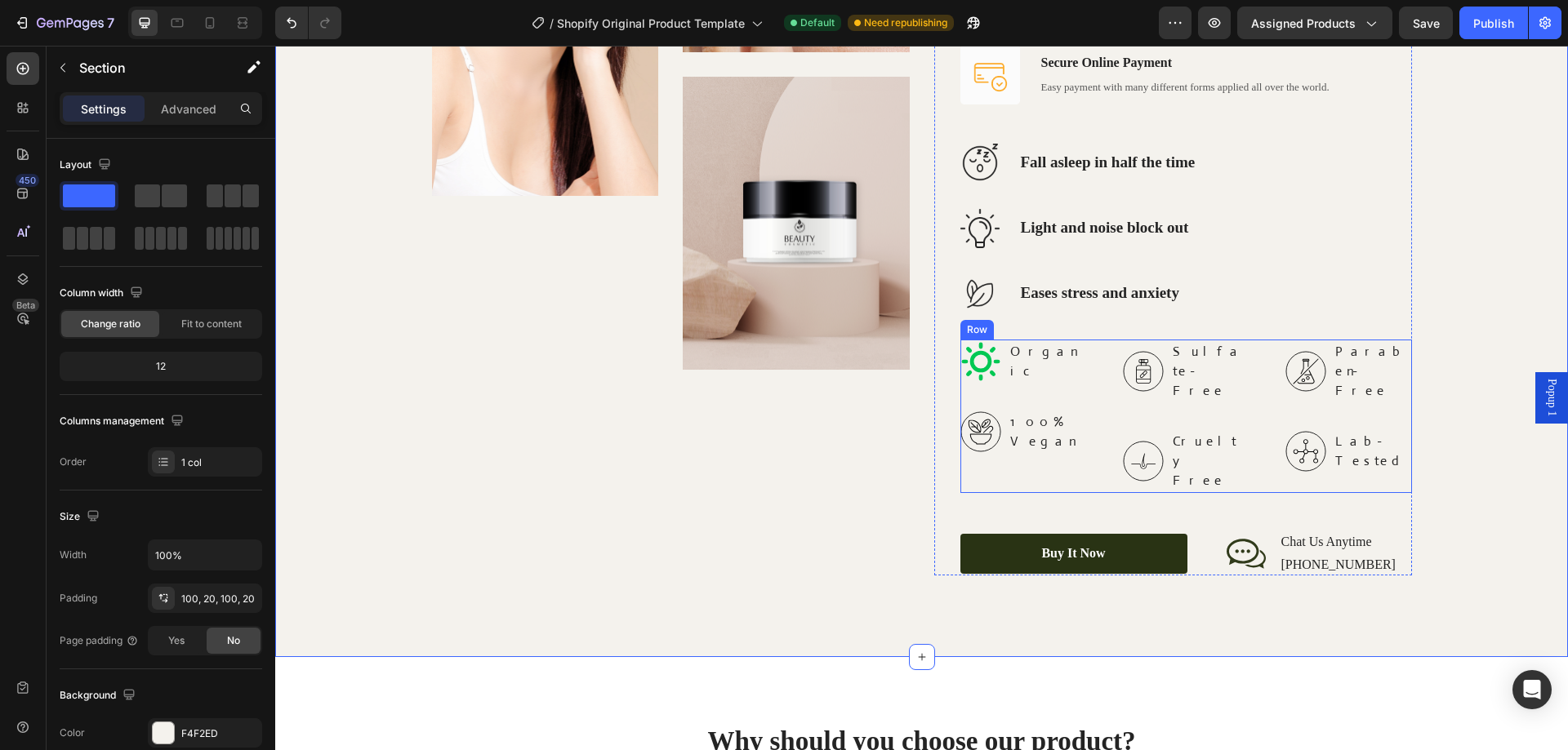
click at [1089, 340] on div "Organic 100% Vegan Item List Sulfate-Free Cruelty Free Item List Paraben-Free L…" at bounding box center [1186, 416] width 452 height 154
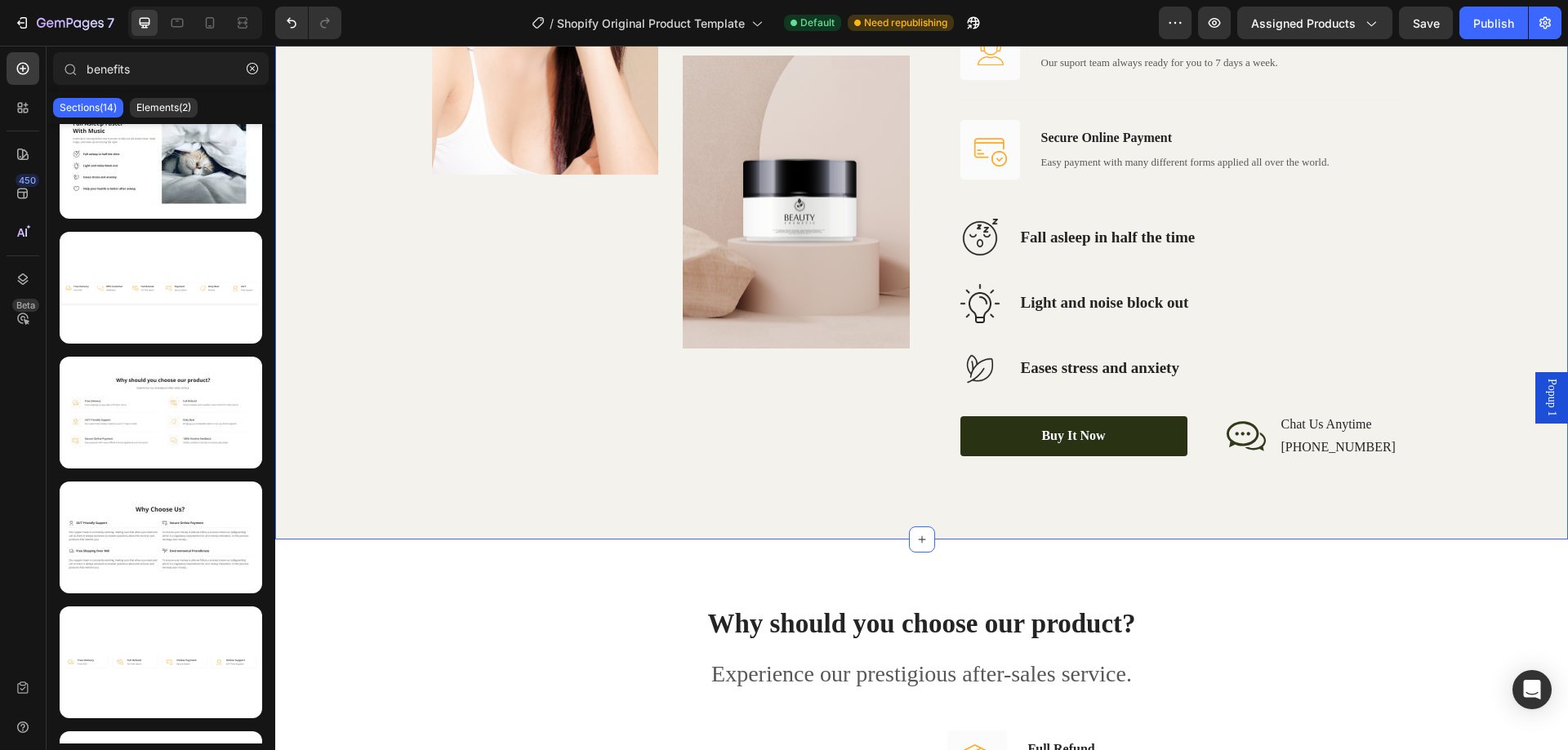
scroll to position [2858, 0]
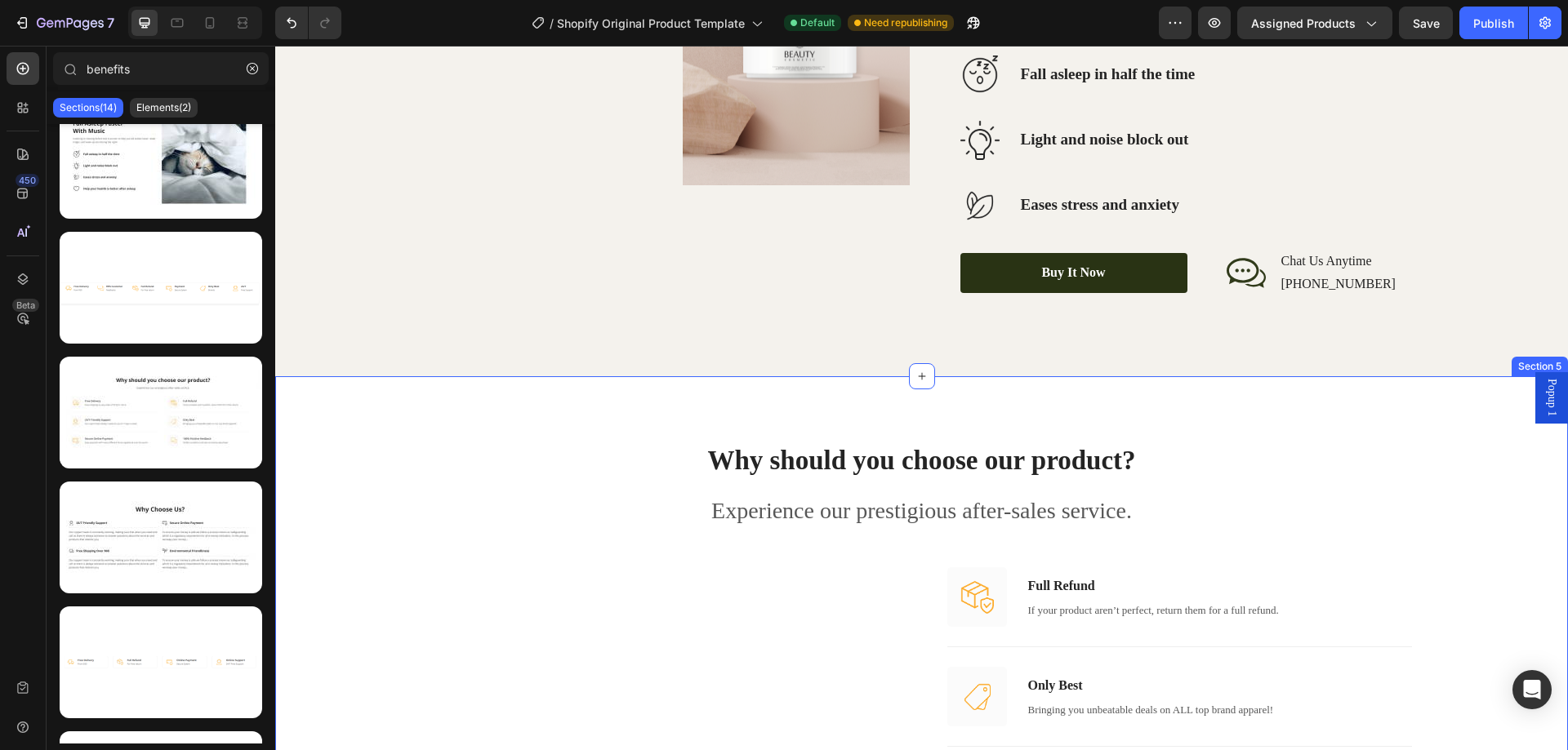
click at [567, 455] on div "Why should you choose our product? Heading Experience our prestigious after-sal…" at bounding box center [921, 633] width 1268 height 385
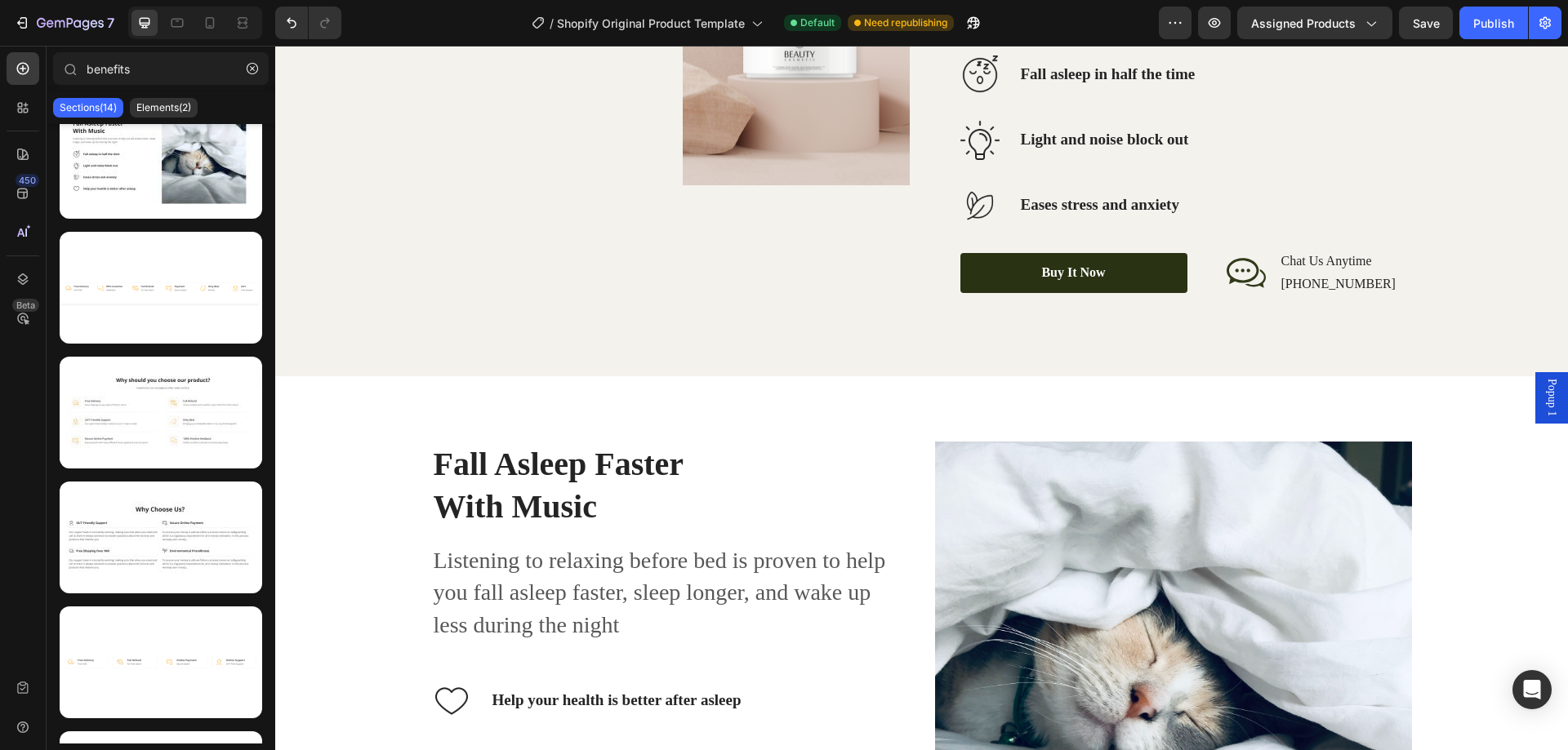
scroll to position [3021, 0]
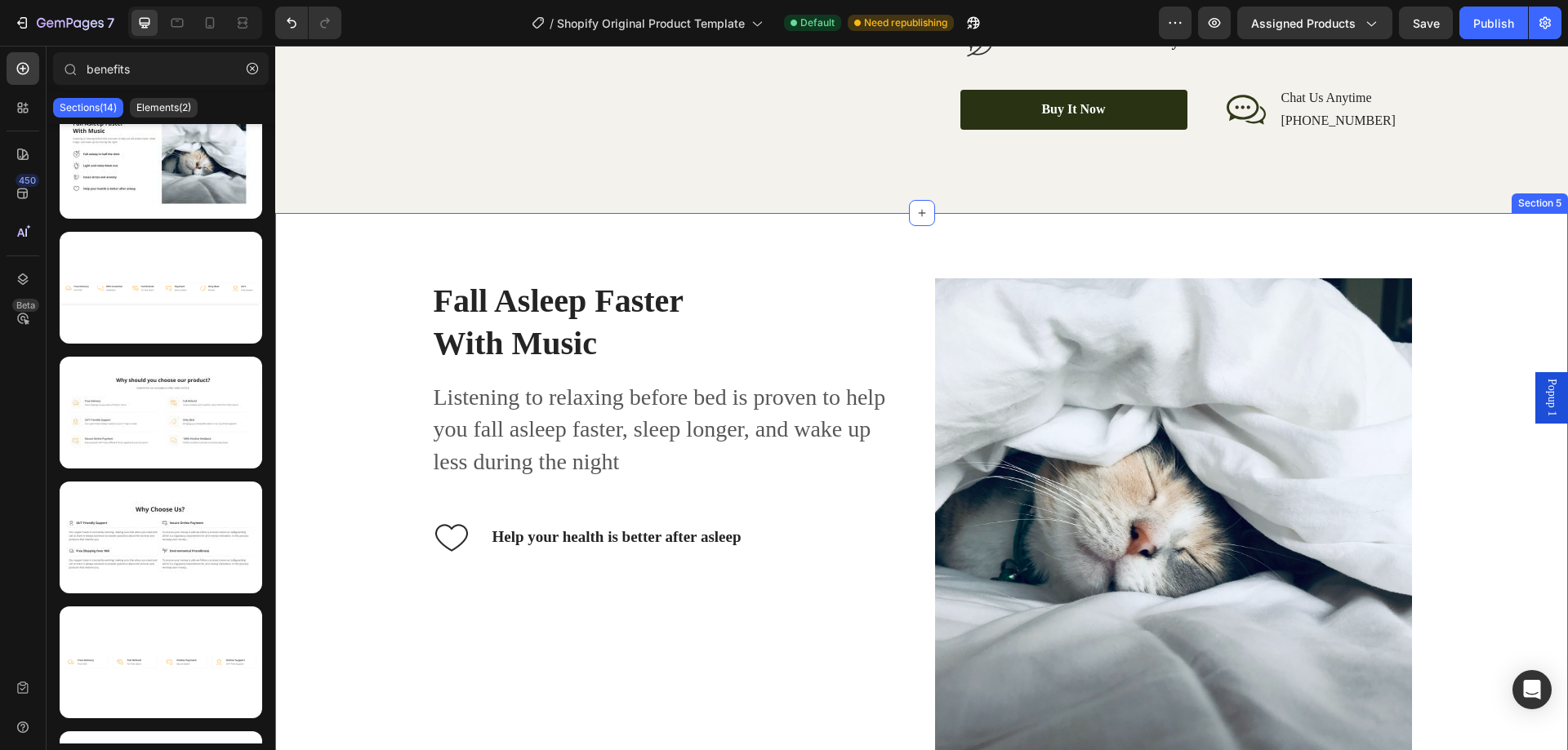
click at [347, 570] on div "Fall Asleep Faster With Music Heading Listening to relaxing before bed is prove…" at bounding box center [921, 517] width 1268 height 477
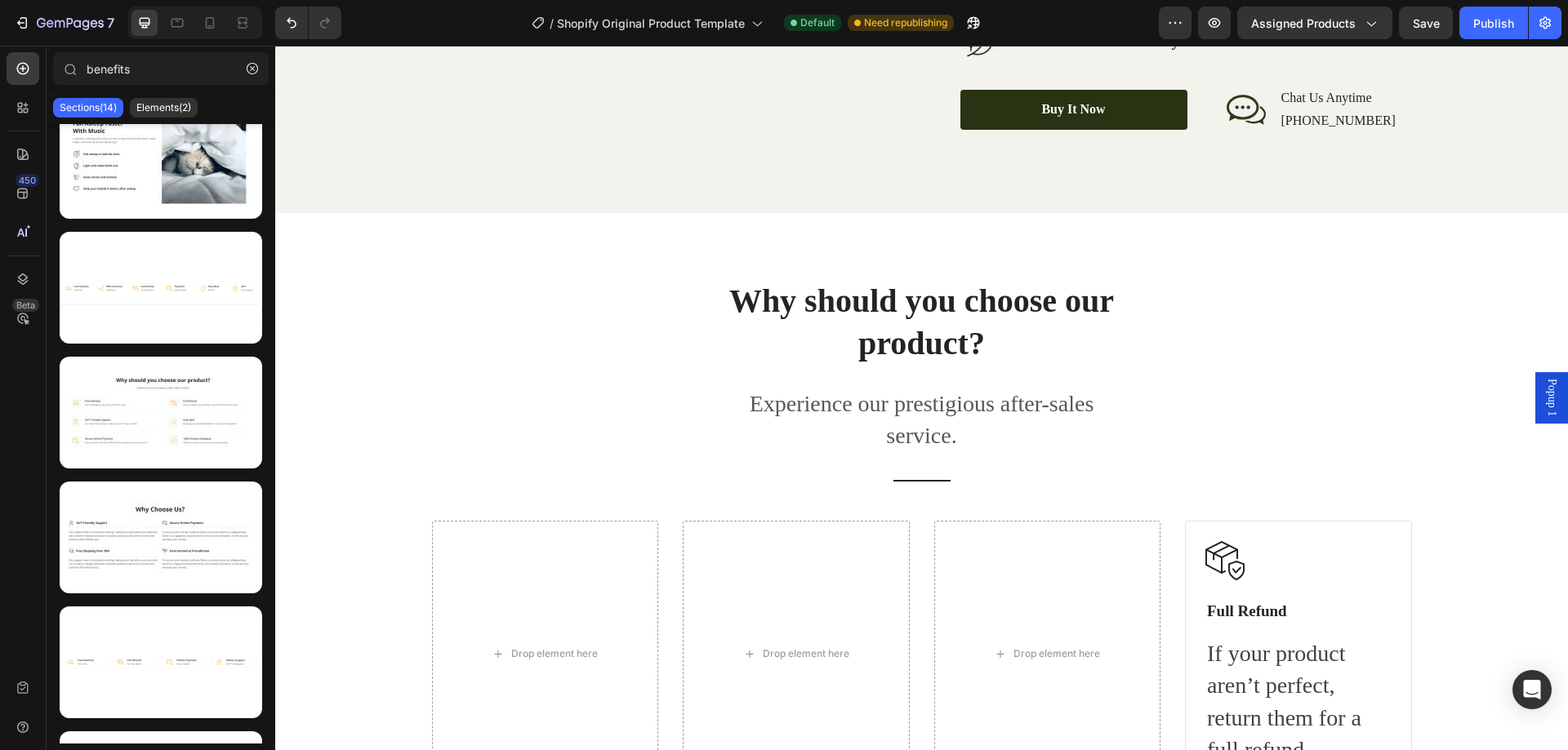
scroll to position [3103, 0]
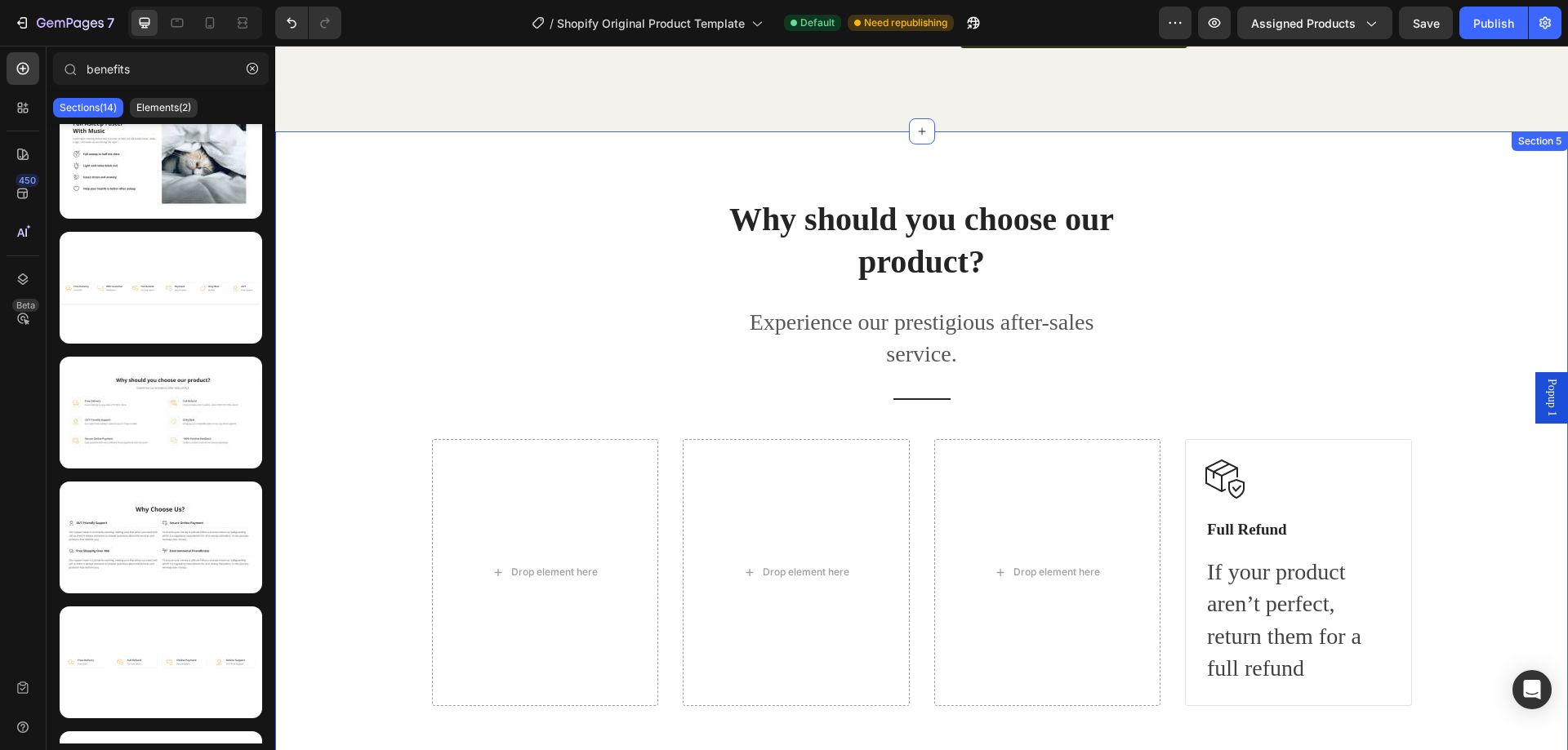
click at [407, 301] on div "Why should you choose our product? Heading Experience our prestigious after-sal…" at bounding box center [921, 451] width 1268 height 510
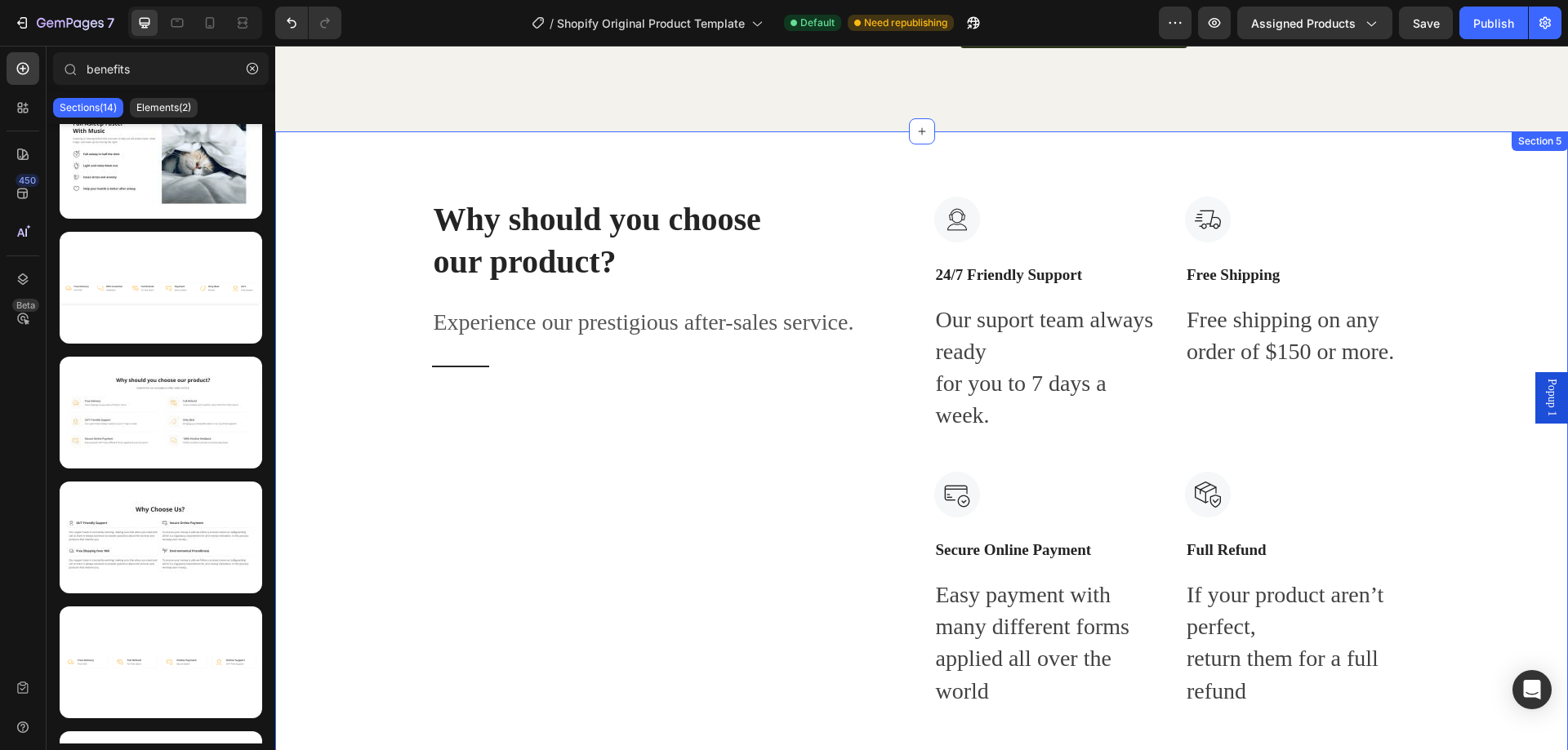
click at [345, 341] on div "Why should you choose our product? Heading Experience our prestigious after-sal…" at bounding box center [921, 452] width 1268 height 512
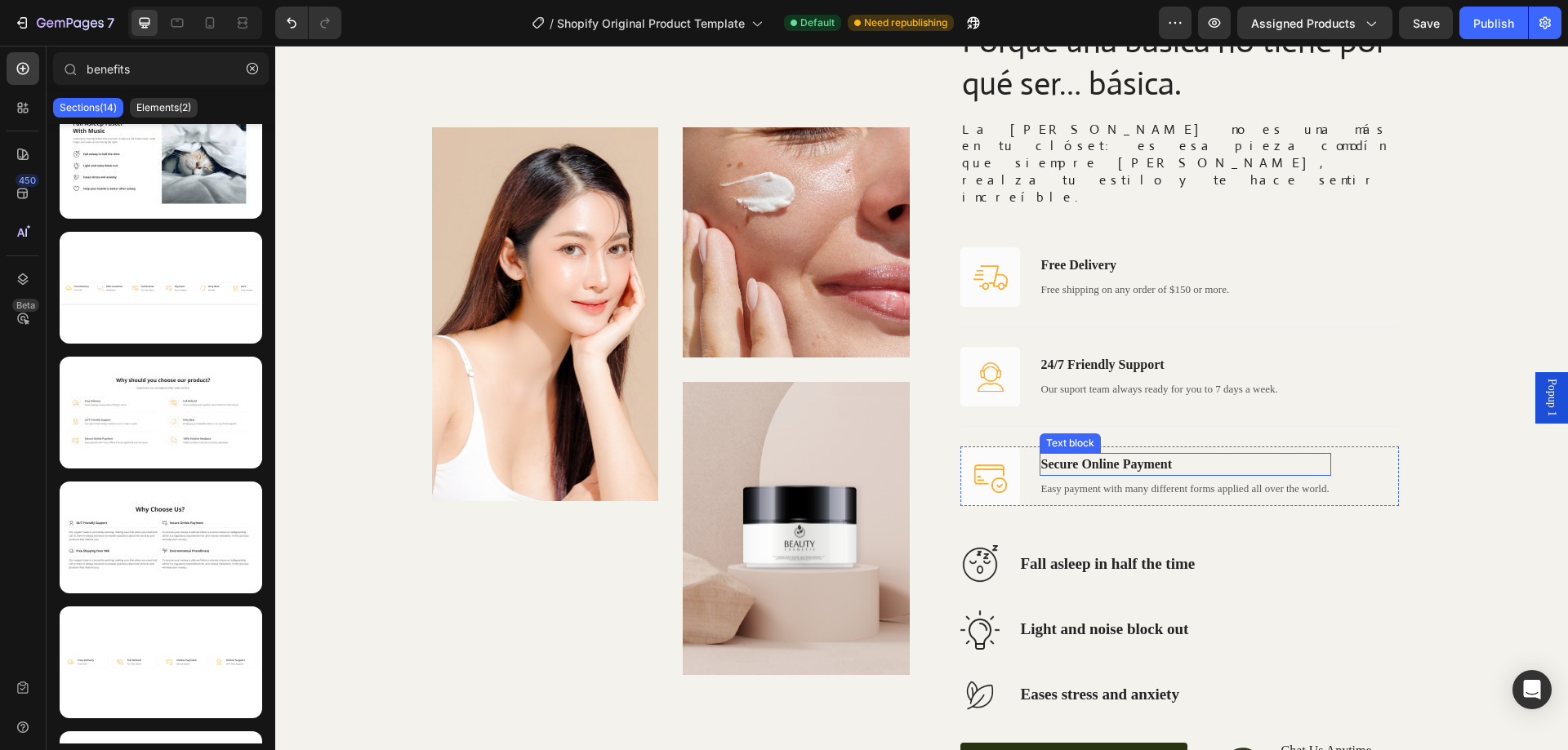
scroll to position [2286, 0]
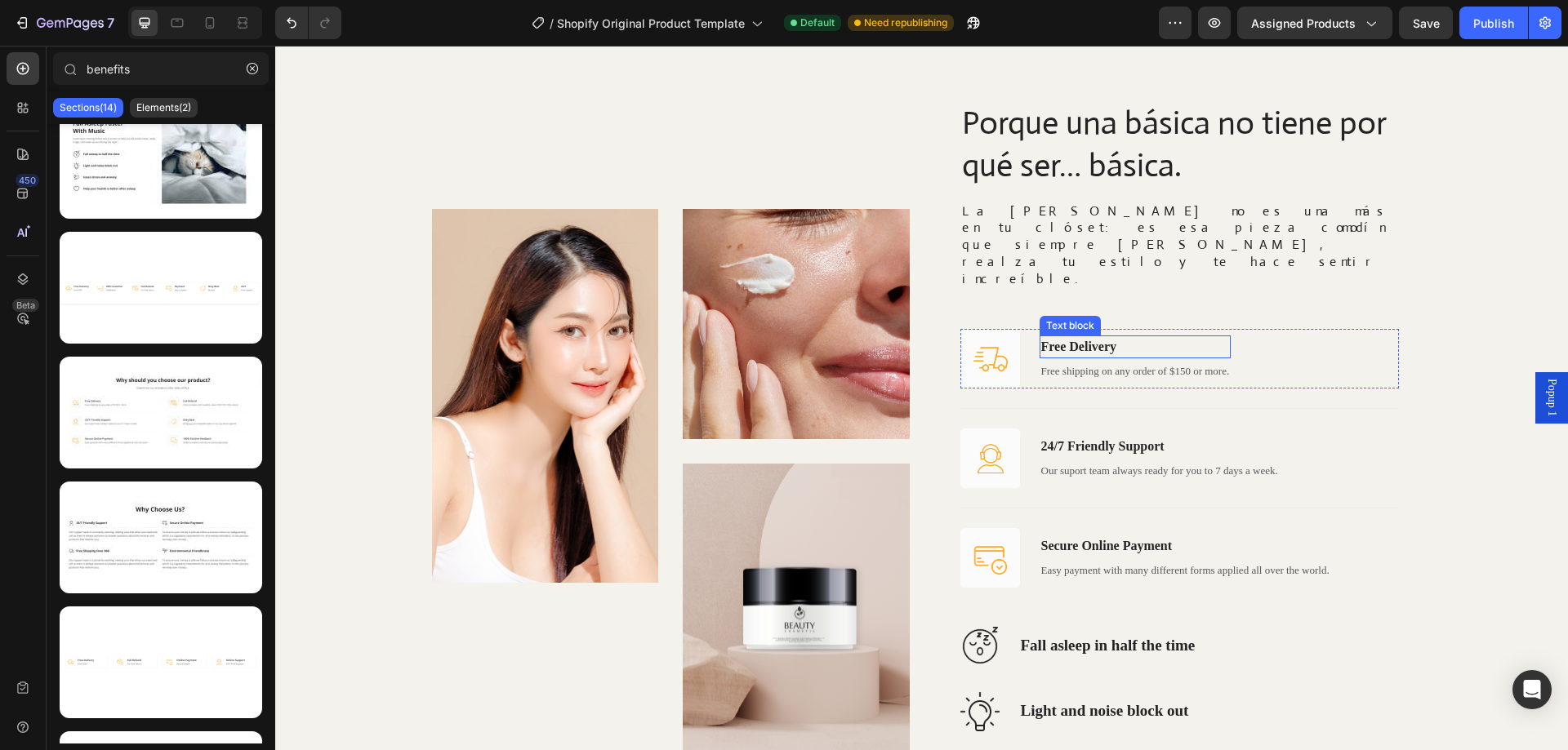
click at [1101, 338] on p "Free Delivery" at bounding box center [1135, 348] width 188 height 20
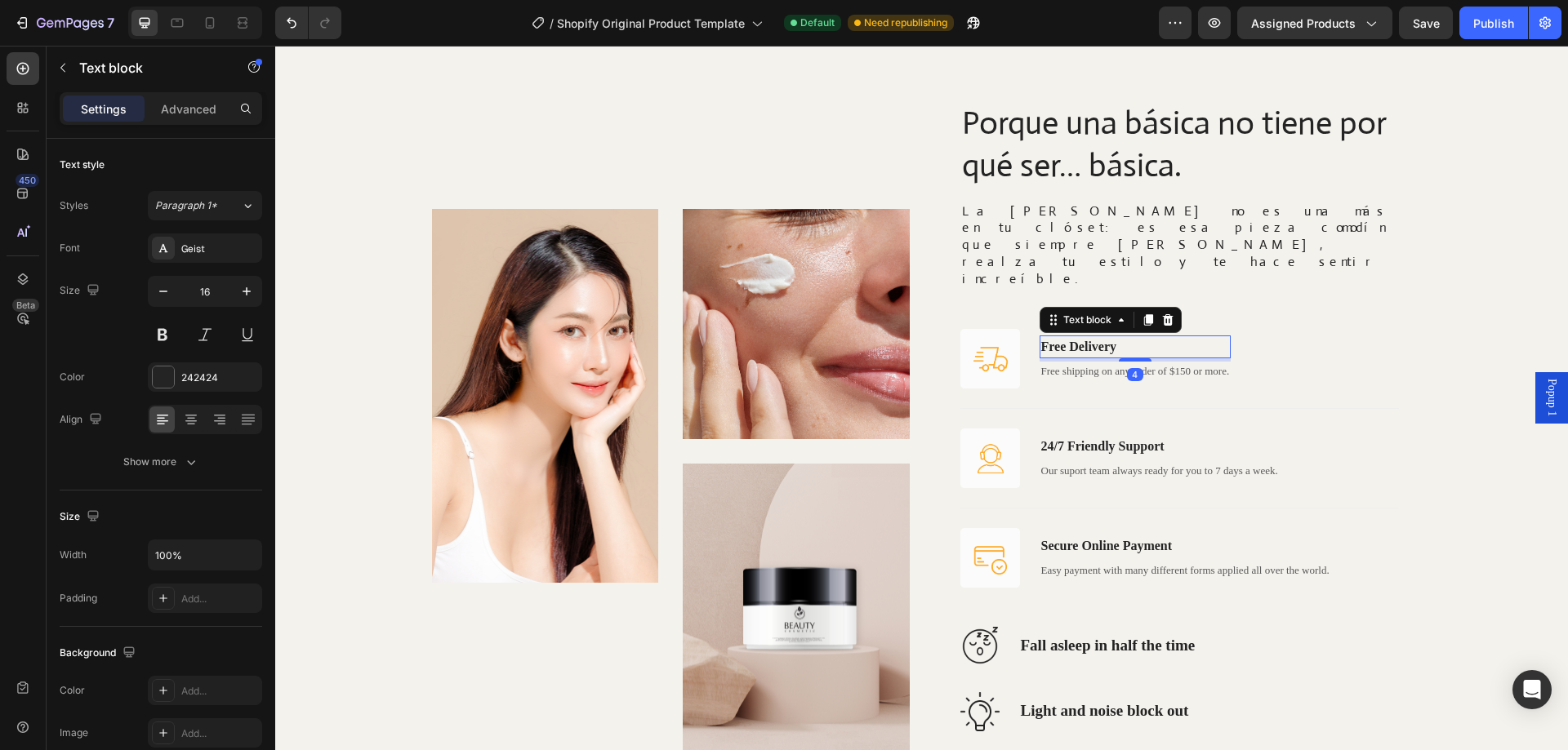
click at [1101, 338] on p "Free Delivery" at bounding box center [1135, 348] width 188 height 20
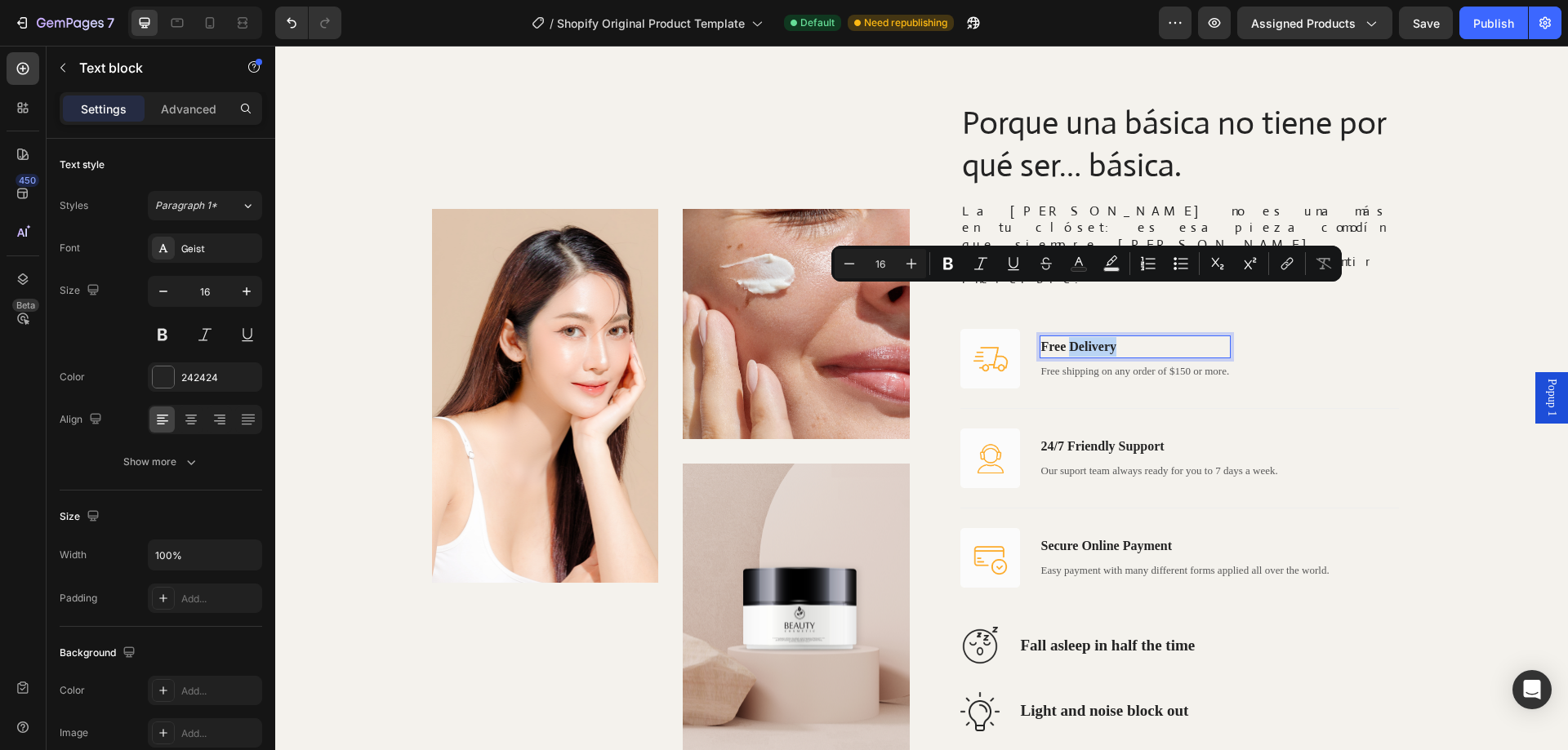
click at [1100, 338] on p "Free Delivery" at bounding box center [1135, 348] width 188 height 20
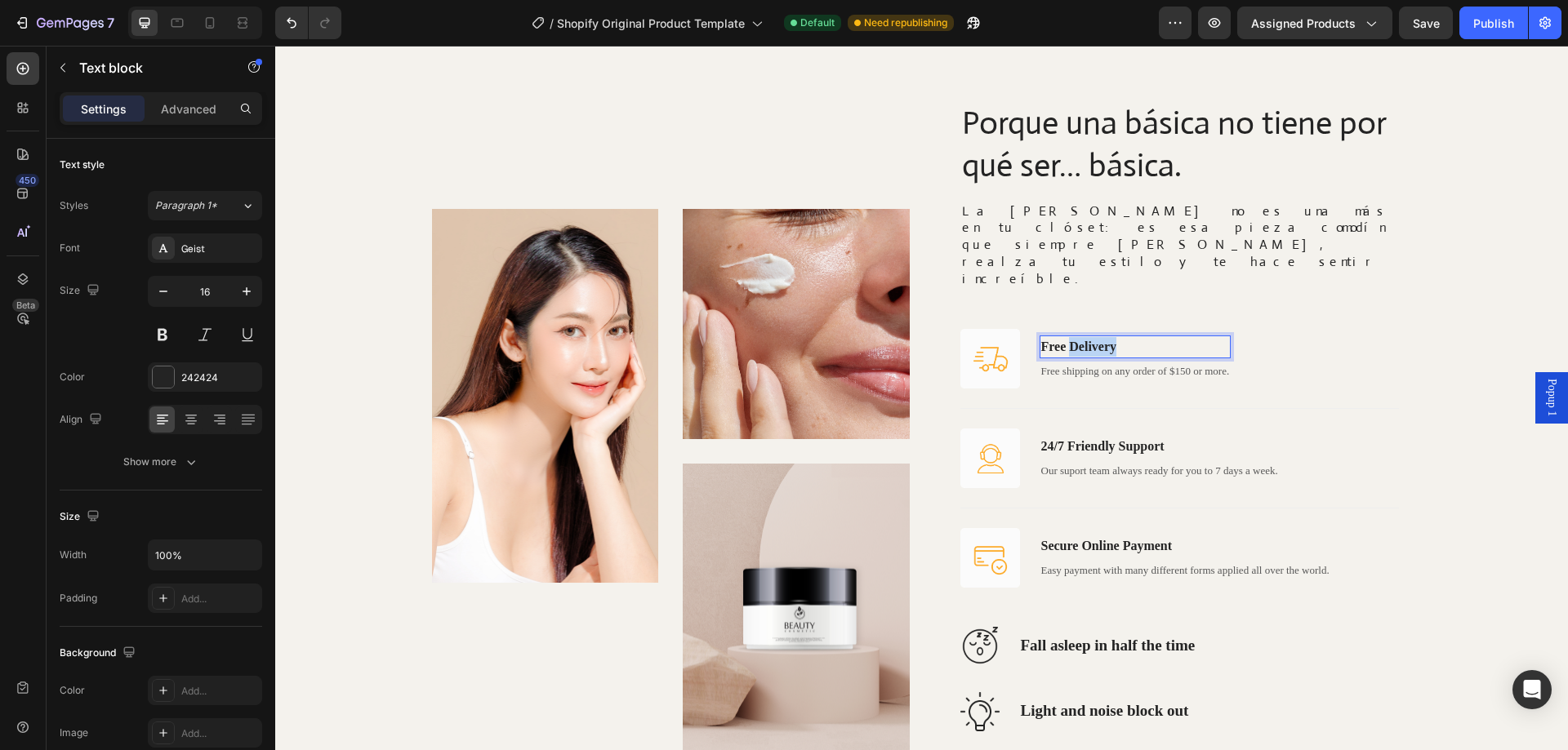
click at [1100, 338] on p "Free Delivery" at bounding box center [1135, 348] width 188 height 20
click at [1102, 363] on p "Free shipping on any order of $150 or more." at bounding box center [1135, 371] width 188 height 16
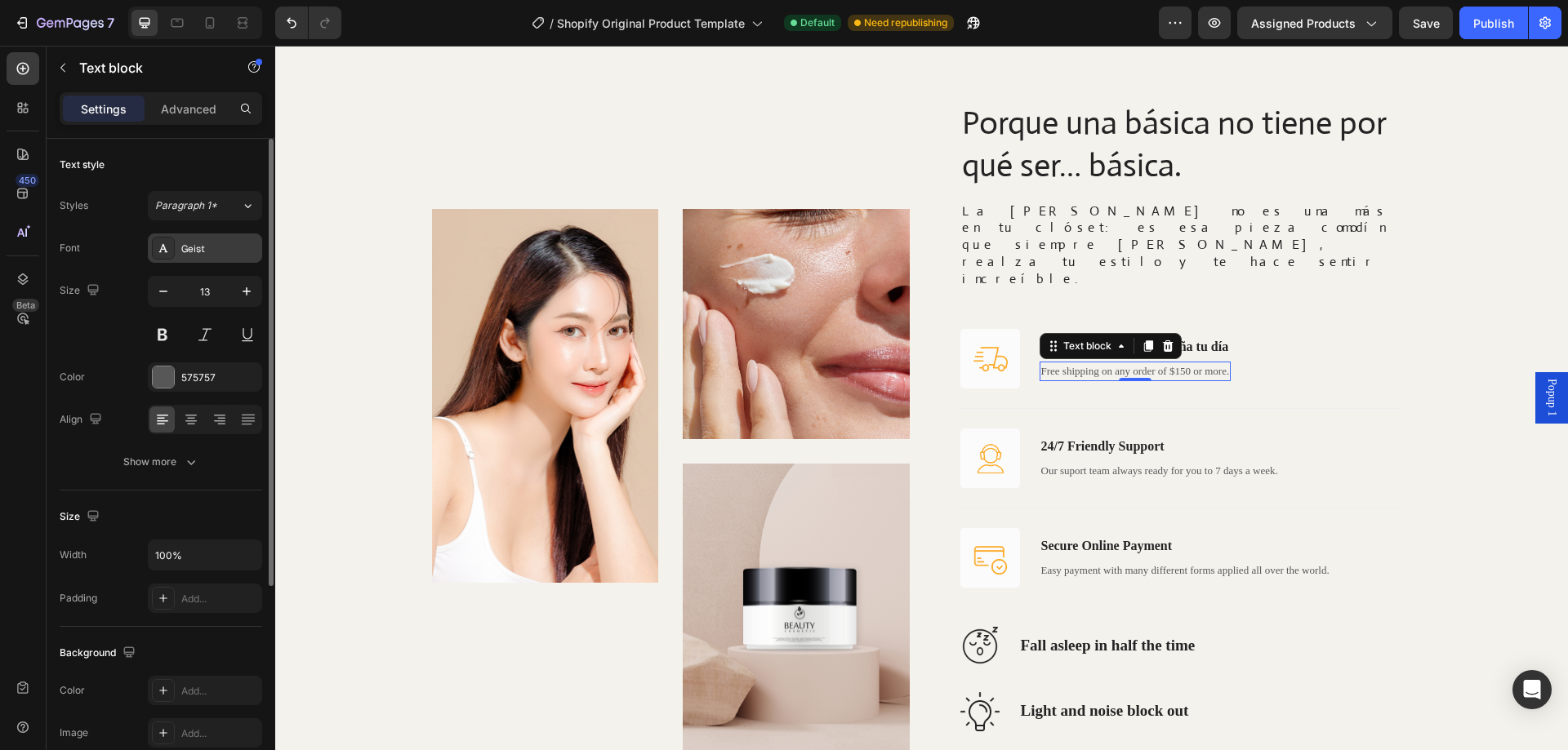
click at [210, 258] on div "Geist" at bounding box center [205, 248] width 115 height 29
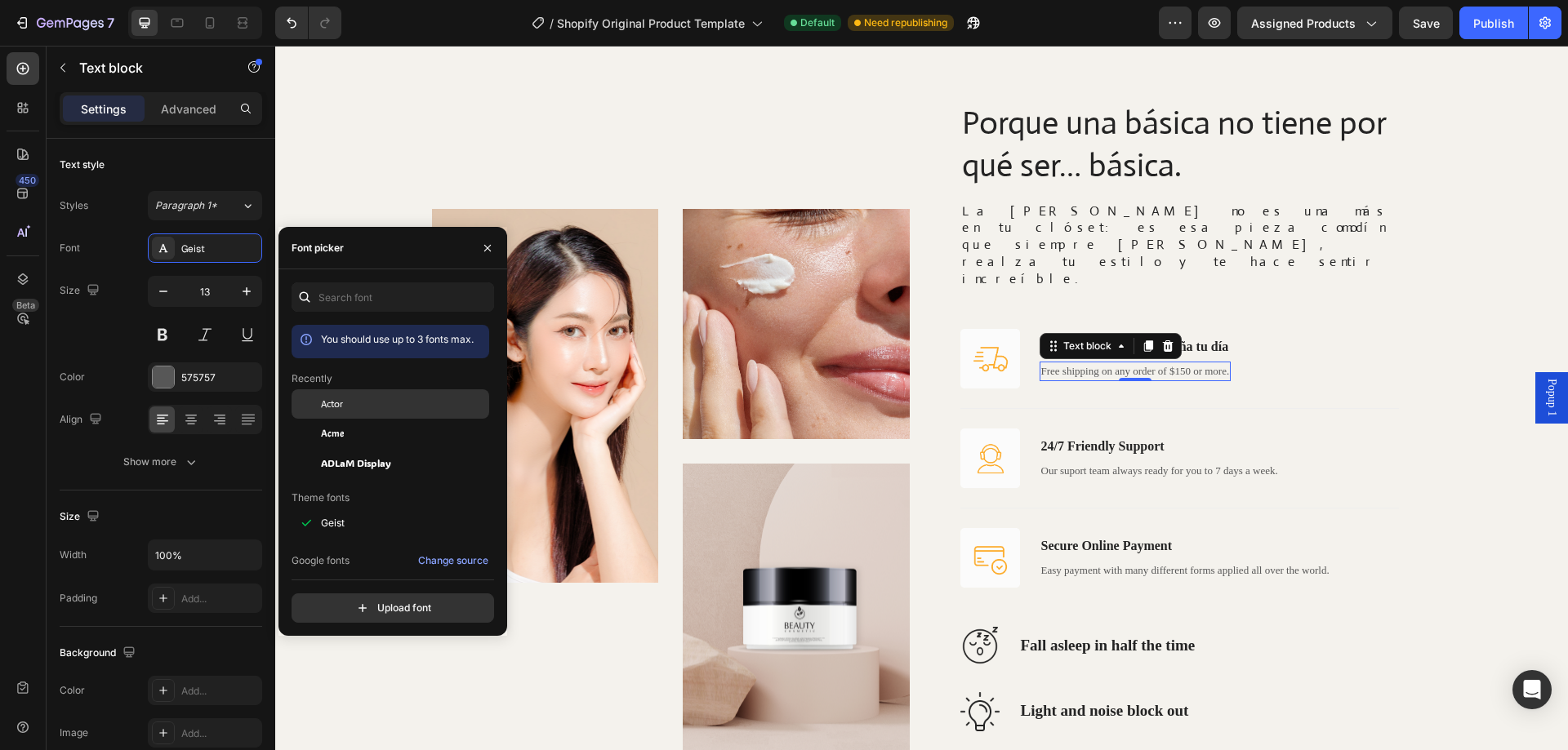
click at [321, 509] on div "Actor" at bounding box center [390, 523] width 198 height 29
click at [1201, 338] on p "Versatilidad que acompaña tu día" at bounding box center [1138, 348] width 194 height 20
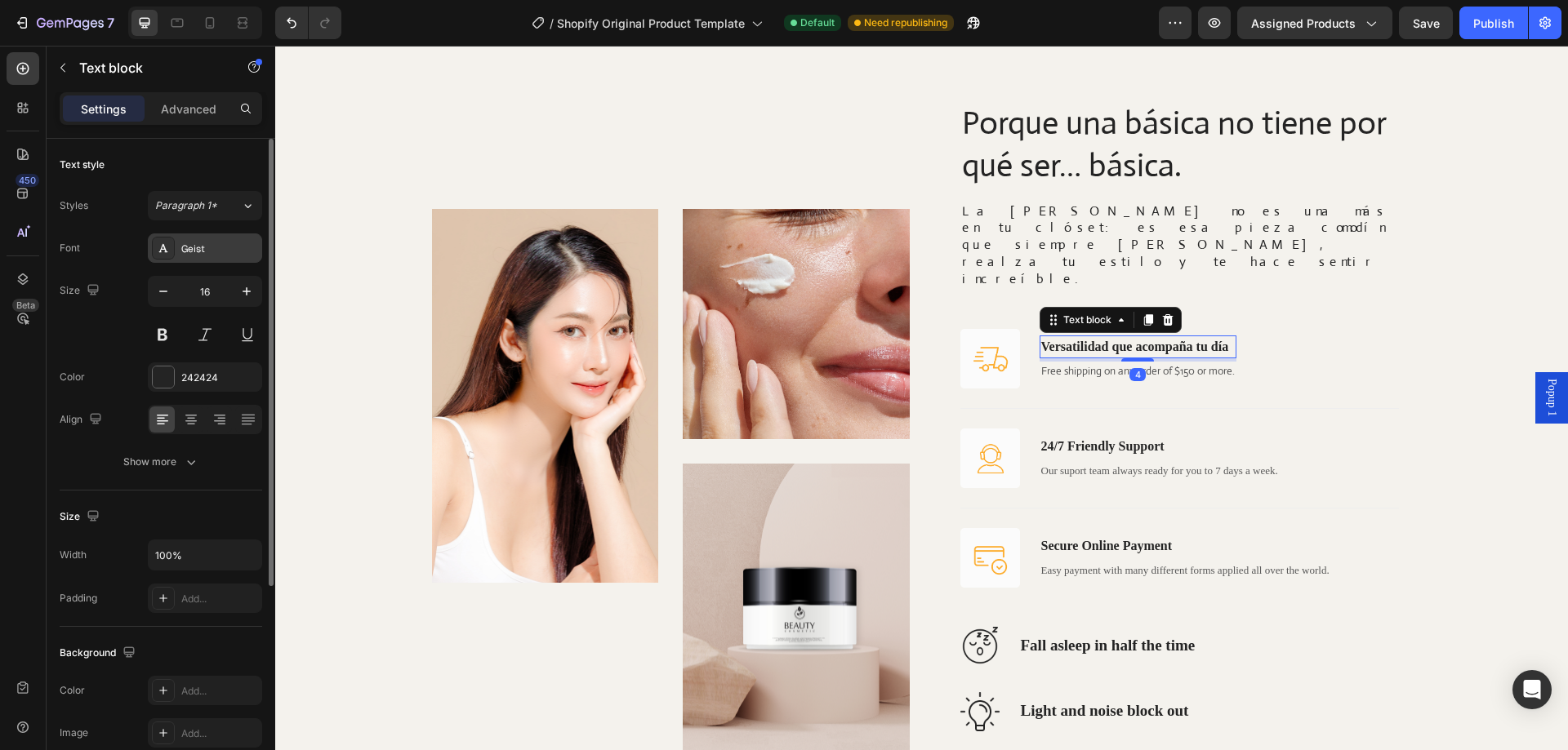
click at [223, 245] on div "Geist" at bounding box center [219, 249] width 76 height 15
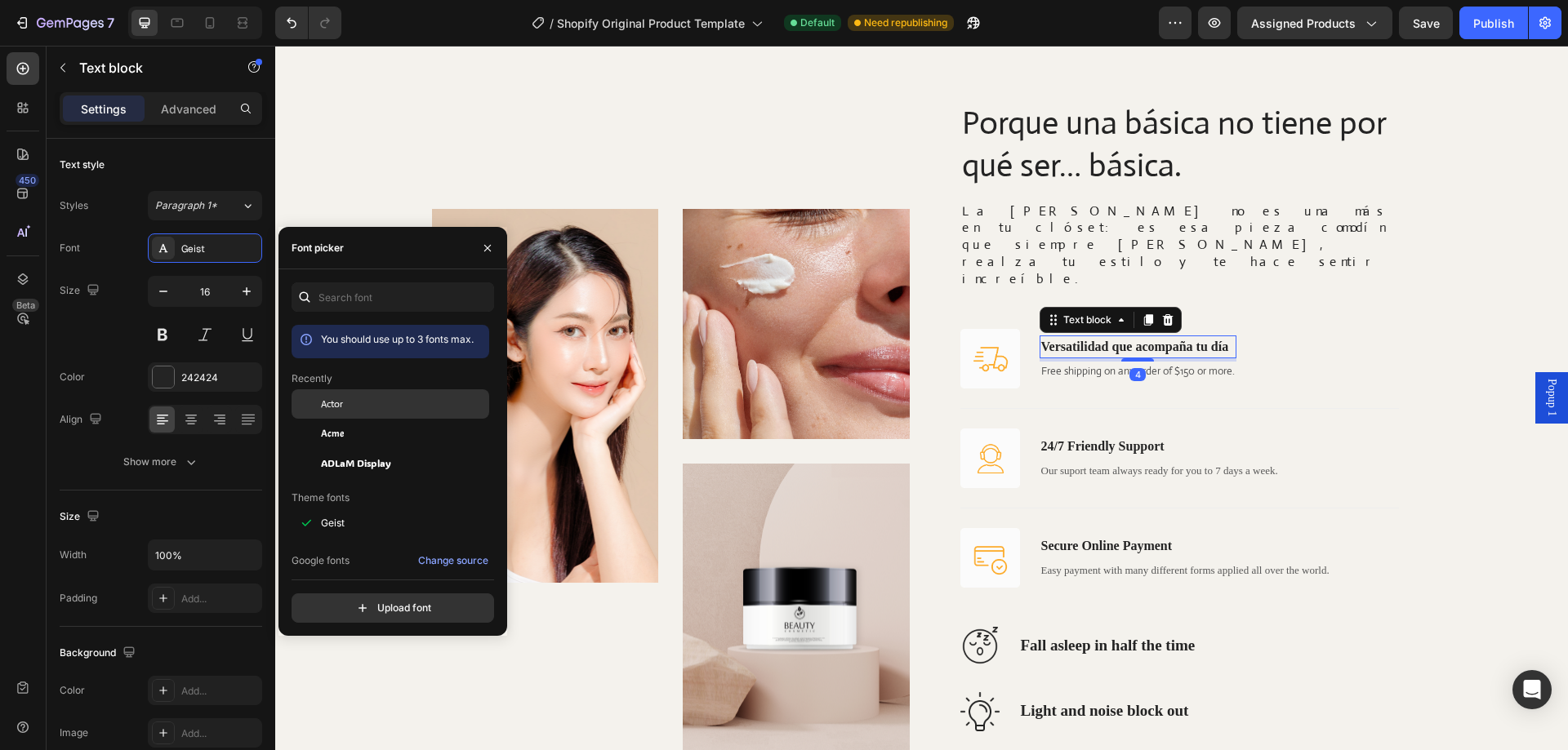
click at [359, 509] on div "Actor" at bounding box center [390, 523] width 198 height 29
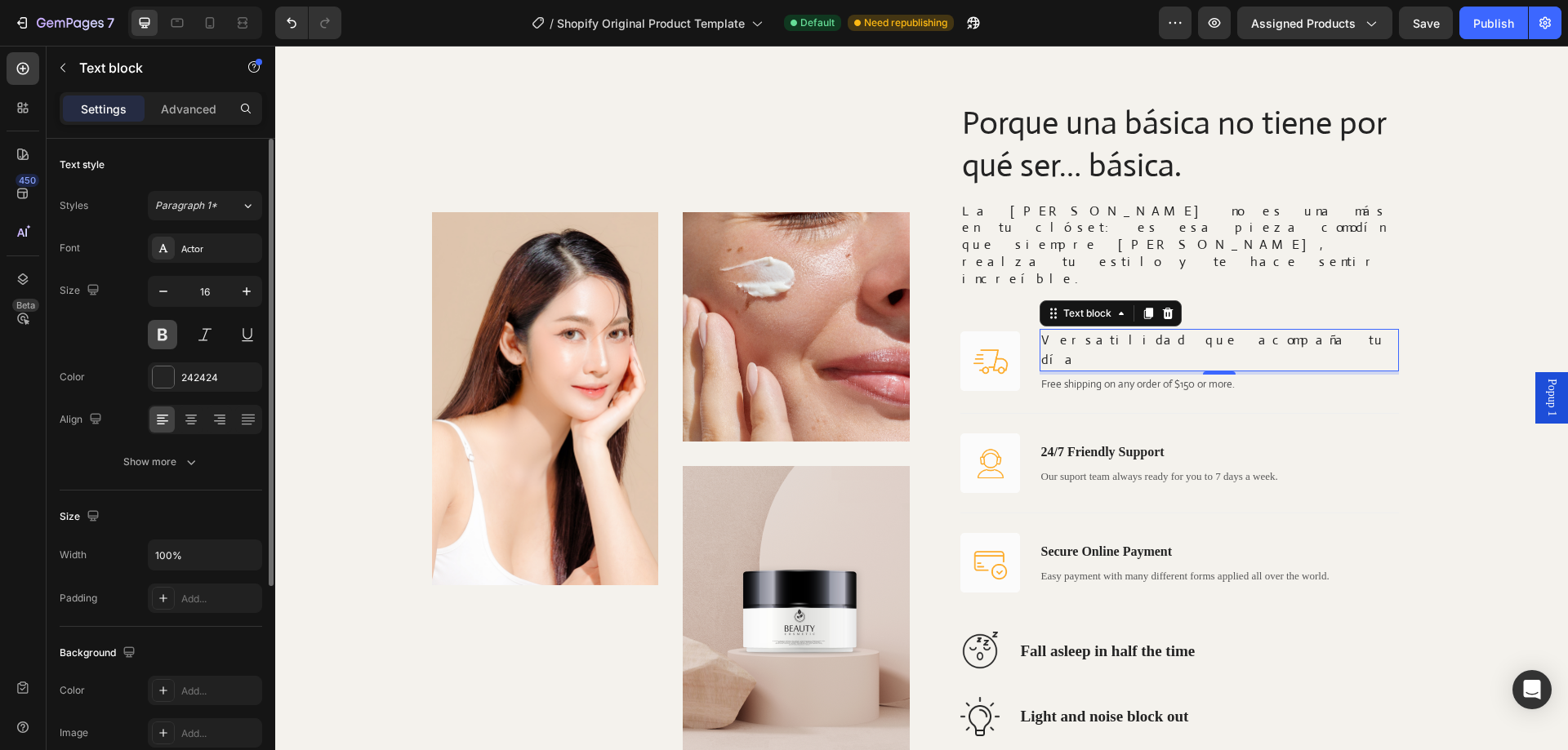
click at [164, 339] on button at bounding box center [162, 335] width 29 height 29
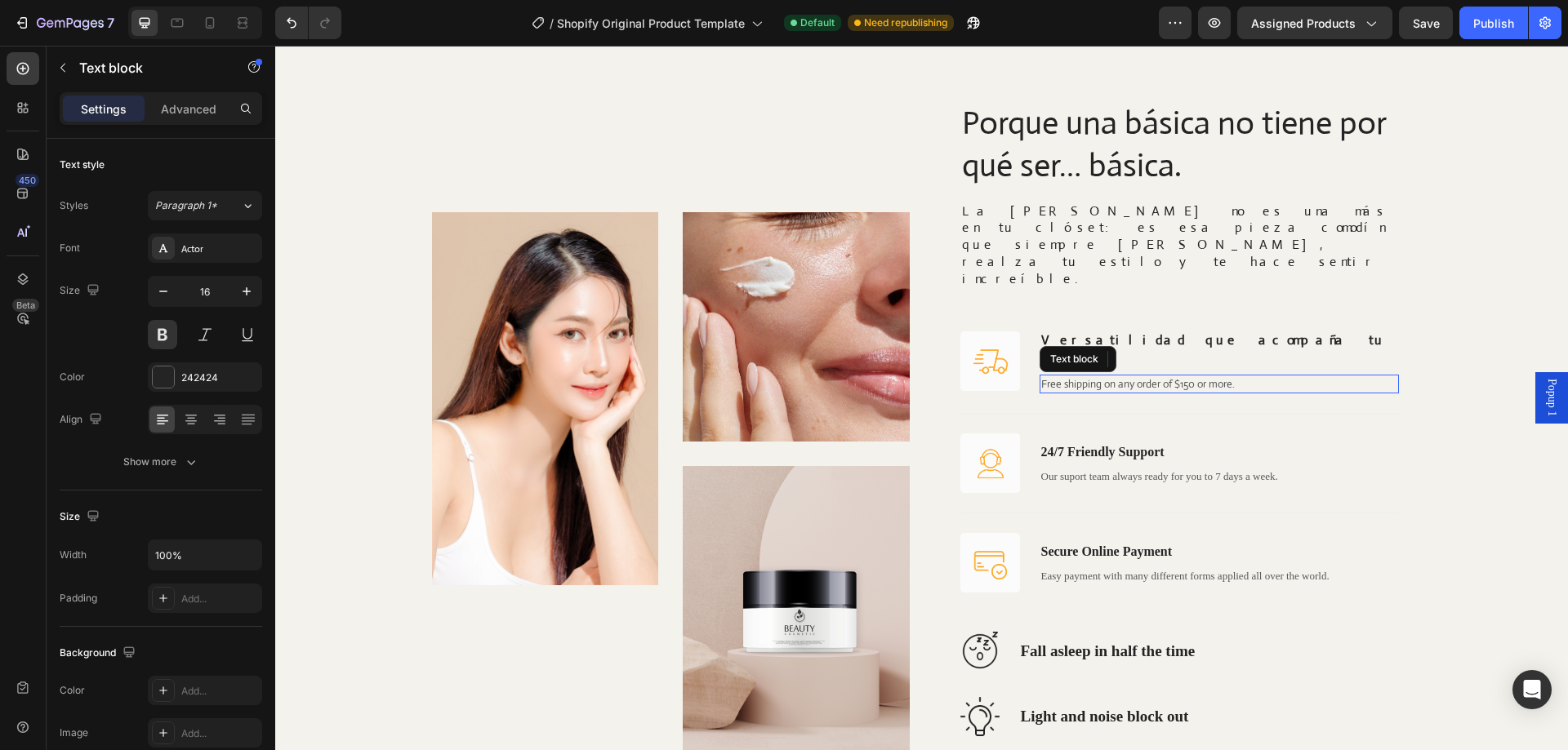
click at [1060, 377] on p "Free shipping on any order of $150 or more." at bounding box center [1219, 385] width 356 height 16
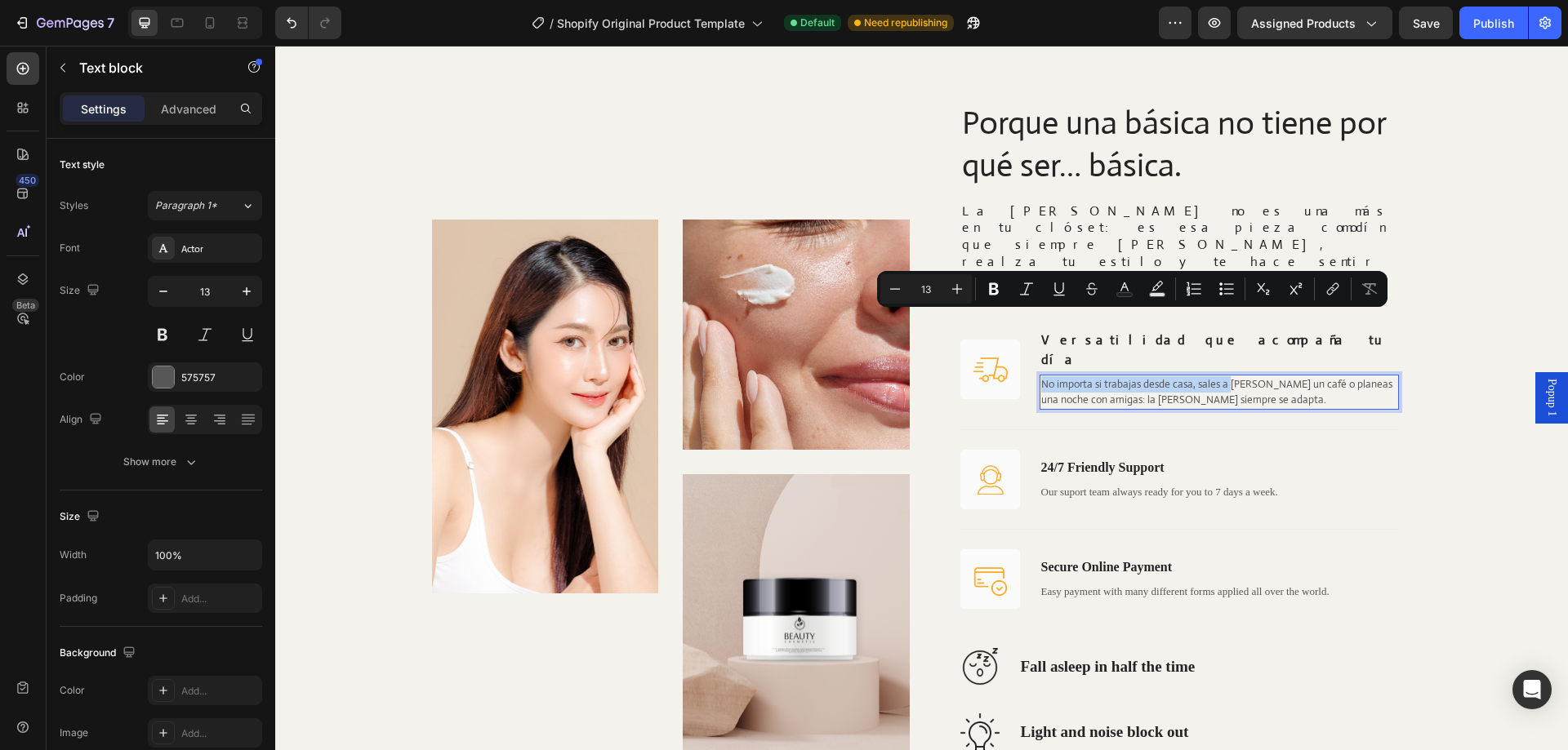
scroll to position [2279, 0]
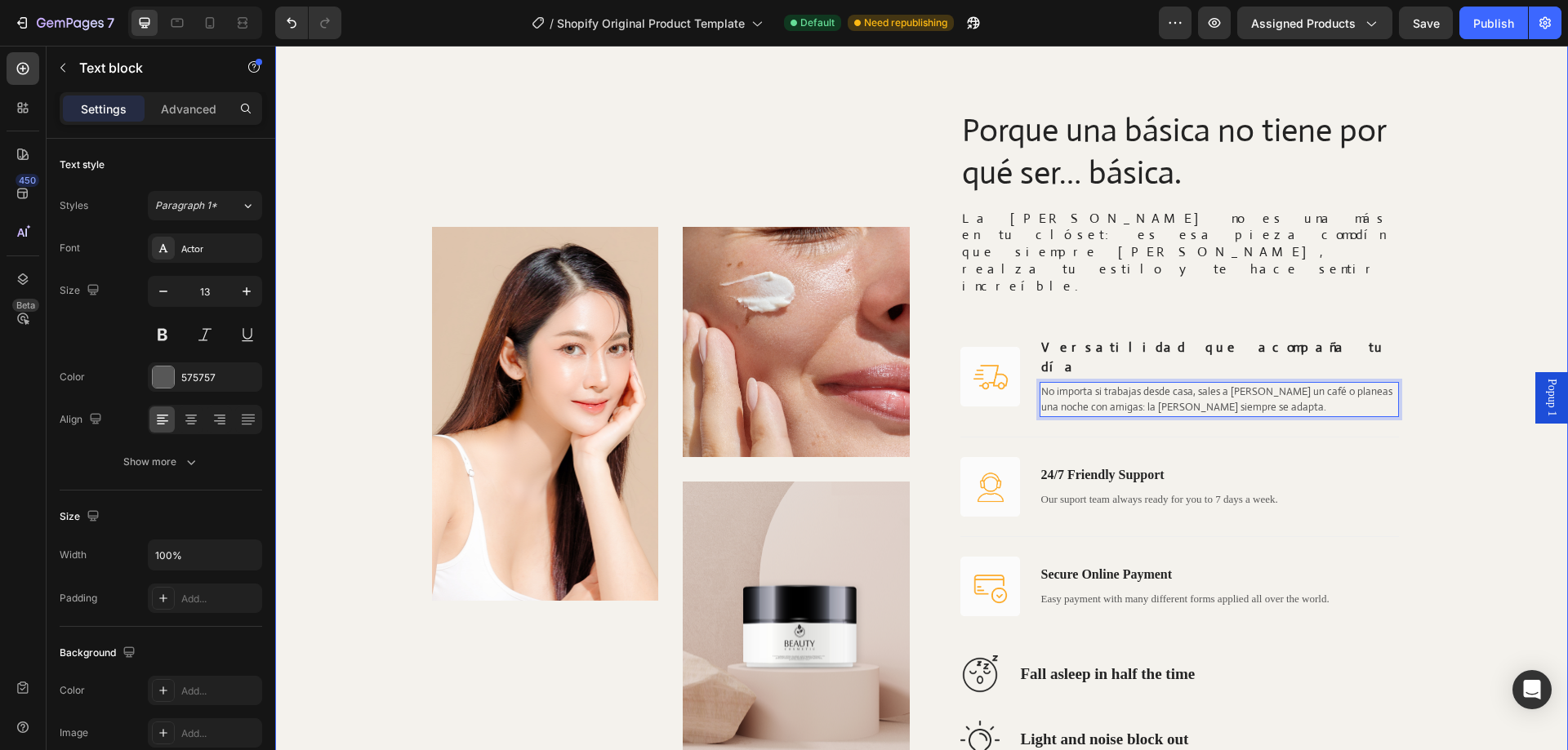
click at [1409, 351] on div "Image Image Image Row Porque una básica no tiene por qué ser… básica. Heading L…" at bounding box center [921, 502] width 1260 height 788
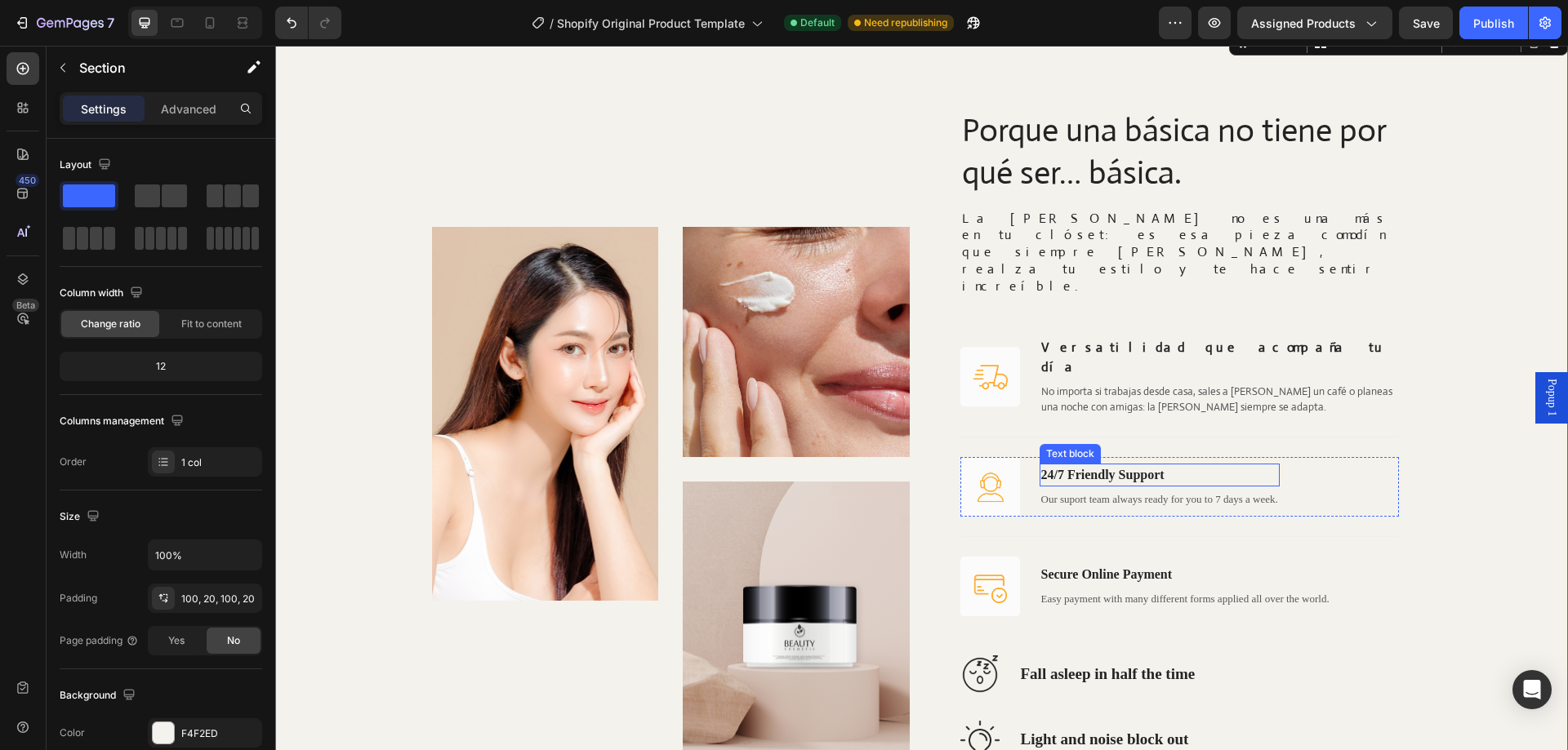
click at [1088, 465] on p "24/7 Friendly Support" at bounding box center [1160, 475] width 237 height 20
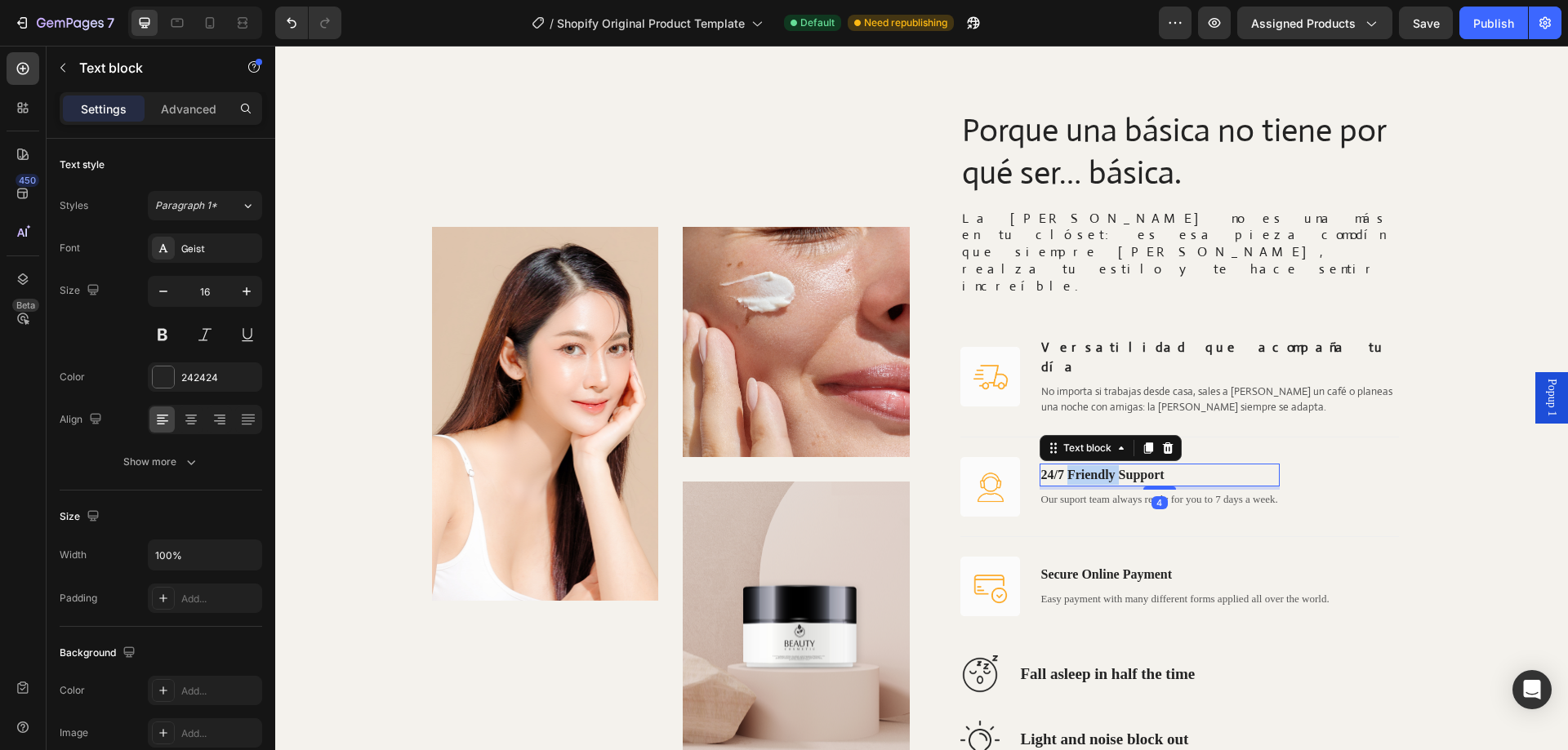
click at [1088, 465] on p "24/7 Friendly Support" at bounding box center [1160, 475] width 237 height 20
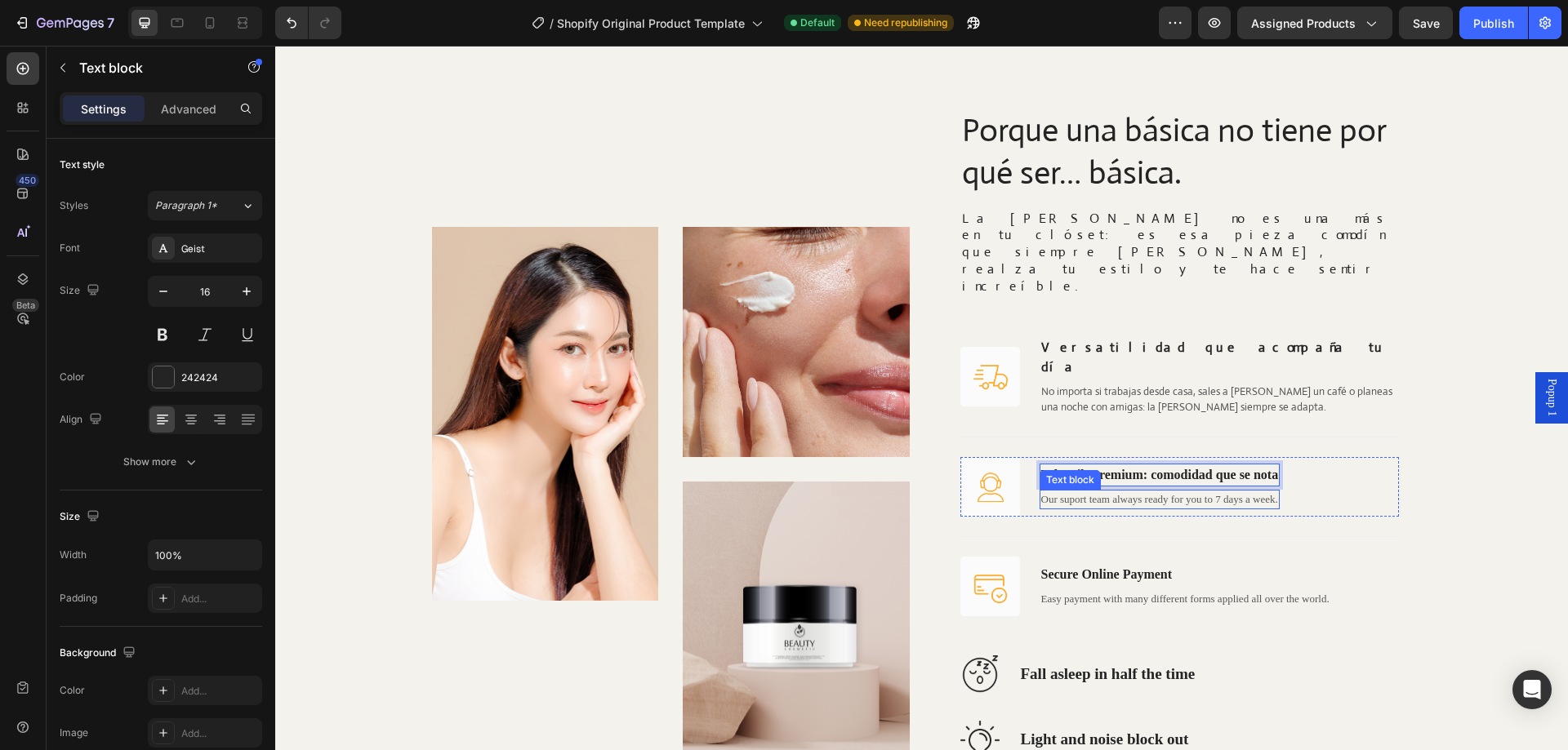
click at [1091, 492] on p "Our suport team always ready for you to 7 days a week." at bounding box center [1160, 500] width 238 height 16
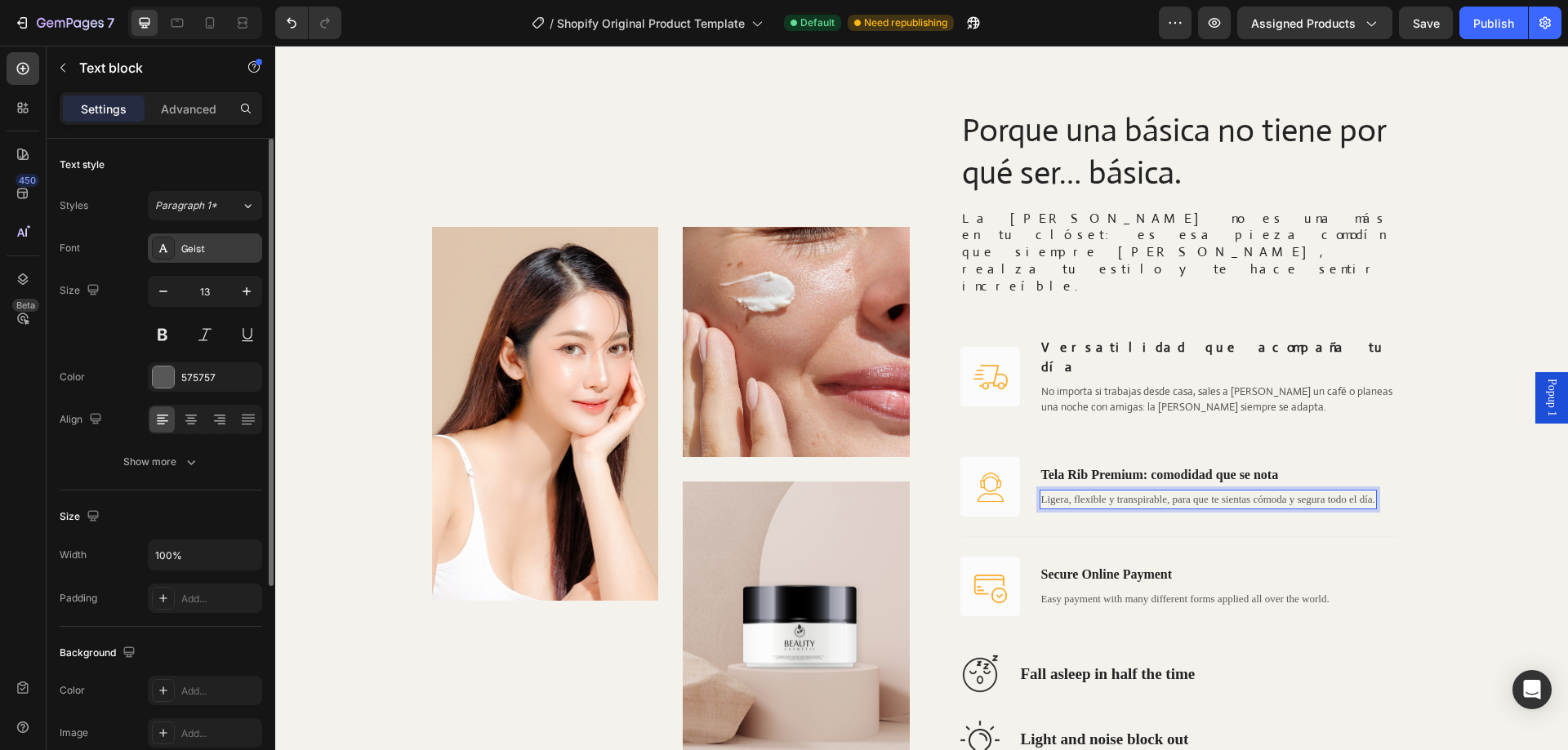
click at [200, 257] on div "Geist" at bounding box center [205, 248] width 115 height 29
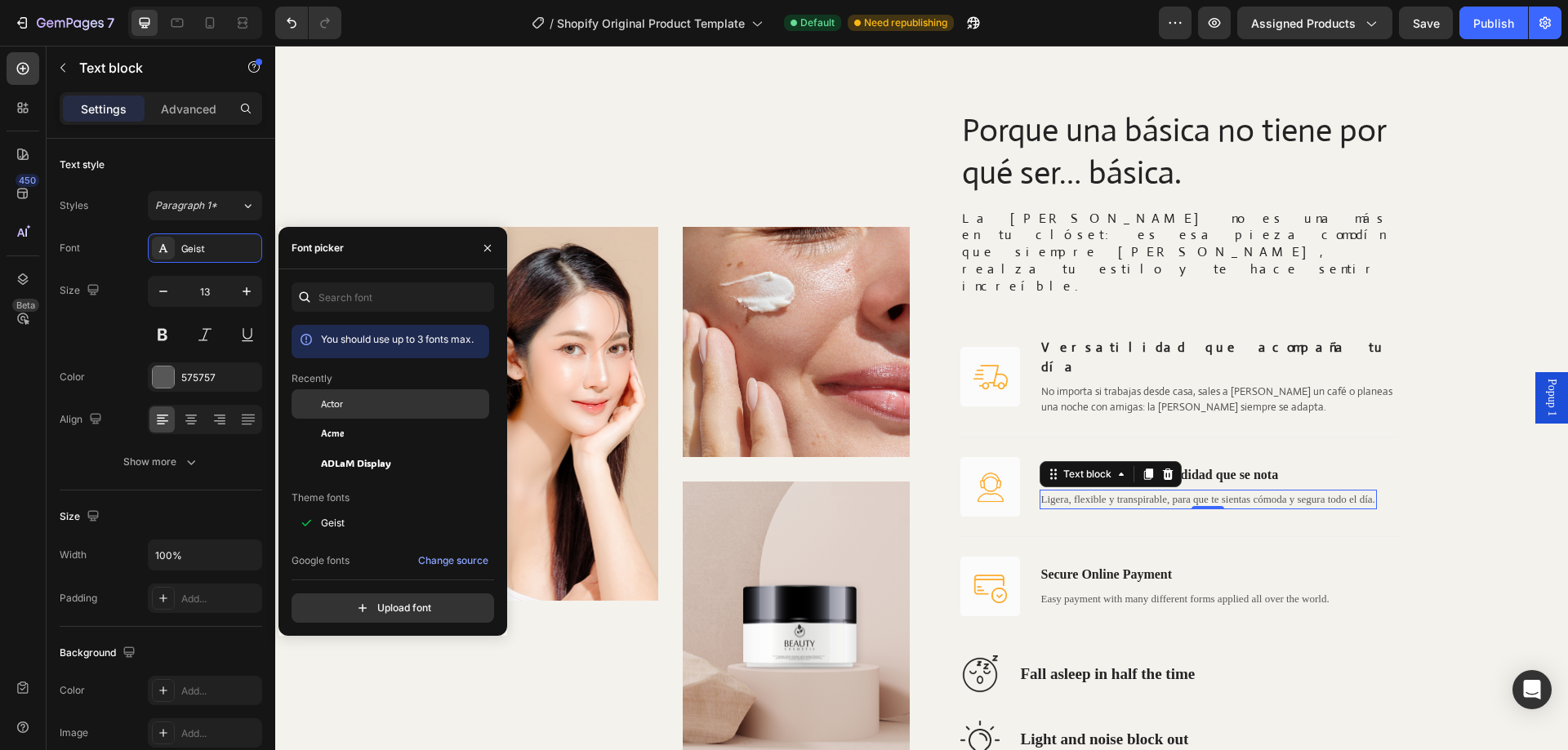
click at [349, 408] on div "Actor" at bounding box center [403, 404] width 165 height 15
click at [1284, 465] on p "Tela Rib Premium: comodidad que se nota" at bounding box center [1218, 475] width 354 height 20
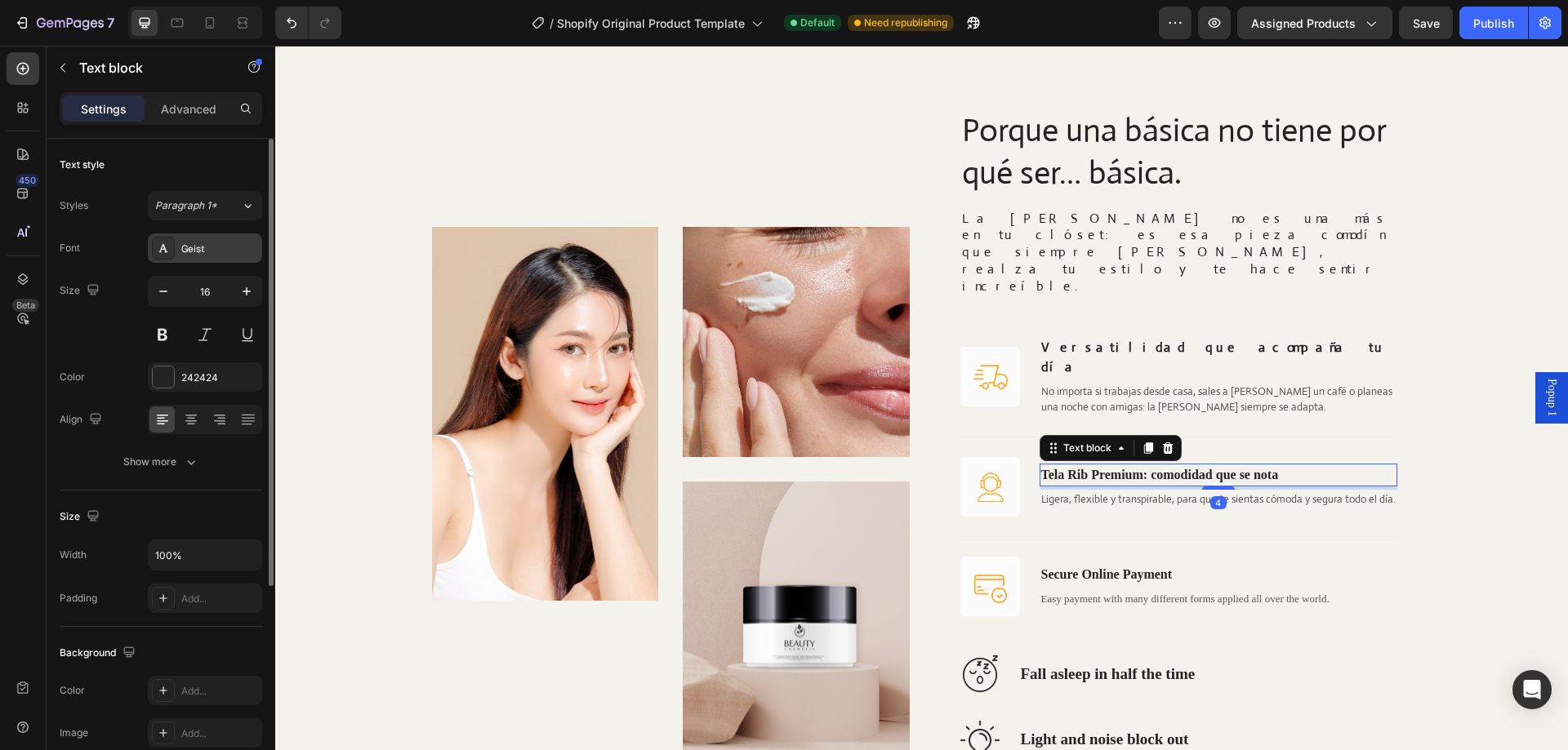
click at [192, 255] on div "Geist" at bounding box center [219, 249] width 76 height 15
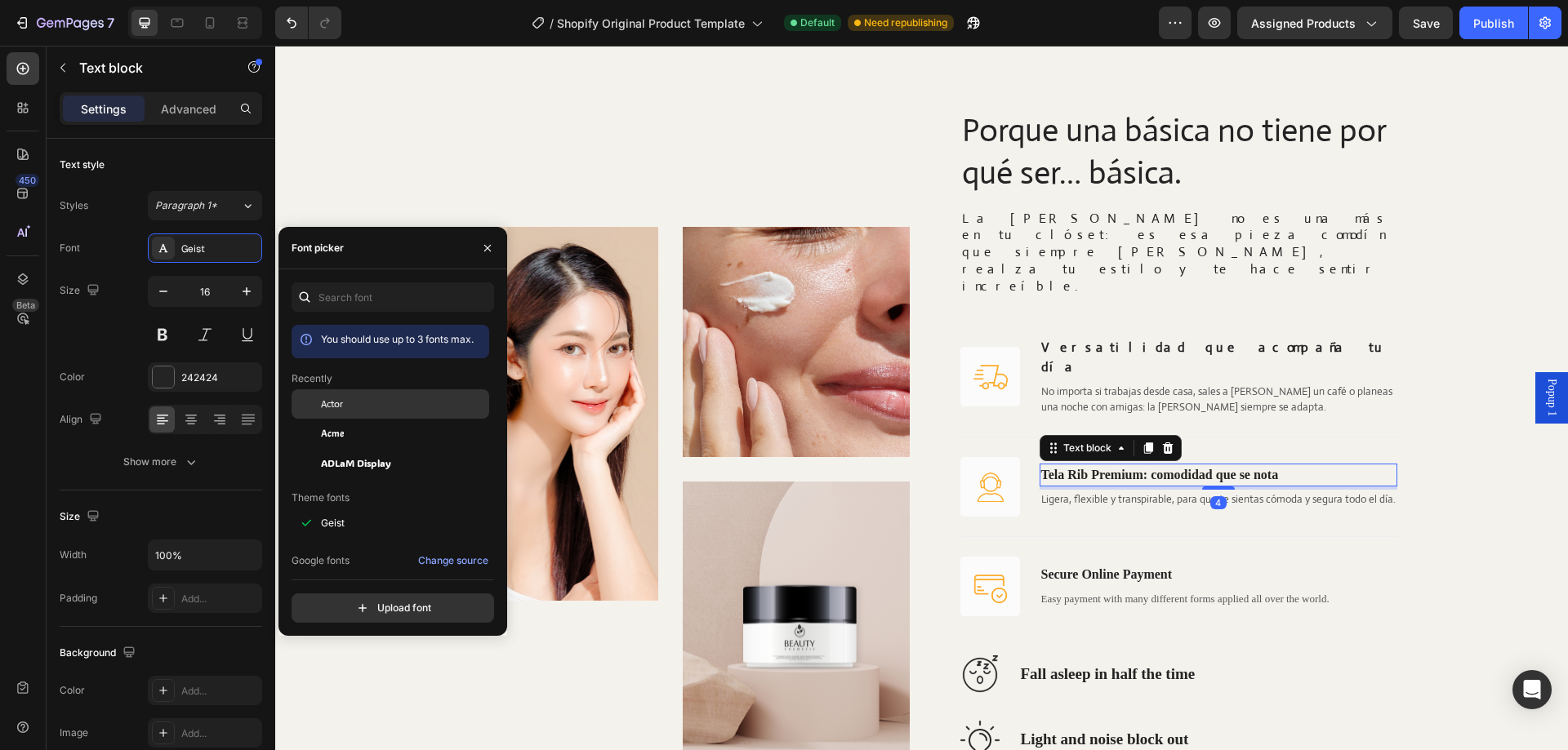
click at [345, 409] on div "Actor" at bounding box center [403, 404] width 165 height 15
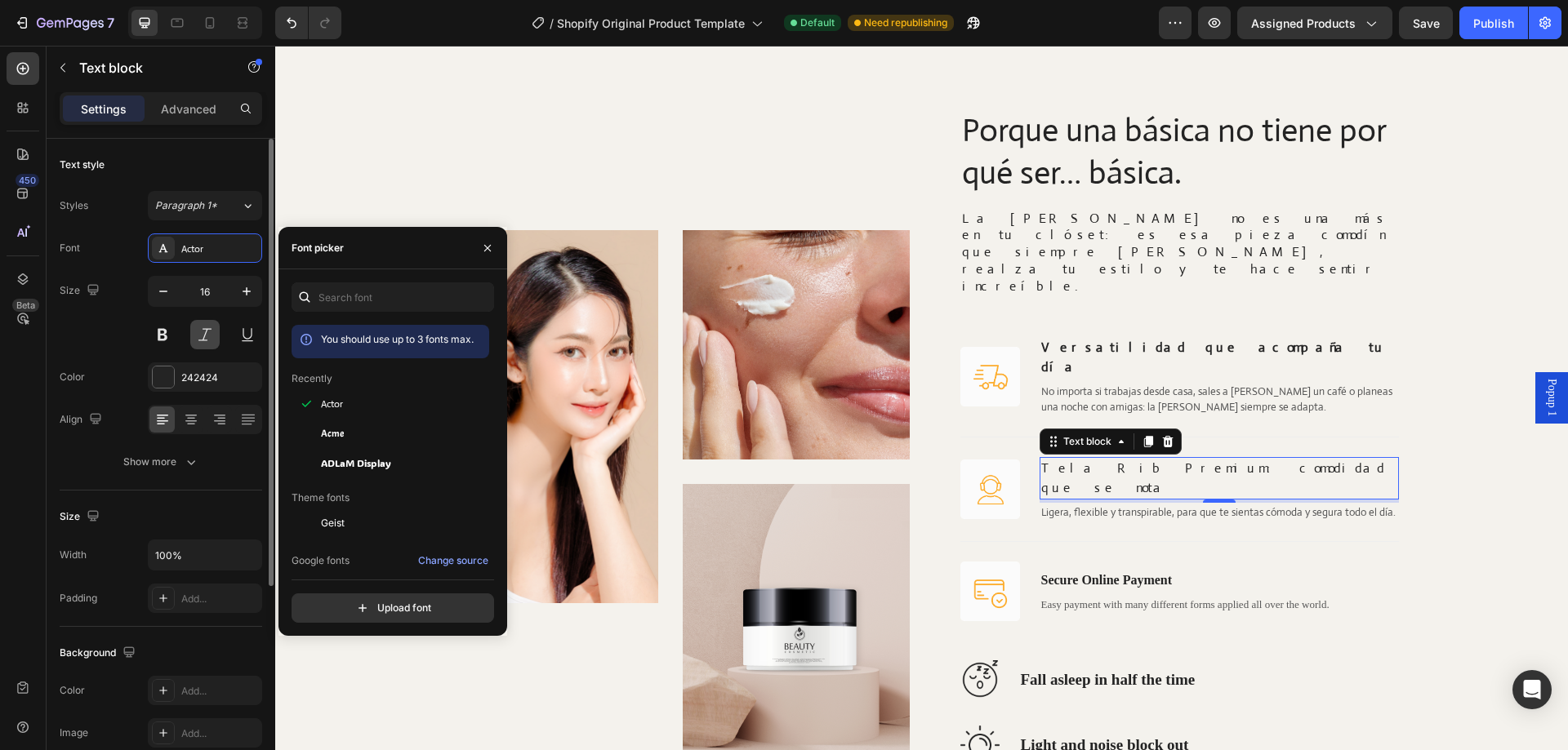
click at [162, 329] on button at bounding box center [162, 335] width 29 height 29
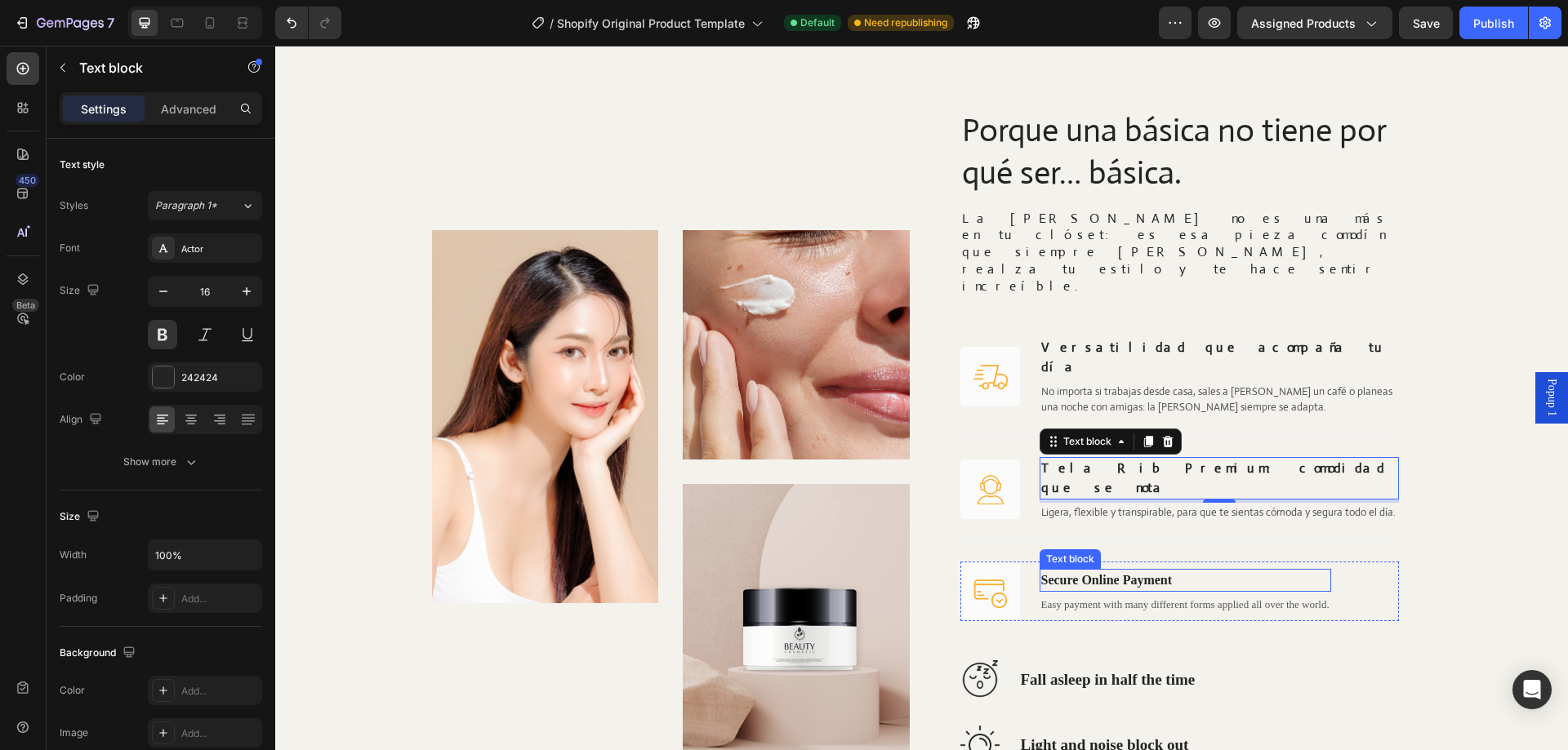
click at [1076, 571] on p "Secure Online Payment" at bounding box center [1186, 581] width 289 height 20
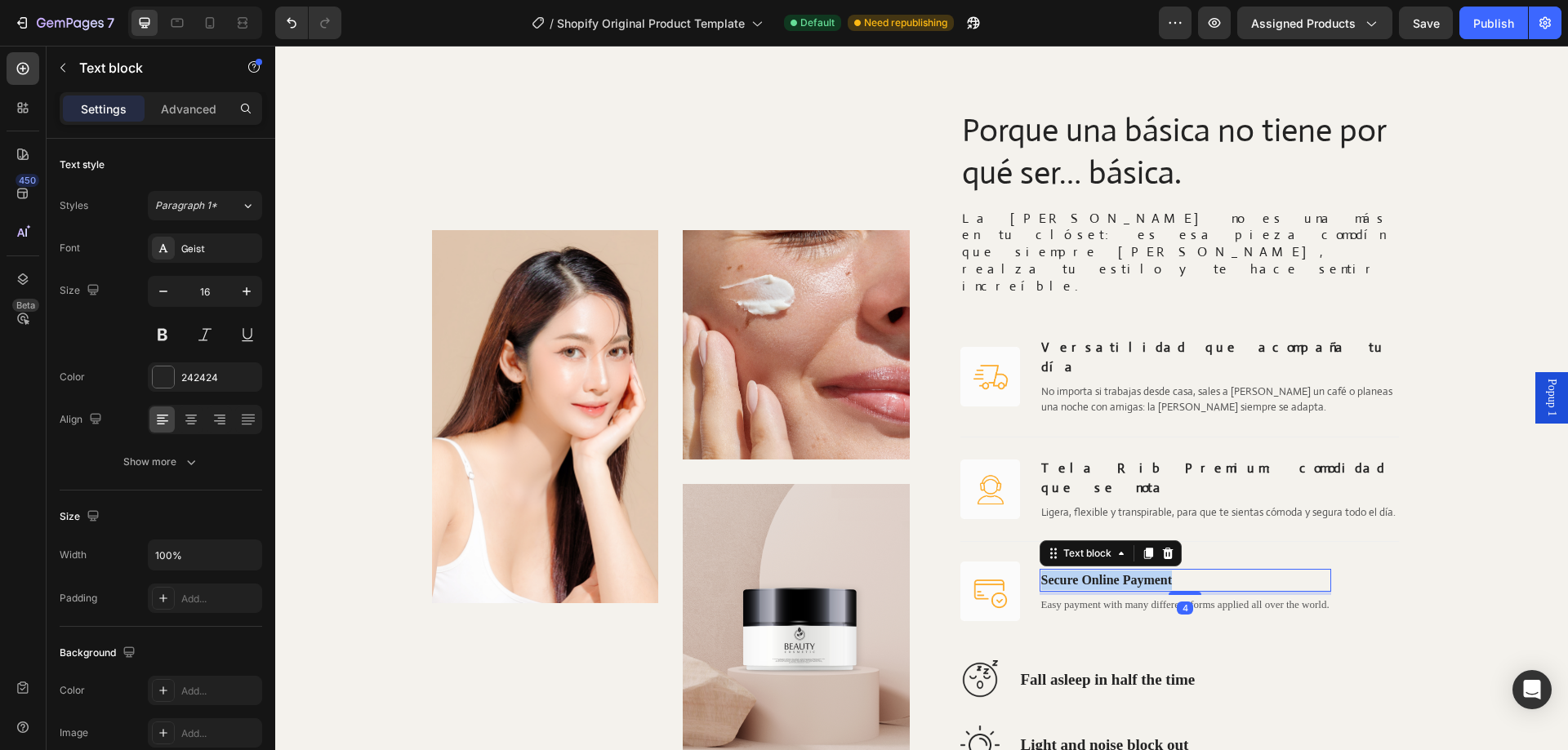
click at [1076, 571] on p "Secure Online Payment" at bounding box center [1186, 581] width 289 height 20
click at [188, 260] on div "Geist" at bounding box center [205, 248] width 115 height 29
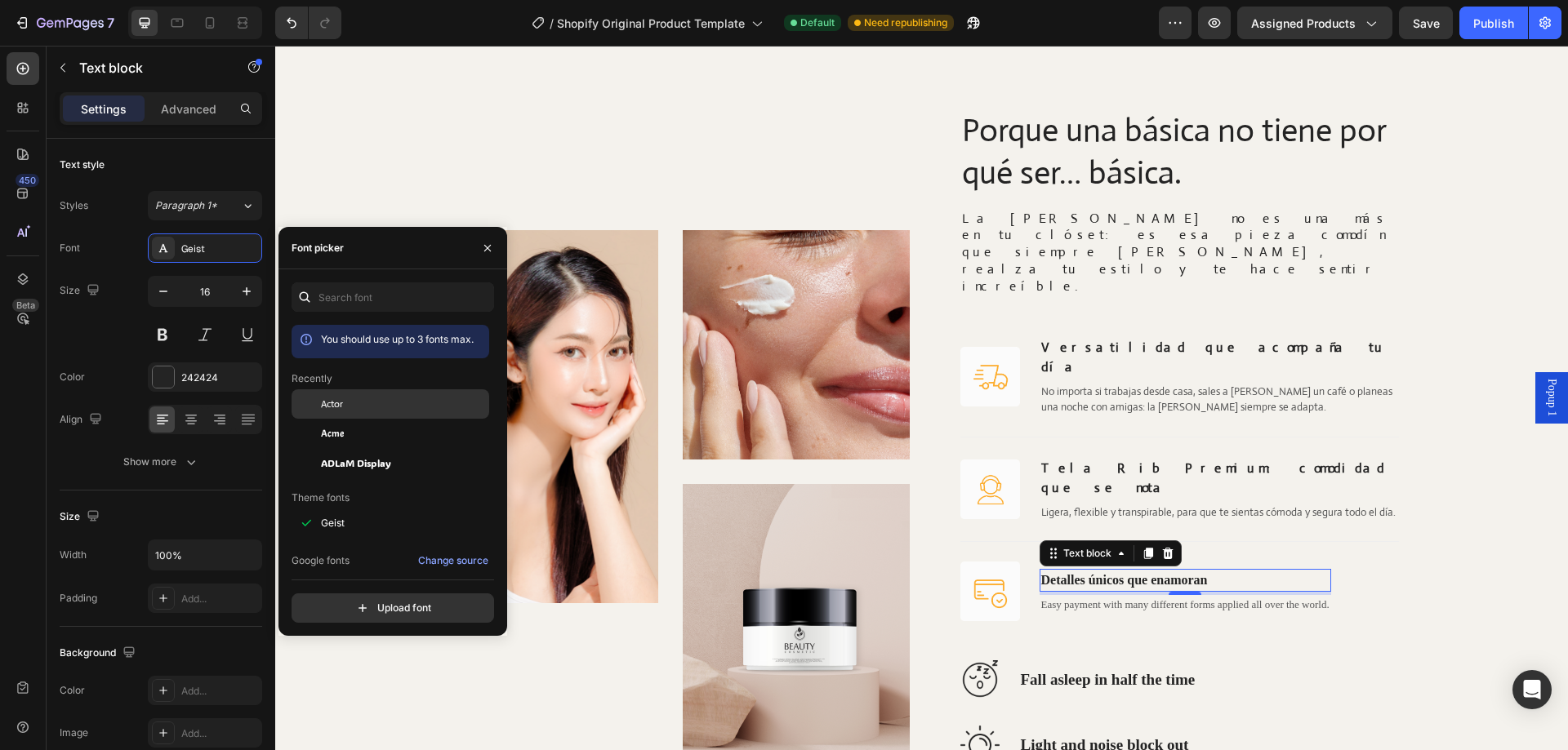
click at [345, 509] on div "Actor" at bounding box center [390, 523] width 198 height 29
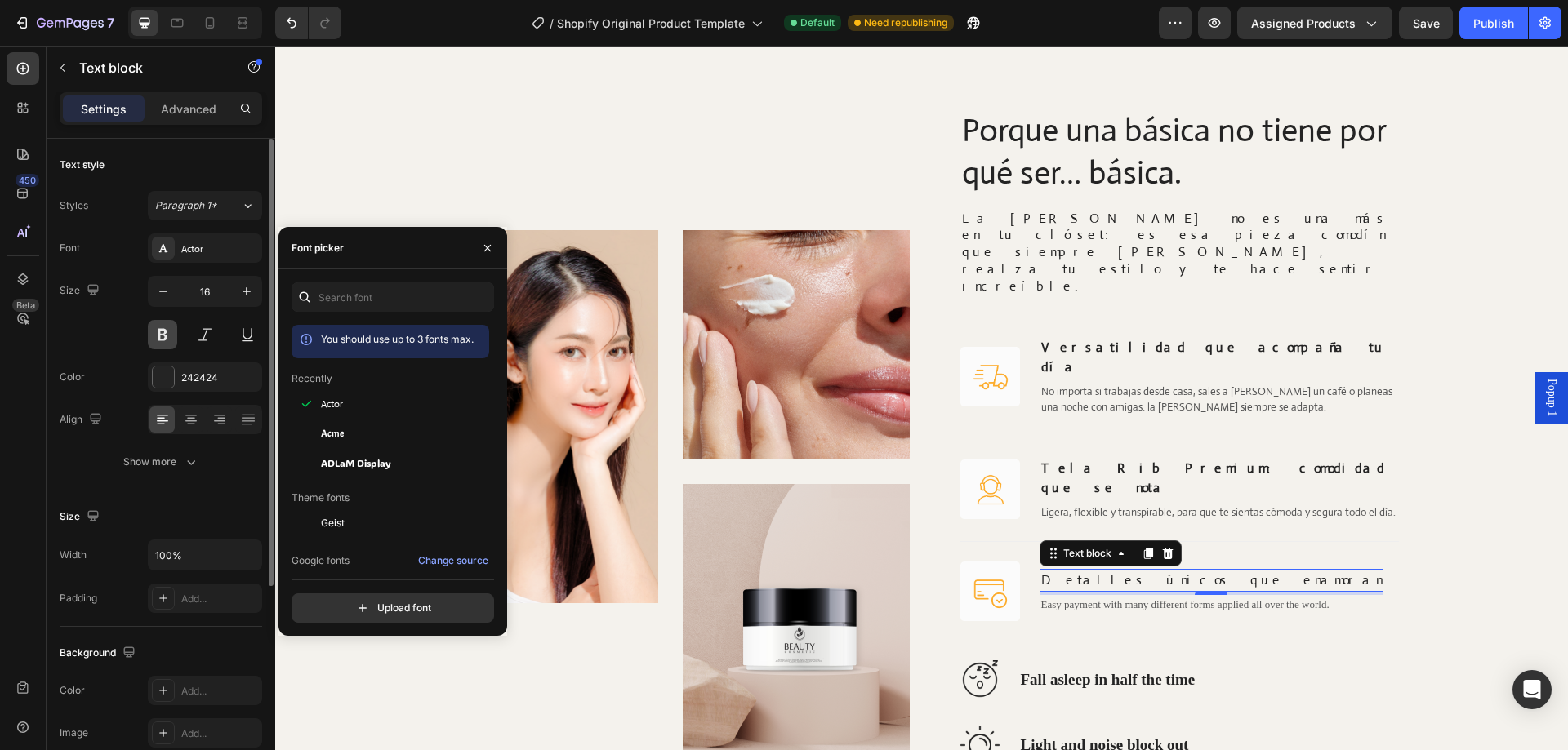
drag, startPoint x: 161, startPoint y: 336, endPoint x: 56, endPoint y: 345, distance: 105.4
click at [161, 336] on button at bounding box center [162, 335] width 29 height 29
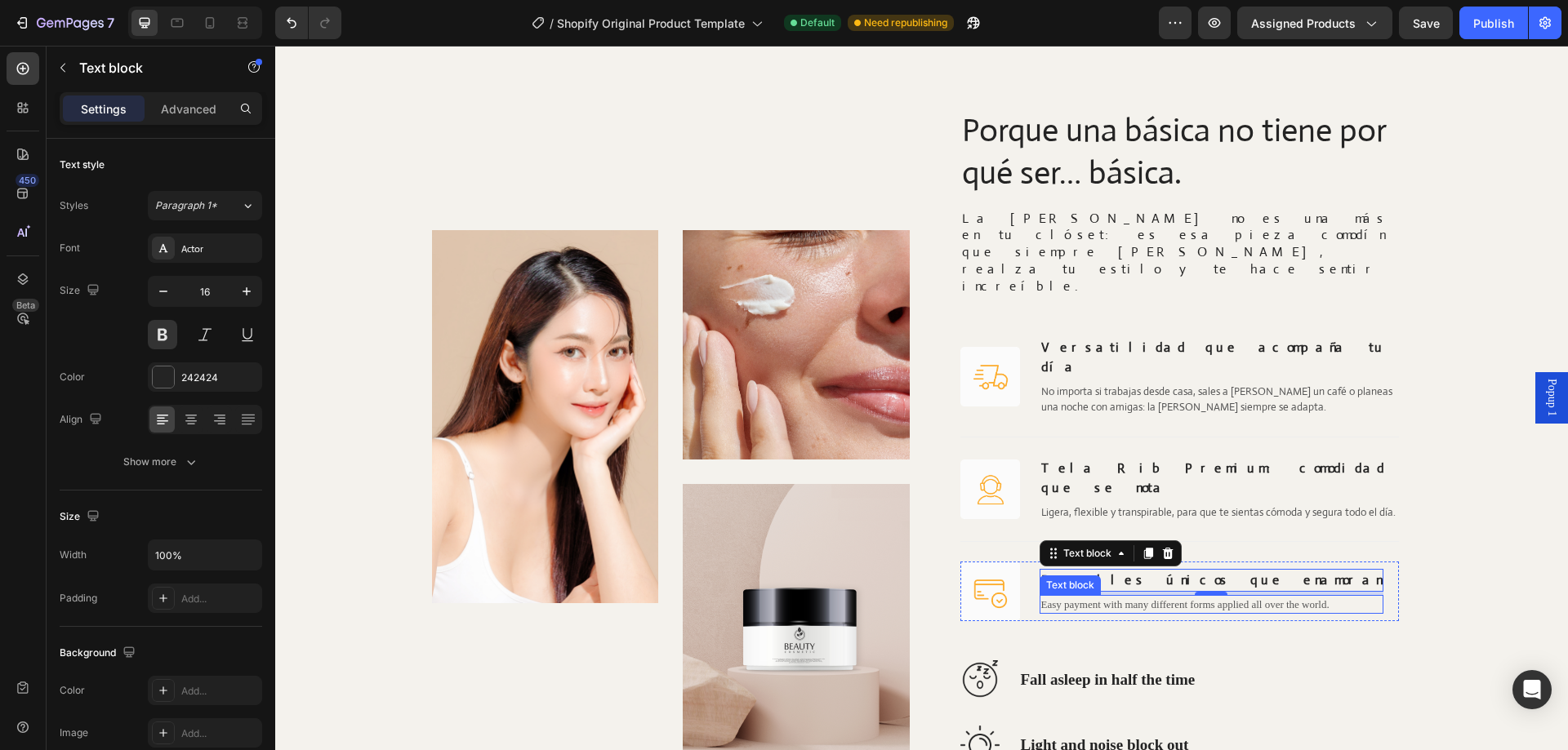
click at [1097, 597] on p "Easy payment with many different forms applied all over the world." at bounding box center [1212, 605] width 341 height 16
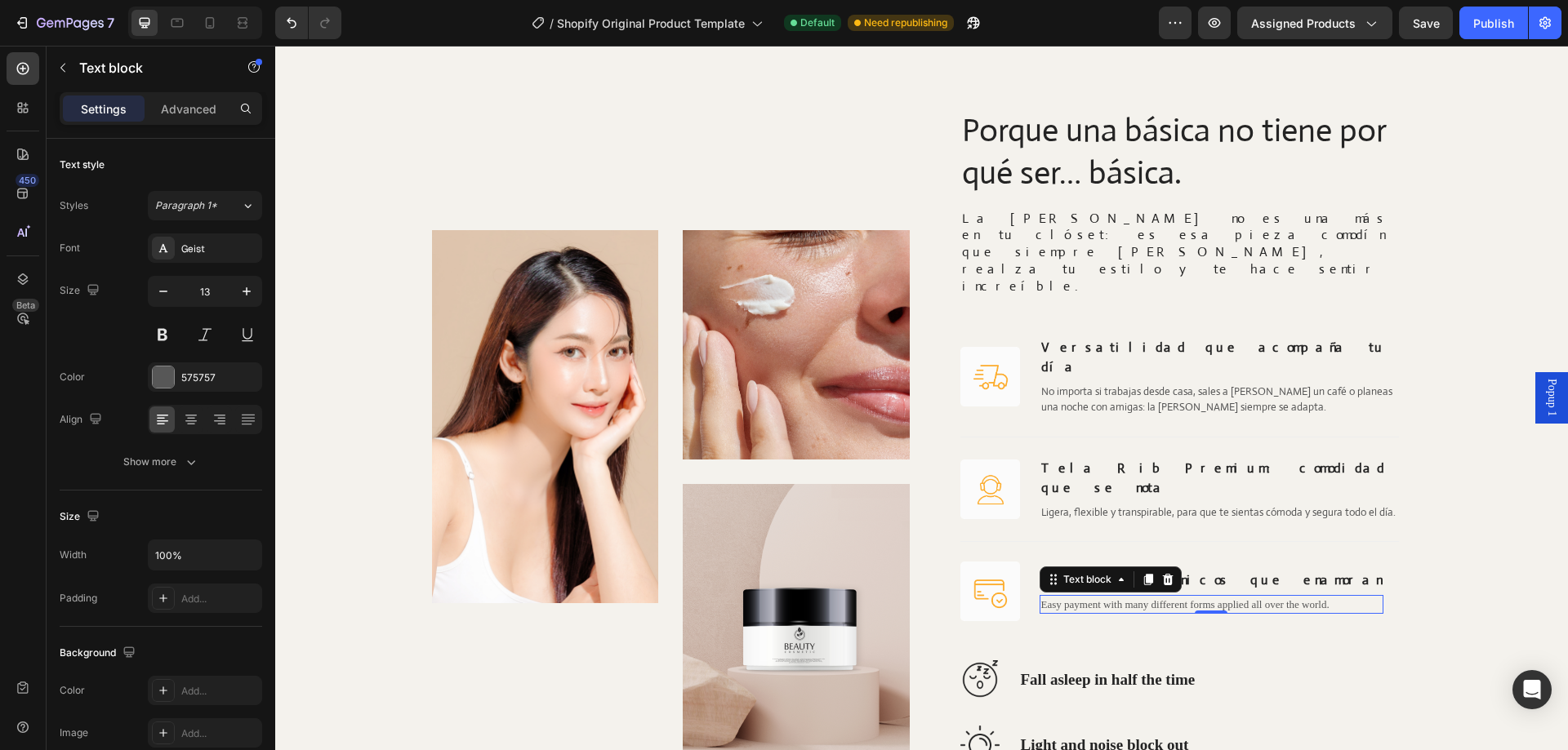
click at [1097, 597] on p "Easy payment with many different forms applied all over the world." at bounding box center [1212, 605] width 341 height 16
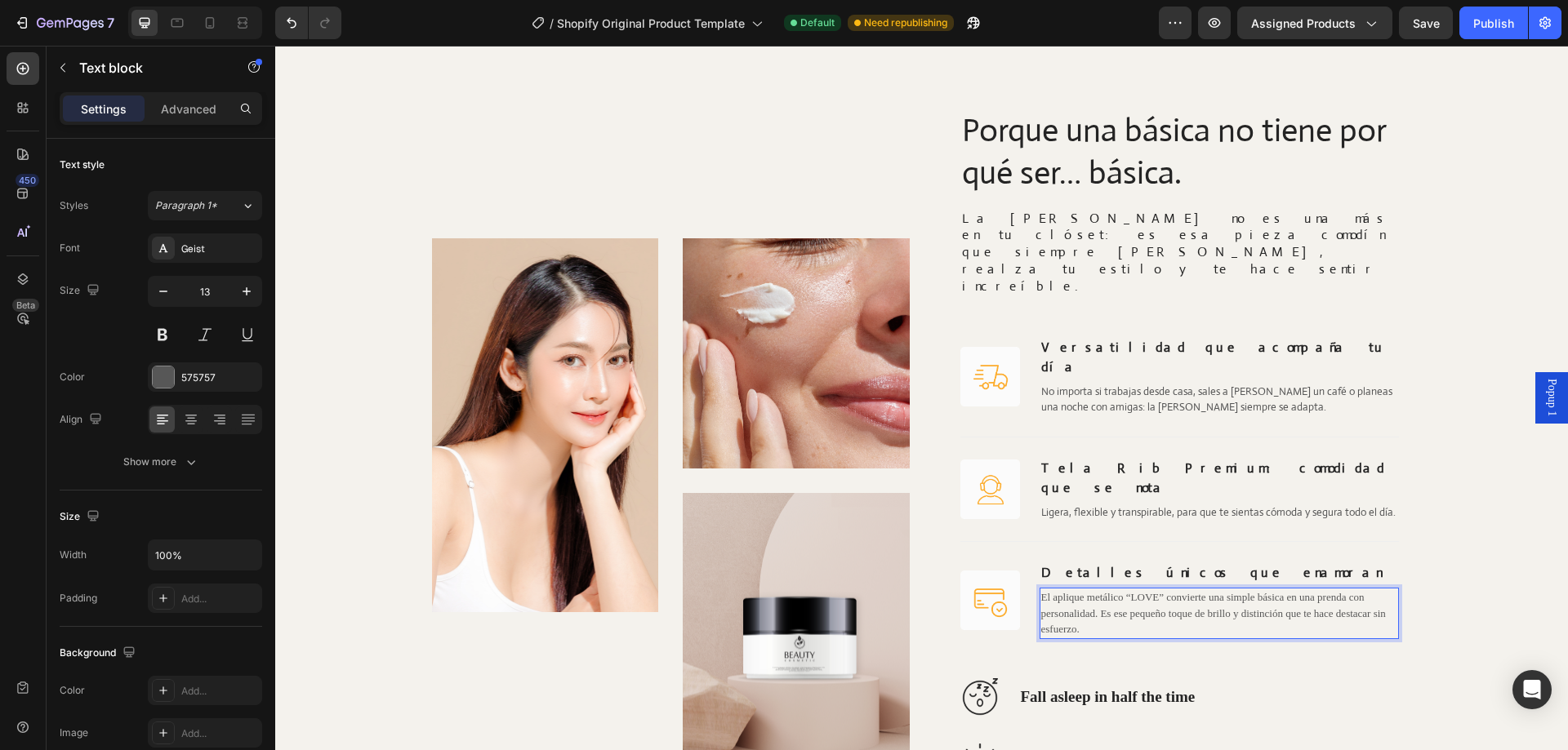
scroll to position [2272, 0]
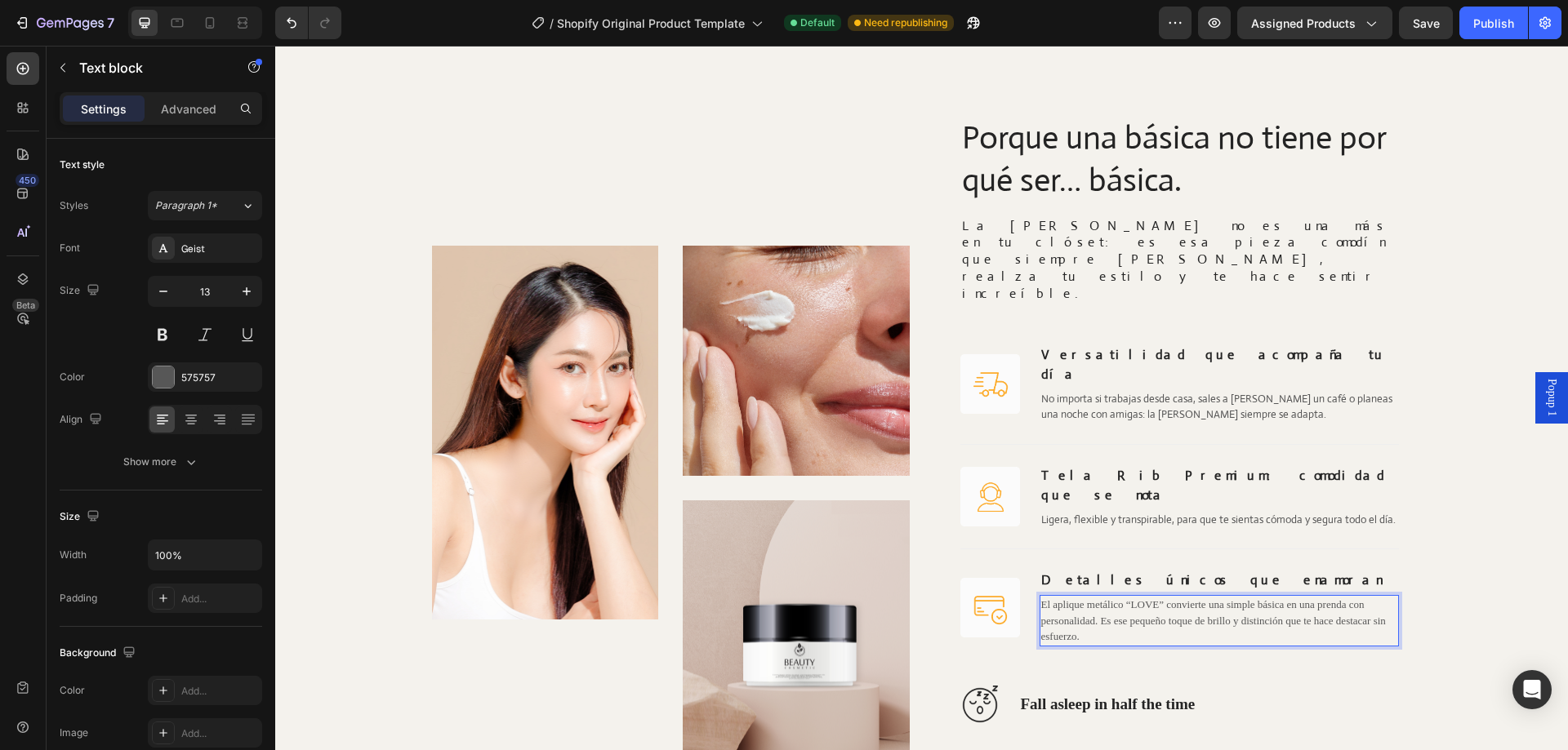
click at [1095, 597] on p "El aplique metálico “LOVE” convierte una simple básica en una prenda con person…" at bounding box center [1219, 621] width 356 height 48
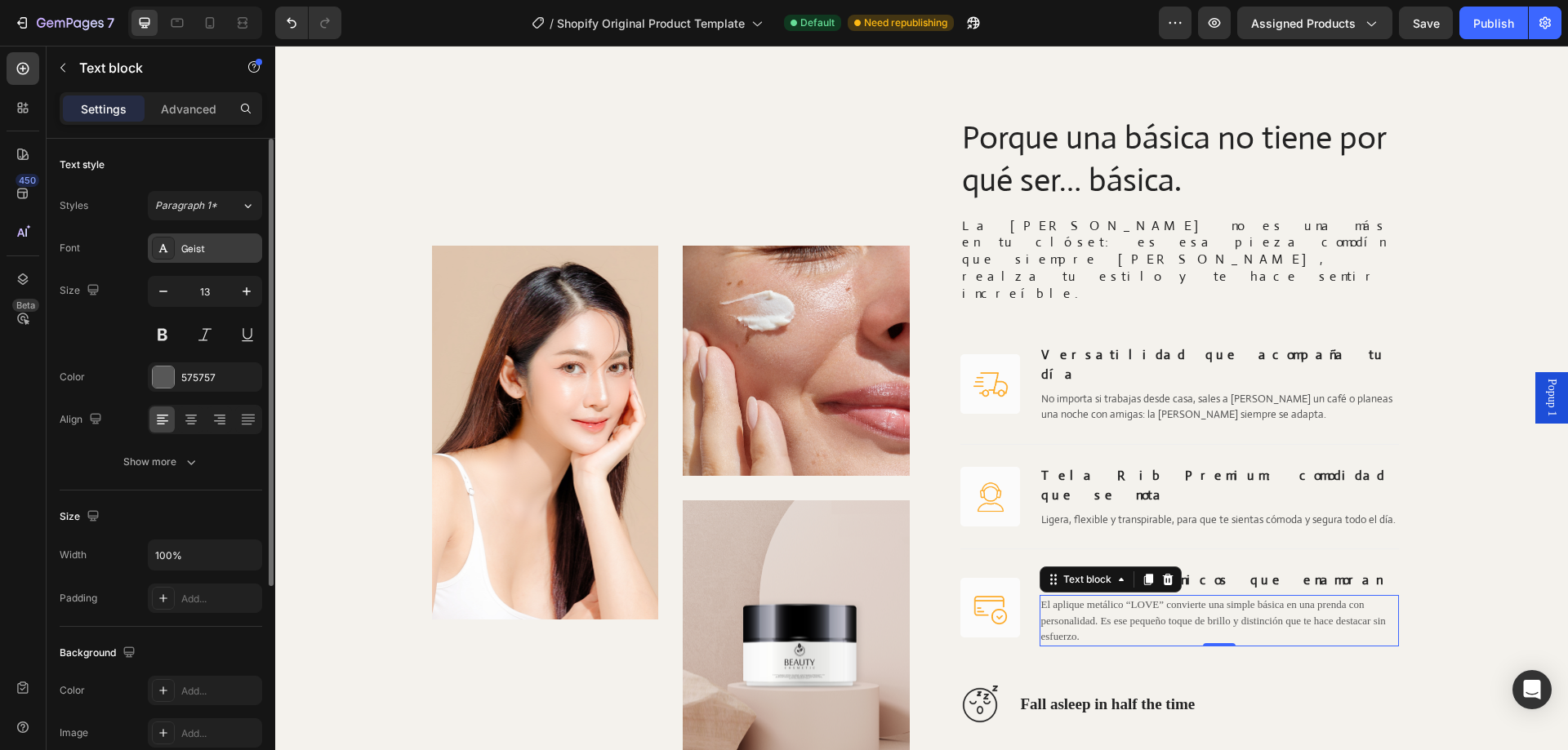
click at [204, 247] on div "Geist" at bounding box center [219, 249] width 76 height 15
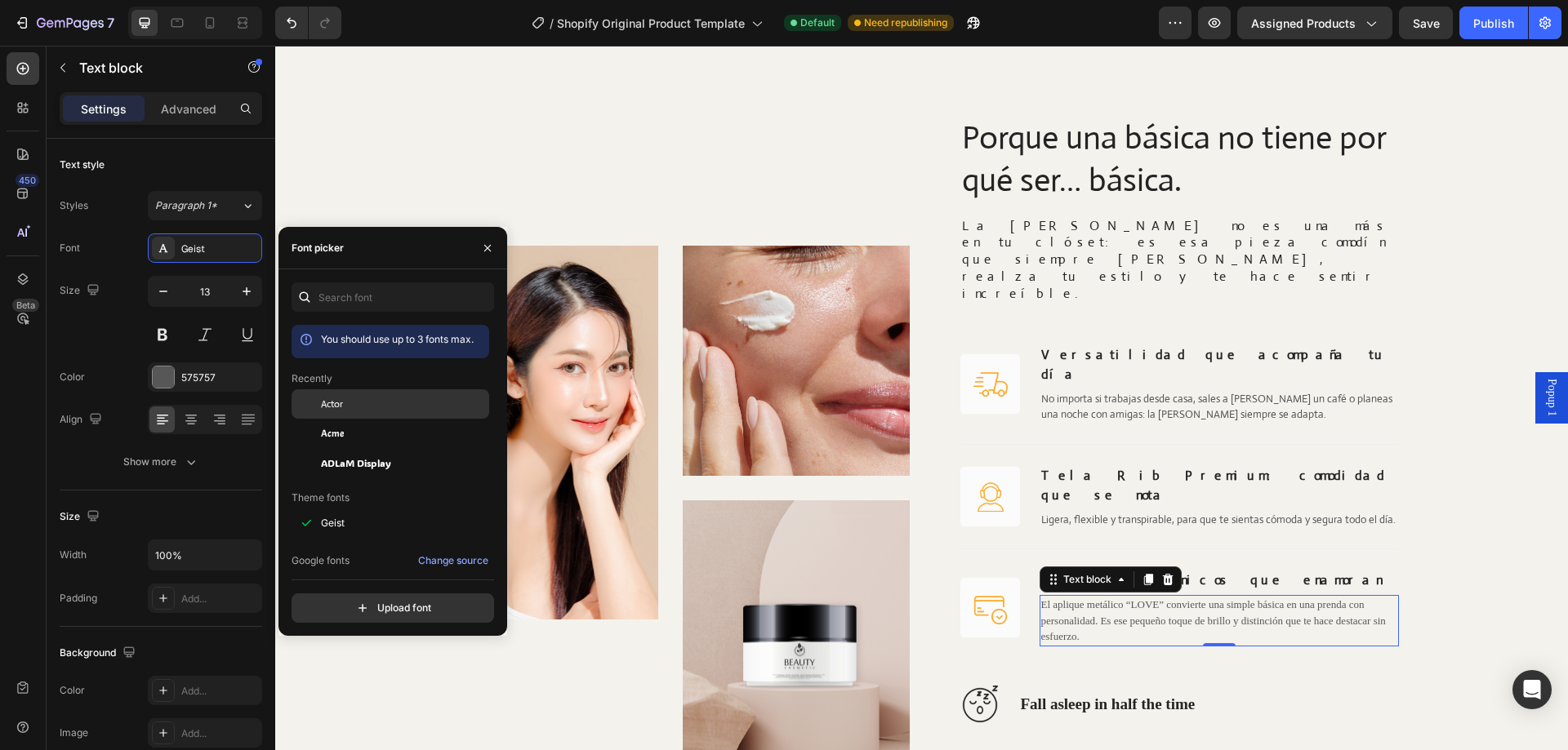
click at [361, 407] on div "Actor" at bounding box center [403, 404] width 165 height 15
click at [1324, 686] on div "Image Fall asleep in half the time Text Block Row" at bounding box center [1186, 705] width 452 height 39
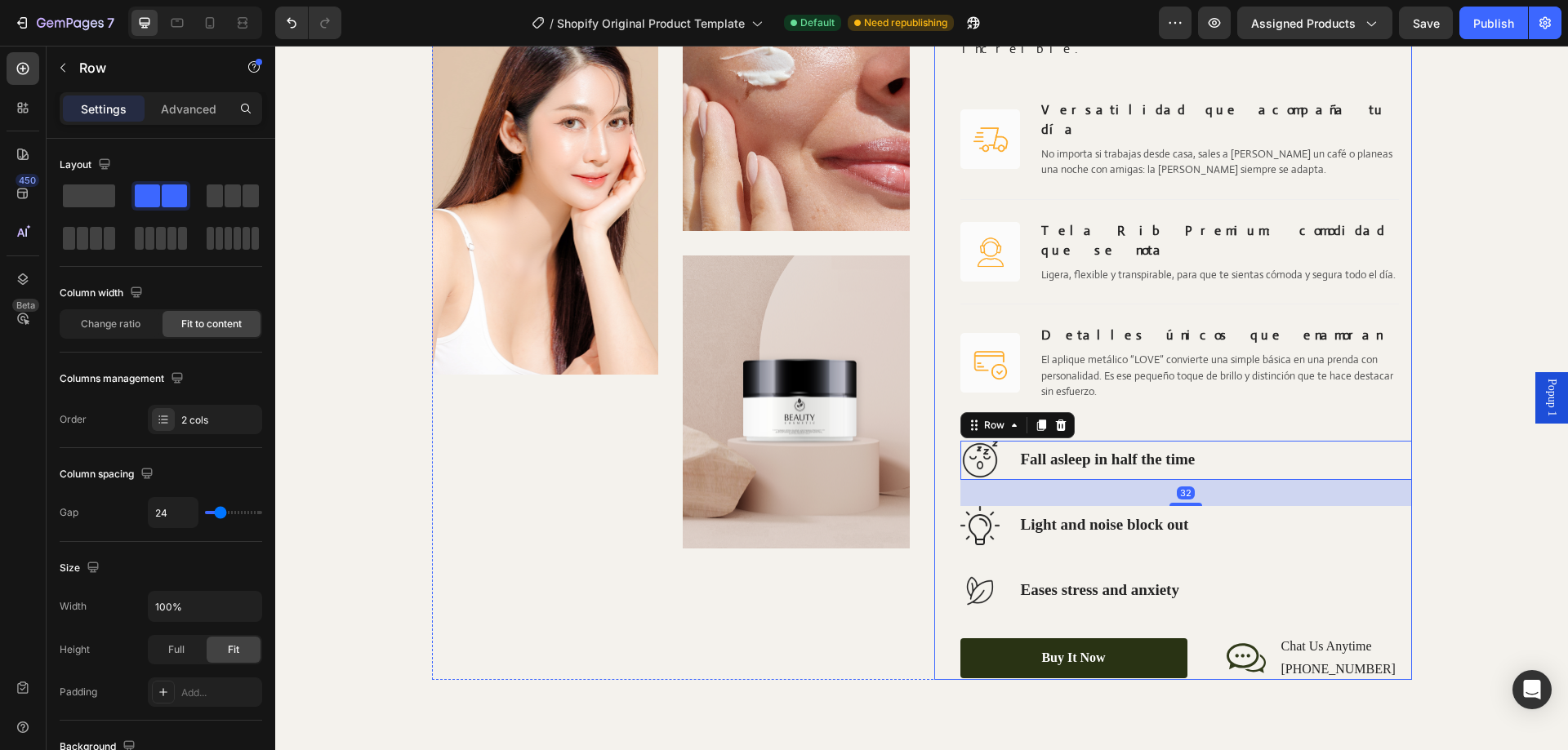
scroll to position [2353, 0]
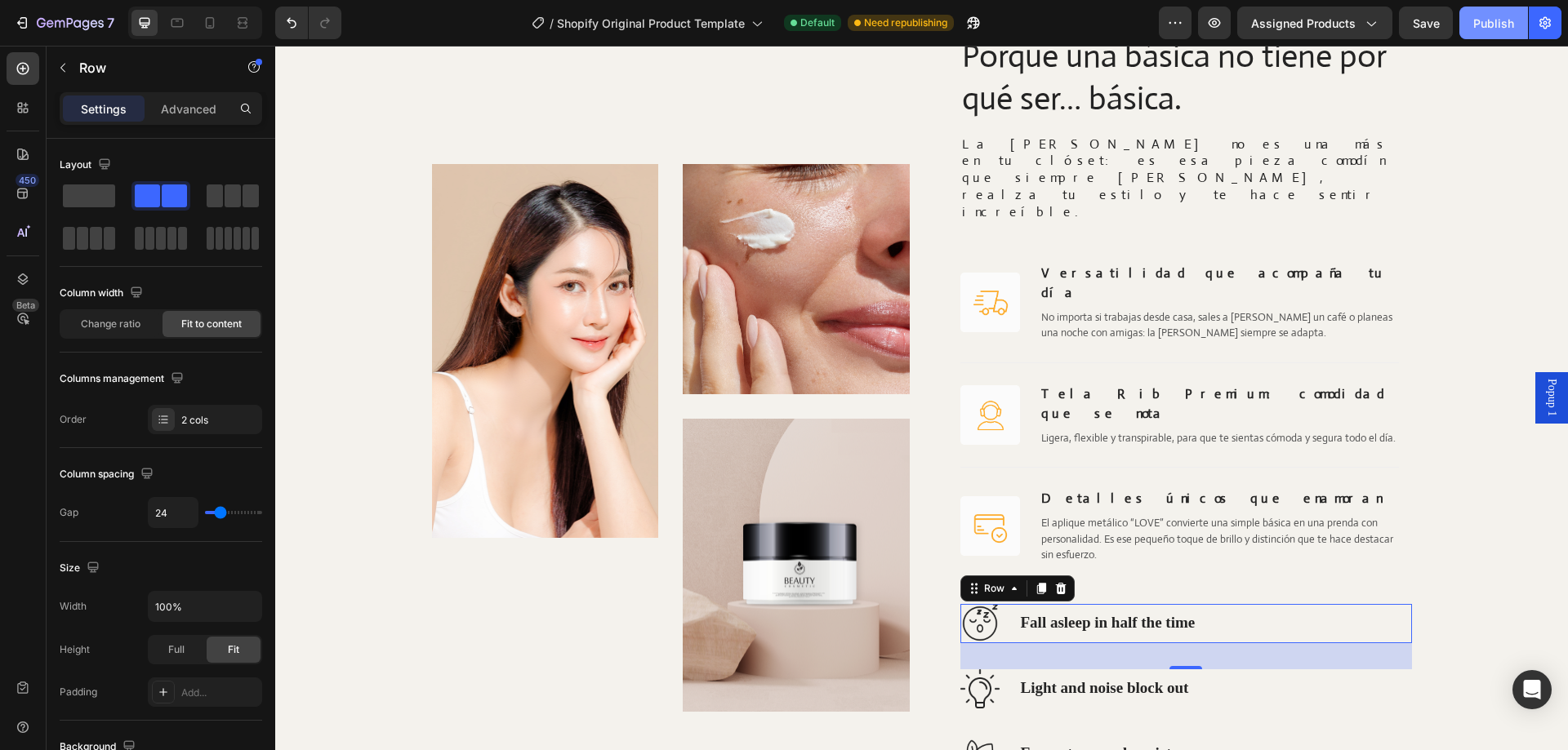
click at [1482, 28] on div "Publish" at bounding box center [1493, 23] width 41 height 17
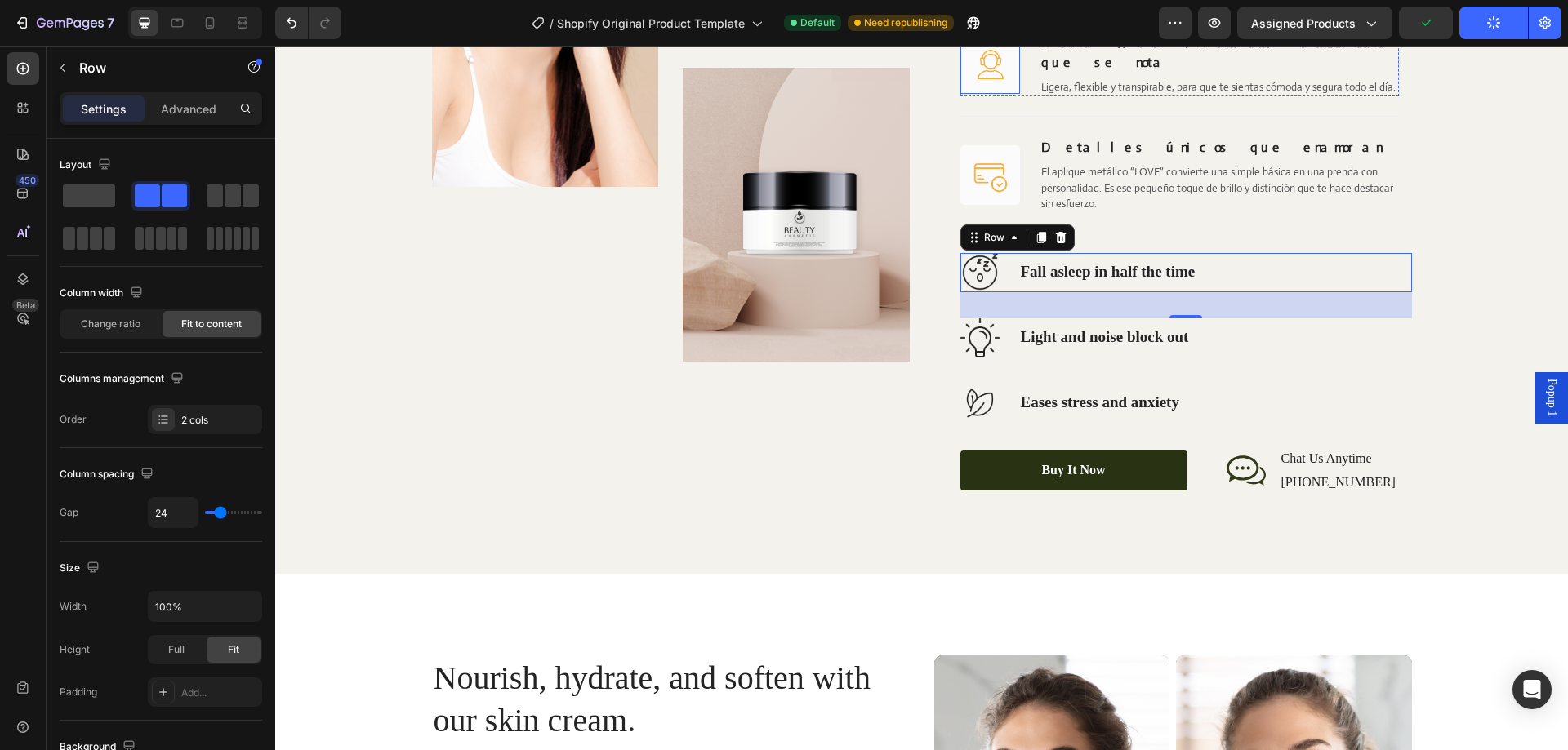
scroll to position [2108, 0]
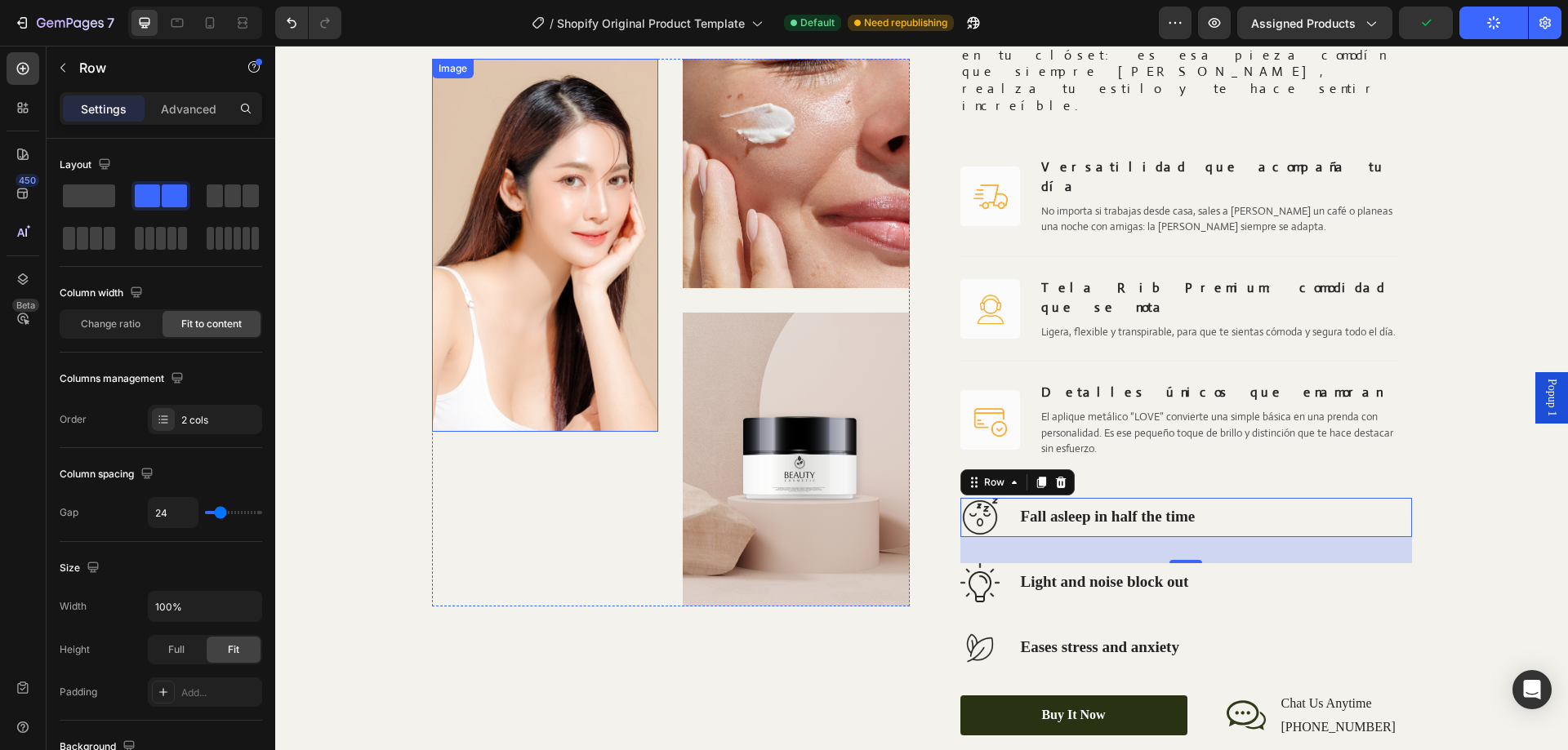
click at [571, 285] on img at bounding box center [545, 246] width 227 height 373
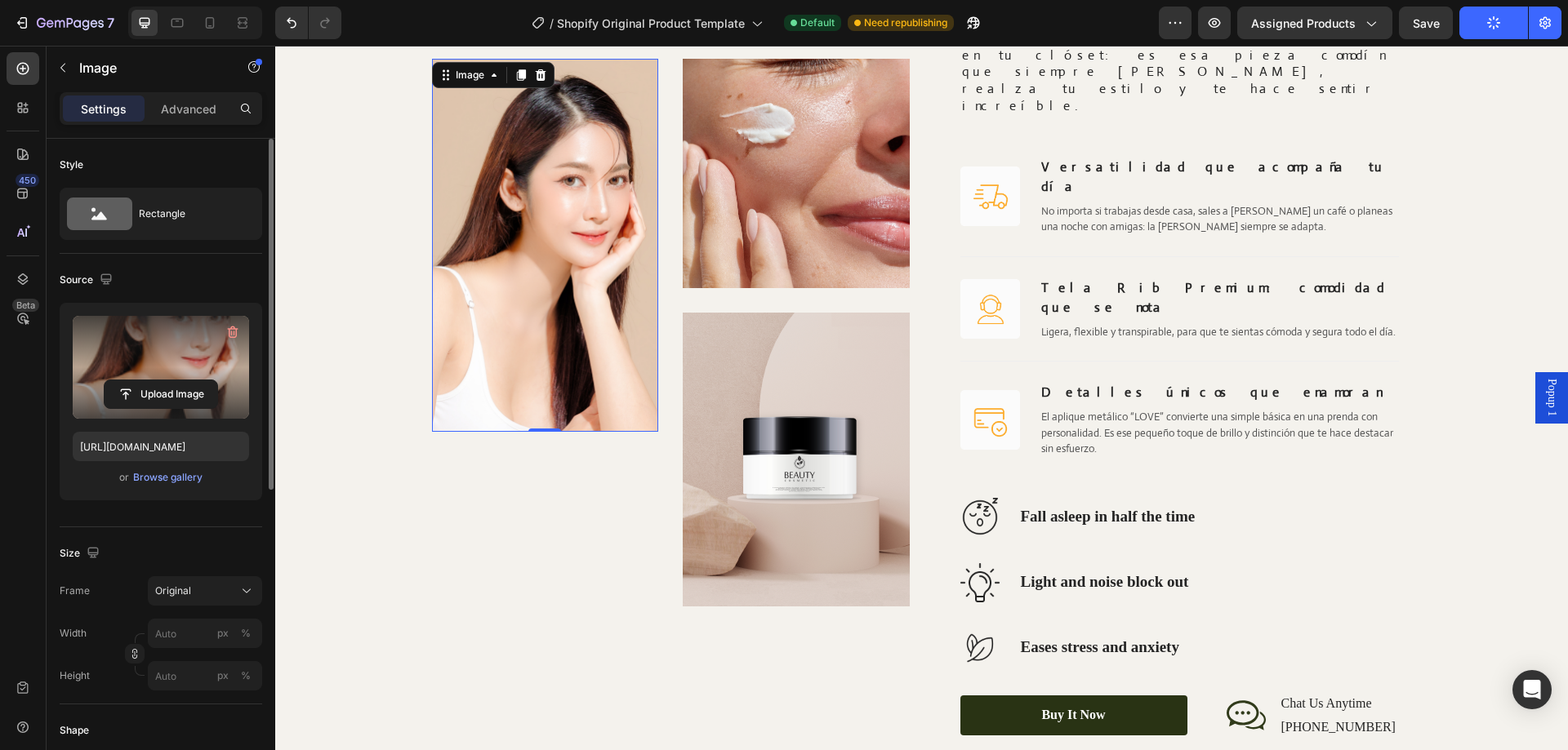
click at [158, 356] on label at bounding box center [161, 367] width 177 height 103
click at [158, 380] on input "file" at bounding box center [161, 394] width 113 height 28
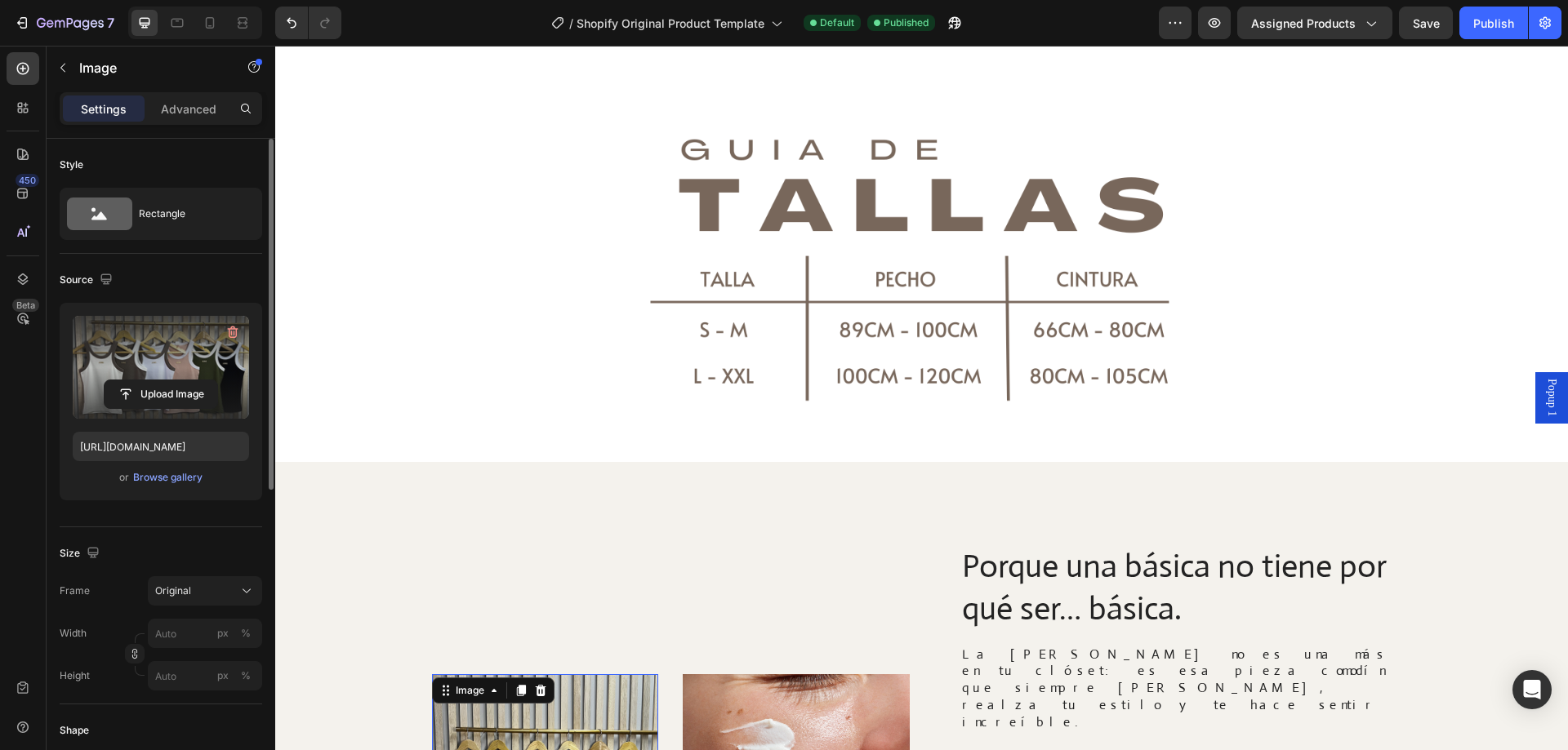
scroll to position [1781, 0]
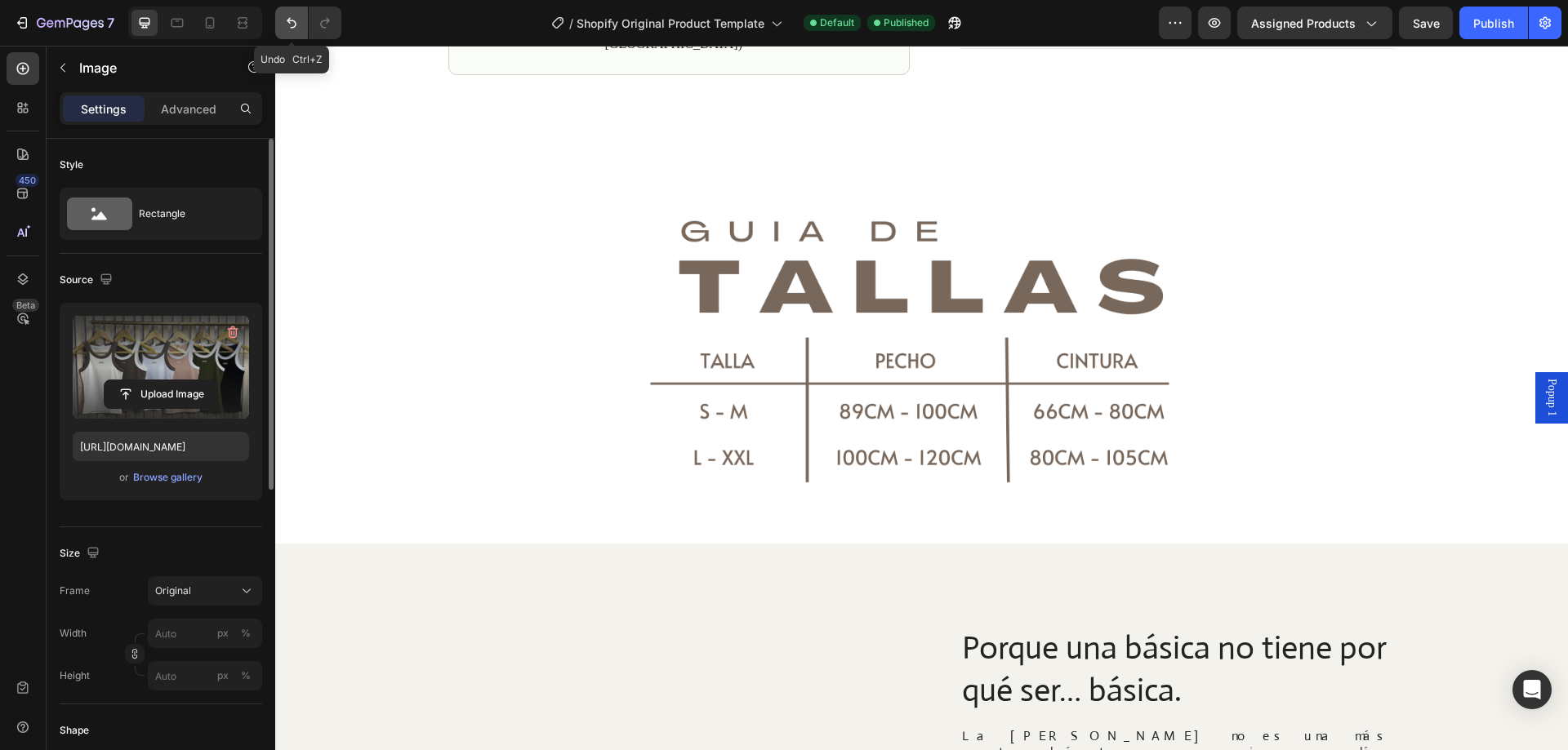
click at [290, 20] on icon "Undo/Redo" at bounding box center [291, 23] width 16 height 16
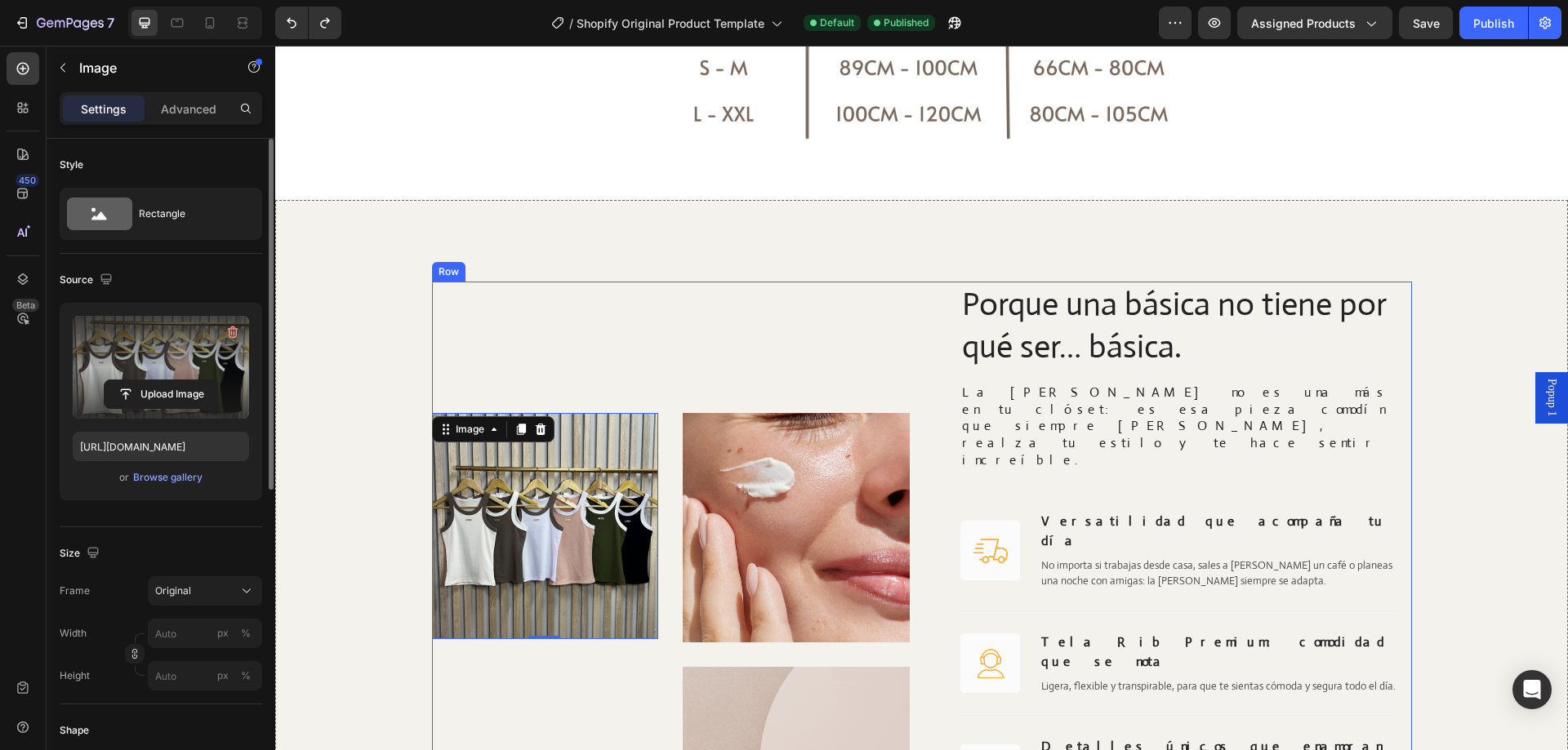
scroll to position [2190, 0]
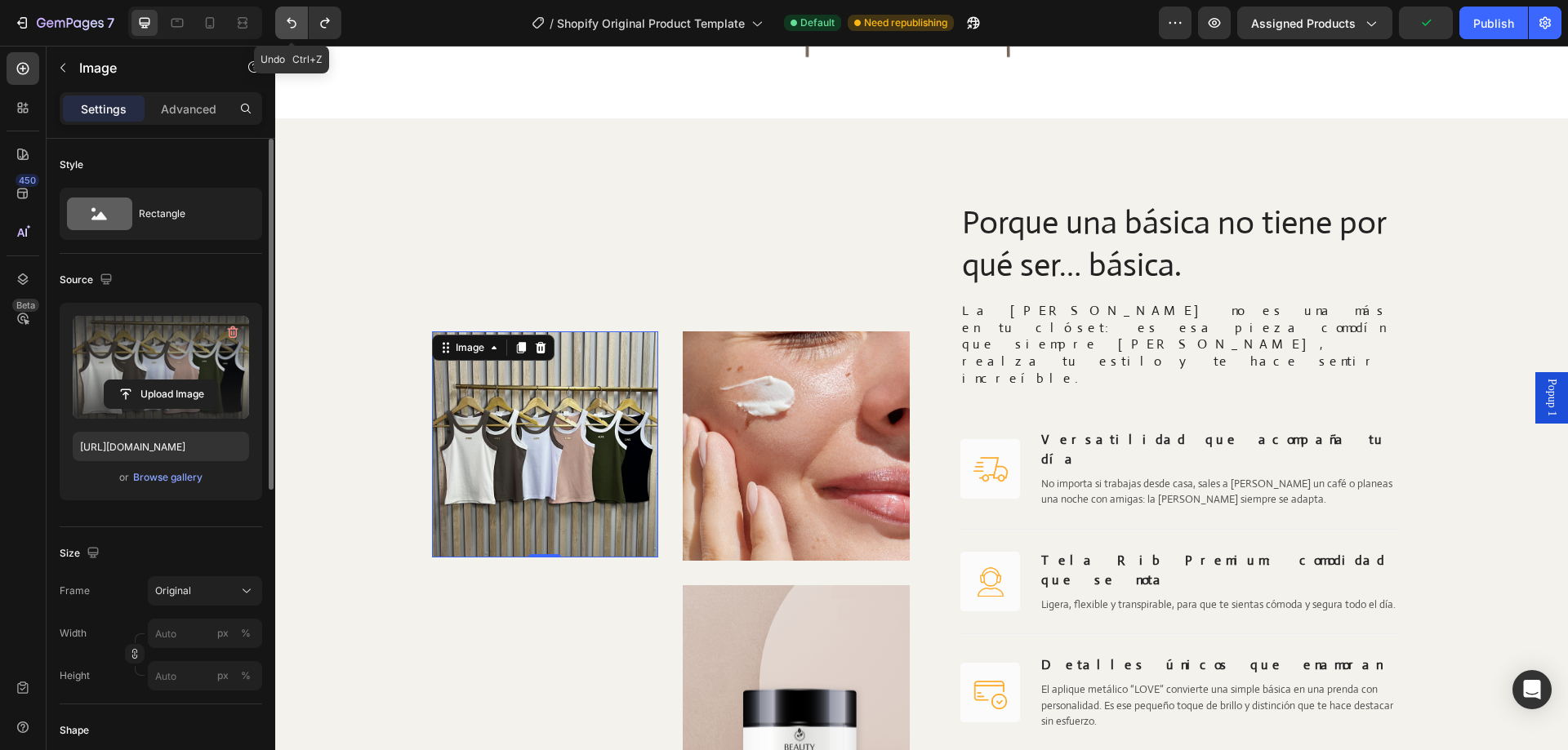
click at [294, 25] on icon "Undo/Redo" at bounding box center [291, 23] width 16 height 16
type input "https://cdn.shopify.com/s/files/1/0705/6998/4166/files/gempages_581676568724636…"
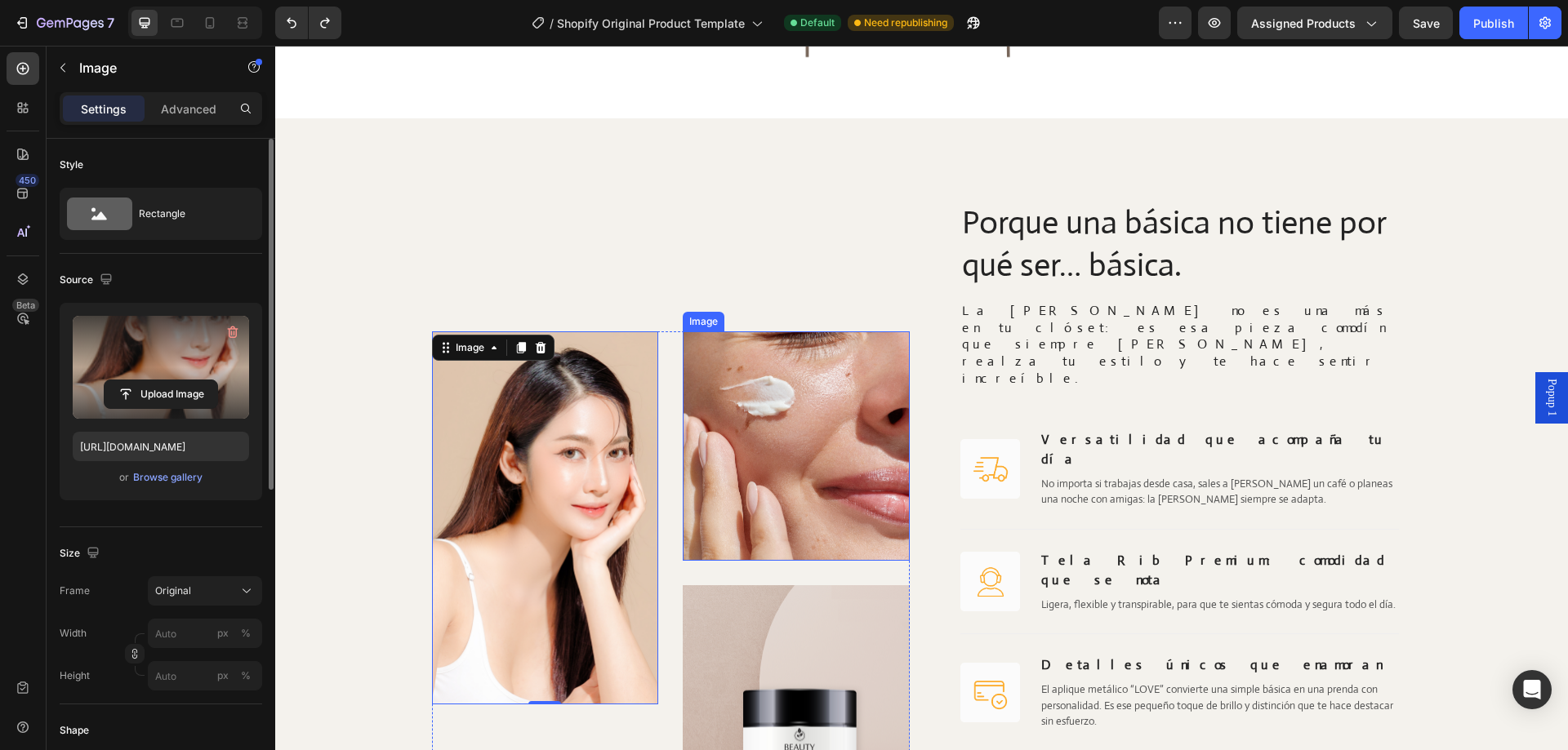
click at [845, 453] on img at bounding box center [796, 446] width 227 height 230
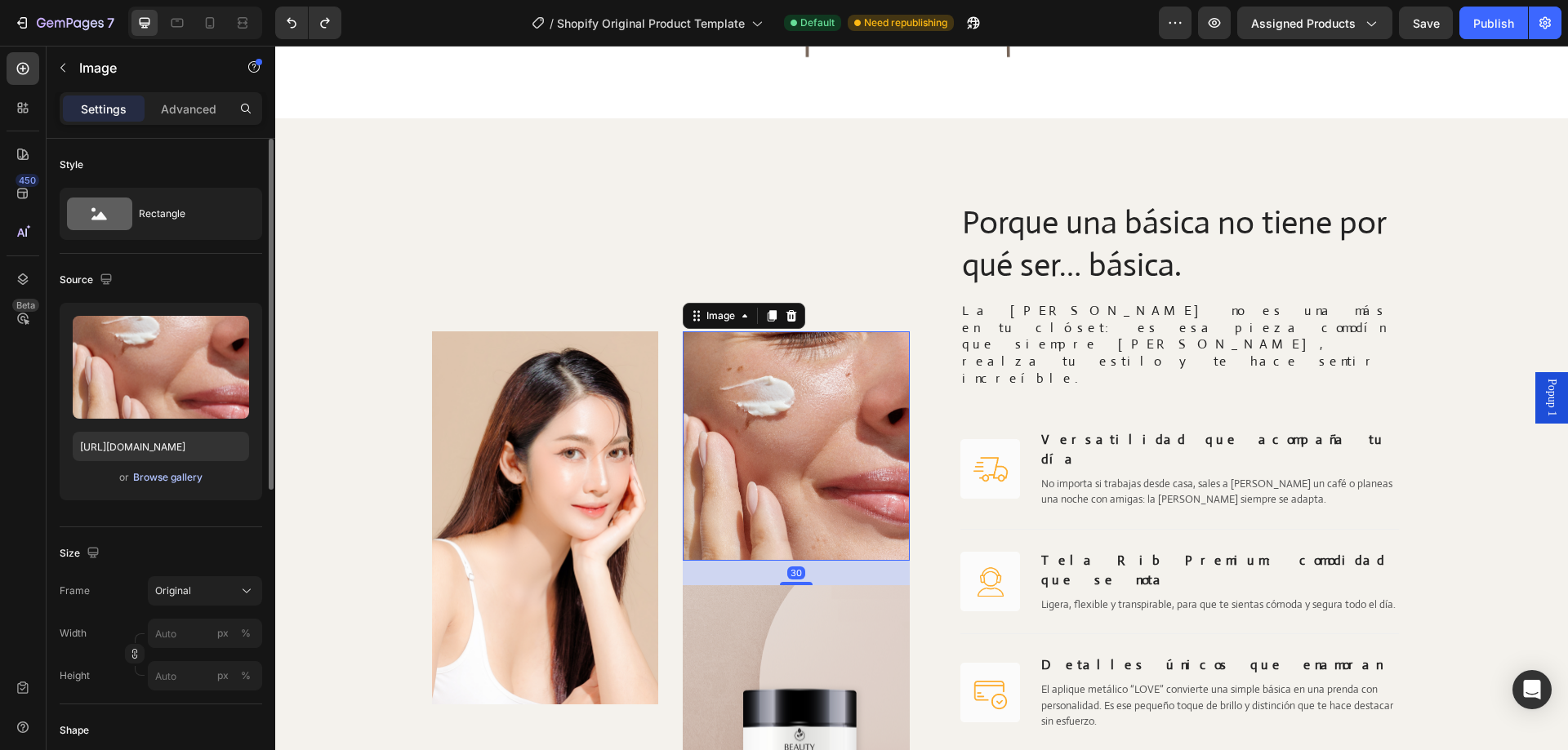
click at [190, 479] on div "Browse gallery" at bounding box center [168, 478] width 69 height 15
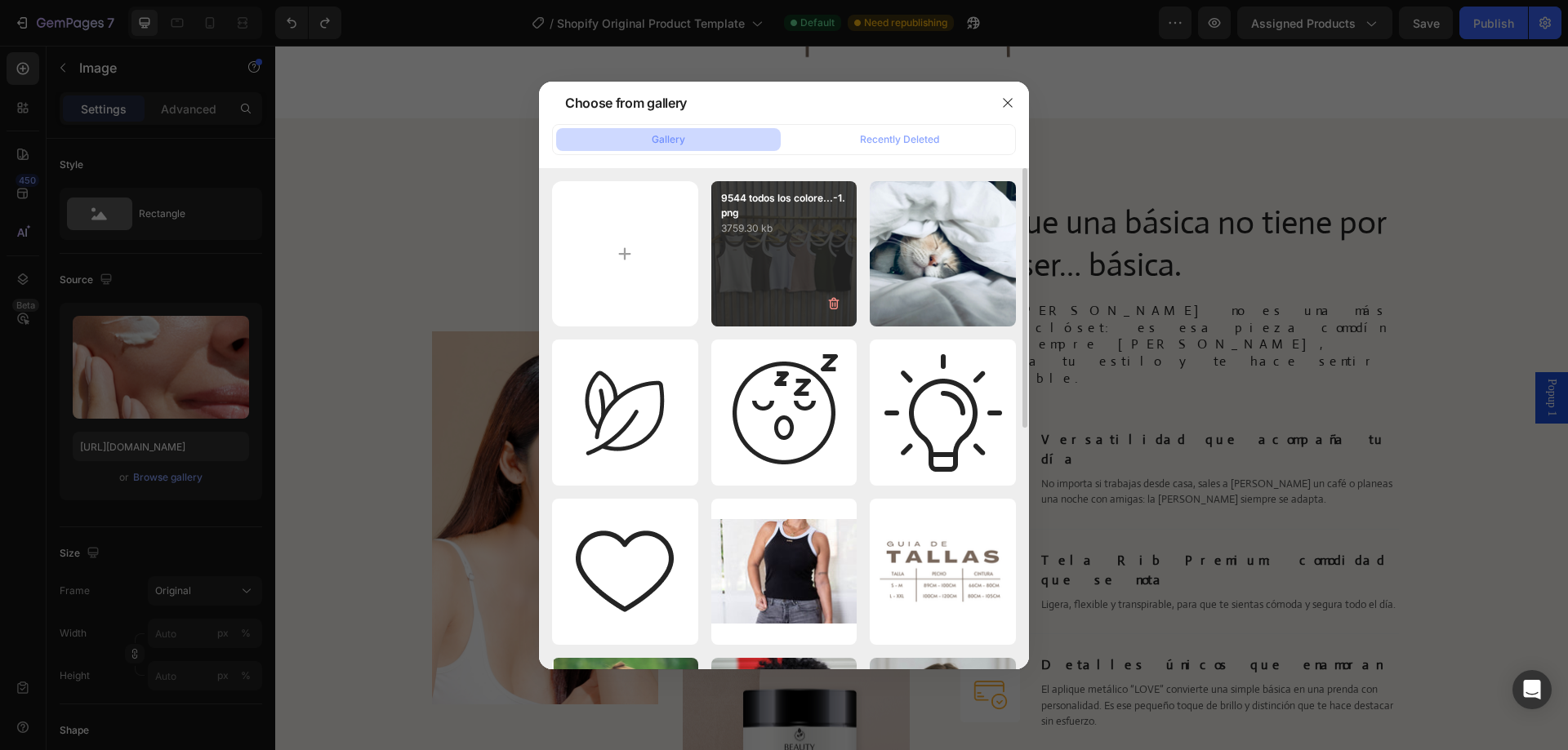
click at [773, 244] on div "9544 todos los colore...-1.png 3759.30 kb" at bounding box center [784, 254] width 147 height 147
type input "https://cdn.shopify.com/s/files/1/0705/6998/4166/files/gempages_581676568724636…"
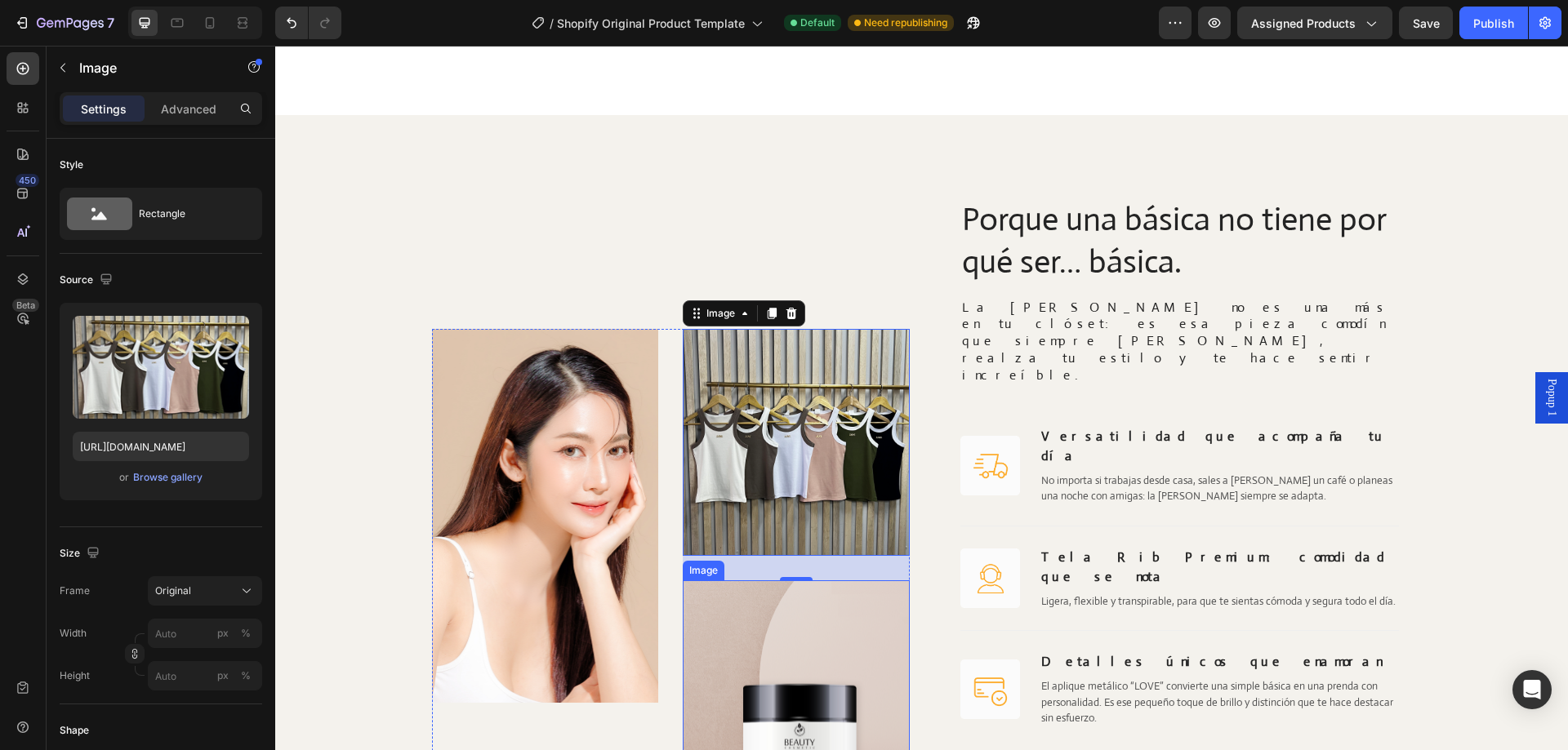
scroll to position [2272, 0]
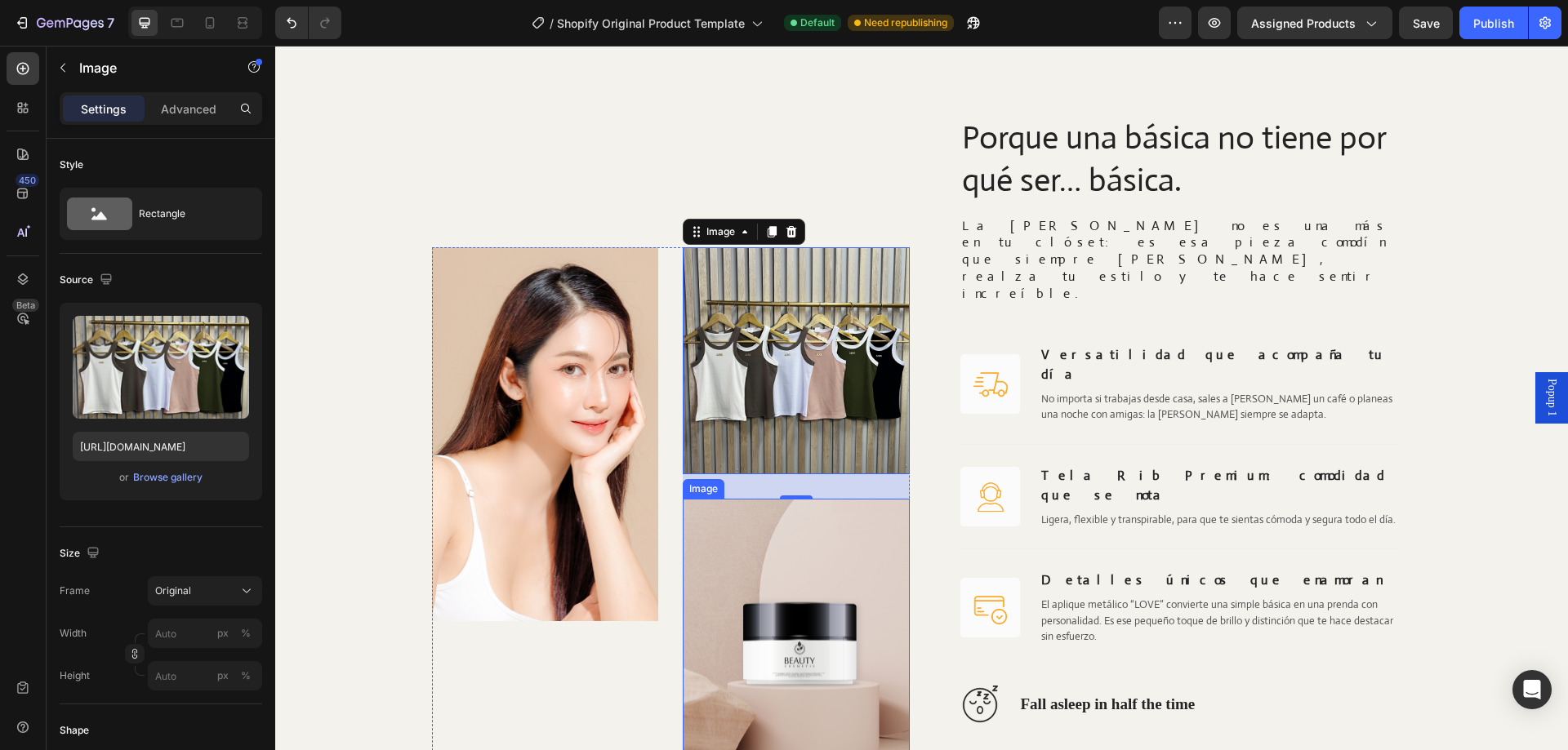
click at [809, 533] on img at bounding box center [796, 645] width 227 height 293
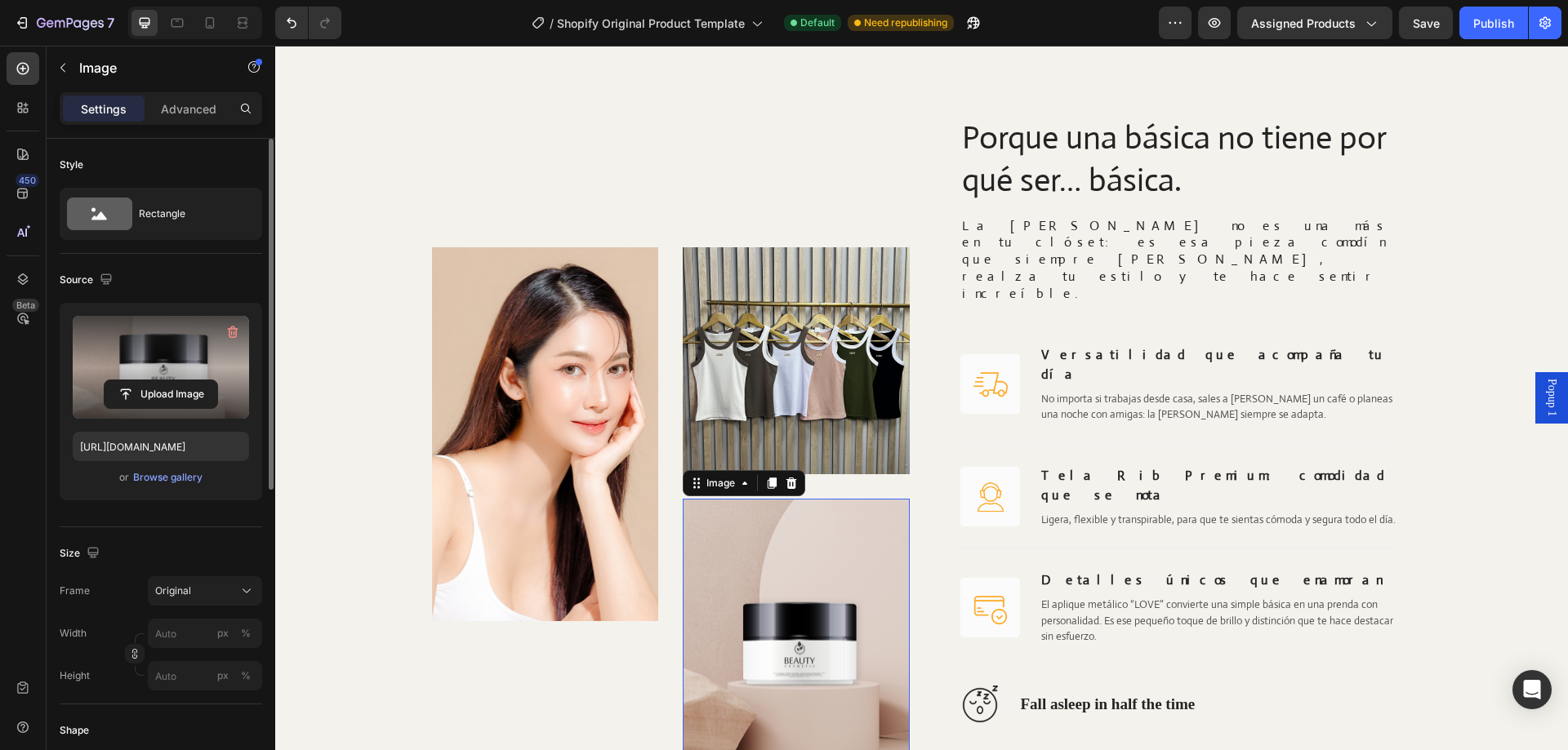
click at [76, 367] on label at bounding box center [161, 367] width 177 height 103
click at [105, 380] on input "file" at bounding box center [161, 394] width 113 height 28
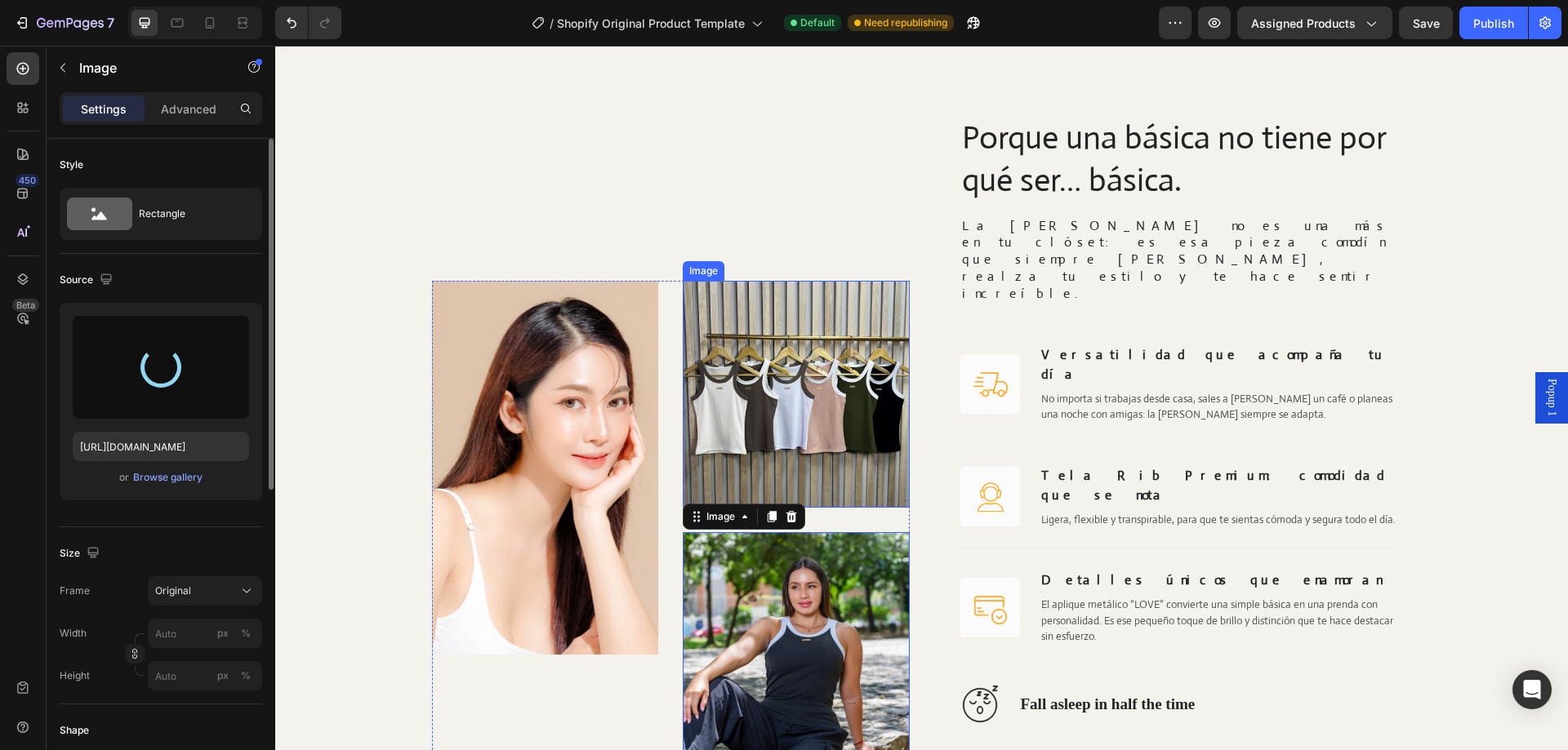
type input "https://cdn.shopify.com/s/files/1/0705/6998/4166/files/gempages_581676568724636…"
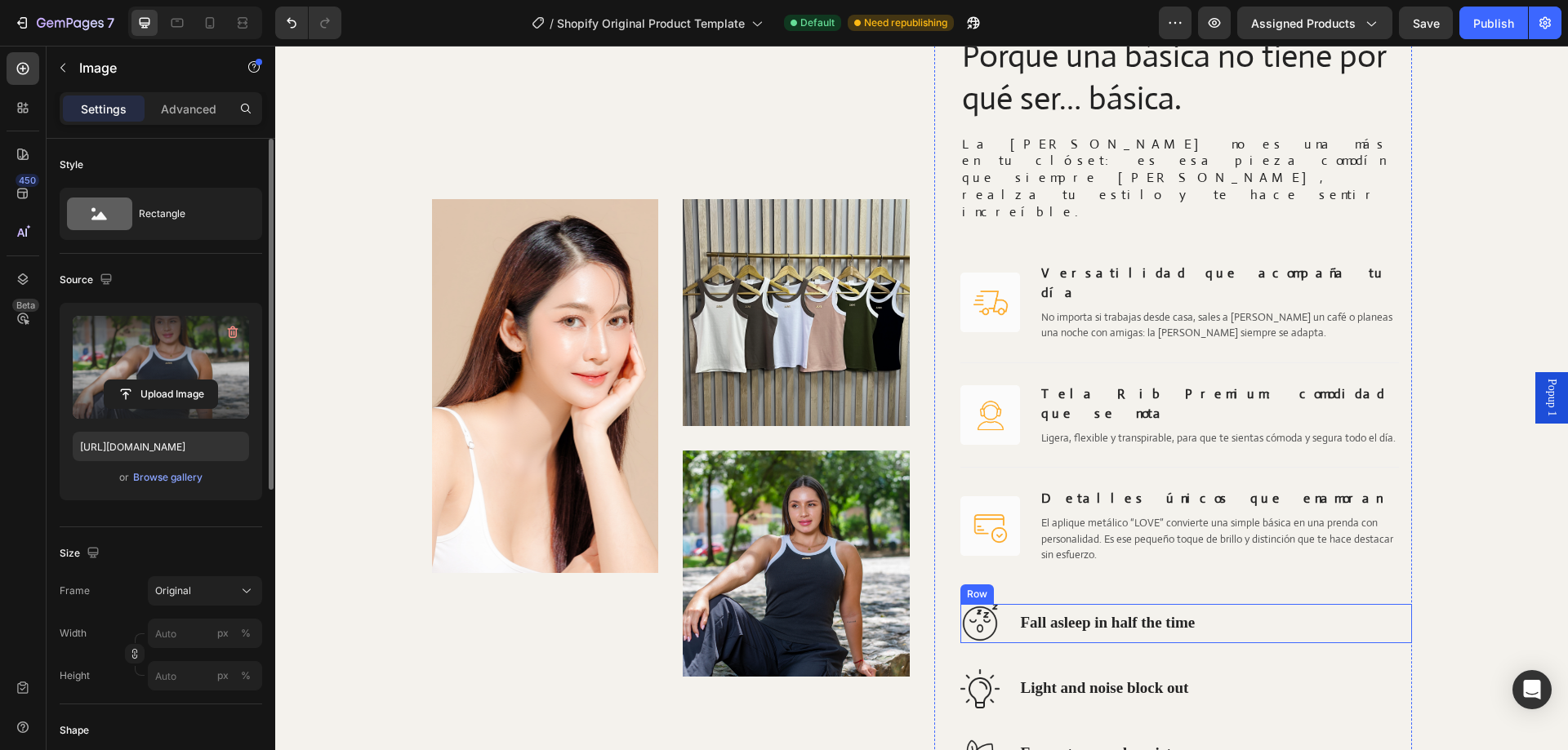
scroll to position [2435, 0]
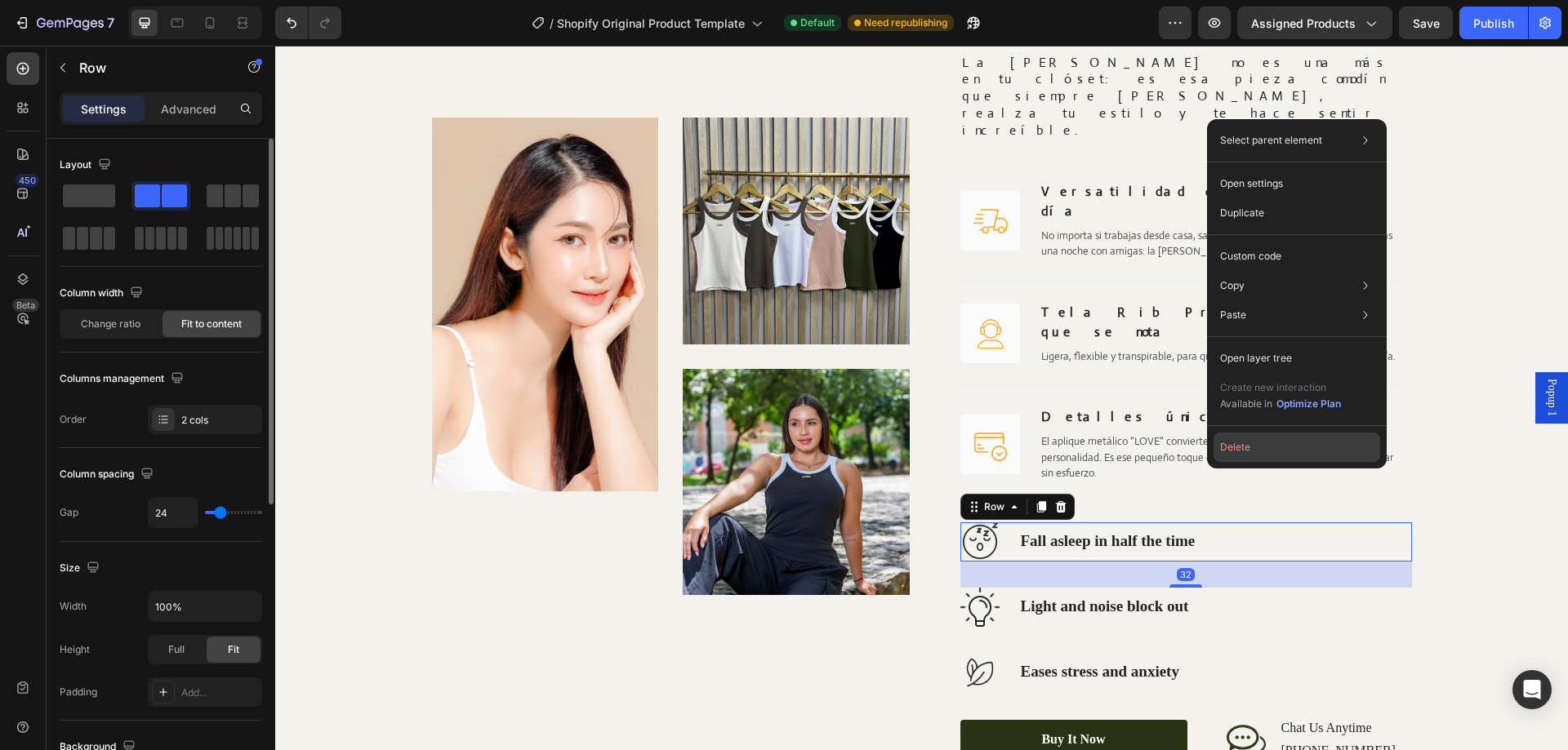
click at [1255, 451] on button "Delete" at bounding box center [1297, 447] width 167 height 29
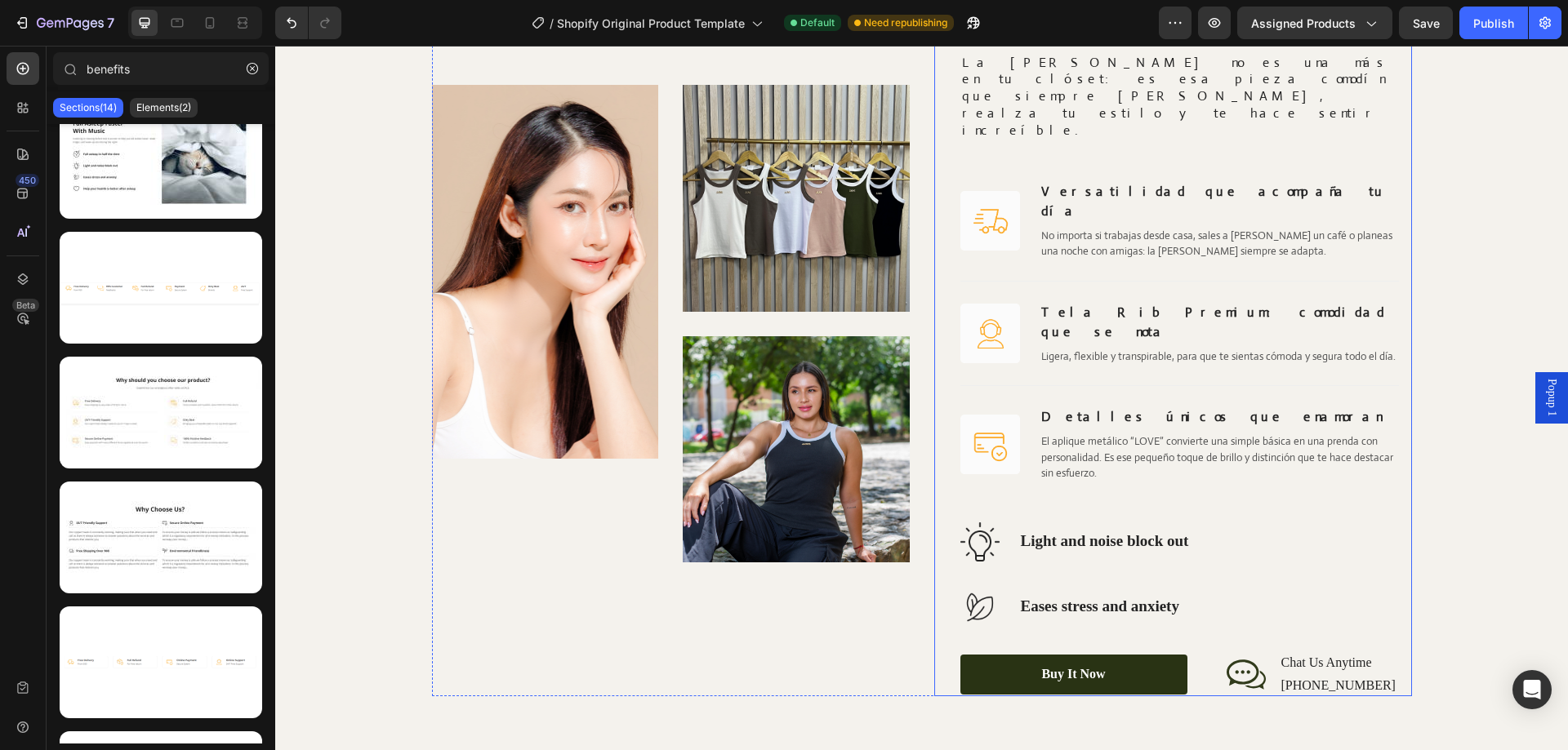
scroll to position [2402, 0]
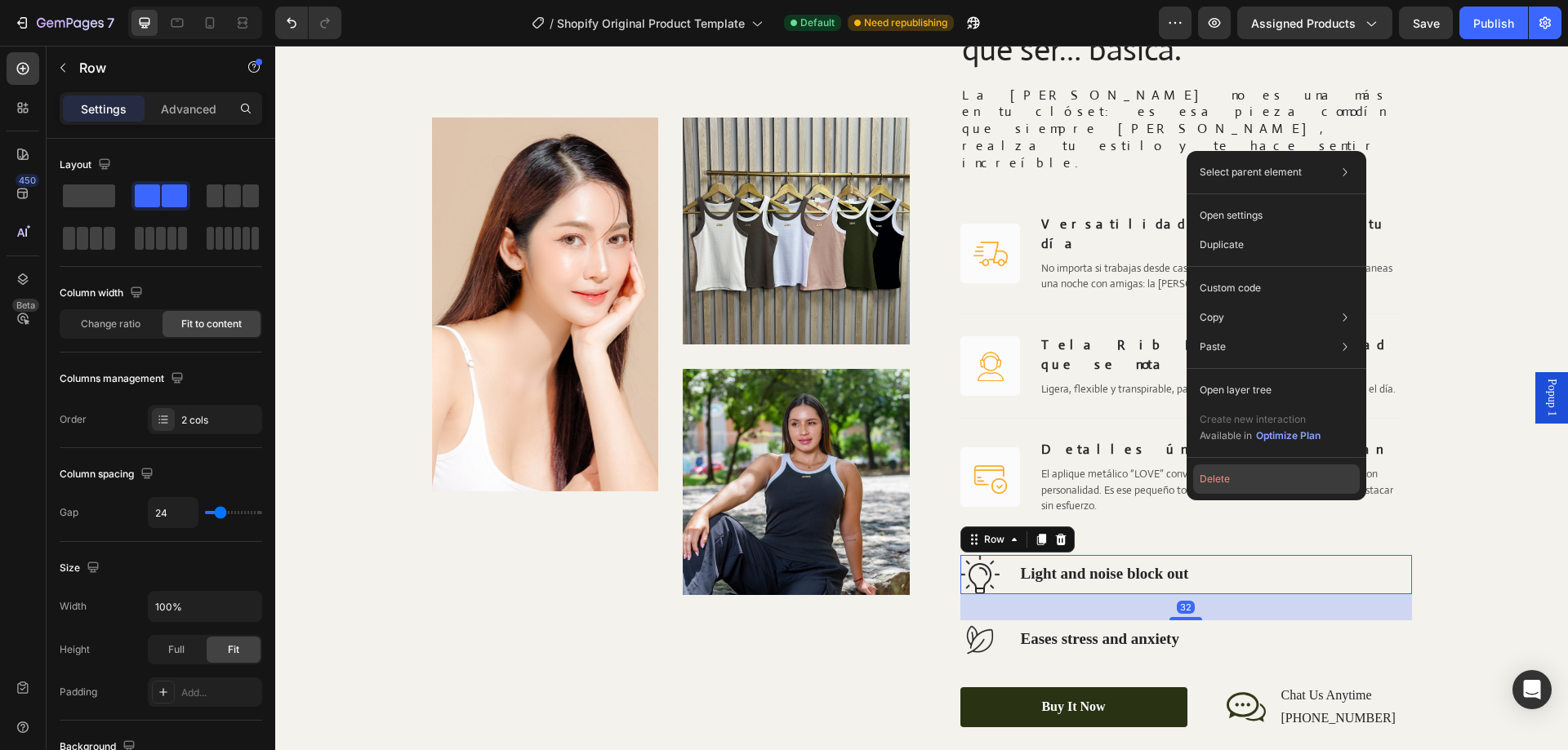
click at [1238, 478] on button "Delete" at bounding box center [1277, 479] width 167 height 29
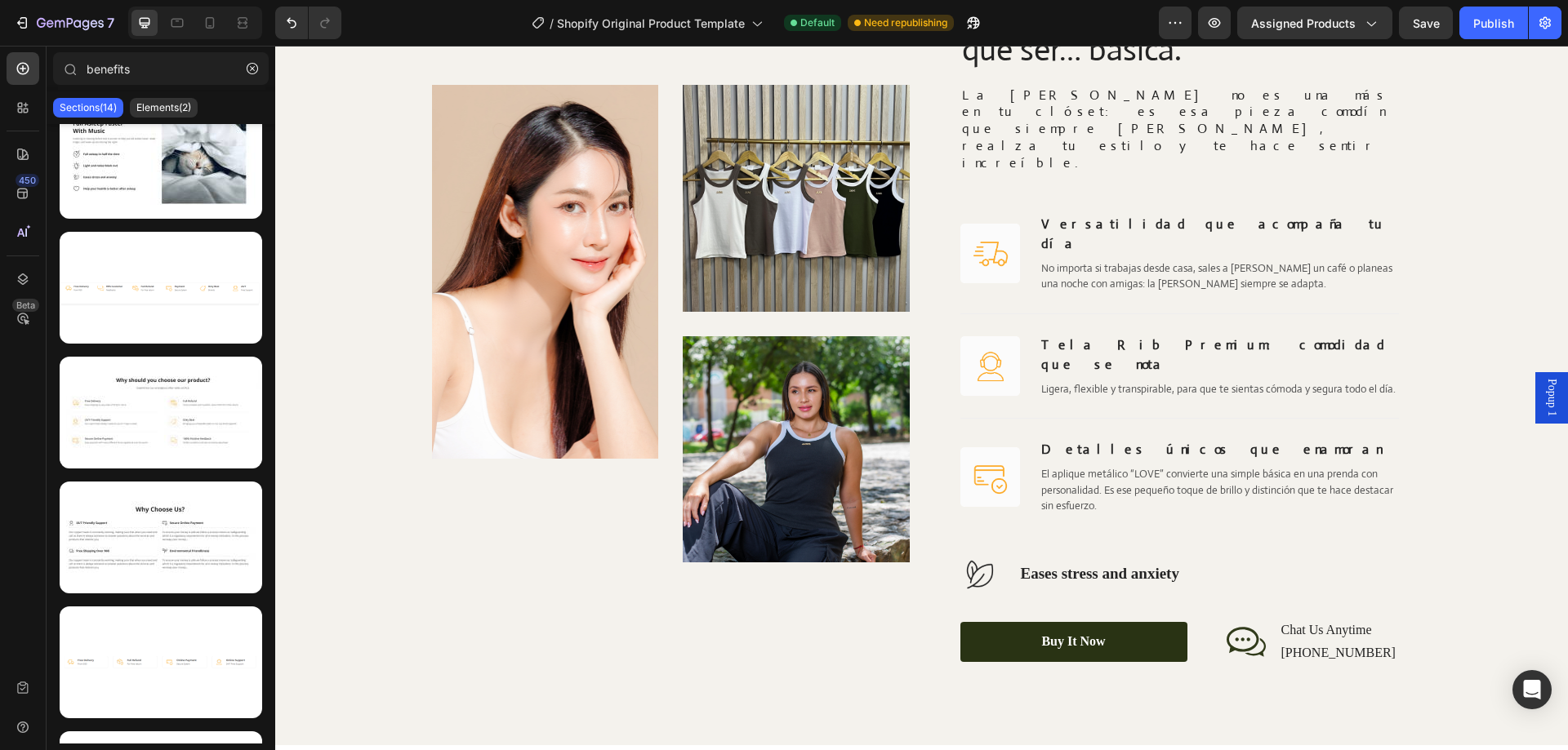
scroll to position [2369, 0]
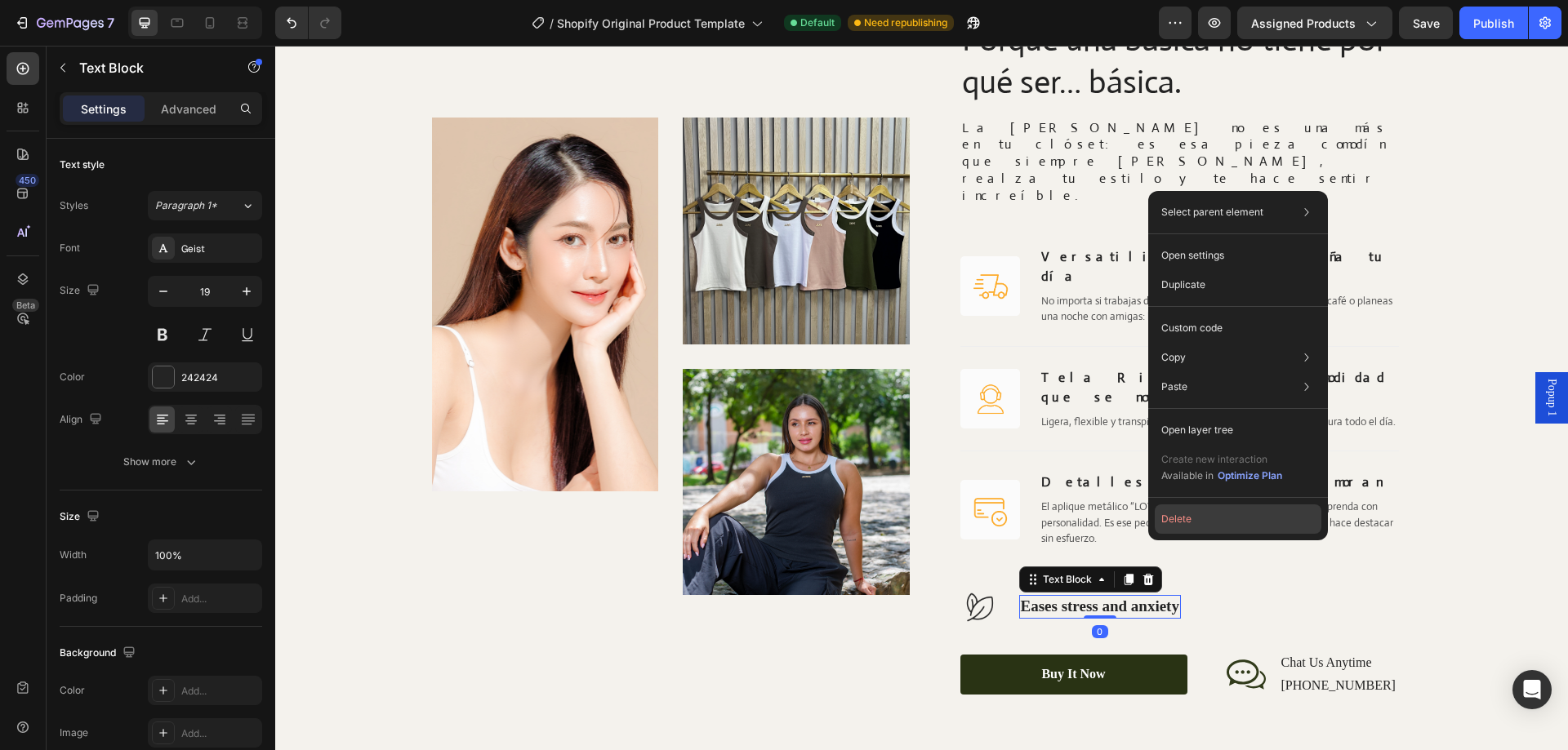
click at [1235, 522] on button "Delete" at bounding box center [1238, 519] width 167 height 29
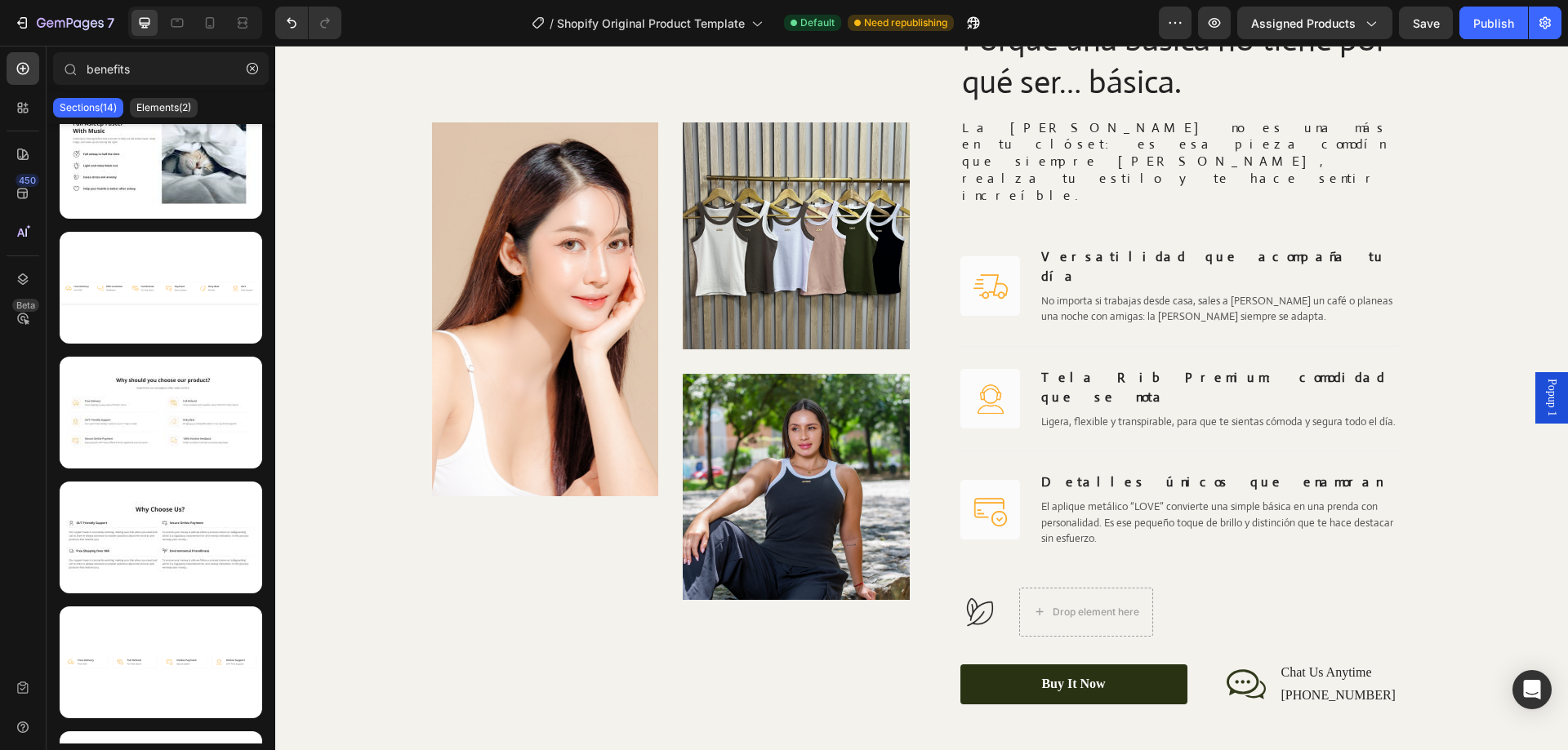
scroll to position [2375, 0]
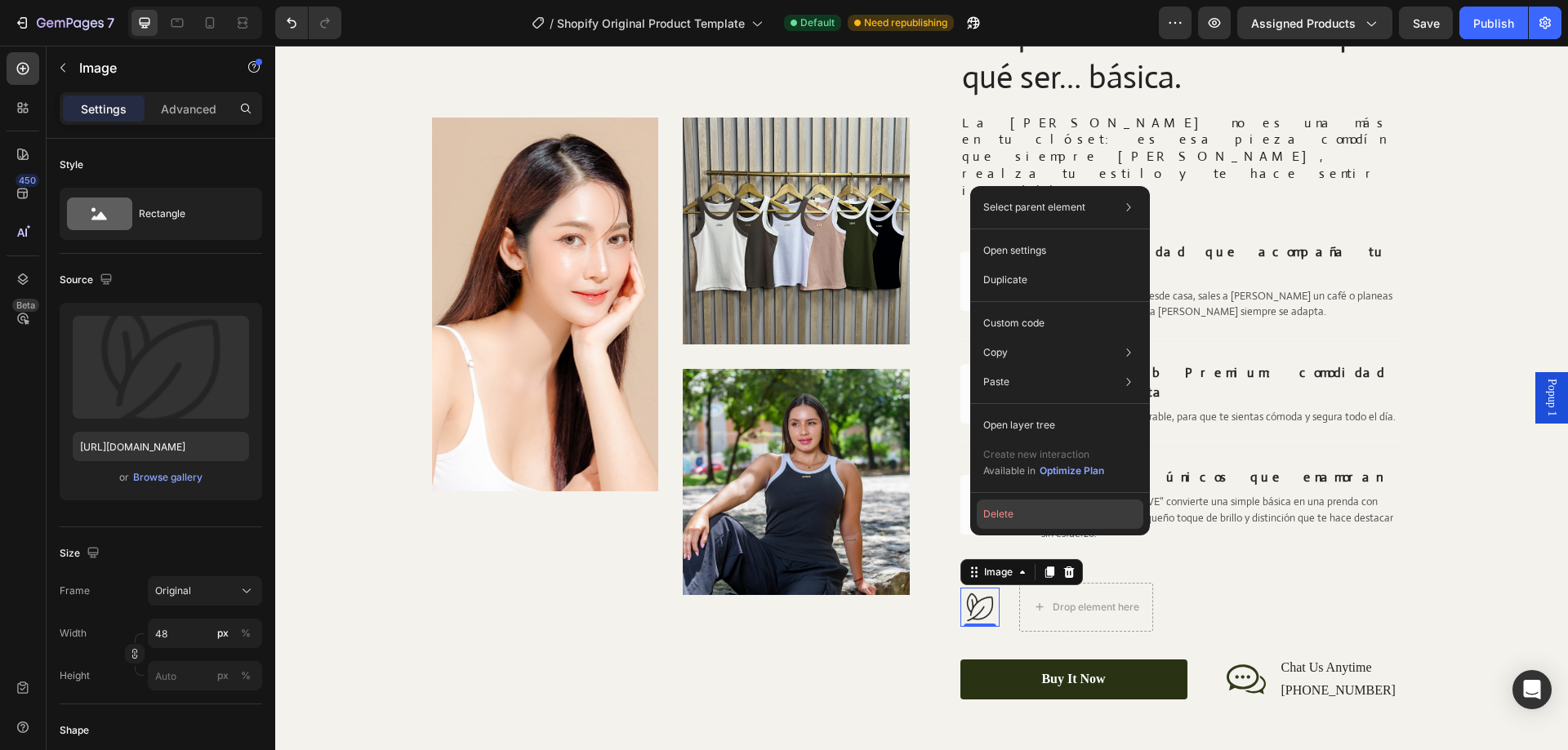
click at [1017, 512] on button "Delete" at bounding box center [1060, 514] width 167 height 29
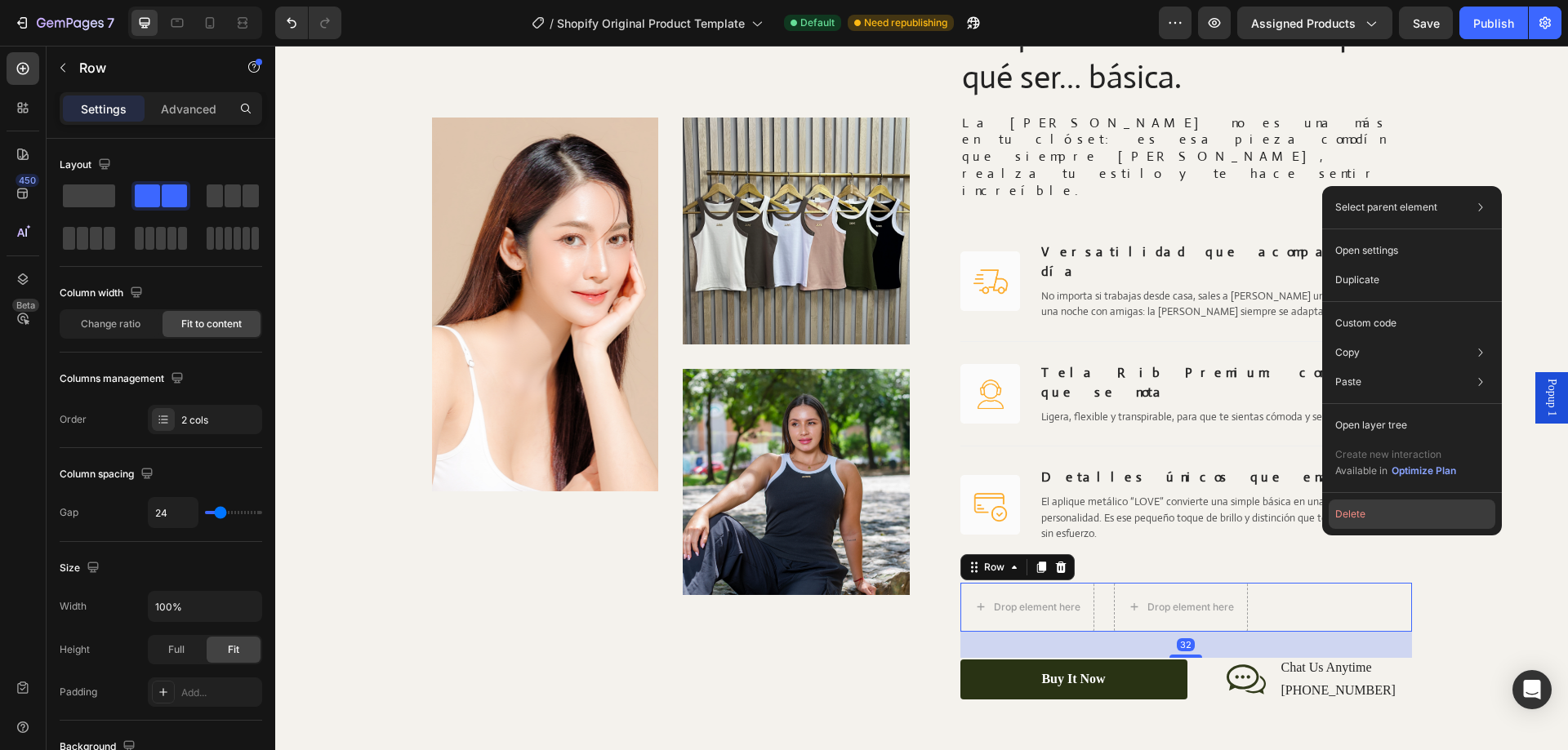
click at [1388, 506] on button "Delete" at bounding box center [1412, 514] width 167 height 29
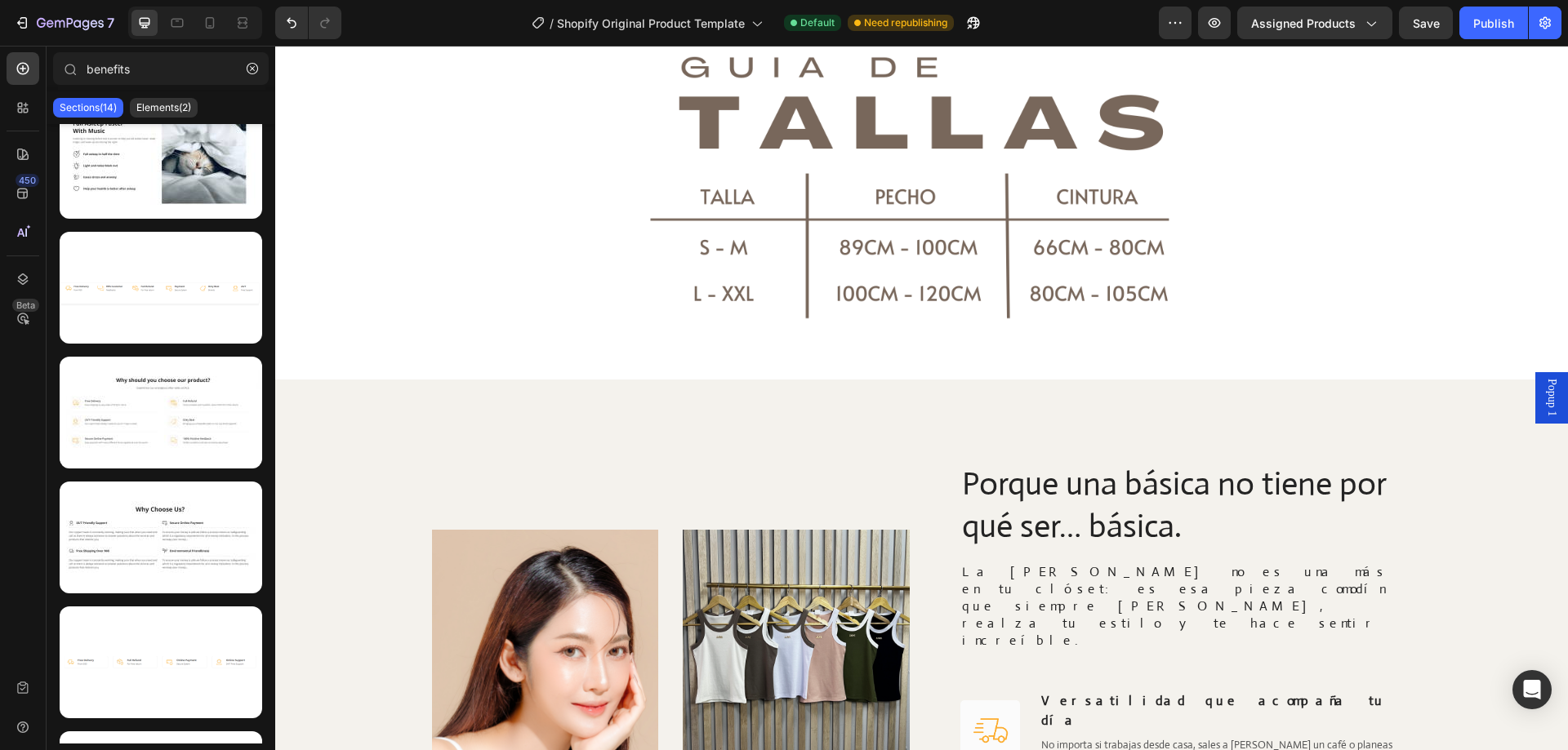
scroll to position [704, 0]
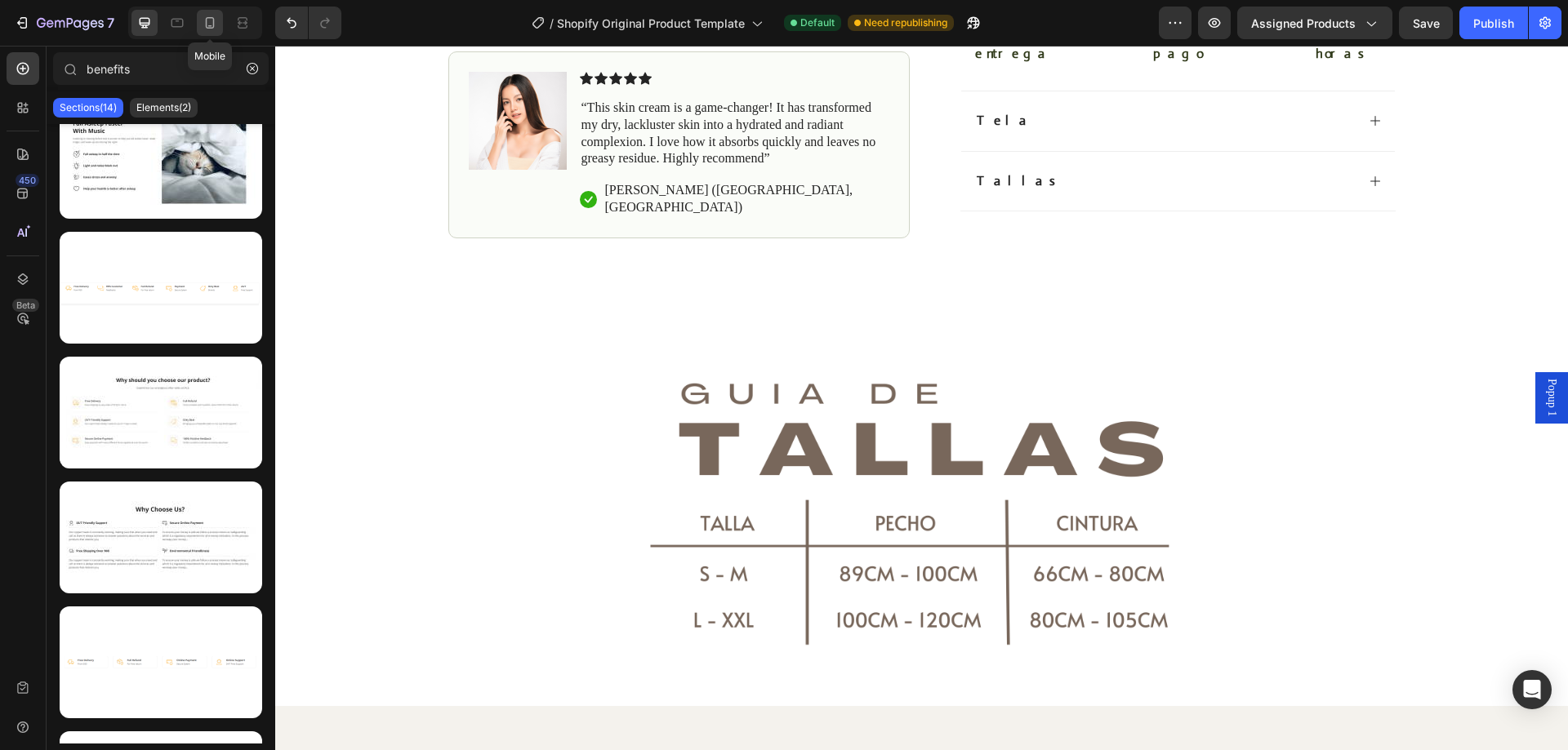
click at [214, 28] on icon at bounding box center [210, 23] width 16 height 16
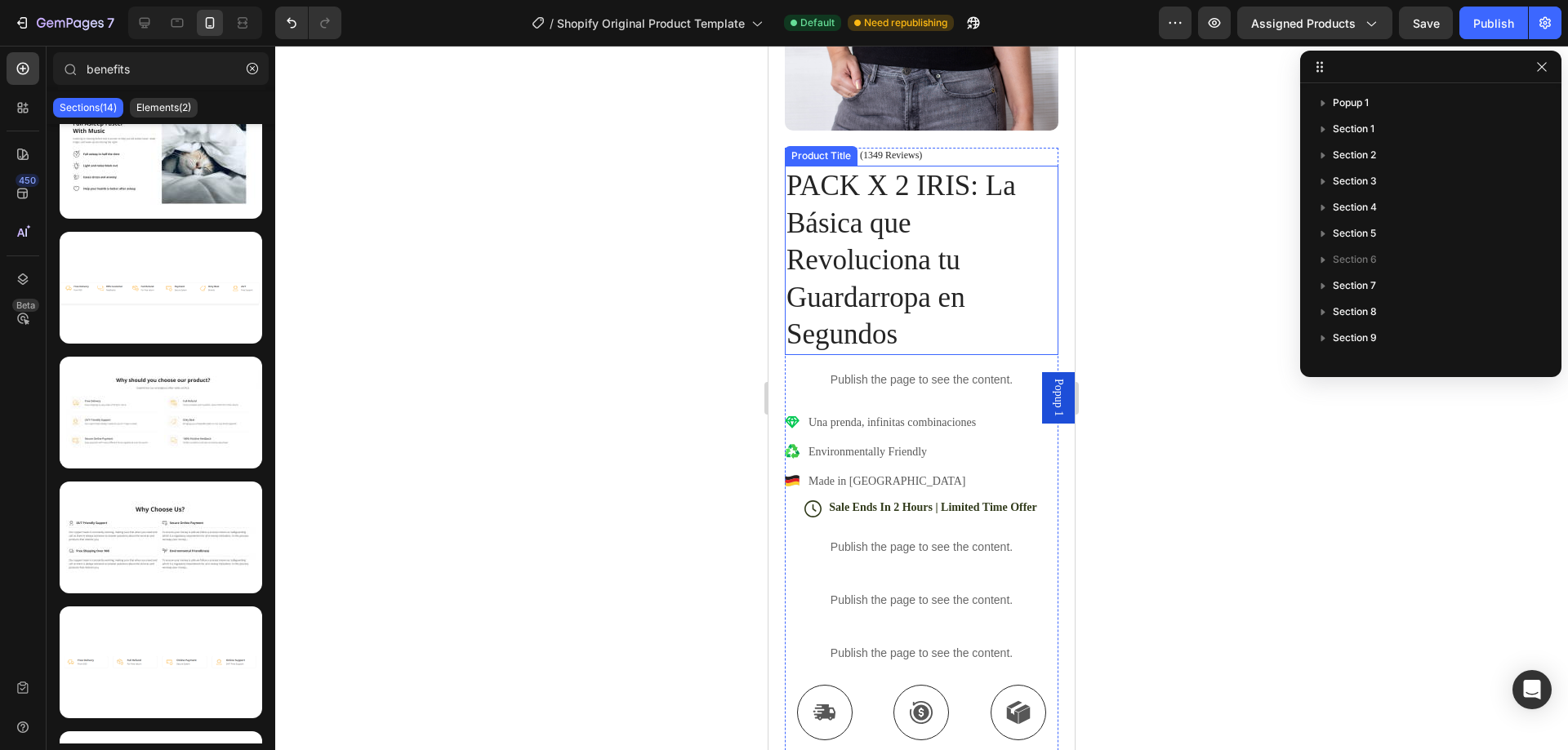
scroll to position [735, 0]
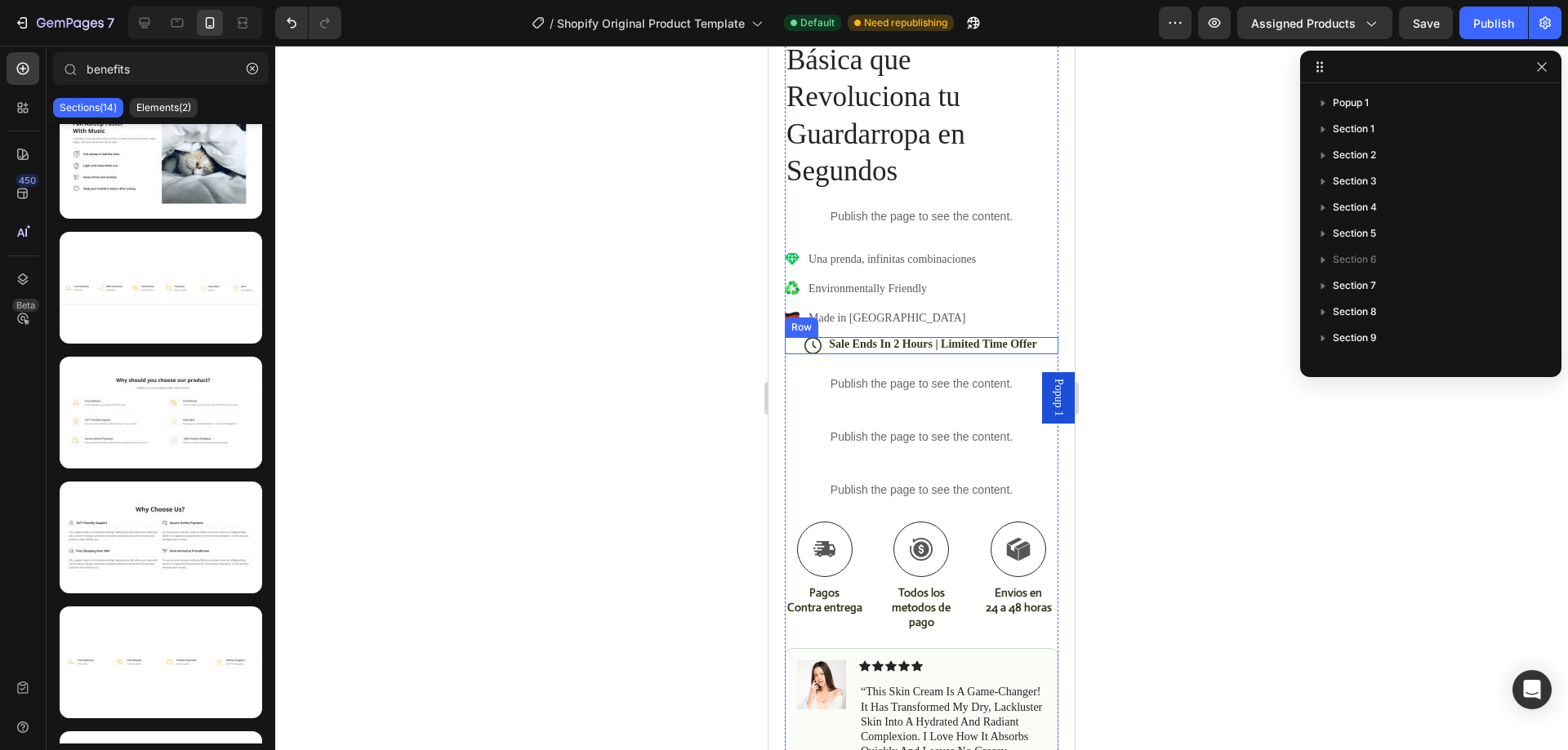
click at [793, 338] on div "Icon Sale Ends In 2 Hours | Limited Time Offer Text Block Row" at bounding box center [921, 346] width 274 height 17
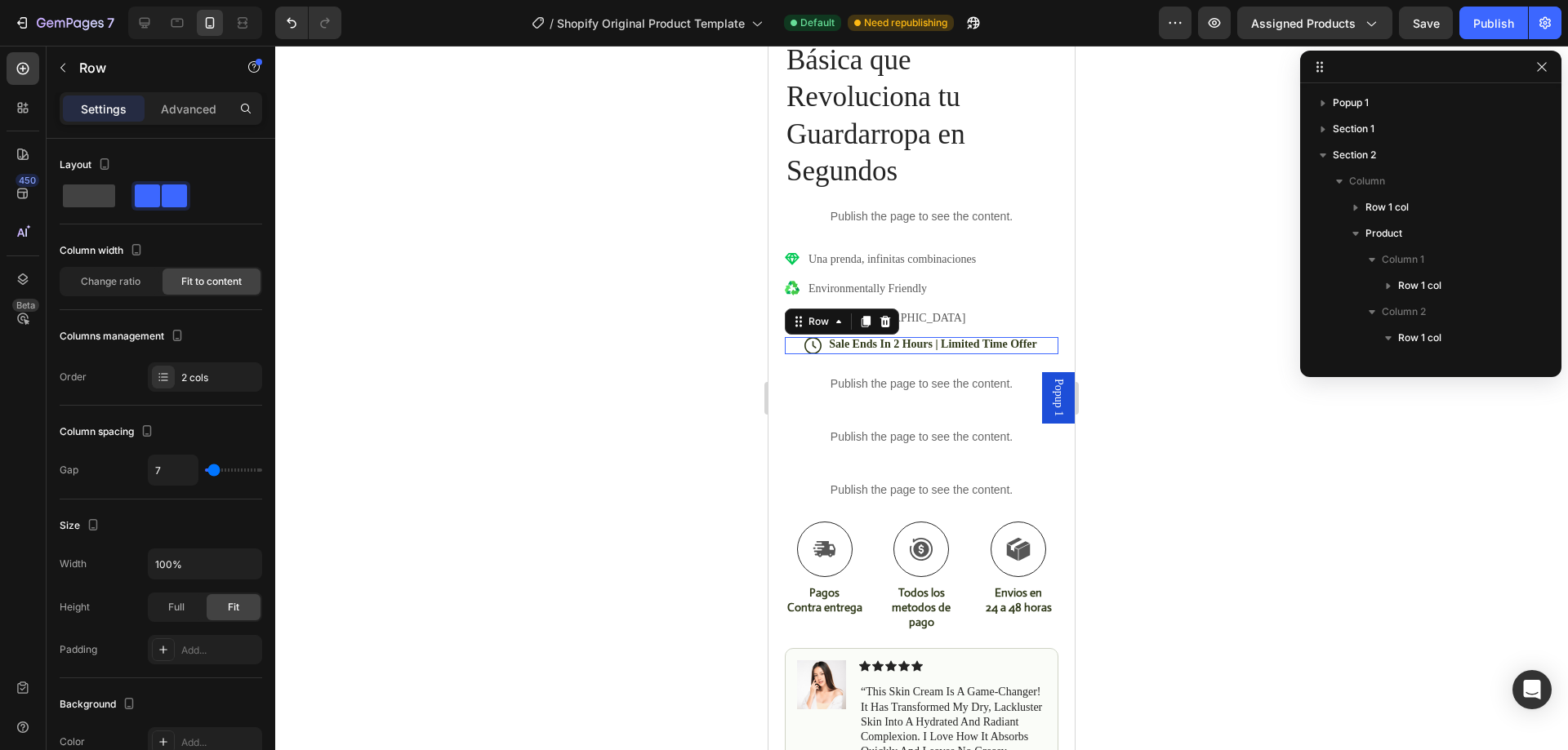
scroll to position [283, 0]
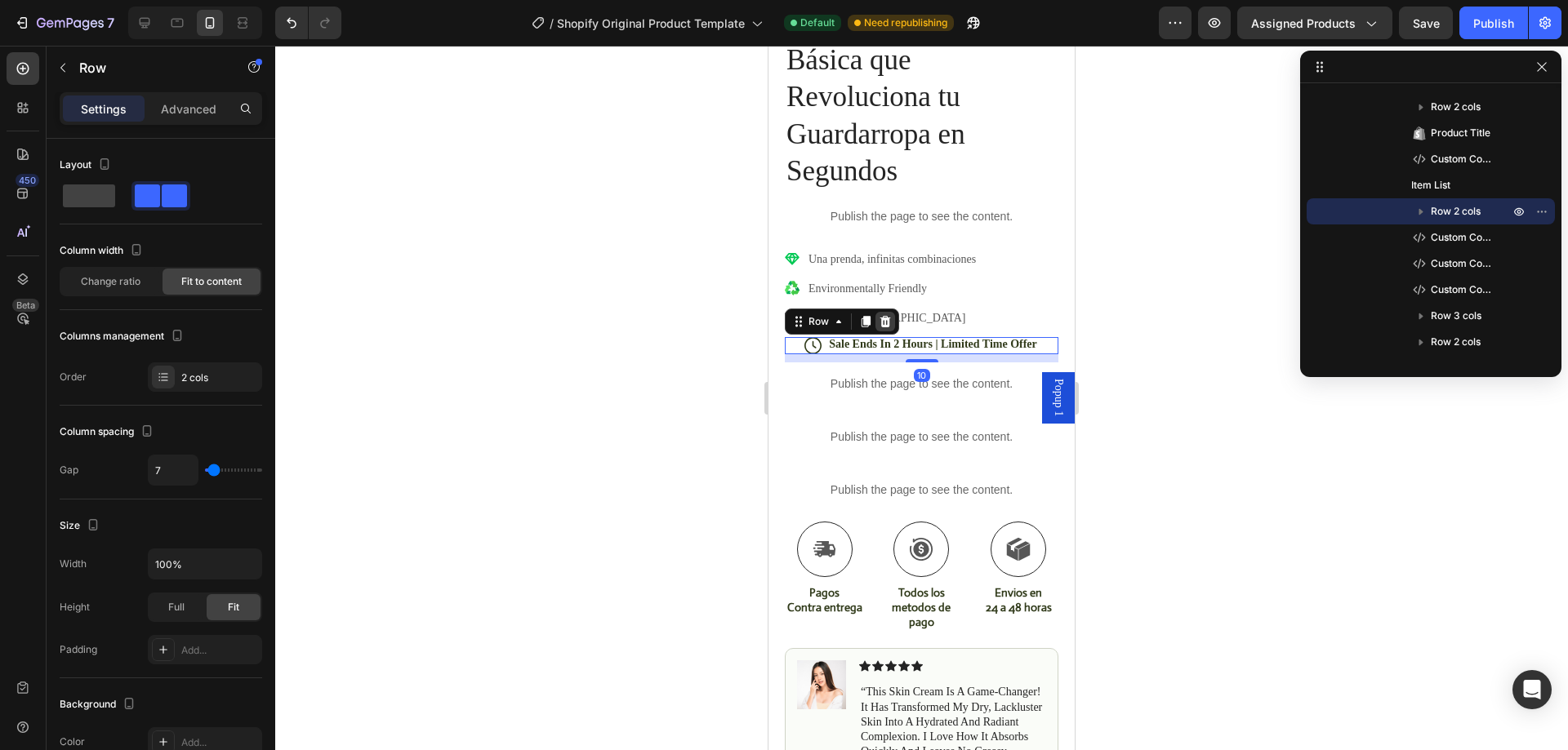
click at [883, 316] on icon at bounding box center [886, 321] width 11 height 12
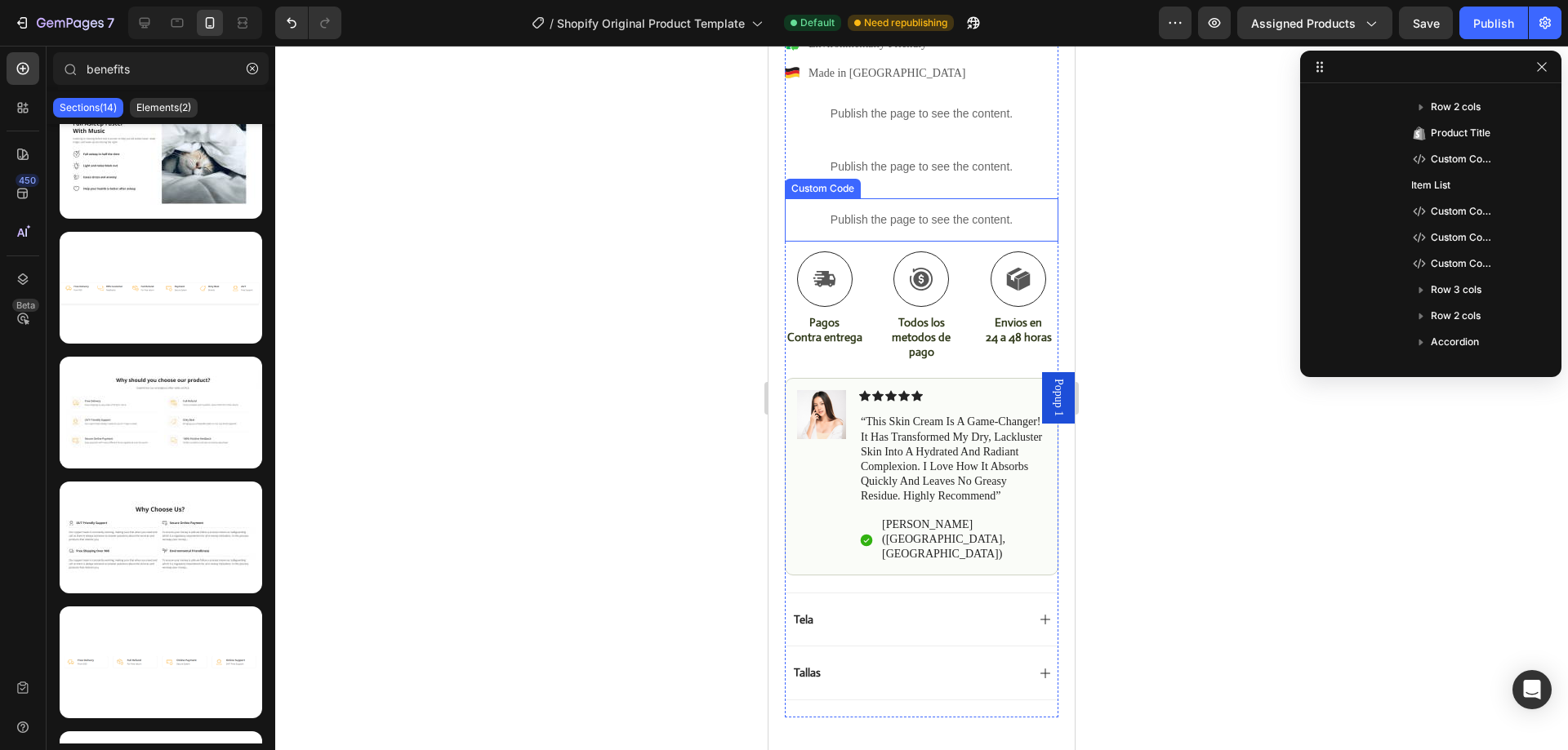
scroll to position [1061, 0]
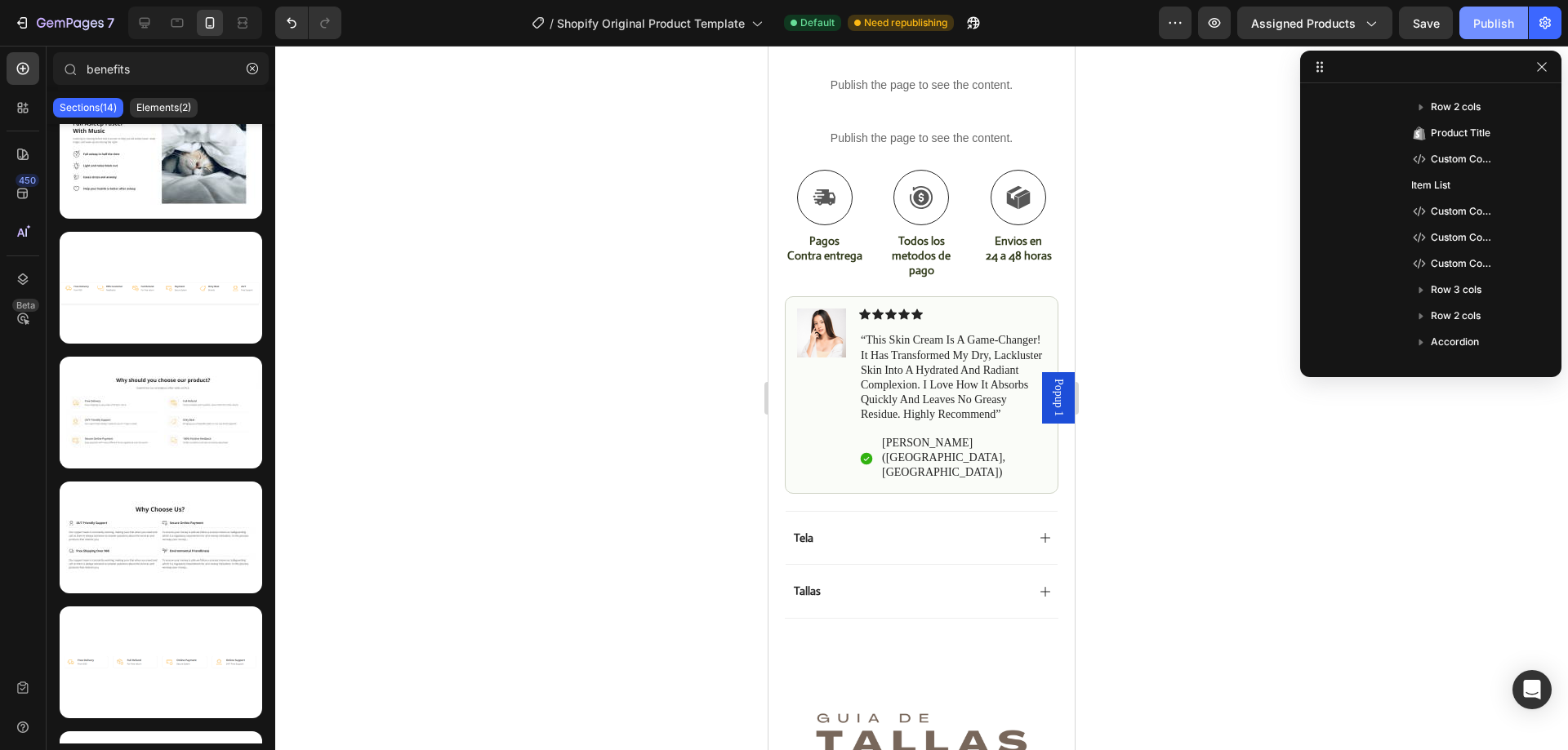
click at [1492, 28] on div "Publish" at bounding box center [1493, 23] width 41 height 17
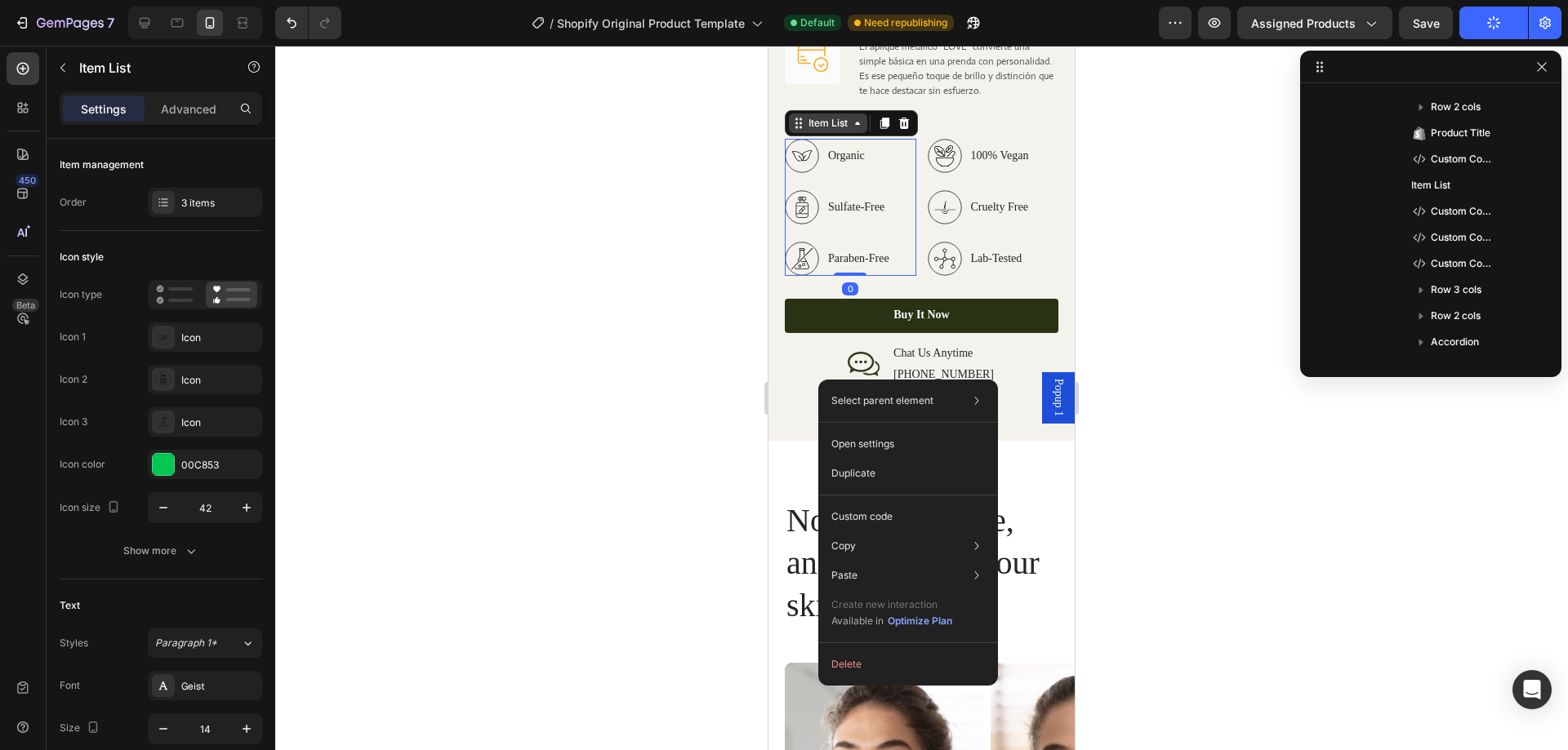
scroll to position [806, 0]
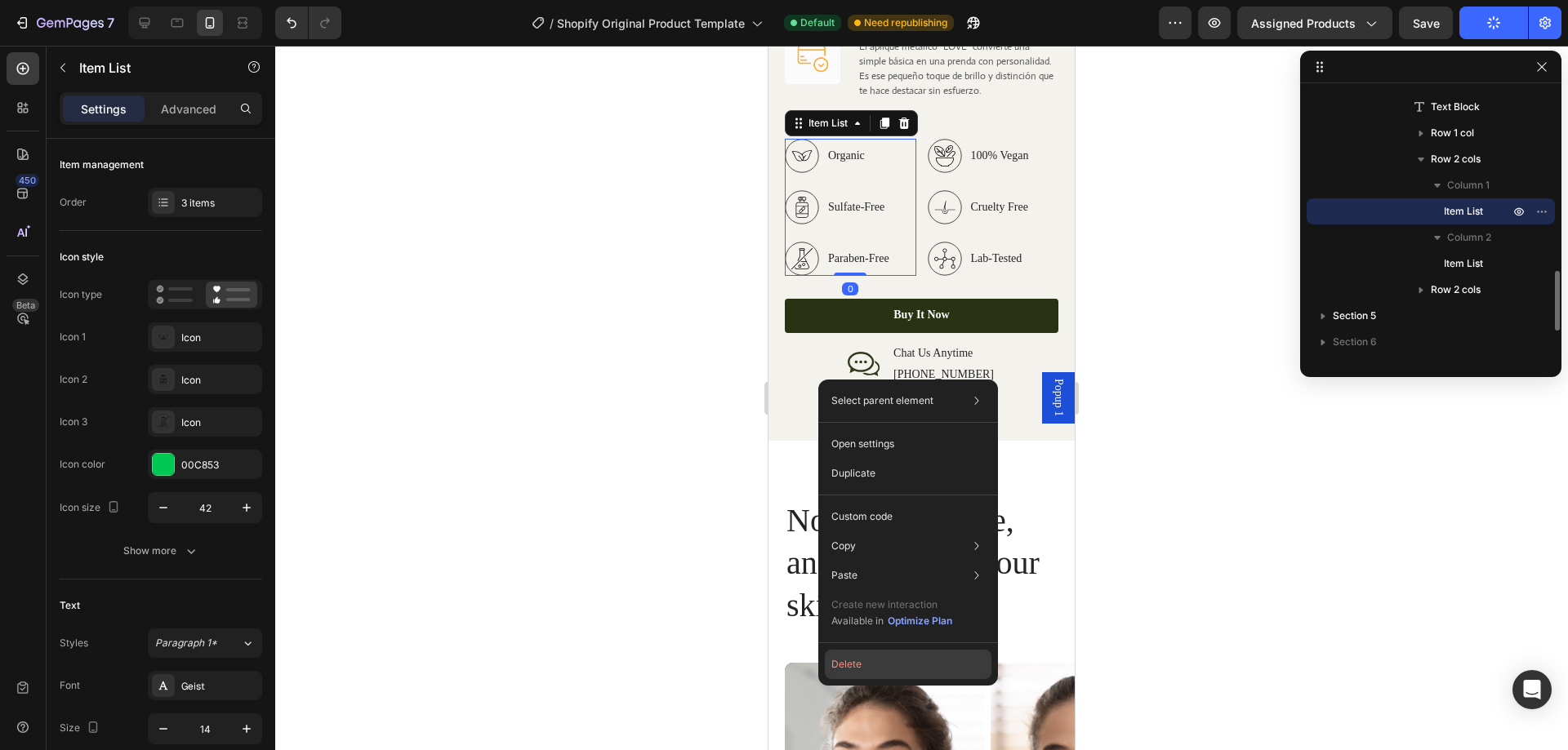
click at [860, 667] on button "Delete" at bounding box center [908, 664] width 167 height 29
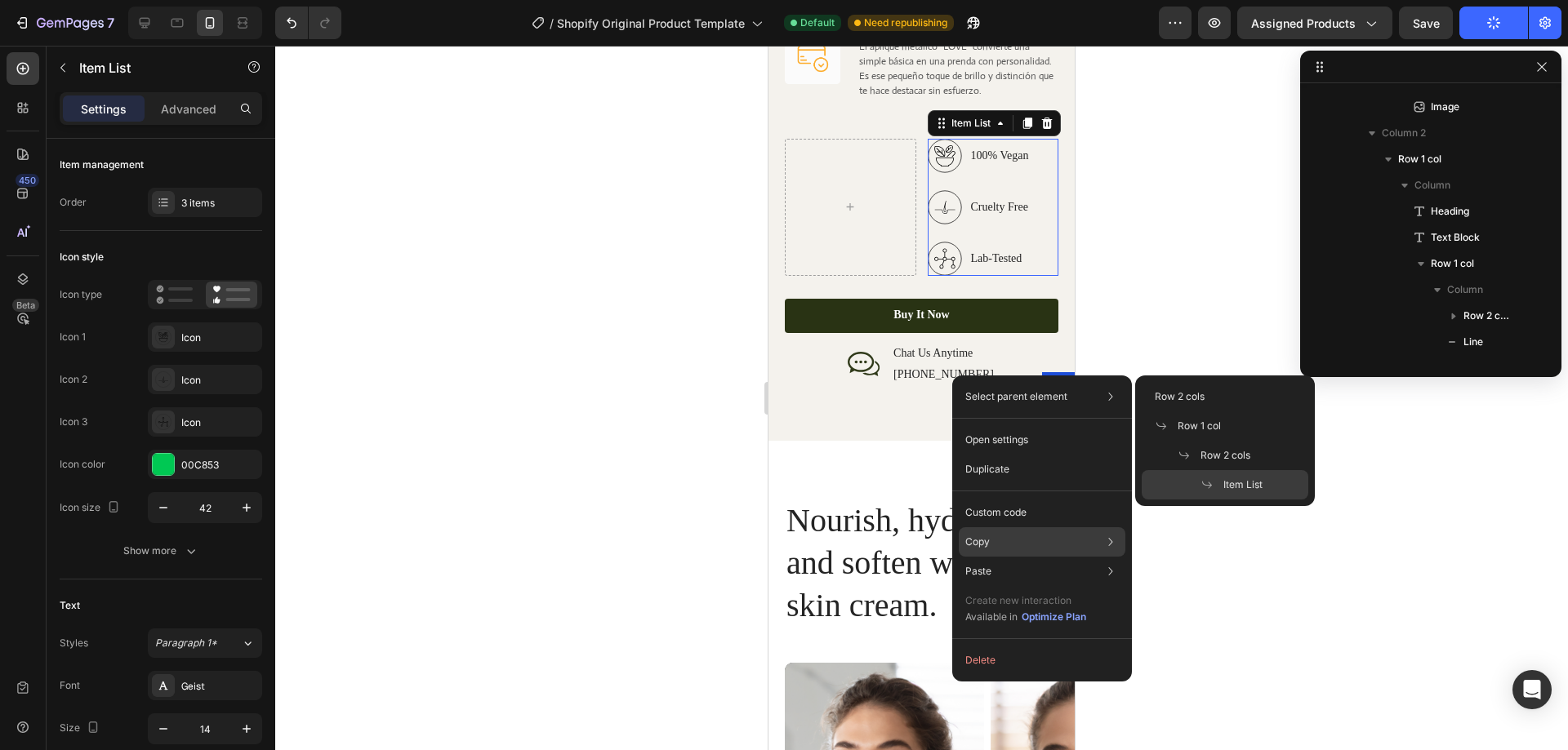
scroll to position [1139, 0]
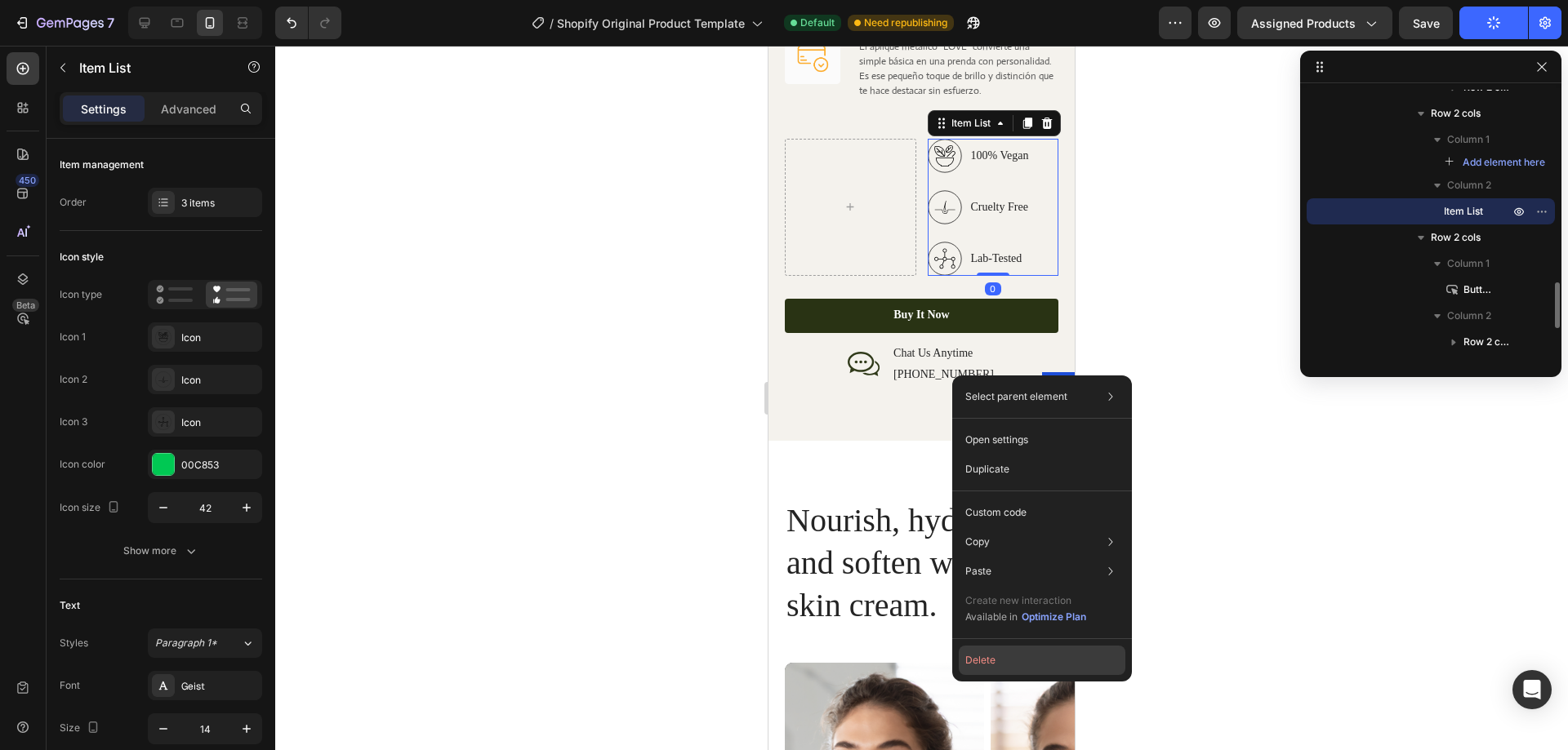
click at [978, 664] on button "Delete" at bounding box center [1042, 661] width 167 height 29
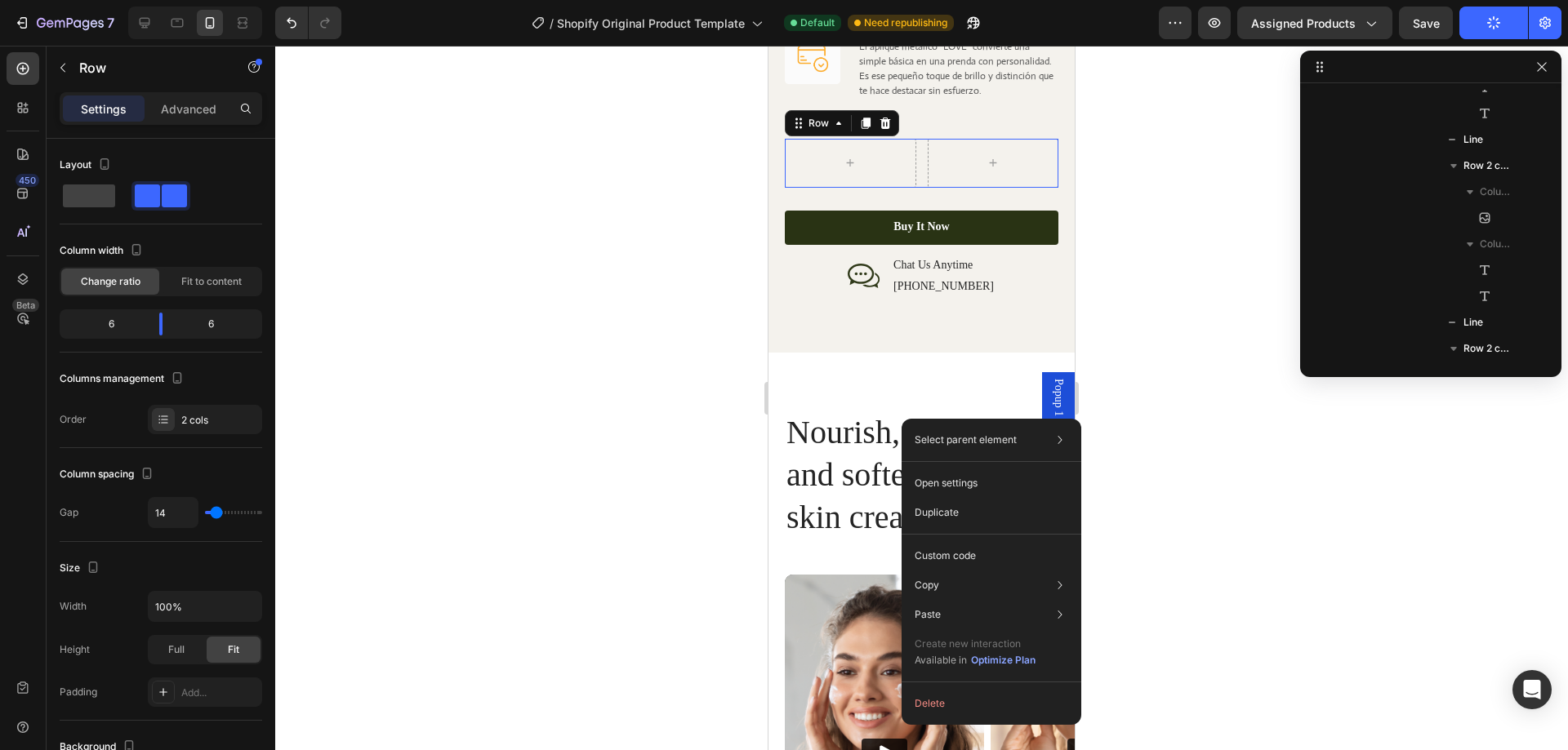
scroll to position [1433, 0]
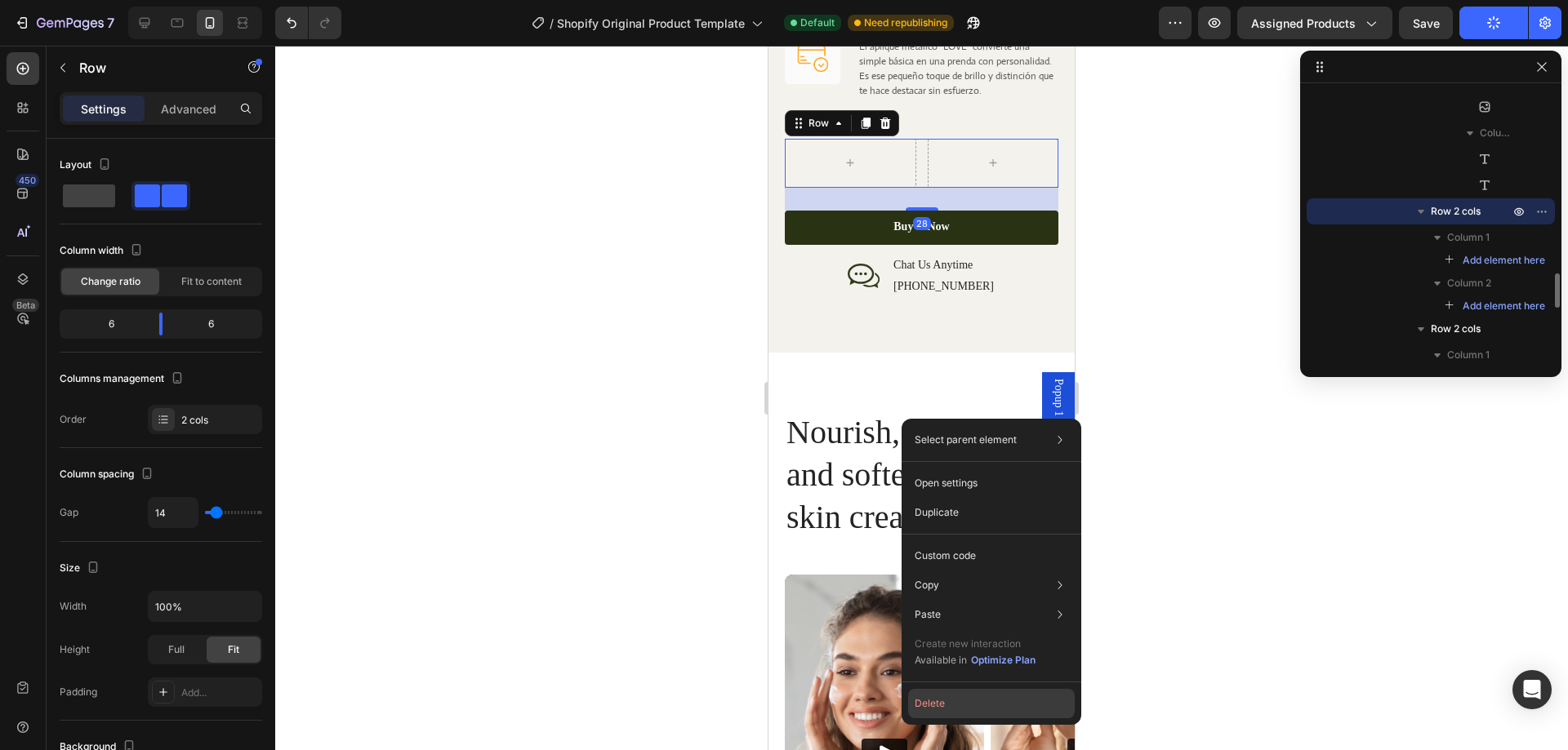
click at [942, 703] on button "Delete" at bounding box center [992, 704] width 167 height 29
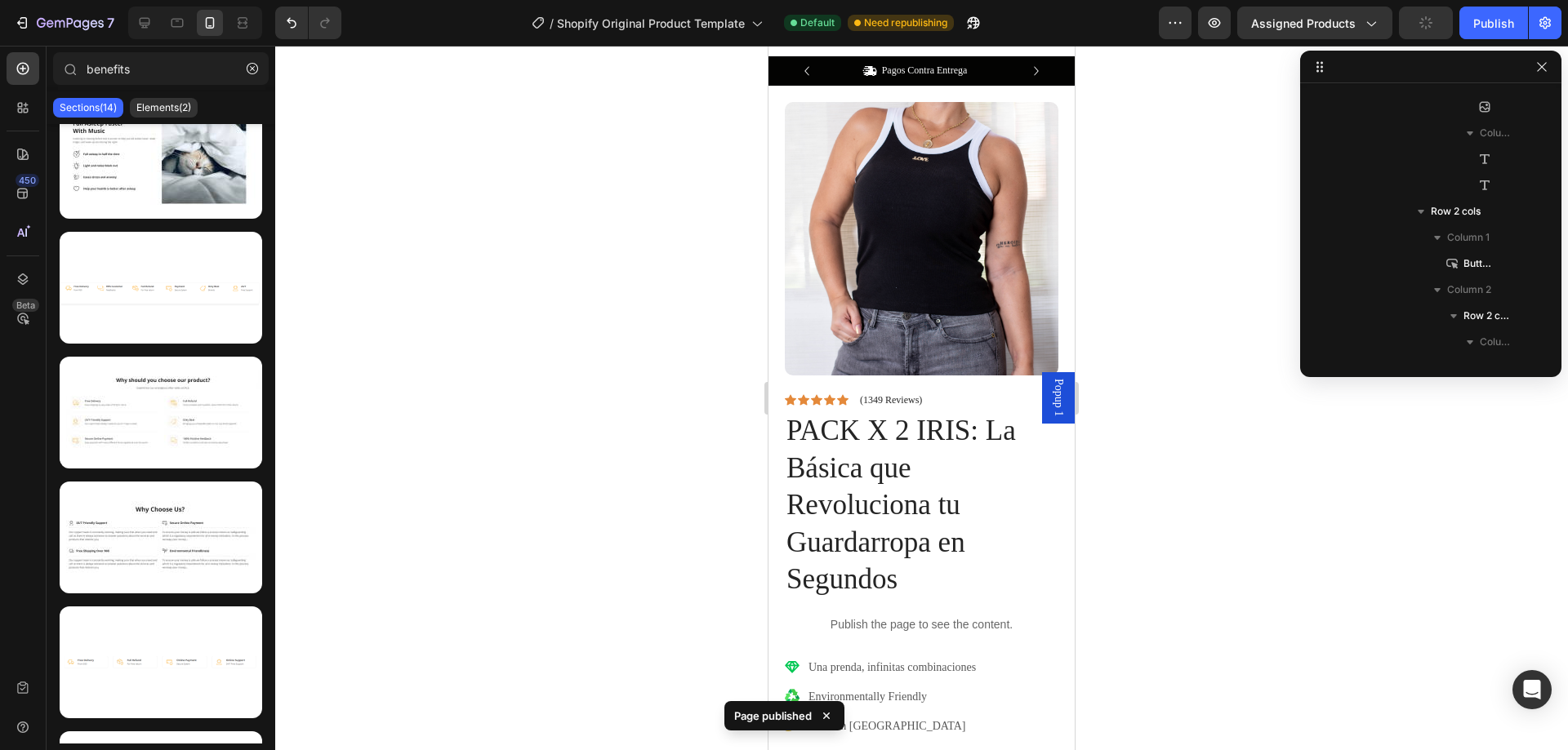
scroll to position [82, 0]
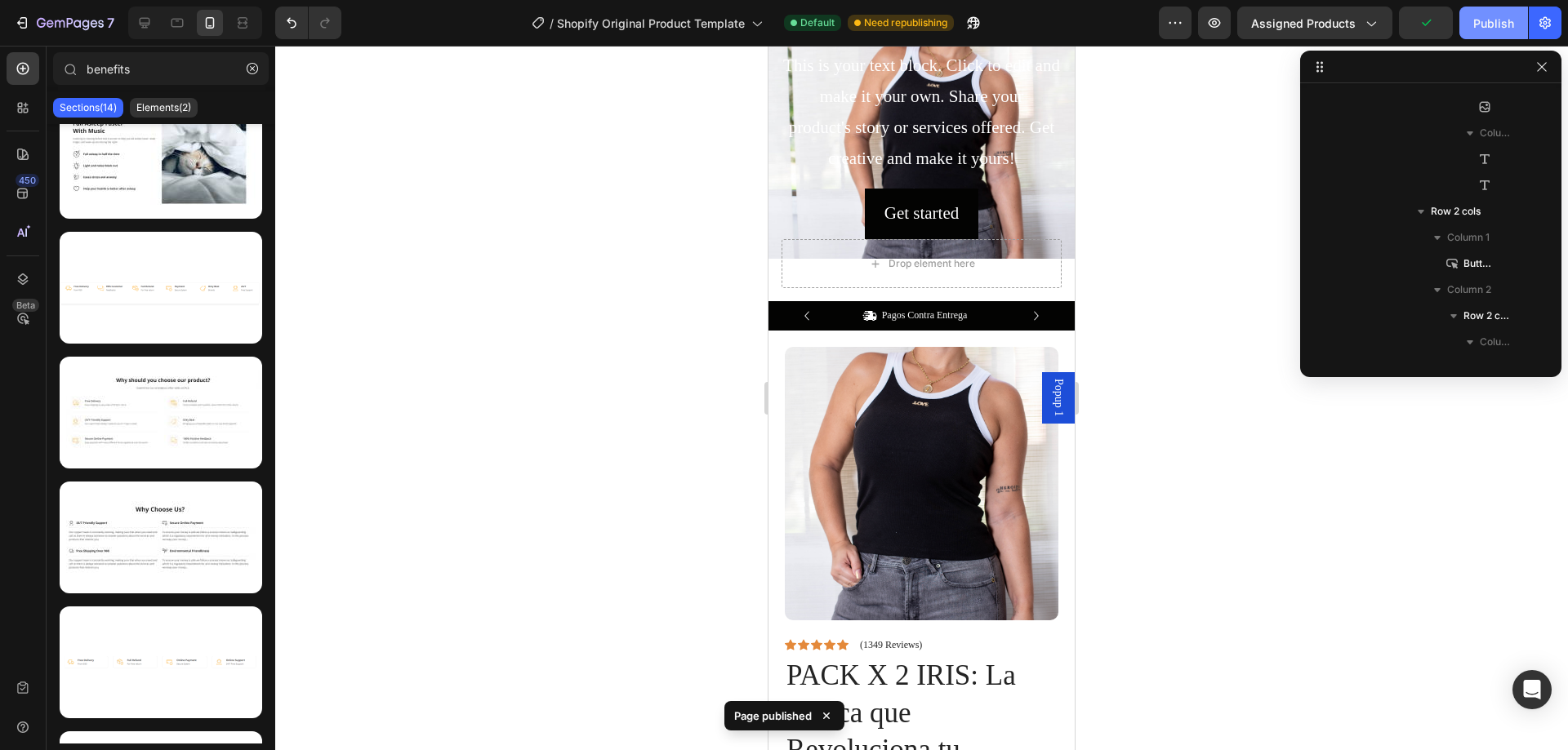
click at [1493, 17] on div "Publish" at bounding box center [1493, 23] width 41 height 17
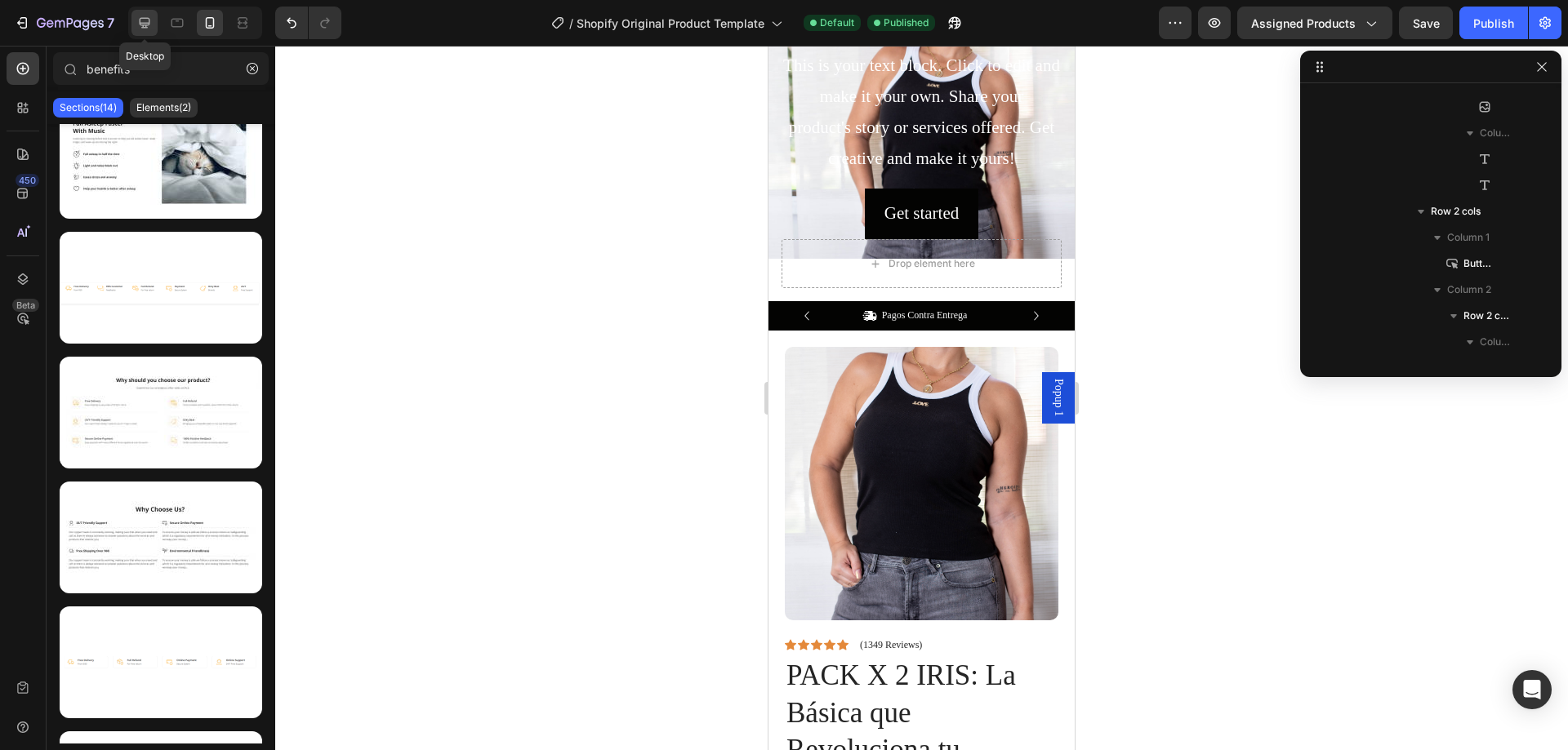
click at [147, 24] on icon at bounding box center [145, 24] width 11 height 11
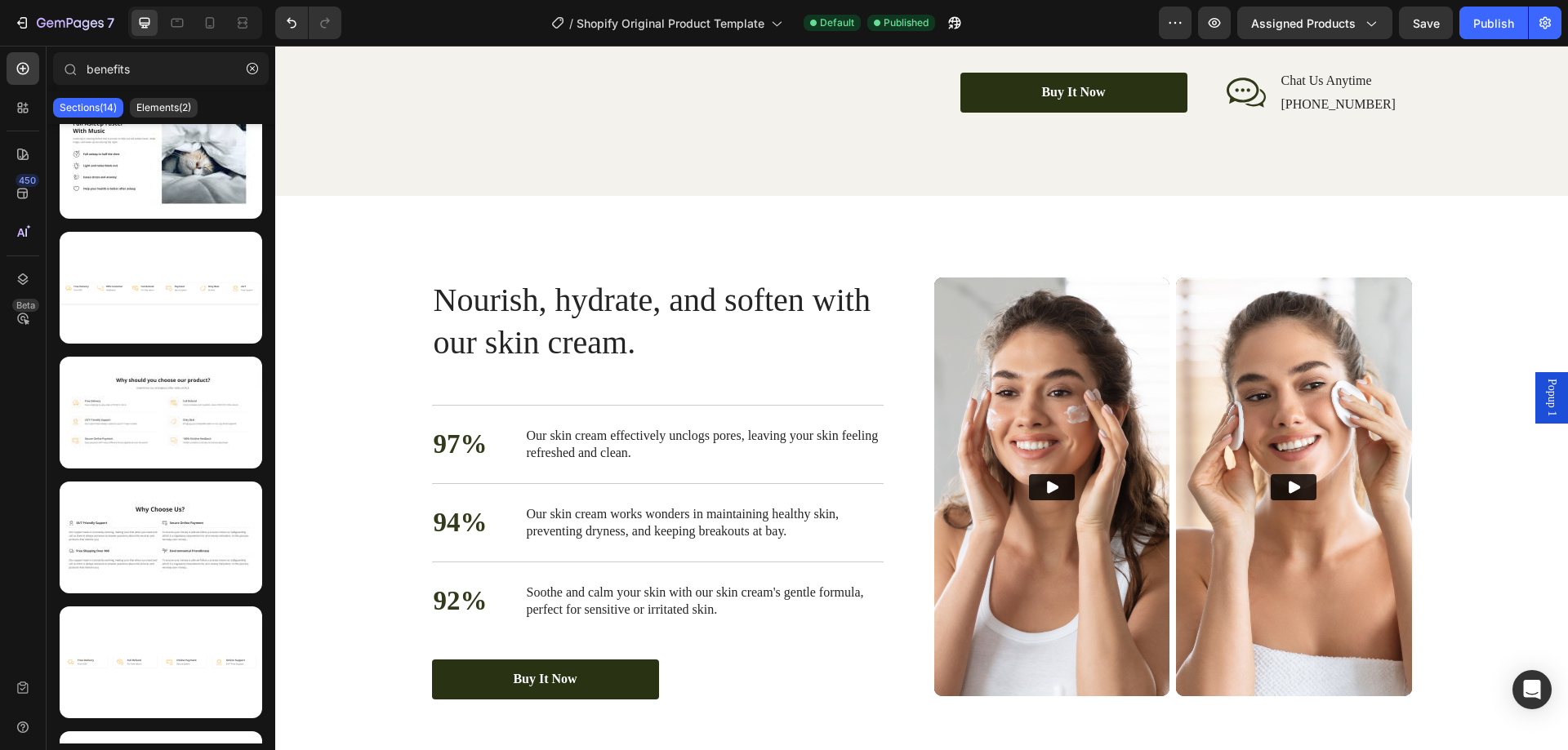
scroll to position [3021, 0]
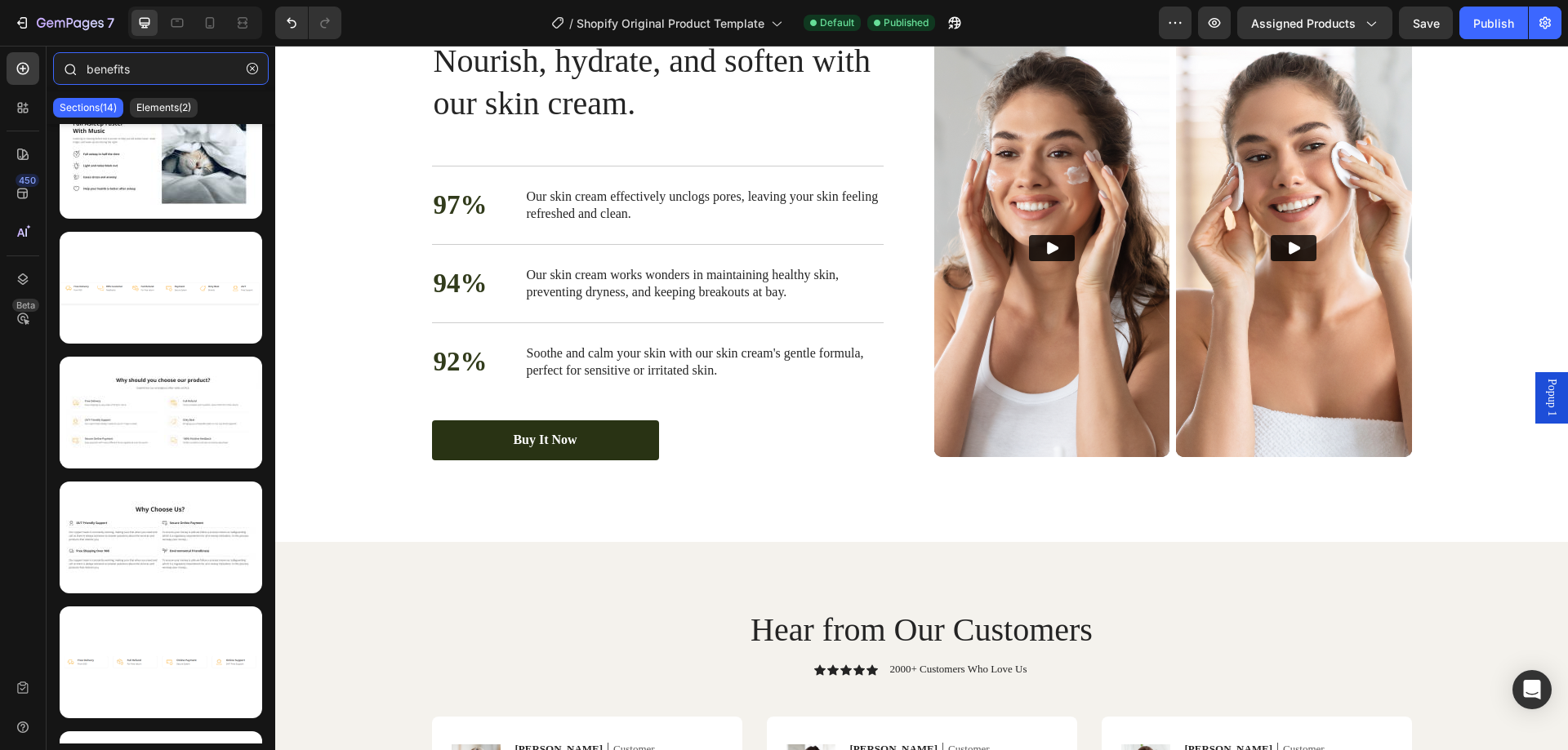
click at [192, 76] on input "benefits" at bounding box center [160, 68] width 216 height 33
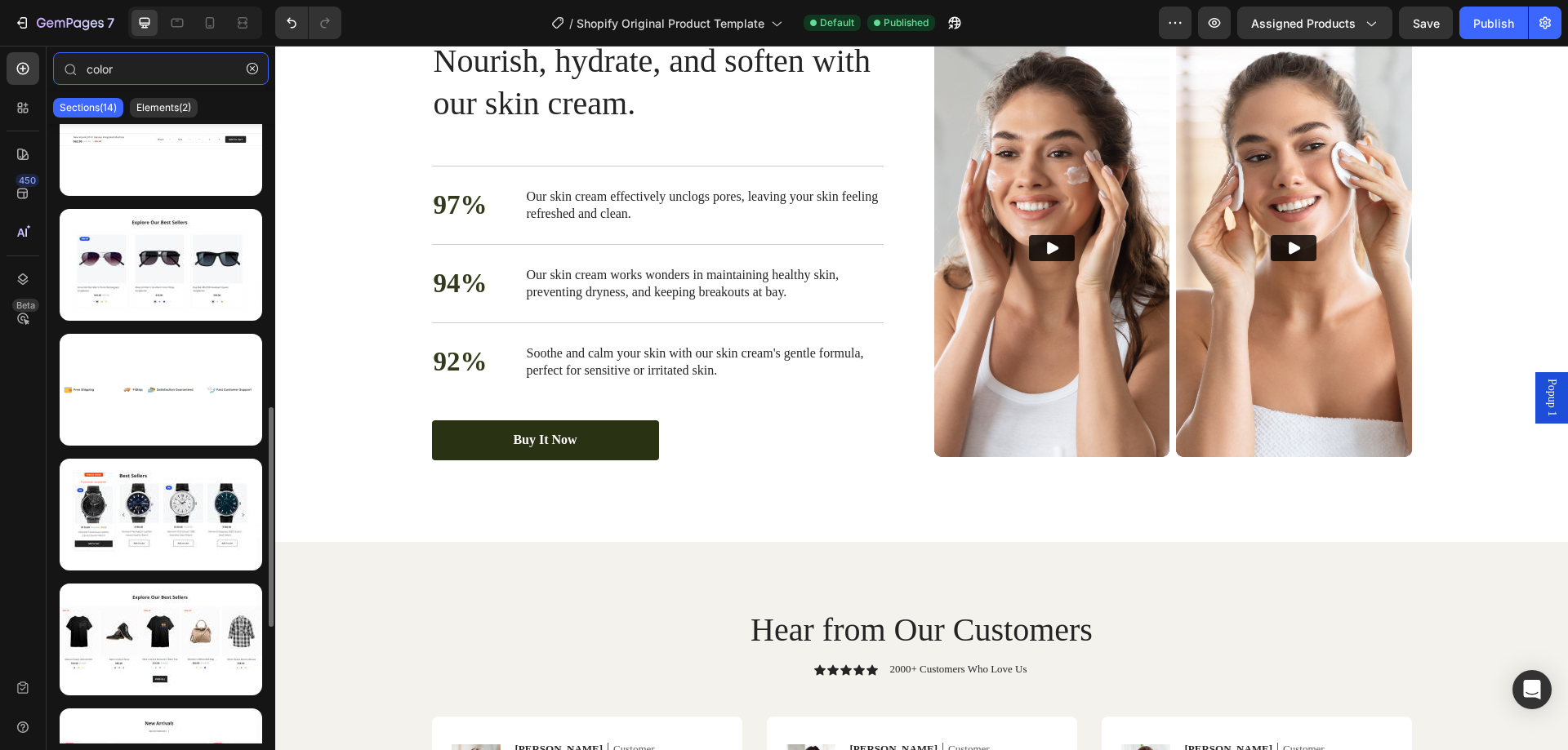
scroll to position [470, 0]
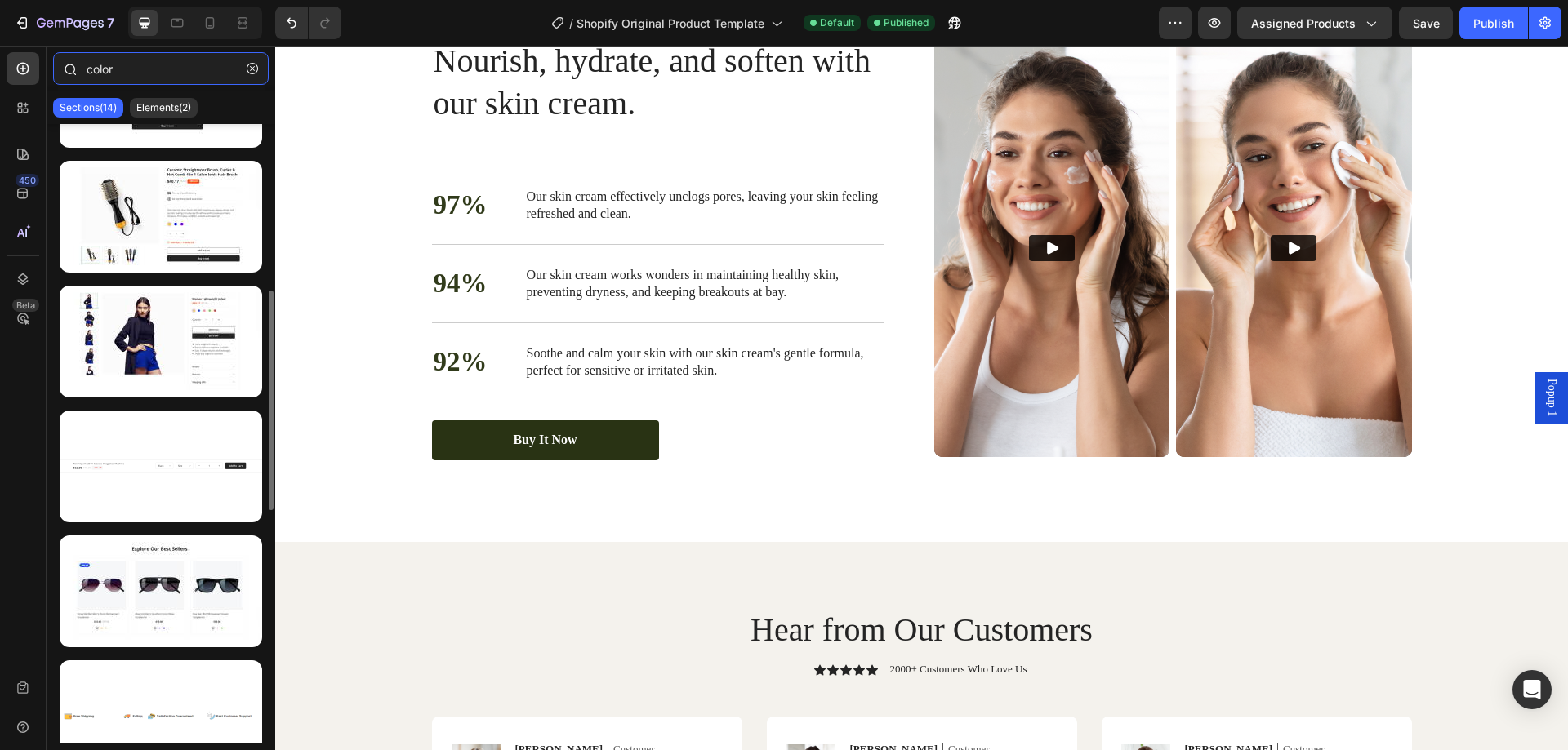
click at [139, 67] on input "color" at bounding box center [160, 68] width 216 height 33
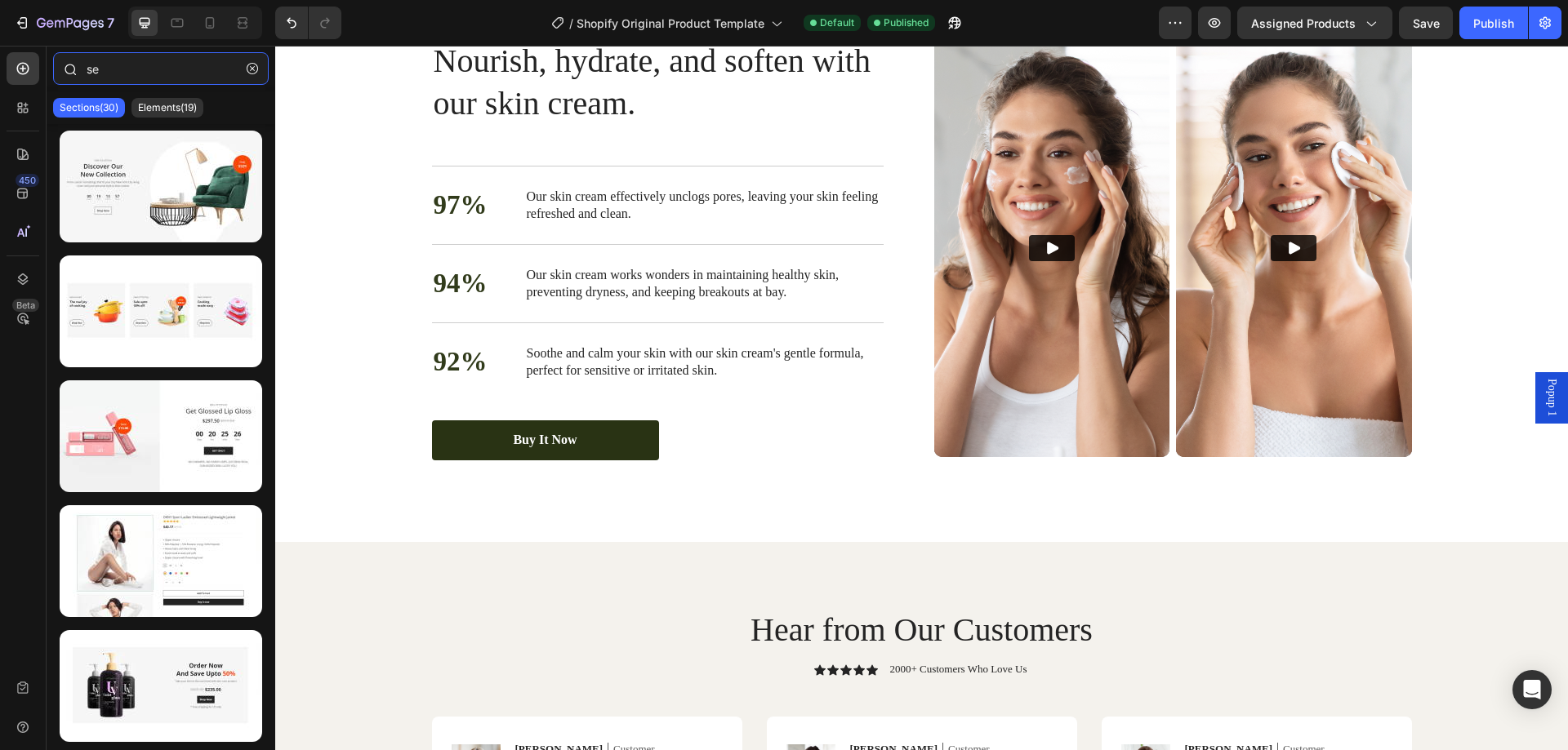
type input "s"
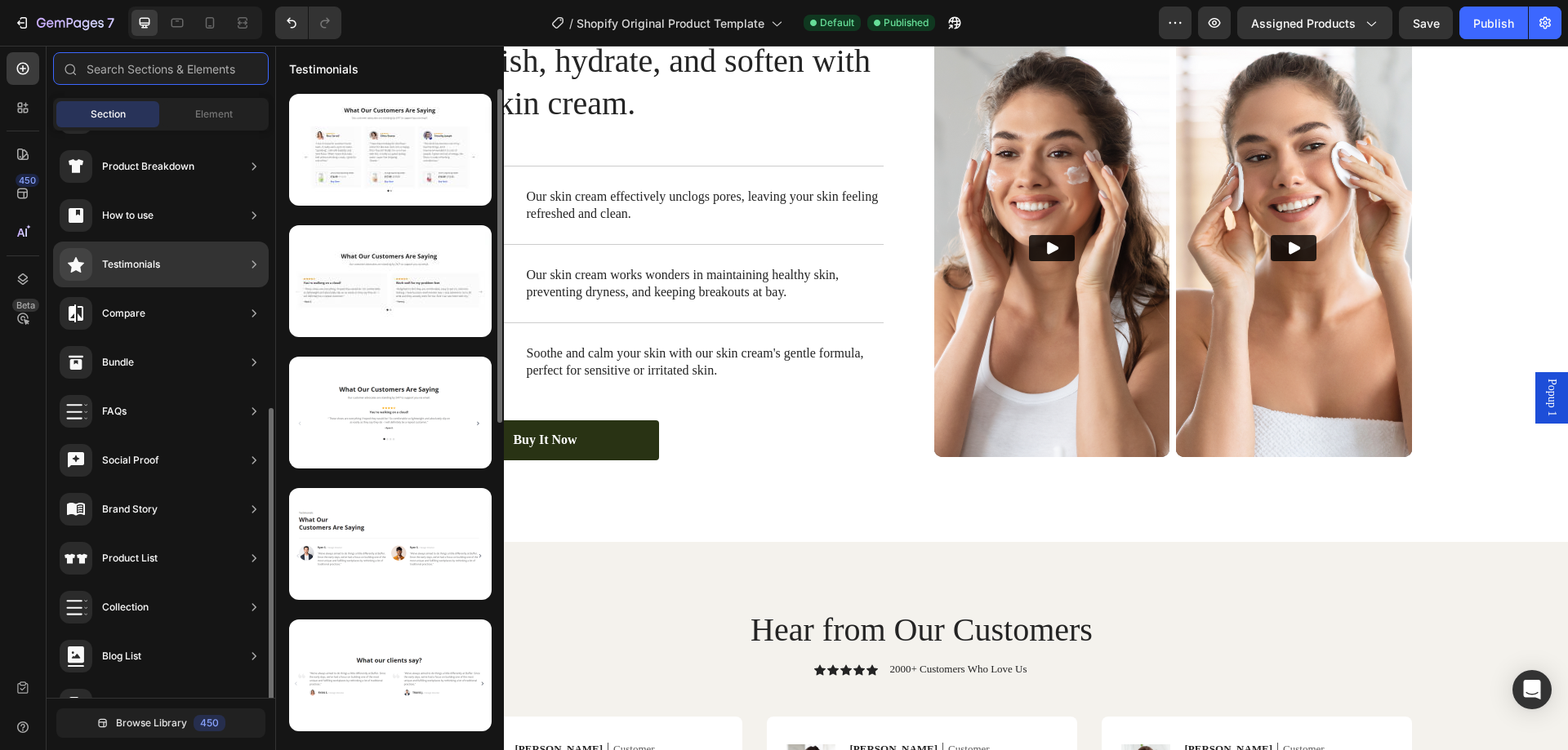
scroll to position [327, 0]
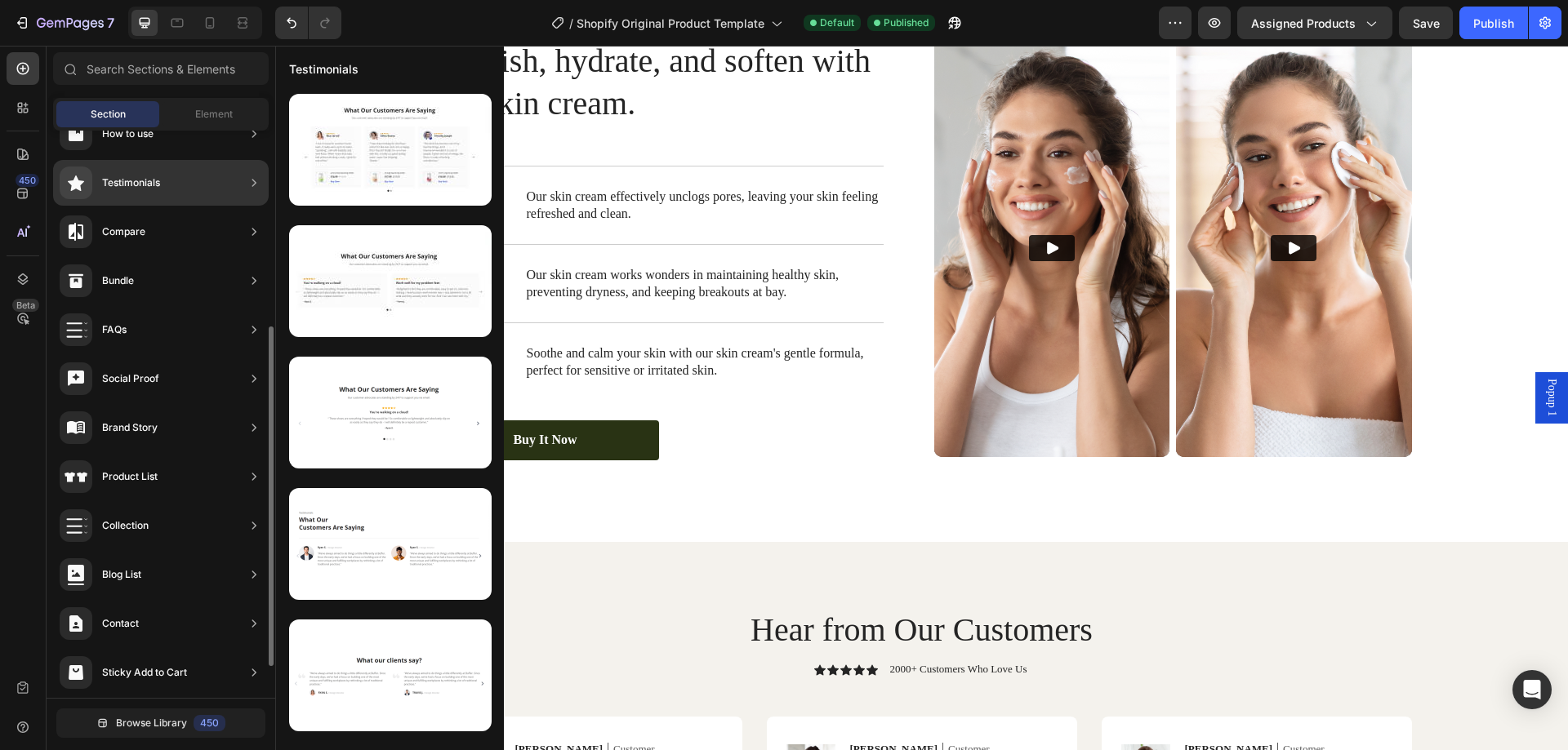
click at [182, 503] on div "Product List" at bounding box center [160, 526] width 216 height 46
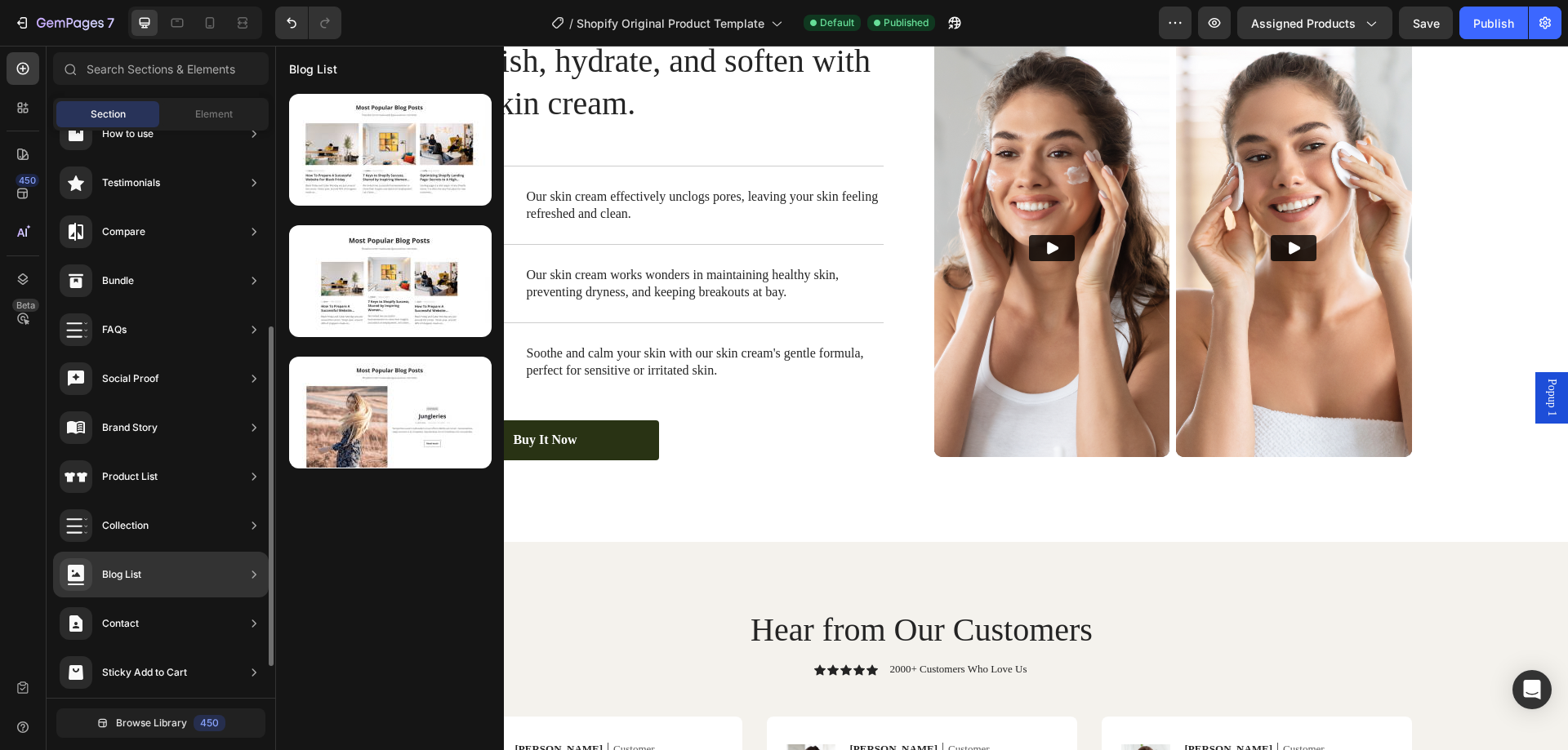
click at [149, 489] on div "Product List" at bounding box center [108, 477] width 98 height 33
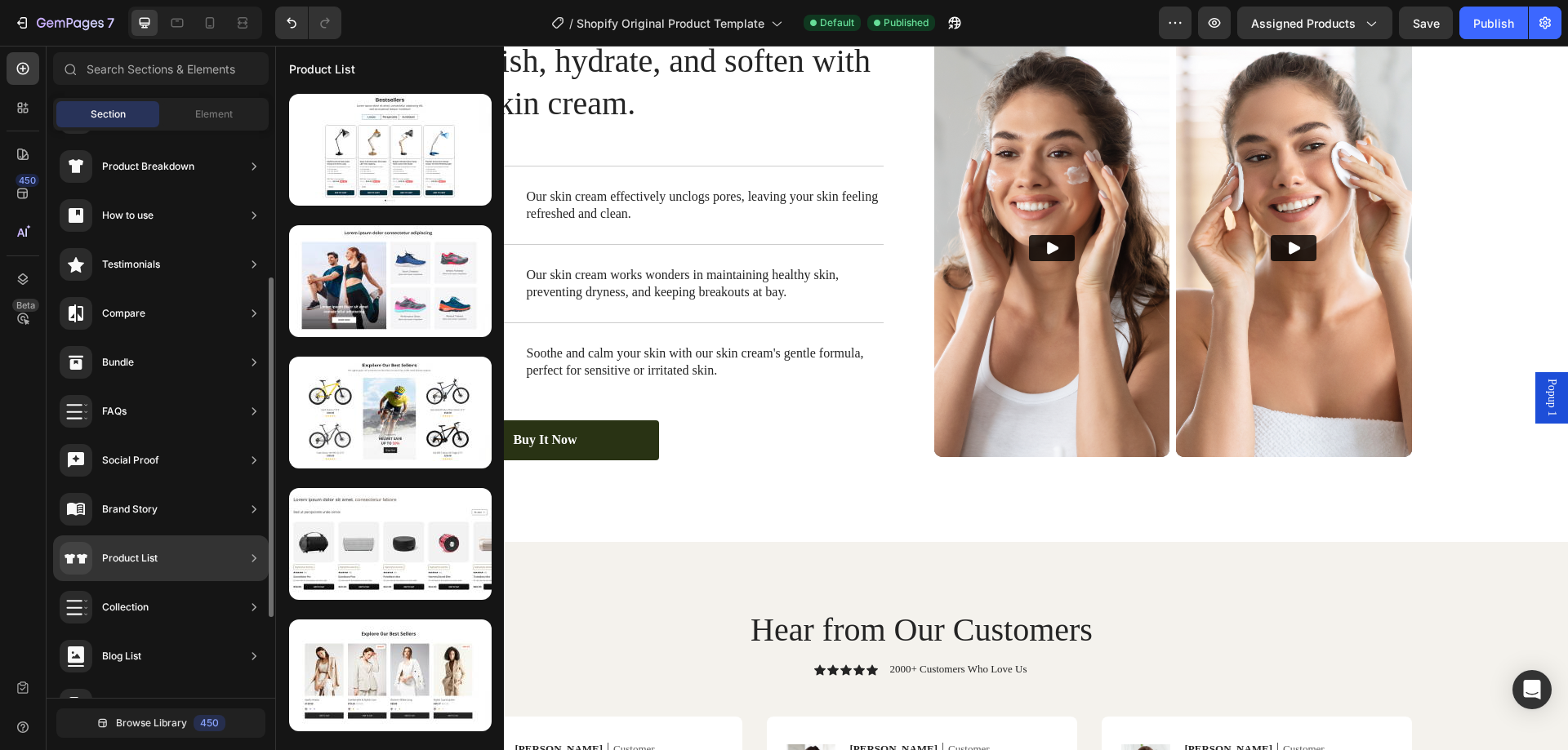
scroll to position [380, 0]
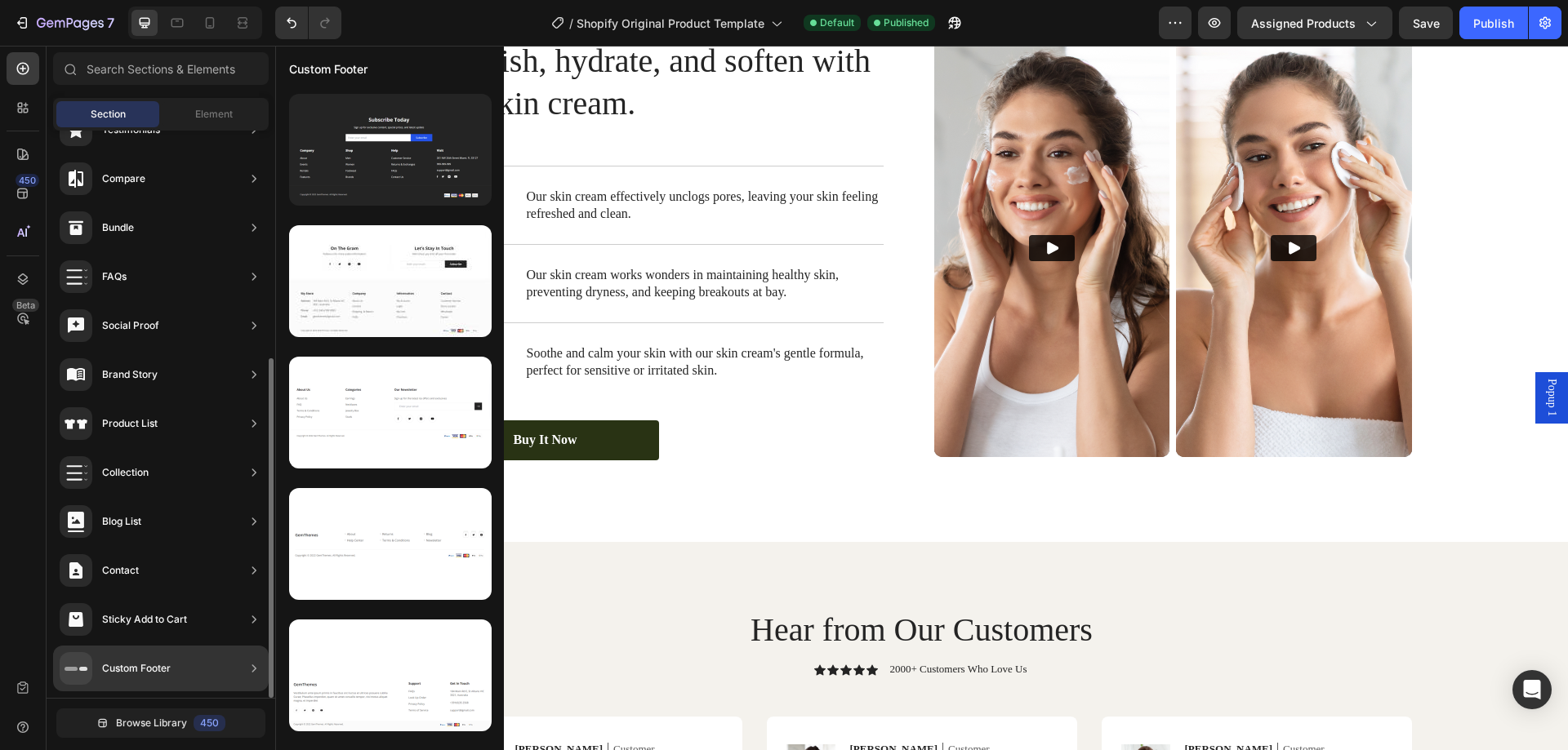
click at [188, 646] on div "Sticky Add to Cart" at bounding box center [160, 669] width 216 height 46
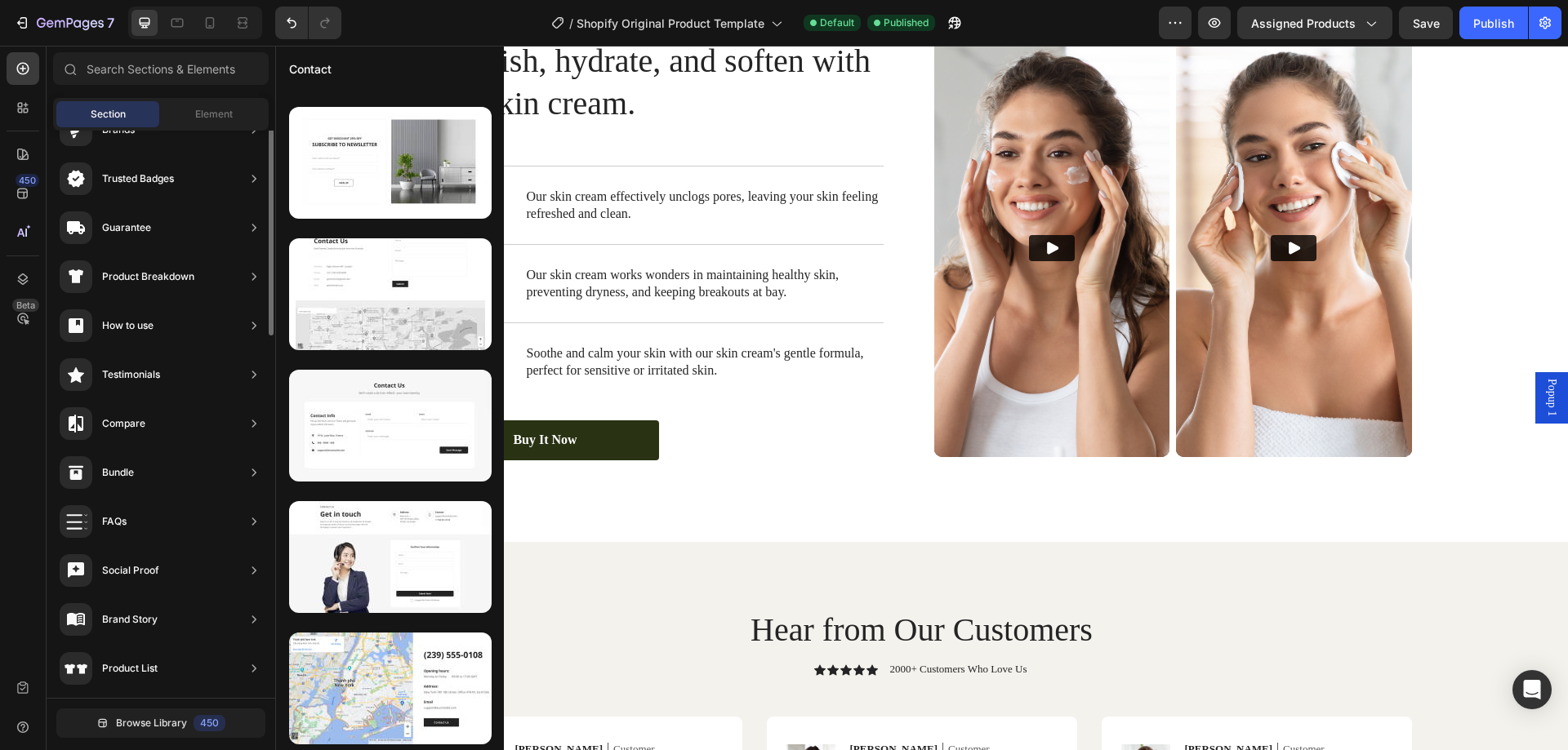
scroll to position [0, 0]
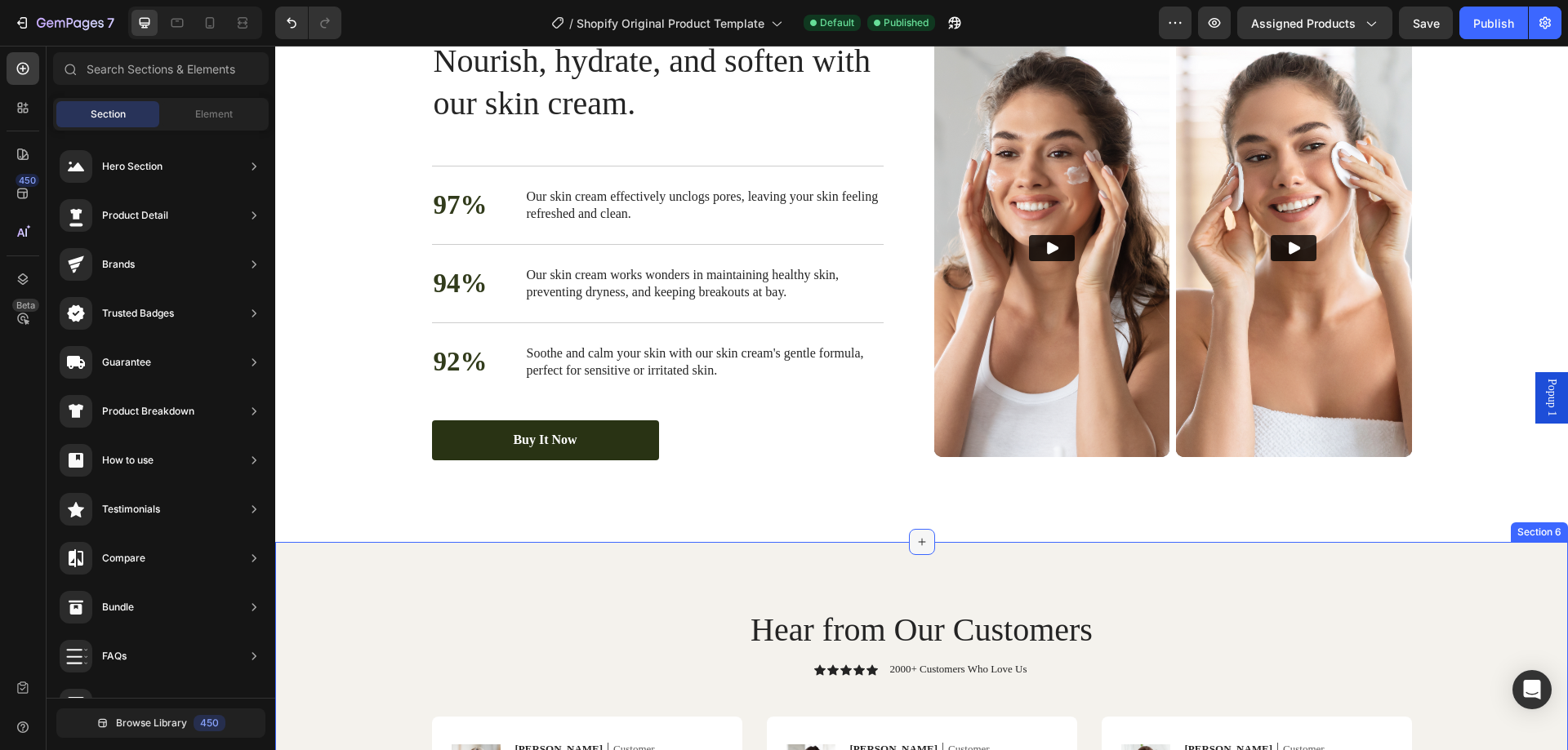
click at [923, 547] on div at bounding box center [921, 542] width 26 height 26
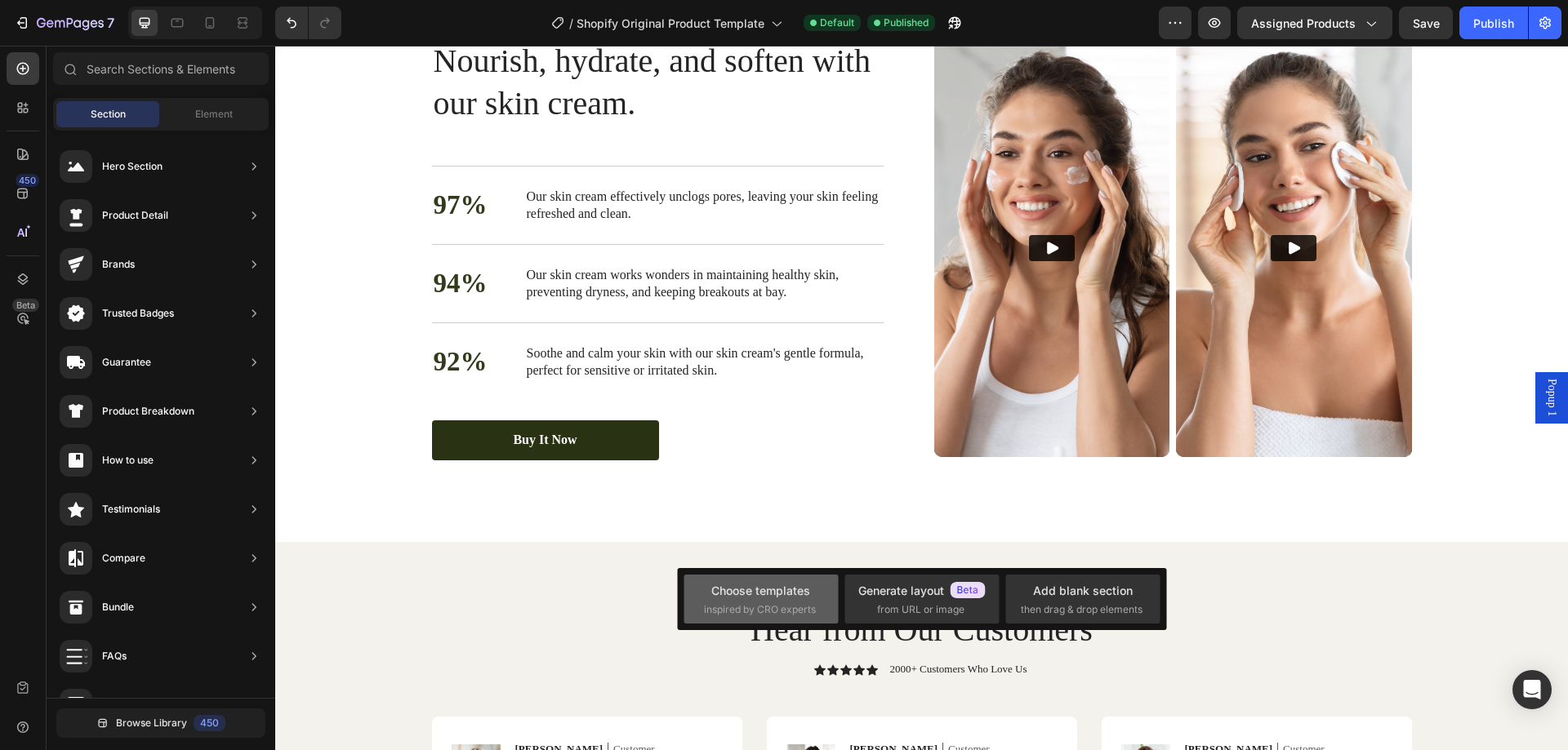
click at [726, 583] on div "Choose templates" at bounding box center [760, 591] width 99 height 17
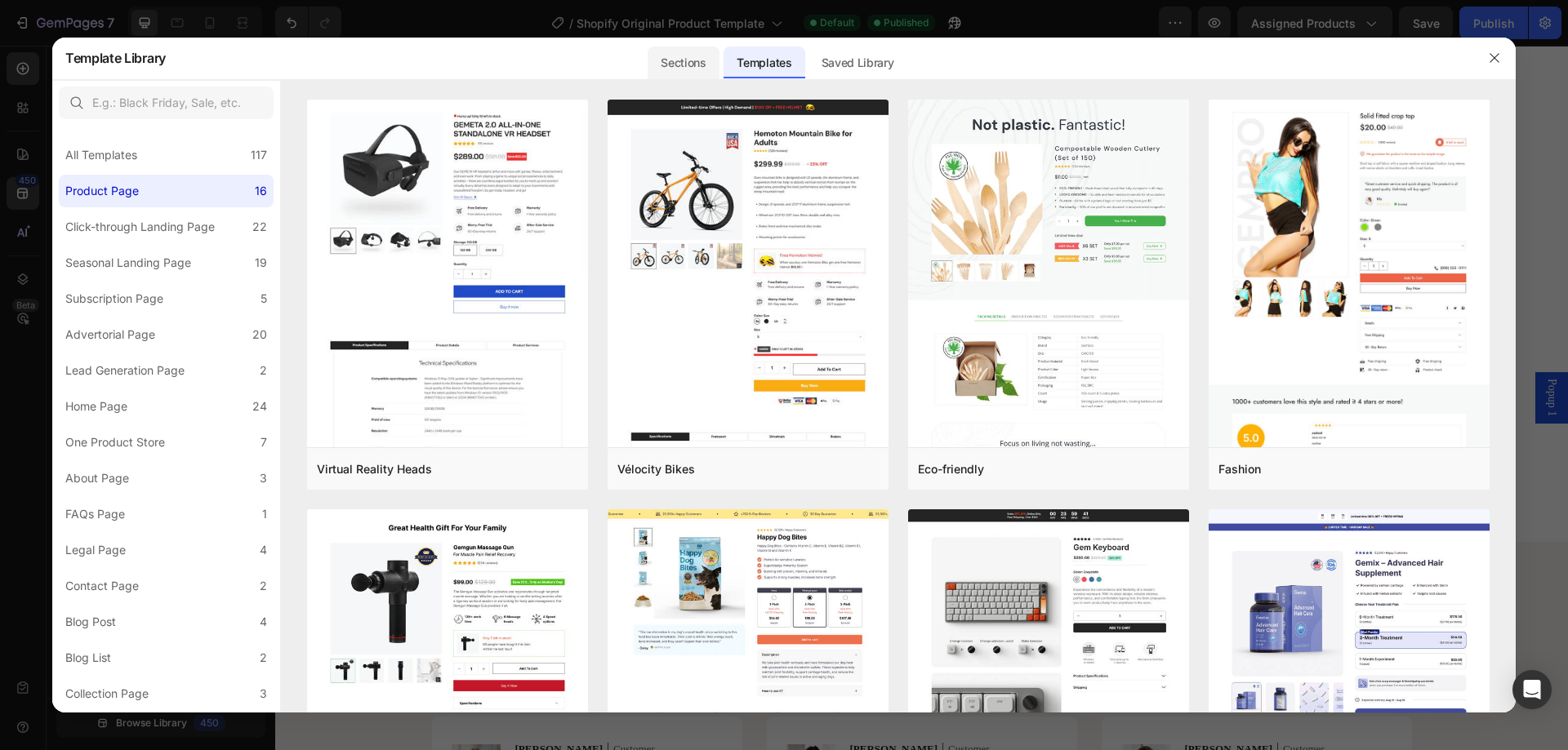
click at [676, 55] on div "Sections" at bounding box center [683, 63] width 71 height 33
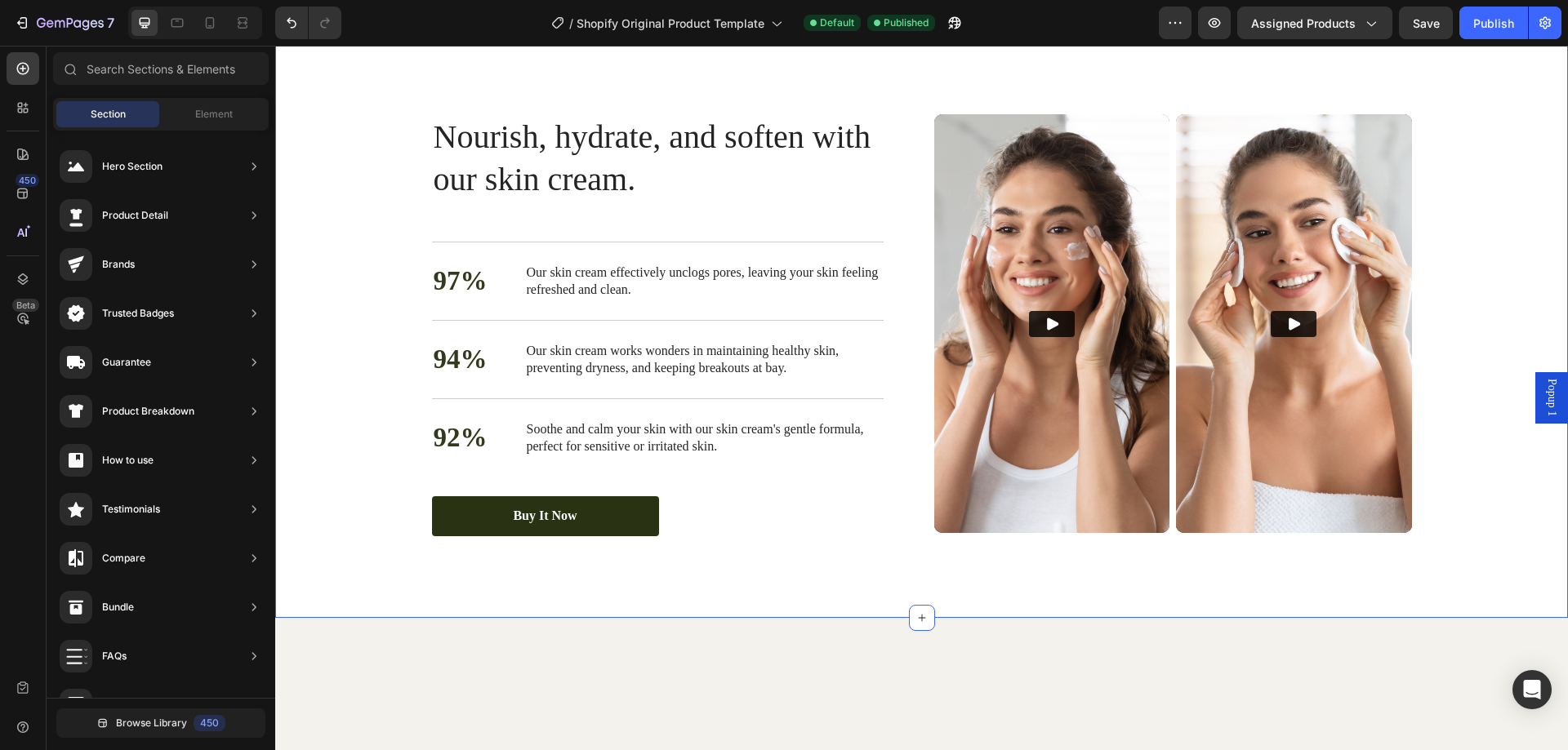
scroll to position [2694, 0]
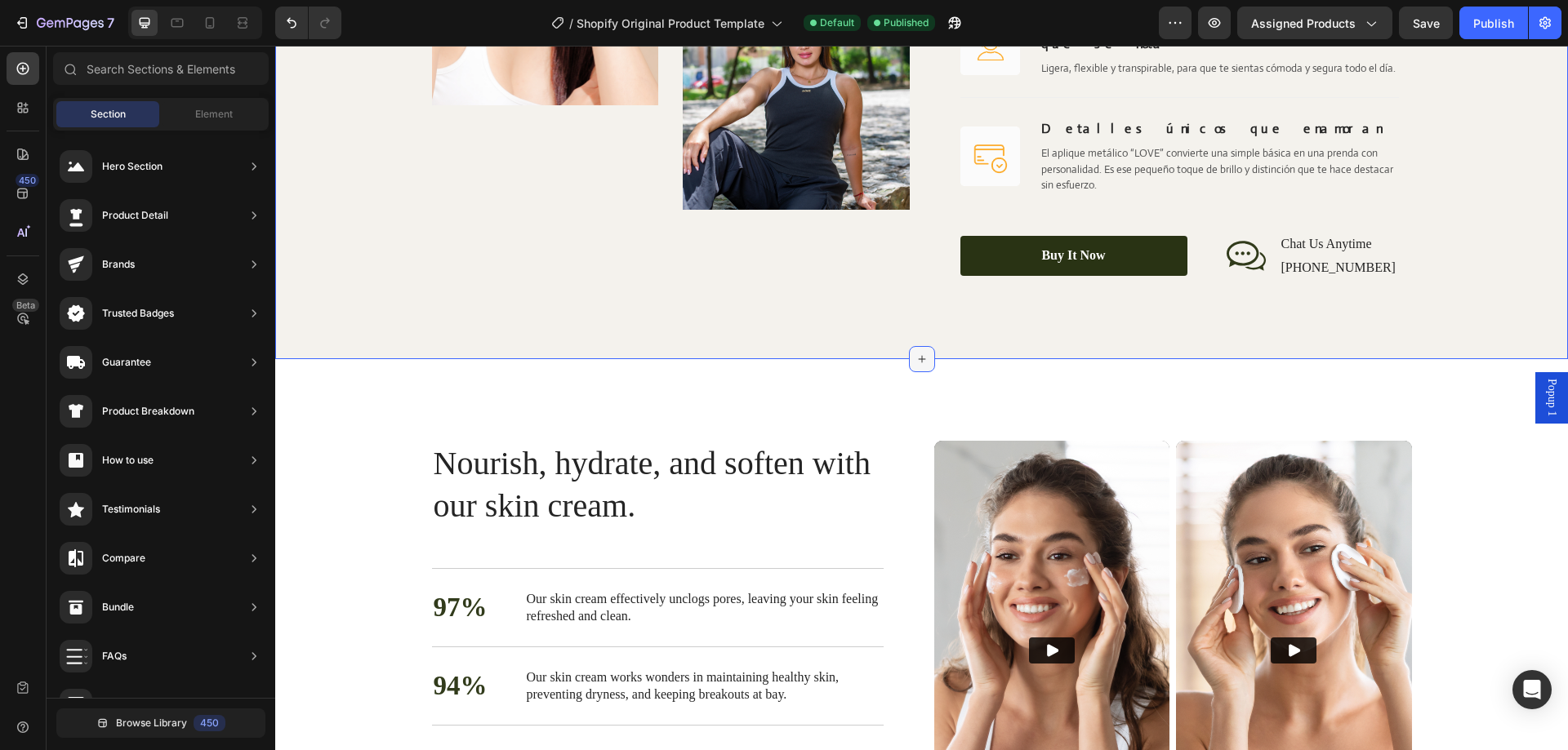
click at [916, 353] on icon at bounding box center [922, 360] width 13 height 13
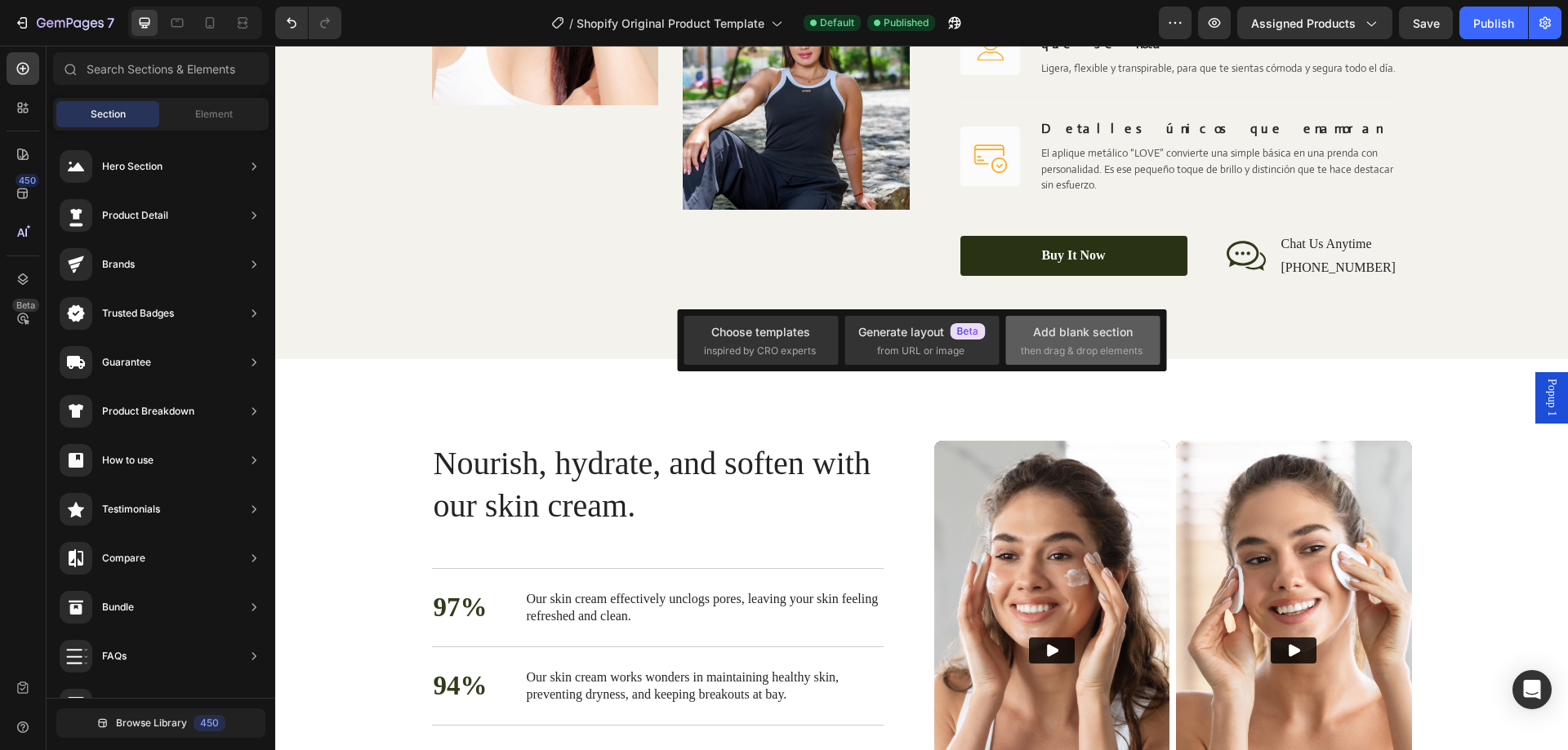
click at [1101, 345] on span "then drag & drop elements" at bounding box center [1082, 351] width 122 height 15
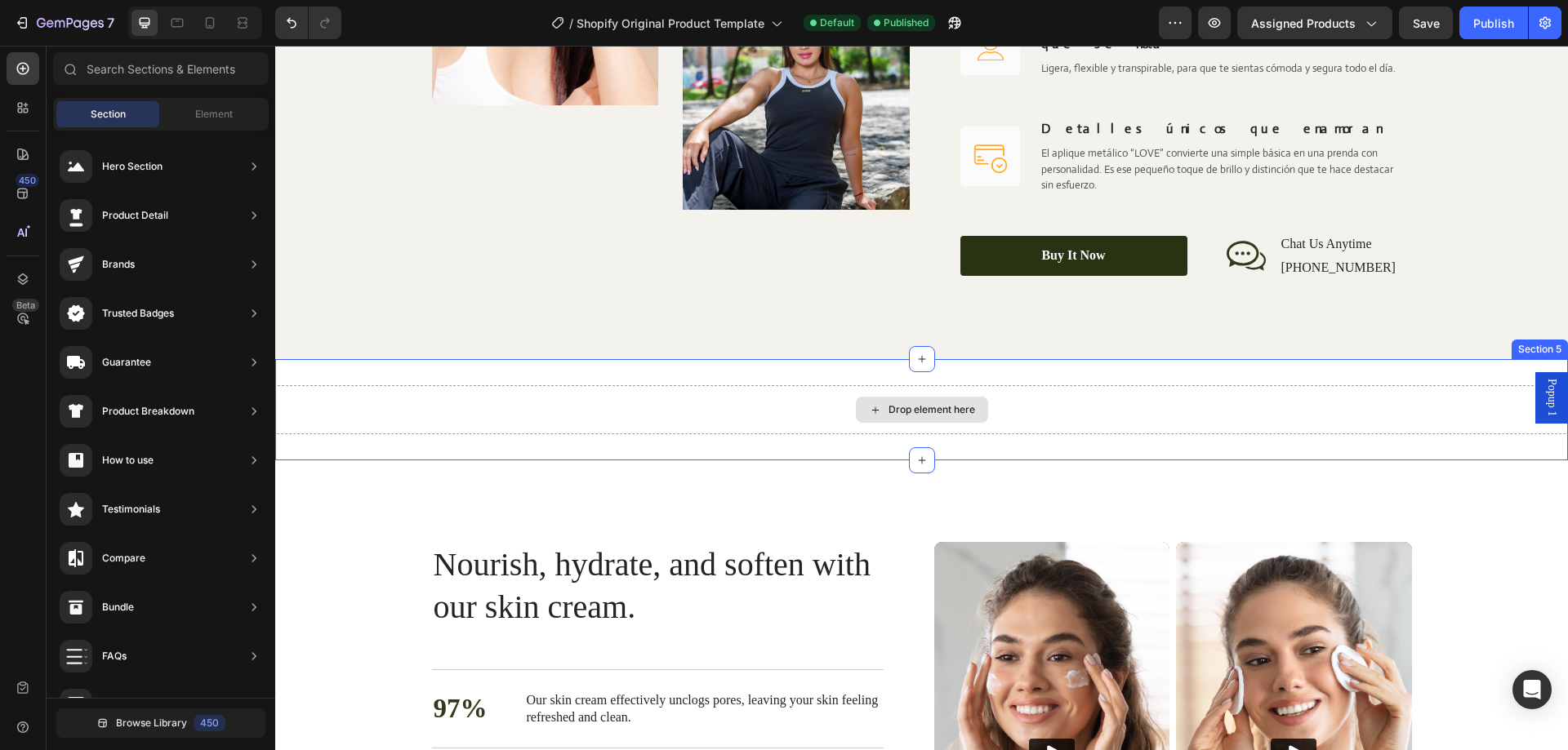
click at [906, 397] on div "Drop element here" at bounding box center [921, 410] width 132 height 26
click at [898, 403] on div "Drop element here" at bounding box center [932, 410] width 87 height 13
click at [494, 385] on div "Drop element here" at bounding box center [921, 410] width 1293 height 49
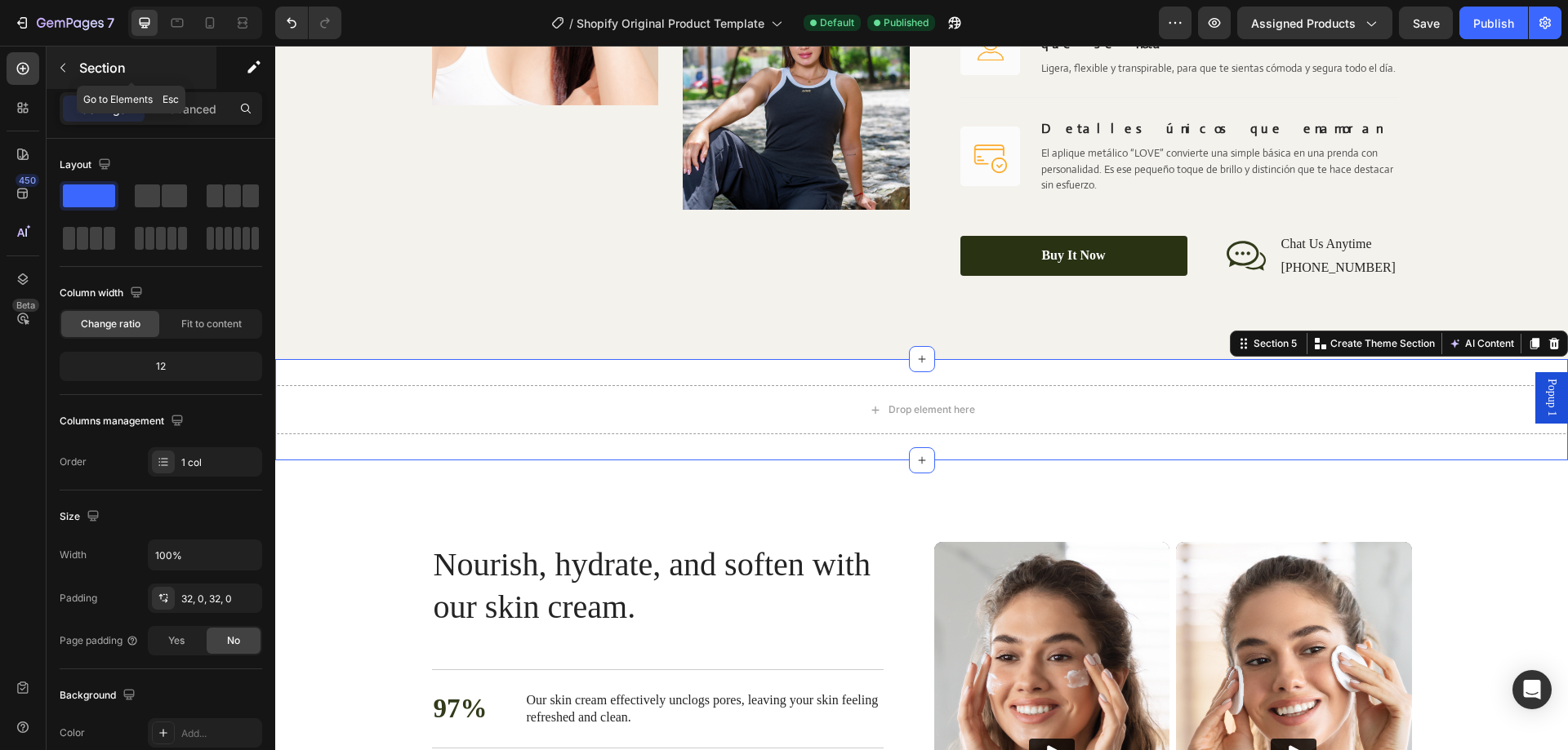
click at [127, 76] on p "Section" at bounding box center [146, 68] width 134 height 20
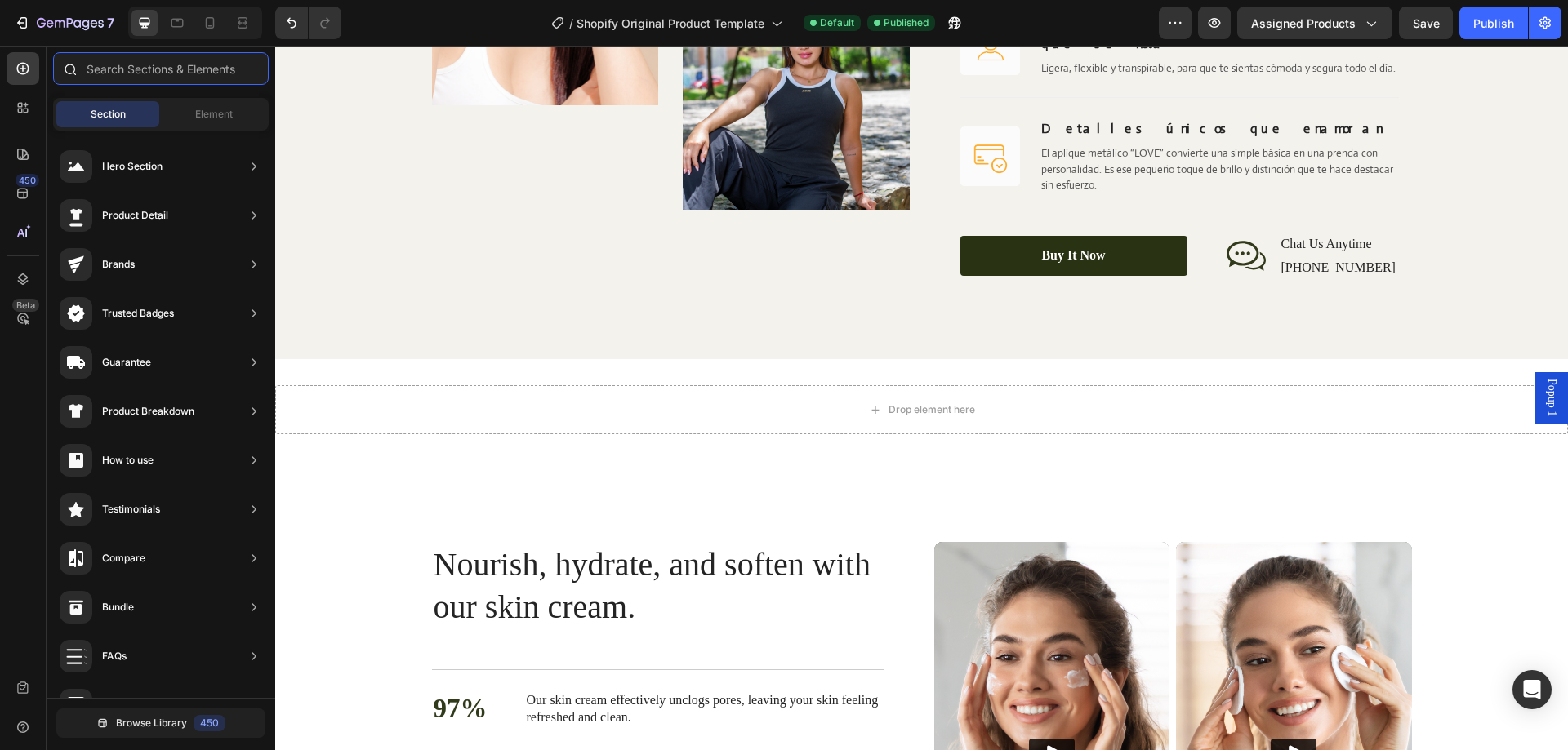
click at [156, 77] on input "text" at bounding box center [160, 68] width 216 height 33
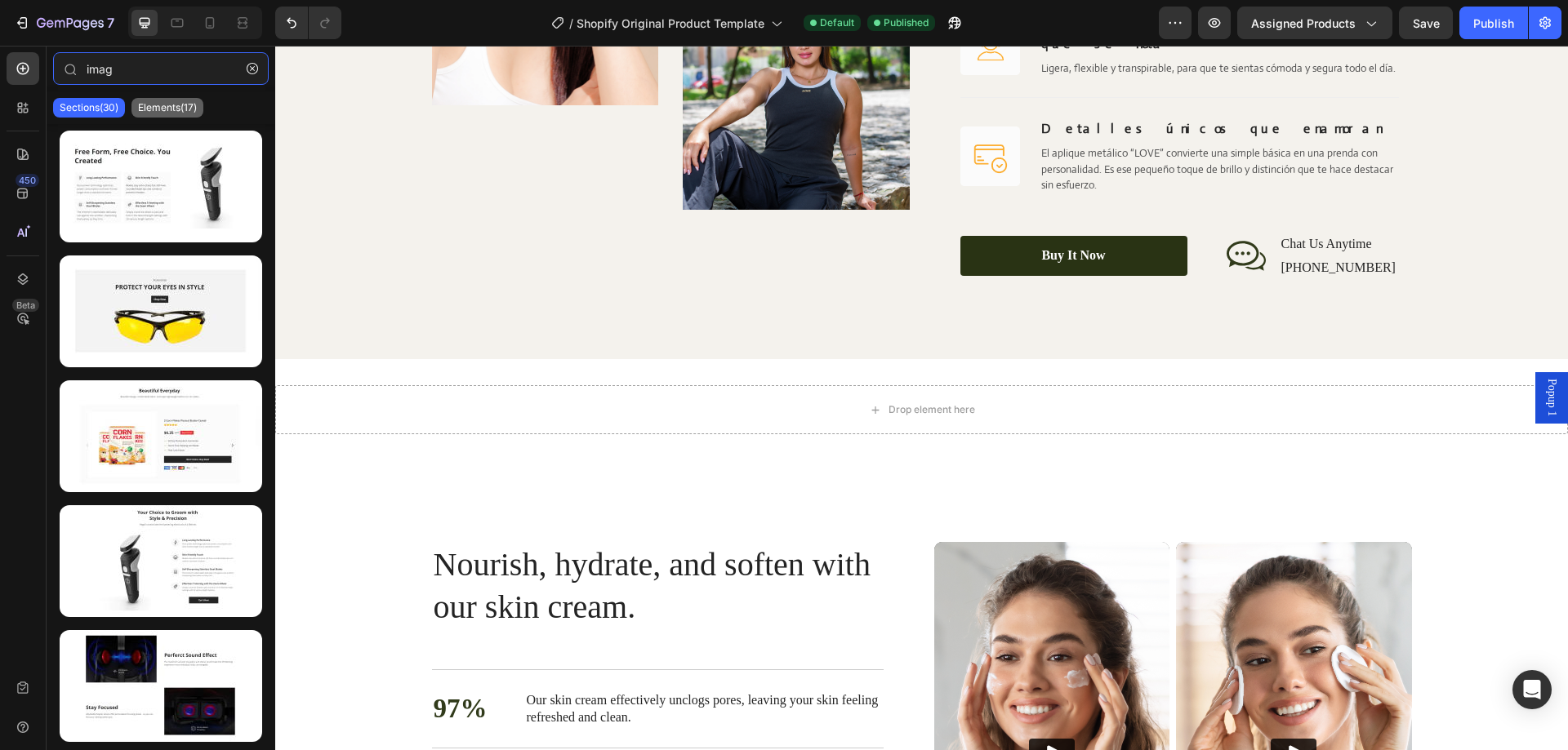
type input "imag"
click at [167, 105] on p "Elements(17)" at bounding box center [168, 107] width 59 height 13
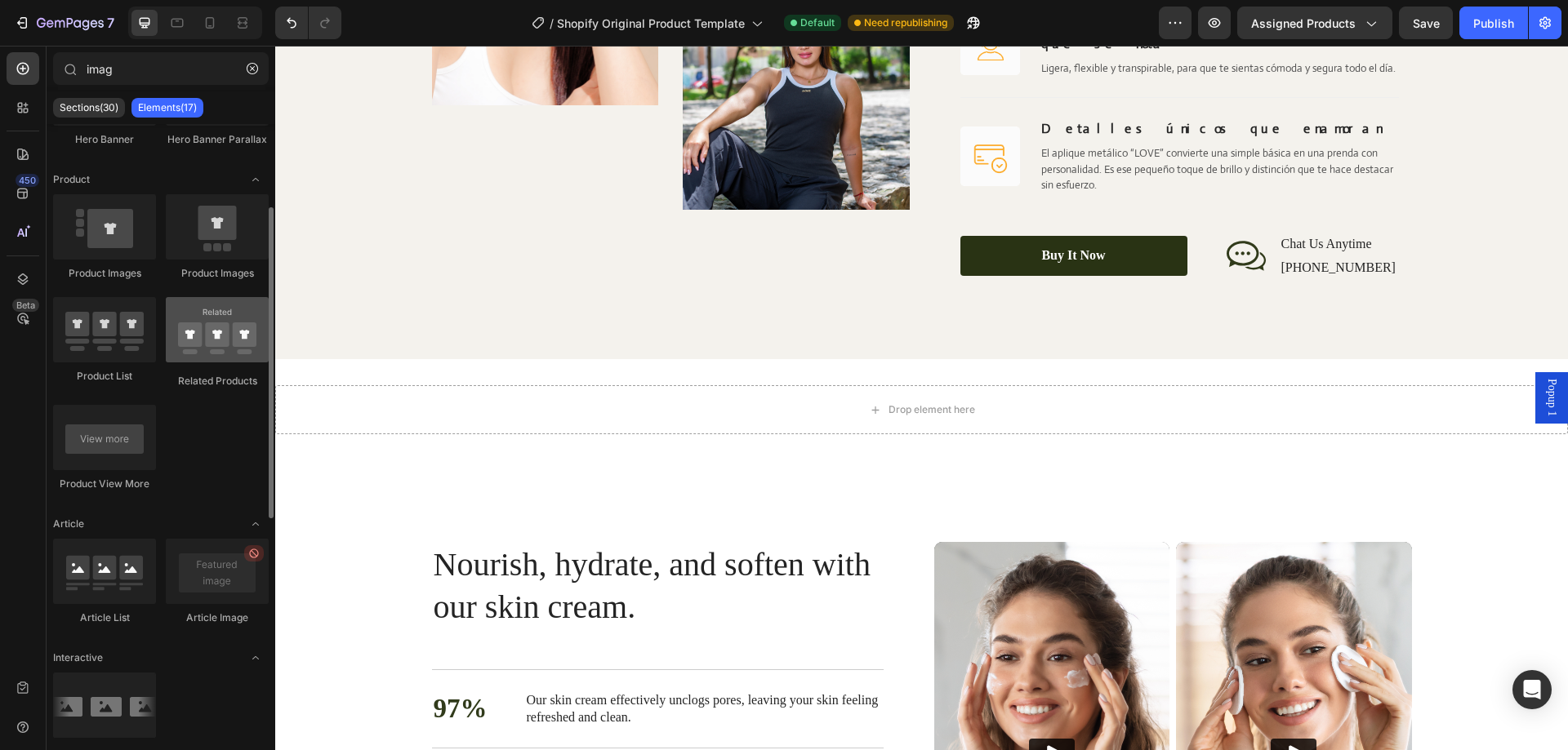
scroll to position [0, 0]
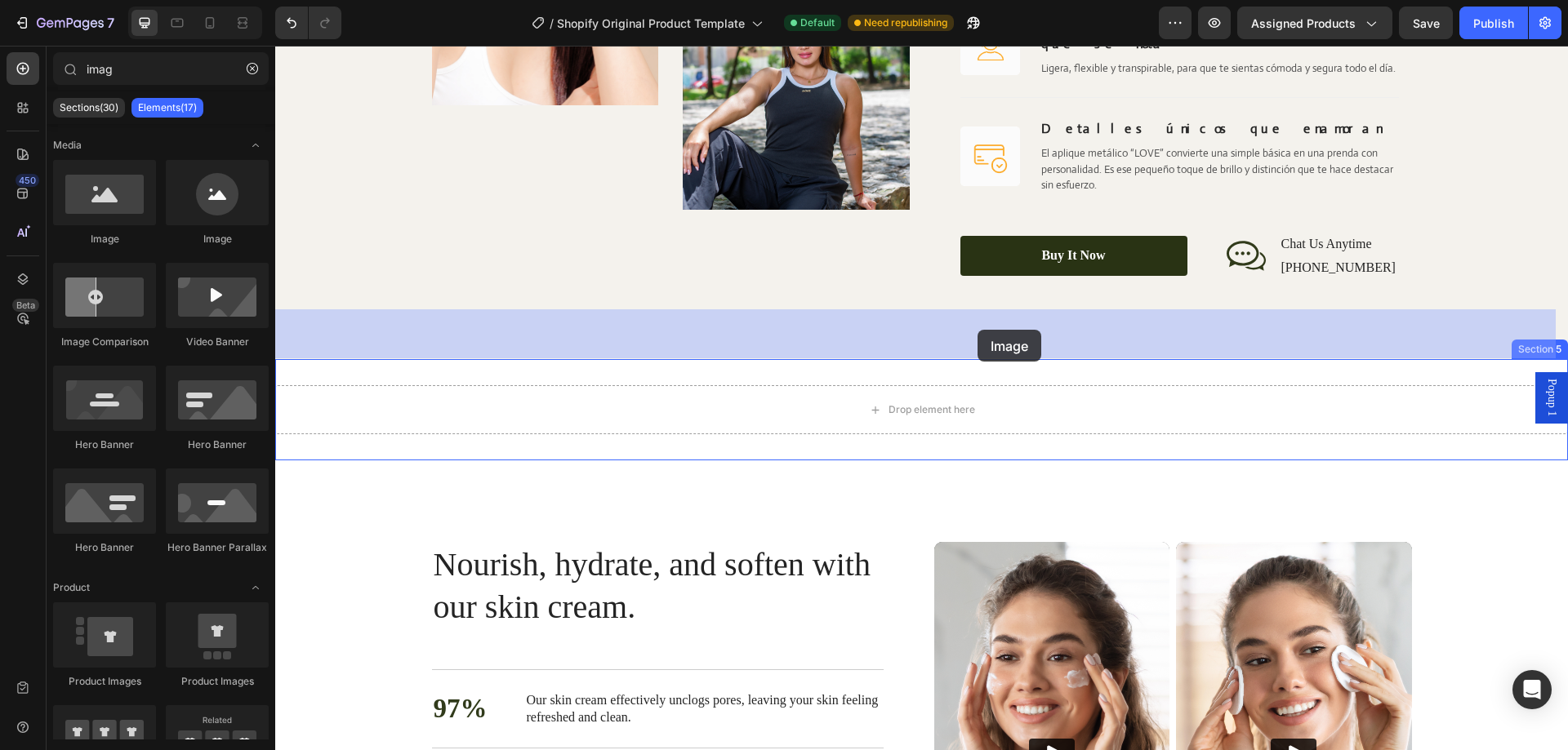
drag, startPoint x: 503, startPoint y: 280, endPoint x: 977, endPoint y: 329, distance: 476.5
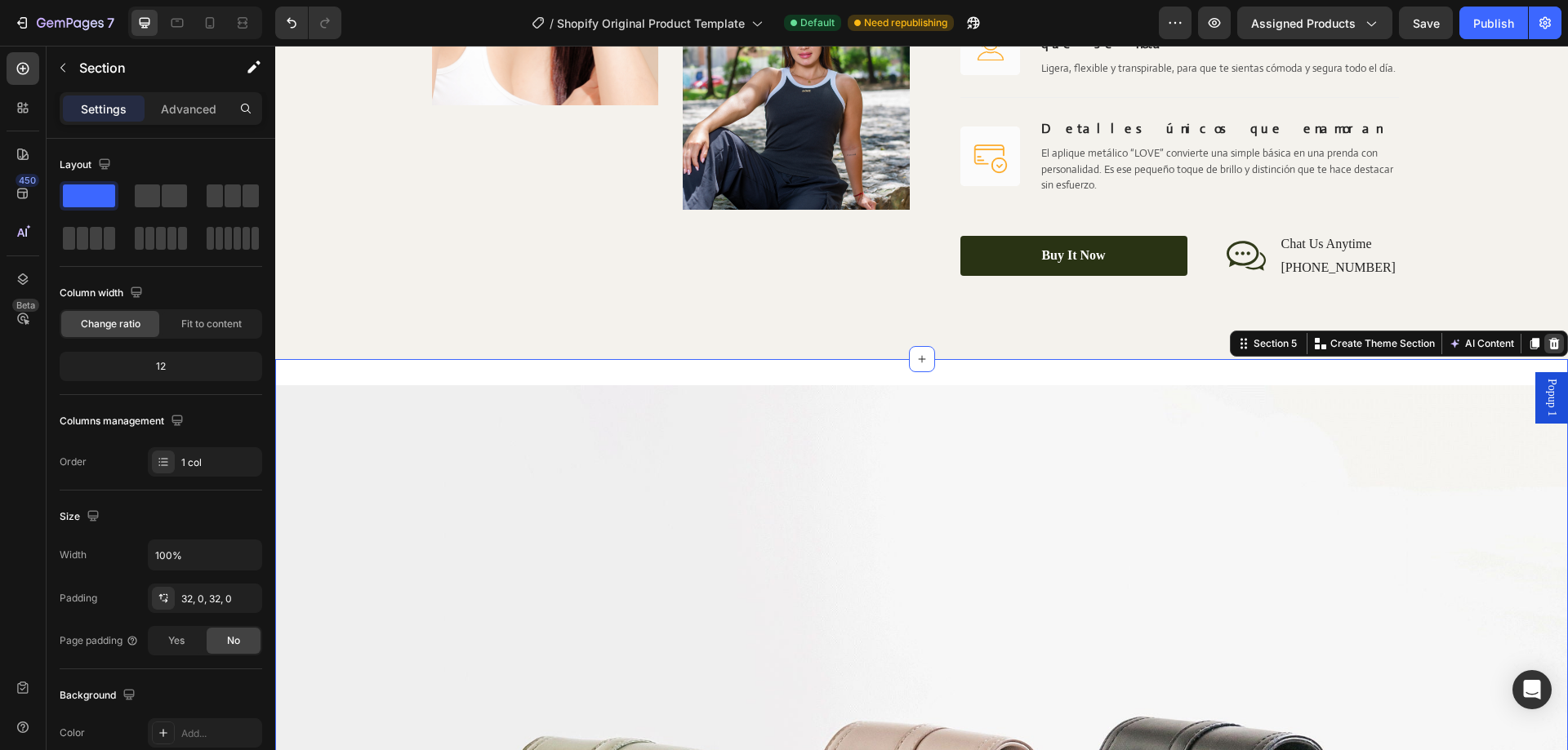
click at [1548, 338] on icon at bounding box center [1554, 344] width 13 height 13
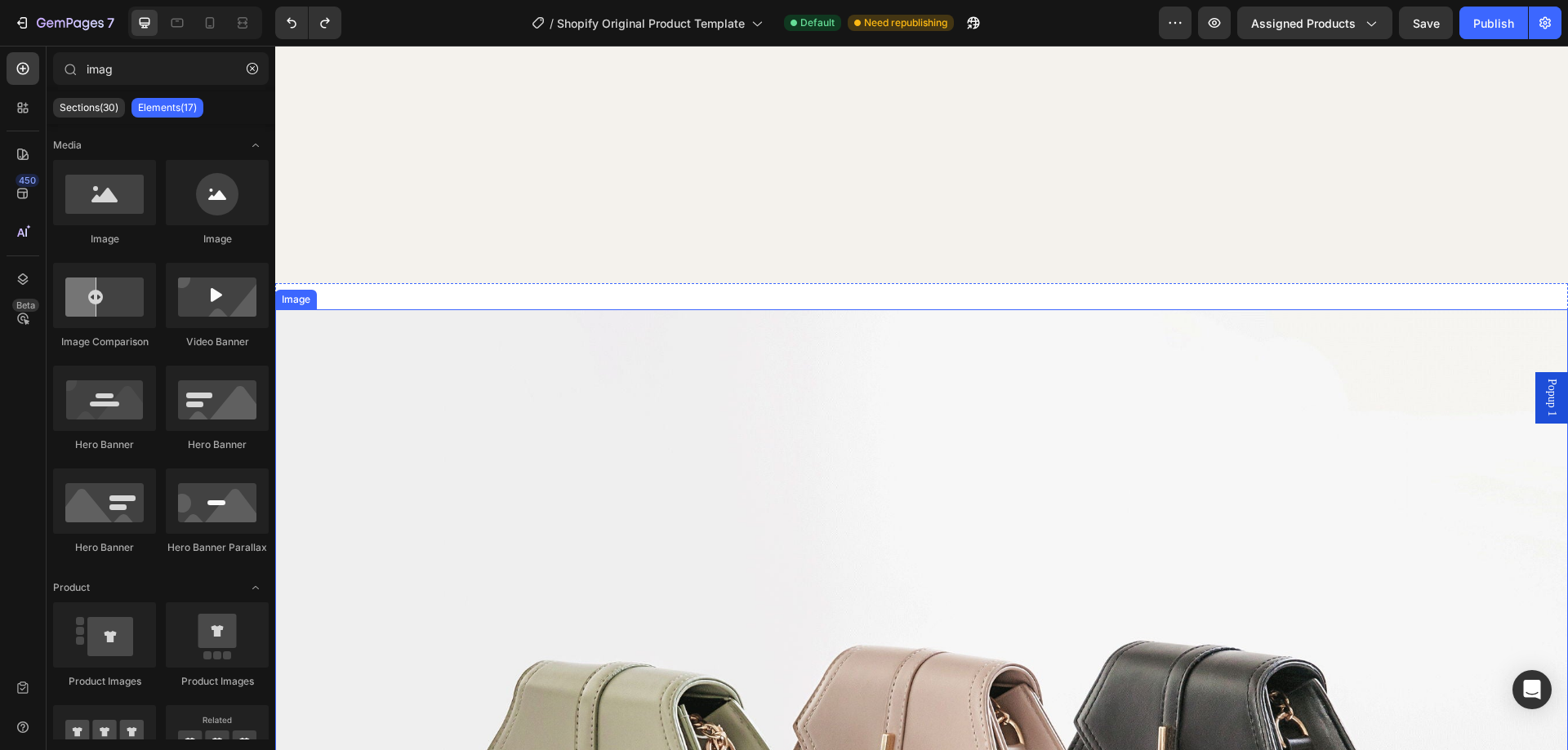
scroll to position [2940, 0]
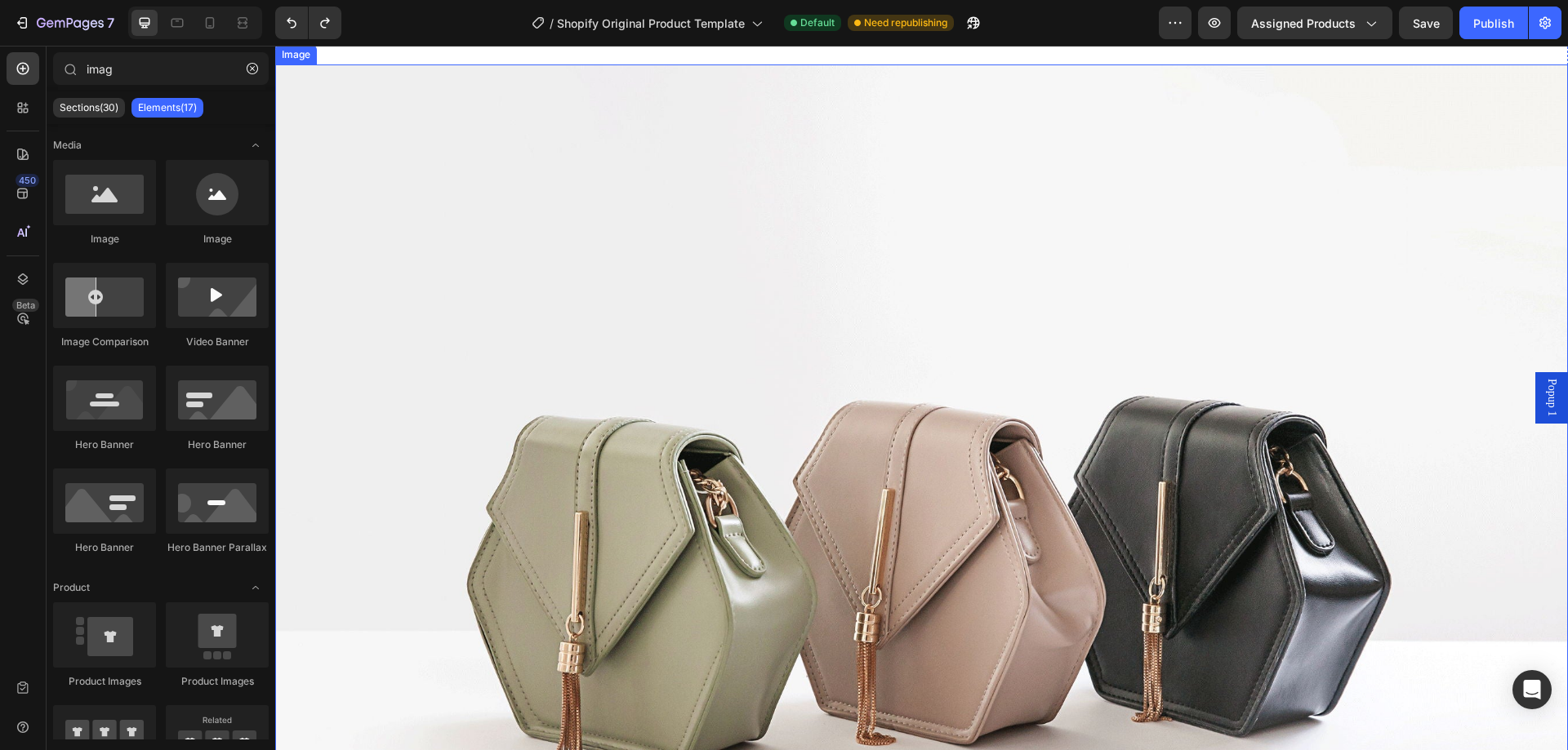
click at [560, 299] on img at bounding box center [921, 549] width 1293 height 969
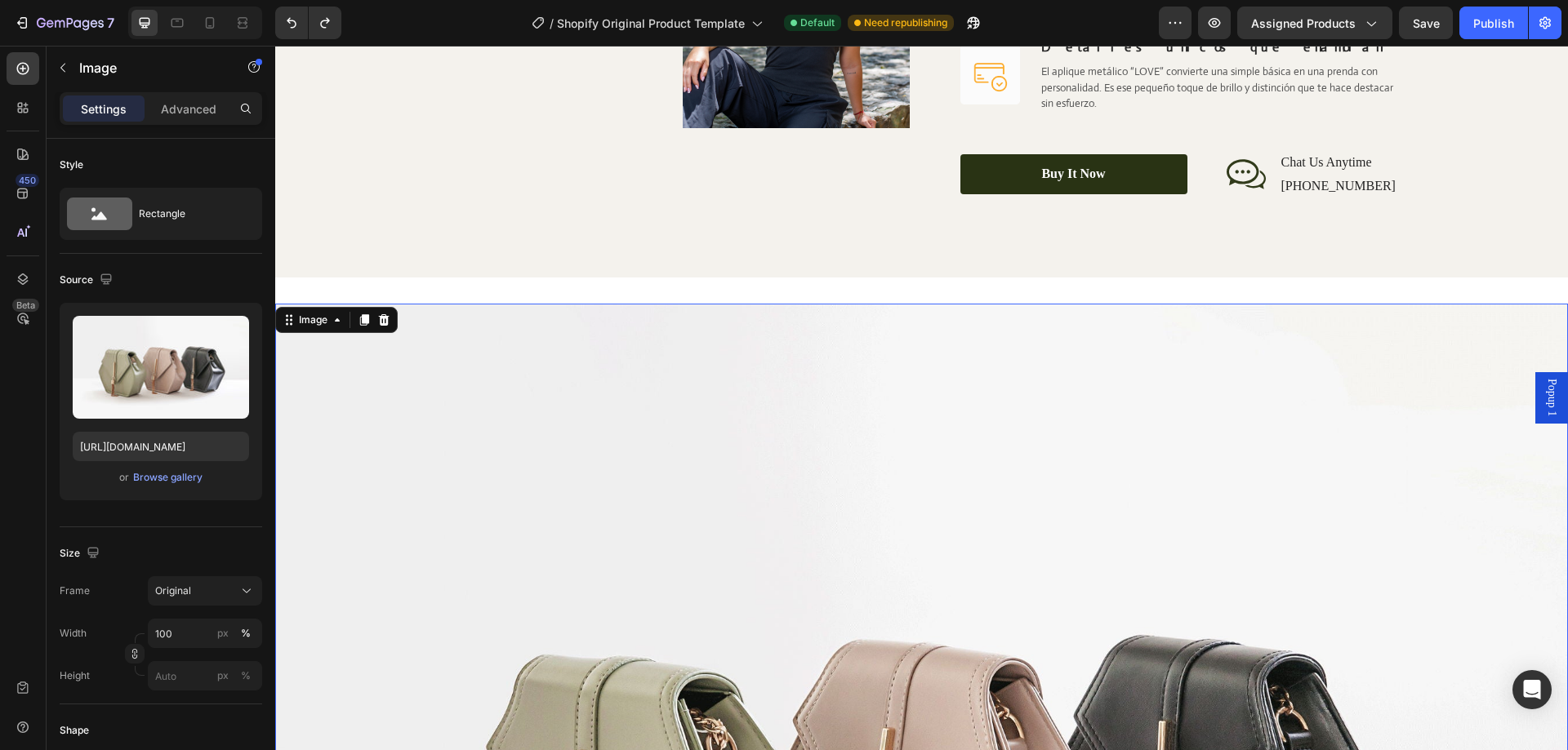
scroll to position [2613, 0]
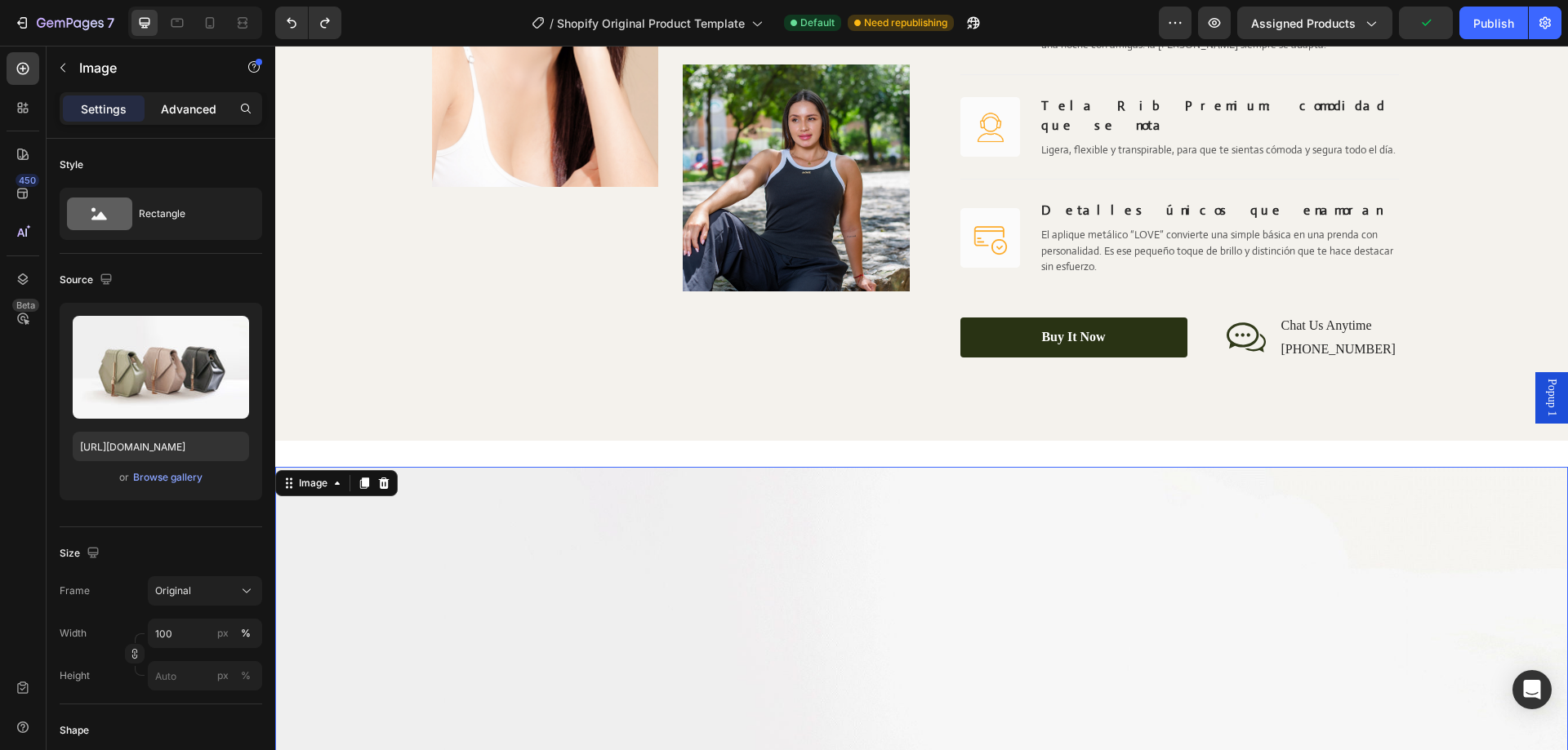
click at [190, 106] on p "Advanced" at bounding box center [188, 108] width 56 height 17
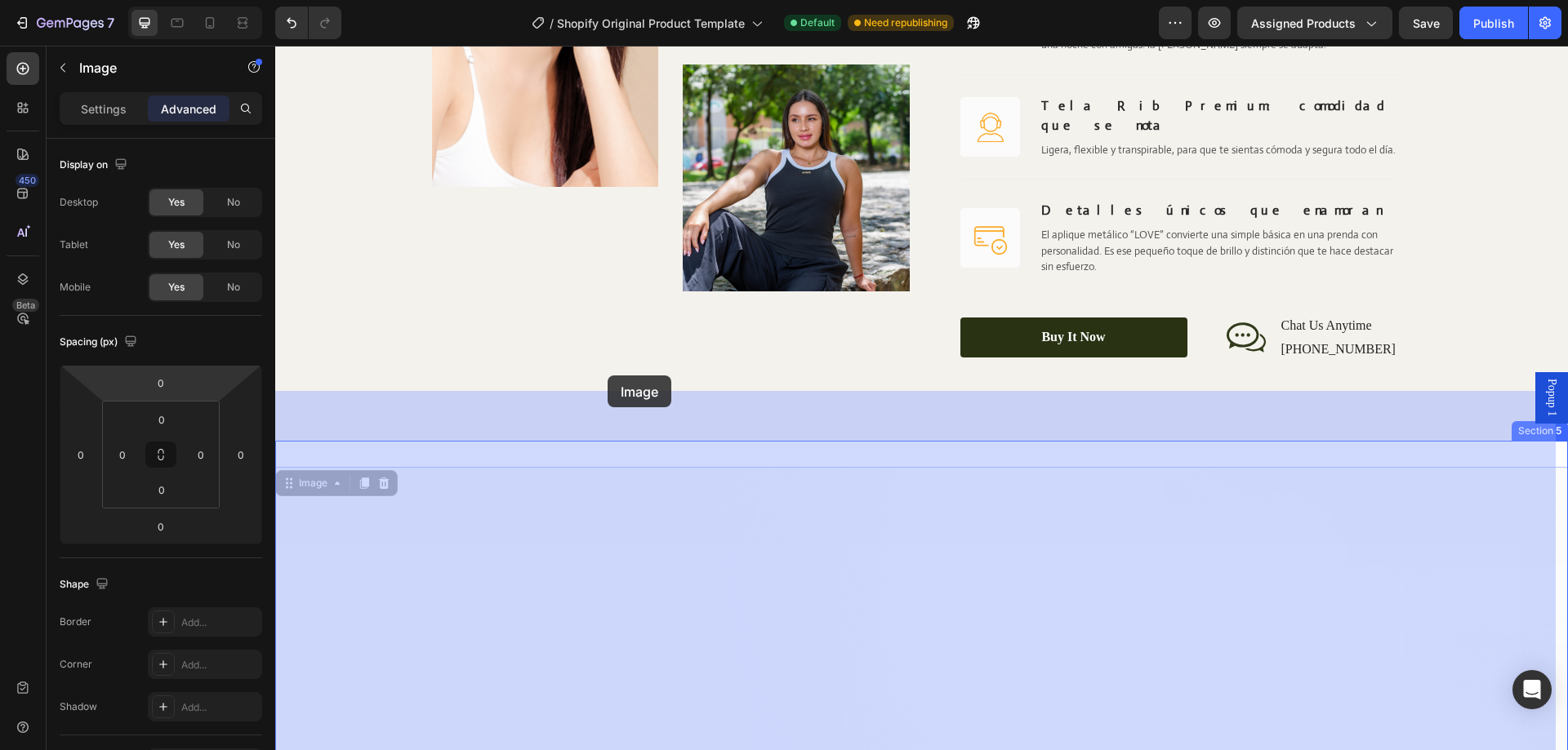
drag, startPoint x: 608, startPoint y: 450, endPoint x: 607, endPoint y: 376, distance: 74.0
click at [607, 376] on div "Image Image Image Row Porque una básica no tiene por qué ser… básica. Heading L…" at bounding box center [921, 626] width 1293 height 6387
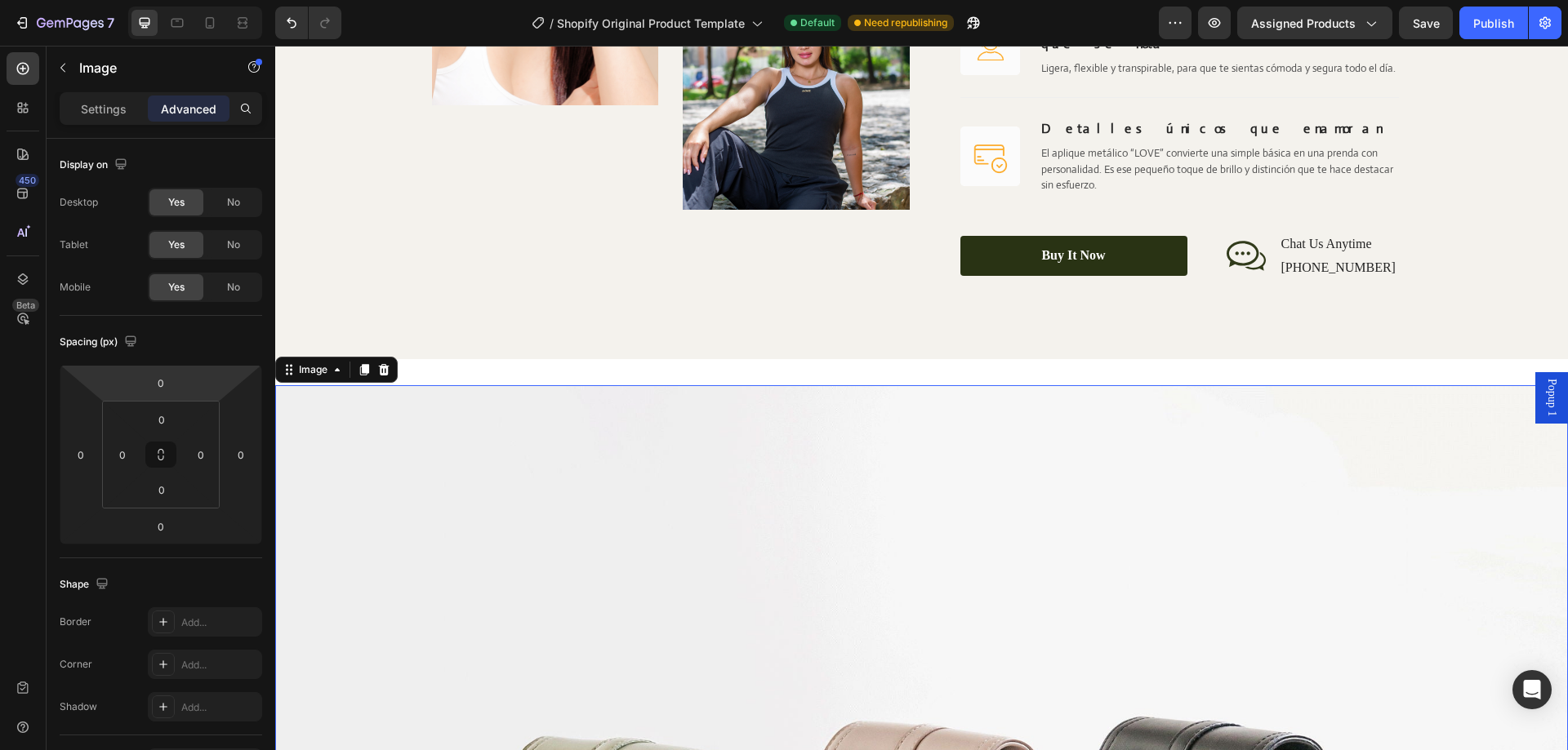
scroll to position [2776, 0]
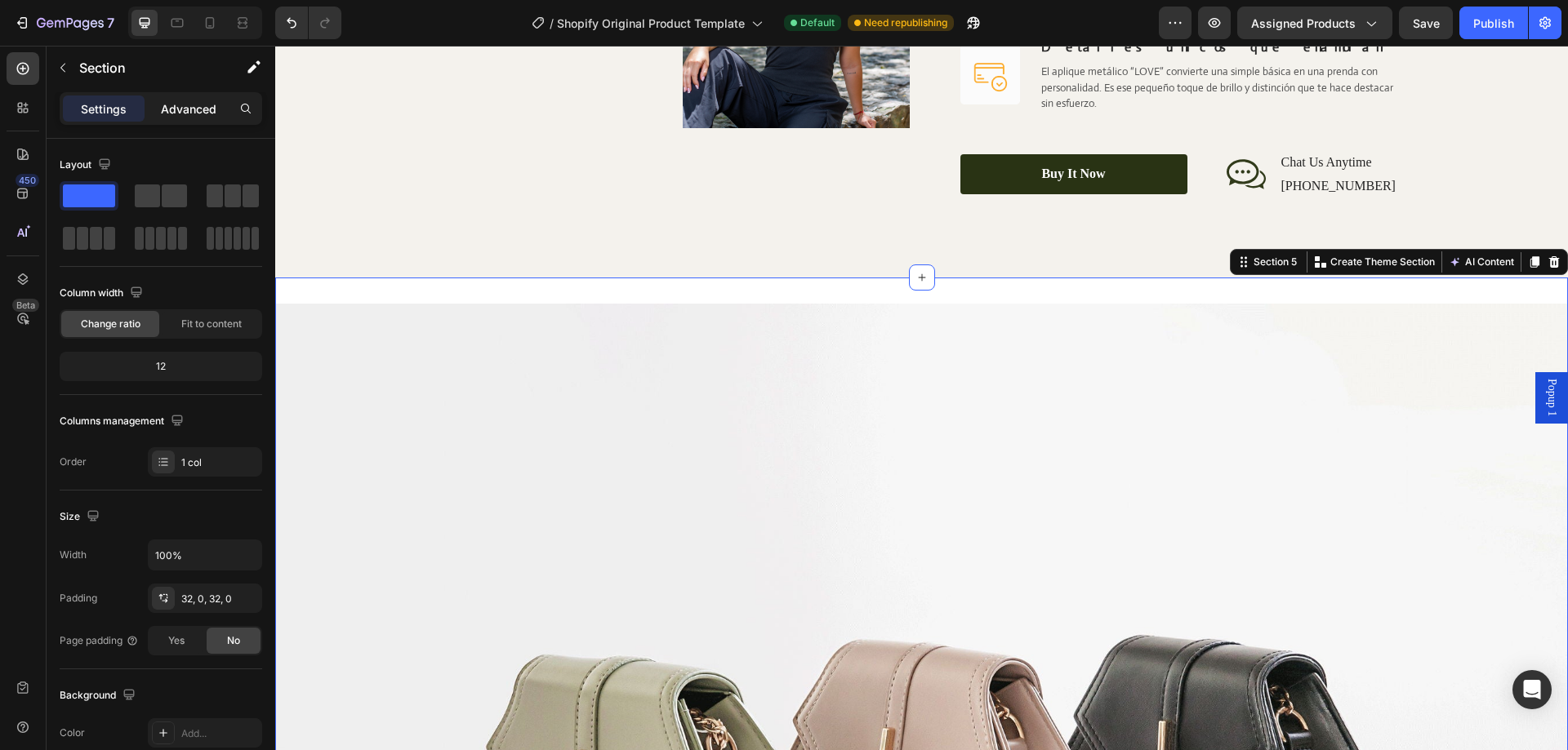
click at [188, 115] on p "Advanced" at bounding box center [188, 108] width 56 height 17
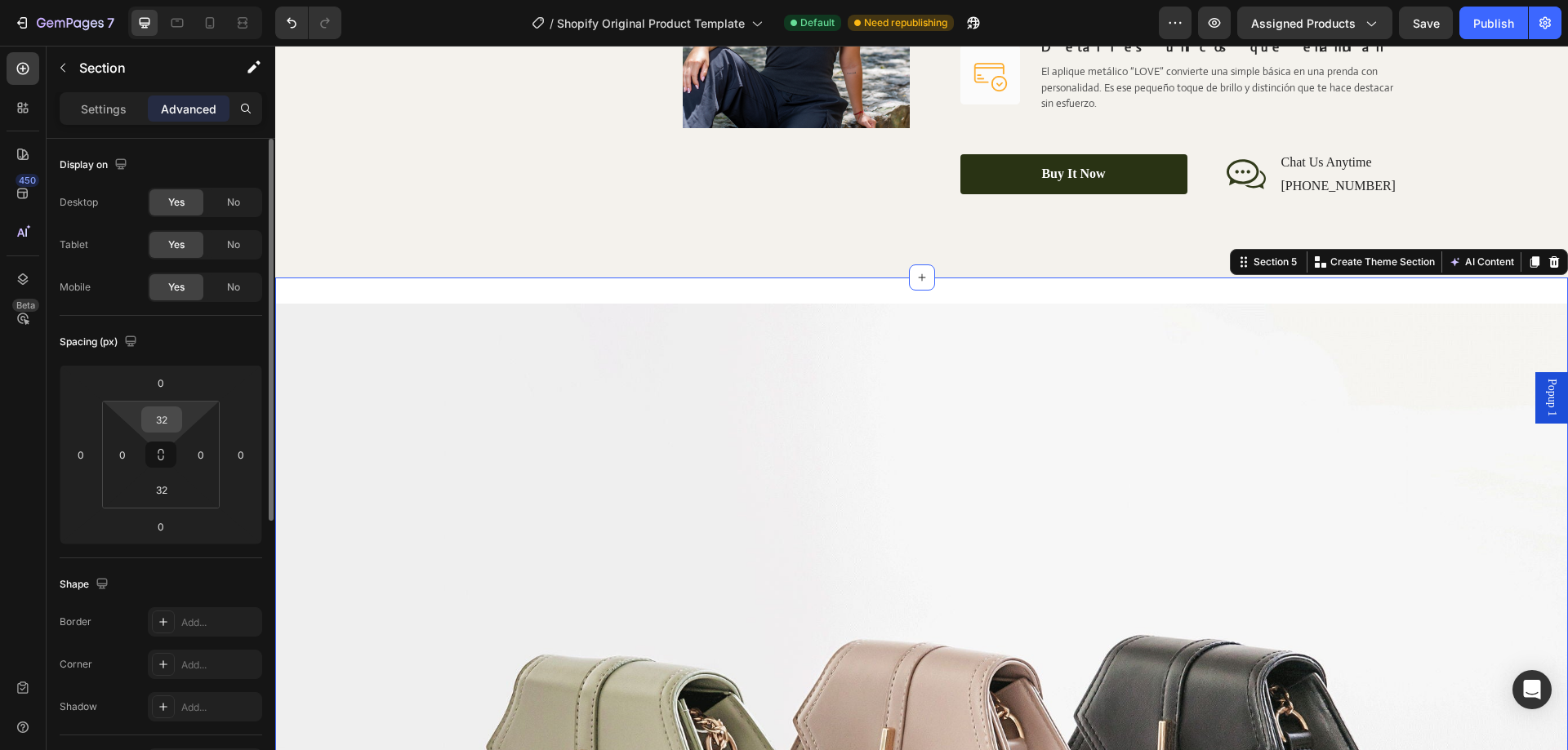
click at [163, 422] on input "32" at bounding box center [162, 420] width 33 height 25
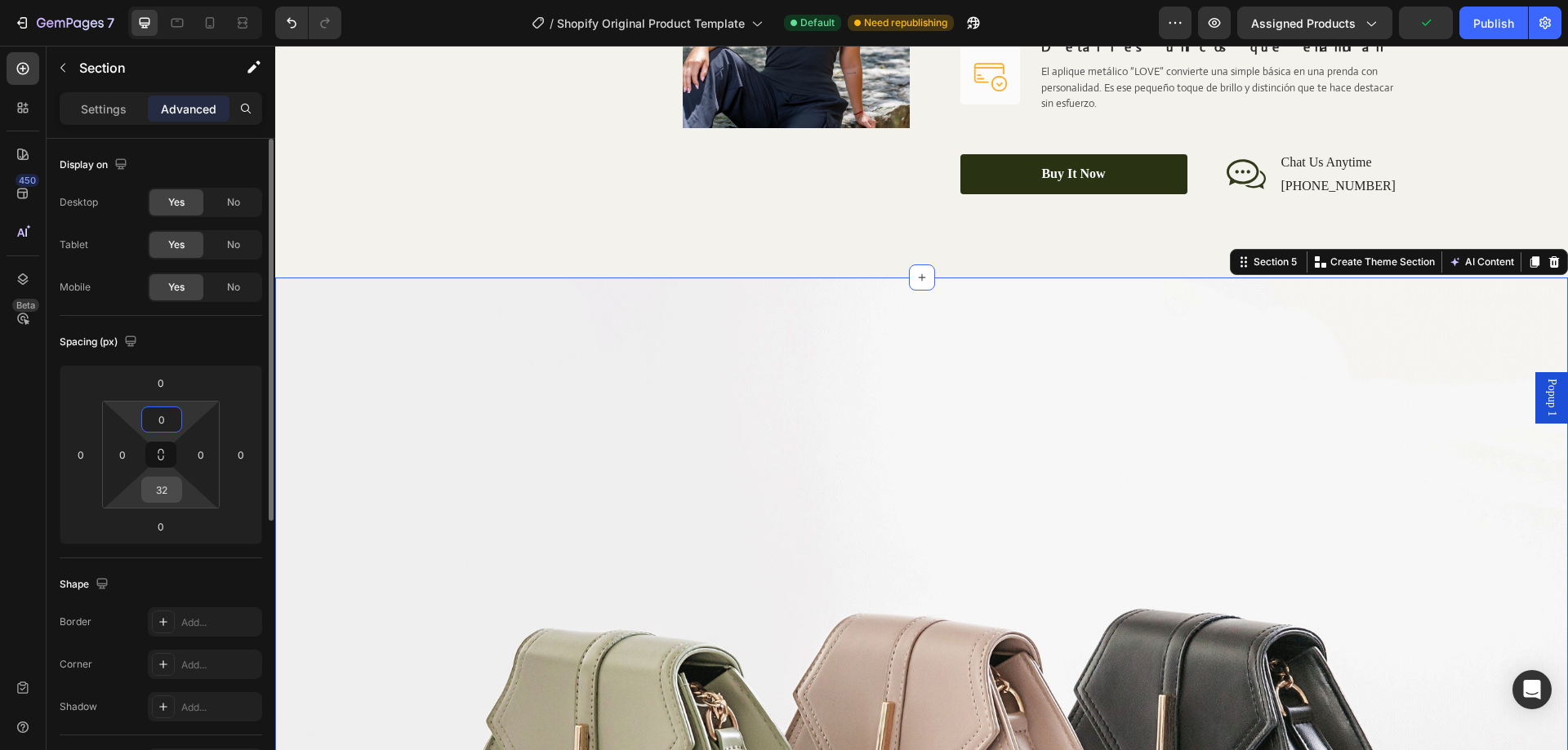
type input "0"
click at [163, 502] on input "32" at bounding box center [162, 490] width 33 height 25
type input "0"
click at [217, 354] on div "Spacing (px)" at bounding box center [160, 342] width 202 height 26
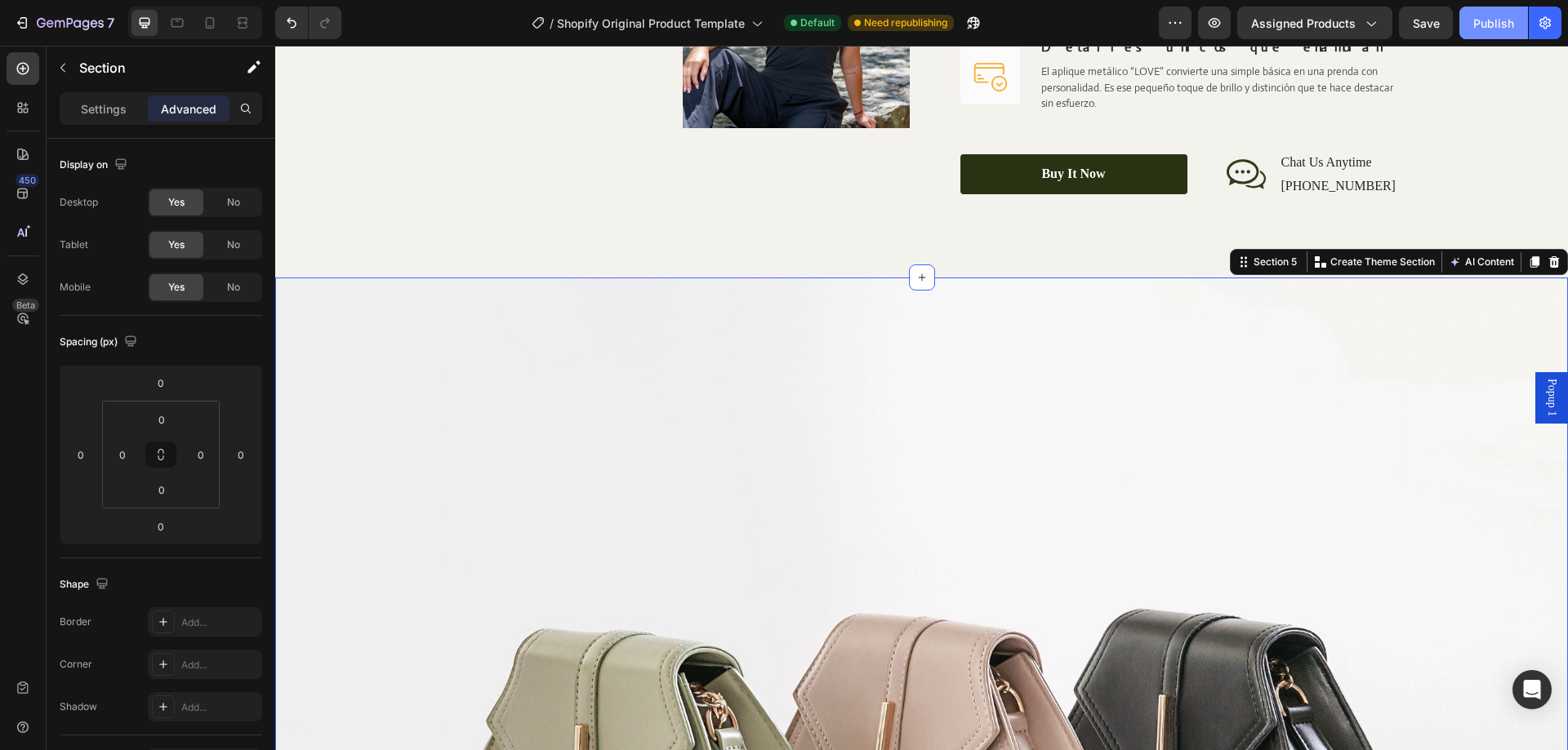
click at [1490, 28] on div "Publish" at bounding box center [1493, 23] width 41 height 17
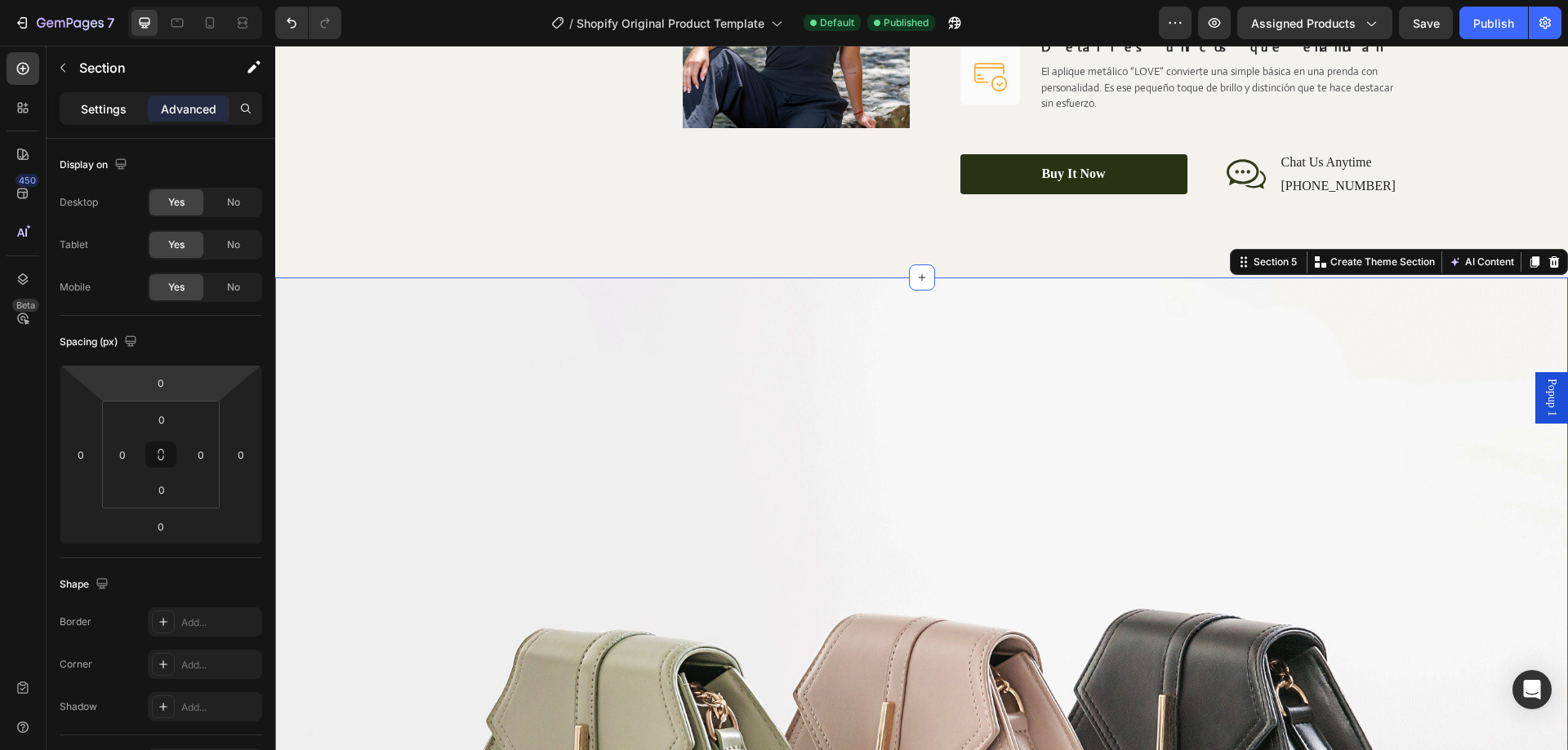
click at [103, 114] on p "Settings" at bounding box center [104, 108] width 46 height 17
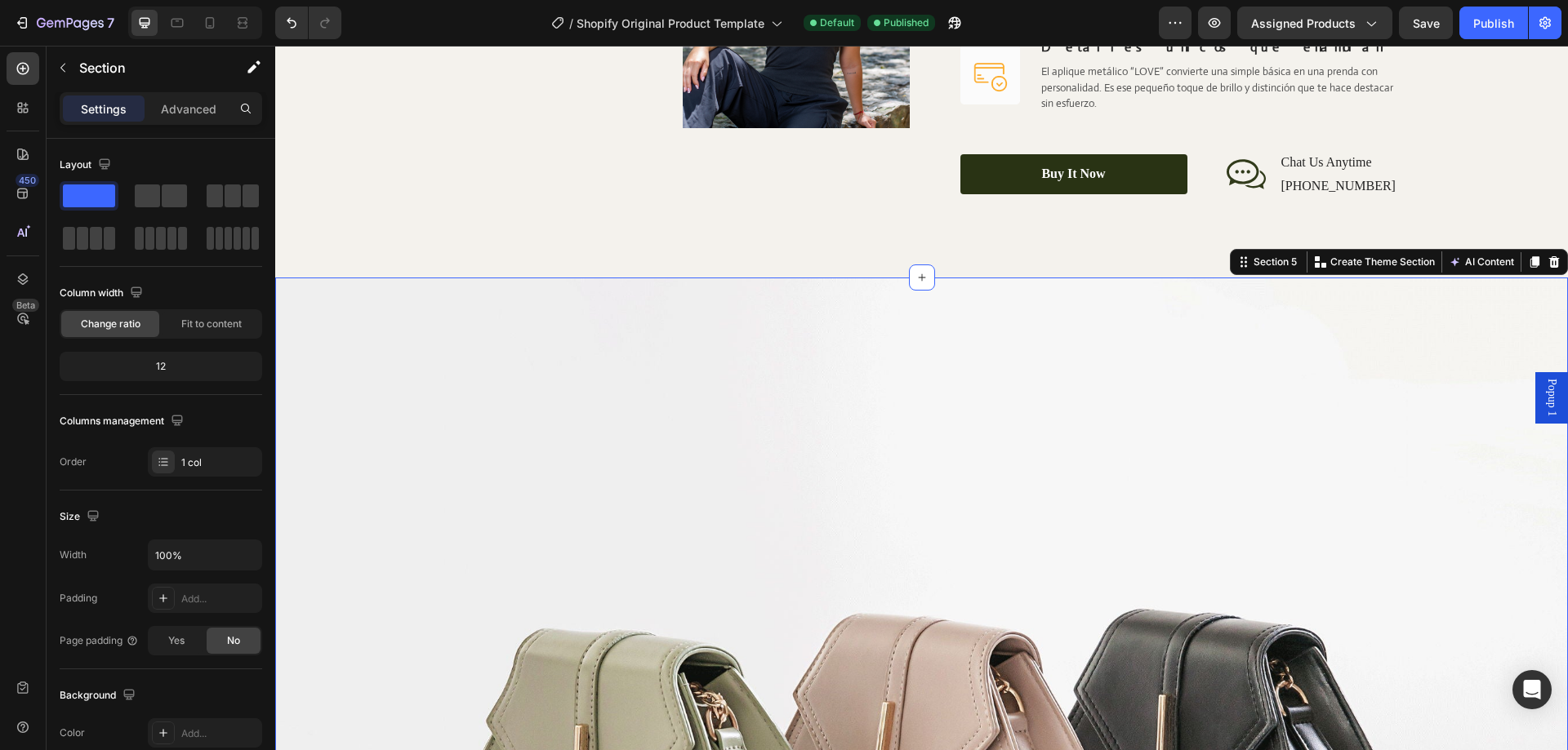
click at [663, 400] on img at bounding box center [921, 762] width 1293 height 969
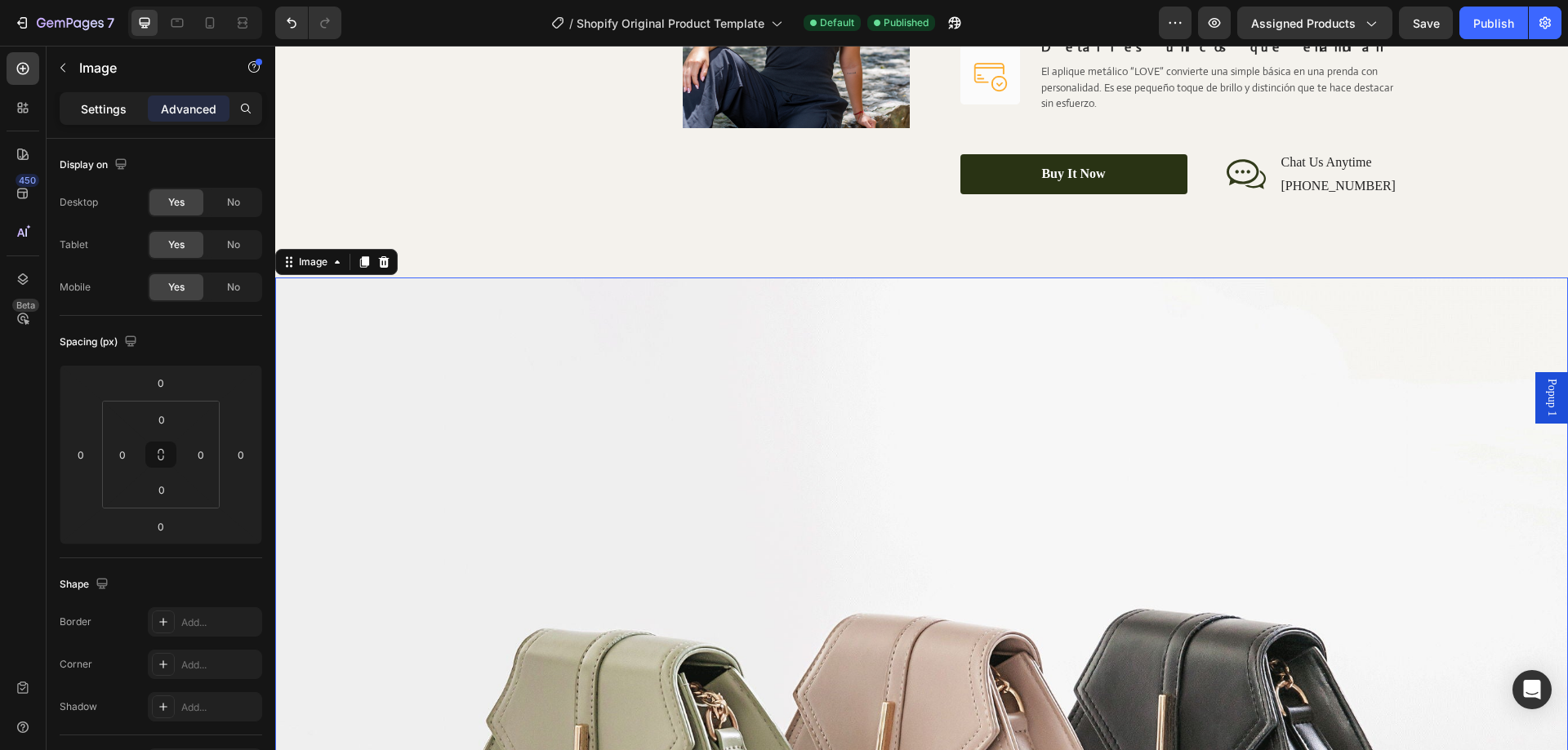
click at [102, 117] on div "Settings" at bounding box center [104, 108] width 82 height 26
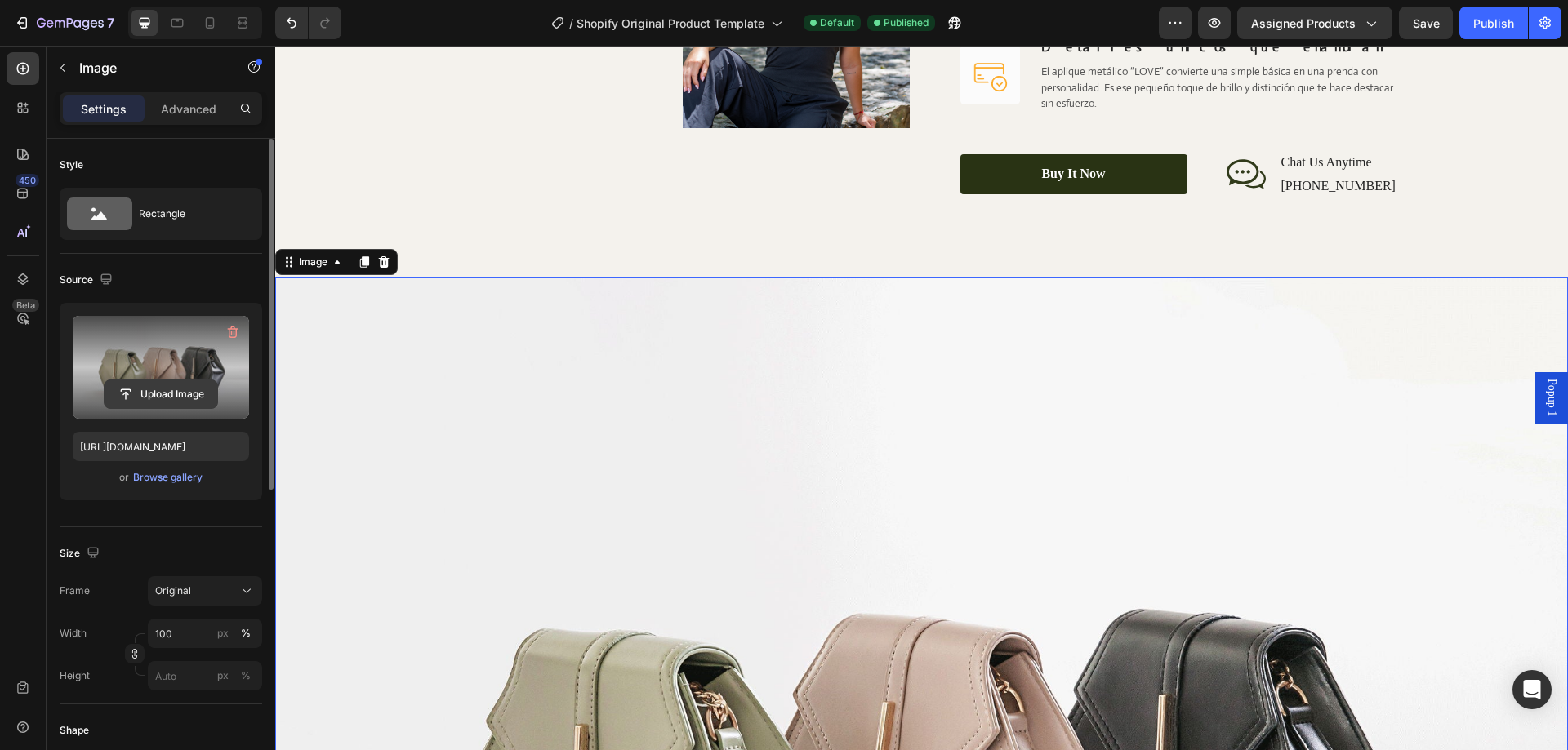
click at [196, 380] on input "file" at bounding box center [161, 394] width 113 height 28
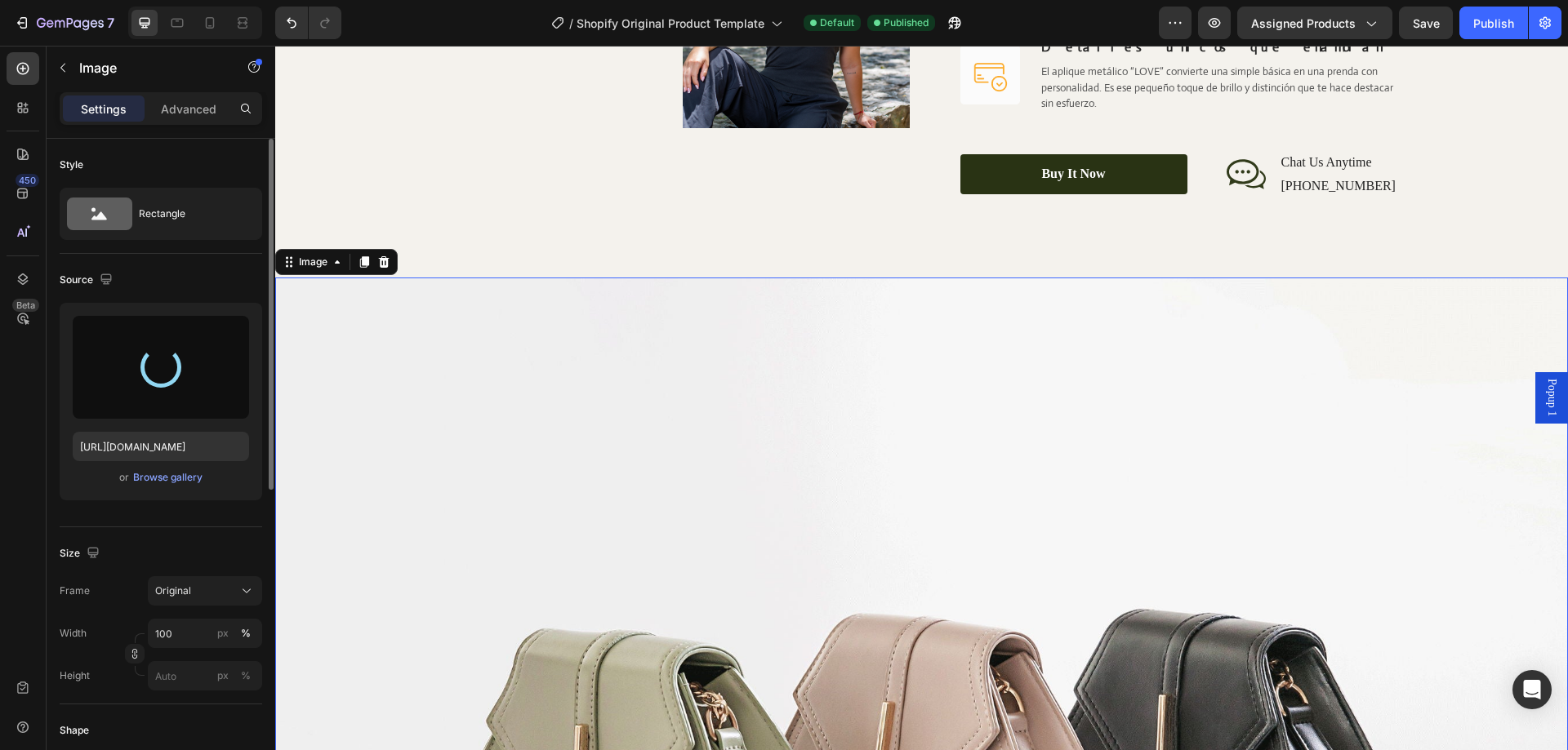
type input "https://cdn.shopify.com/s/files/1/0705/6998/4166/files/gempages_581676568724636…"
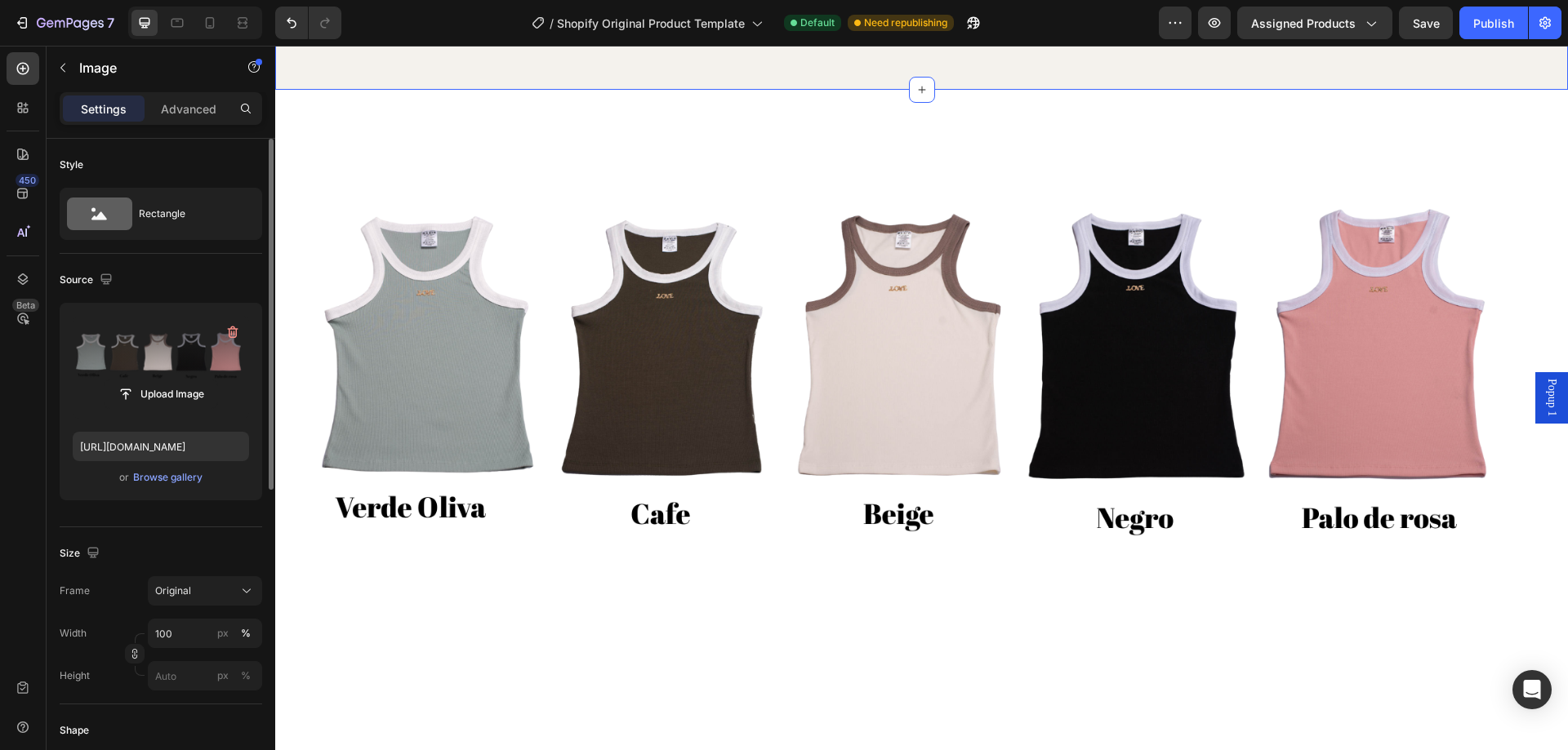
scroll to position [2719, 0]
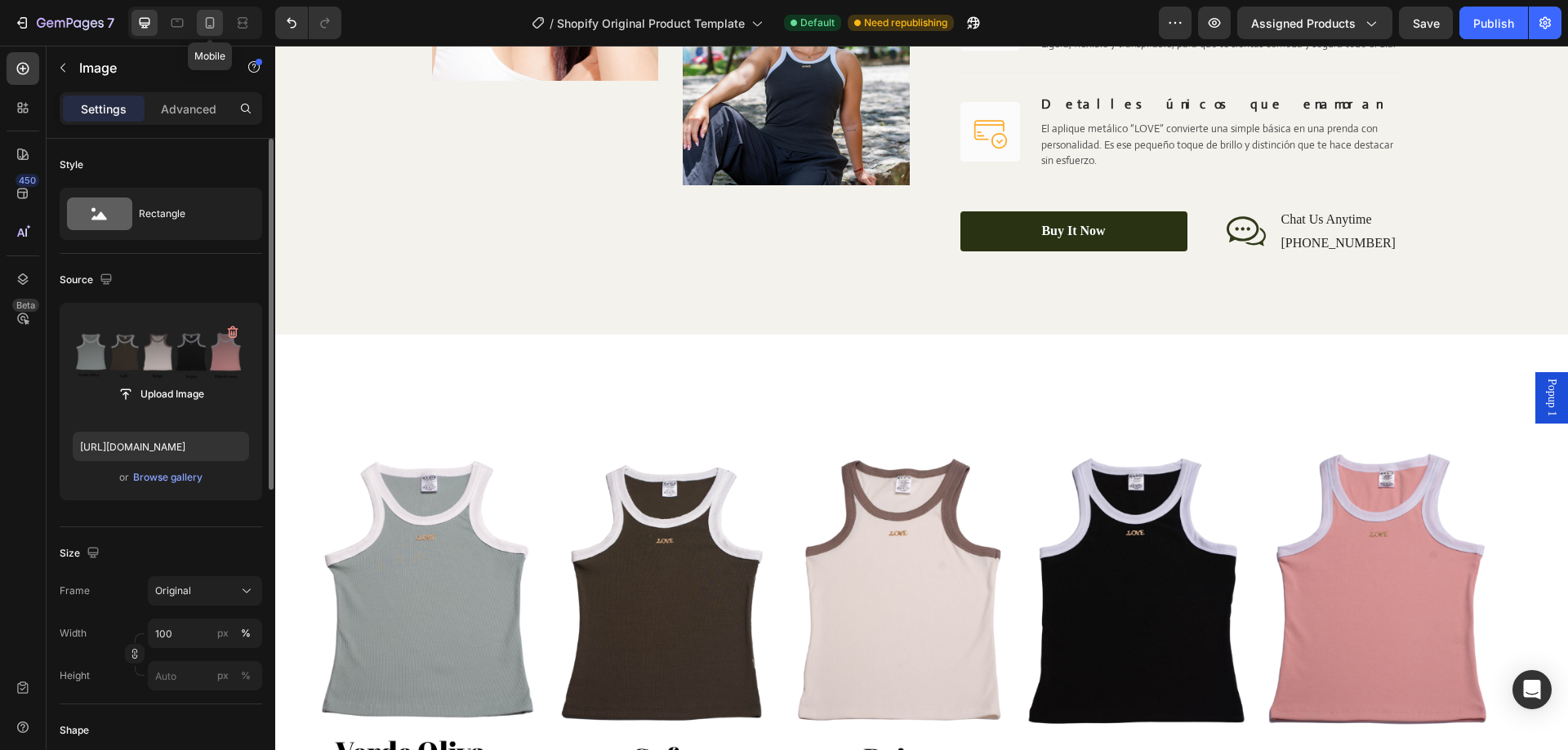
click at [215, 24] on icon at bounding box center [210, 23] width 16 height 16
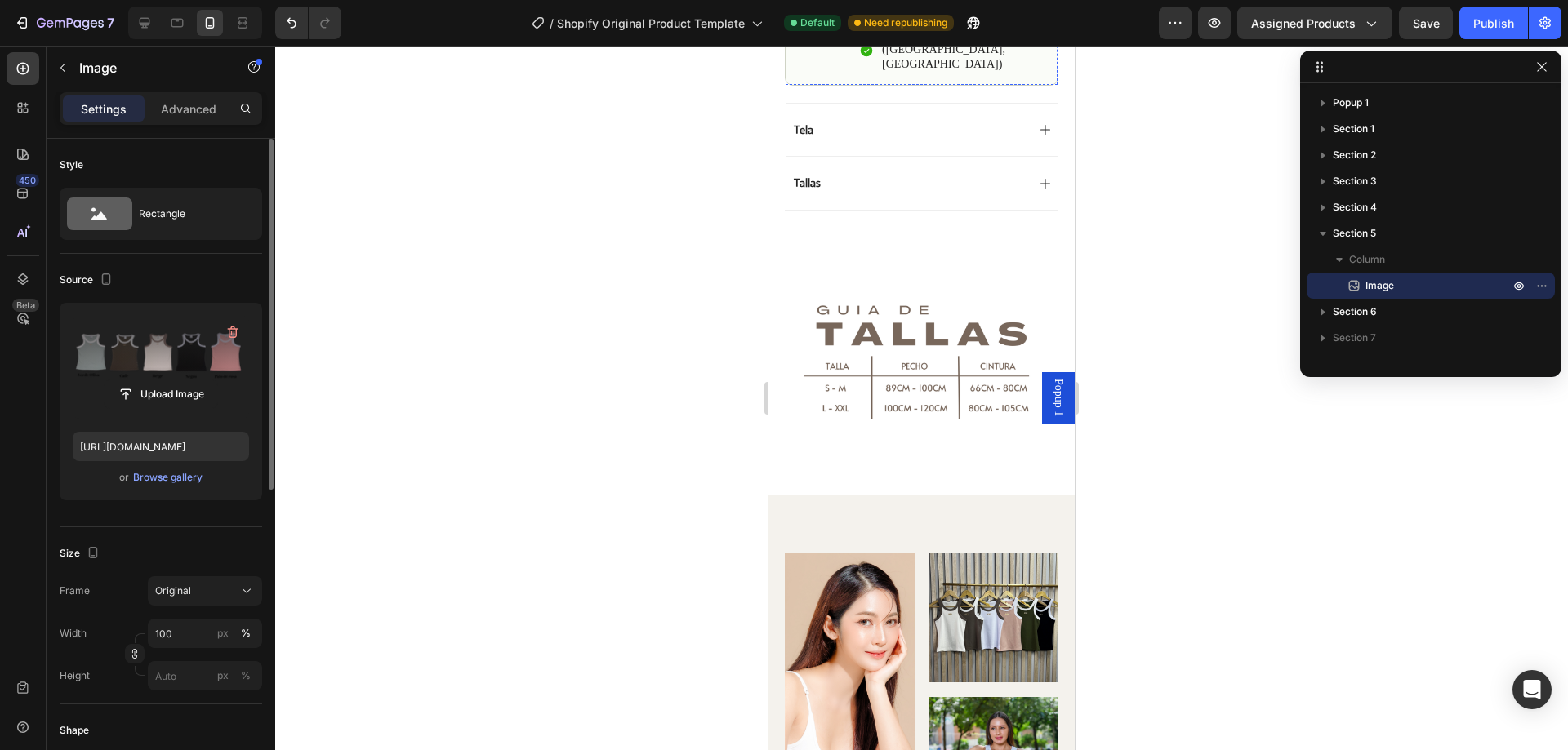
scroll to position [1551, 0]
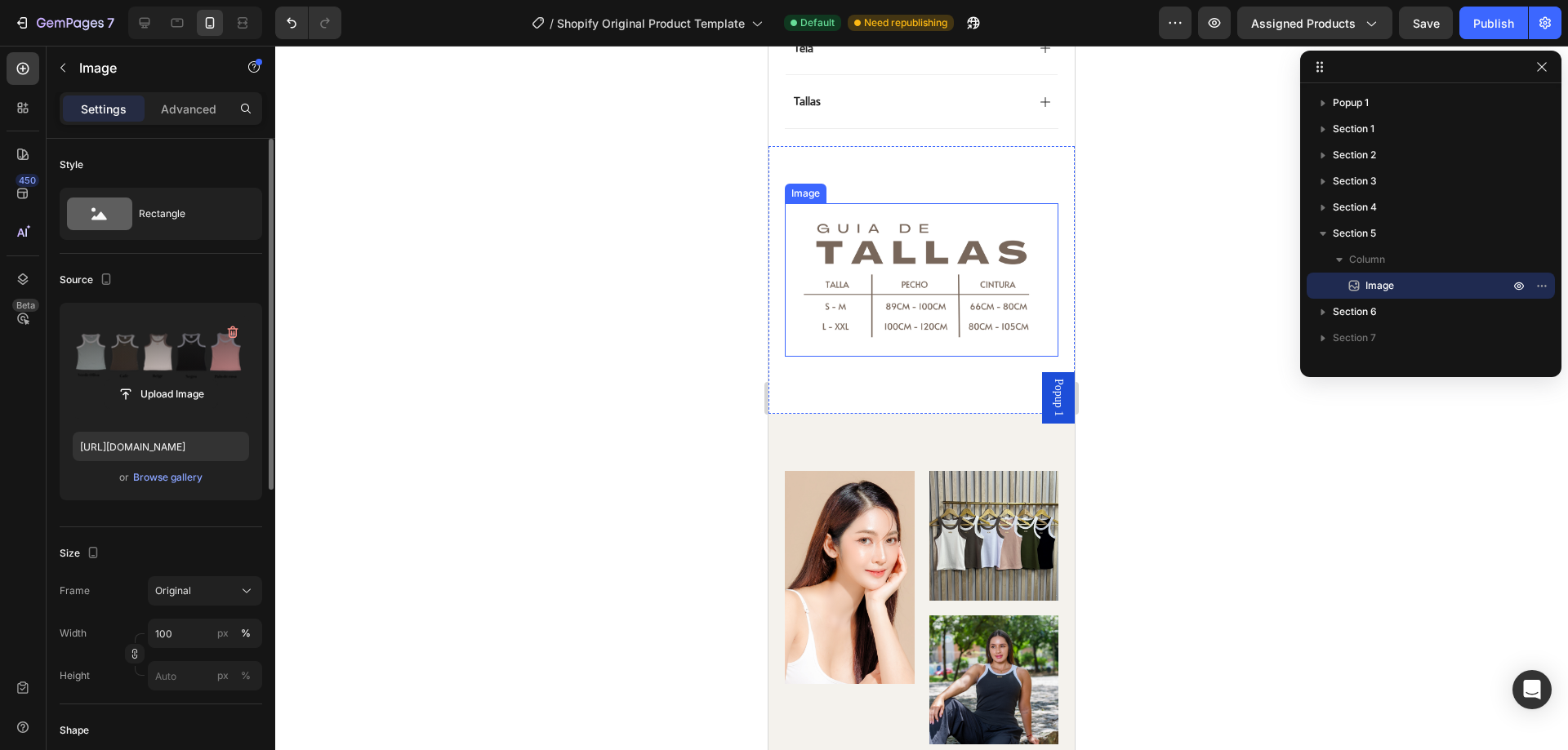
click at [874, 203] on img at bounding box center [921, 279] width 274 height 154
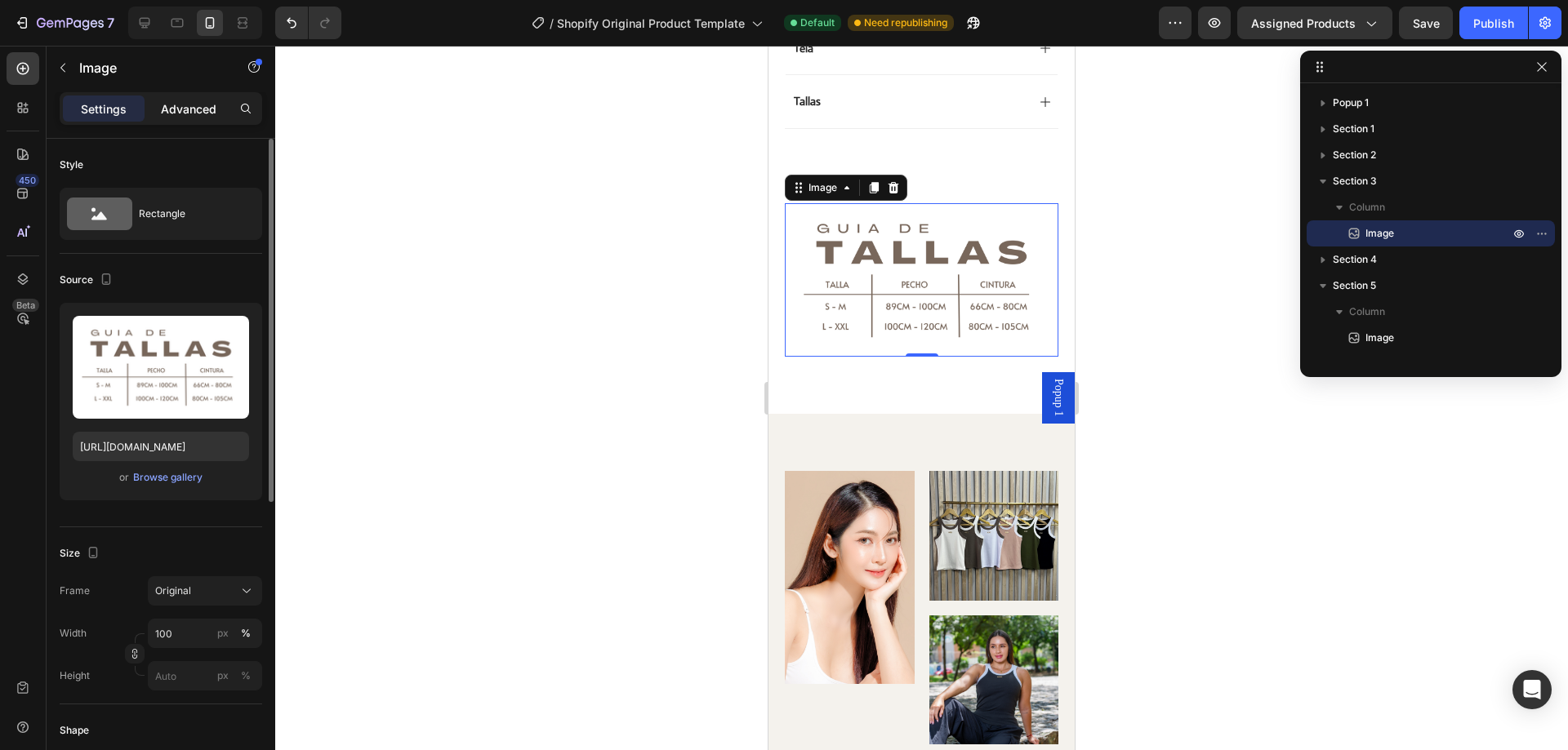
click at [179, 112] on p "Advanced" at bounding box center [188, 108] width 56 height 17
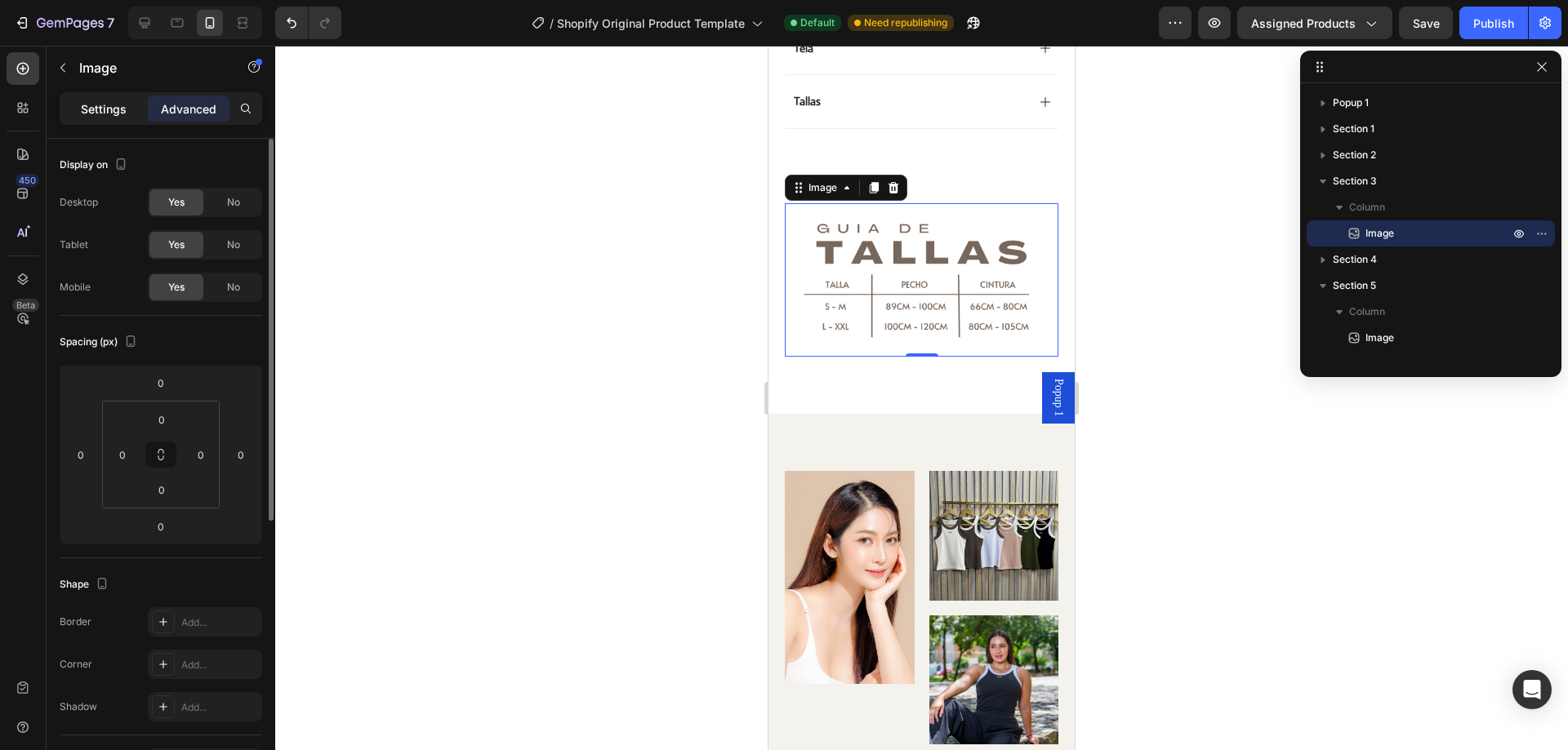
click at [106, 113] on p "Settings" at bounding box center [104, 108] width 46 height 17
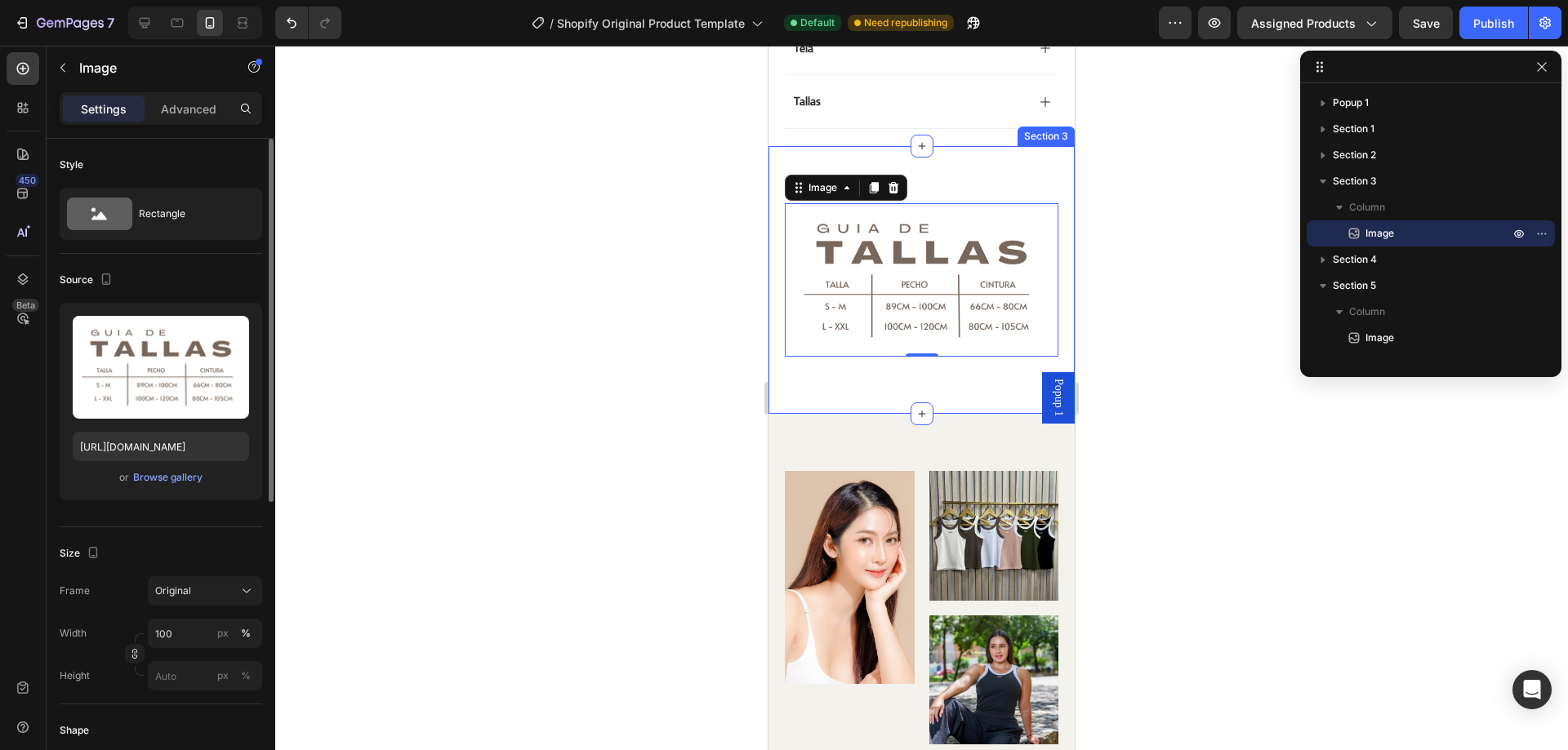
click at [923, 147] on div "Image 0 Section 3" at bounding box center [921, 280] width 306 height 268
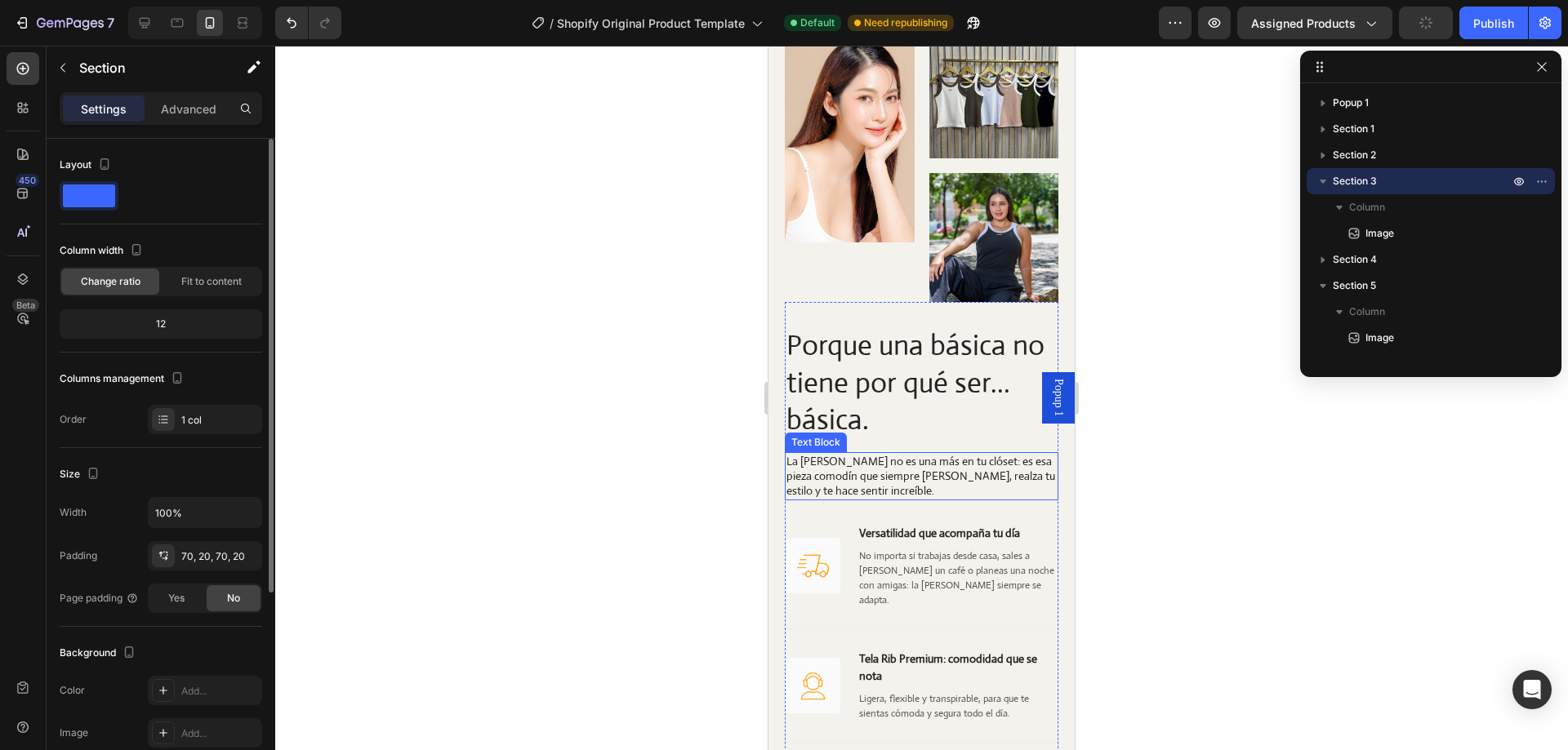
scroll to position [1797, 0]
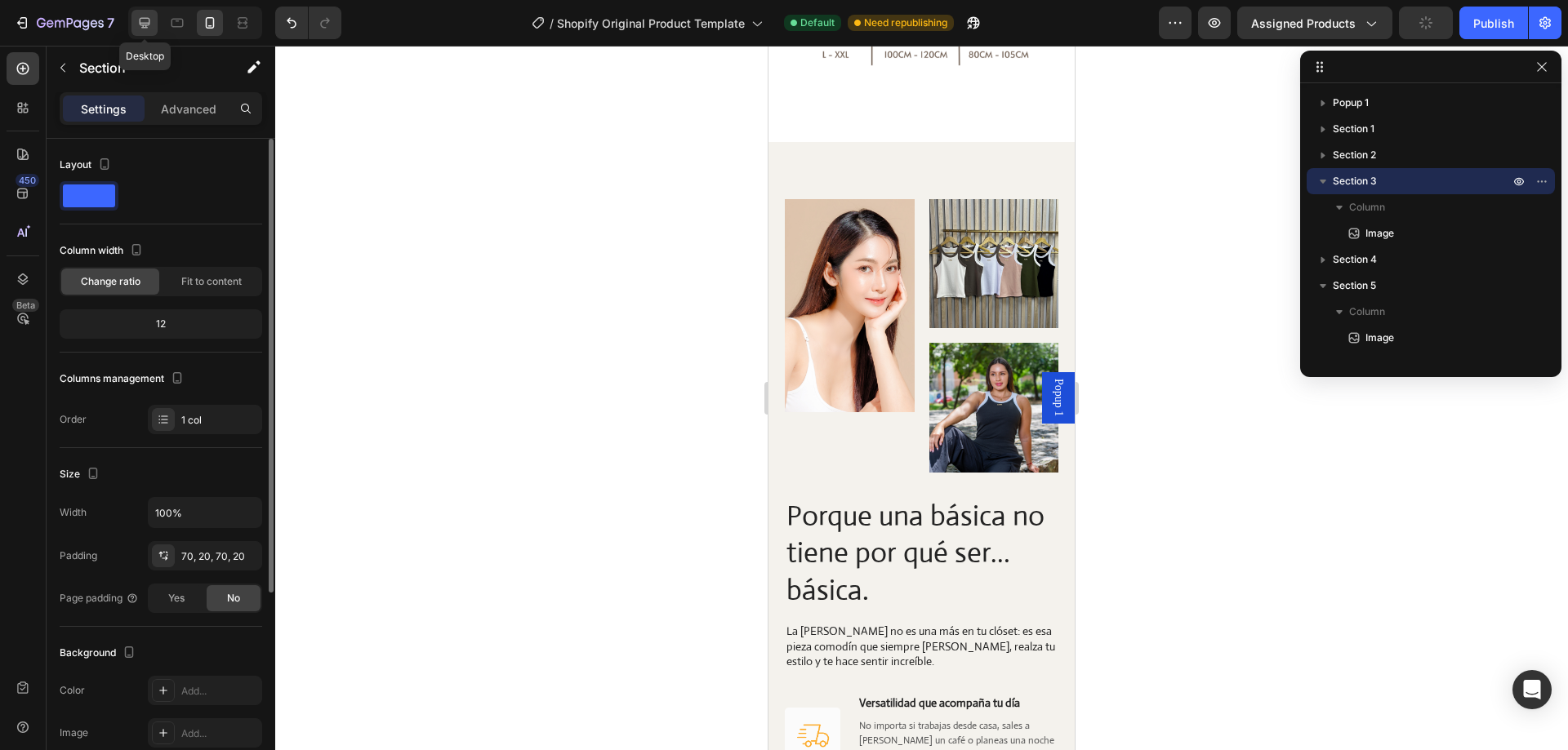
click at [150, 19] on icon at bounding box center [145, 23] width 16 height 16
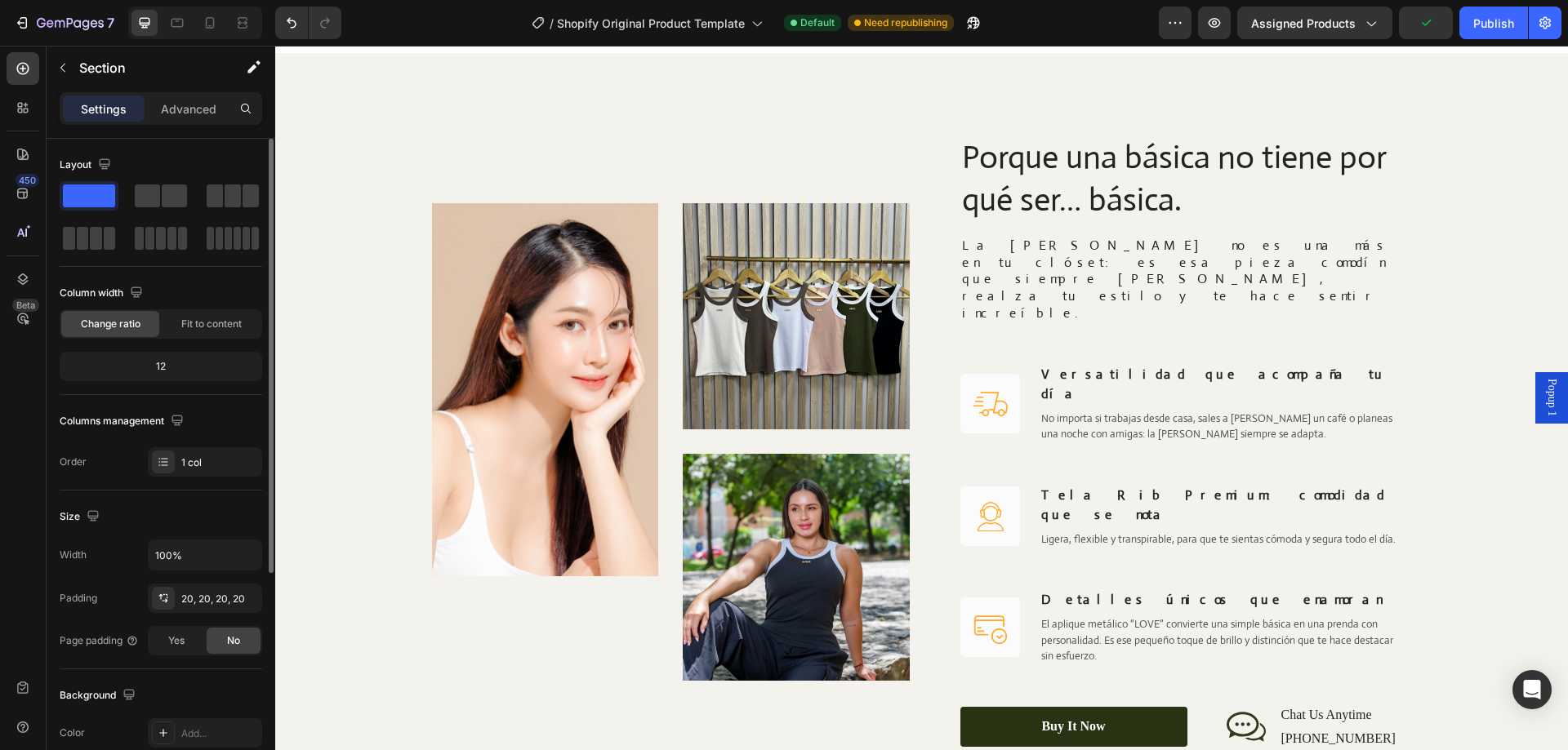
scroll to position [1098, 0]
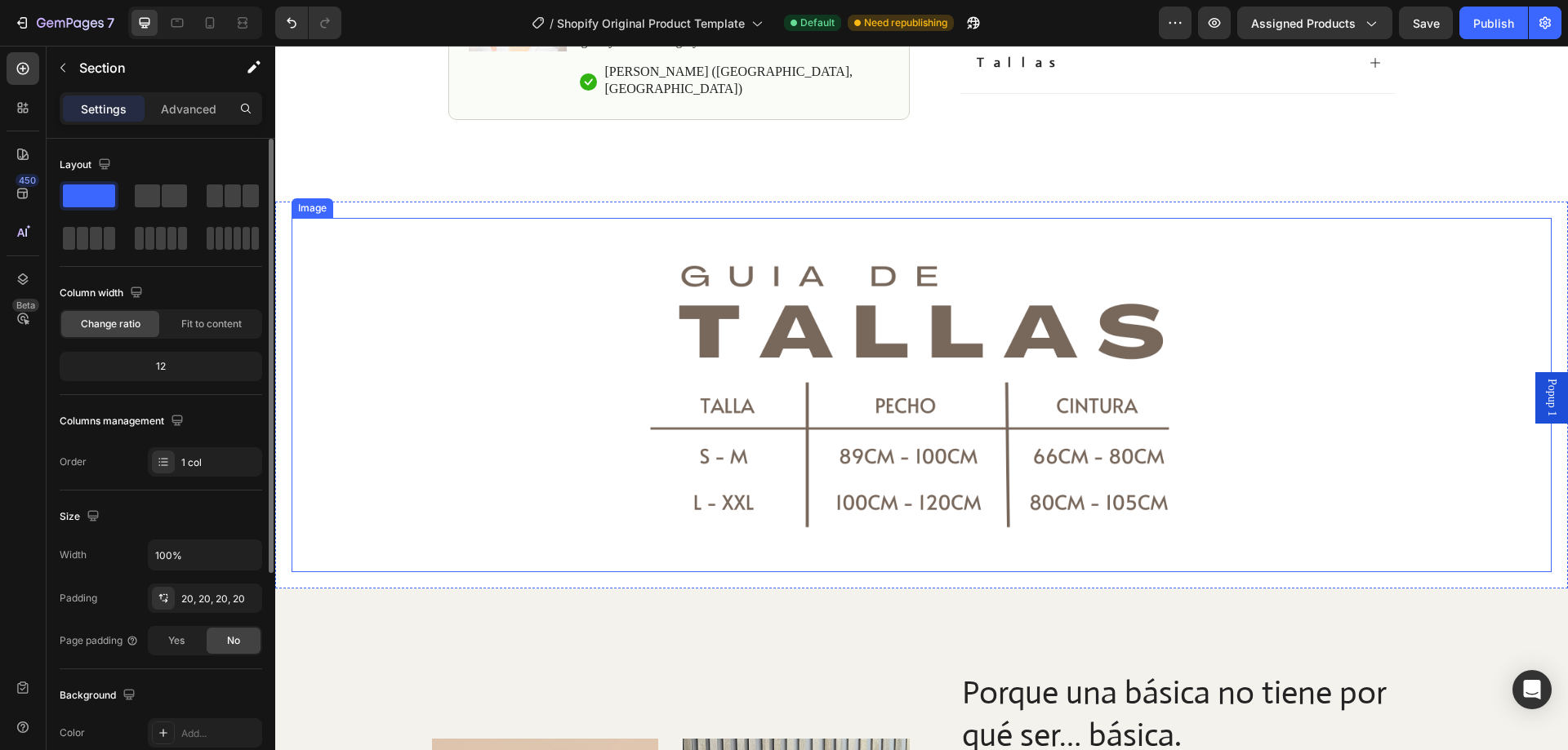
click at [943, 337] on img at bounding box center [922, 395] width 631 height 354
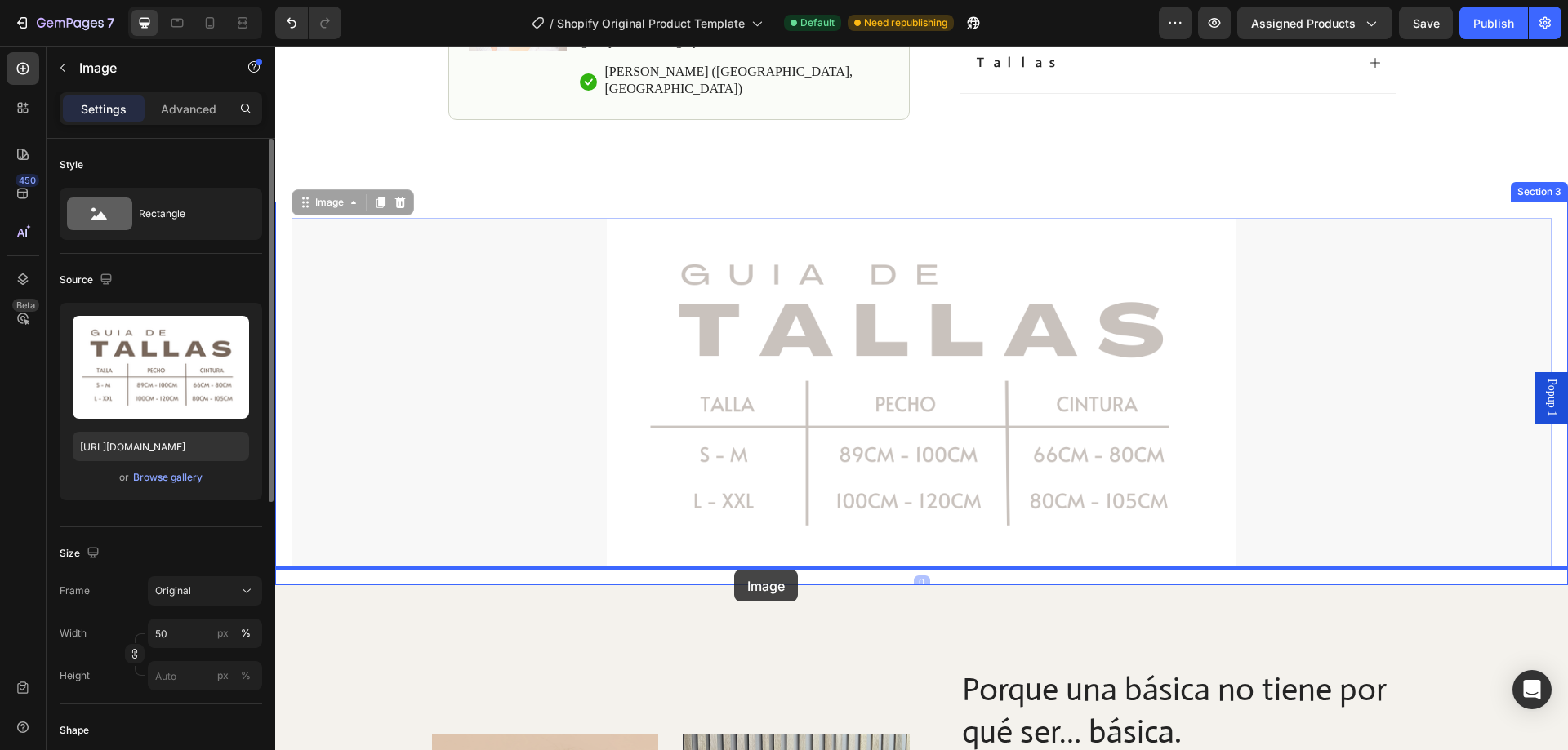
drag, startPoint x: 731, startPoint y: 338, endPoint x: 734, endPoint y: 570, distance: 232.0
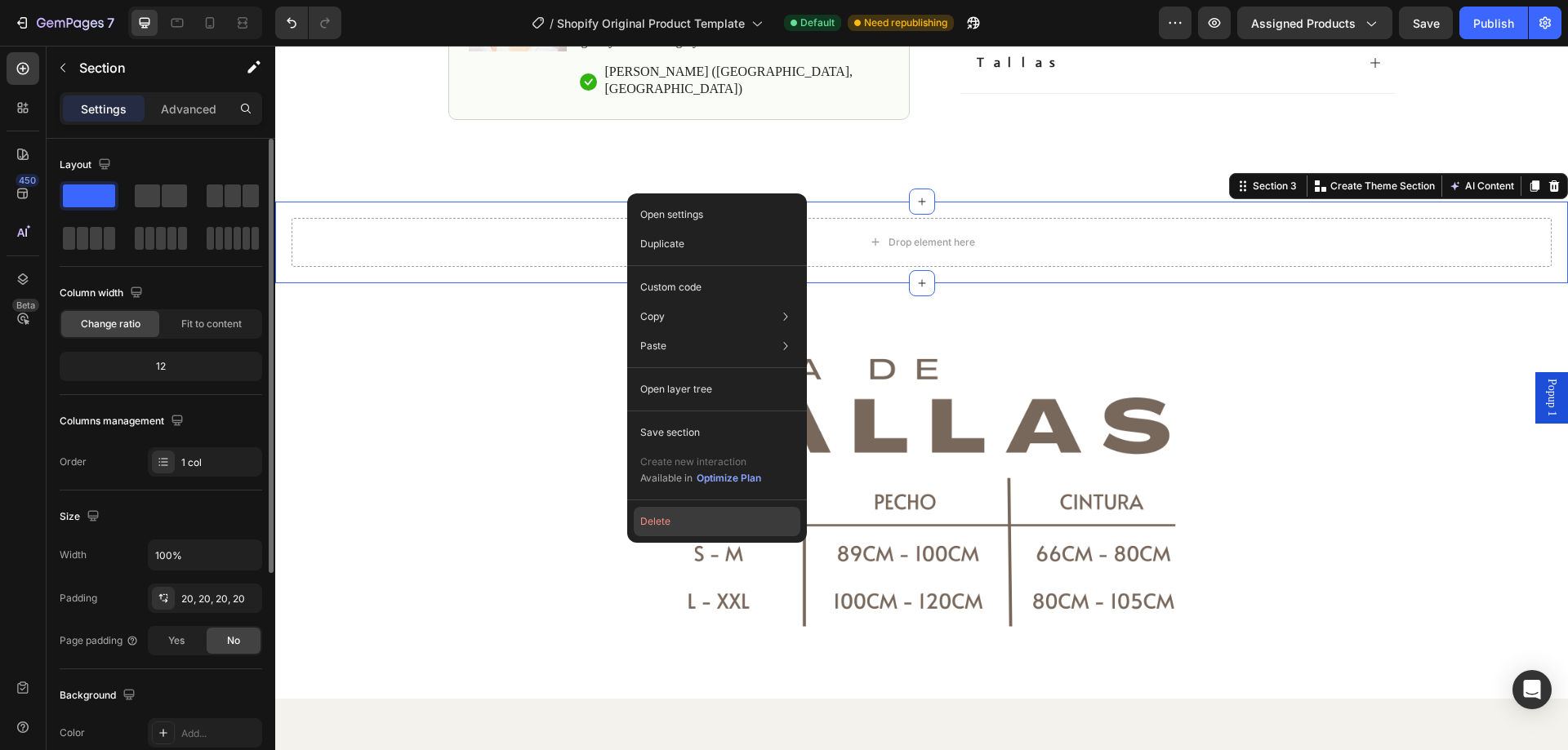
click at [688, 527] on button "Delete" at bounding box center [717, 522] width 167 height 29
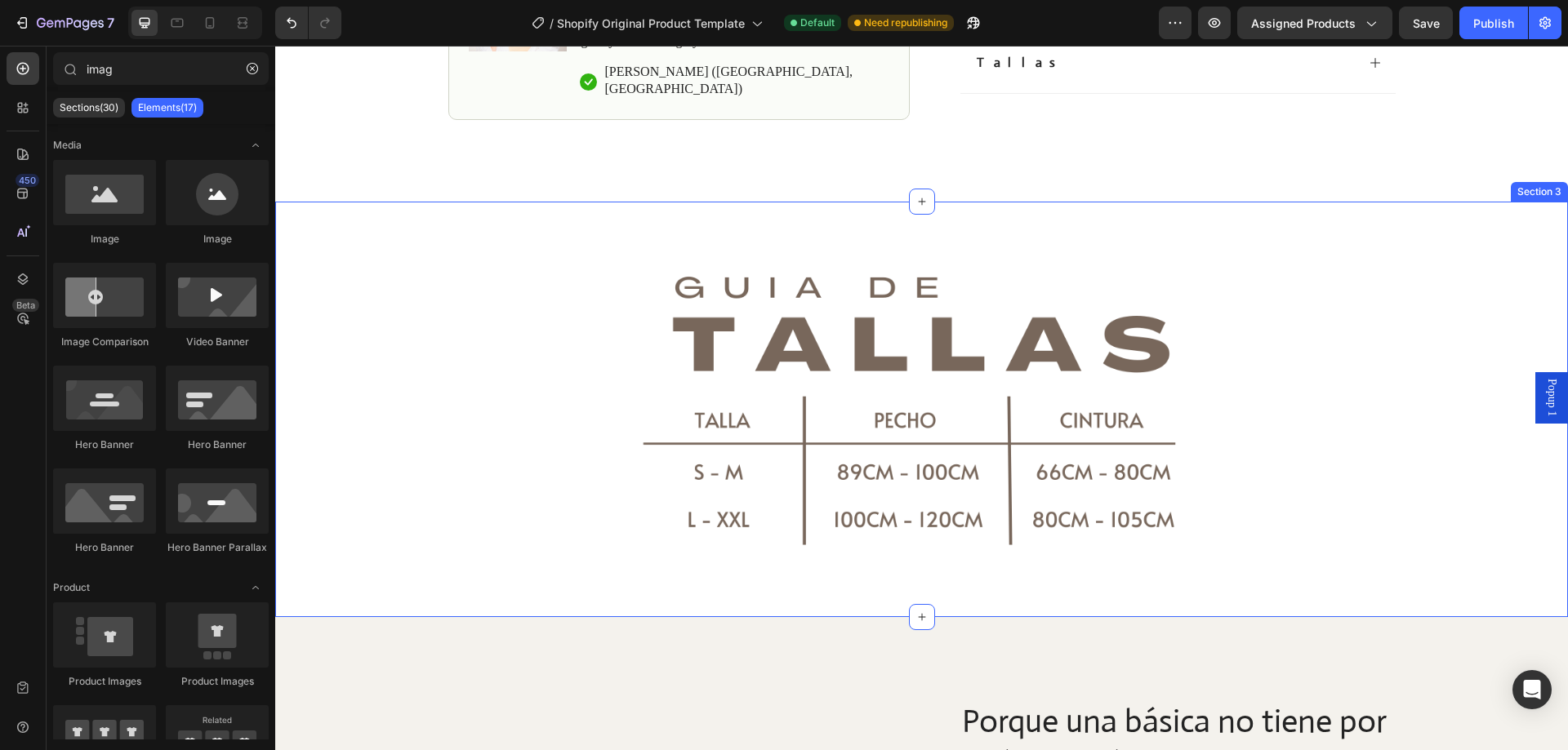
click at [552, 202] on div "Image Section 3" at bounding box center [921, 410] width 1293 height 416
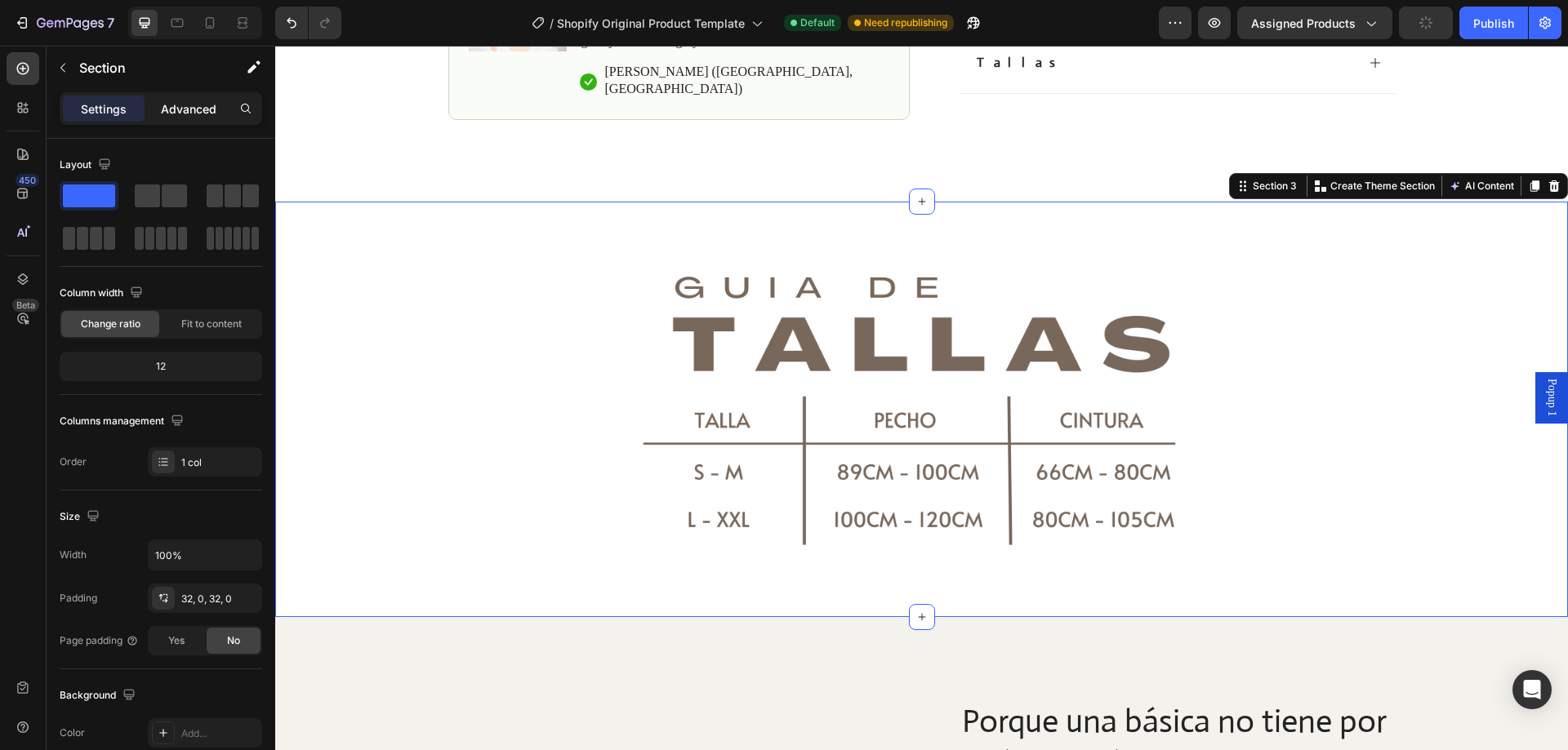
click at [173, 112] on p "Advanced" at bounding box center [188, 108] width 56 height 17
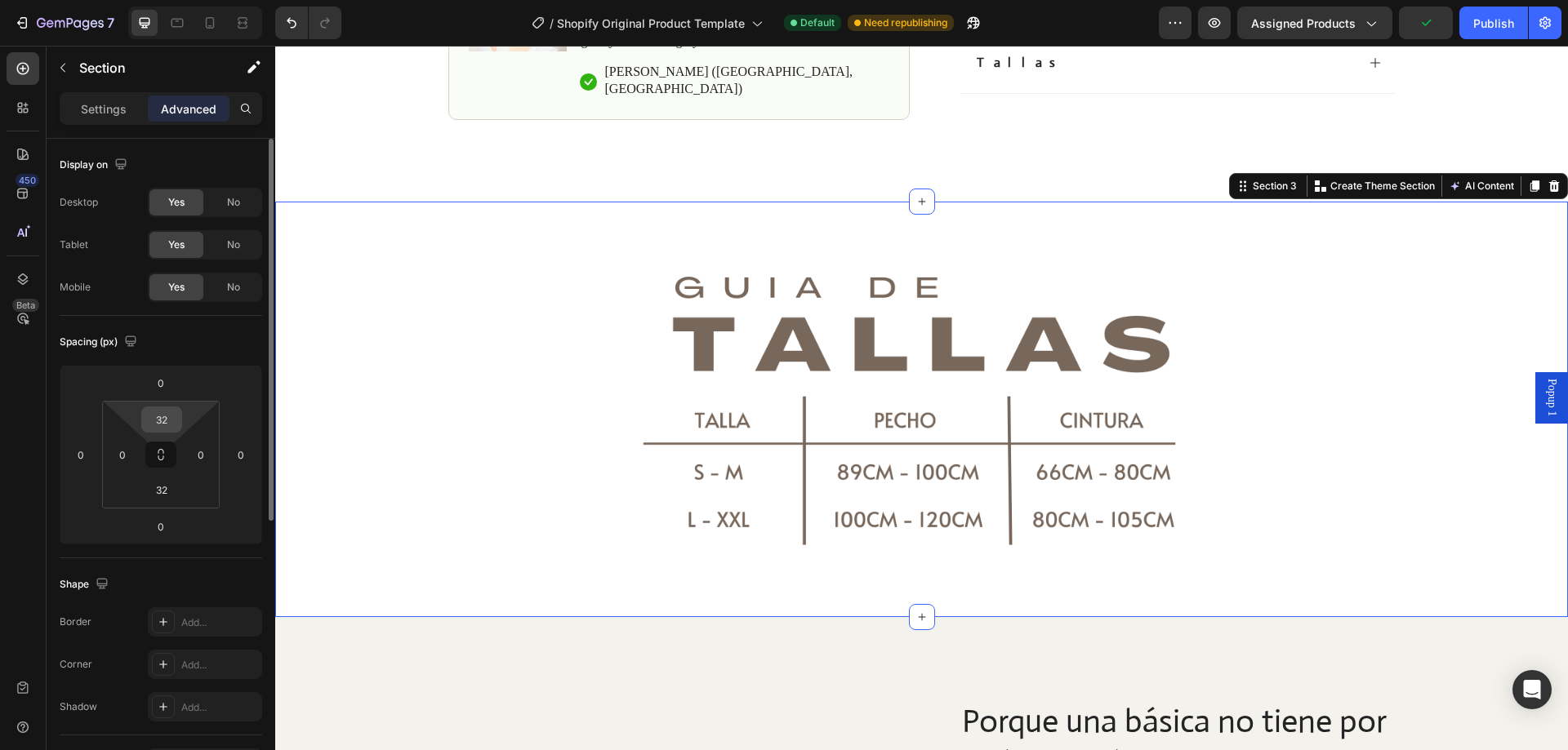
click at [161, 413] on input "32" at bounding box center [162, 420] width 33 height 25
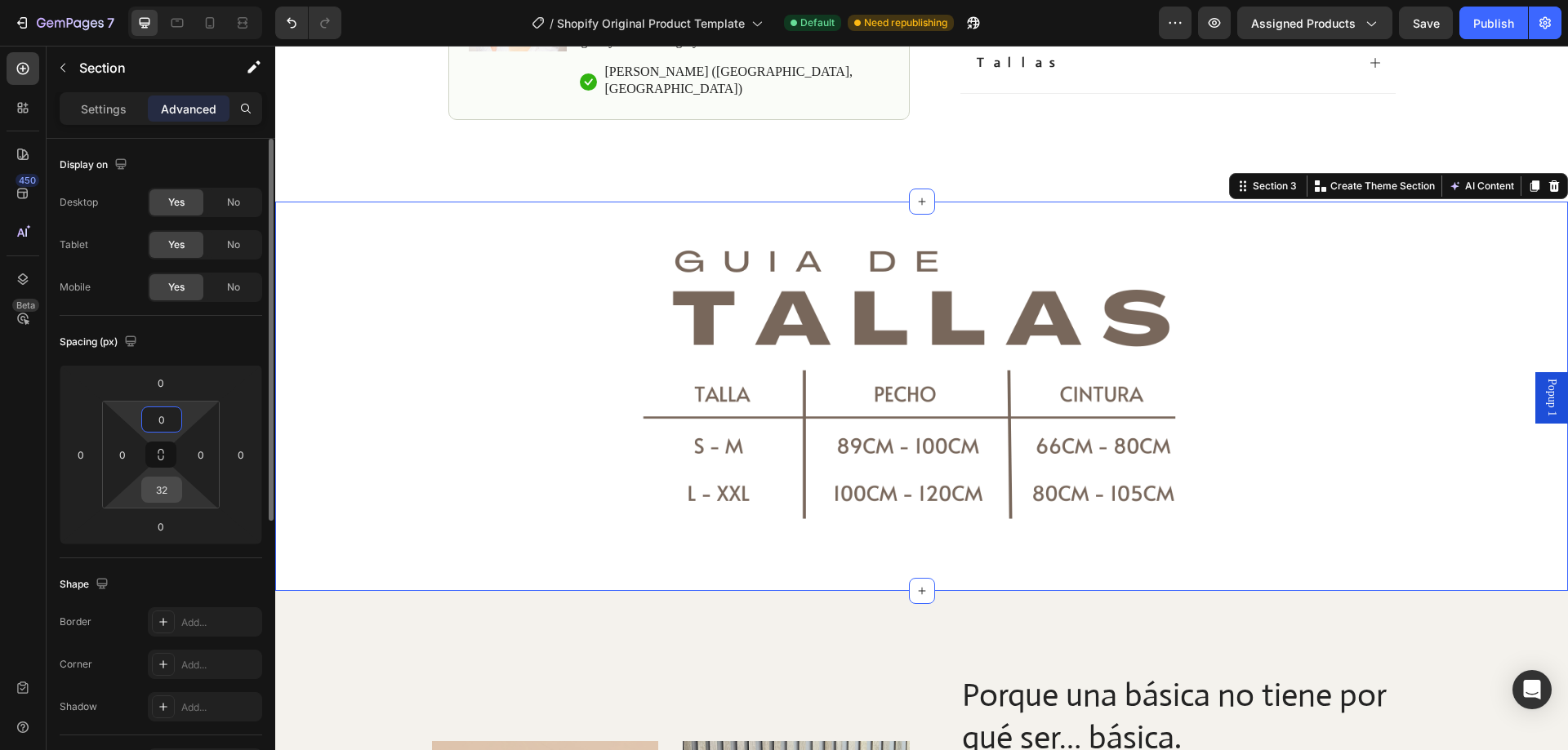
type input "0"
click at [166, 499] on input "32" at bounding box center [162, 490] width 33 height 25
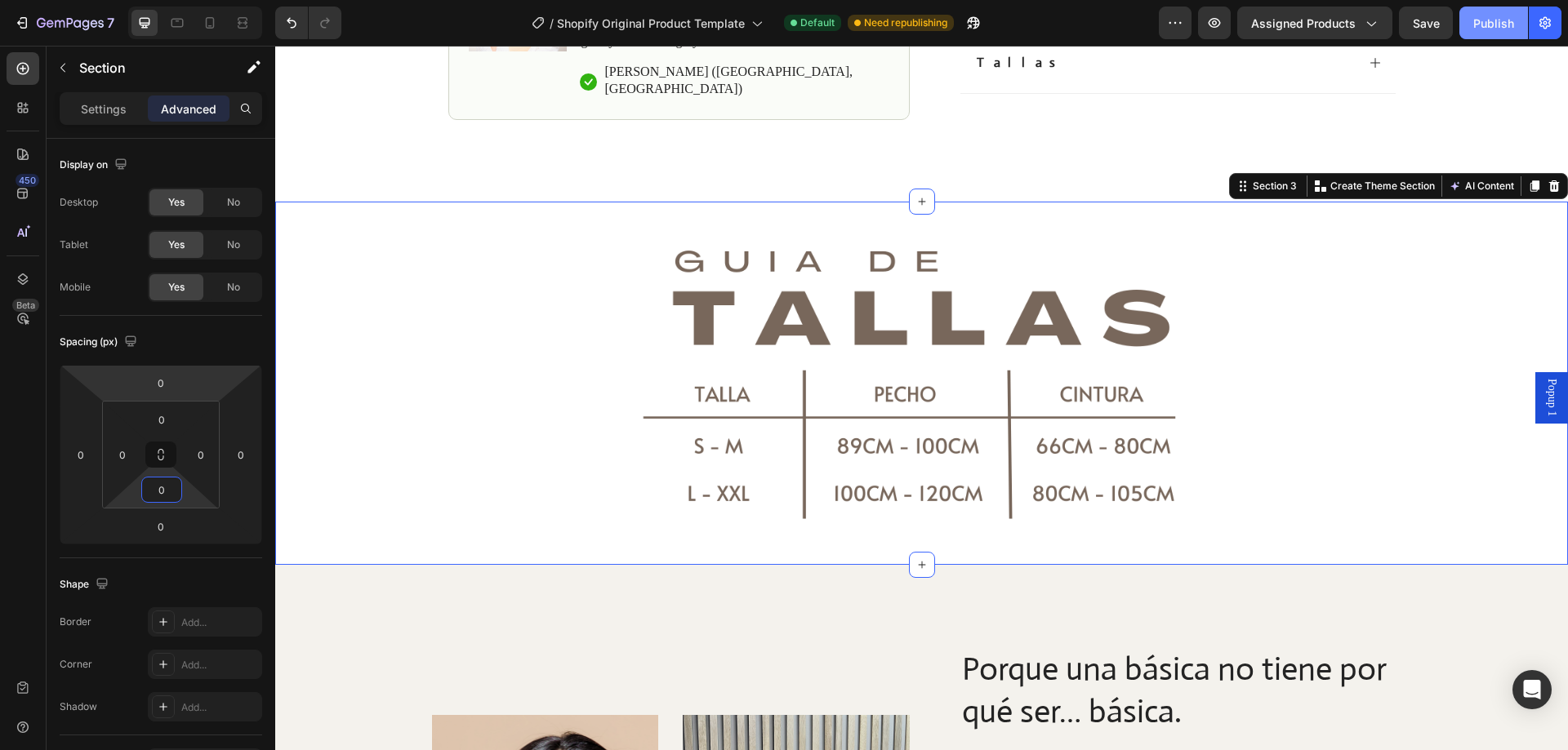
type input "0"
click at [1484, 20] on div "Publish" at bounding box center [1493, 23] width 41 height 17
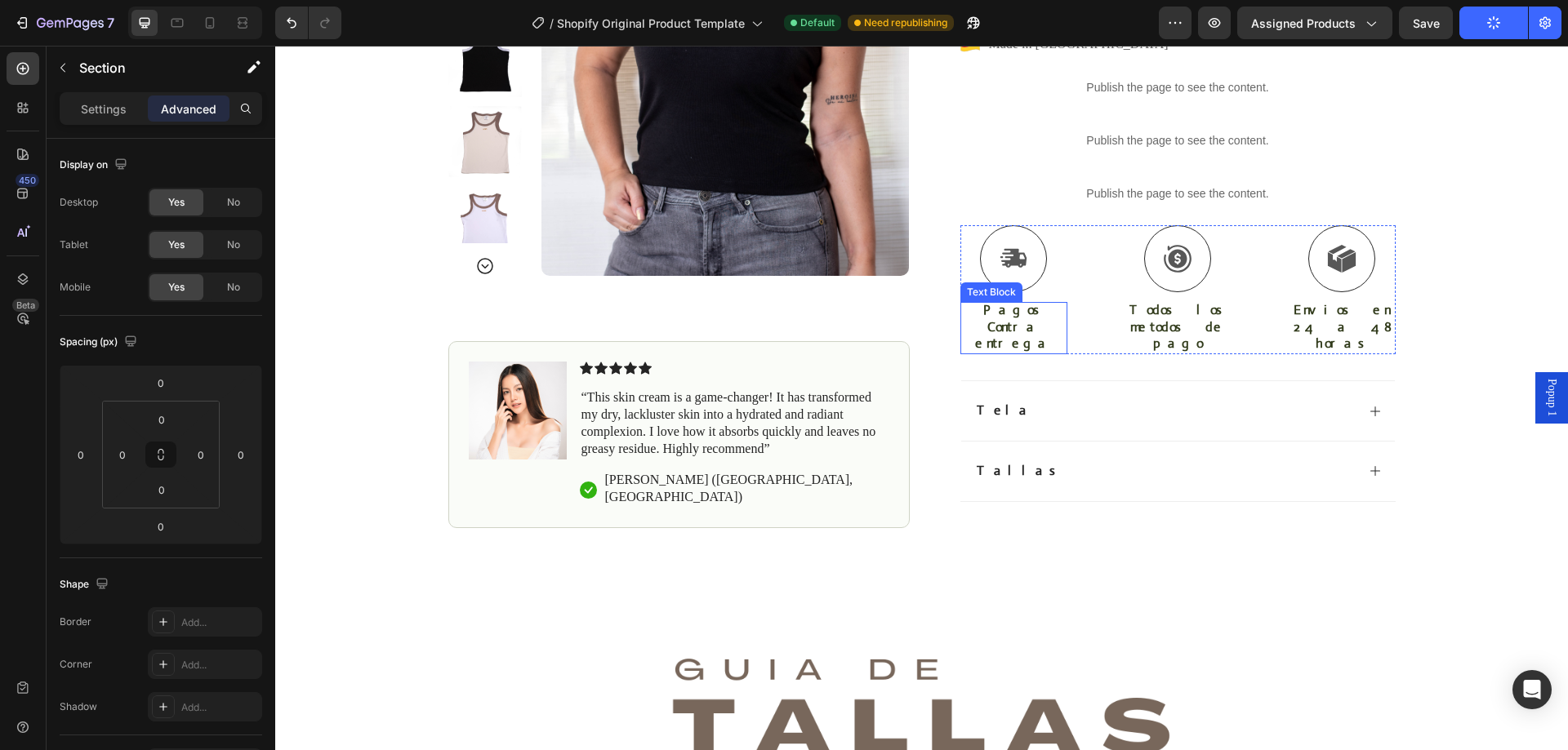
scroll to position [853, 0]
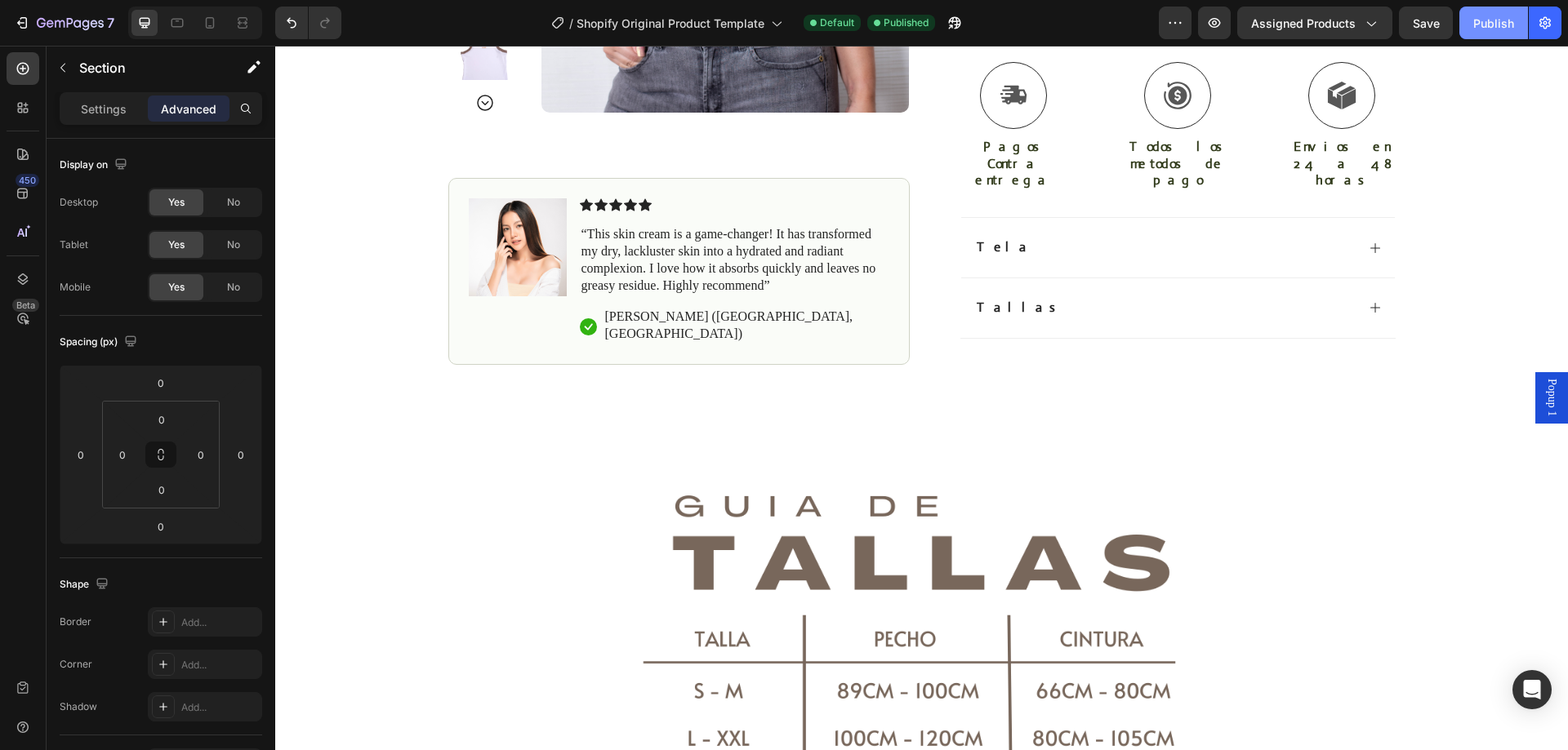
click at [1511, 28] on div "Publish" at bounding box center [1493, 23] width 41 height 17
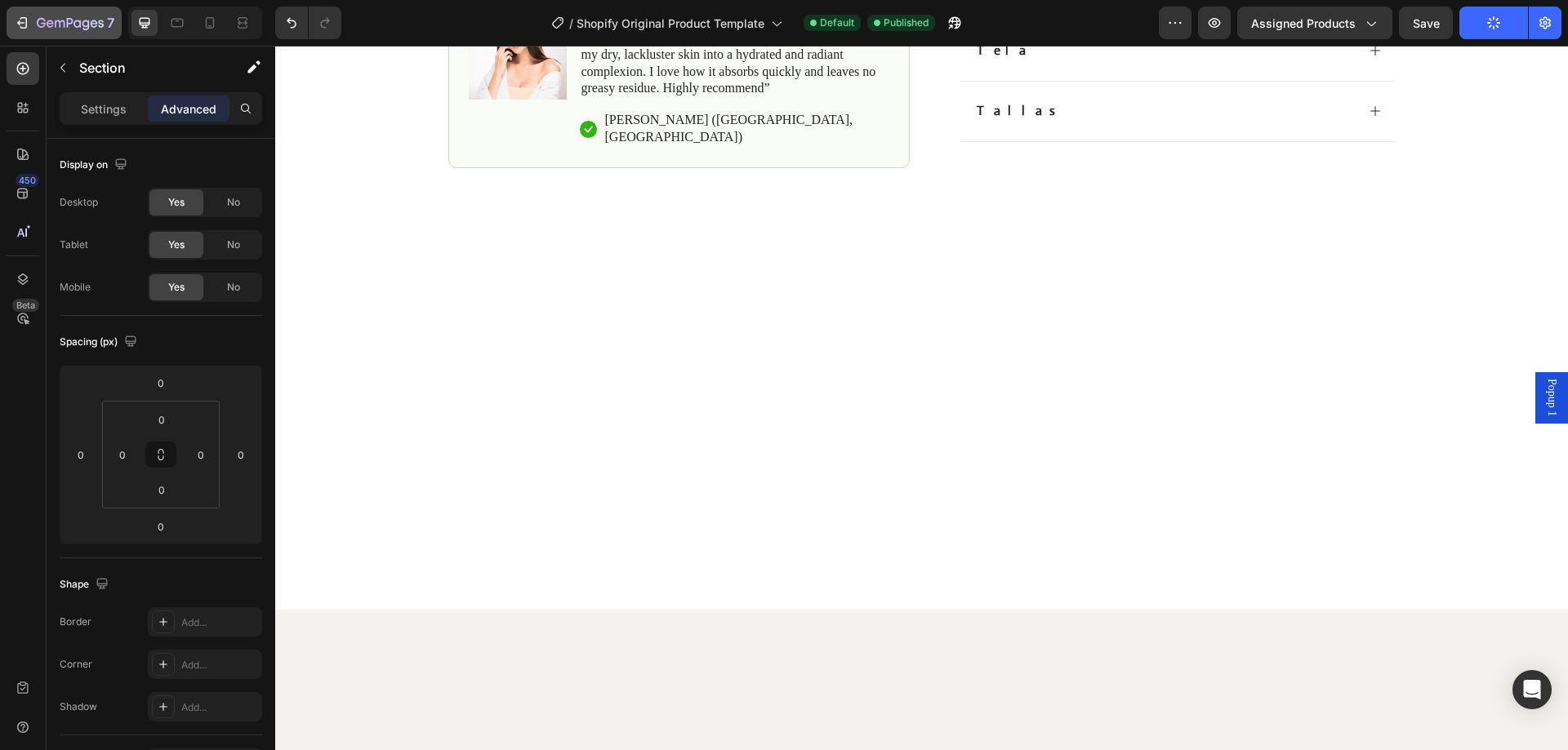
scroll to position [0, 0]
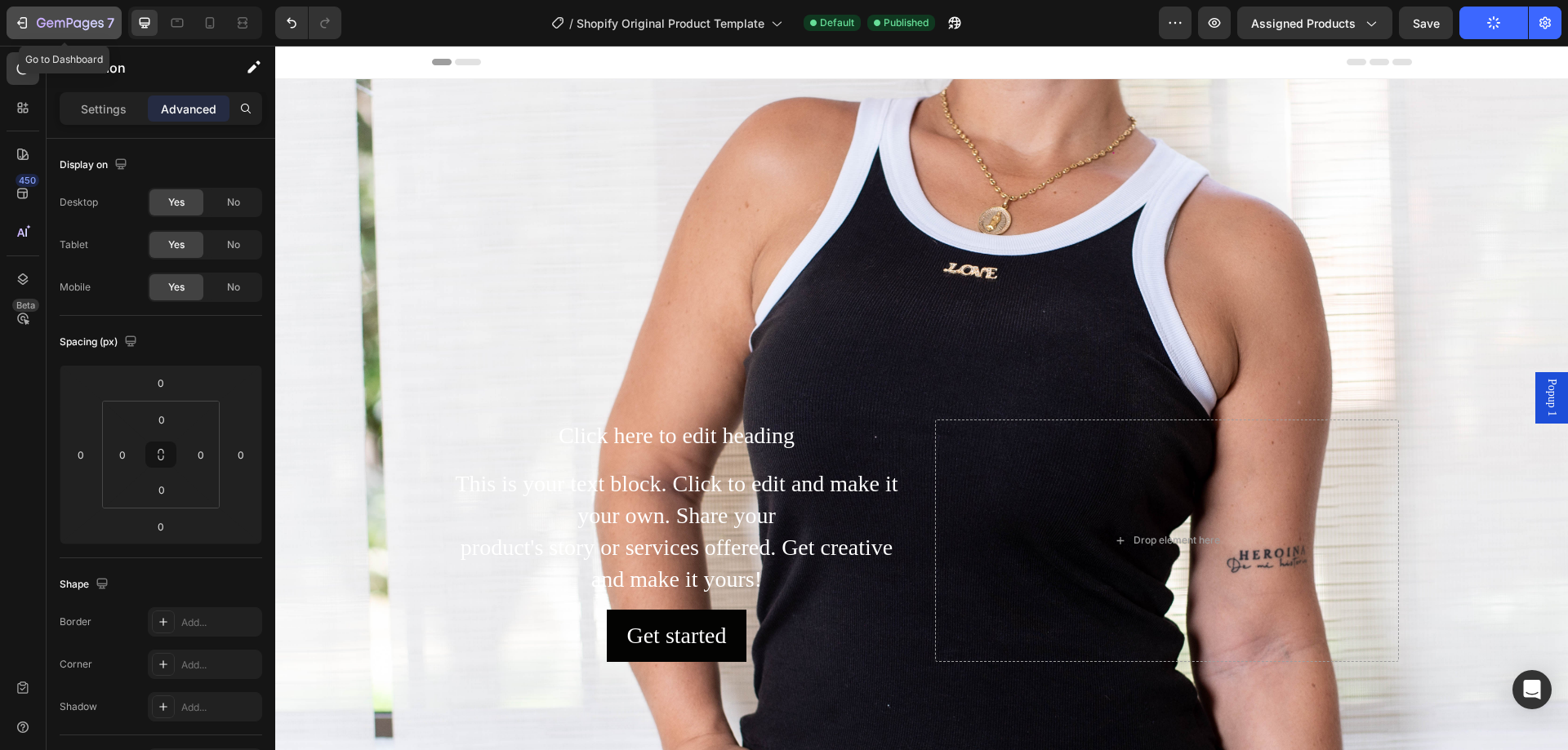
click at [48, 24] on icon "button" at bounding box center [50, 24] width 7 height 7
